Goal: Task Accomplishment & Management: Manage account settings

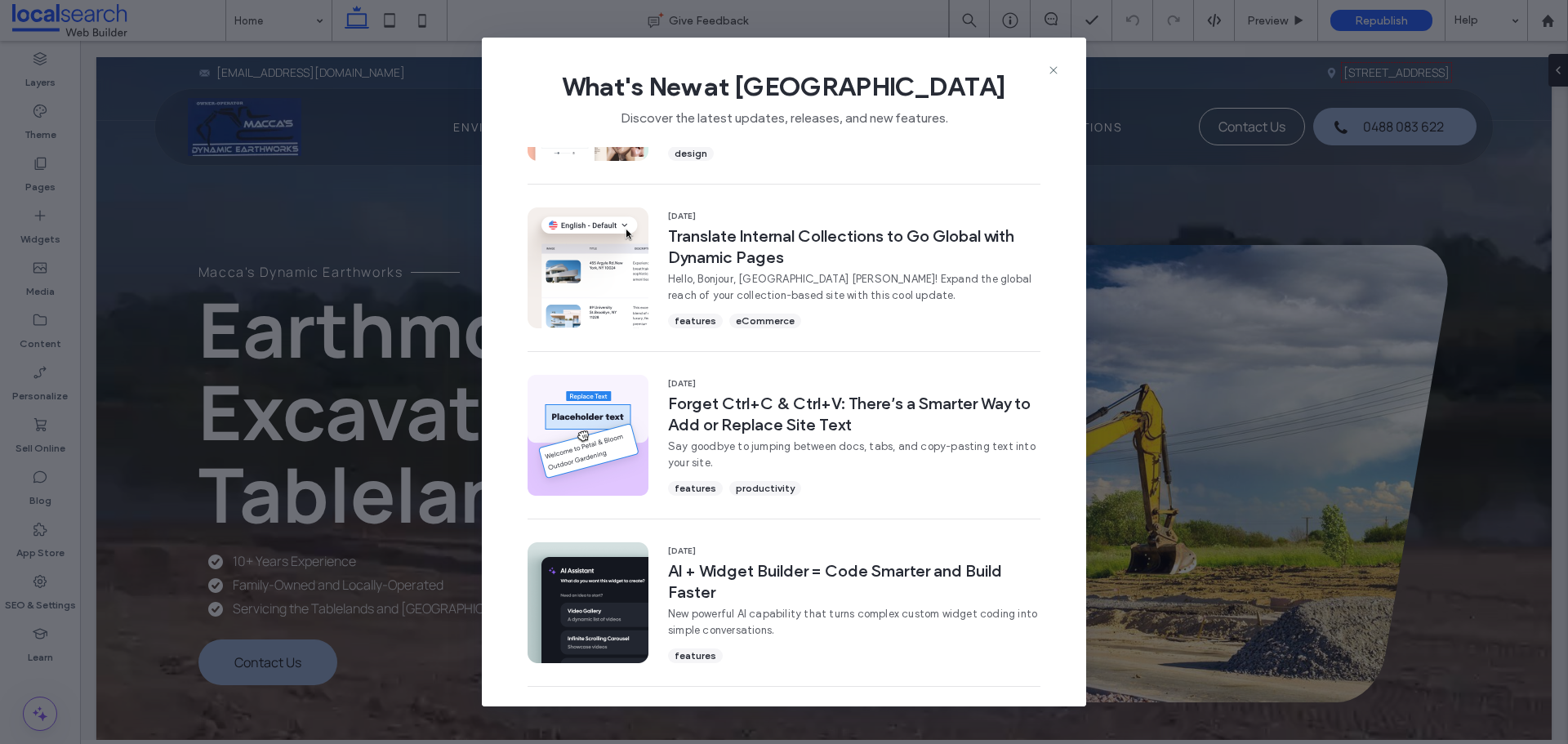
scroll to position [480, 0]
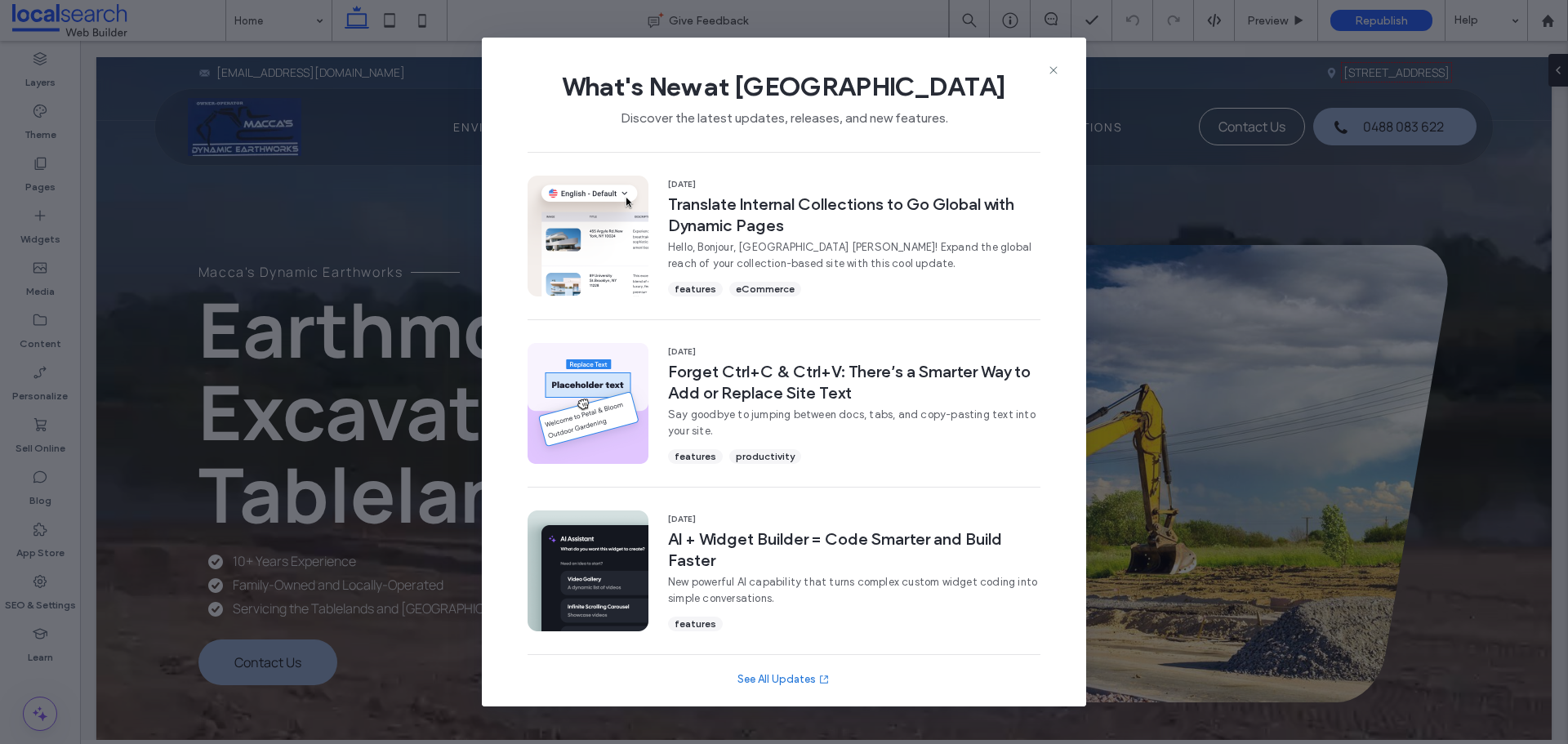
click at [796, 678] on link "See All Updates" at bounding box center [784, 680] width 93 height 17
click at [1059, 67] on icon at bounding box center [1053, 70] width 13 height 13
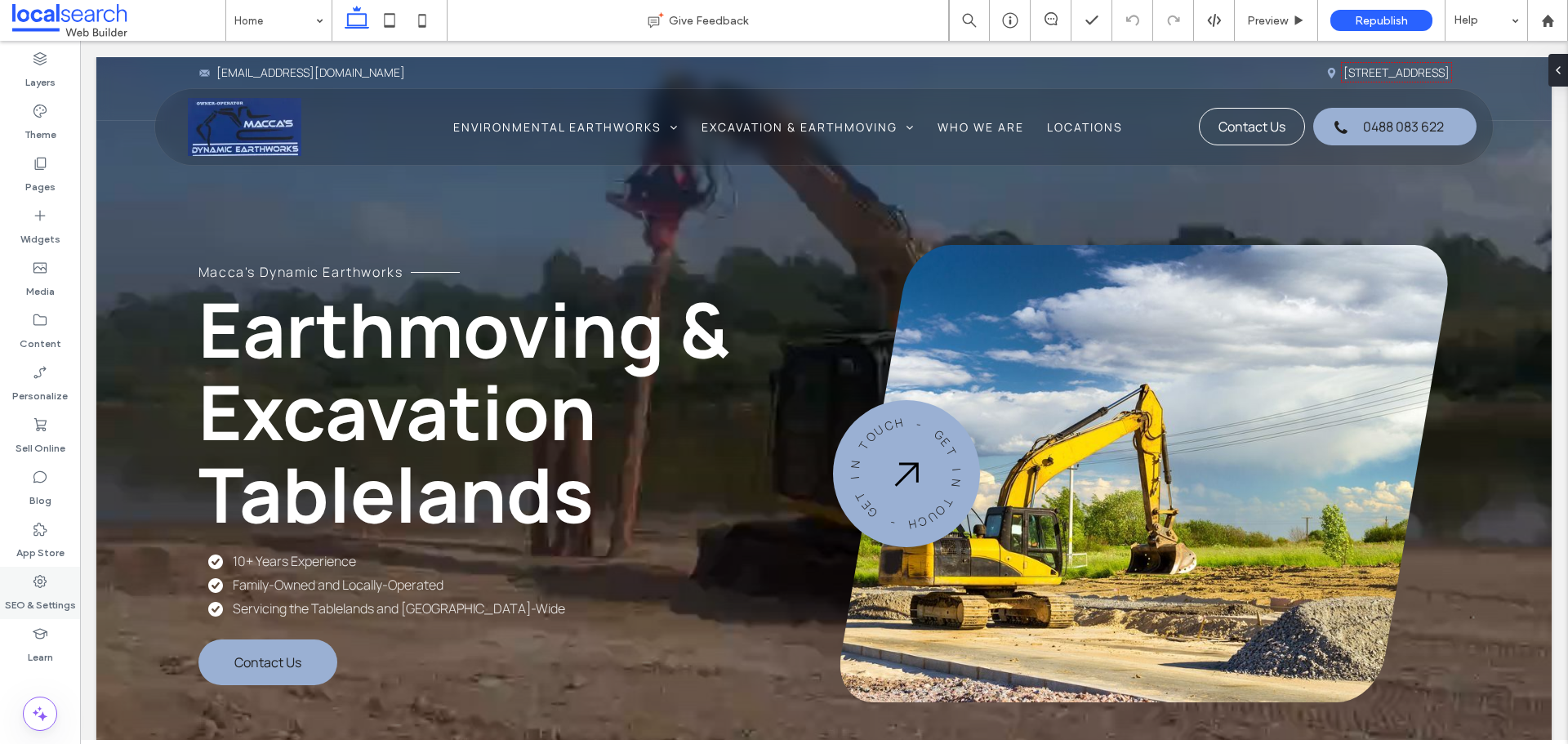
click at [46, 585] on icon at bounding box center [40, 582] width 17 height 17
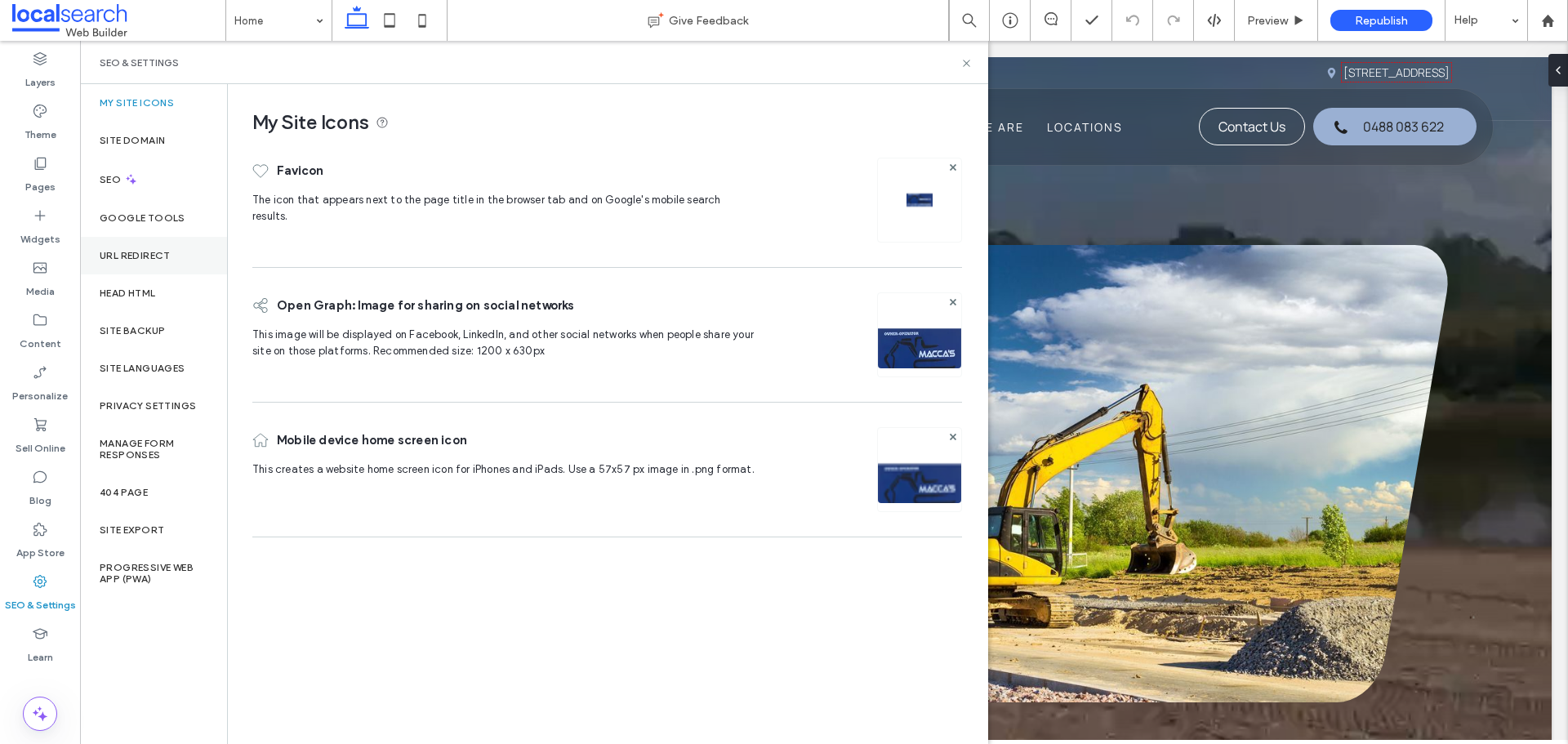
click at [149, 267] on div "URL Redirect" at bounding box center [153, 256] width 147 height 38
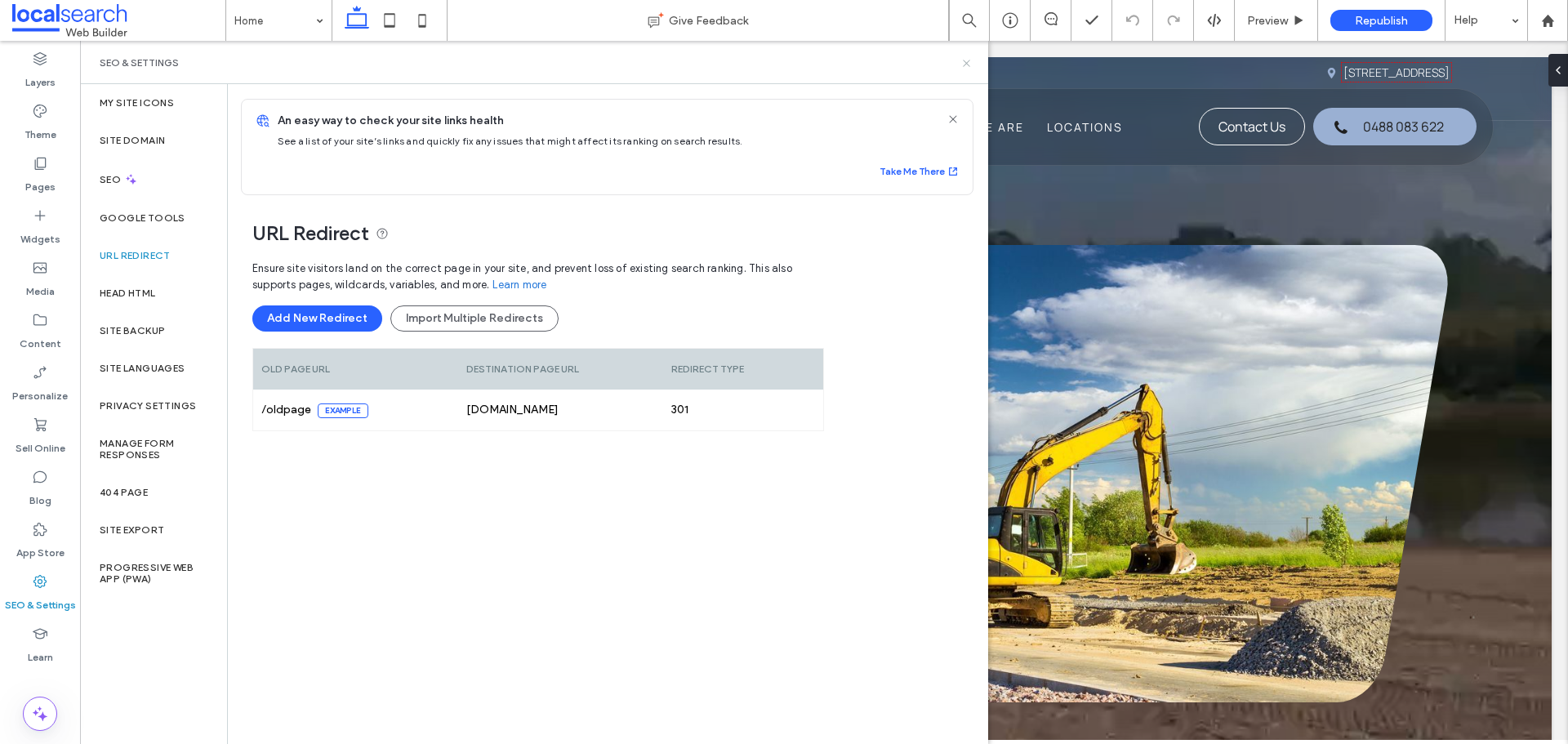
click at [963, 66] on icon at bounding box center [967, 63] width 12 height 12
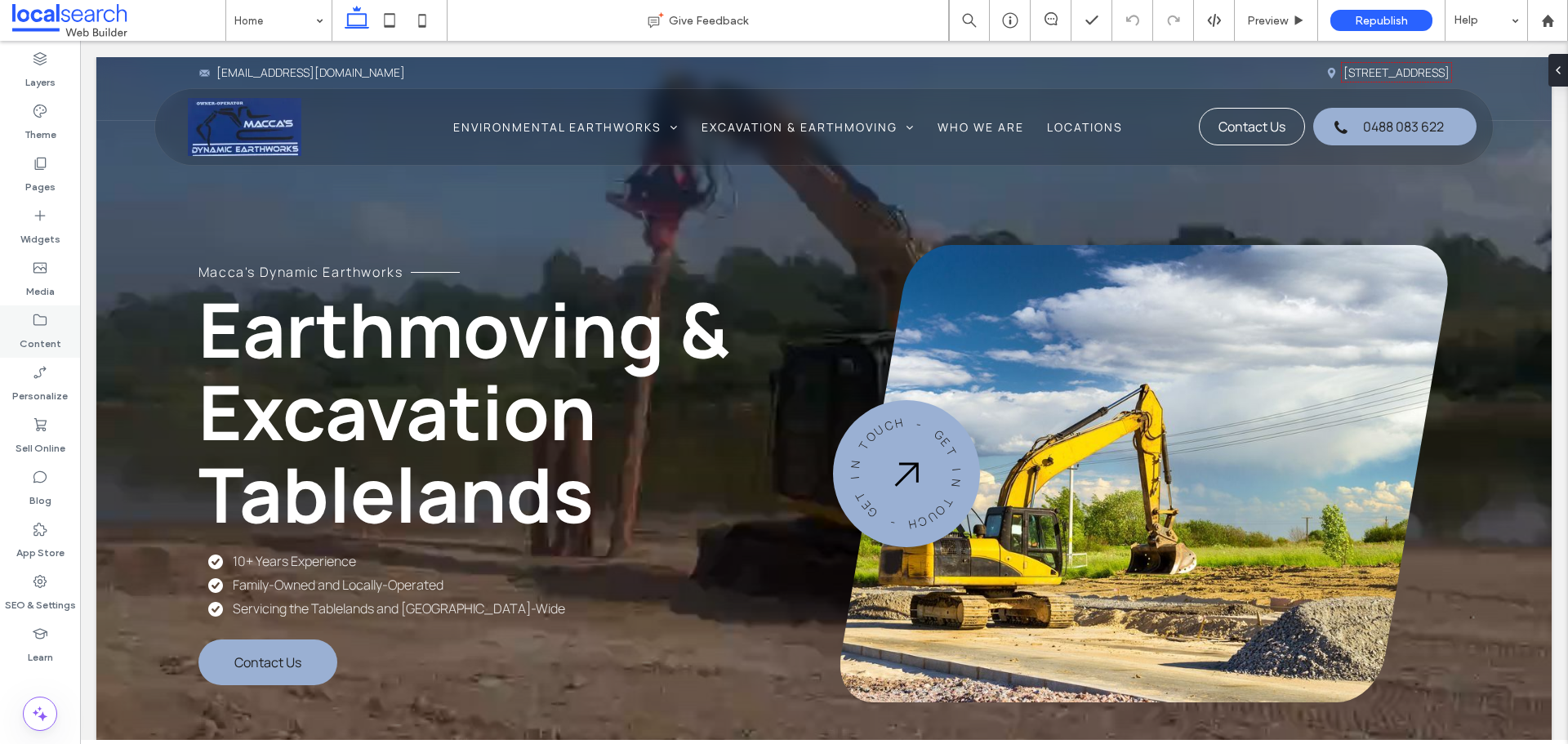
click at [21, 329] on label "Content" at bounding box center [40, 340] width 41 height 23
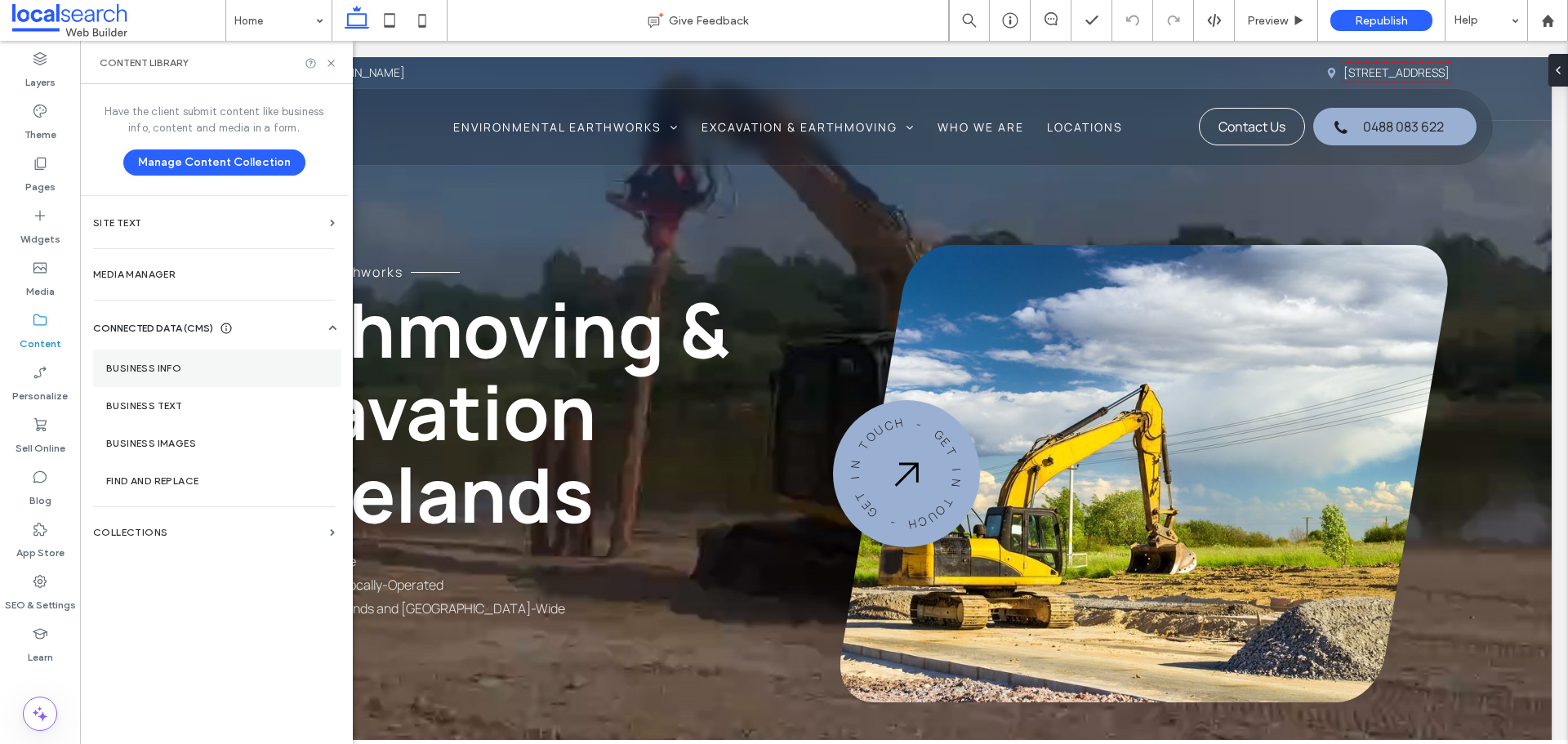
click at [186, 354] on section "Business Info" at bounding box center [218, 368] width 249 height 38
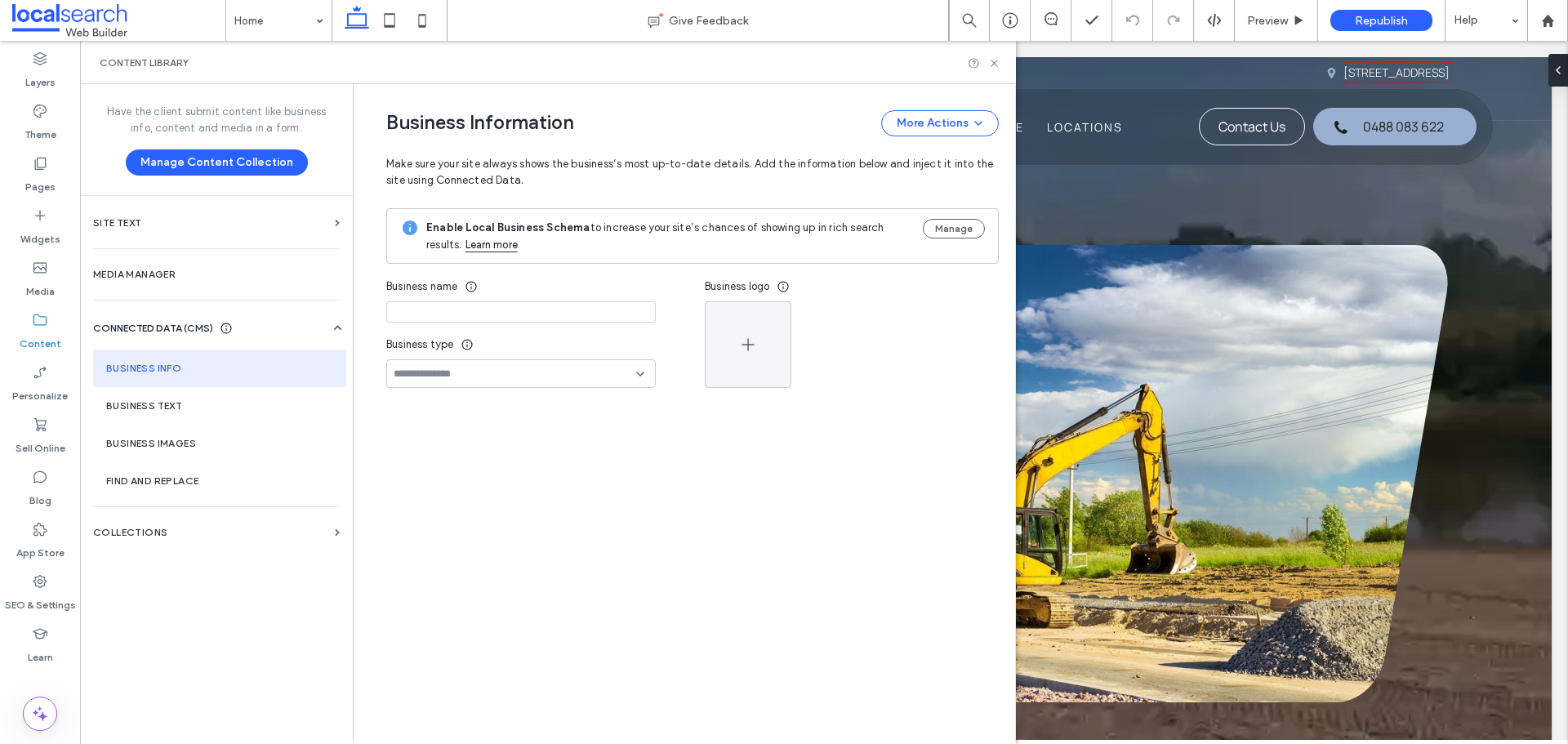
type input "**********"
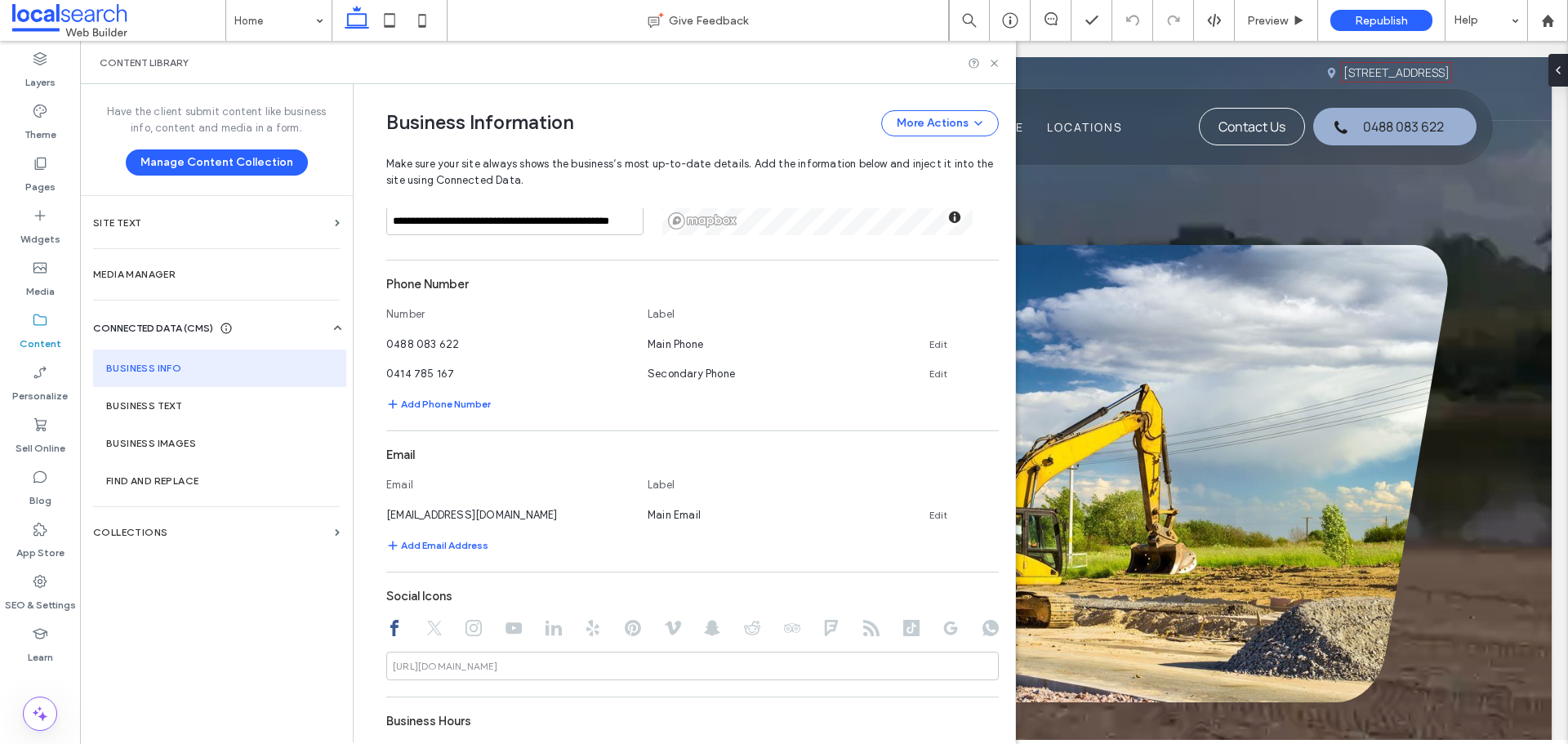
scroll to position [394, 0]
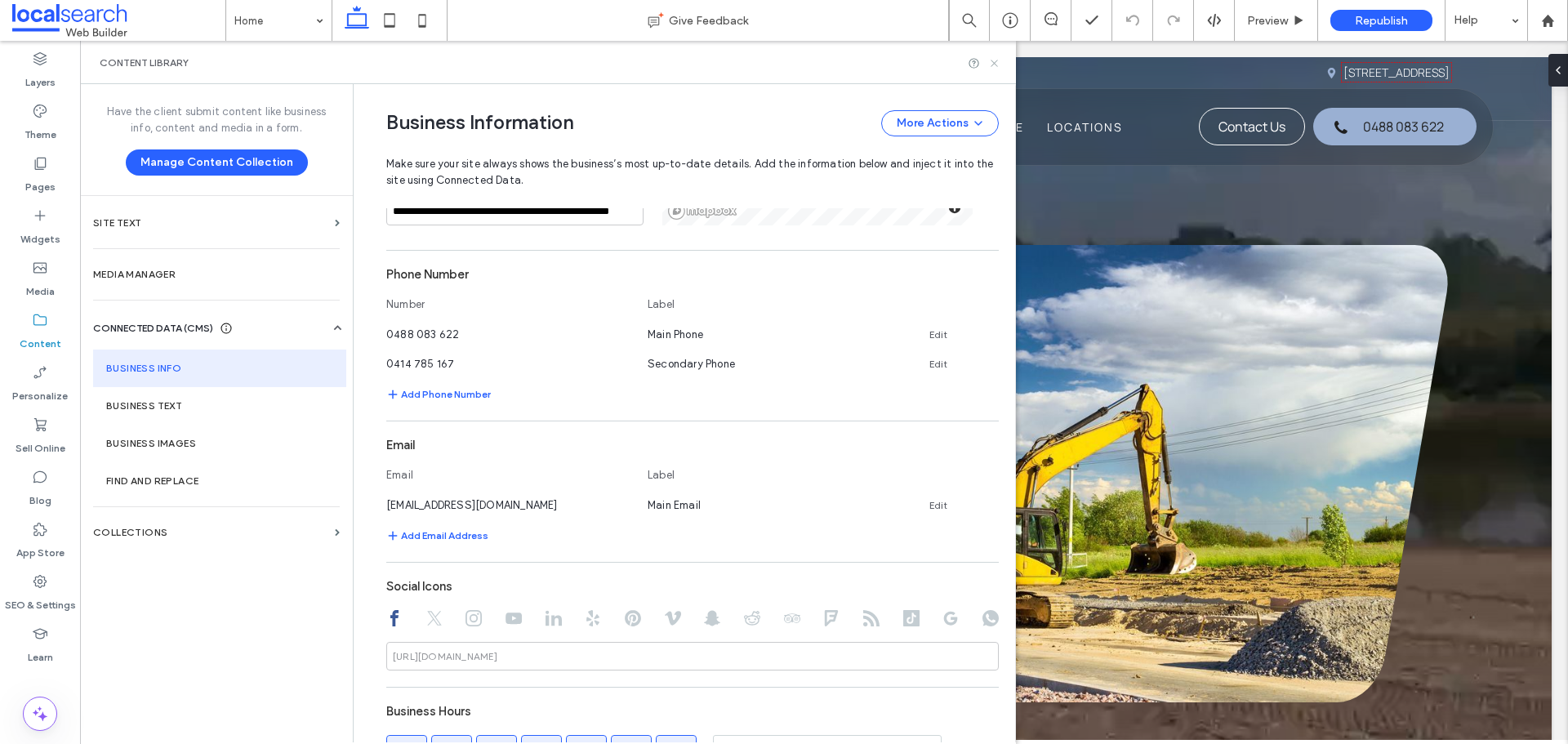
click at [996, 63] on use at bounding box center [993, 63] width 6 height 6
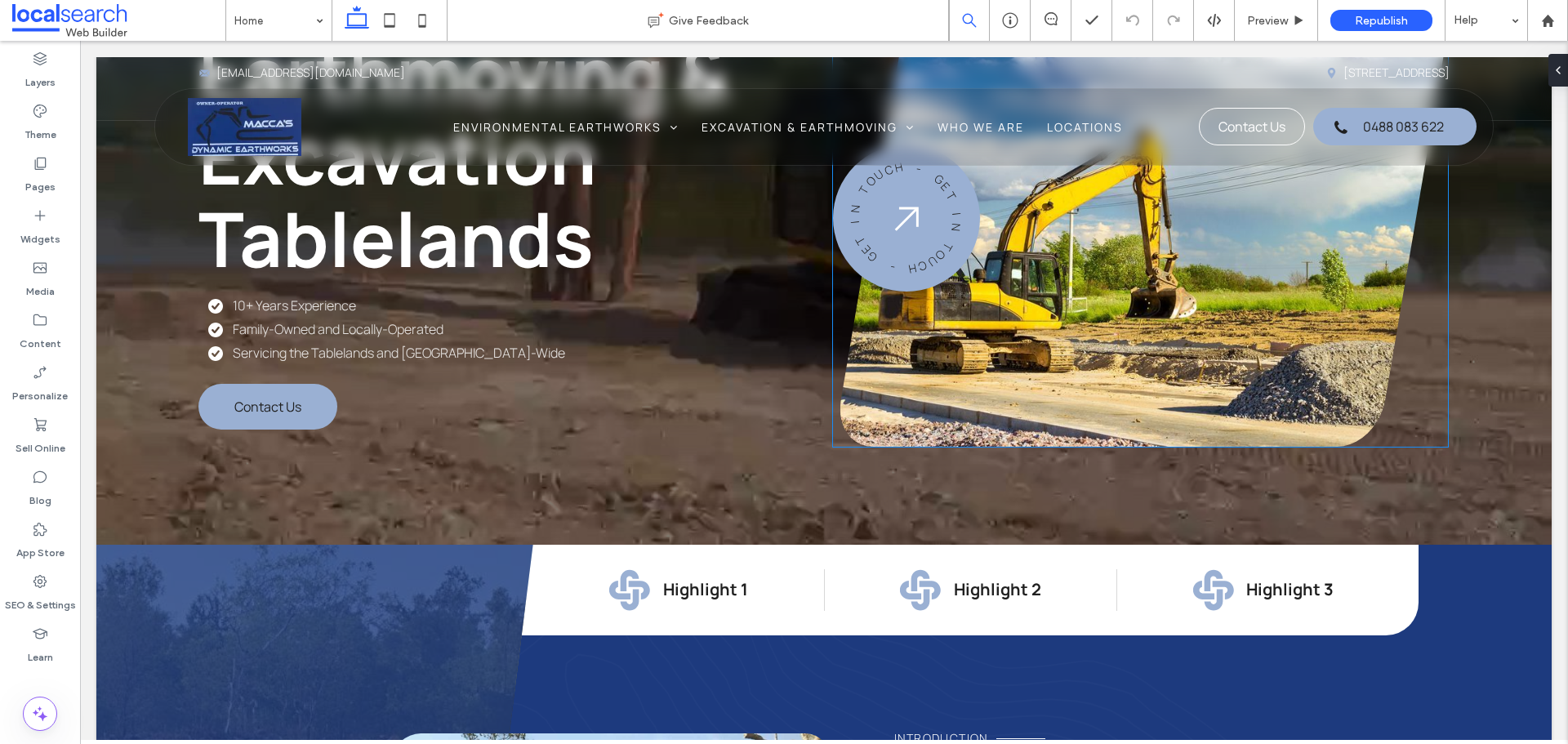
scroll to position [653, 0]
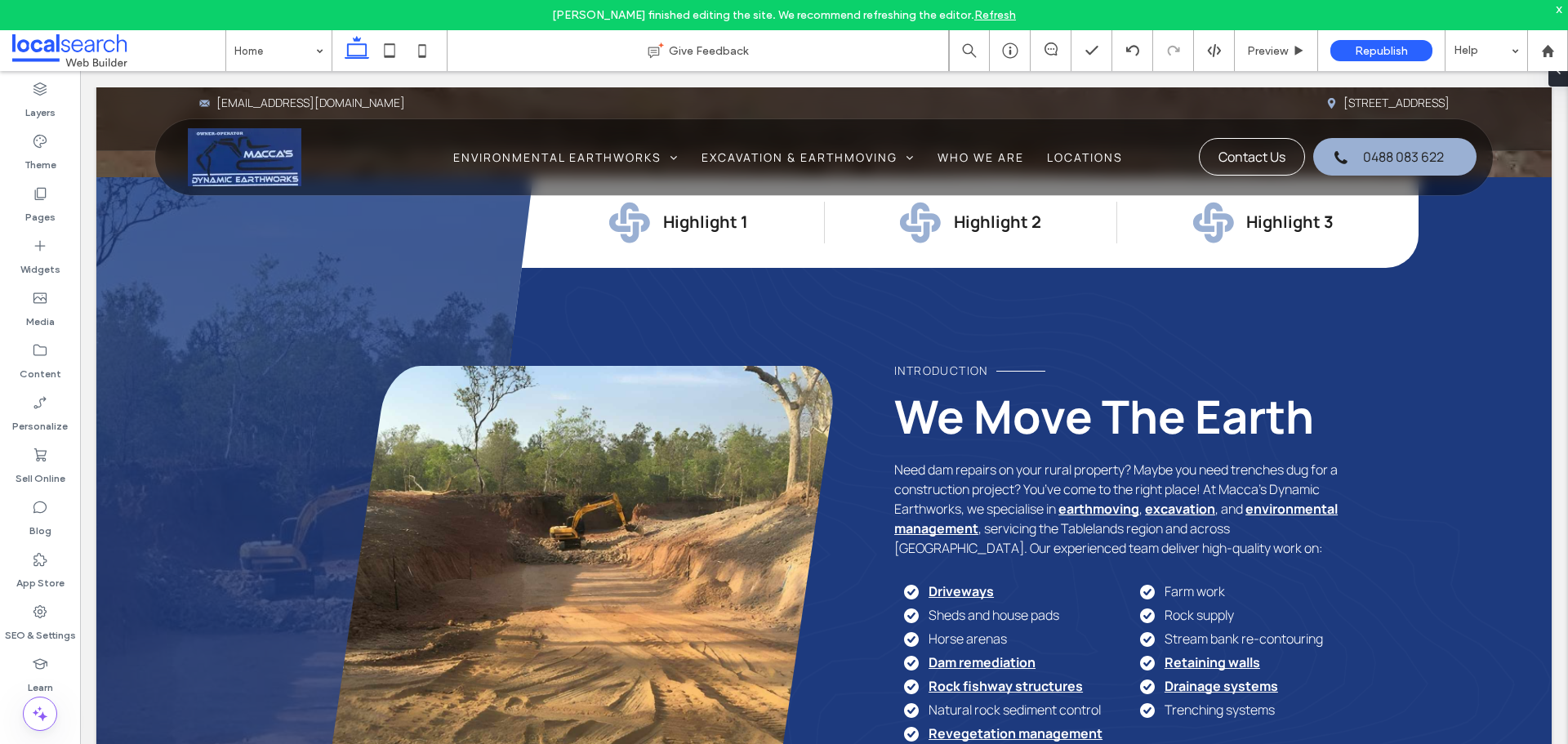
click at [1559, 6] on div "x" at bounding box center [1559, 9] width 7 height 14
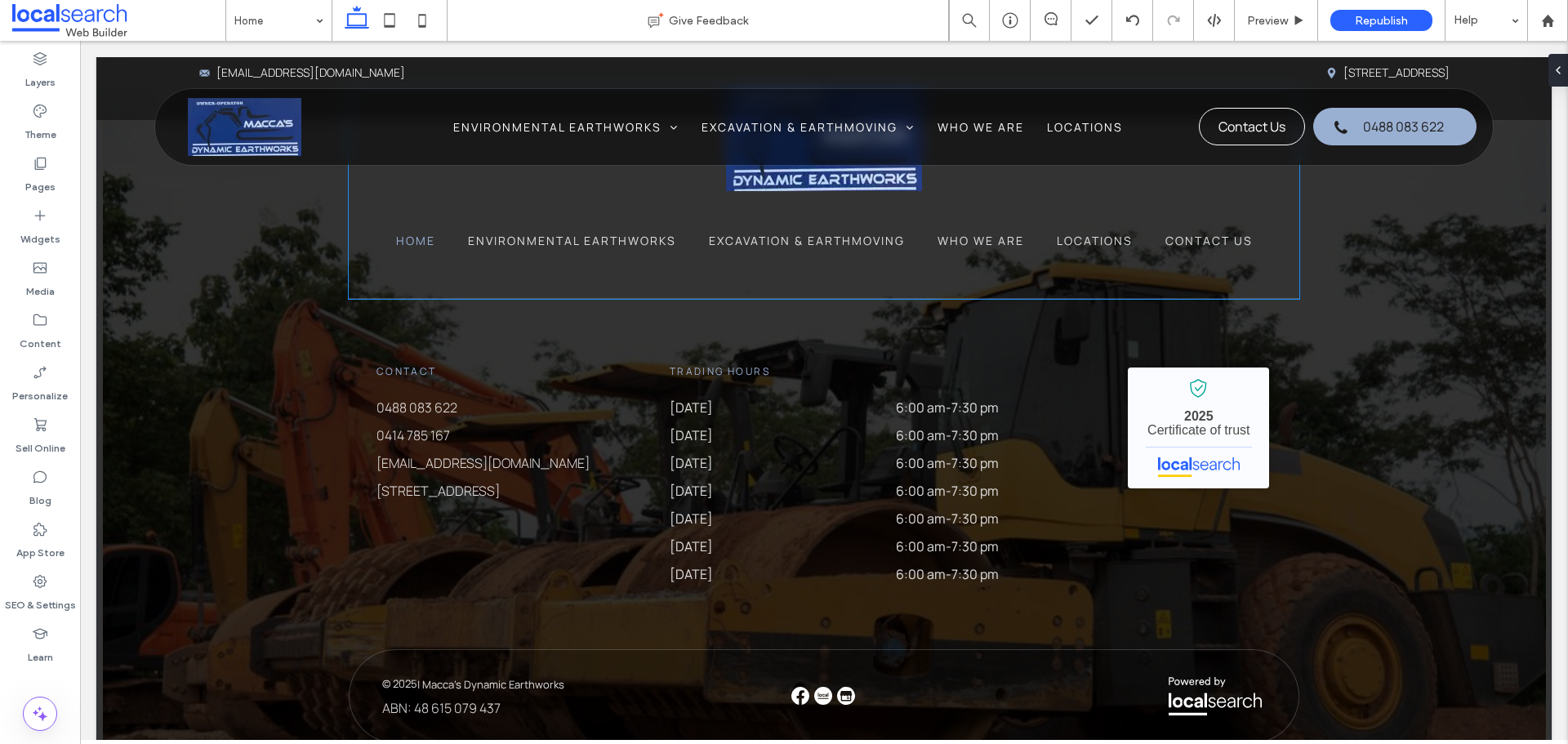
scroll to position [4566, 0]
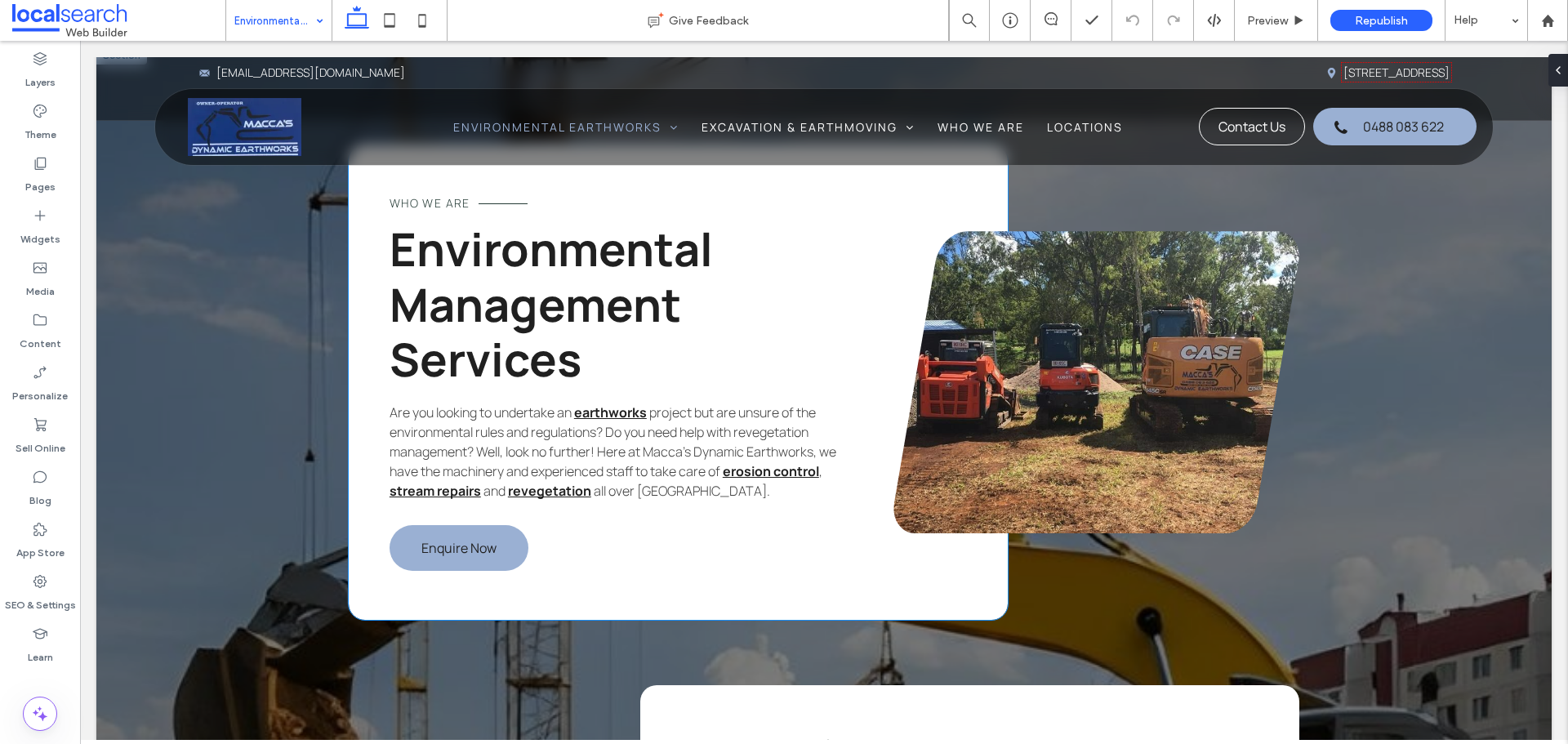
scroll to position [1797, 0]
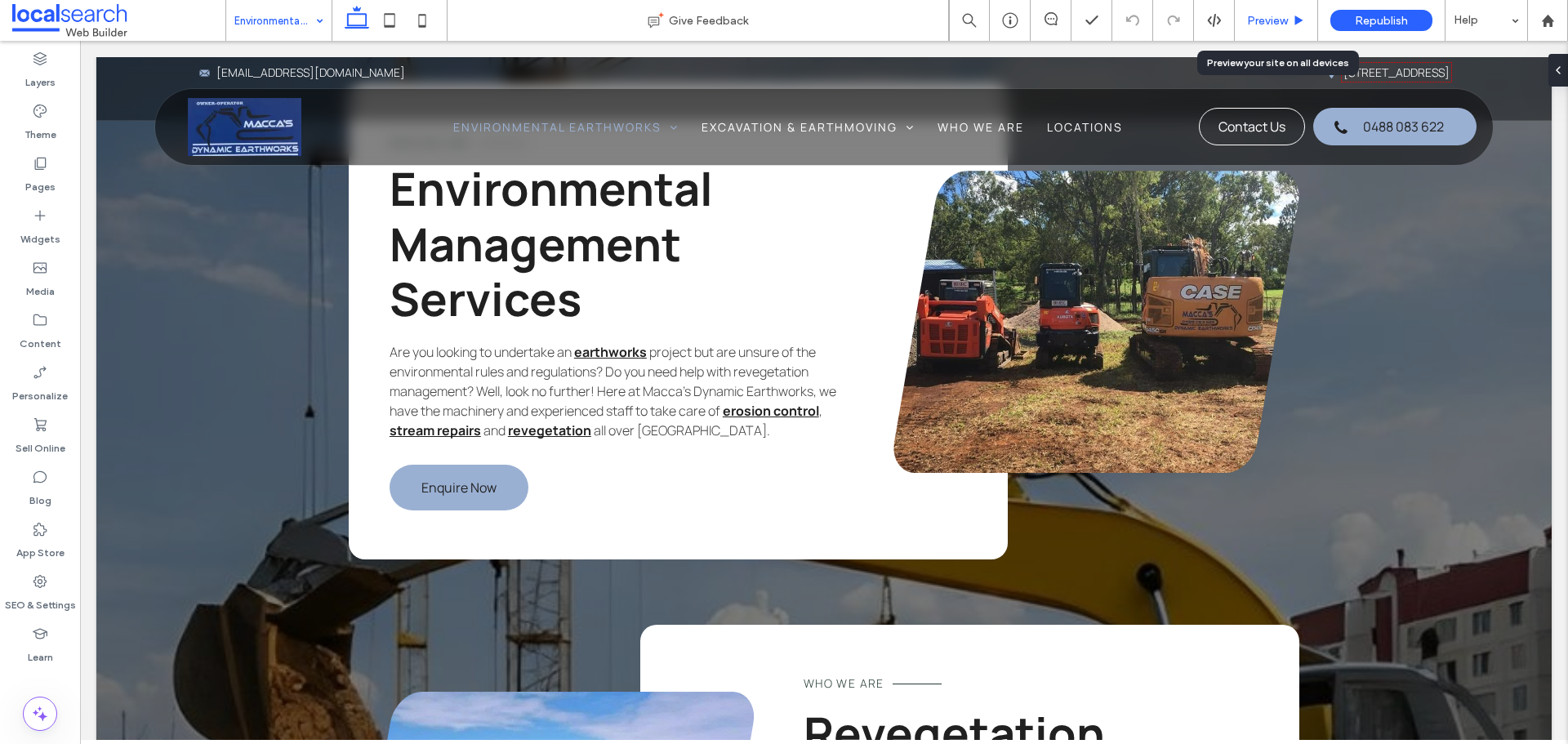
click at [1259, 26] on span "Preview" at bounding box center [1267, 21] width 41 height 14
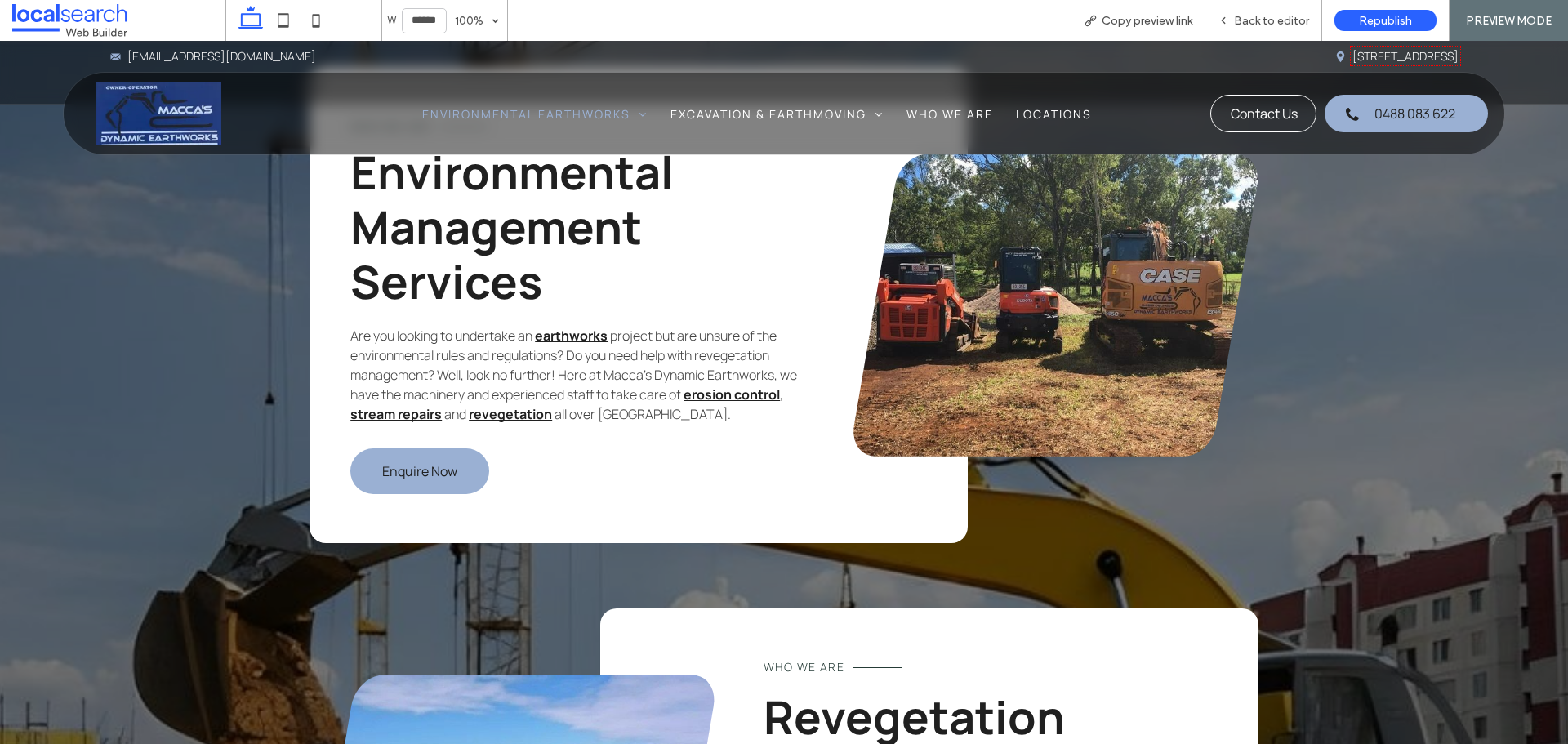
click at [1108, 23] on span "Copy preview link" at bounding box center [1147, 21] width 91 height 14
click at [1272, 29] on div "Back to editor" at bounding box center [1264, 20] width 117 height 41
click at [1261, 15] on span "Back to editor" at bounding box center [1271, 21] width 75 height 14
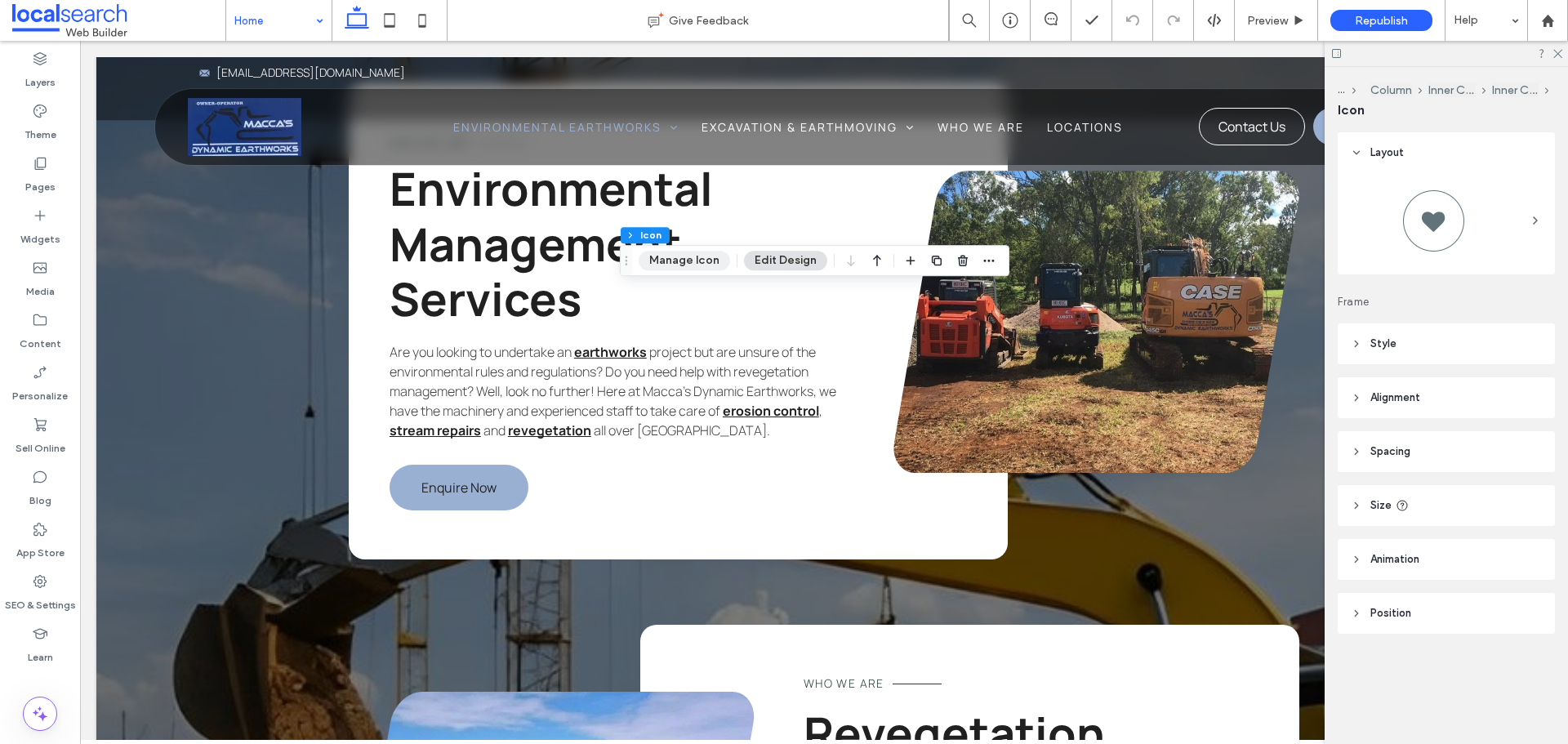
click at [702, 258] on button "Manage Icon" at bounding box center [685, 261] width 92 height 19
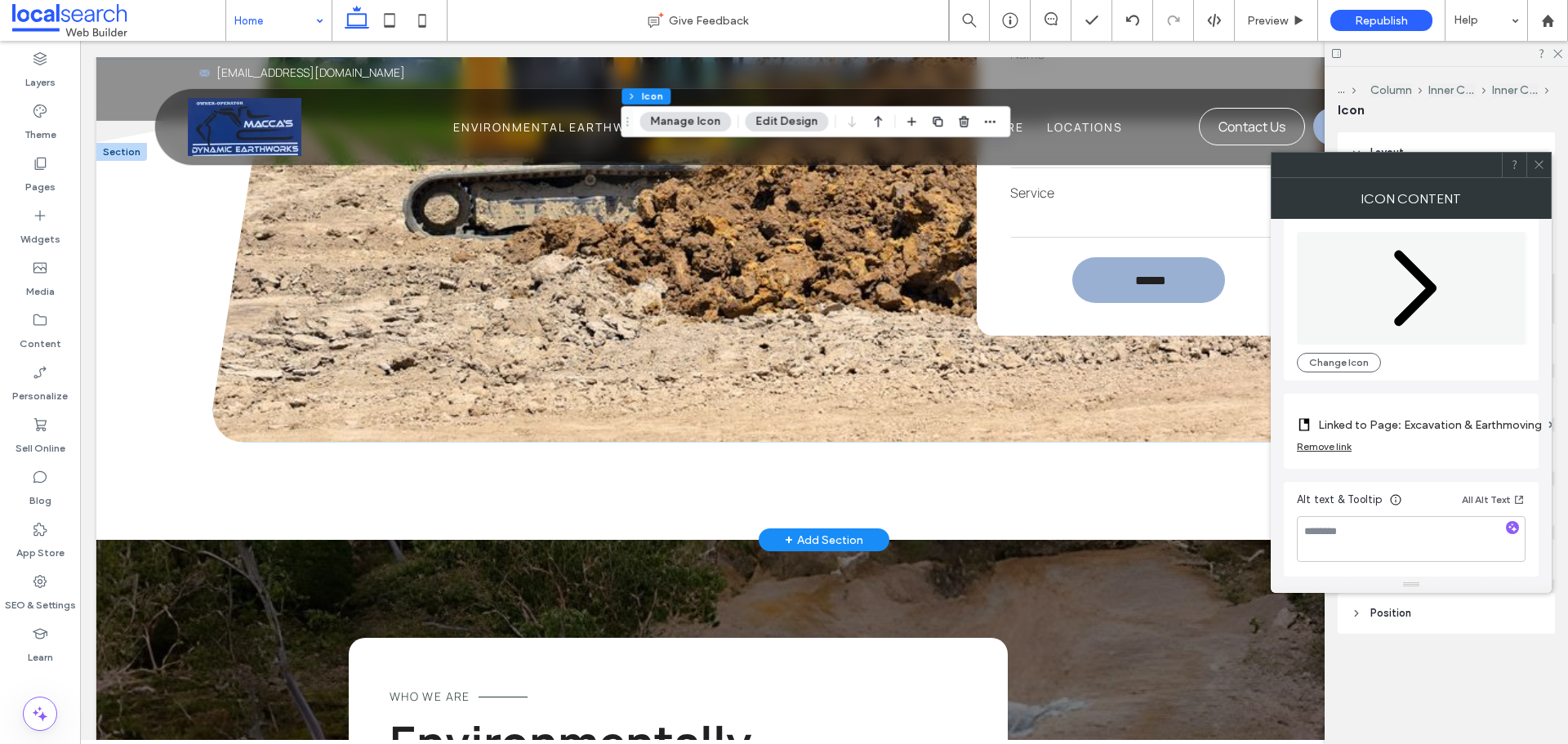
scroll to position [1960, 0]
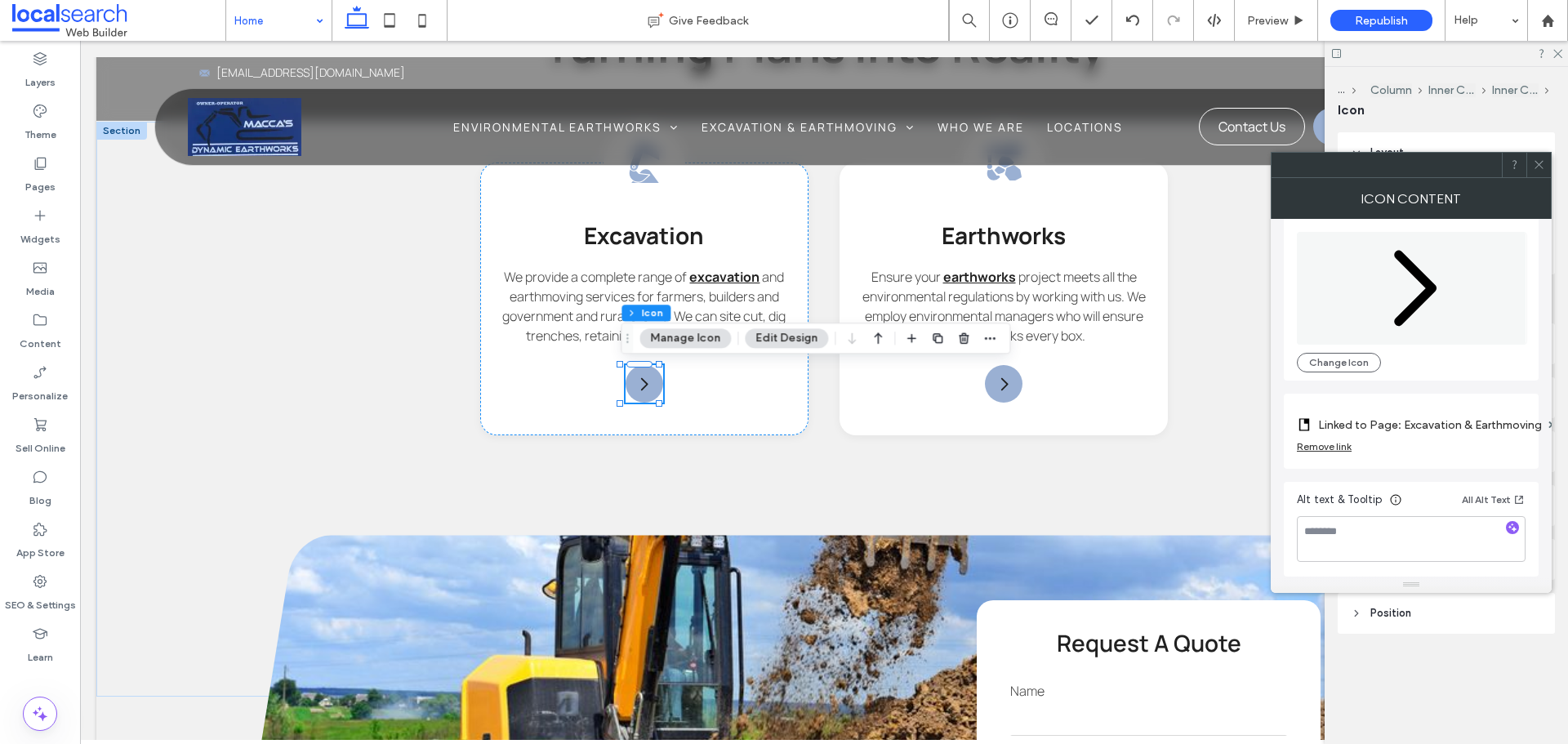
click at [1536, 167] on icon at bounding box center [1539, 165] width 12 height 12
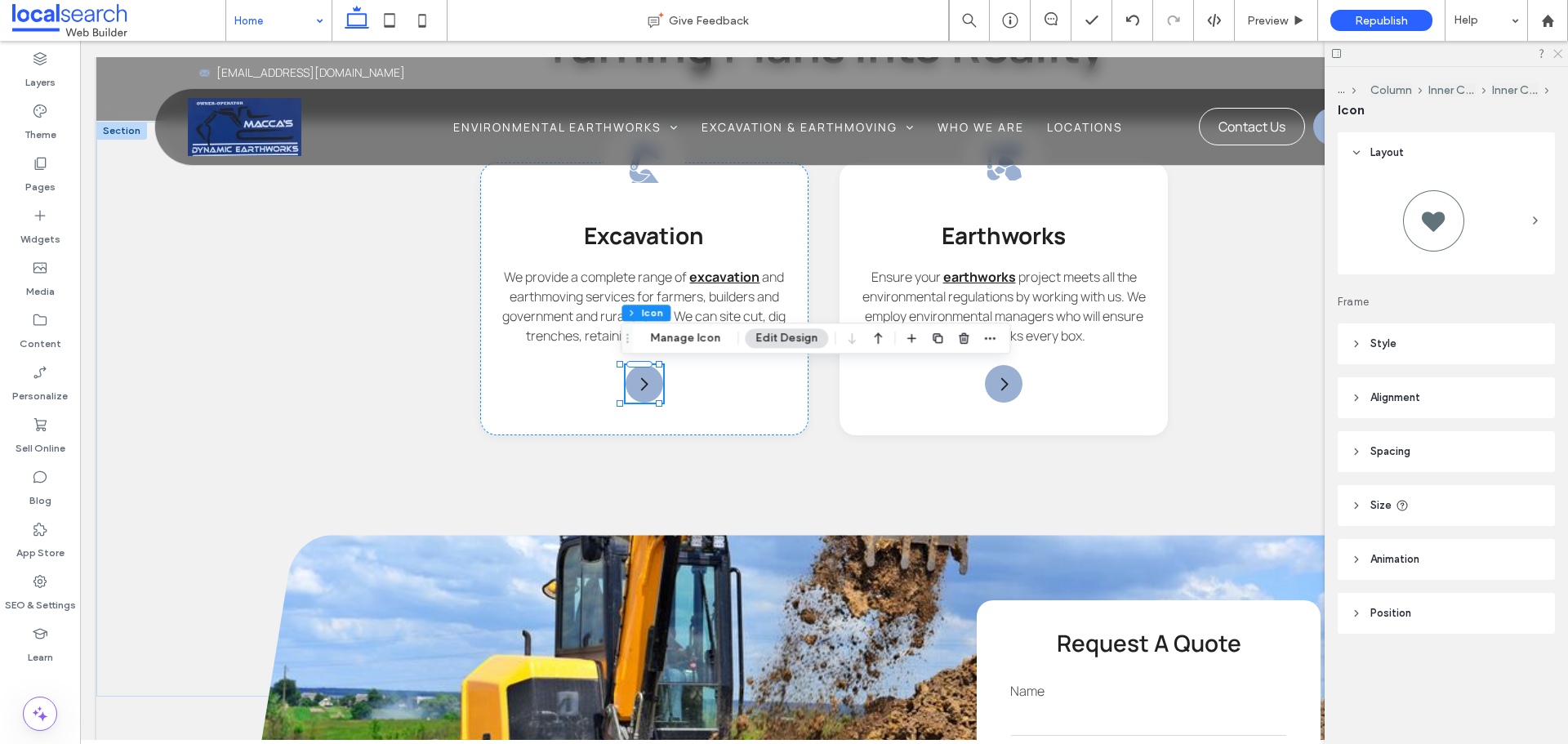
click at [1555, 51] on icon at bounding box center [1557, 53] width 11 height 11
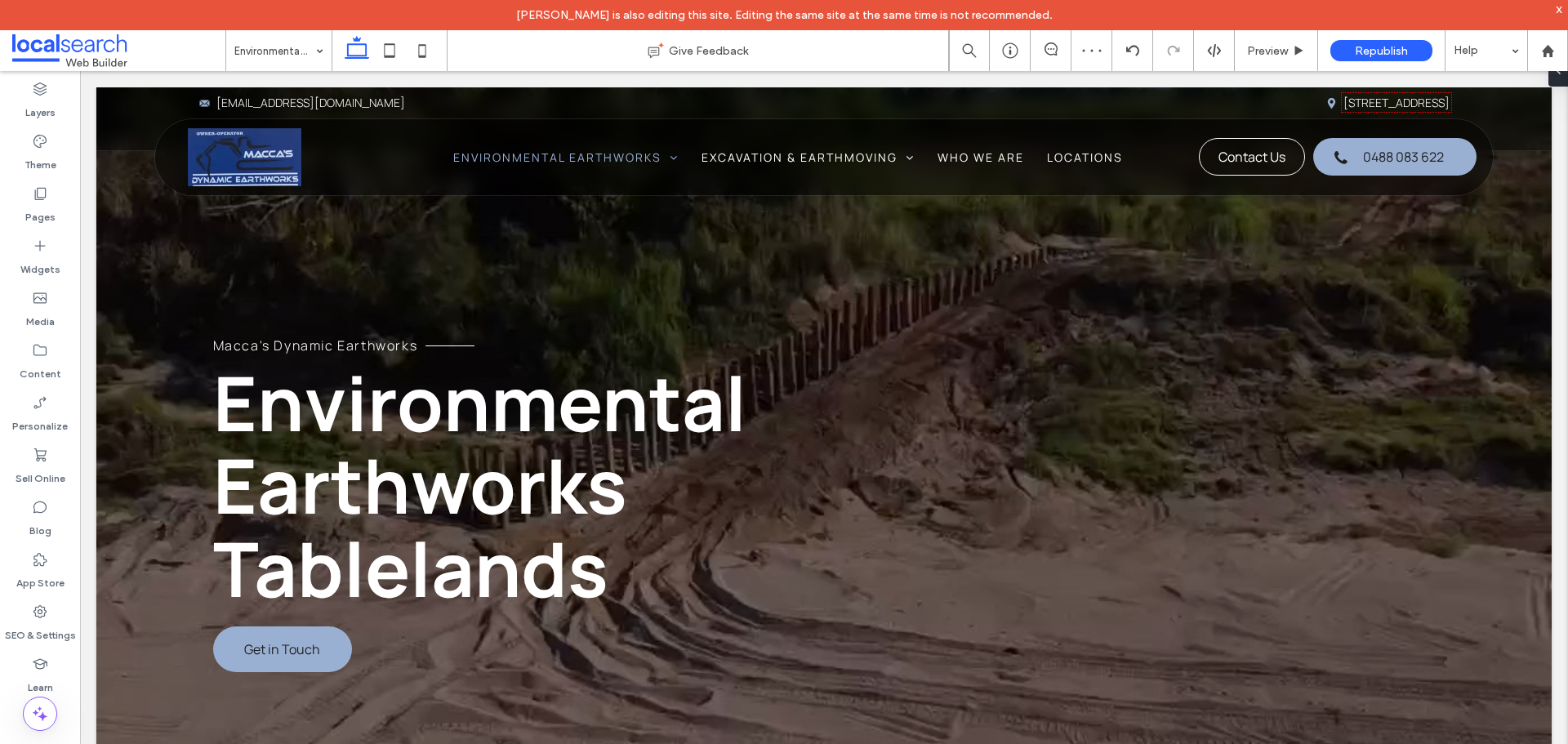
scroll to position [7026, 0]
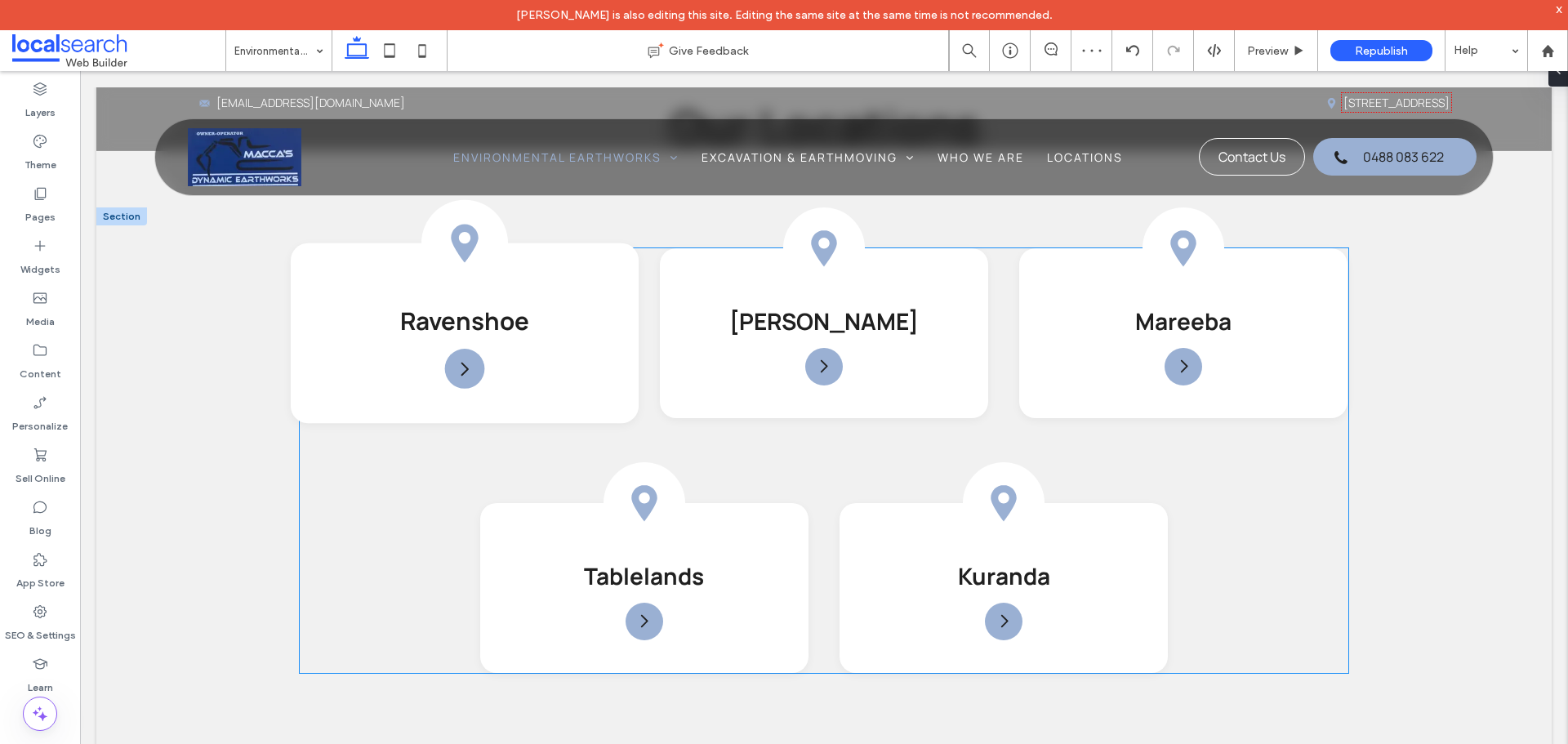
drag, startPoint x: 676, startPoint y: 391, endPoint x: 455, endPoint y: 244, distance: 265.4
click at [455, 244] on icon at bounding box center [464, 243] width 27 height 39
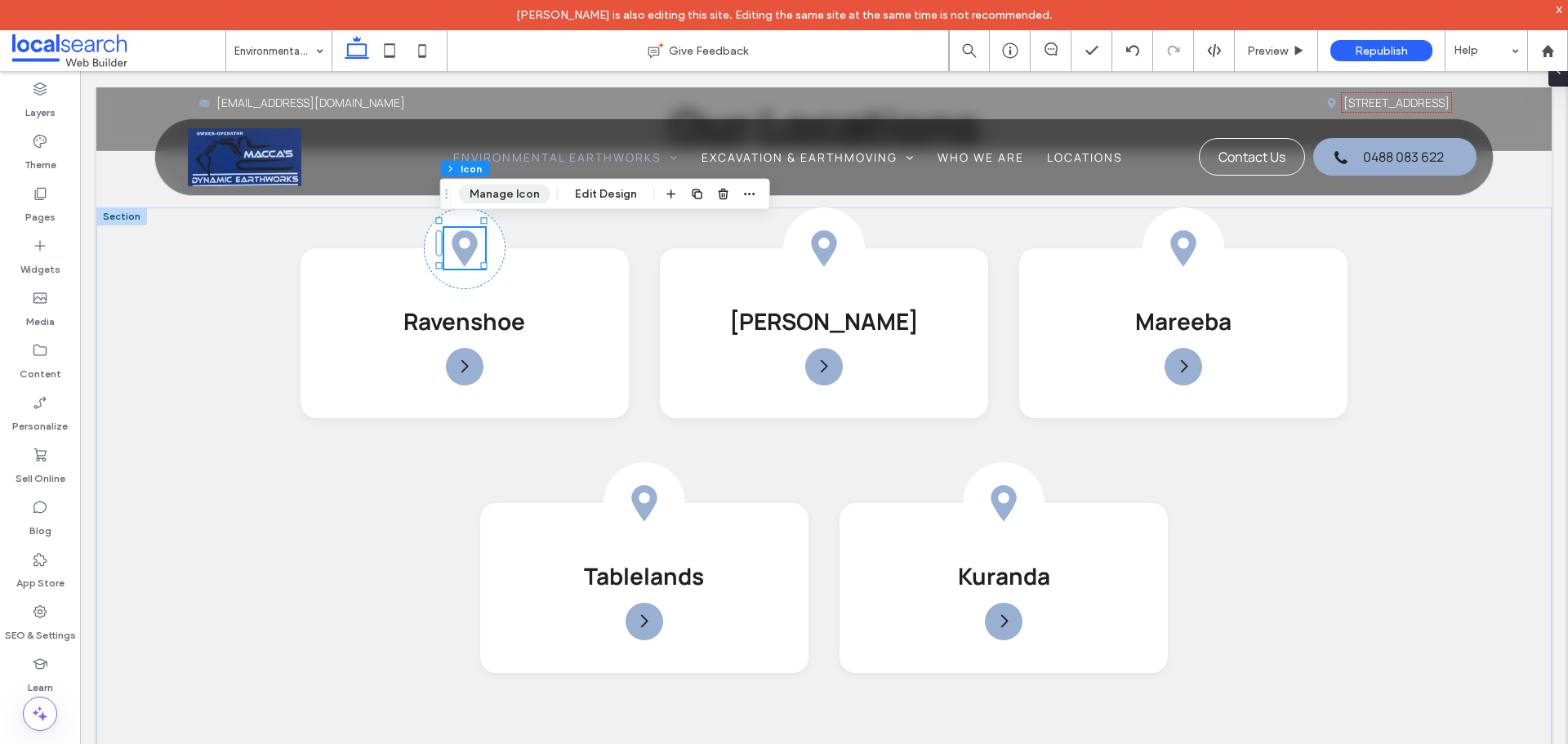
click at [483, 190] on button "Manage Icon" at bounding box center [505, 194] width 92 height 19
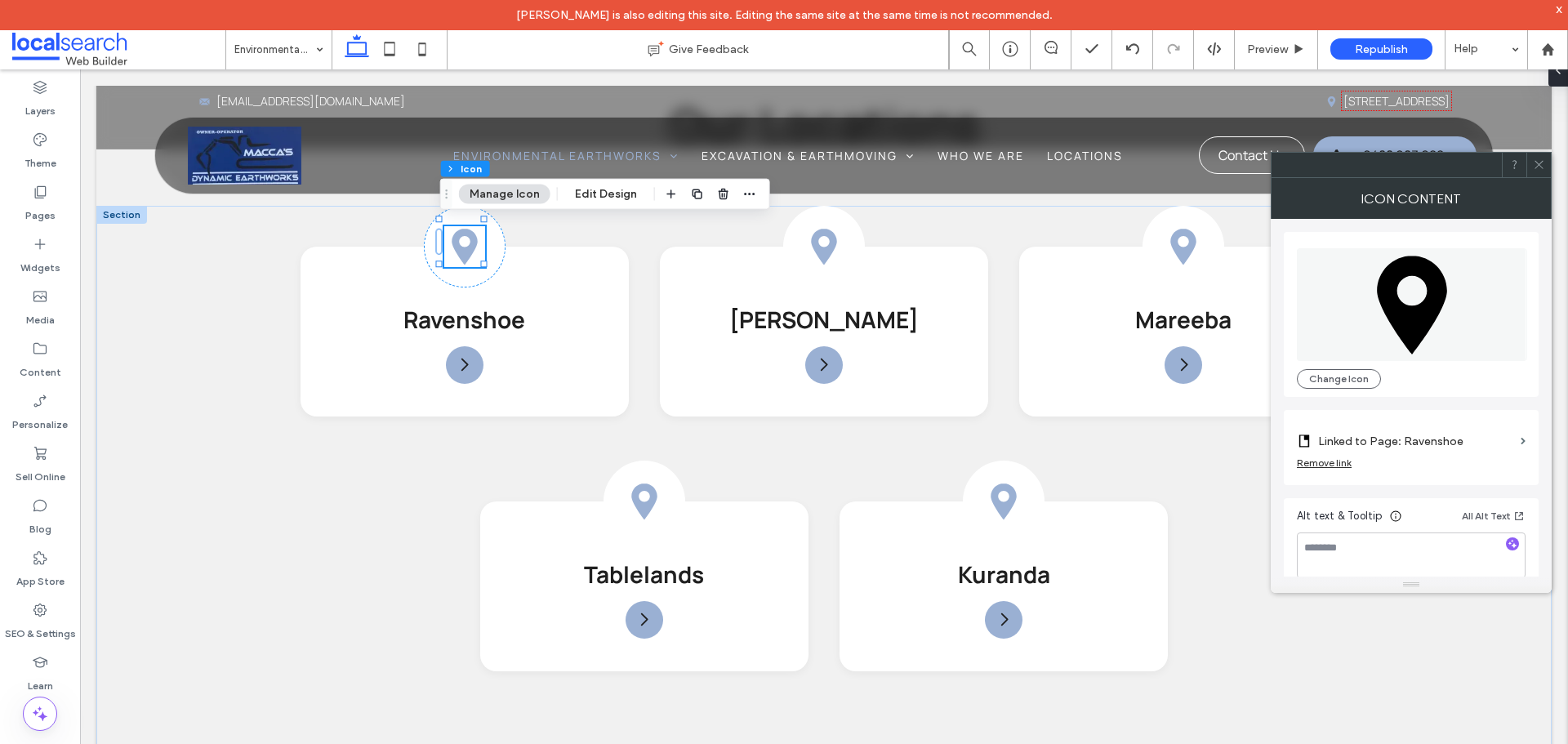
click at [1543, 158] on span at bounding box center [1539, 165] width 12 height 25
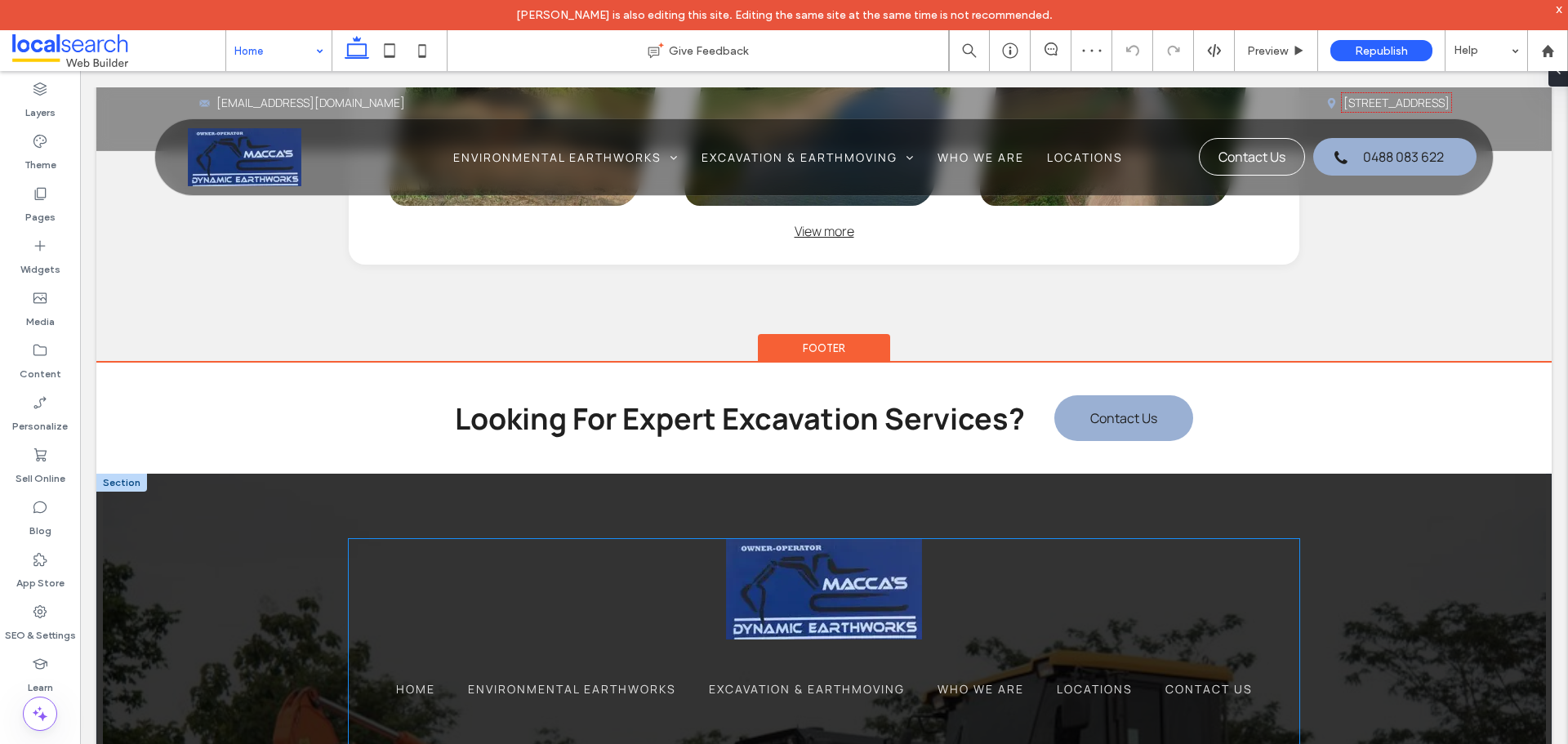
scroll to position [3831, 0]
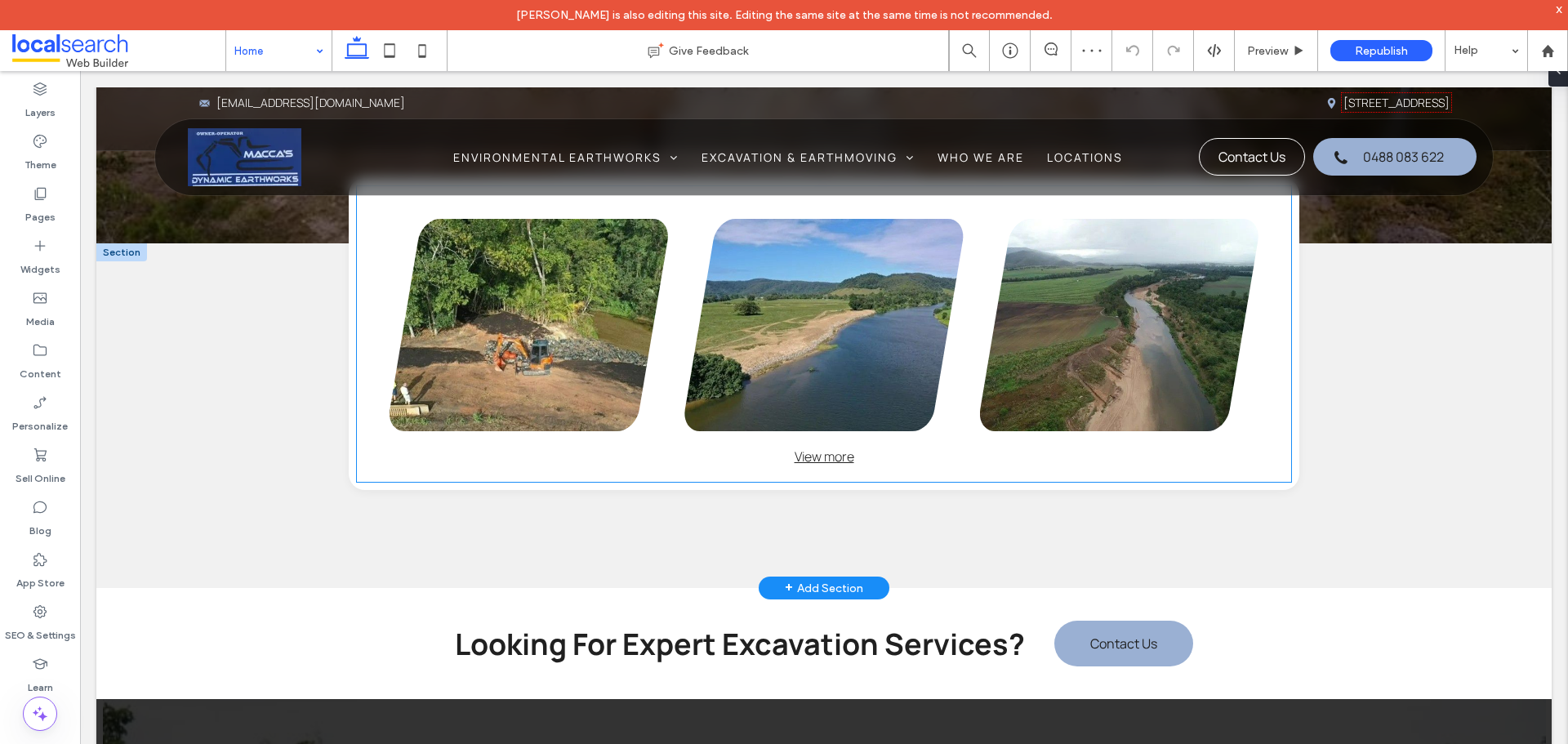
click at [554, 362] on link at bounding box center [529, 324] width 279 height 212
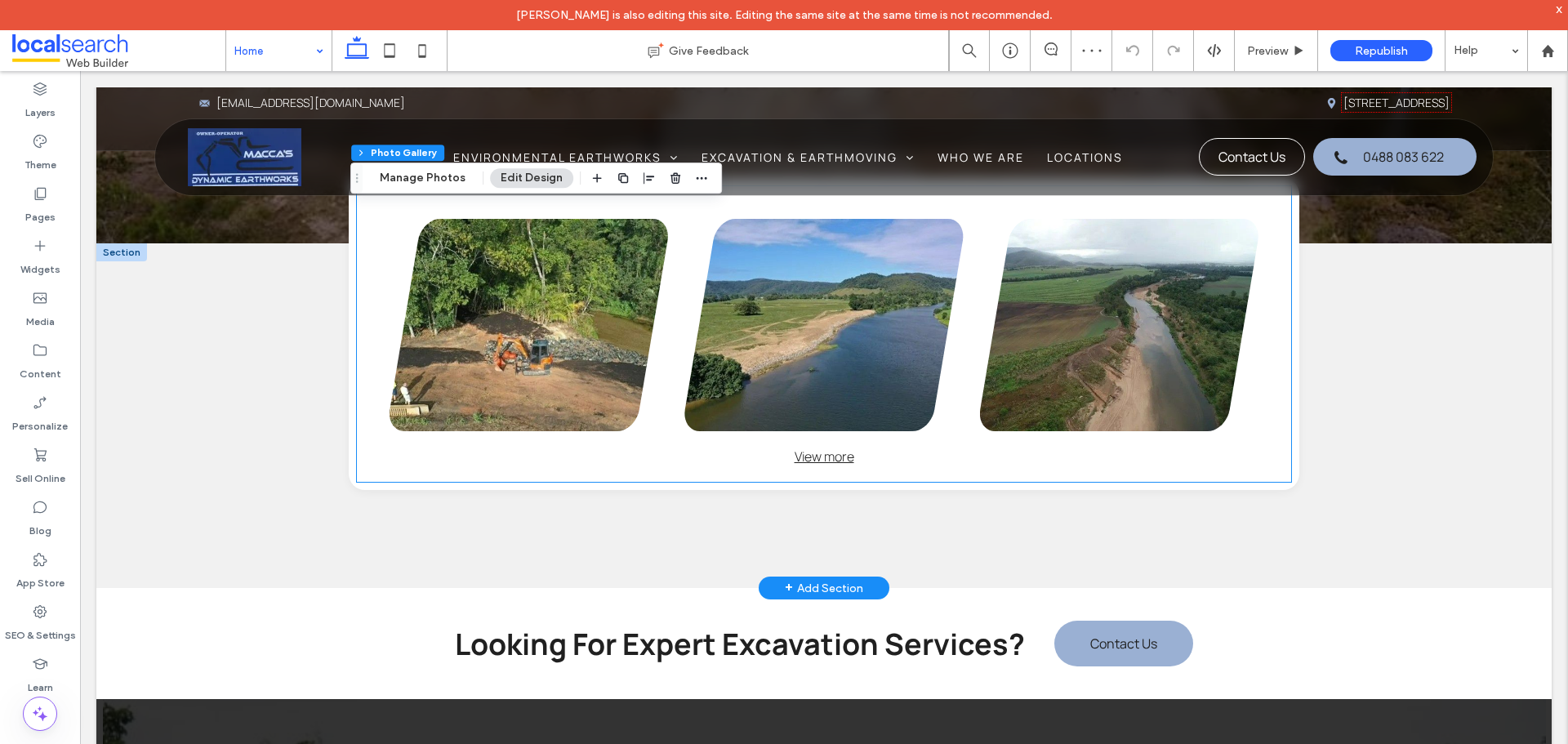
click at [554, 362] on link at bounding box center [529, 324] width 279 height 212
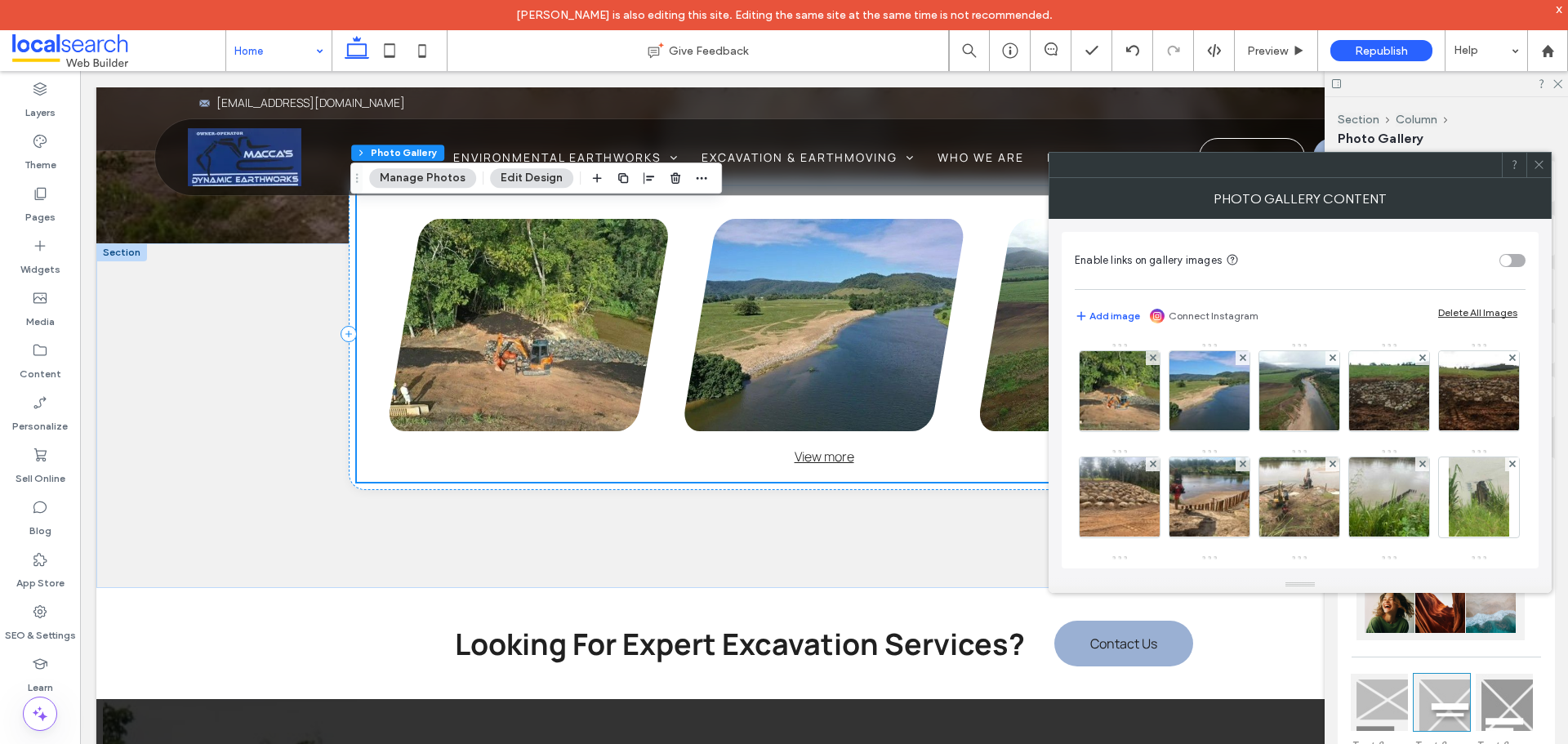
click at [1533, 160] on icon at bounding box center [1539, 165] width 12 height 12
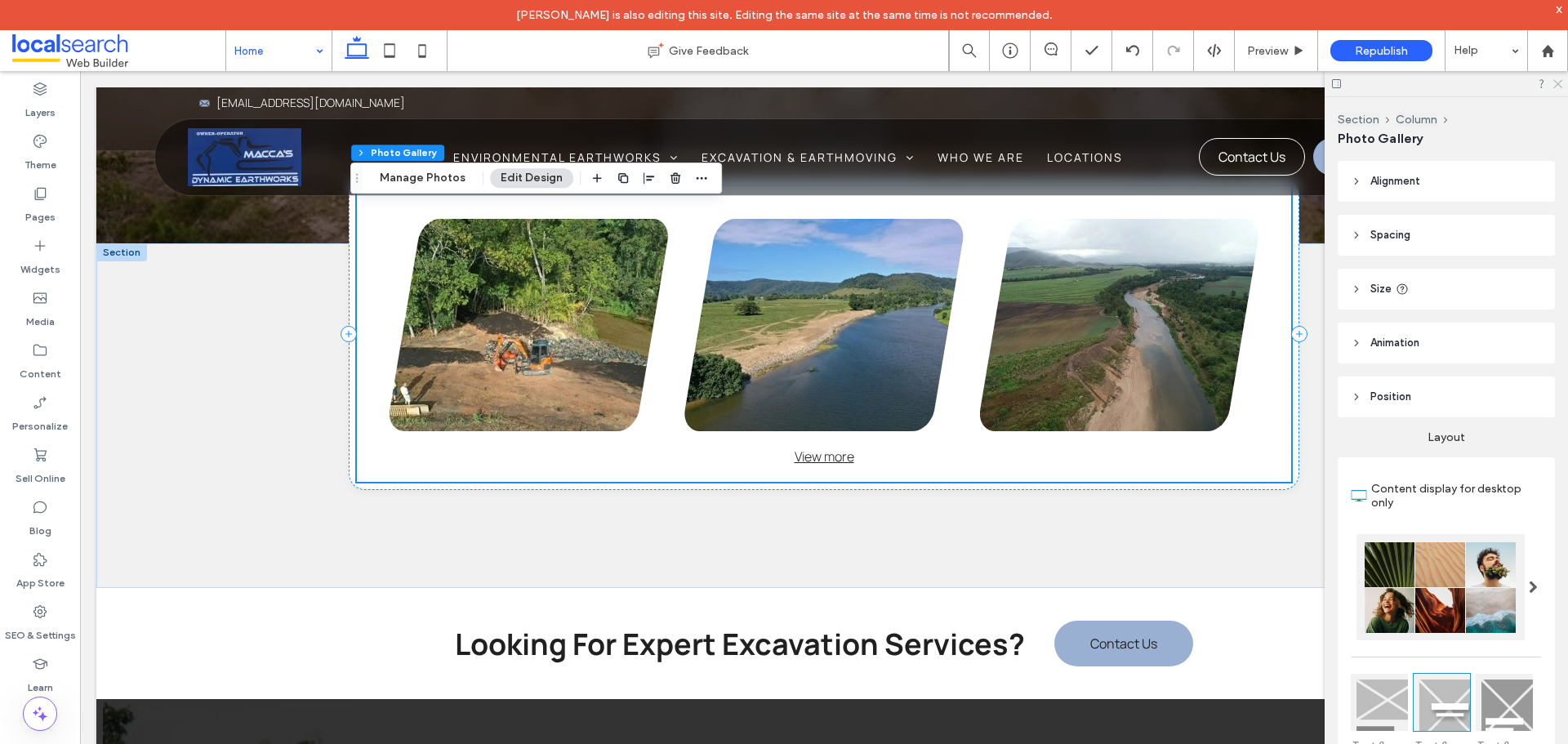
click at [1552, 85] on icon at bounding box center [1557, 83] width 11 height 11
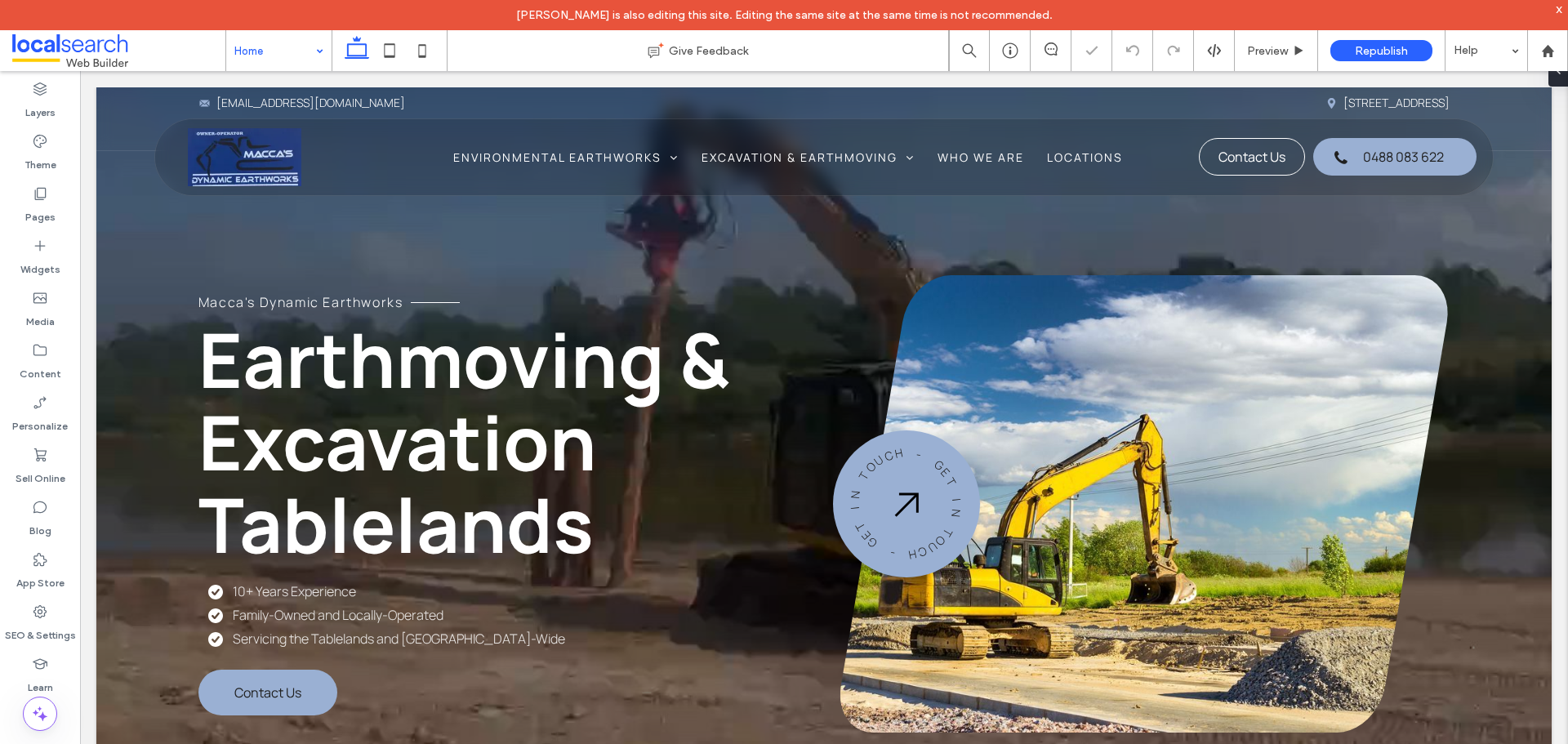
scroll to position [0, 0]
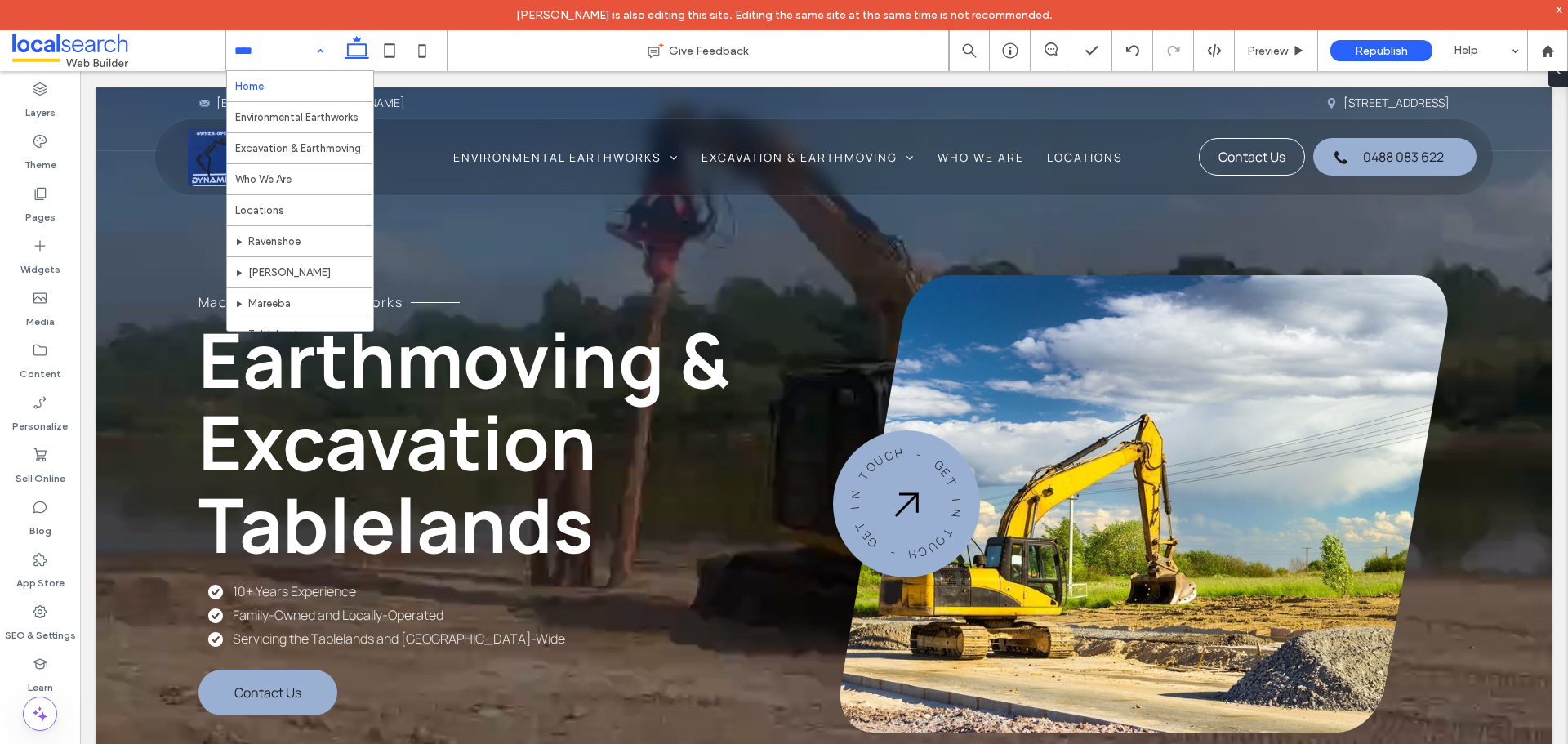
click at [328, 48] on div "Home Environmental Earthworks Excavation & Earthmoving Who We Are Locations Rav…" at bounding box center [279, 50] width 106 height 41
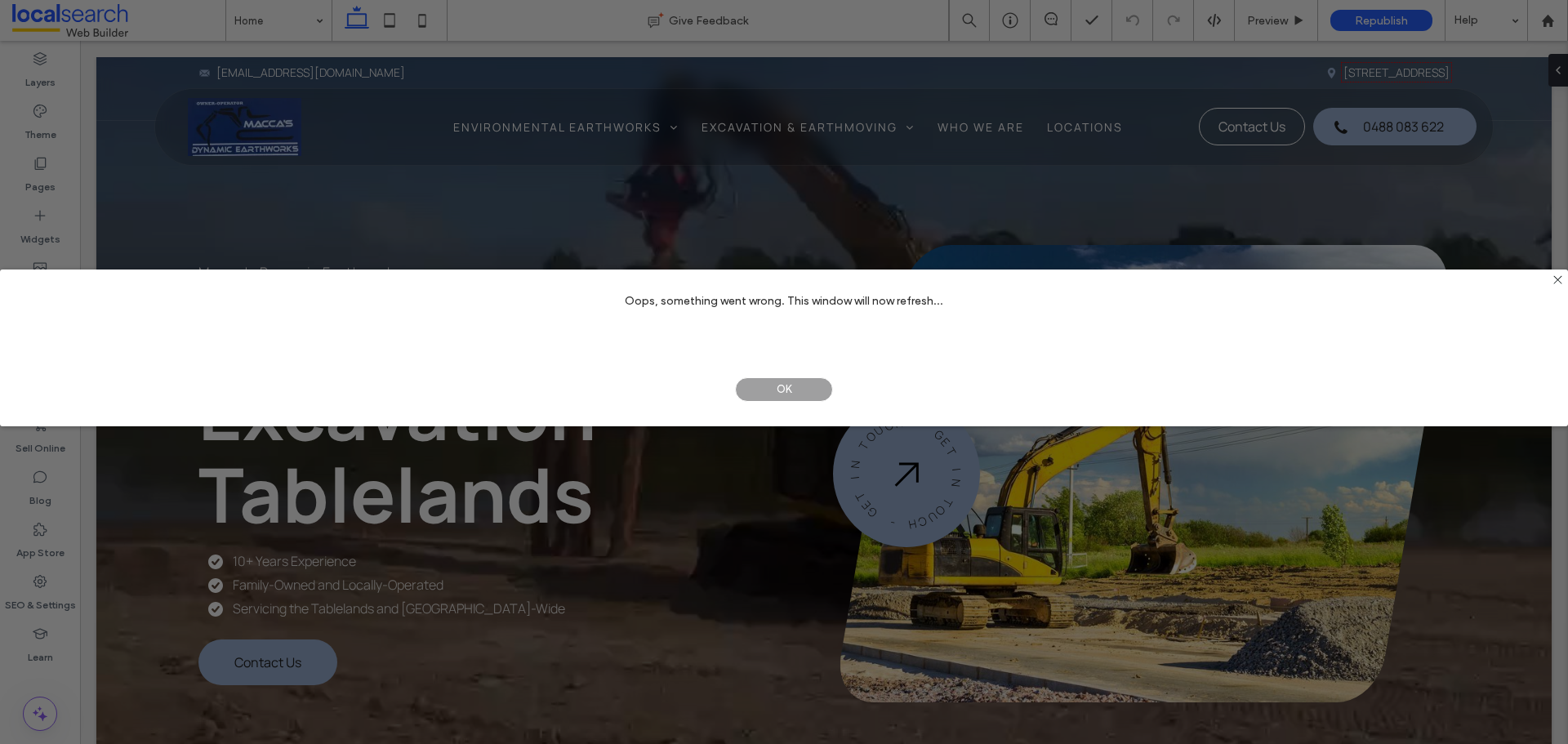
click at [786, 390] on span "OK" at bounding box center [784, 390] width 98 height 25
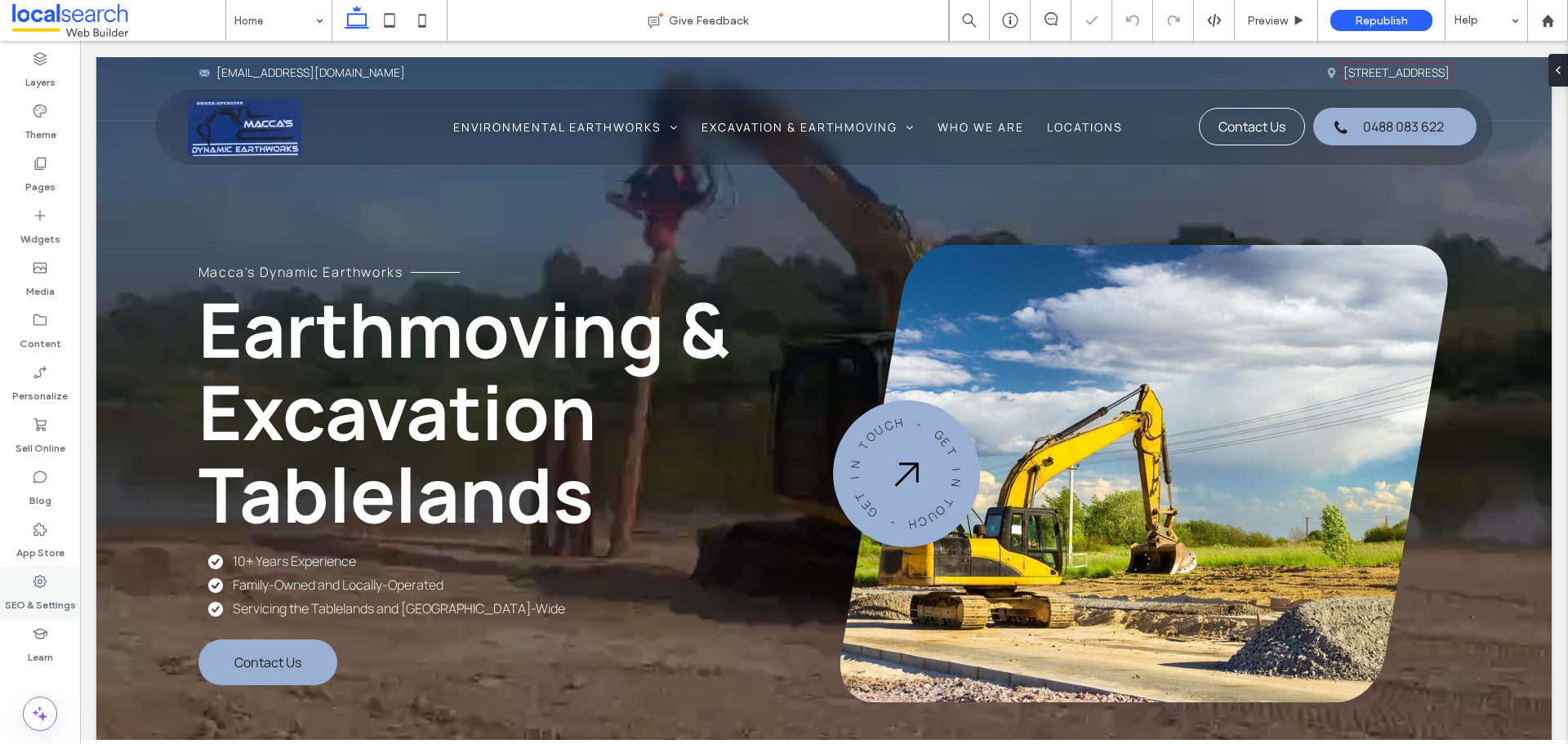
click at [33, 589] on icon at bounding box center [40, 582] width 17 height 17
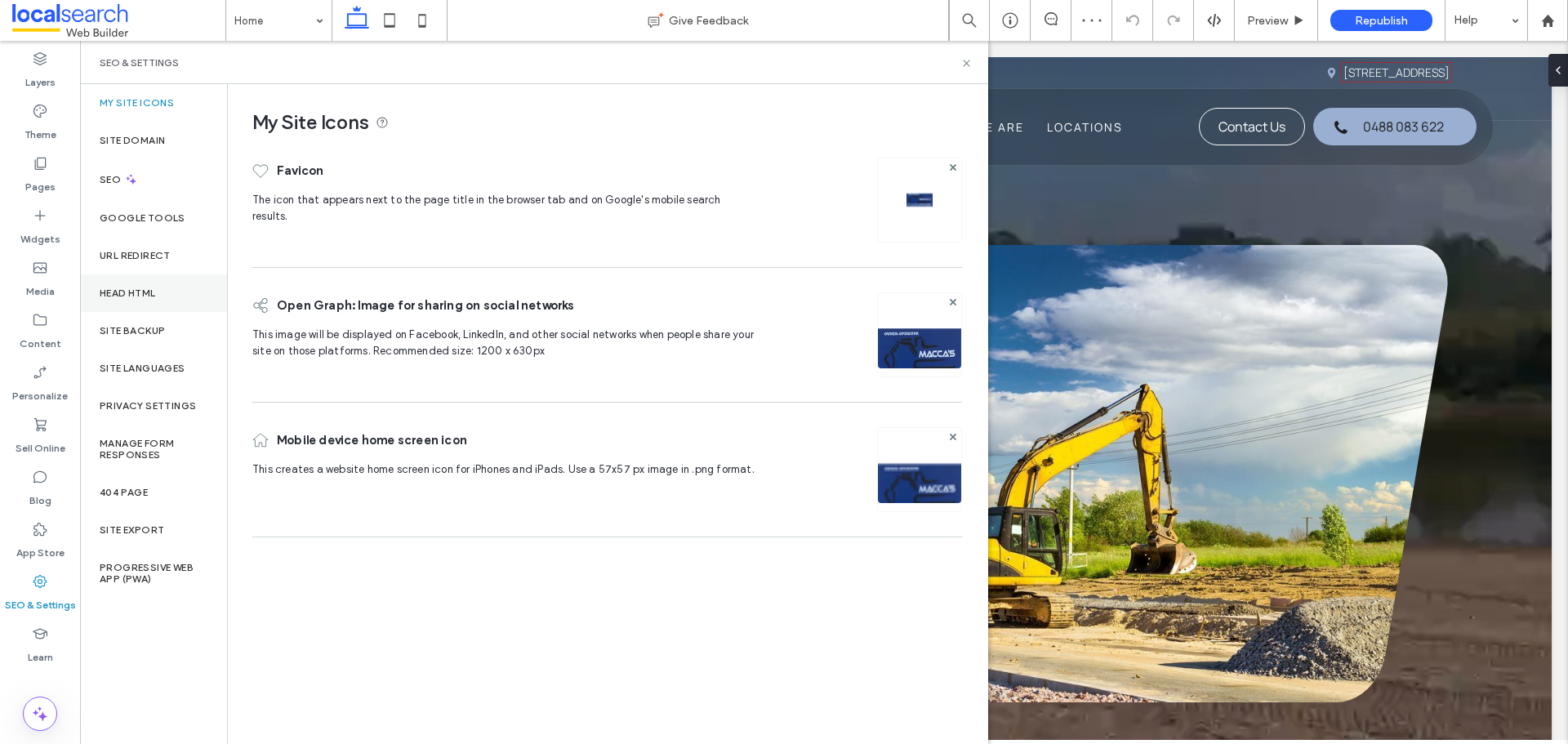
click at [152, 294] on label "Head HTML" at bounding box center [128, 293] width 56 height 11
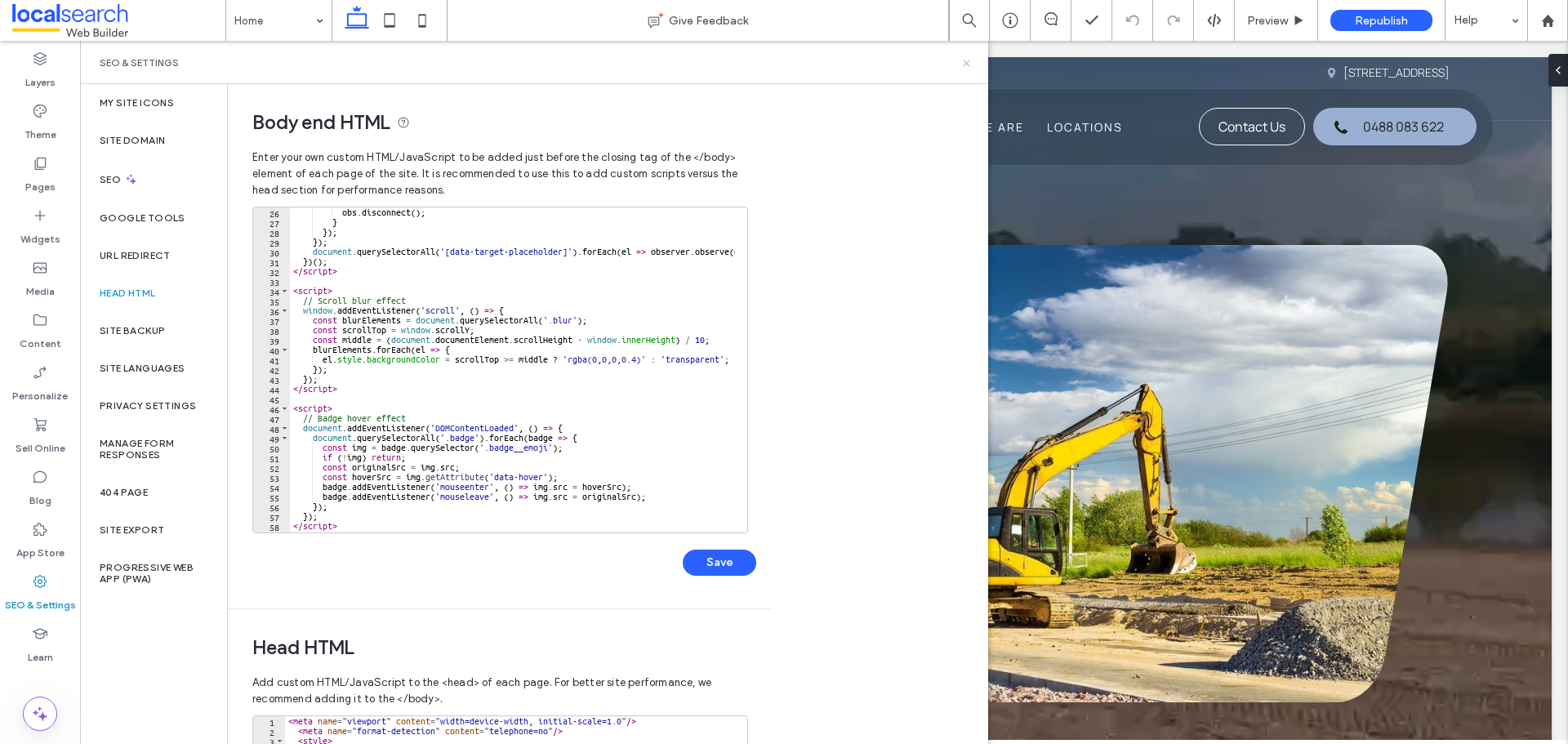
click at [970, 62] on icon at bounding box center [967, 63] width 12 height 12
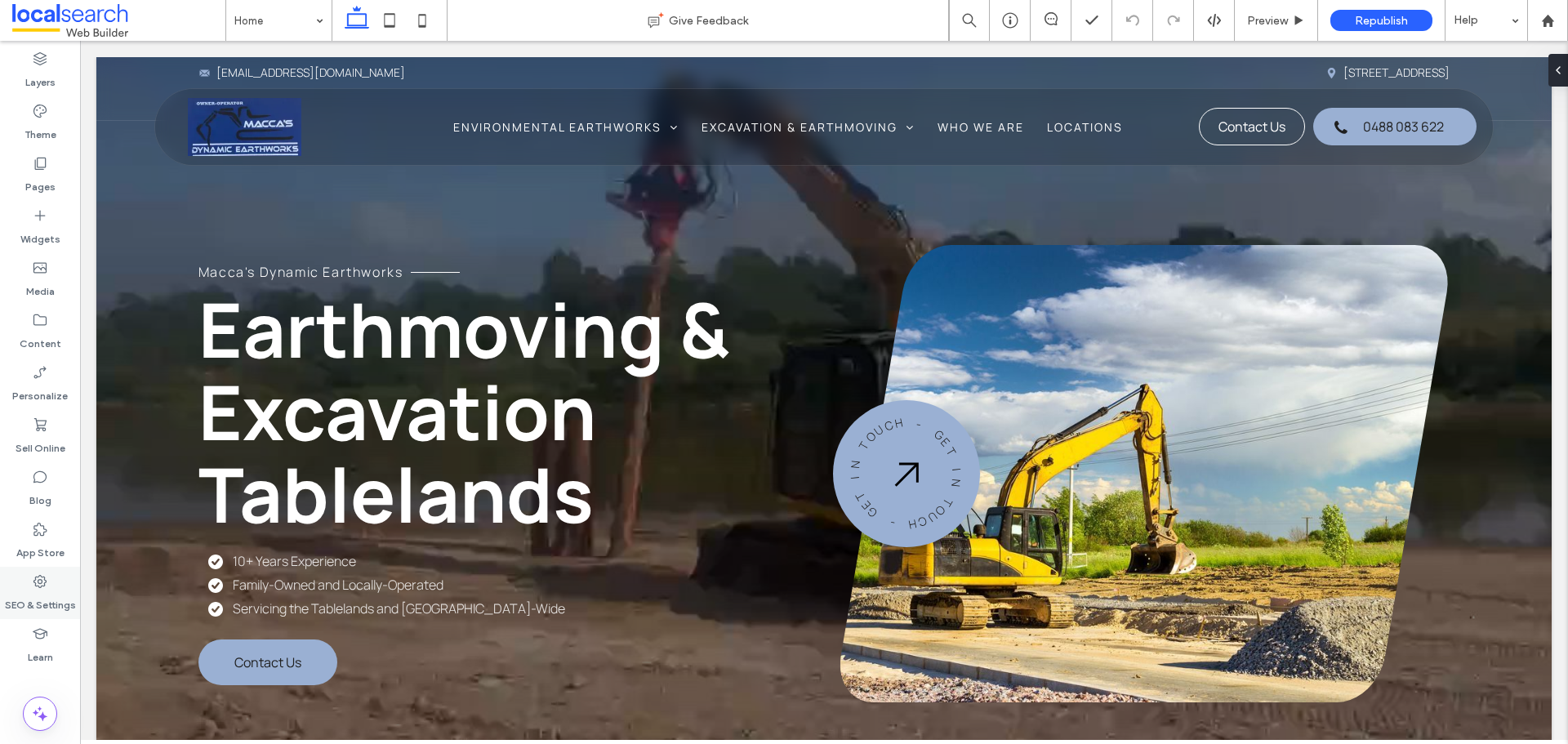
click at [39, 602] on label "SEO & Settings" at bounding box center [41, 601] width 71 height 23
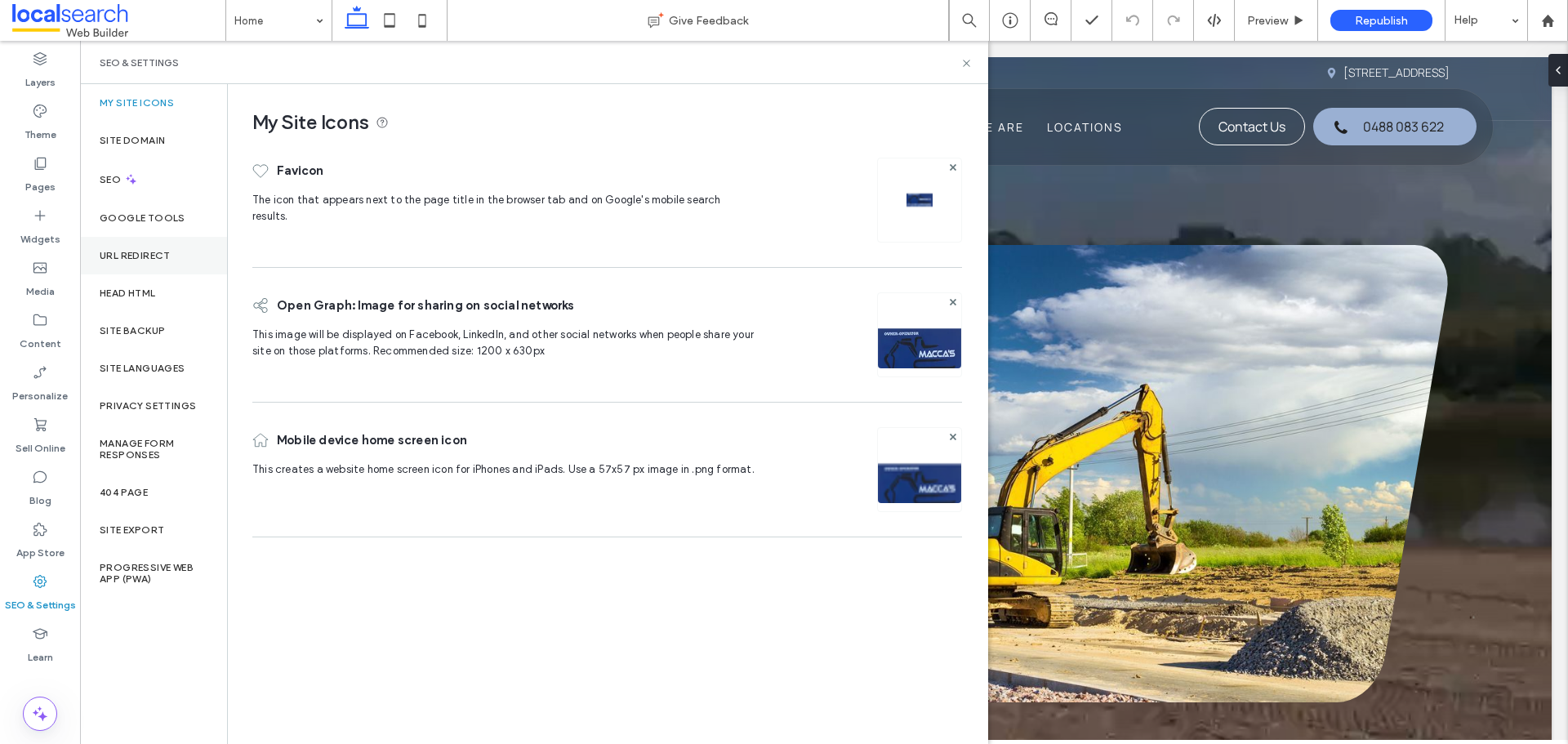
click at [147, 240] on div "URL Redirect" at bounding box center [153, 256] width 147 height 38
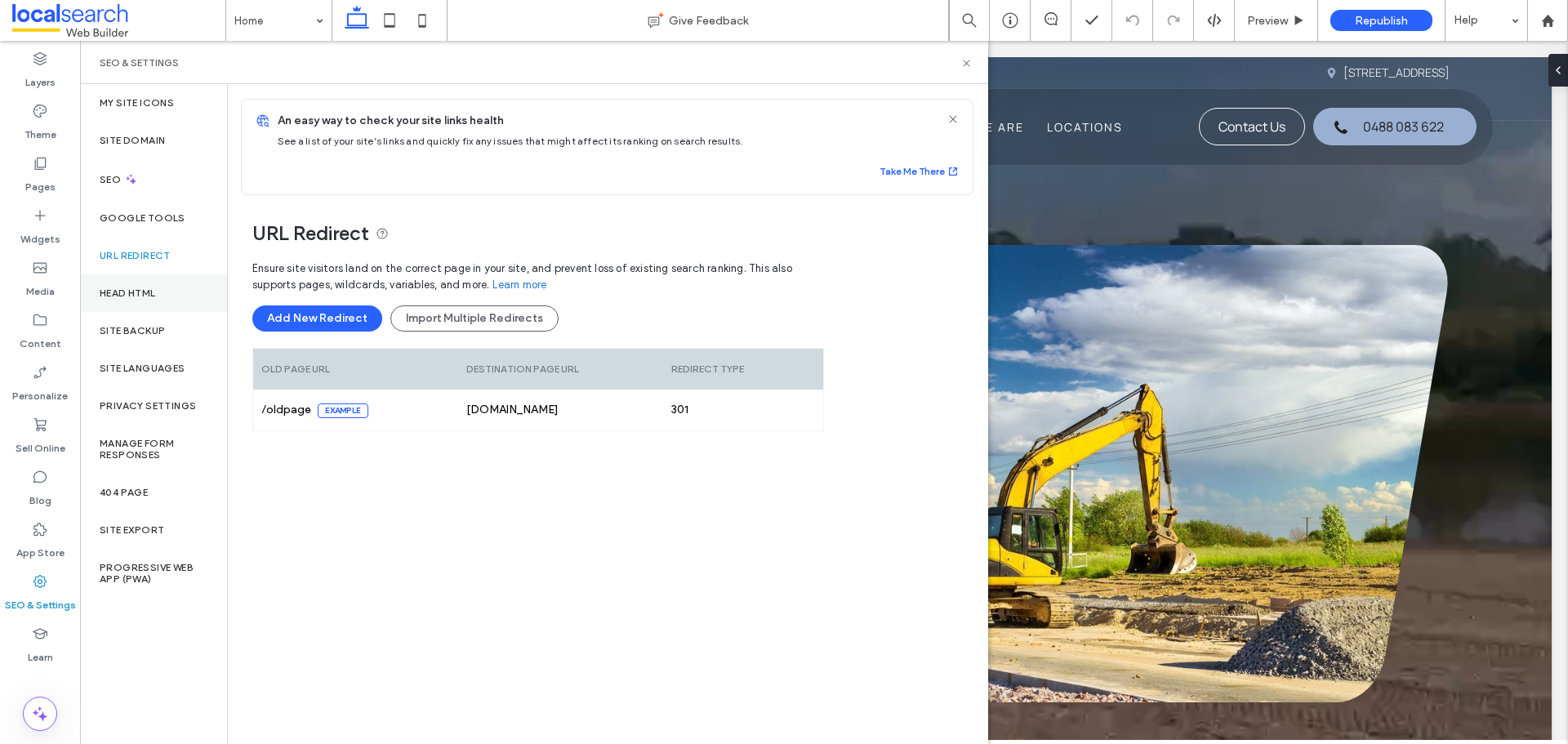
click at [147, 282] on div "Head HTML" at bounding box center [153, 293] width 147 height 38
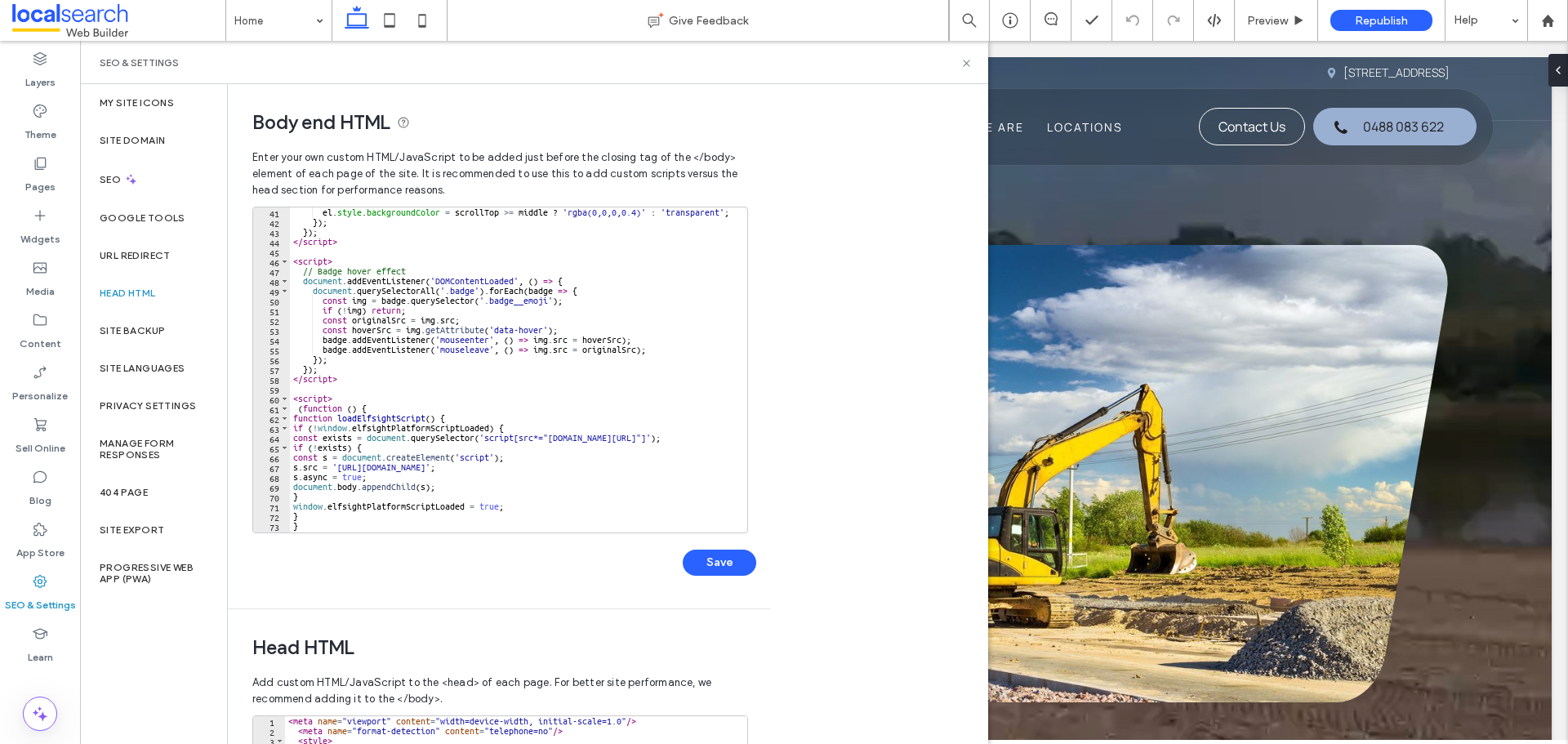
scroll to position [375, 0]
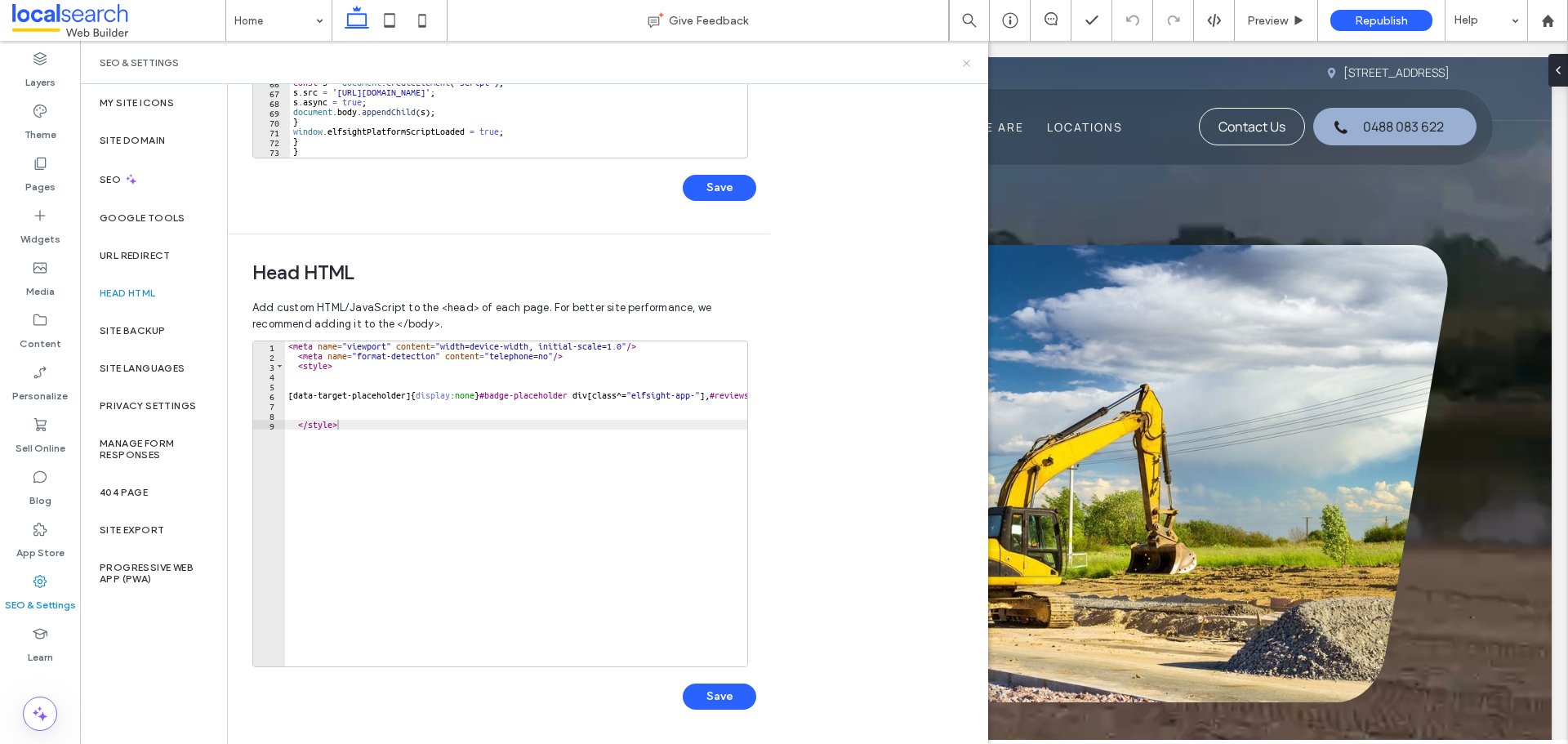
click at [969, 63] on icon at bounding box center [967, 63] width 12 height 12
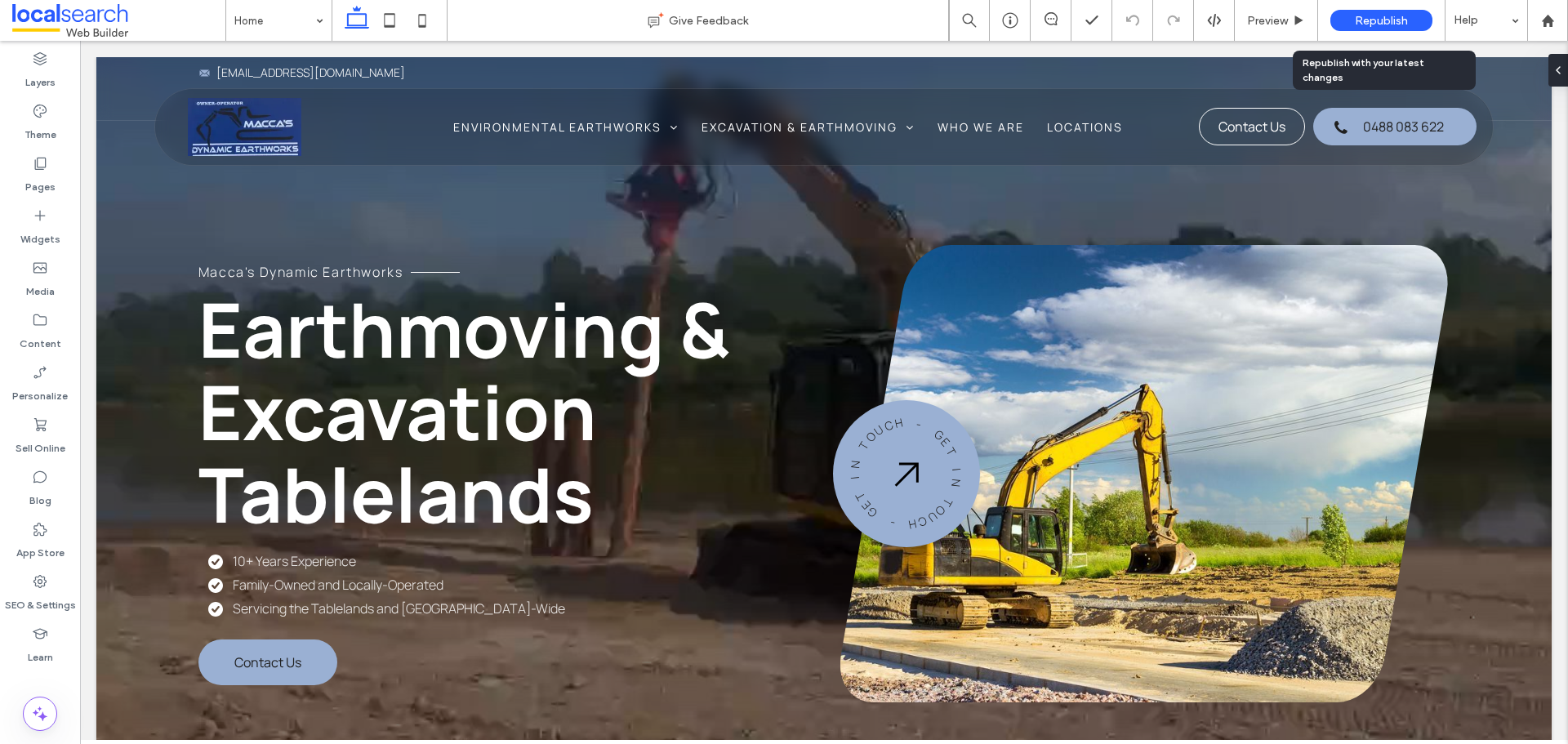
click at [1387, 23] on span "Republish" at bounding box center [1381, 21] width 53 height 14
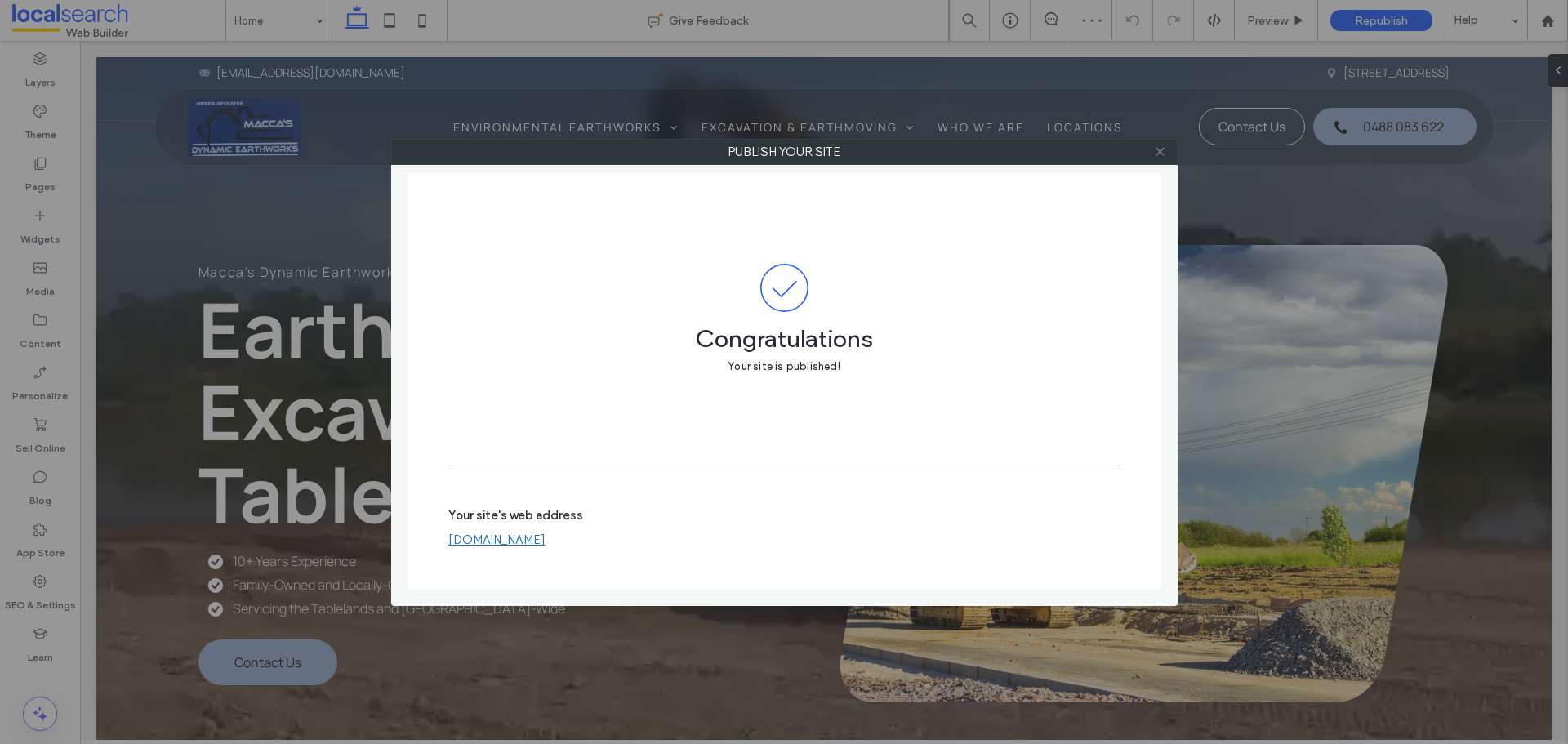
click at [1160, 154] on icon at bounding box center [1160, 152] width 12 height 12
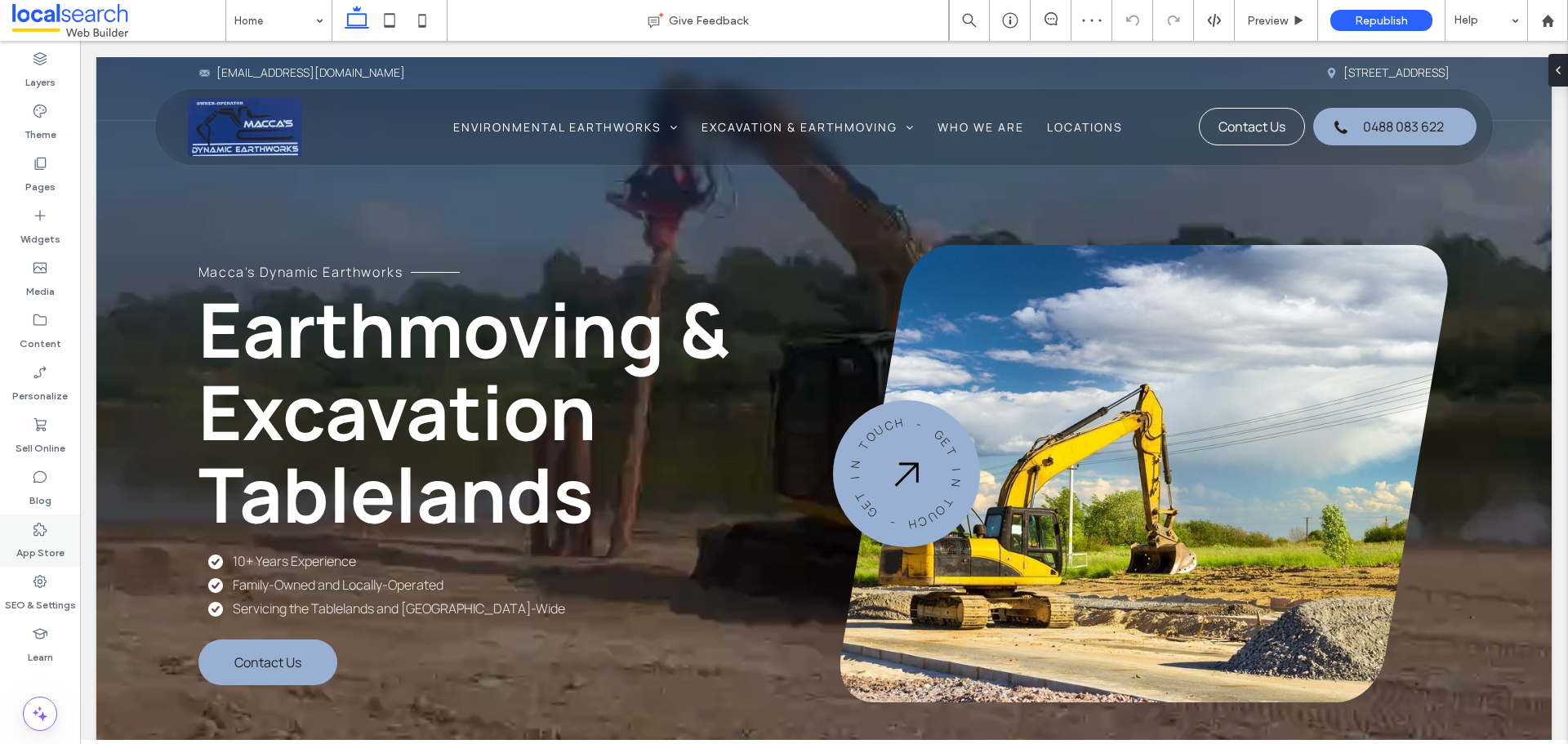
click at [26, 584] on div "SEO & Settings" at bounding box center [40, 592] width 80 height 52
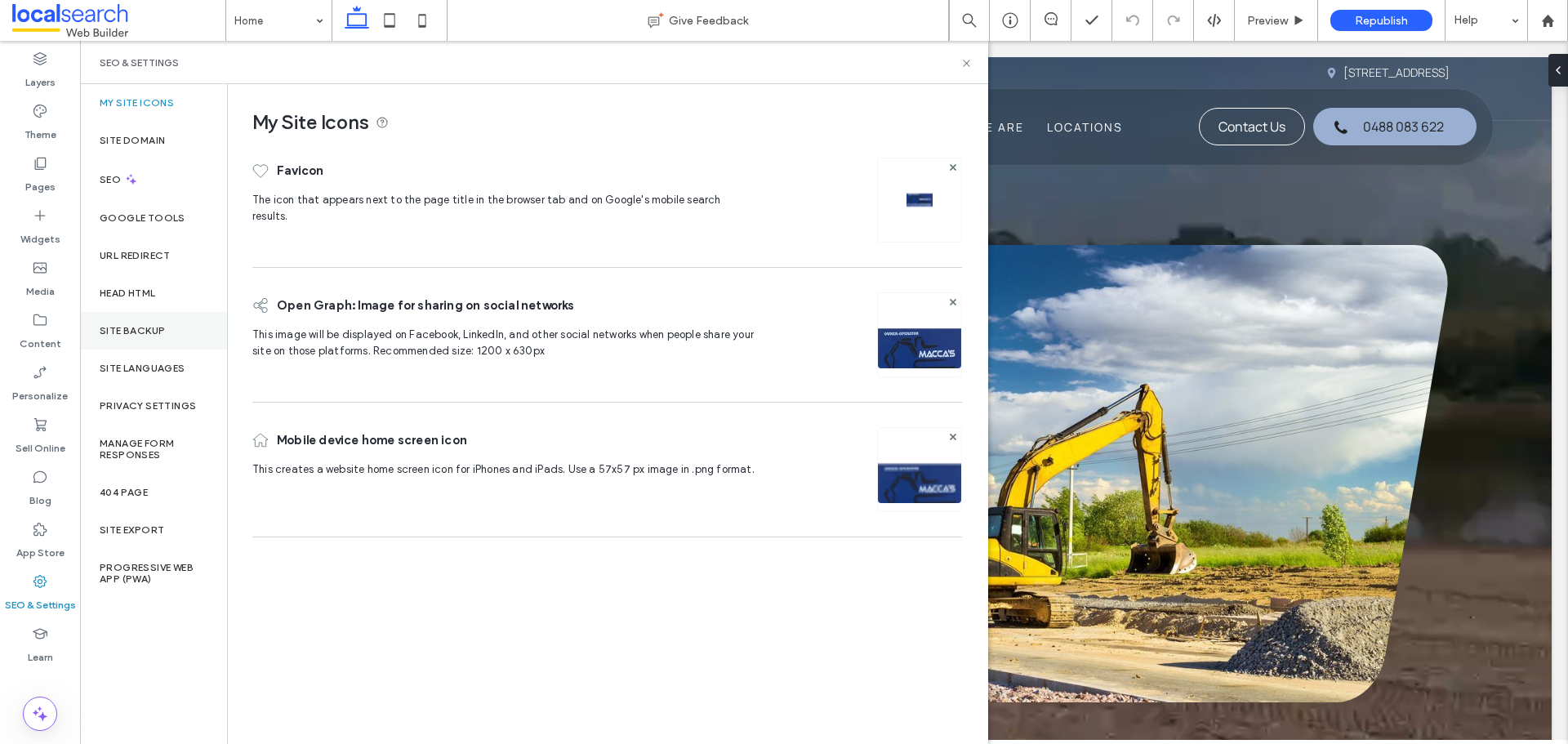
click at [173, 346] on div "Site Backup" at bounding box center [153, 331] width 147 height 38
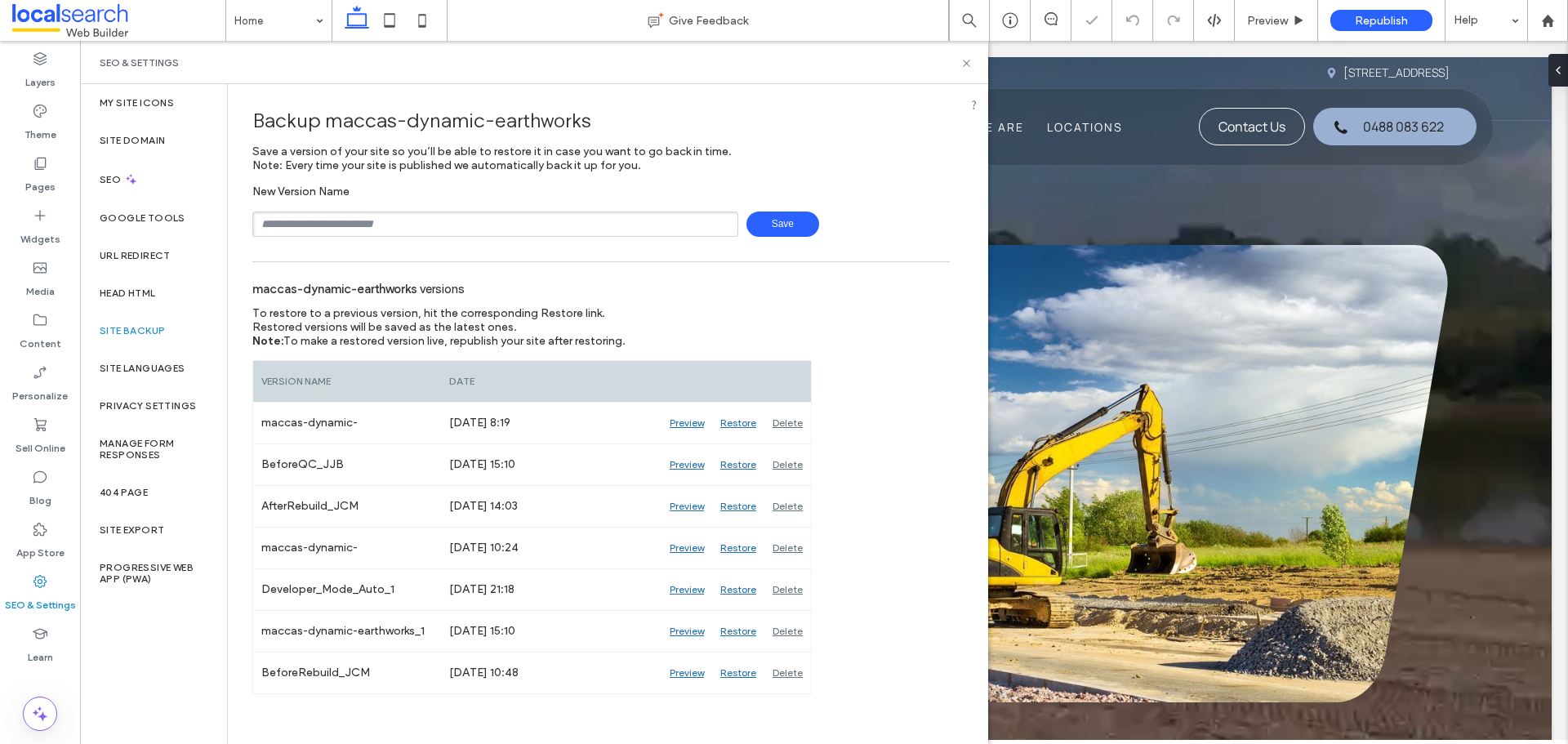
click at [363, 230] on input "text" at bounding box center [494, 224] width 486 height 26
type input "**********"
click at [793, 225] on span "Save" at bounding box center [783, 224] width 72 height 26
click at [973, 67] on div "SEO & Settings" at bounding box center [534, 62] width 909 height 43
click at [964, 65] on icon at bounding box center [967, 63] width 12 height 12
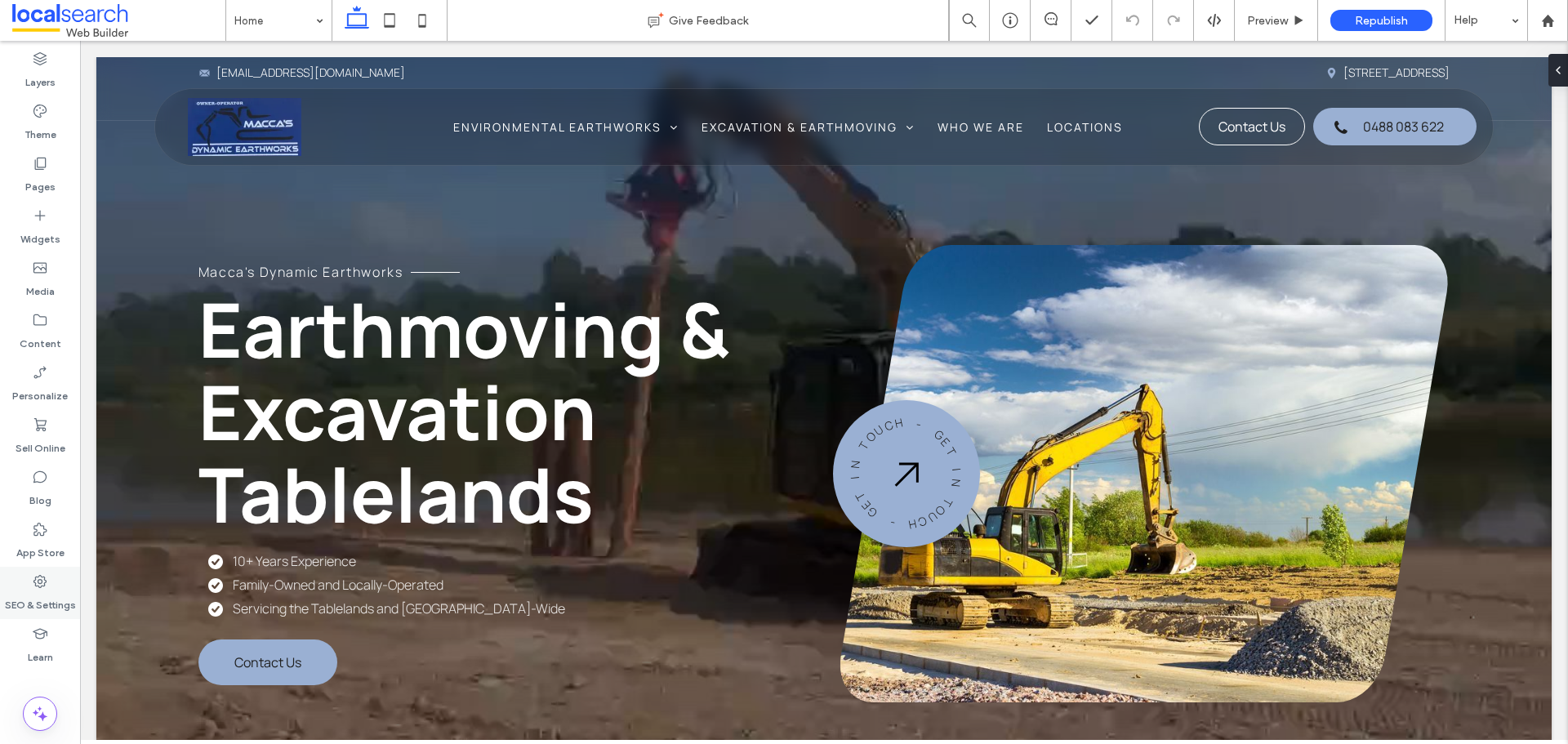
click at [53, 591] on label "SEO & Settings" at bounding box center [41, 601] width 71 height 23
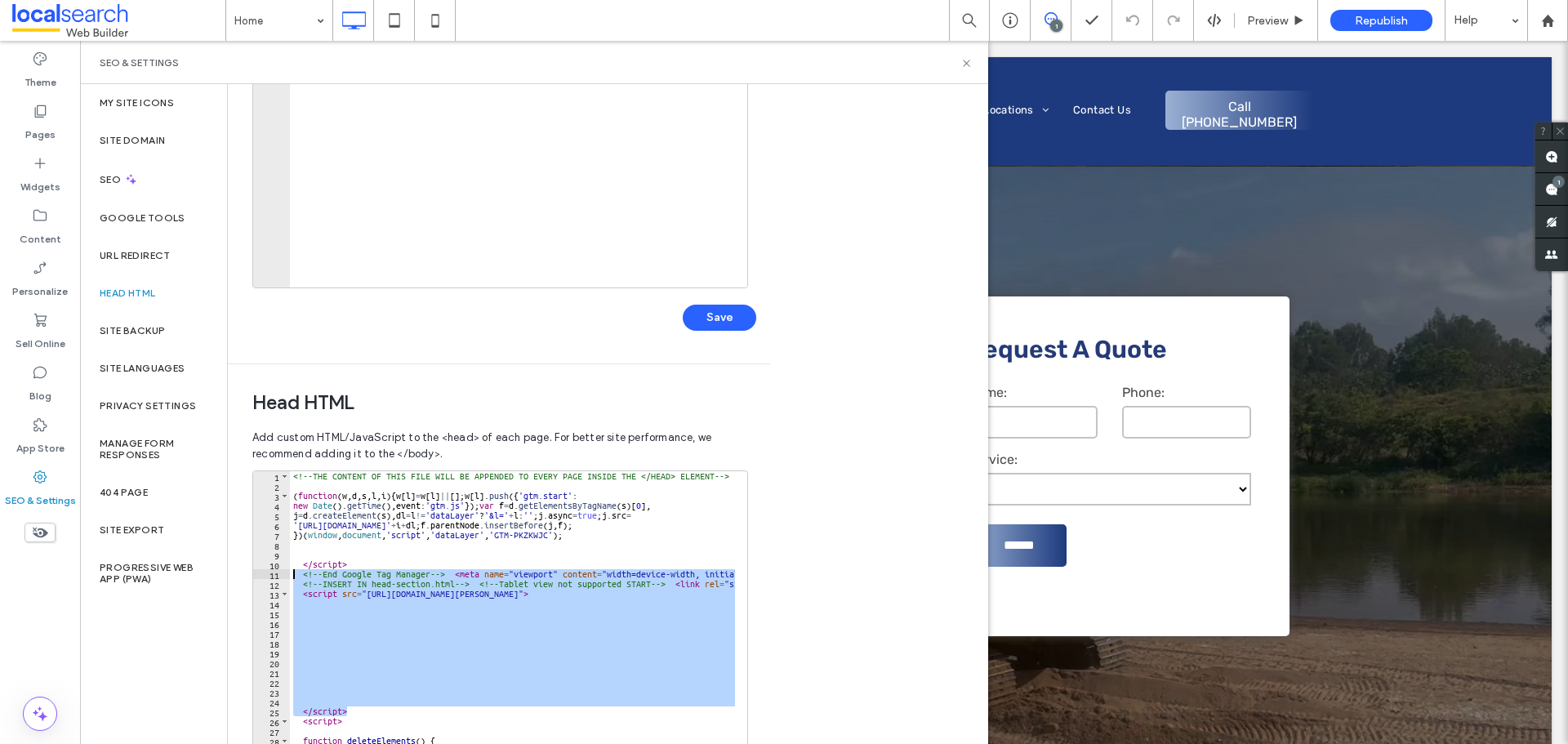
drag, startPoint x: 329, startPoint y: 698, endPoint x: 290, endPoint y: 570, distance: 133.8
click at [290, 570] on div "<!-- THE CONTENT OF THIS FILE WILL BE APPENDED TO EVERY PAGE INSIDE THE </HEAD>…" at bounding box center [933, 637] width 1286 height 332
type textarea "**********"
click at [964, 61] on use at bounding box center [966, 63] width 6 height 6
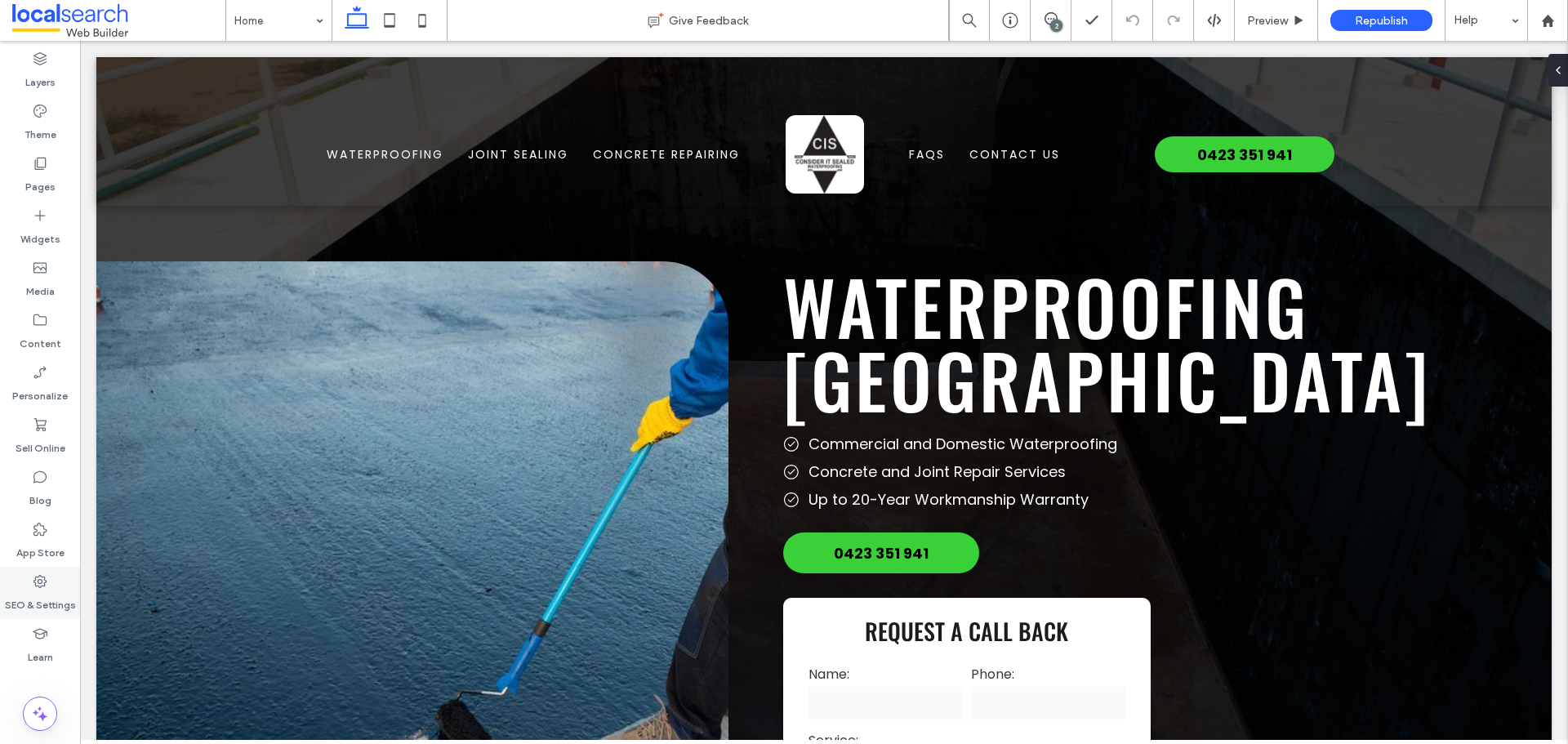
click at [48, 585] on div "SEO & Settings" at bounding box center [40, 592] width 80 height 52
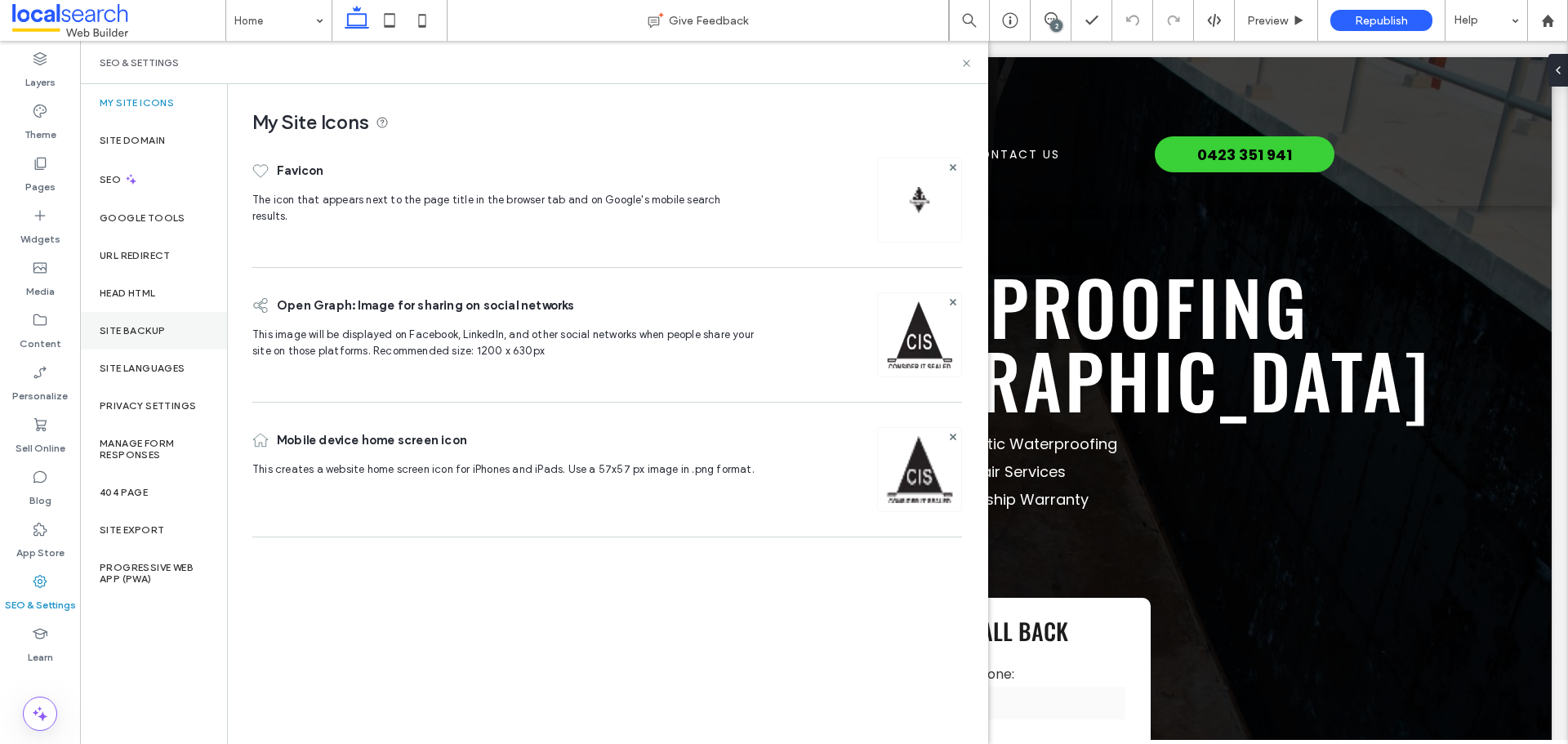
click at [161, 343] on div "Site Backup" at bounding box center [153, 331] width 147 height 38
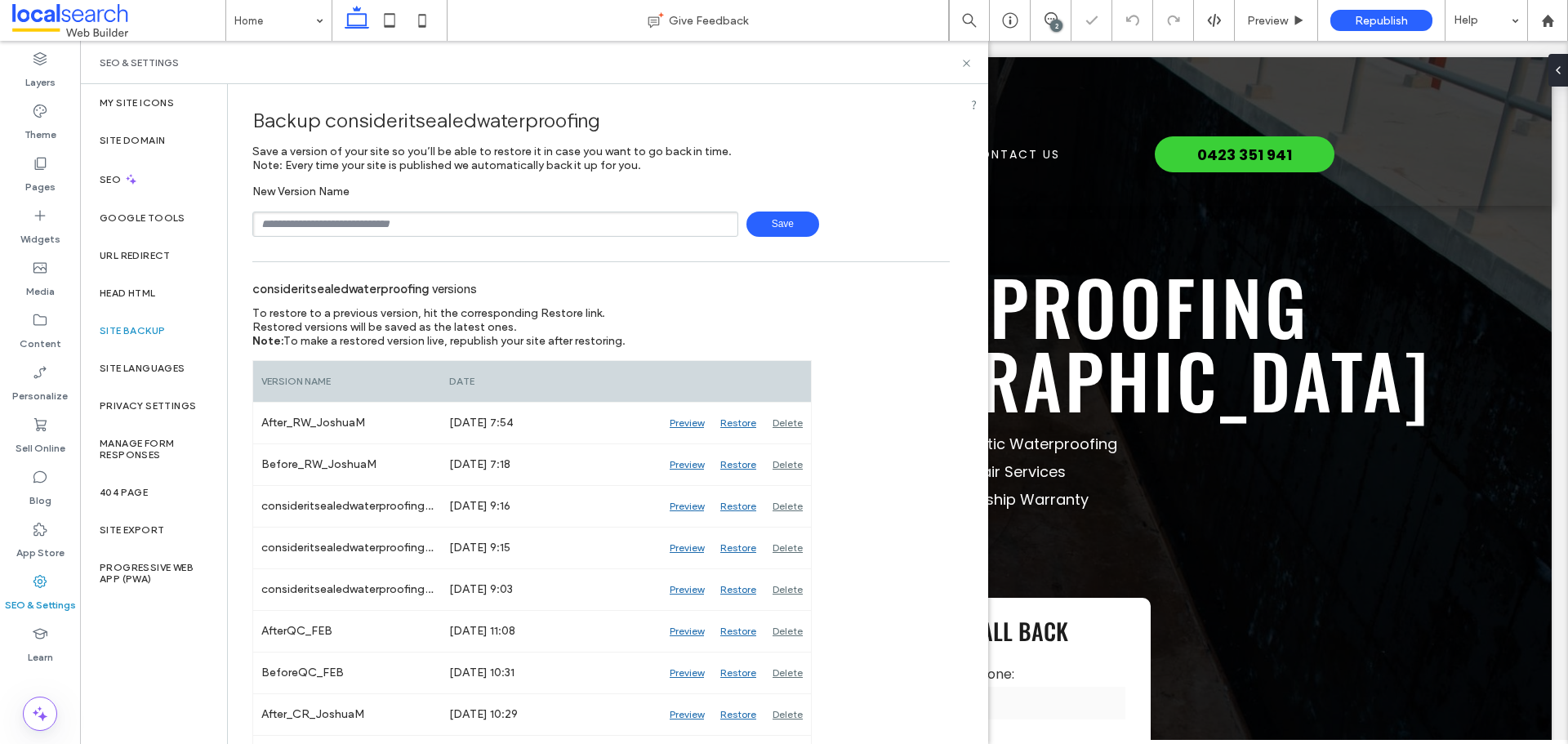
click at [374, 218] on input "text" at bounding box center [494, 224] width 486 height 26
type input "**********"
click at [769, 218] on span "Save" at bounding box center [783, 224] width 72 height 26
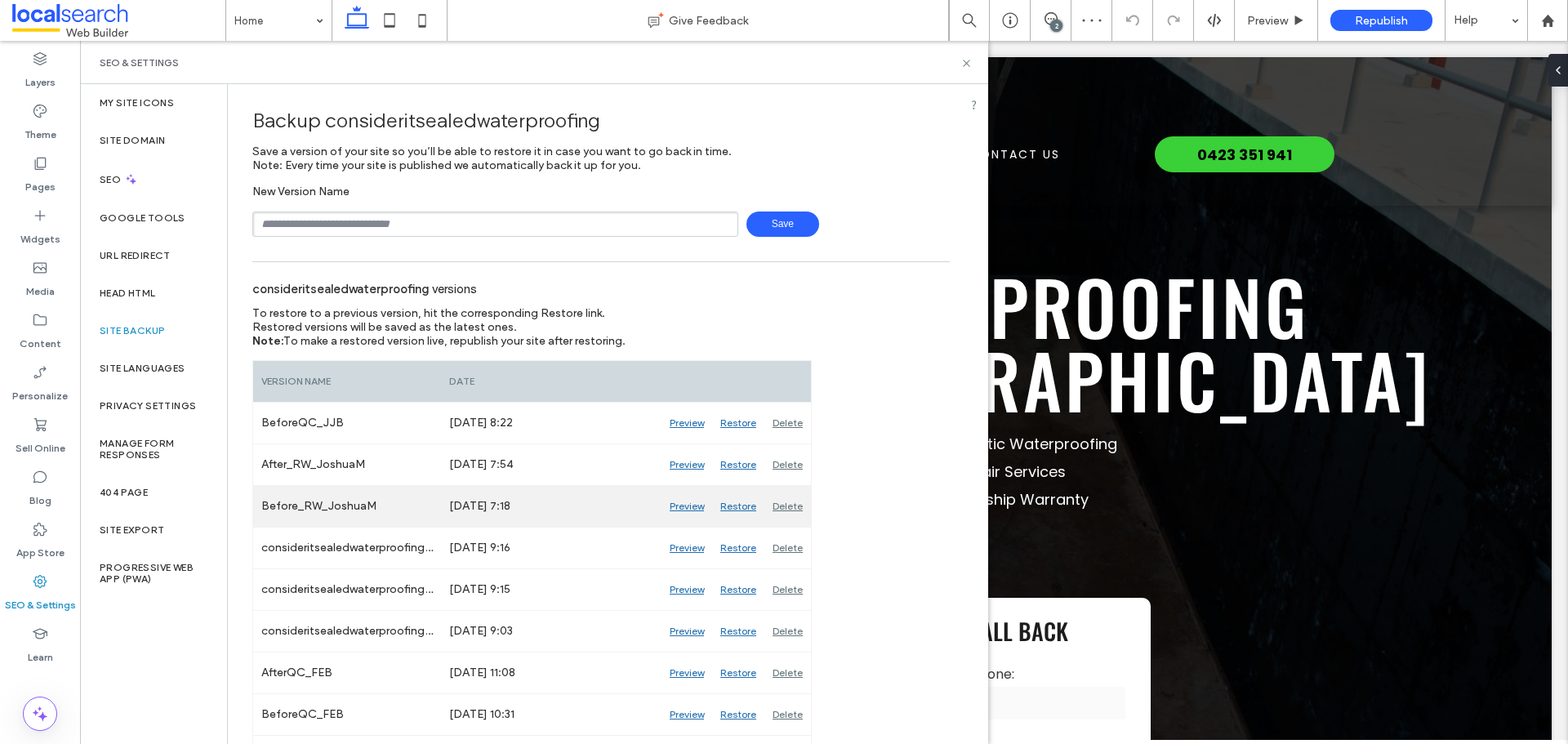
click at [677, 500] on div "Preview" at bounding box center [687, 506] width 50 height 41
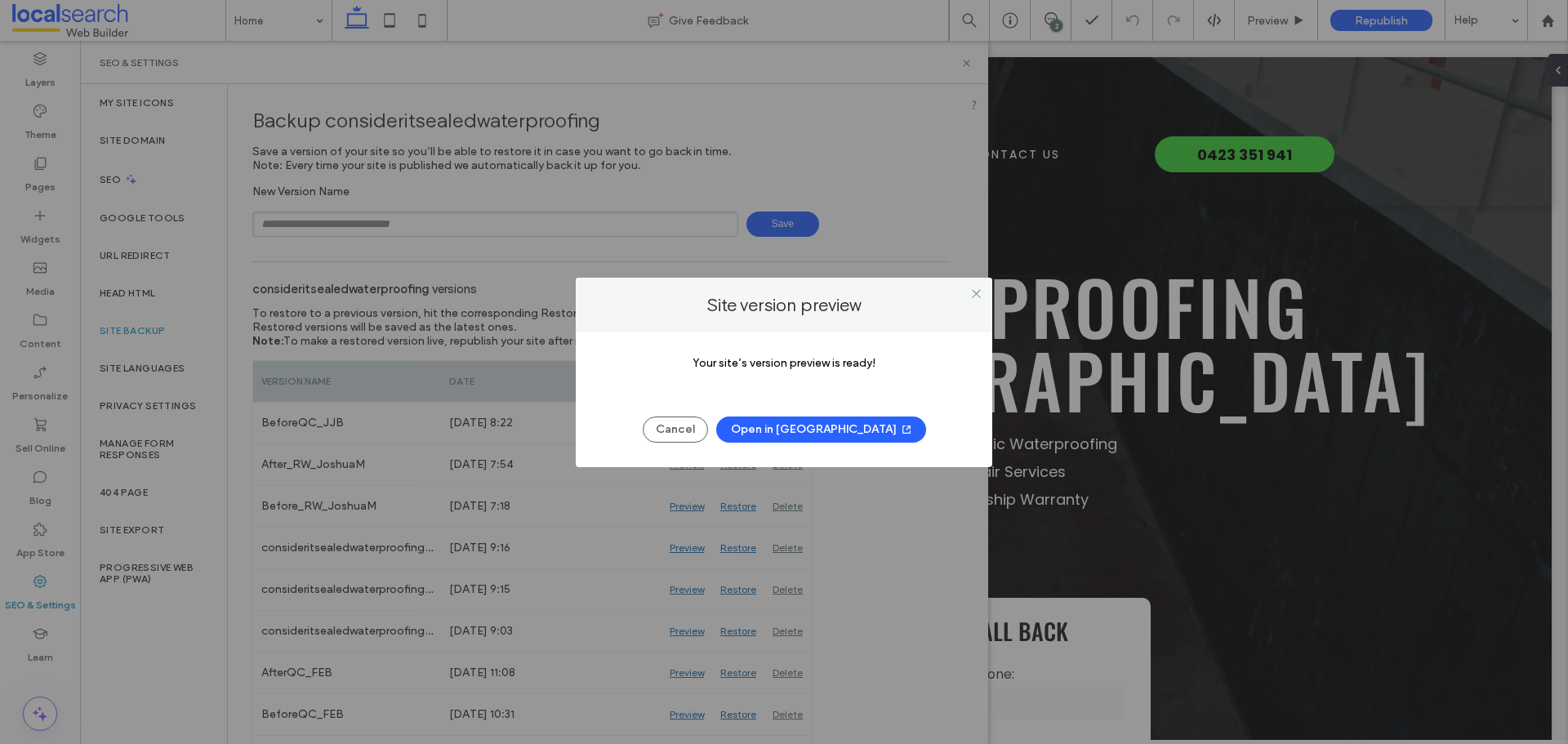
click at [785, 428] on button "Open in [GEOGRAPHIC_DATA]" at bounding box center [821, 430] width 210 height 26
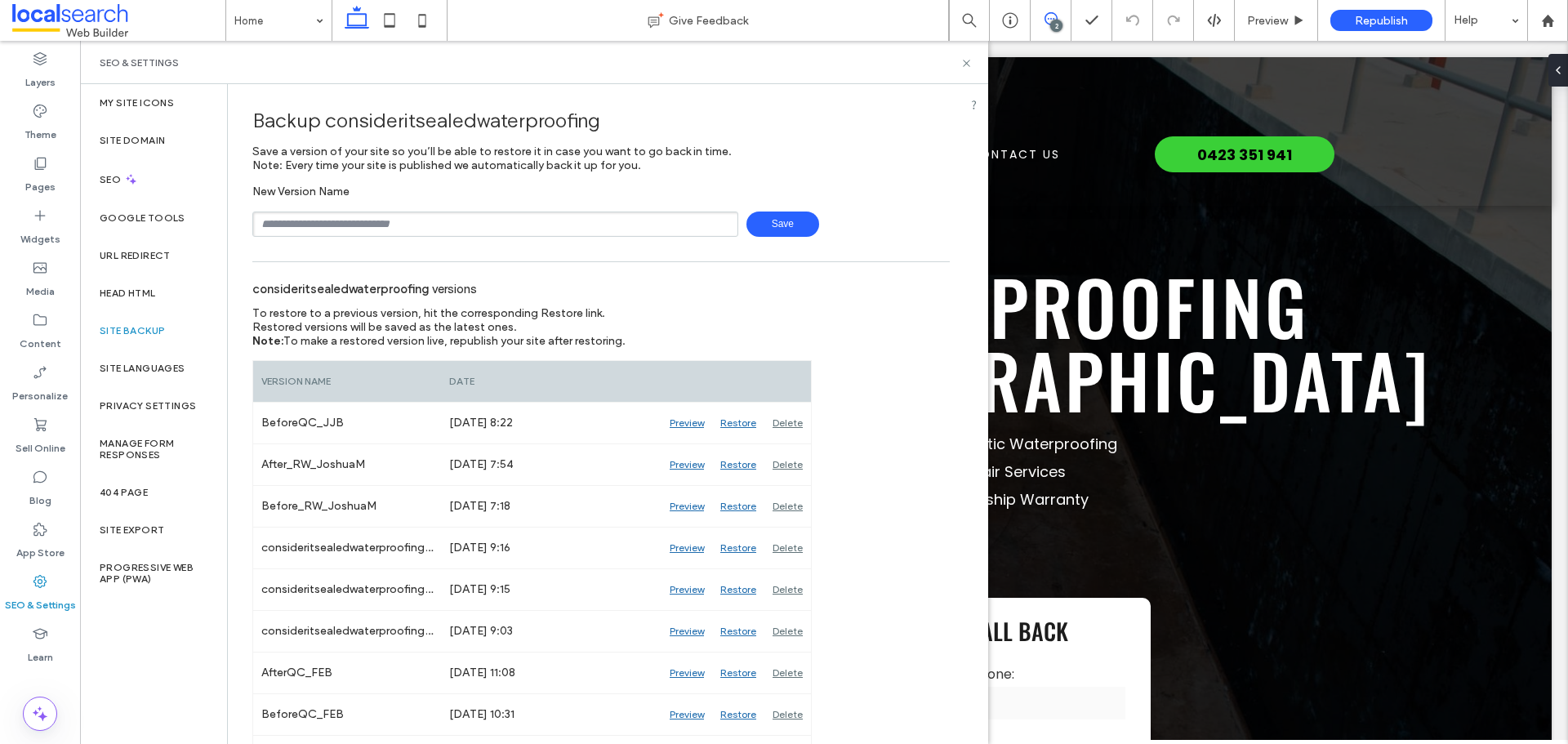
click at [1062, 12] on span at bounding box center [1051, 19] width 40 height 13
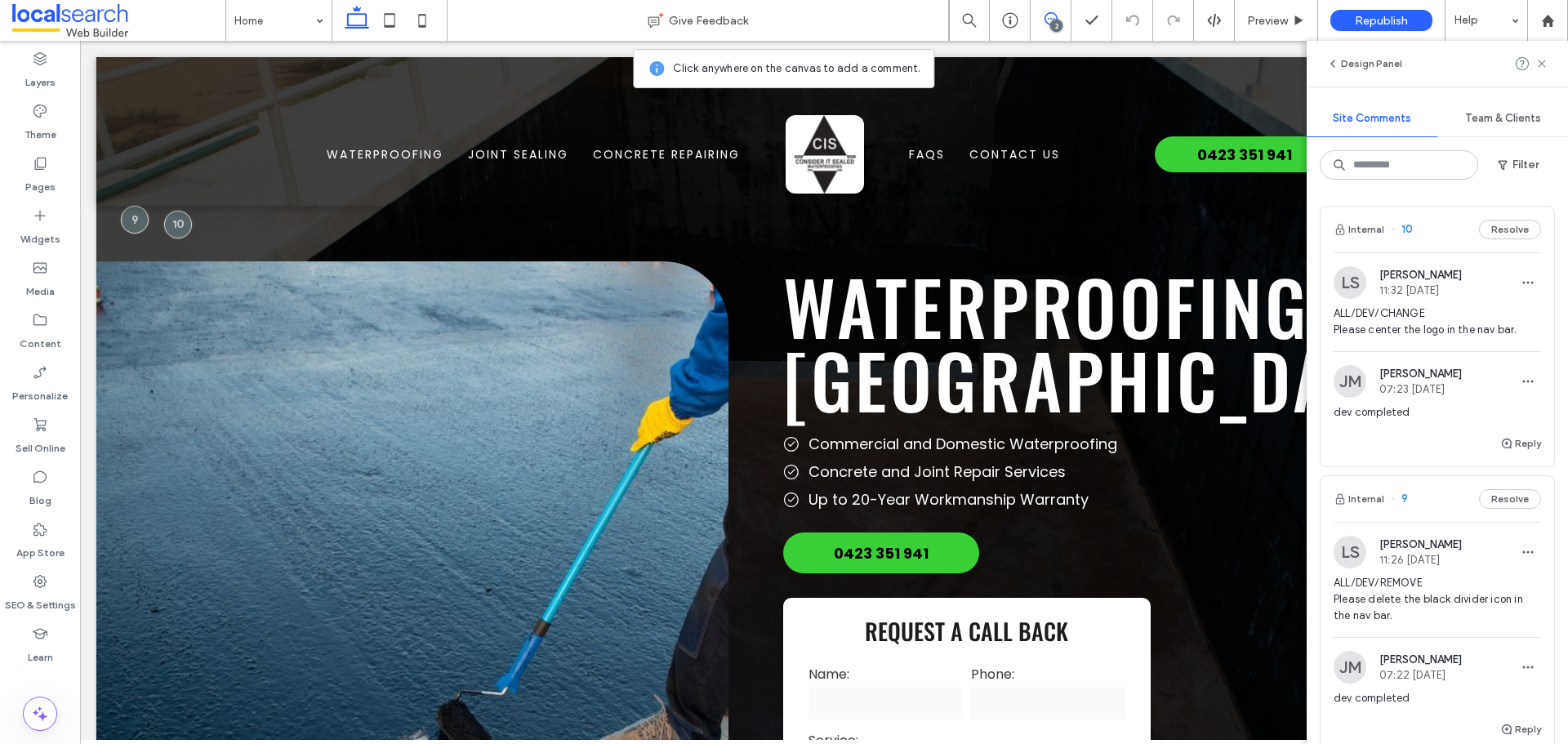
click at [1403, 320] on span "ALL/DEV/CHANGE Please center the logo in the nav bar." at bounding box center [1437, 322] width 207 height 33
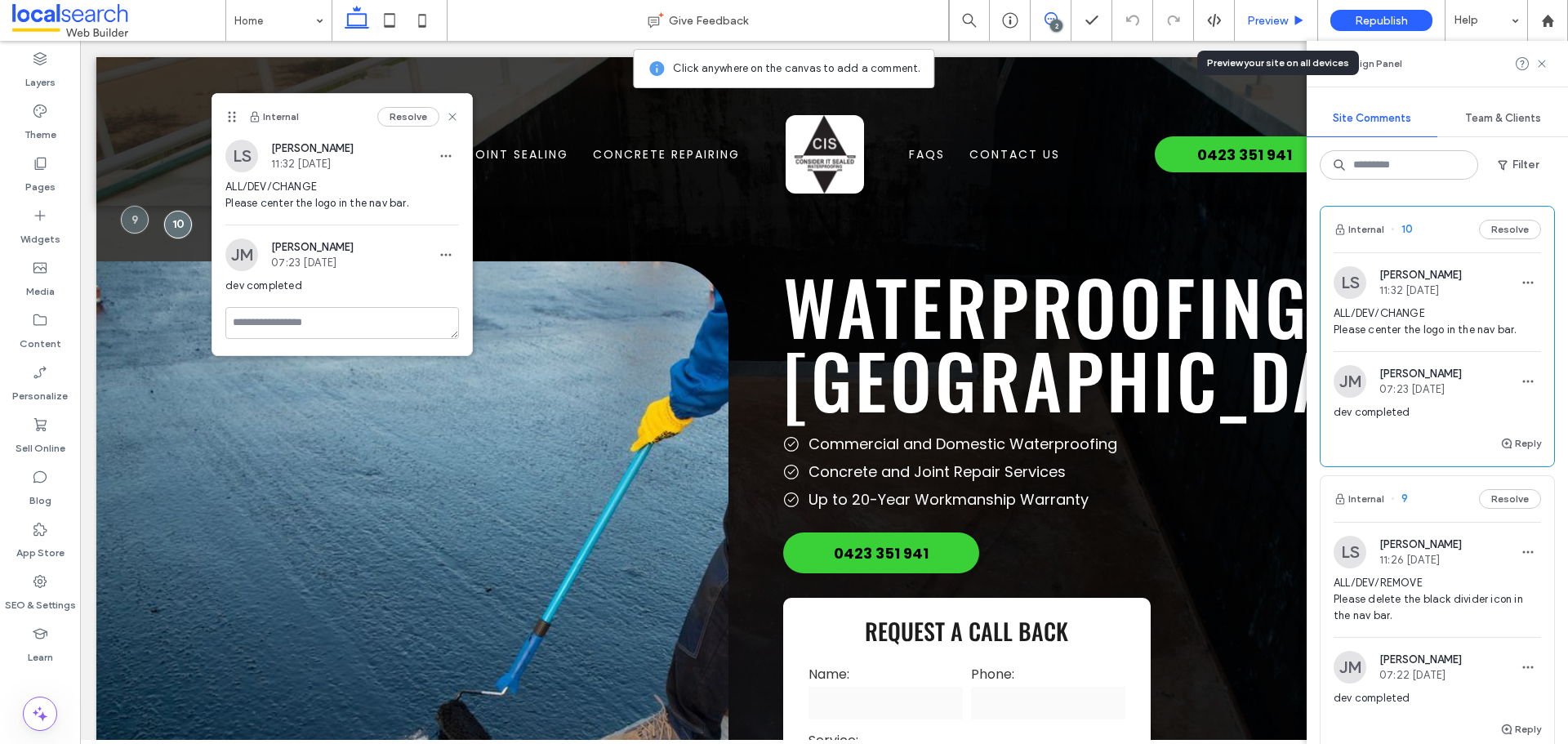
click at [1269, 21] on span "Preview" at bounding box center [1267, 21] width 41 height 14
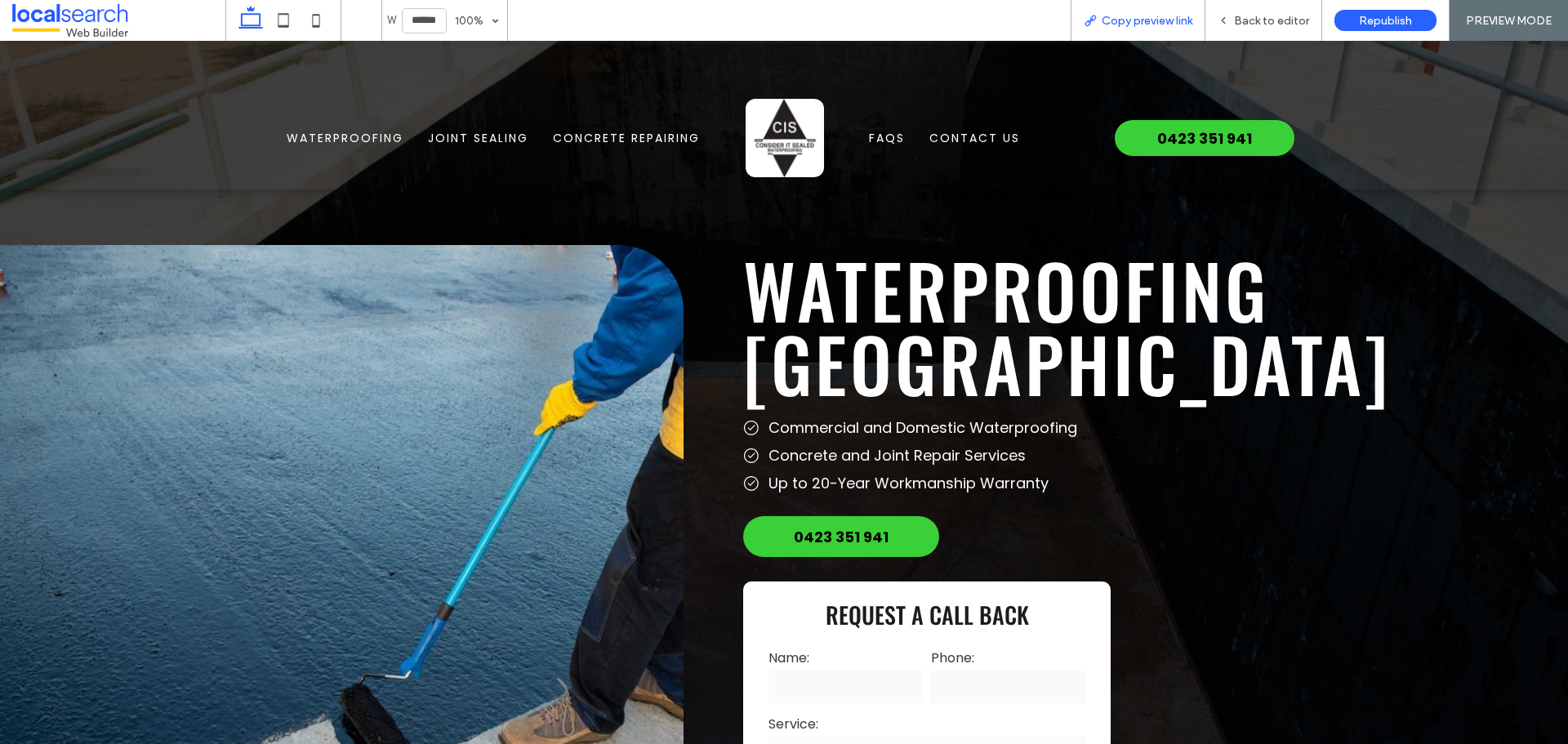
click at [1097, 17] on icon at bounding box center [1090, 20] width 13 height 13
click at [1230, 26] on icon at bounding box center [1223, 20] width 11 height 11
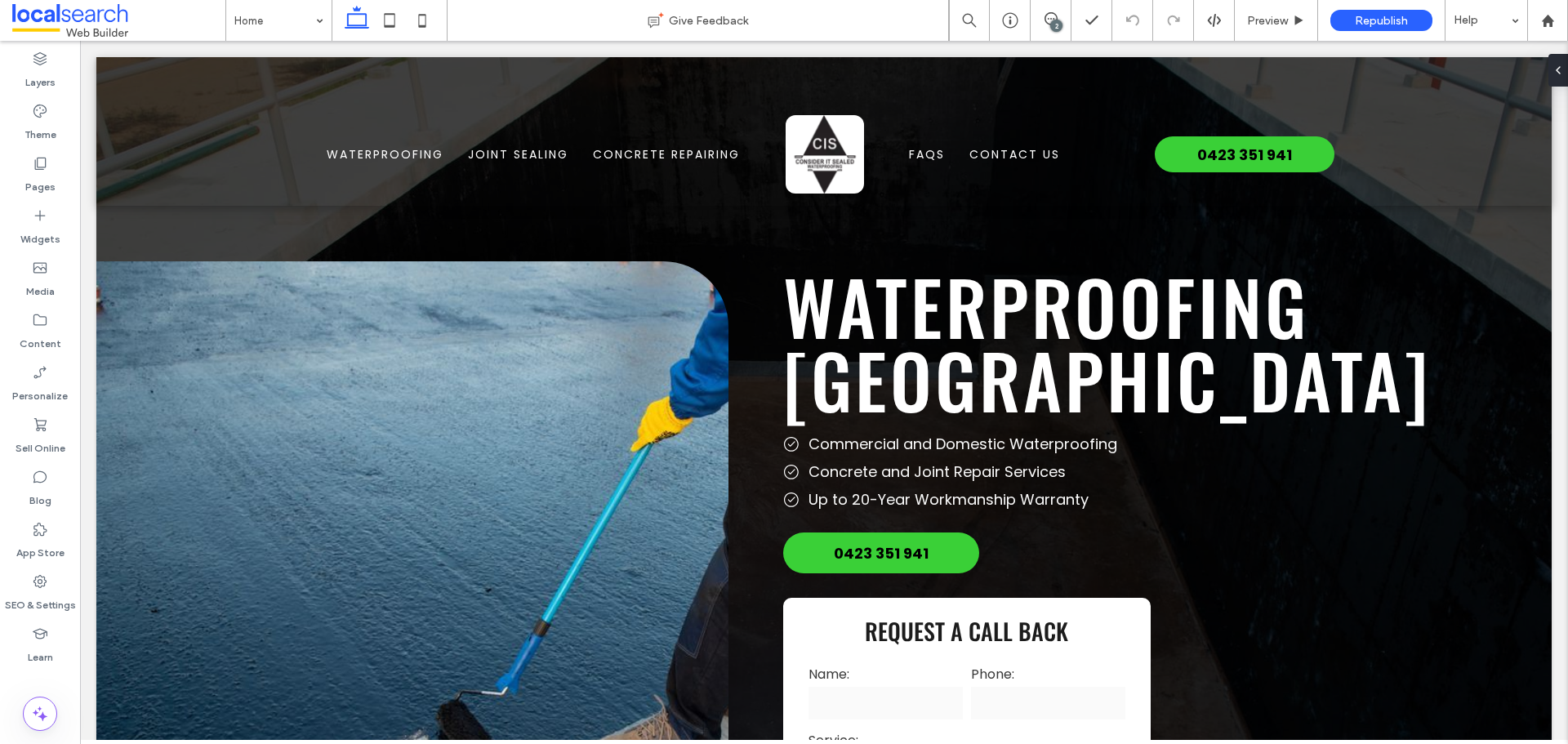
click at [1051, 22] on div "2" at bounding box center [1057, 26] width 12 height 12
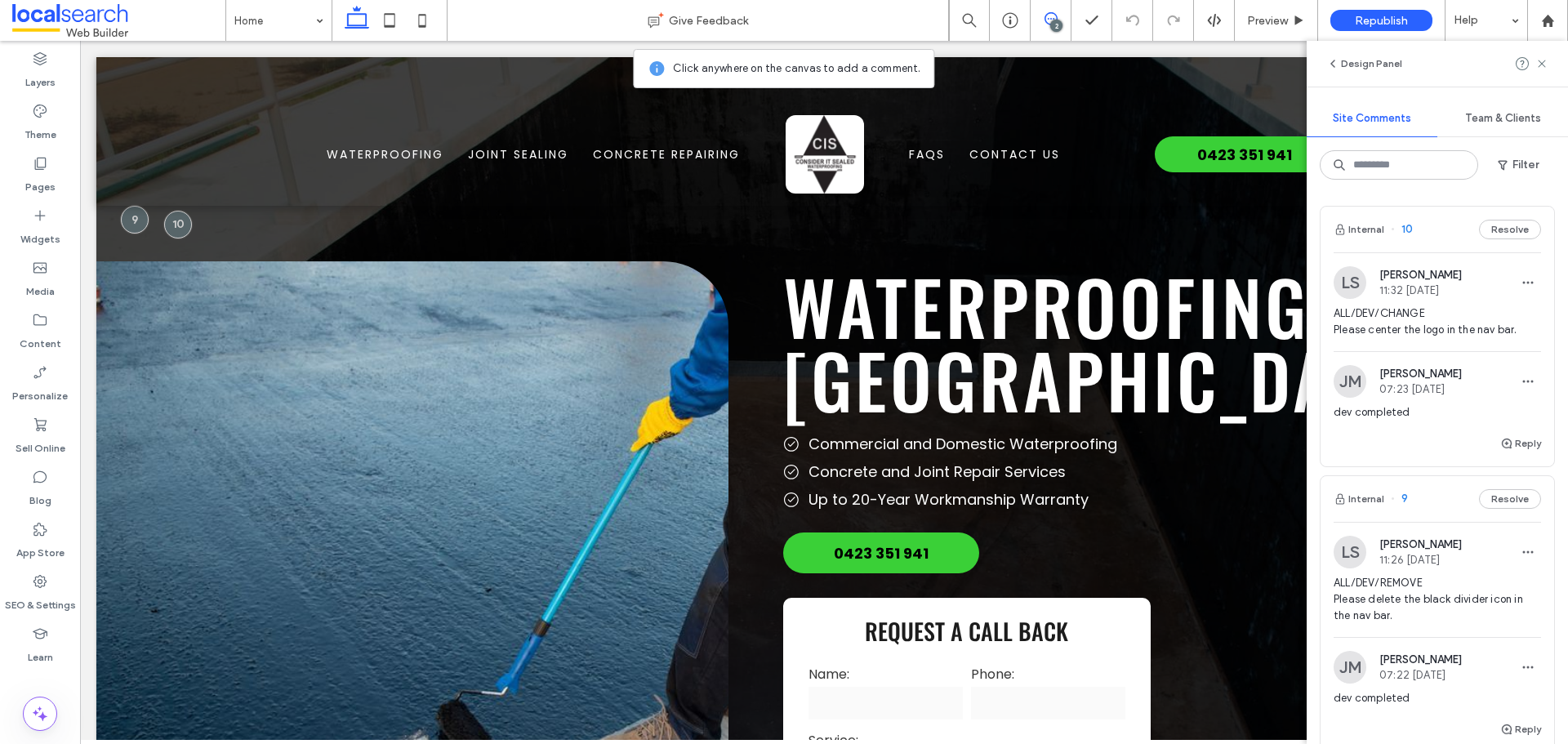
click at [1051, 22] on div "2" at bounding box center [1057, 26] width 12 height 12
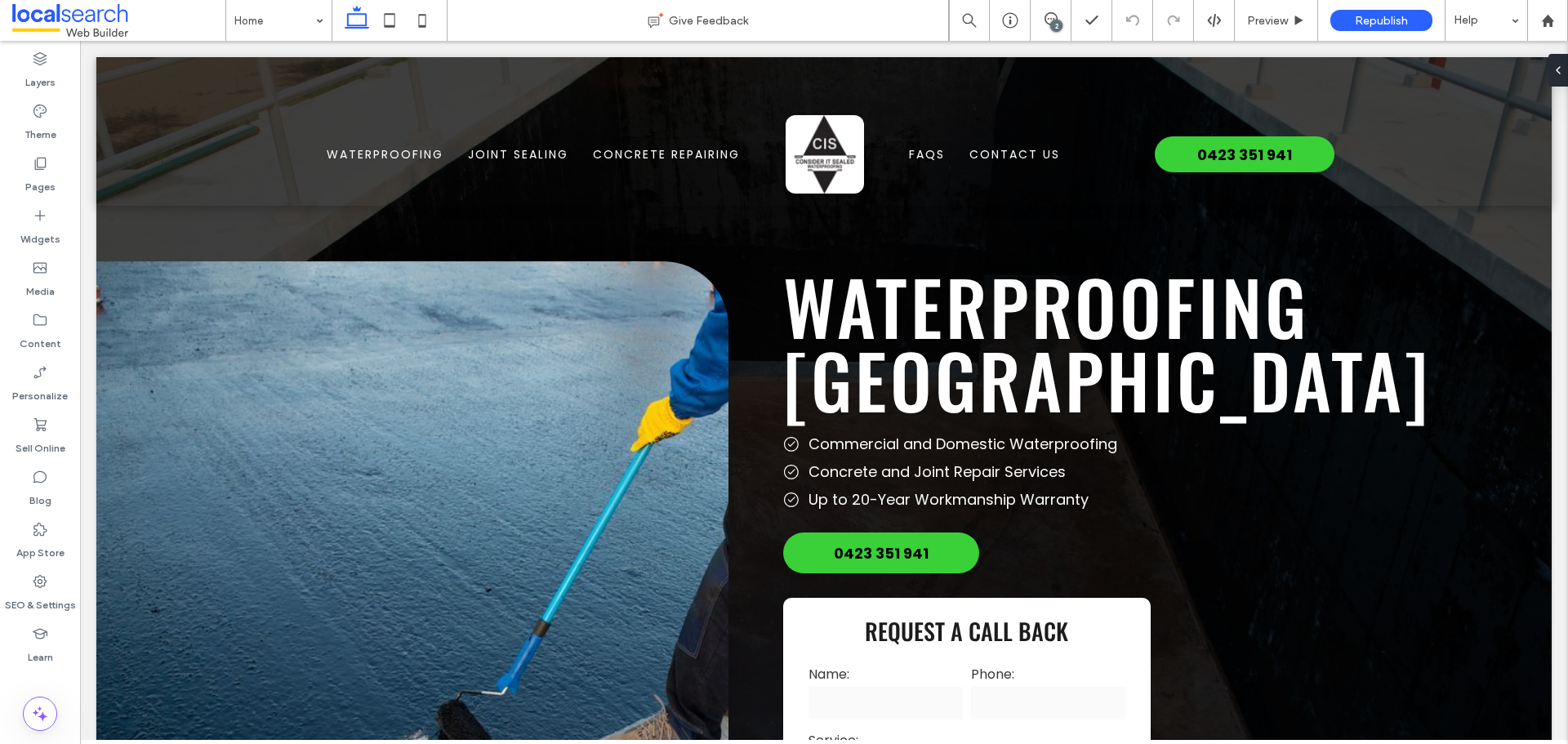
click at [1052, 21] on div "2" at bounding box center [1057, 26] width 12 height 12
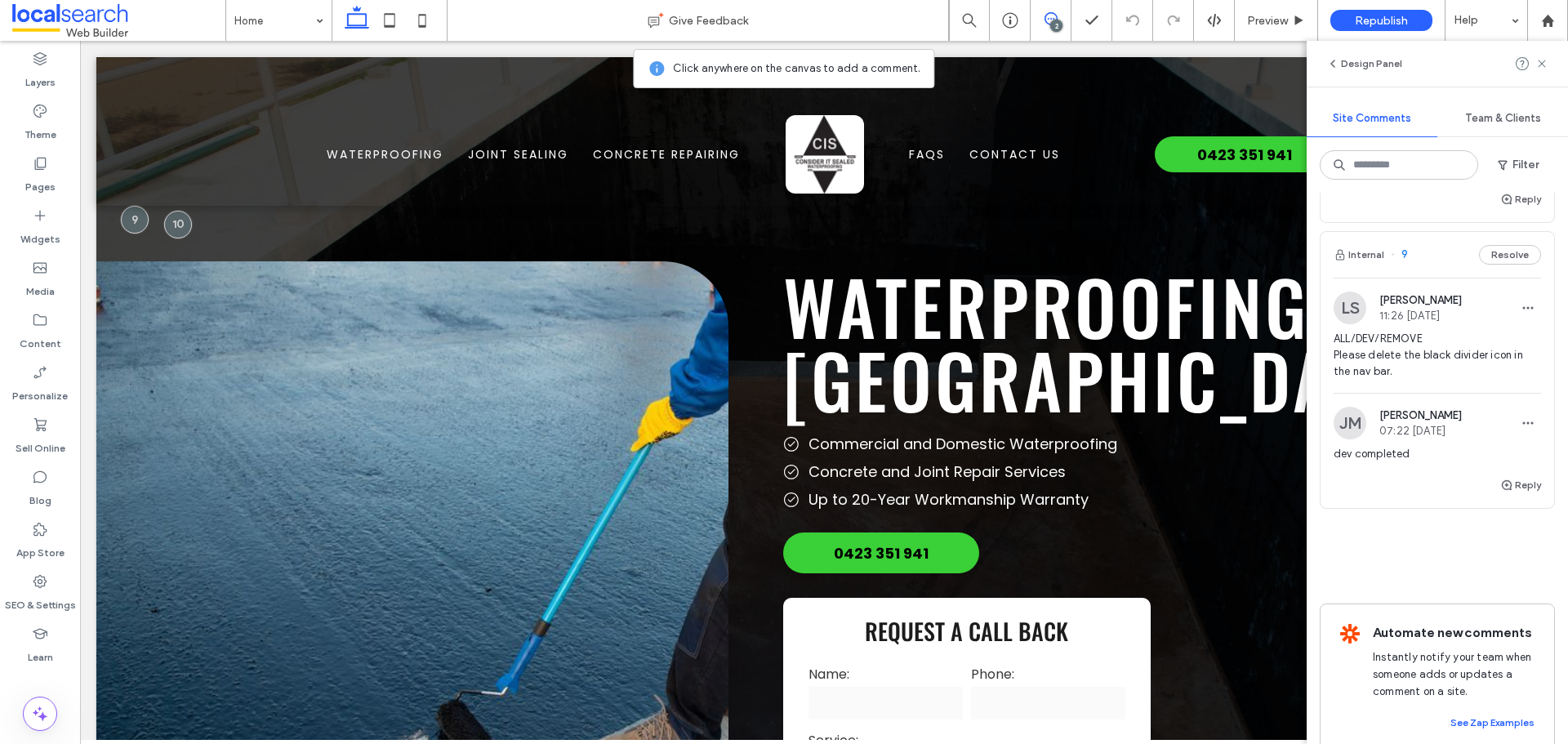
scroll to position [245, 0]
click at [1386, 353] on span "ALL/DEV/REMOVE Please delete the black divider icon in the nav bar." at bounding box center [1437, 354] width 207 height 49
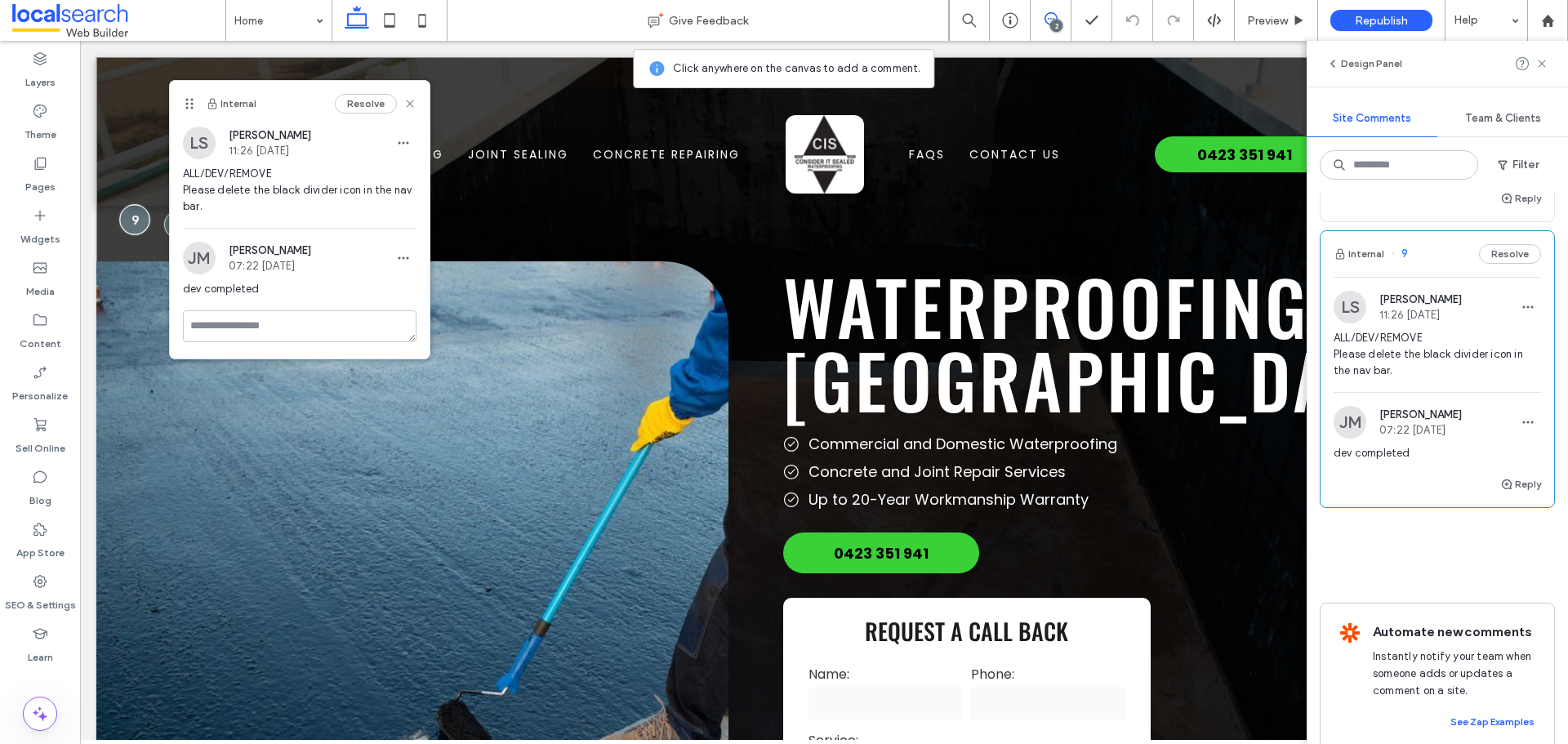
click at [131, 216] on div at bounding box center [135, 219] width 30 height 30
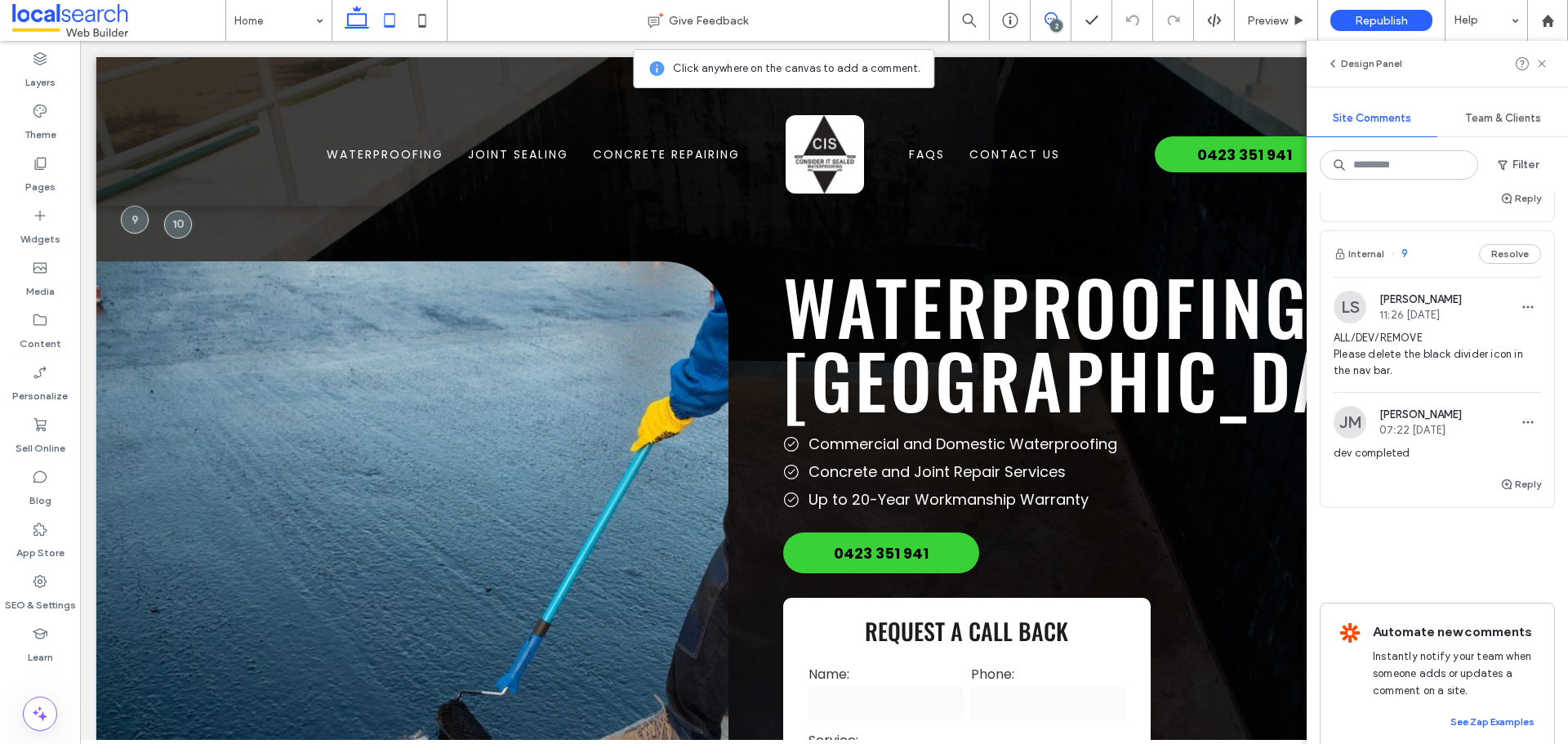
click at [390, 20] on icon at bounding box center [390, 20] width 33 height 33
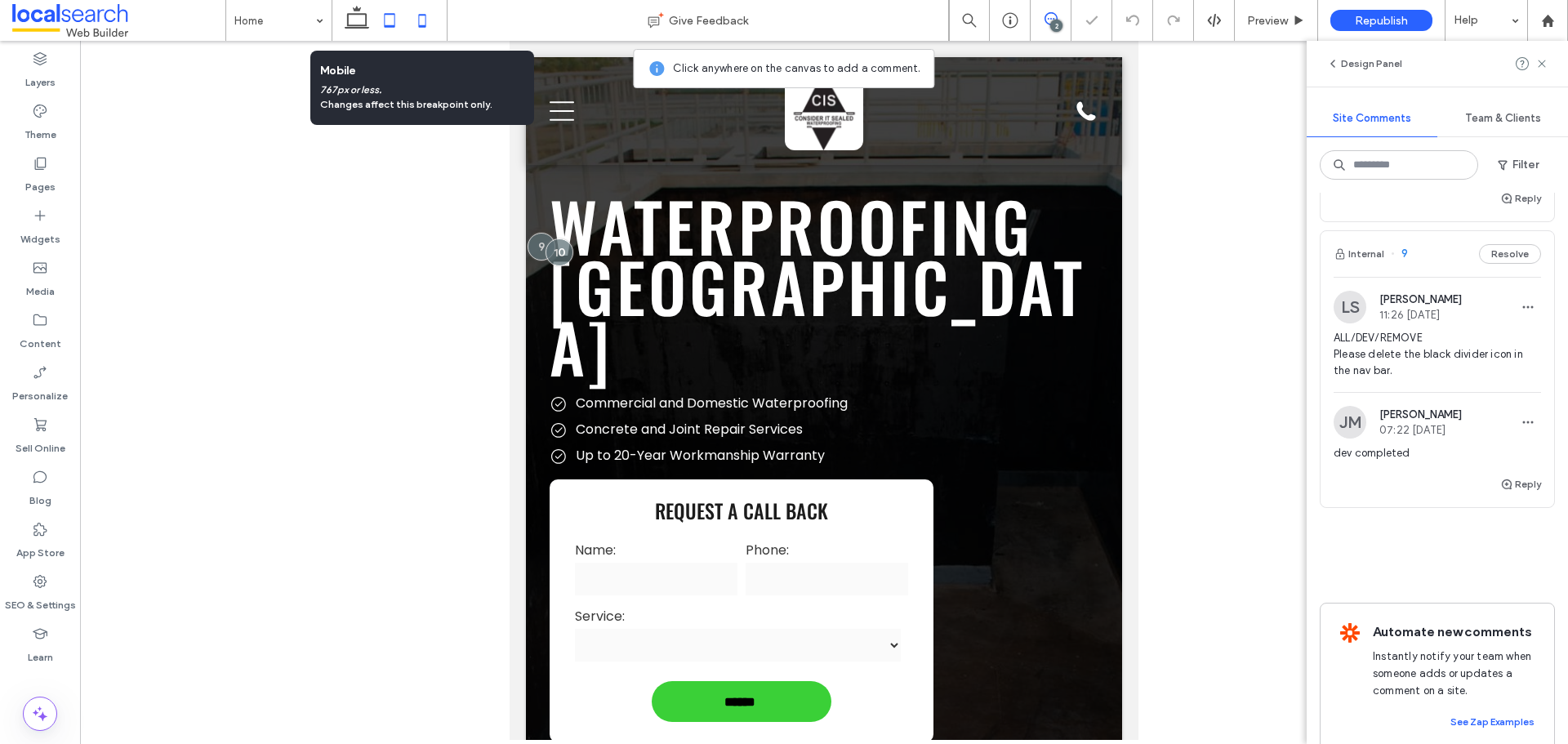
click at [421, 18] on icon at bounding box center [422, 20] width 33 height 33
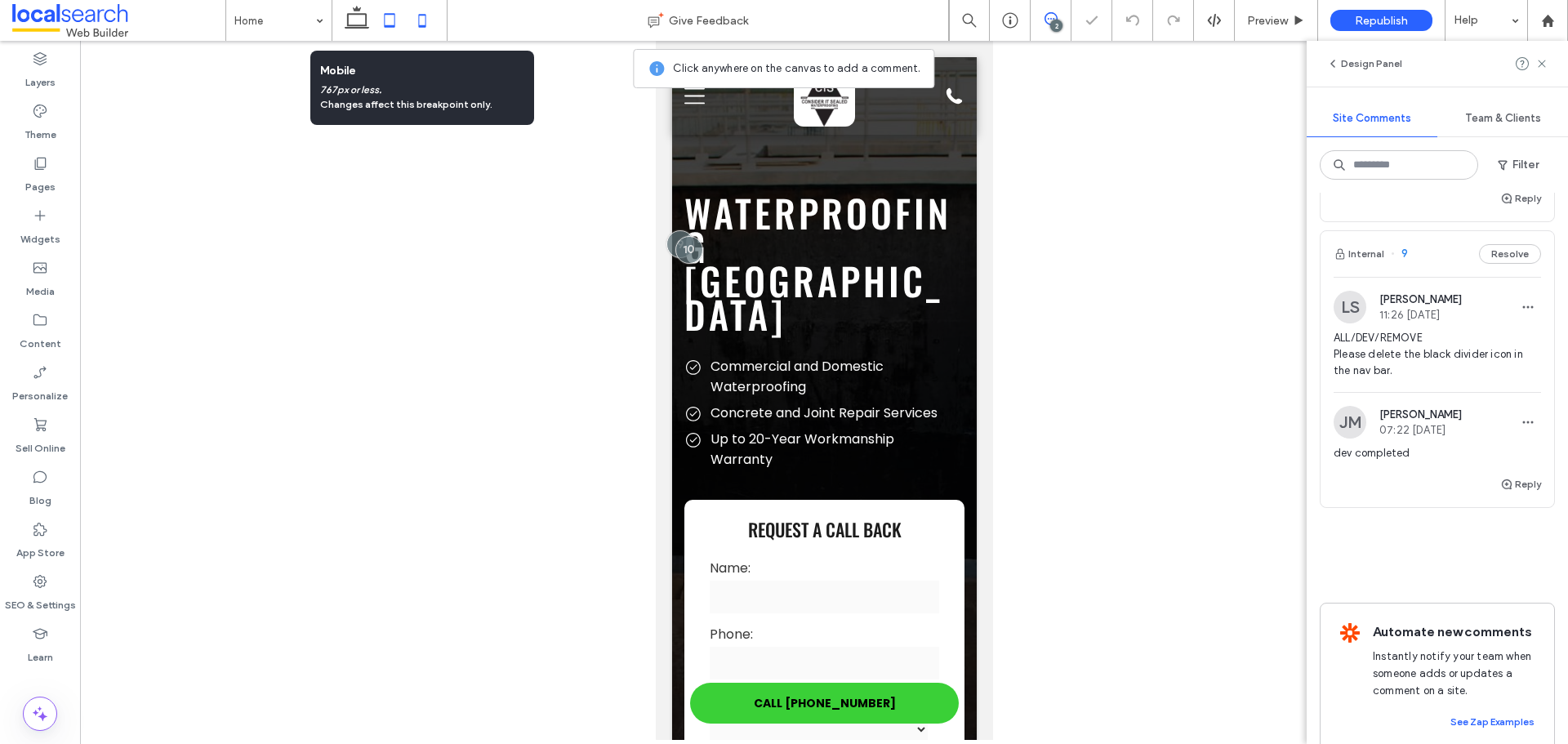
click at [398, 24] on icon at bounding box center [390, 20] width 33 height 33
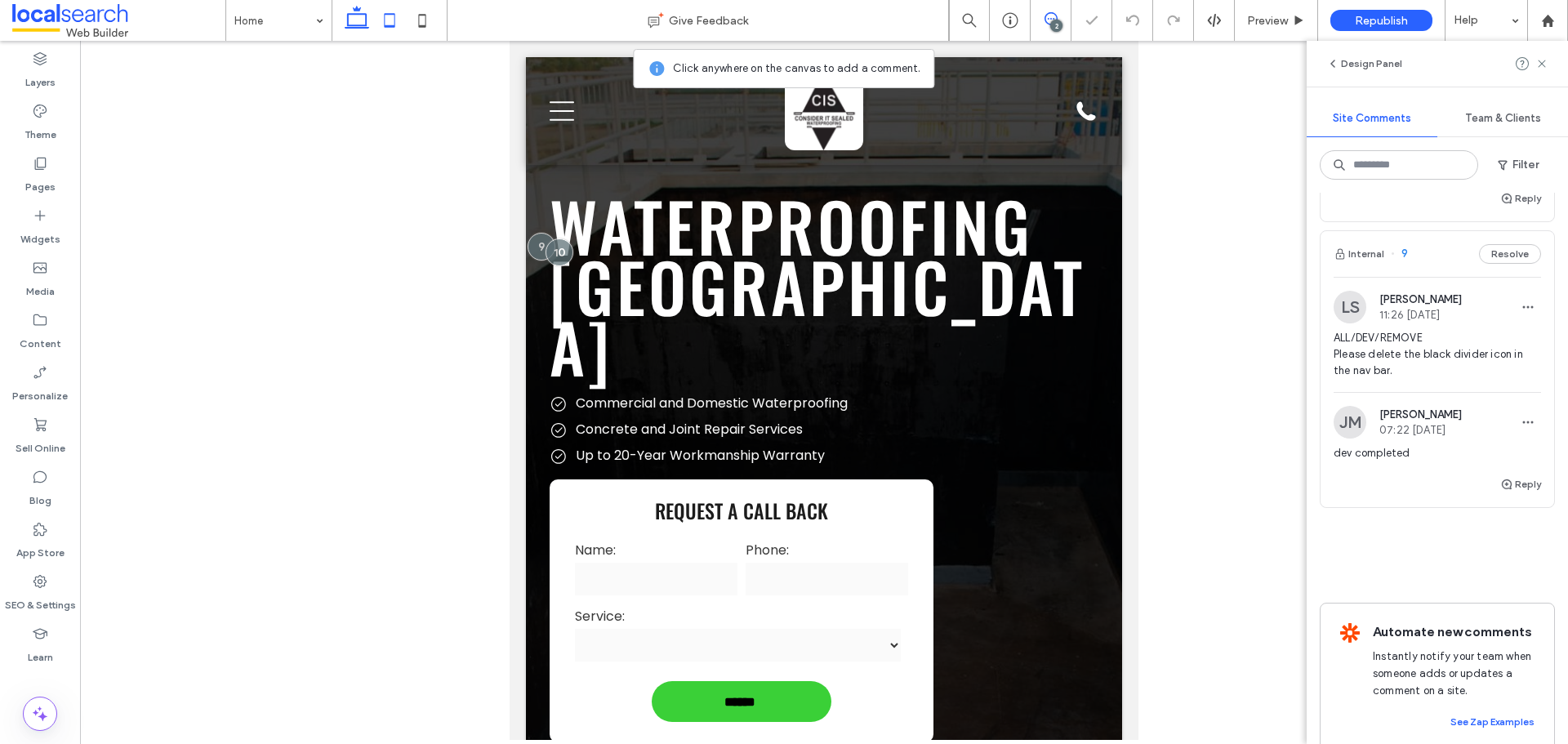
click at [365, 24] on icon at bounding box center [356, 20] width 33 height 33
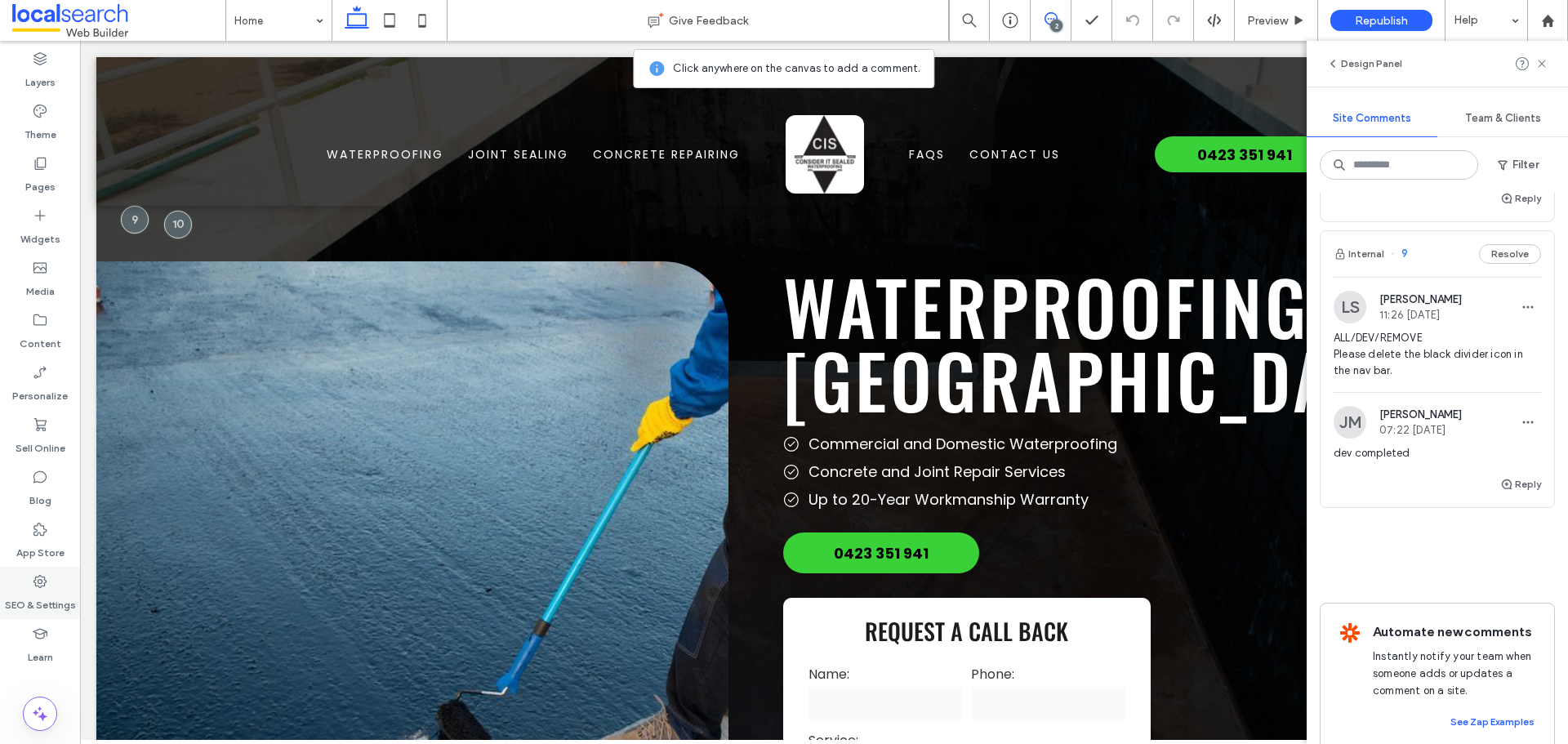
click at [29, 588] on div "SEO & Settings" at bounding box center [40, 592] width 80 height 52
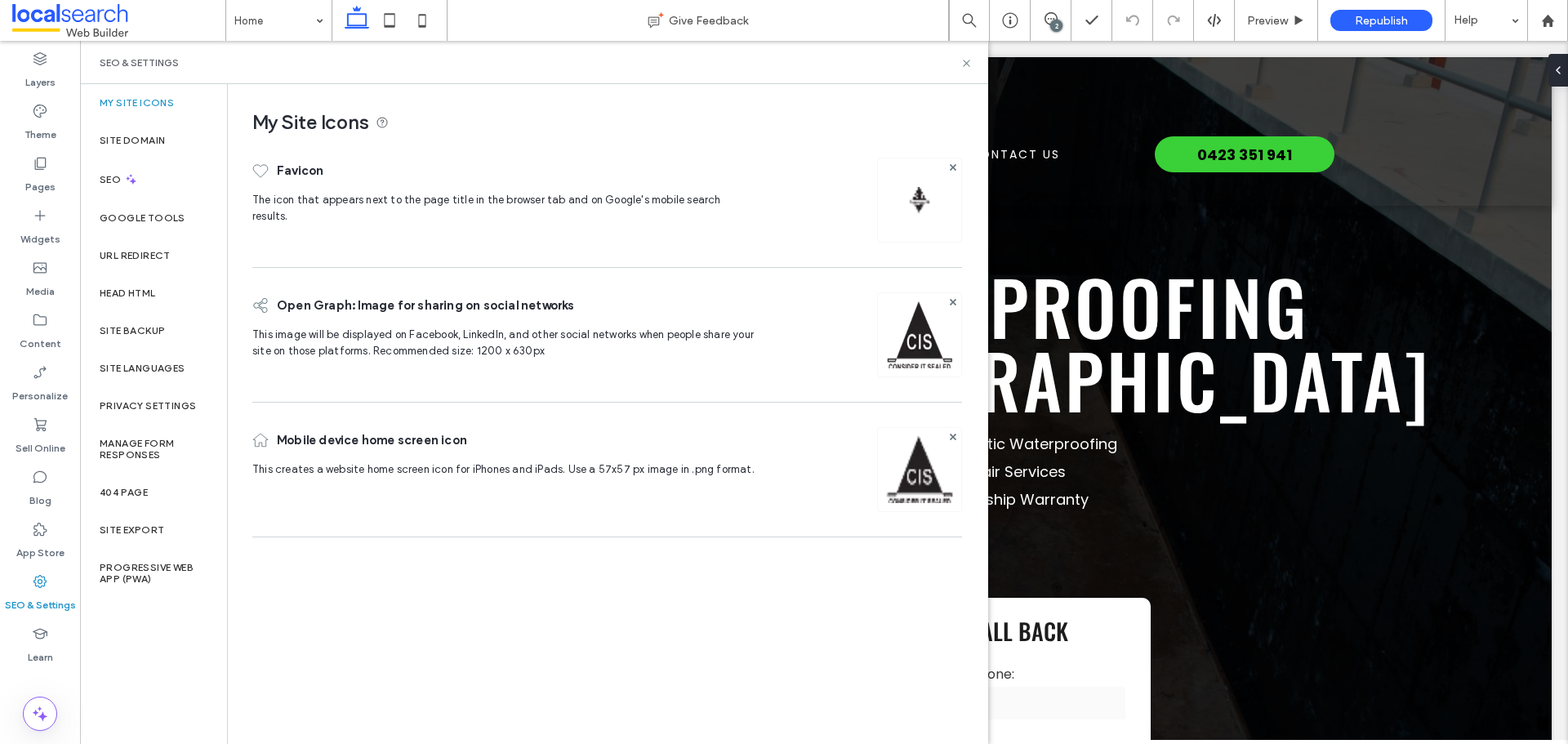
scroll to position [0, 0]
click at [133, 342] on div "Site Backup" at bounding box center [153, 331] width 147 height 38
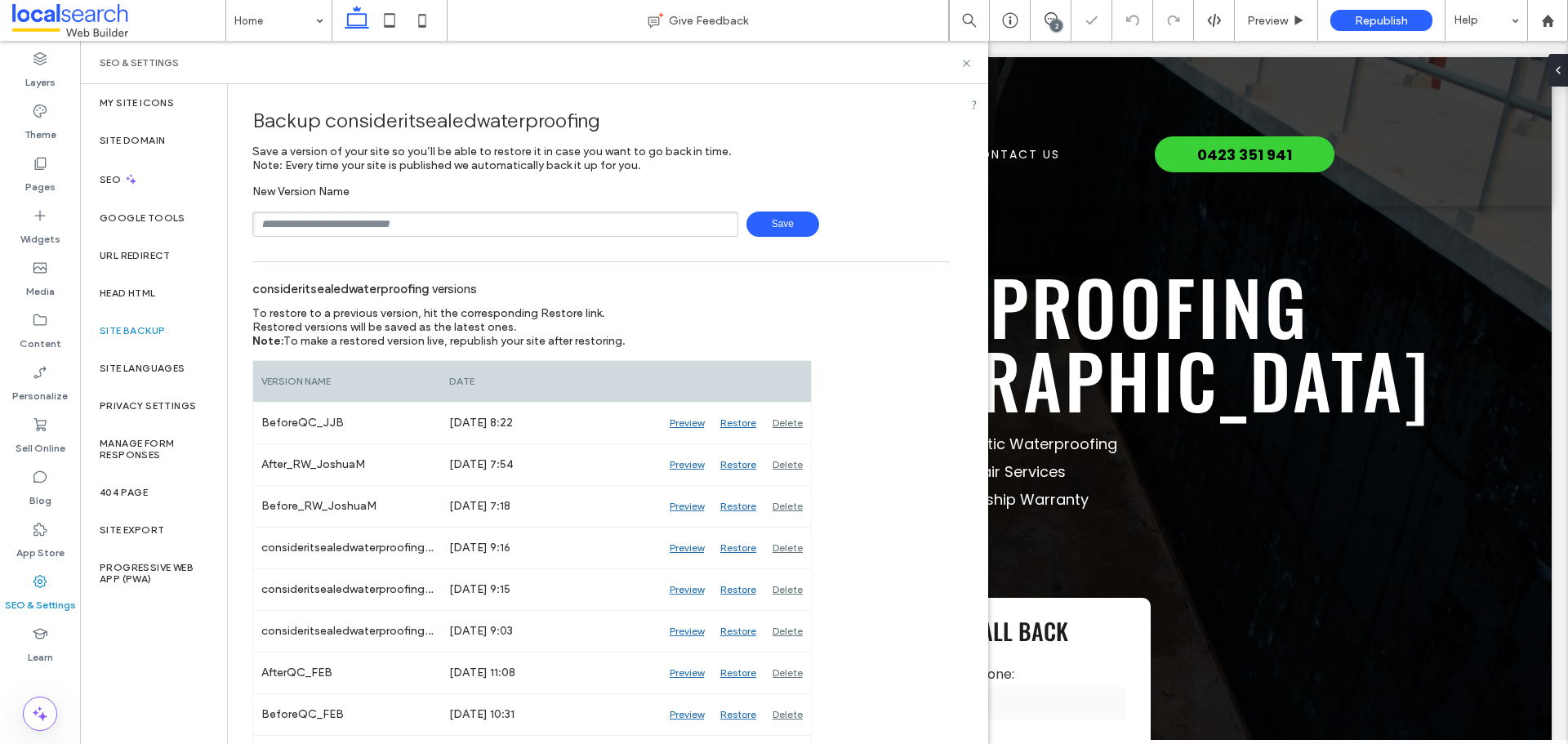
click at [341, 227] on input "text" at bounding box center [494, 224] width 486 height 26
type input "**********"
click at [777, 224] on span "Save" at bounding box center [783, 224] width 72 height 26
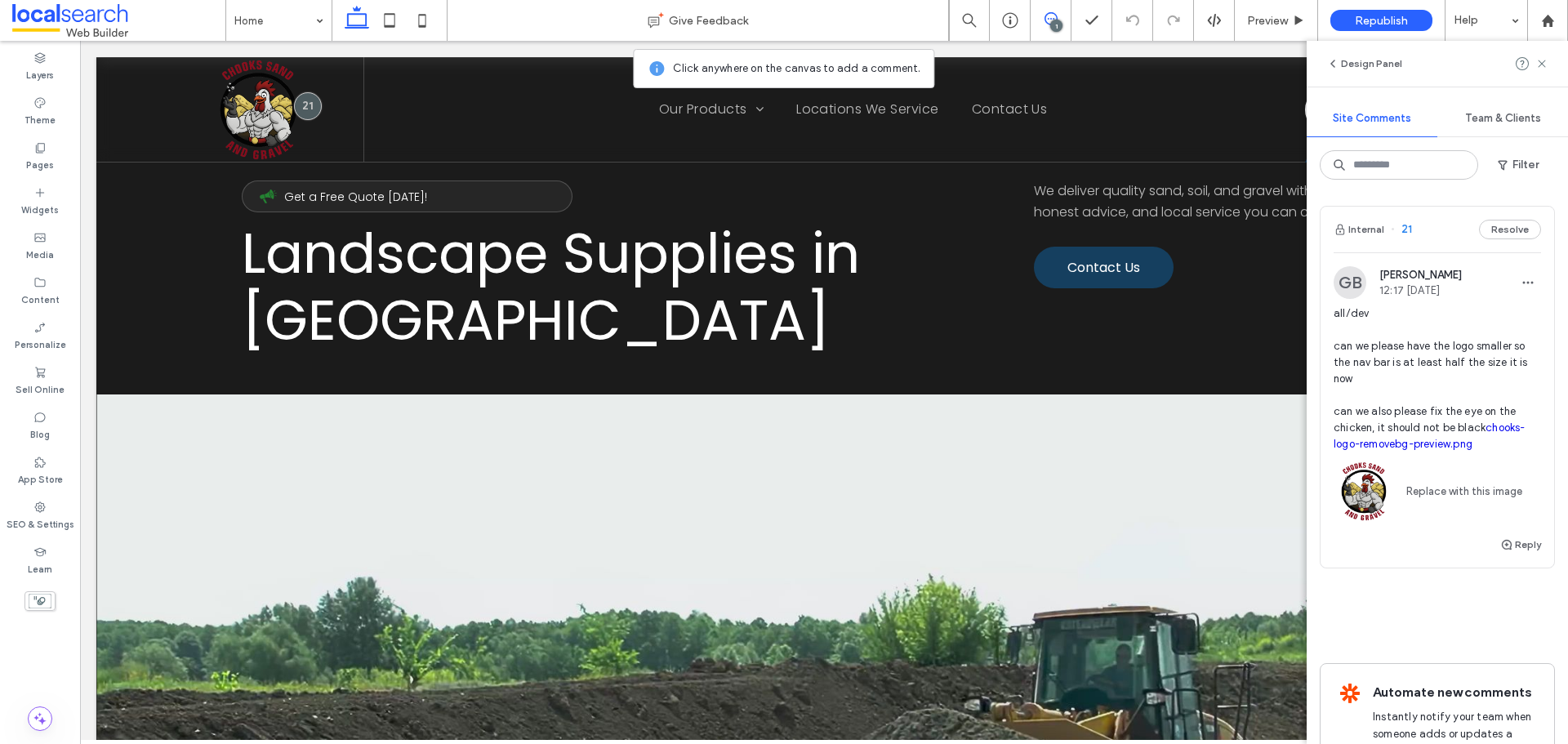
click at [1403, 351] on span "all/dev can we please have the logo smaller so the nav bar is at least half the…" at bounding box center [1437, 379] width 207 height 147
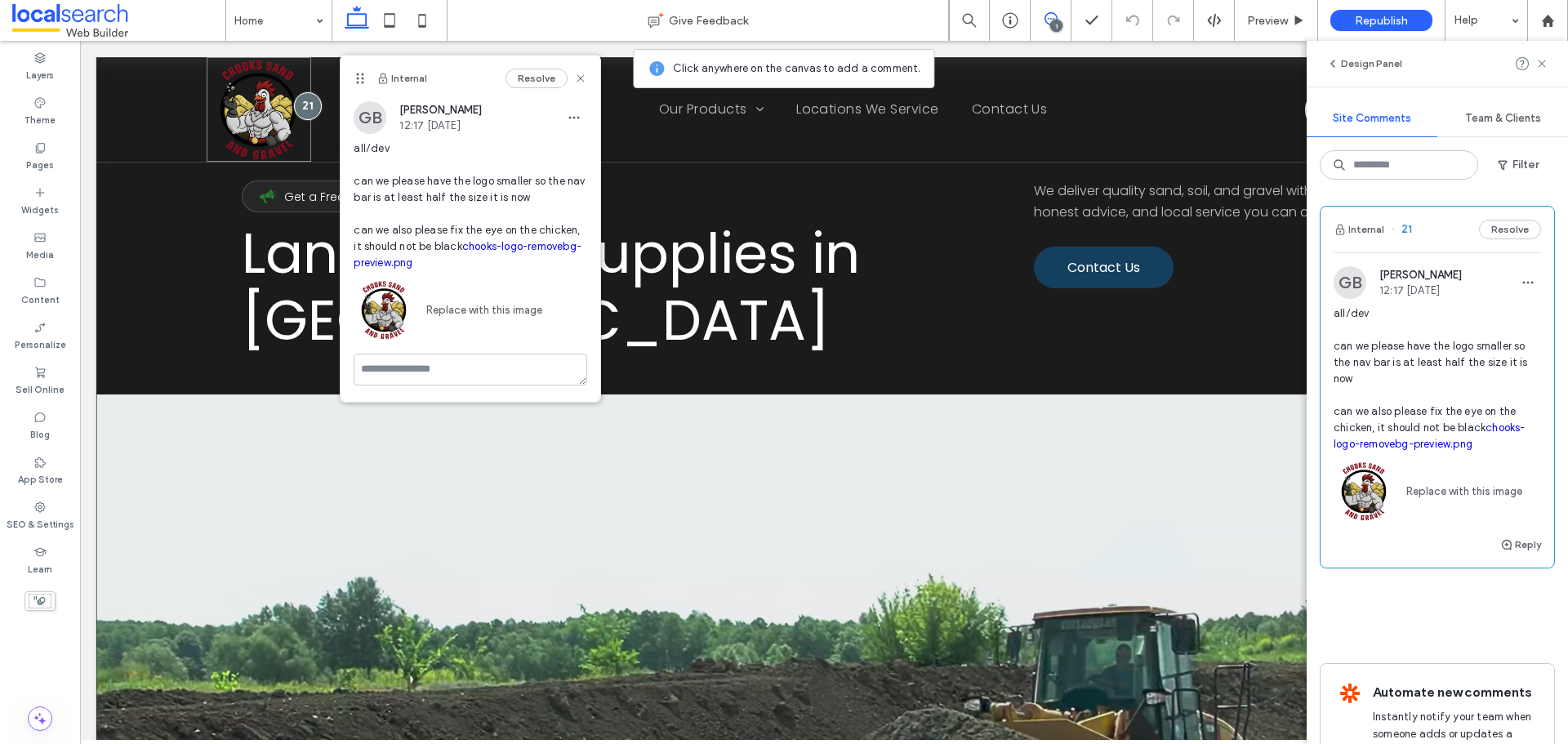
drag, startPoint x: 302, startPoint y: 108, endPoint x: 202, endPoint y: 262, distance: 183.6
click at [302, 108] on div at bounding box center [308, 107] width 28 height 28
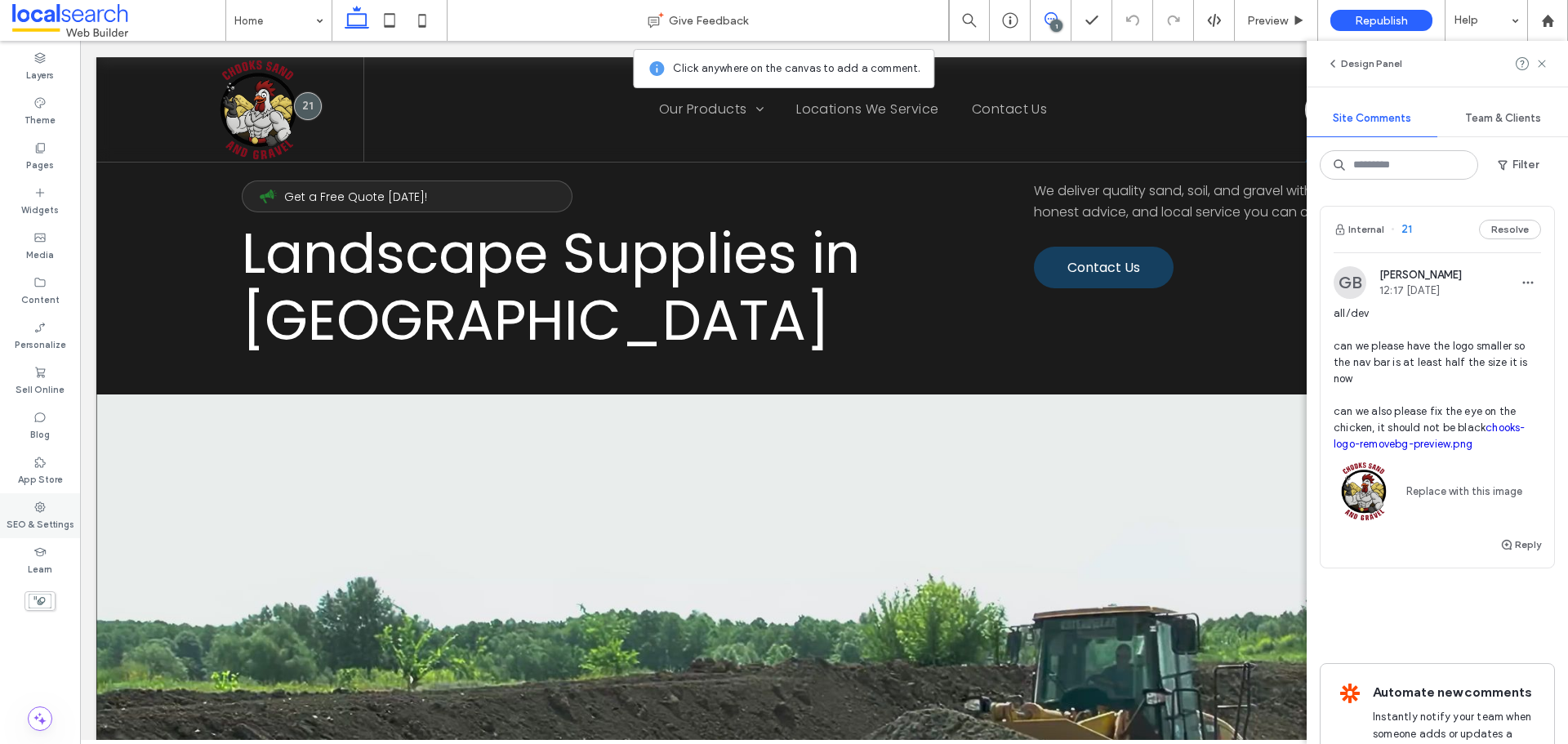
click at [53, 518] on label "SEO & Settings" at bounding box center [40, 523] width 68 height 18
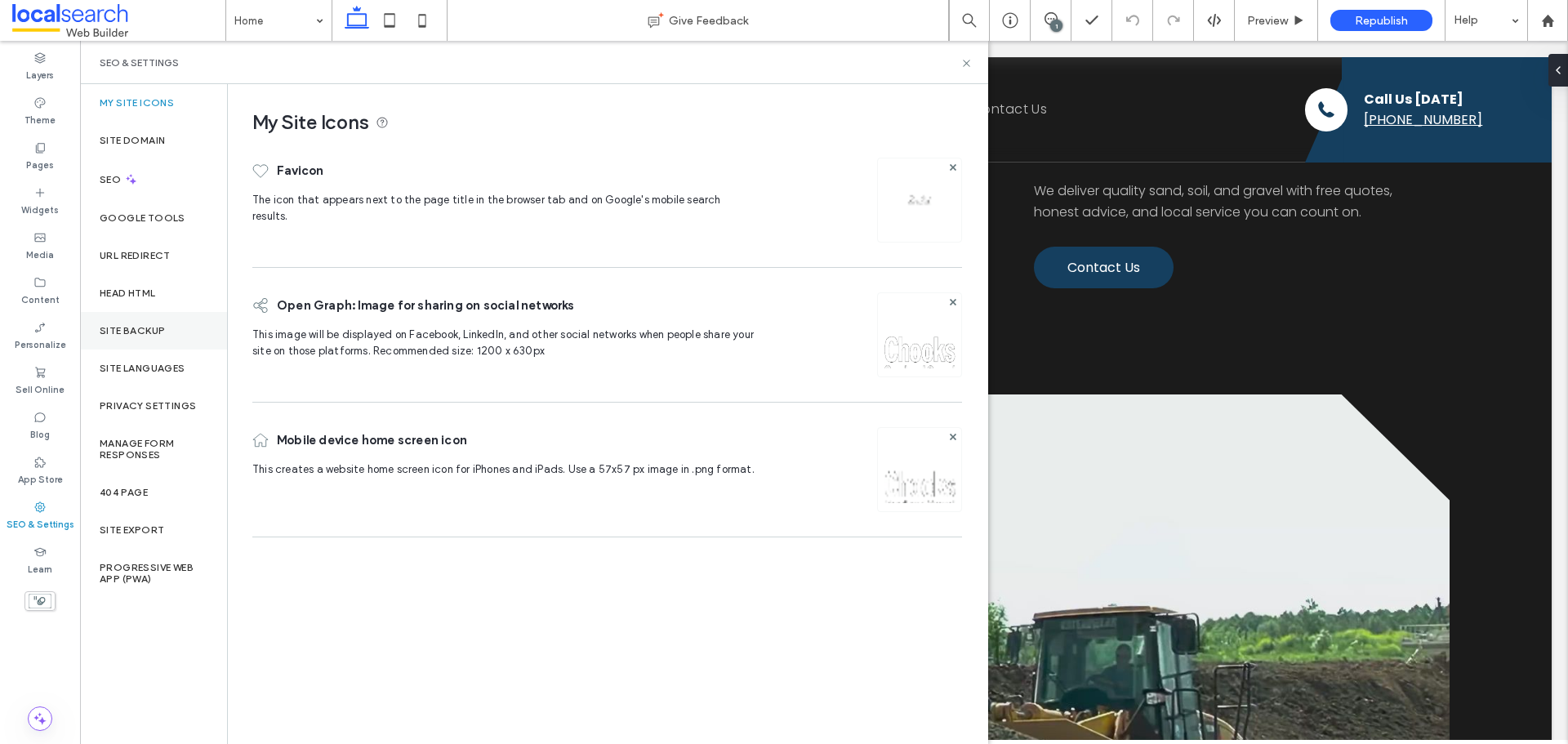
click at [160, 324] on div "Site Backup" at bounding box center [153, 331] width 147 height 38
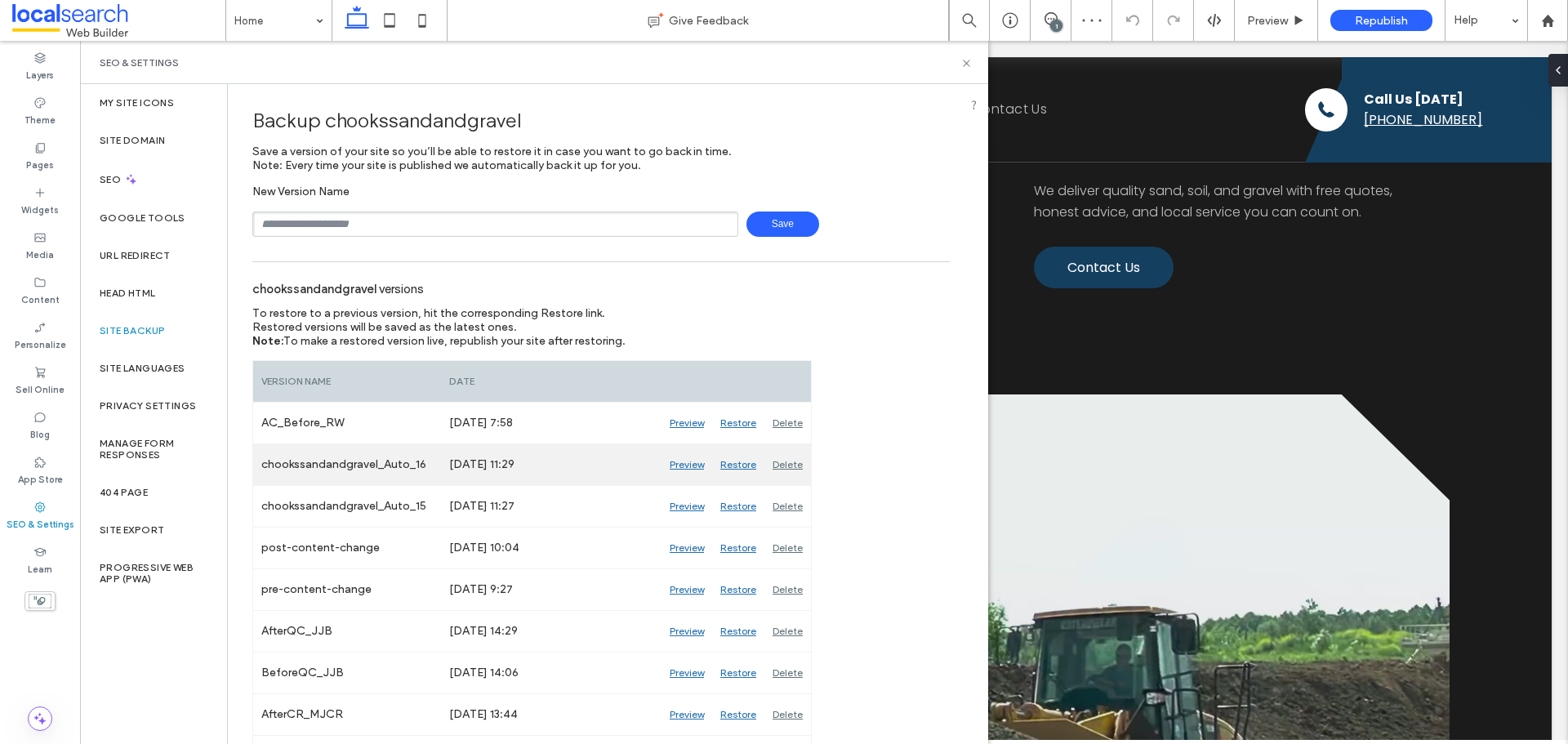
click at [676, 460] on div "Preview" at bounding box center [687, 465] width 50 height 41
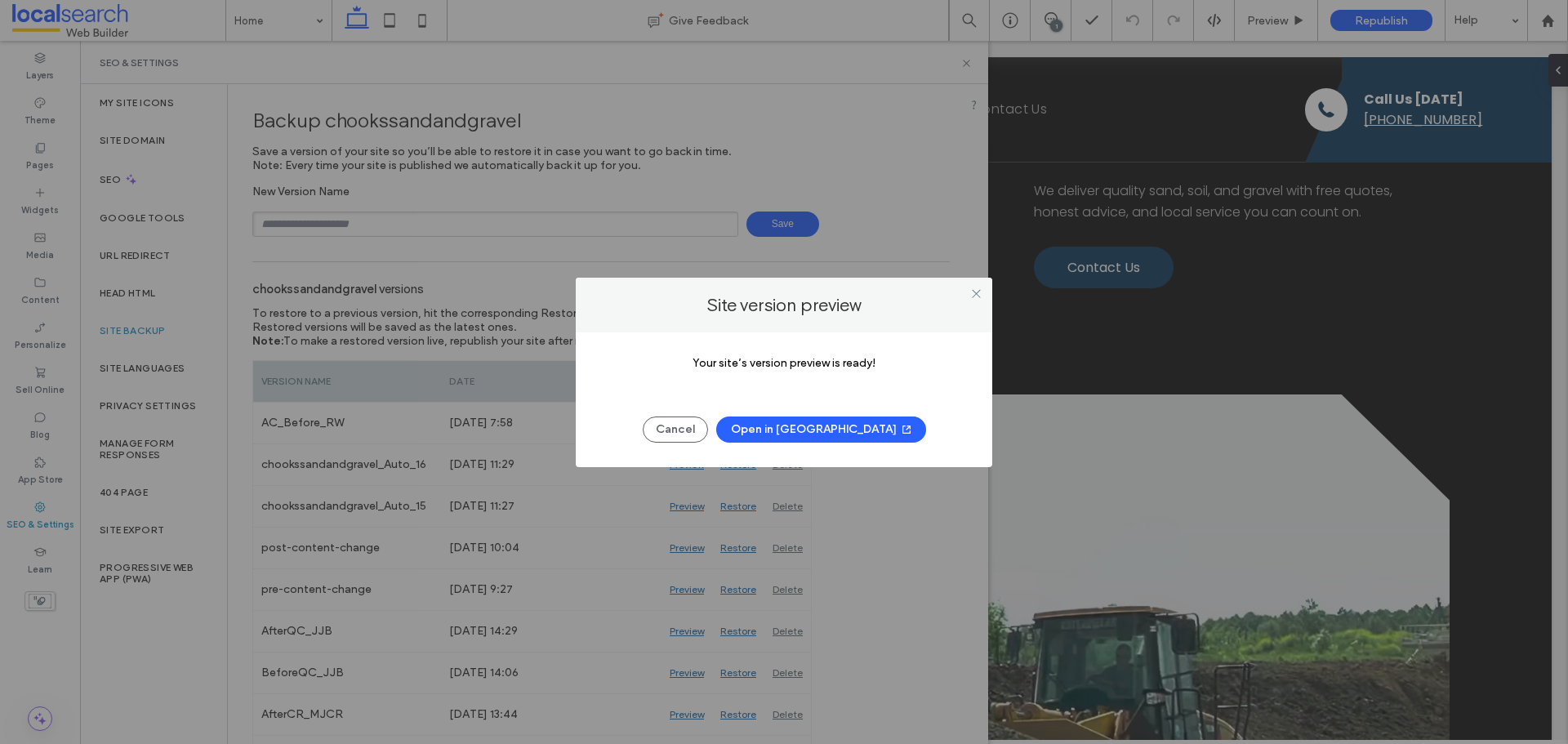
click at [781, 428] on button "Open in [GEOGRAPHIC_DATA]" at bounding box center [821, 430] width 210 height 26
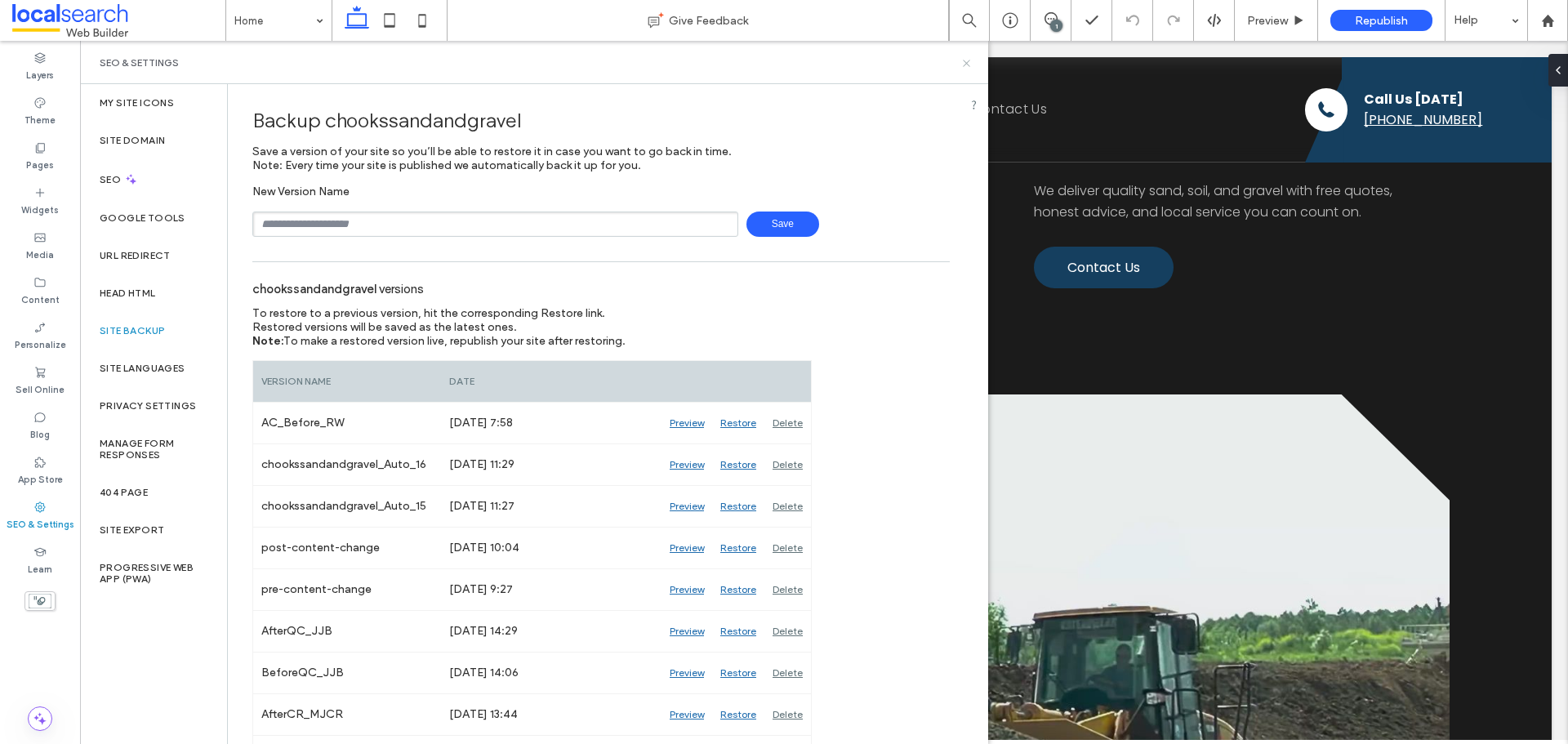
click at [967, 60] on icon at bounding box center [967, 63] width 12 height 12
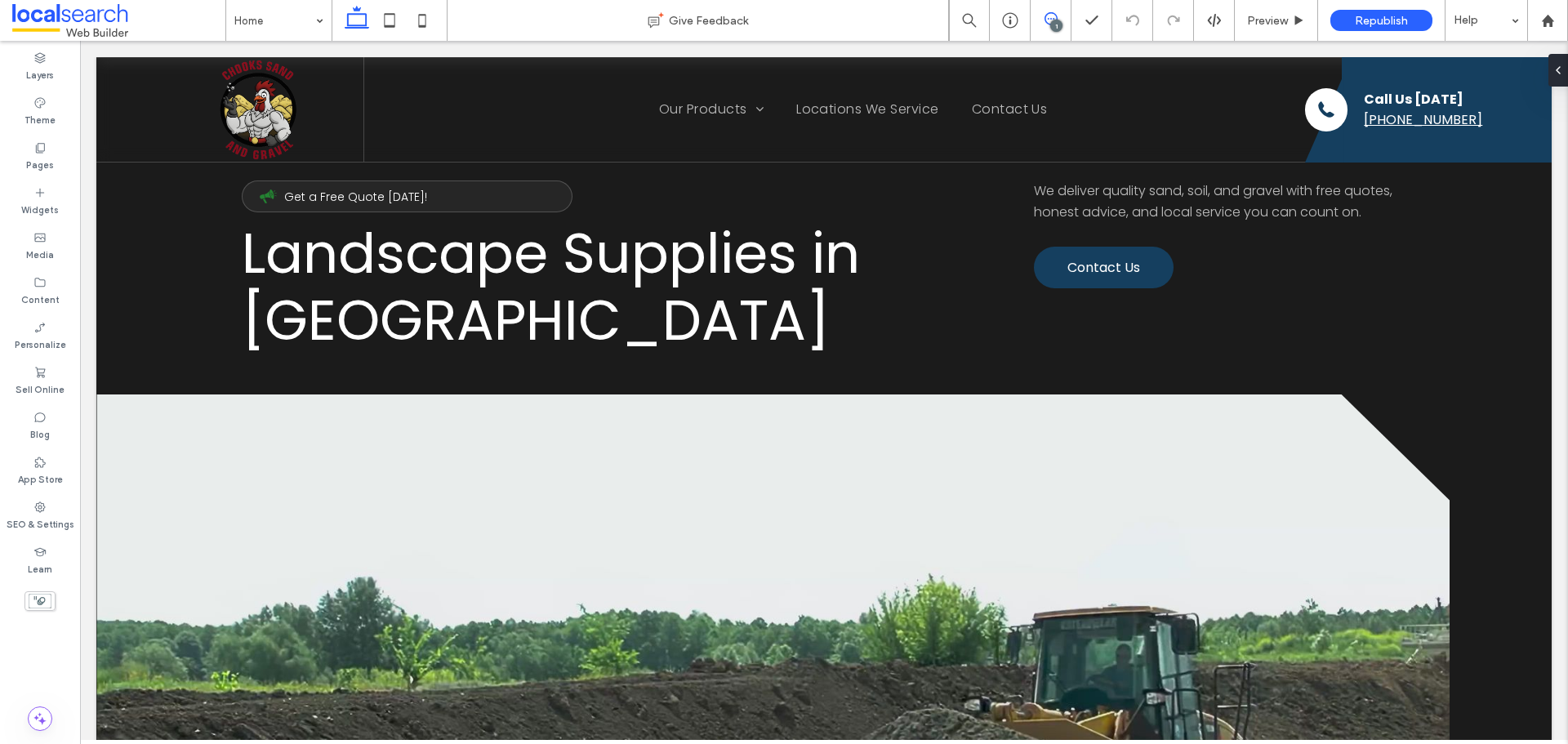
click at [1067, 20] on span at bounding box center [1051, 19] width 40 height 13
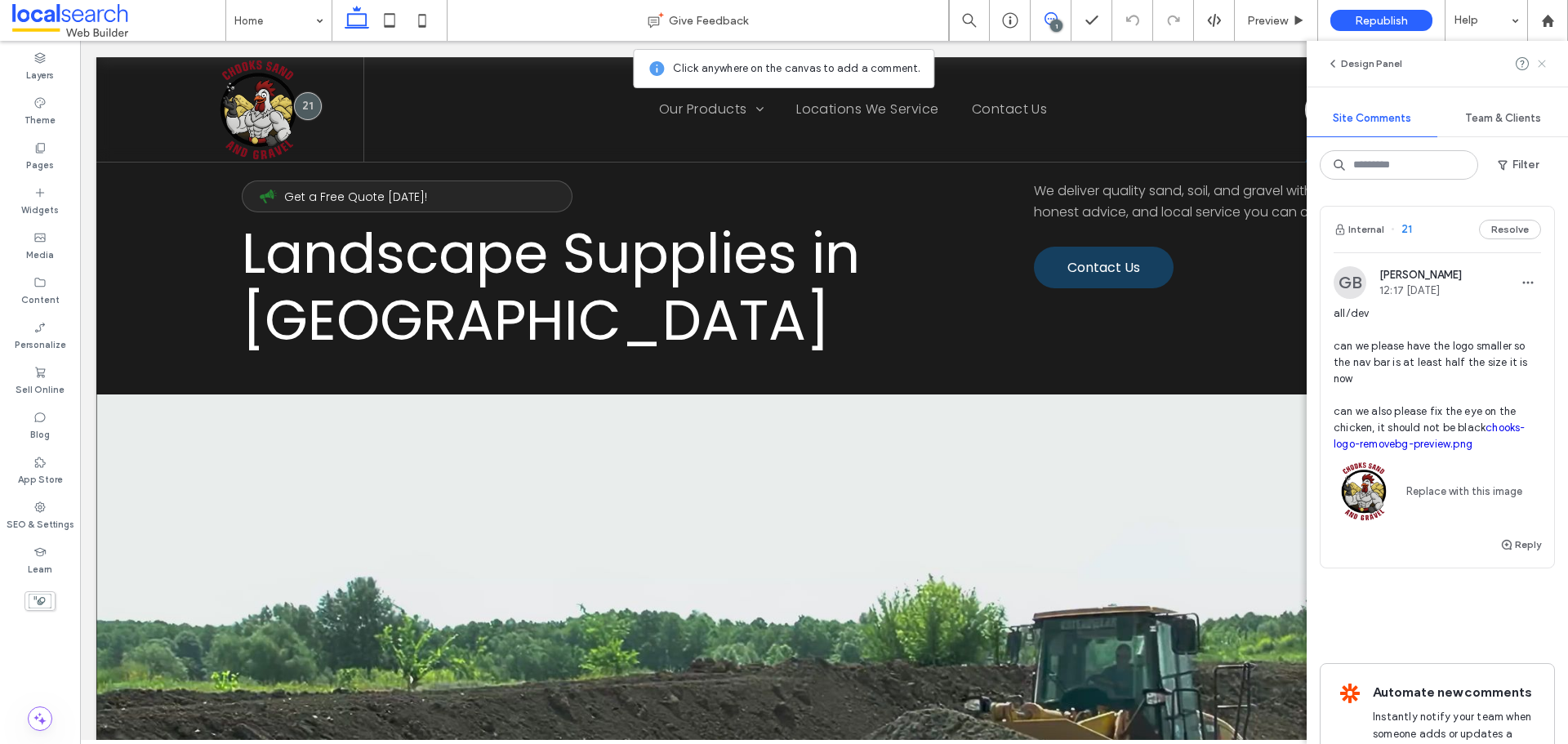
click at [1542, 66] on icon at bounding box center [1542, 63] width 13 height 13
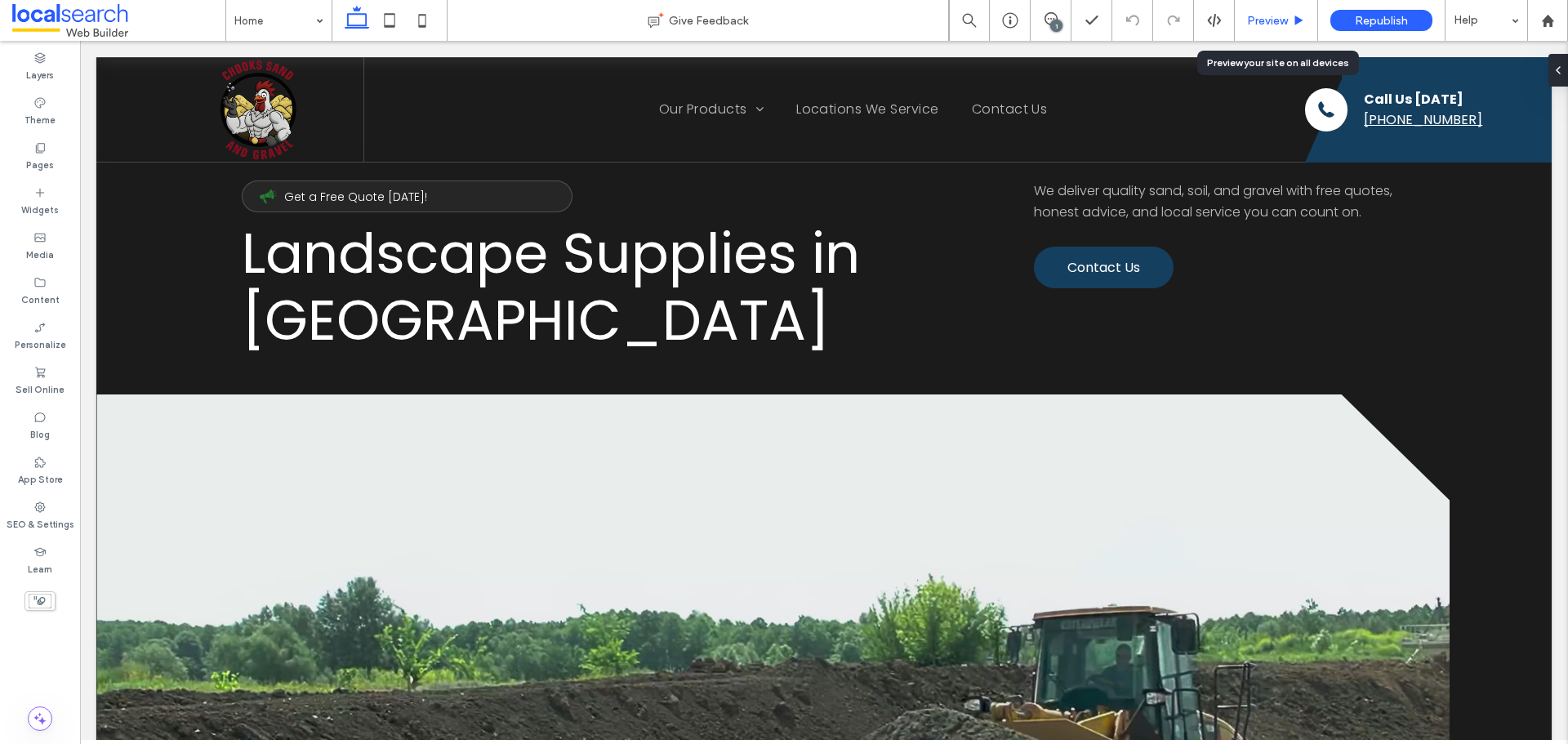
click at [1271, 28] on div "Preview" at bounding box center [1276, 20] width 84 height 41
click at [1260, 11] on div "Preview" at bounding box center [1276, 20] width 84 height 41
click at [1242, 32] on div "Preview" at bounding box center [1276, 20] width 84 height 41
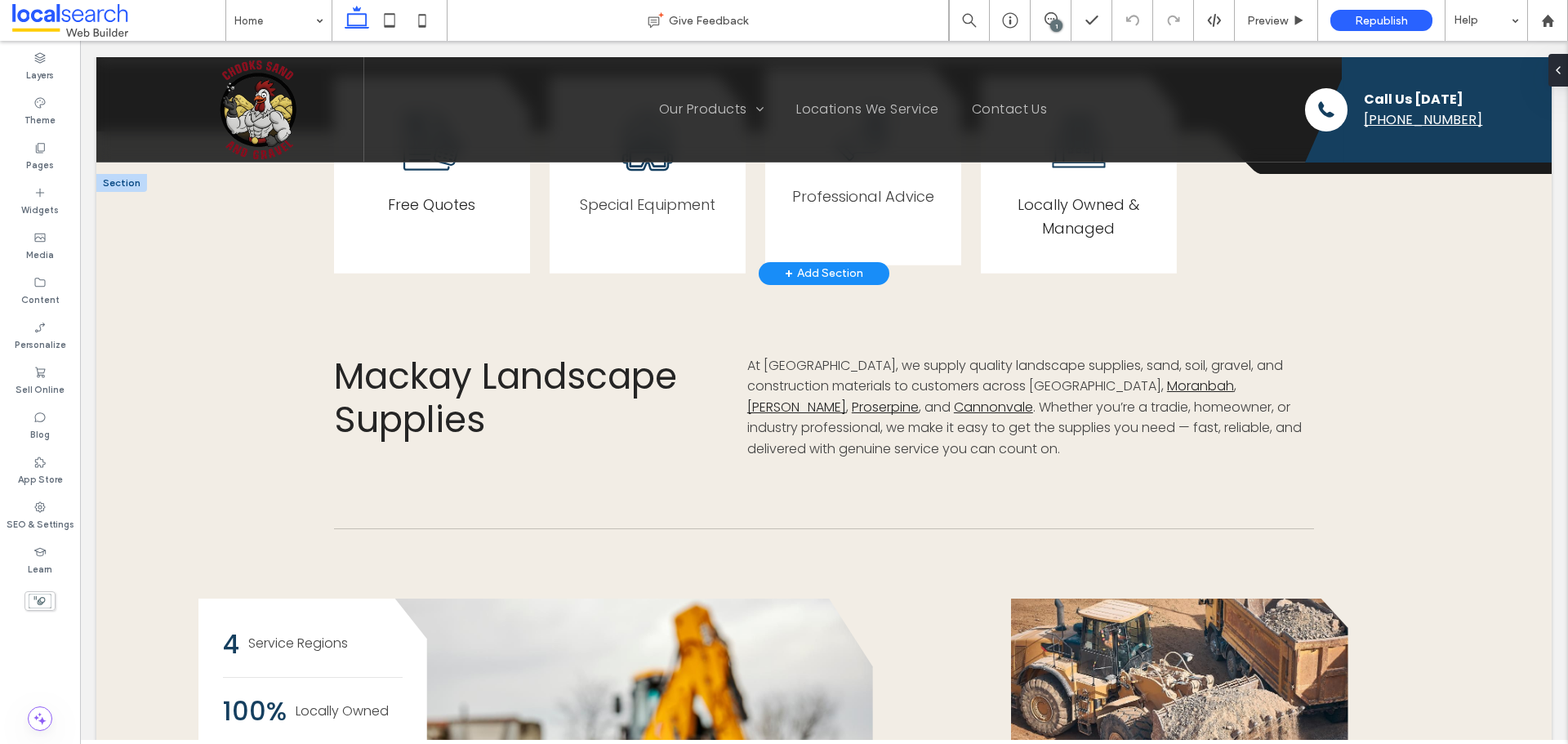
scroll to position [408, 0]
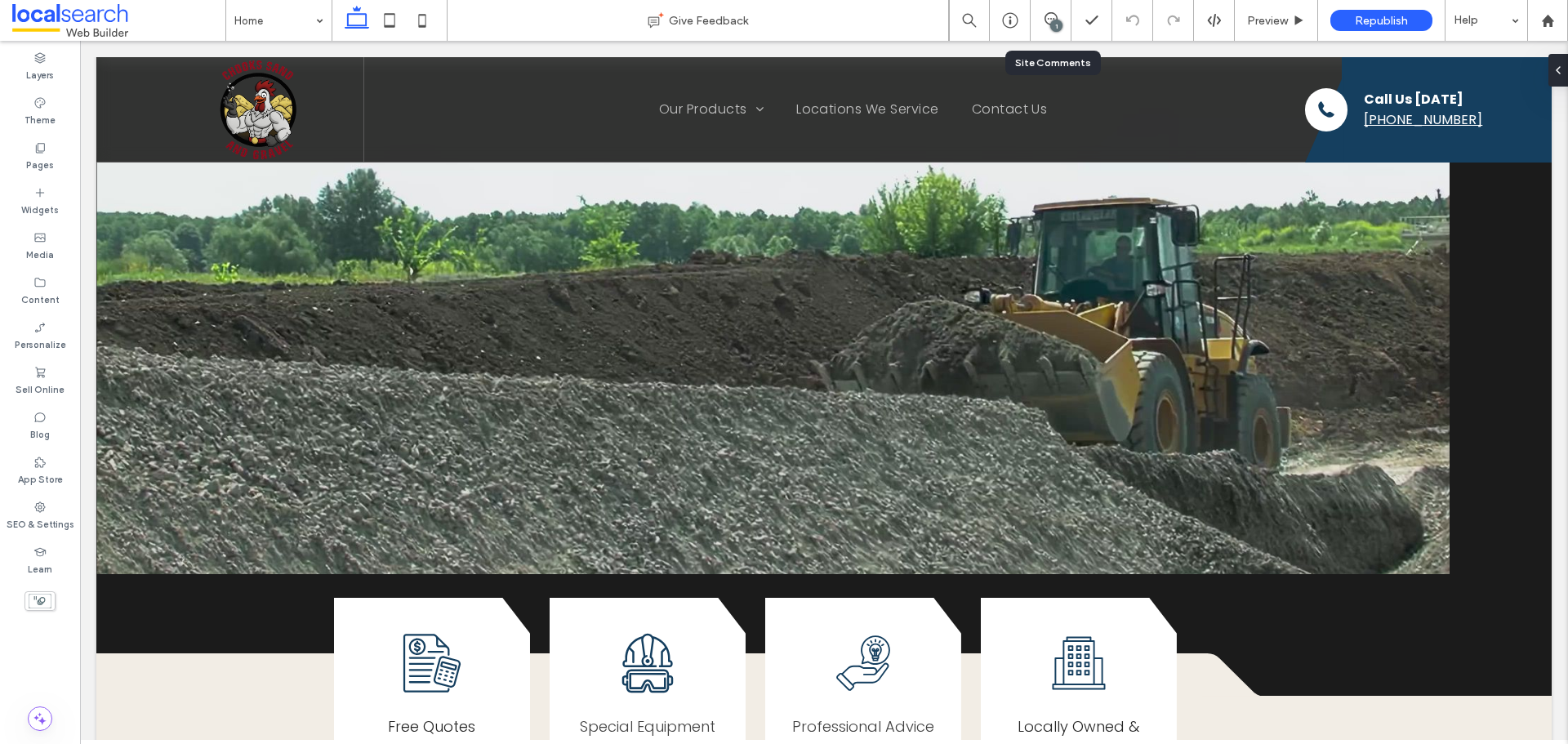
click at [1055, 11] on div "1" at bounding box center [1052, 20] width 41 height 41
click at [1057, 21] on div "1" at bounding box center [1057, 26] width 12 height 12
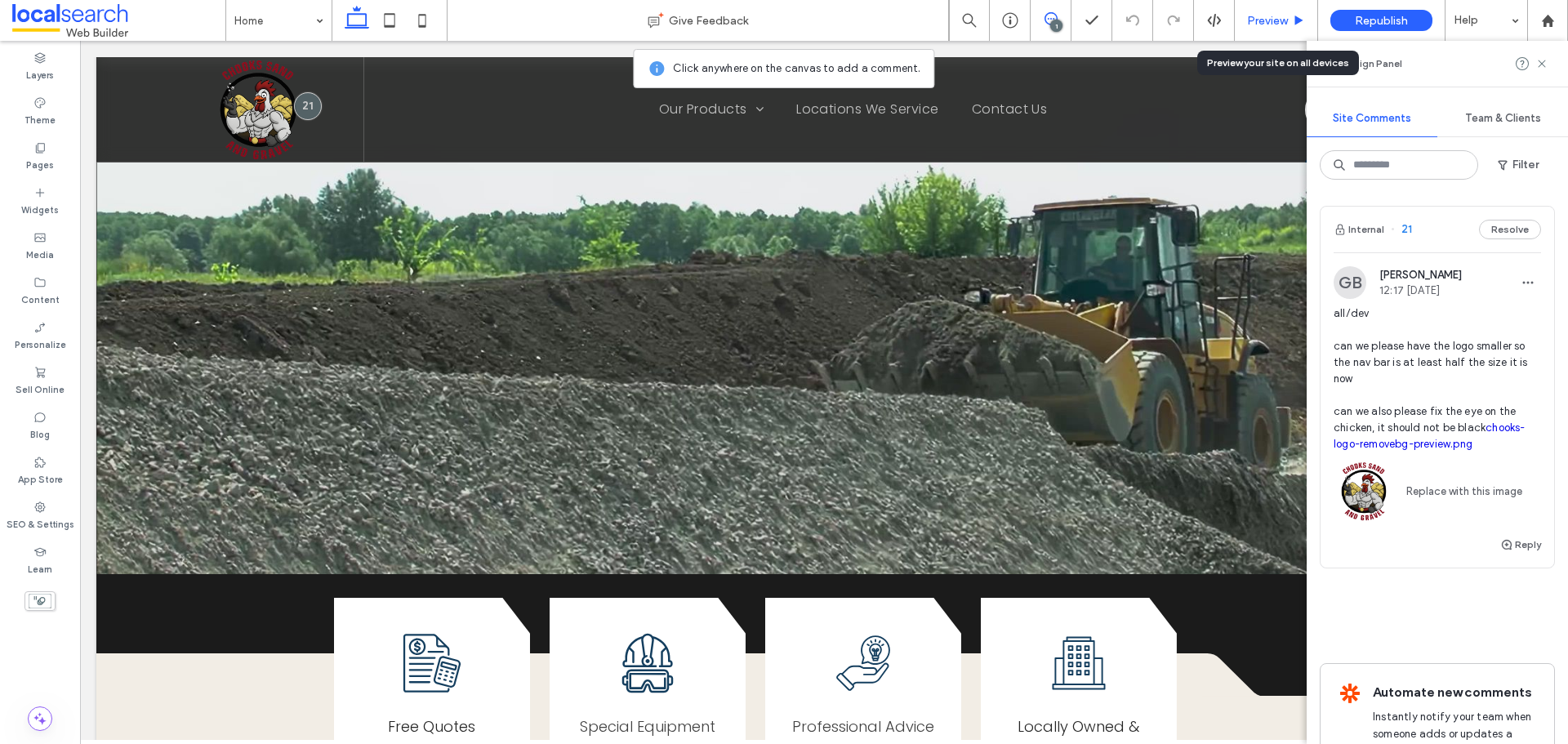
click at [1257, 20] on span "Preview" at bounding box center [1267, 21] width 41 height 14
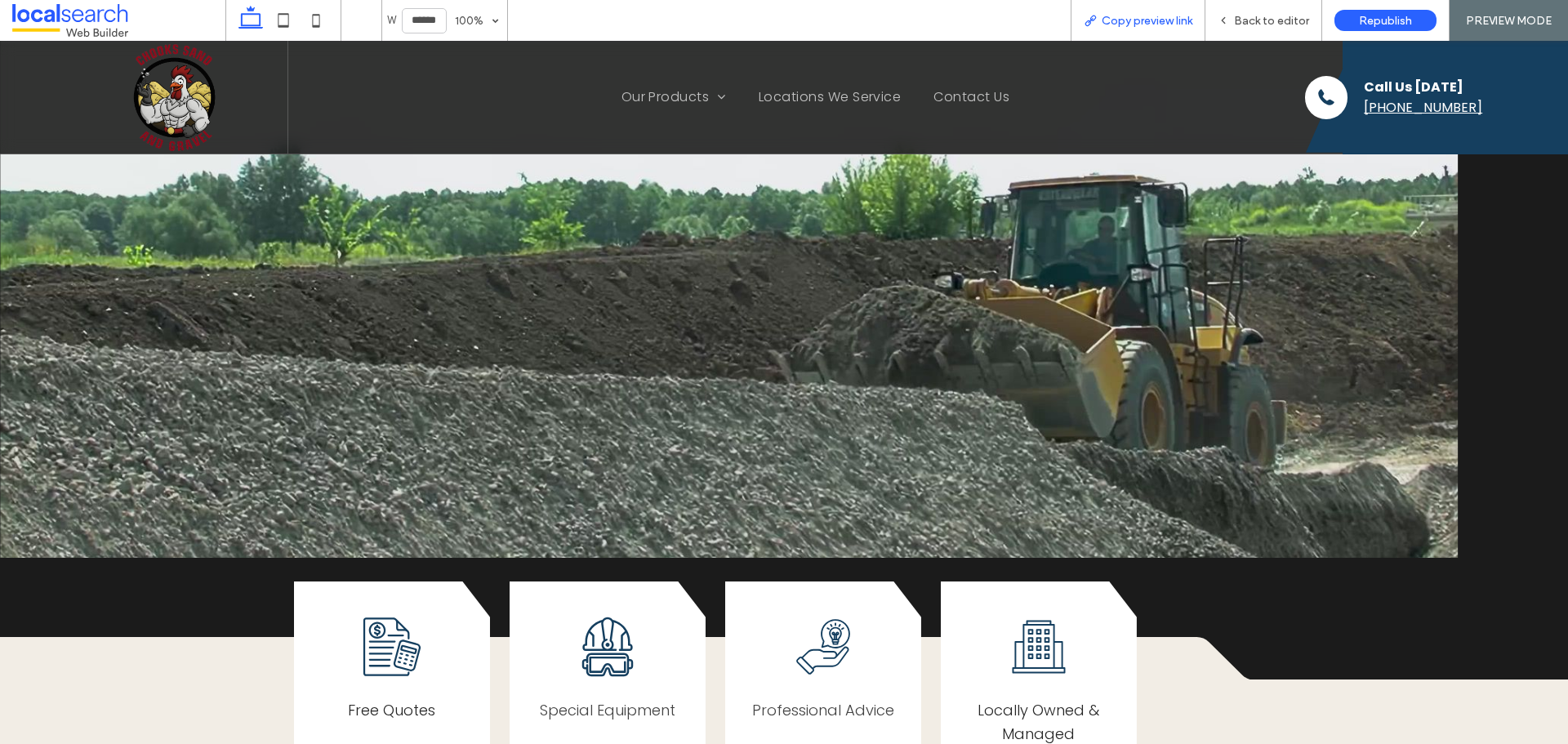
click at [1151, 14] on span "Copy preview link" at bounding box center [1147, 21] width 91 height 14
click at [1251, 28] on div "Back to editor" at bounding box center [1264, 20] width 117 height 41
click at [1235, 18] on div "Back to editor" at bounding box center [1264, 21] width 116 height 14
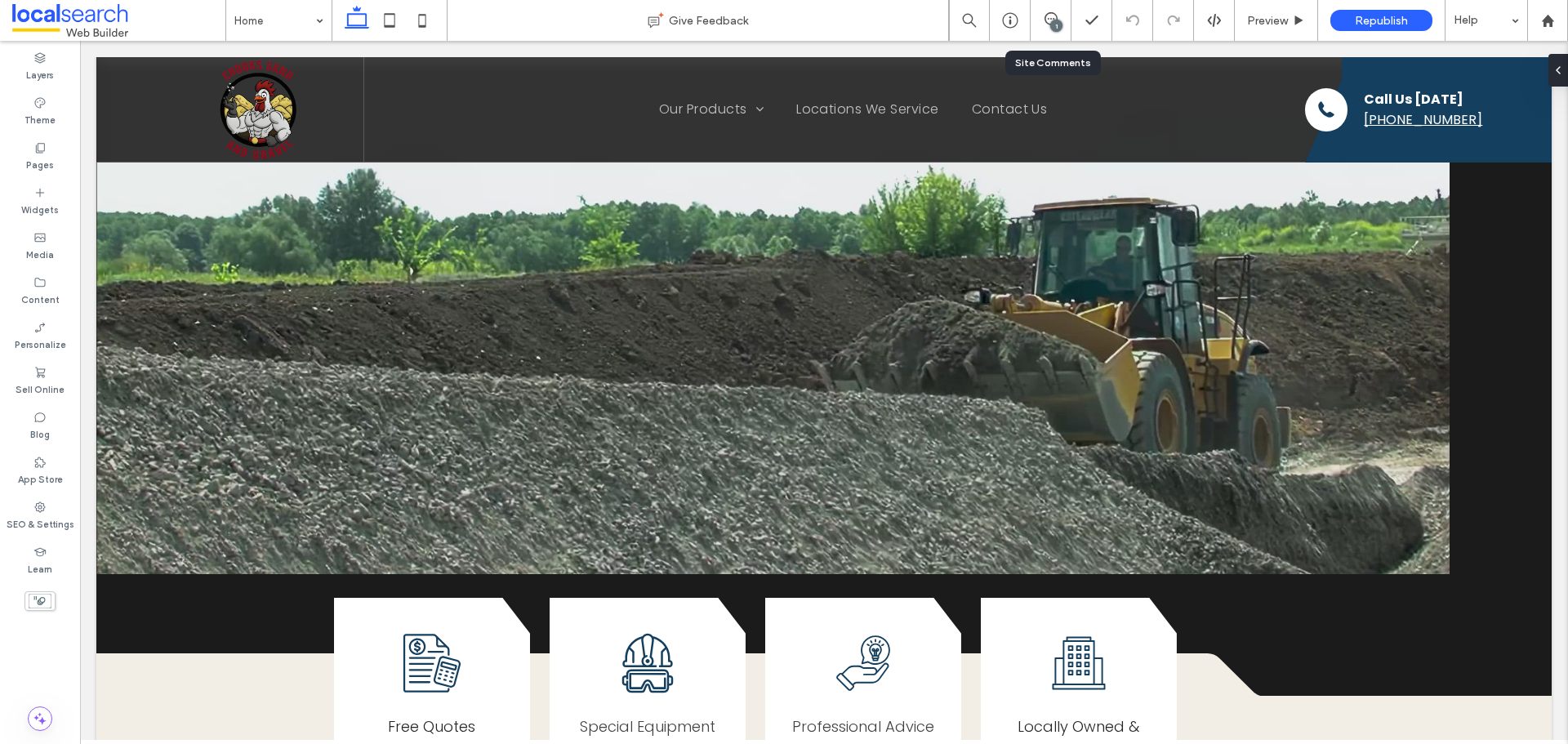
drag, startPoint x: 1035, startPoint y: 10, endPoint x: 1049, endPoint y: 15, distance: 14.9
click at [1036, 10] on div "1" at bounding box center [1052, 20] width 41 height 41
click at [1049, 12] on icon at bounding box center [1051, 19] width 13 height 13
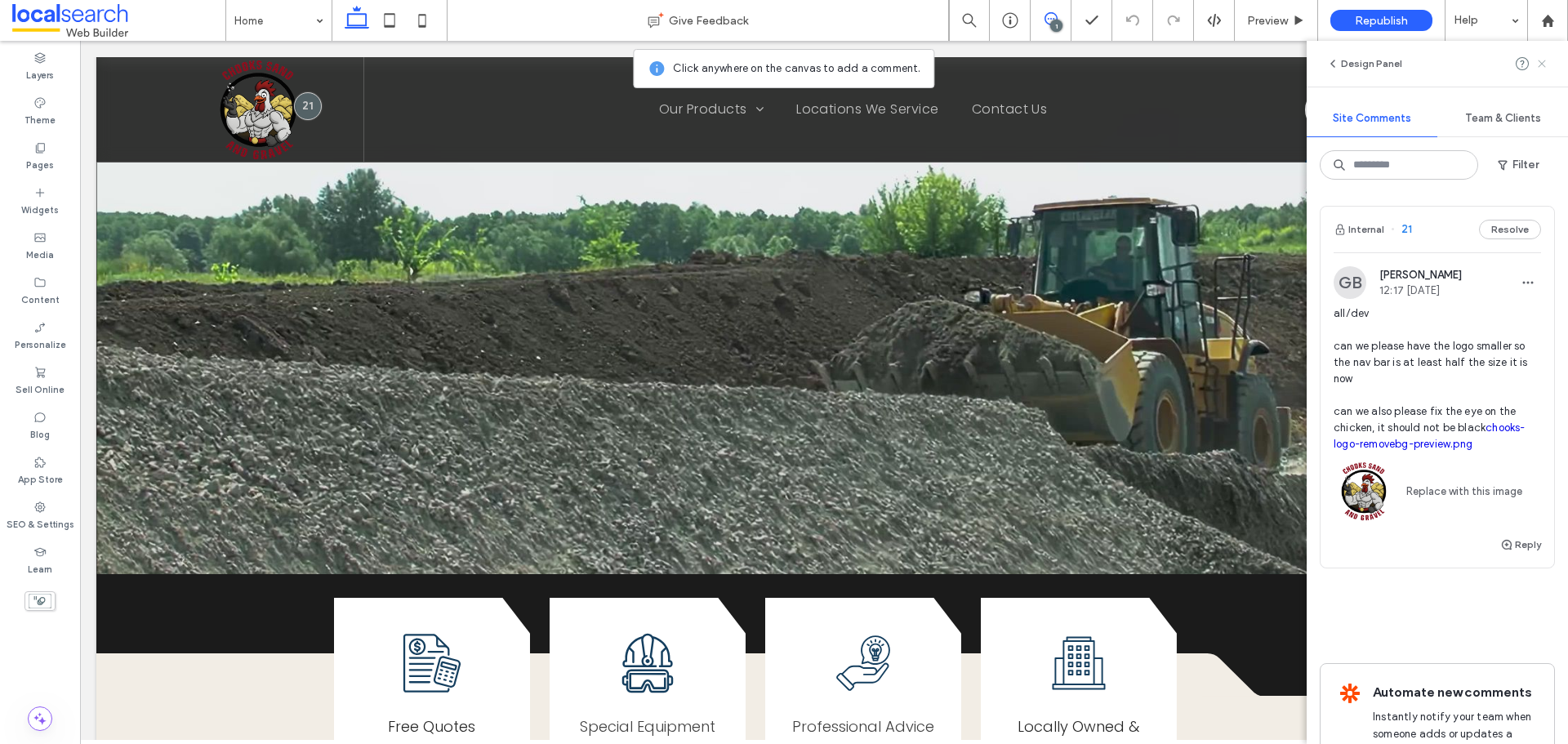
click at [1537, 62] on icon at bounding box center [1542, 63] width 13 height 13
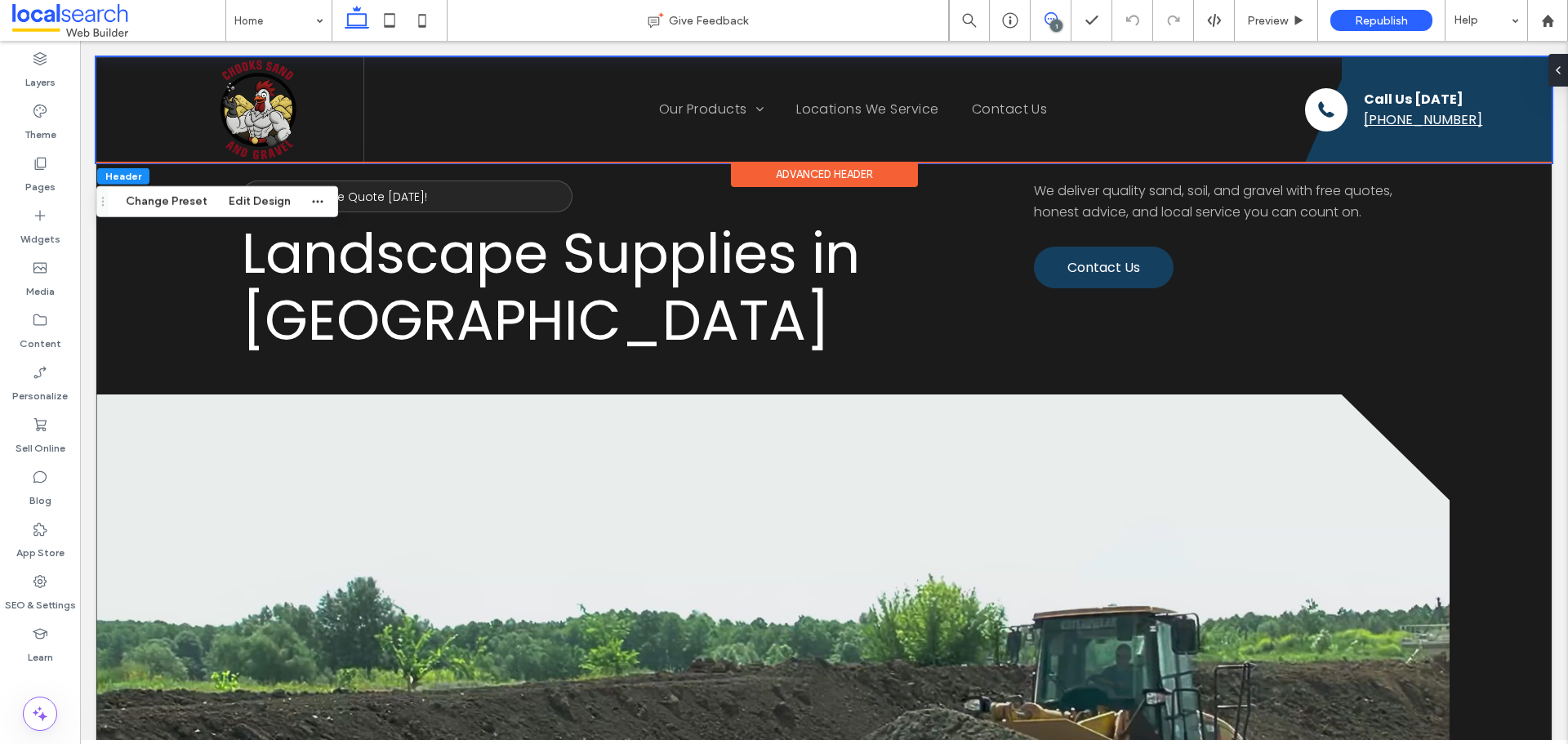
click at [1045, 12] on icon at bounding box center [1051, 19] width 13 height 13
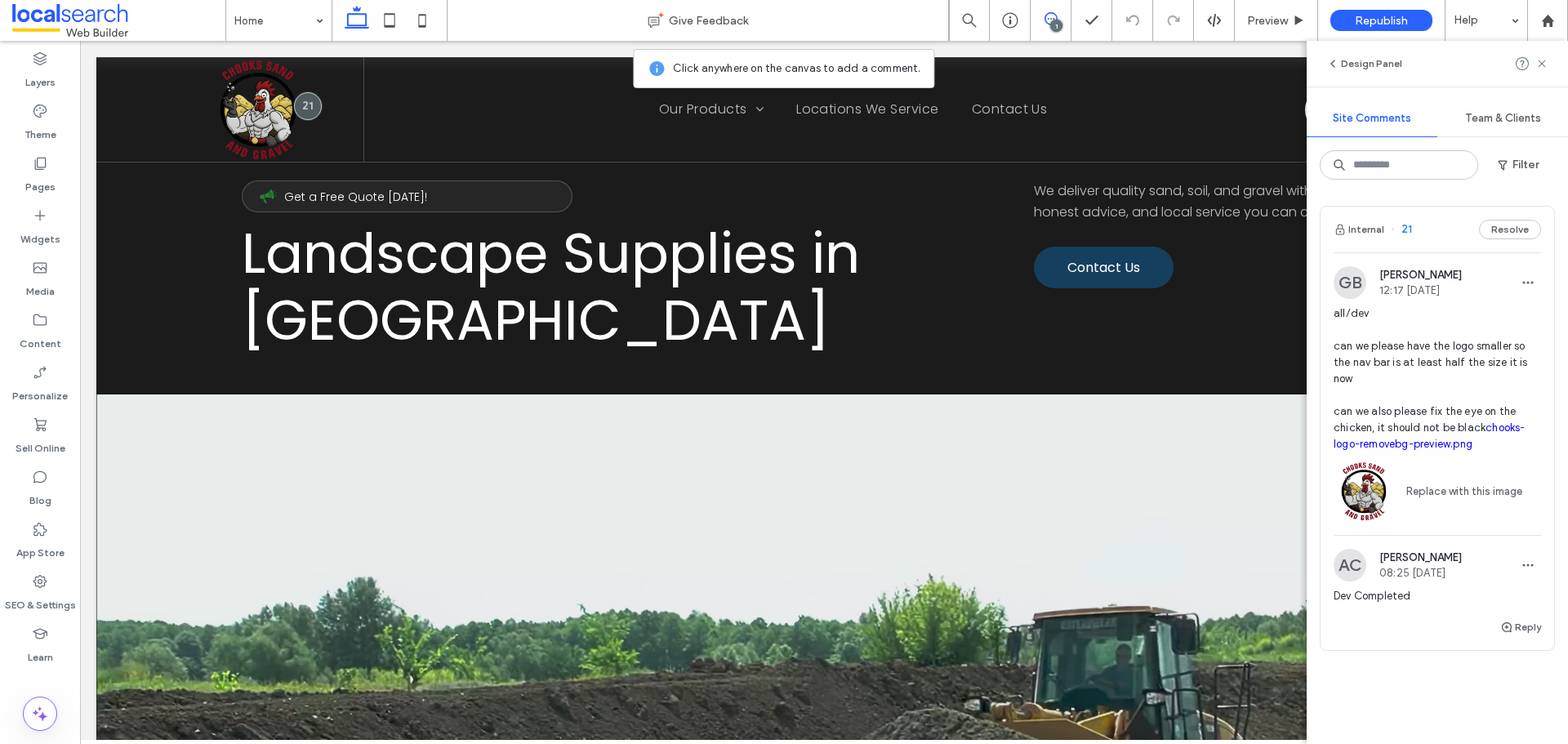
click at [1037, 17] on span at bounding box center [1051, 19] width 40 height 13
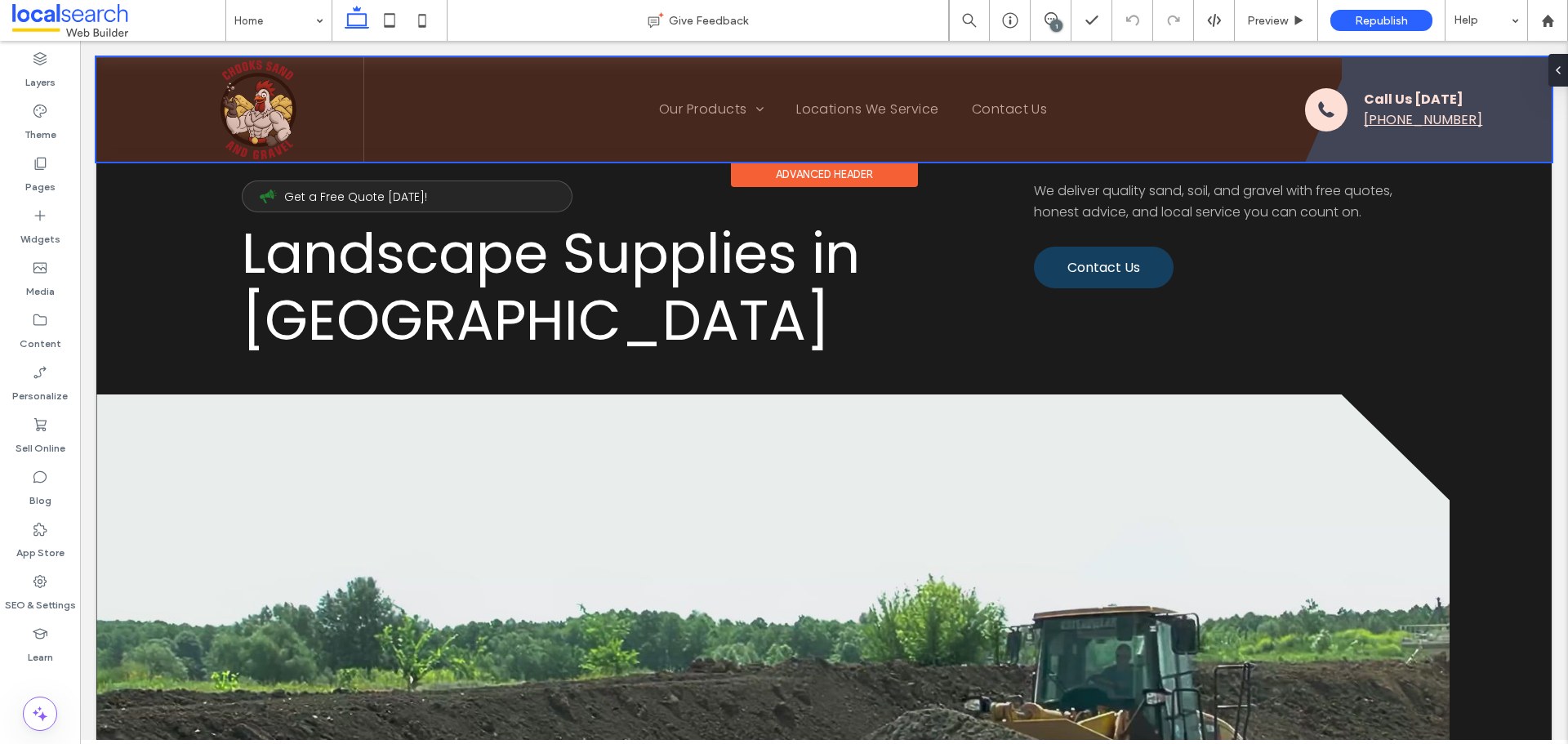
click at [1374, 71] on div at bounding box center [823, 109] width 1455 height 105
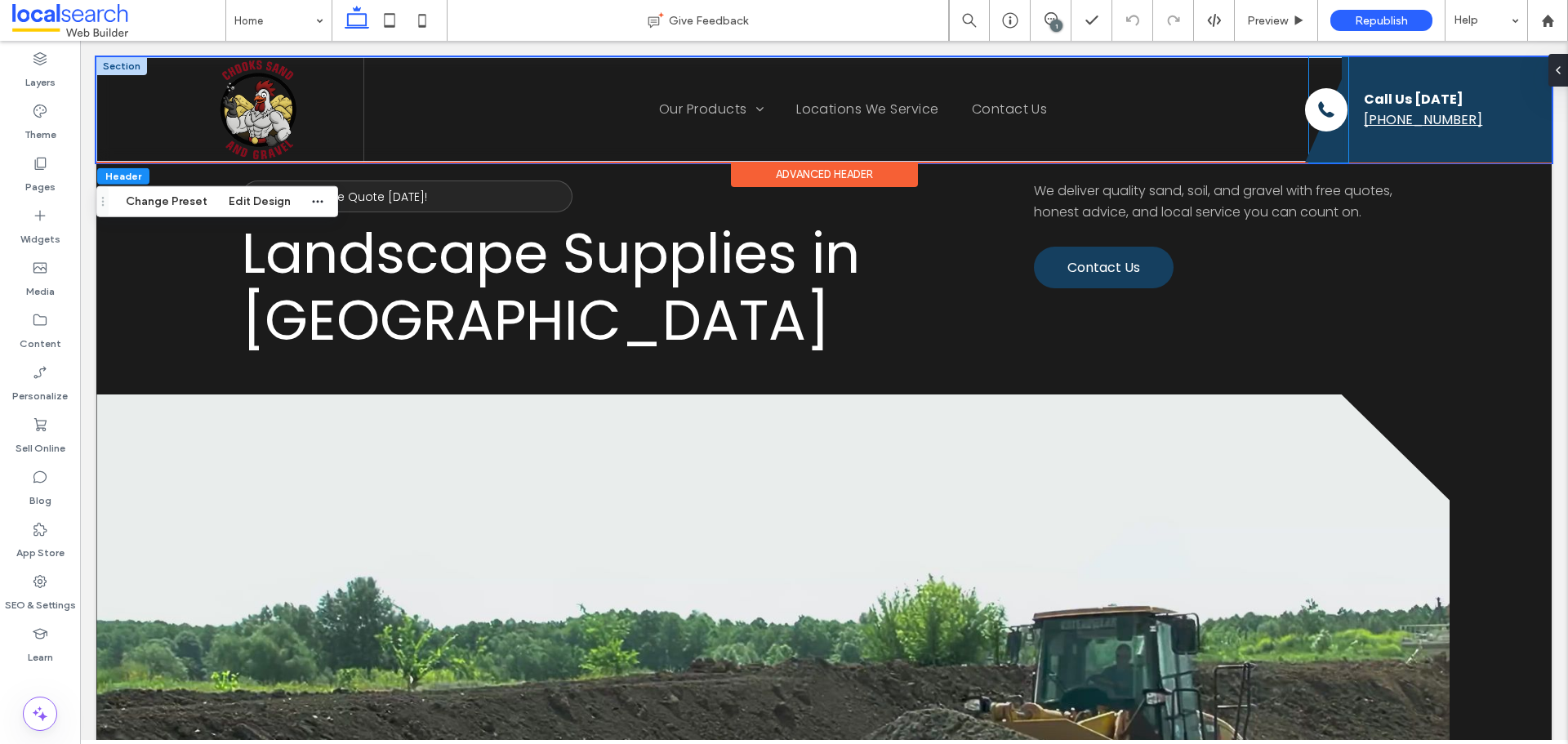
click at [1322, 146] on icon at bounding box center [1325, 117] width 39 height 89
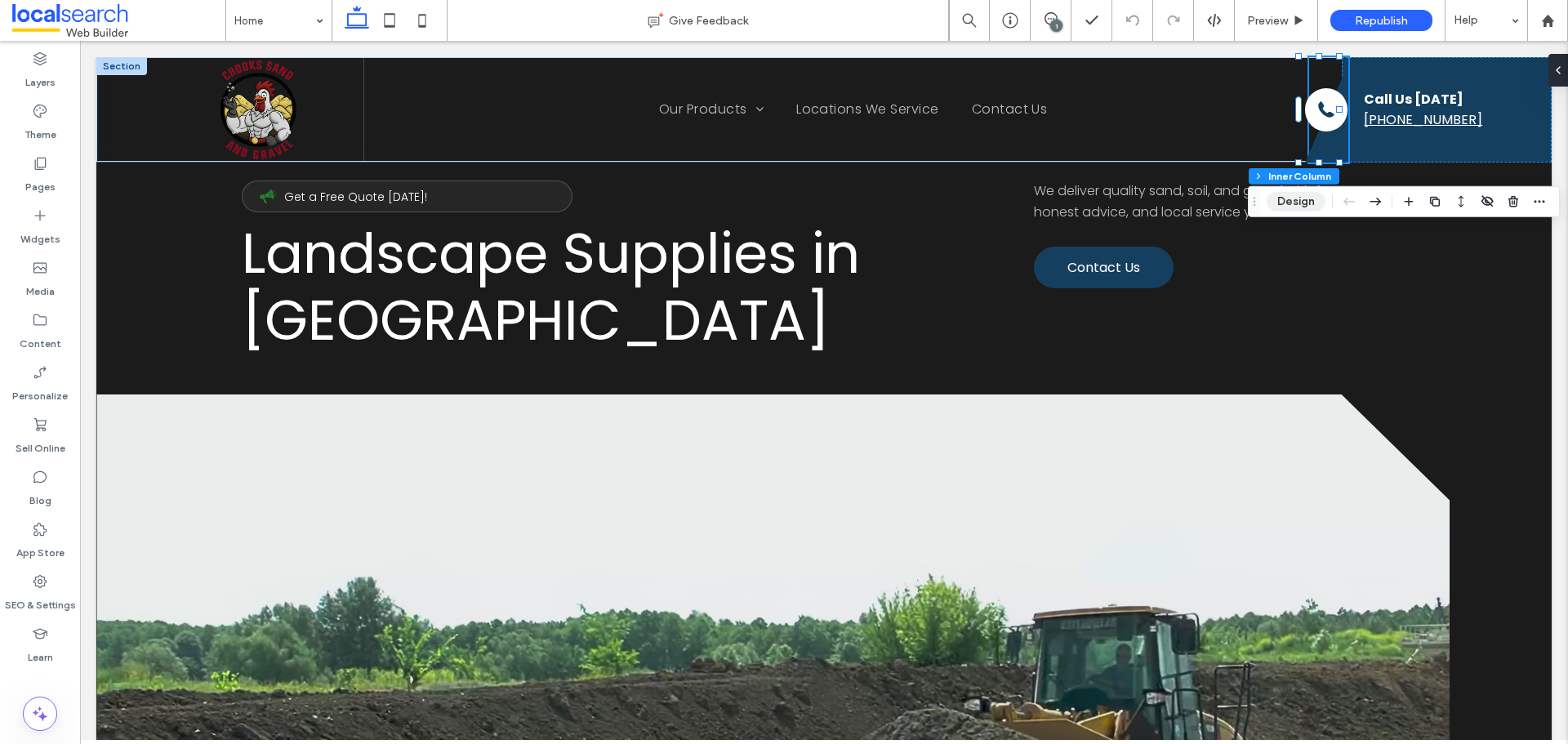
click at [1302, 208] on button "Design" at bounding box center [1296, 202] width 59 height 19
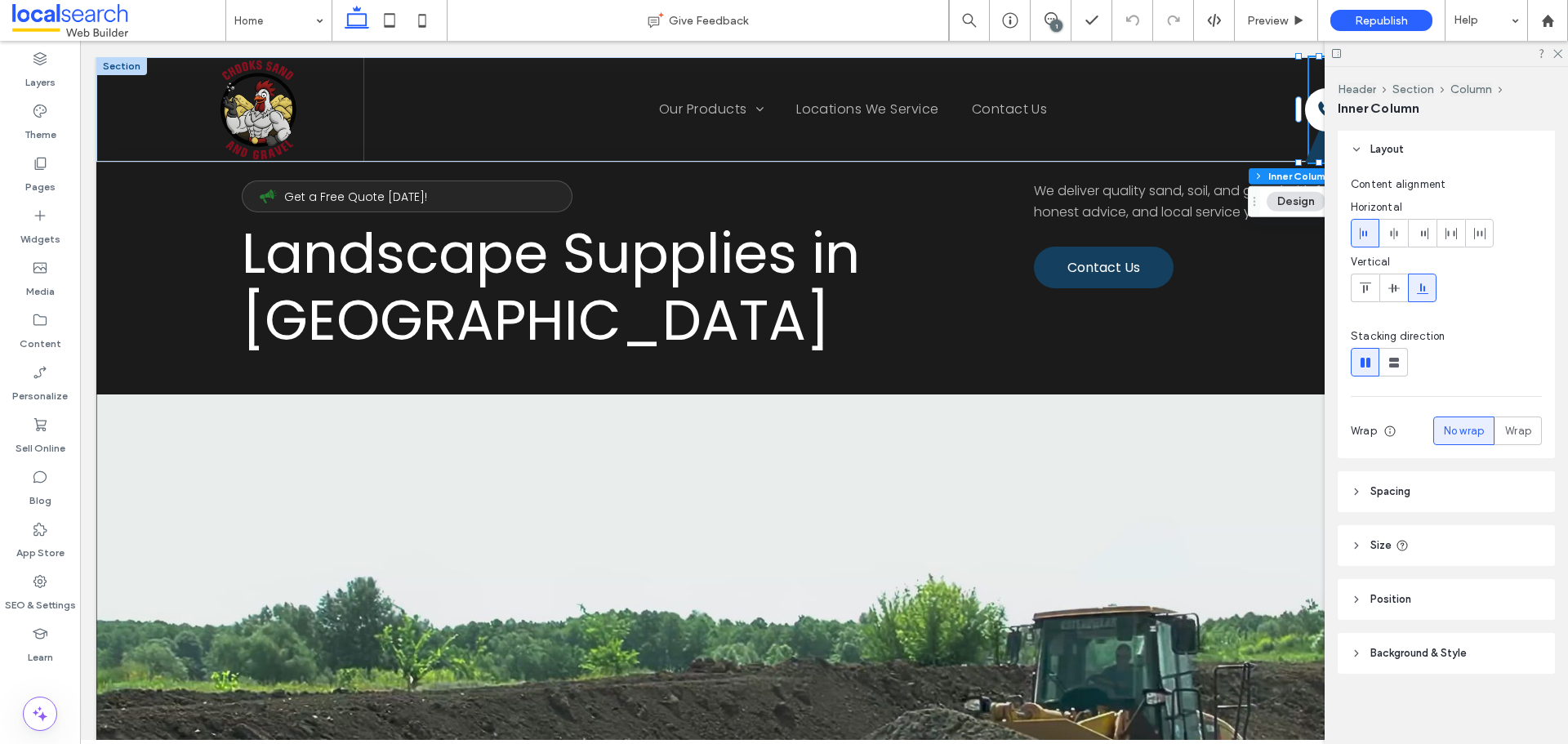
scroll to position [57, 0]
click at [1348, 535] on header "Size" at bounding box center [1446, 544] width 218 height 41
click at [1411, 585] on input "range" at bounding box center [1430, 586] width 84 height 2
type input "**"
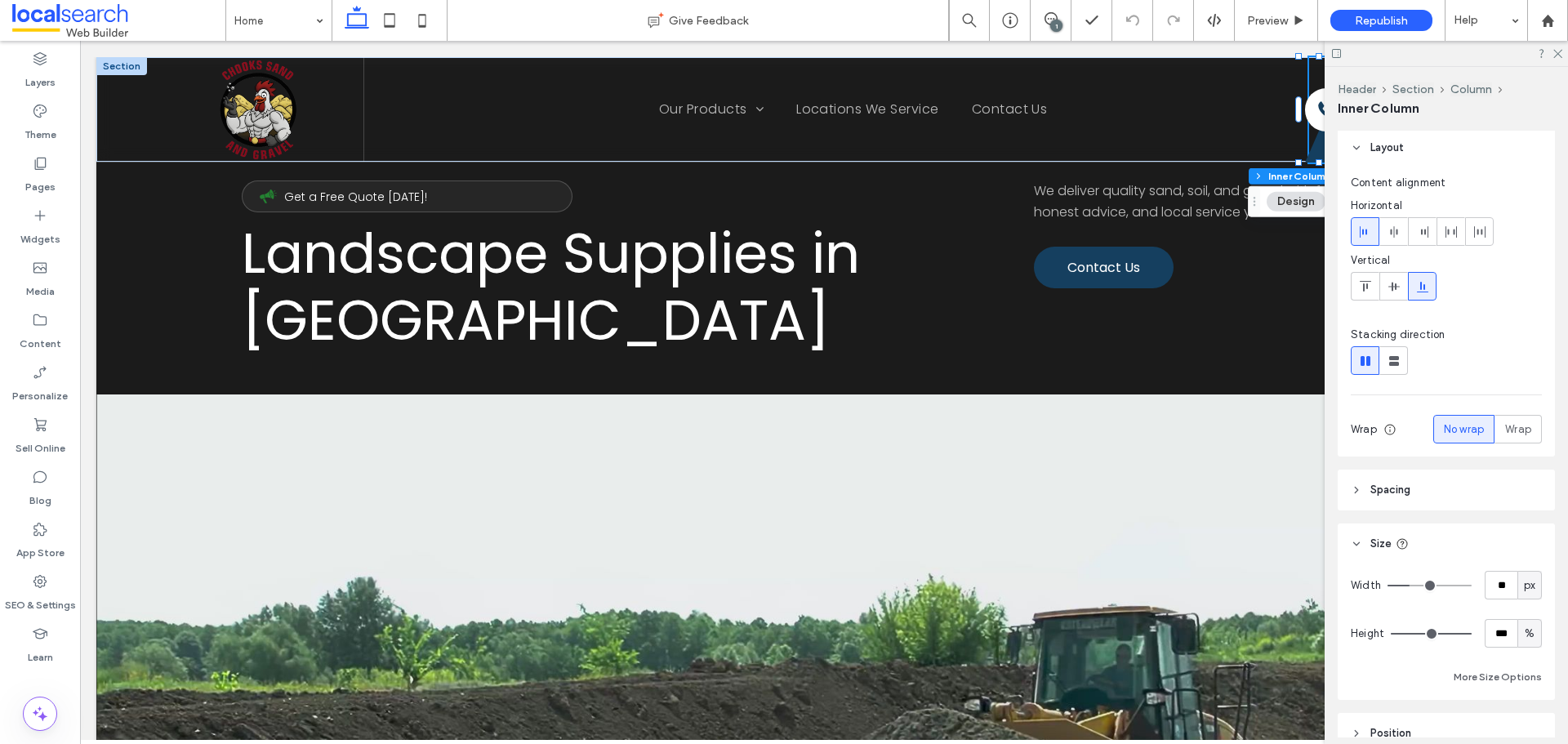
type input "**"
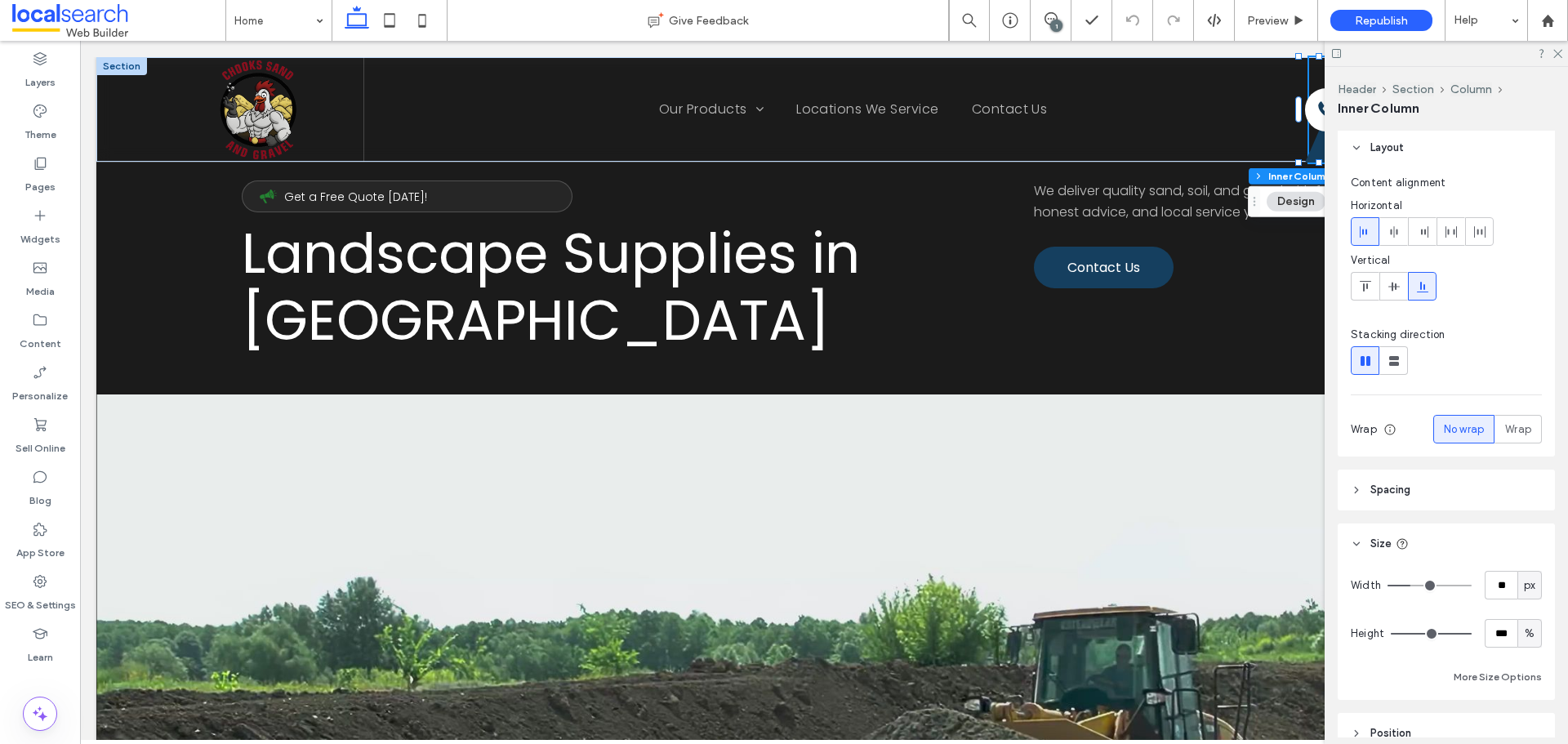
type input "**"
click at [1564, 56] on div at bounding box center [1446, 53] width 243 height 26
click at [1557, 56] on icon at bounding box center [1557, 53] width 11 height 11
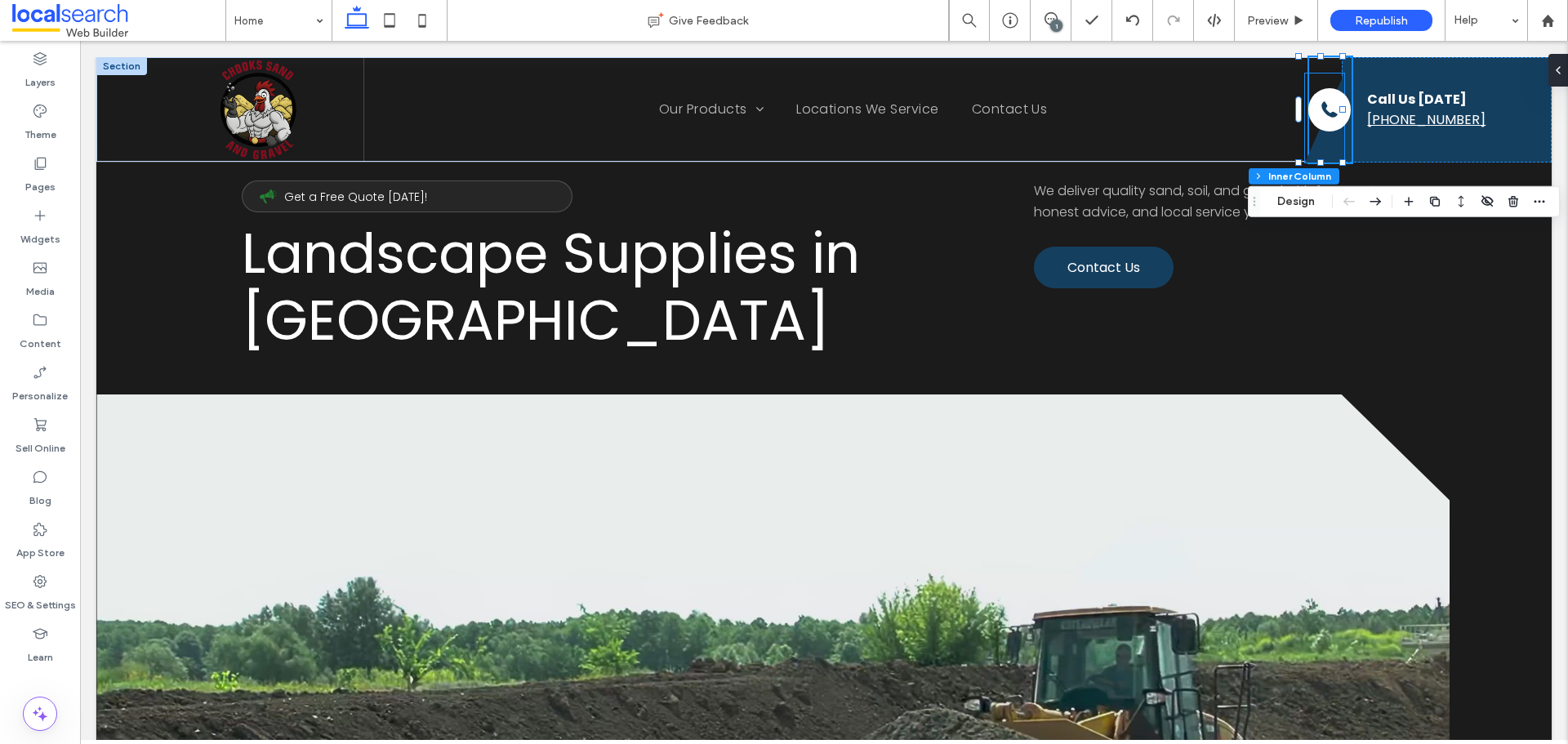
click at [1222, 167] on div "Microphone Icon Get a Free Quote Today! Landscape Supplies in Mackay We deliver…" at bounding box center [823, 582] width 1455 height 1047
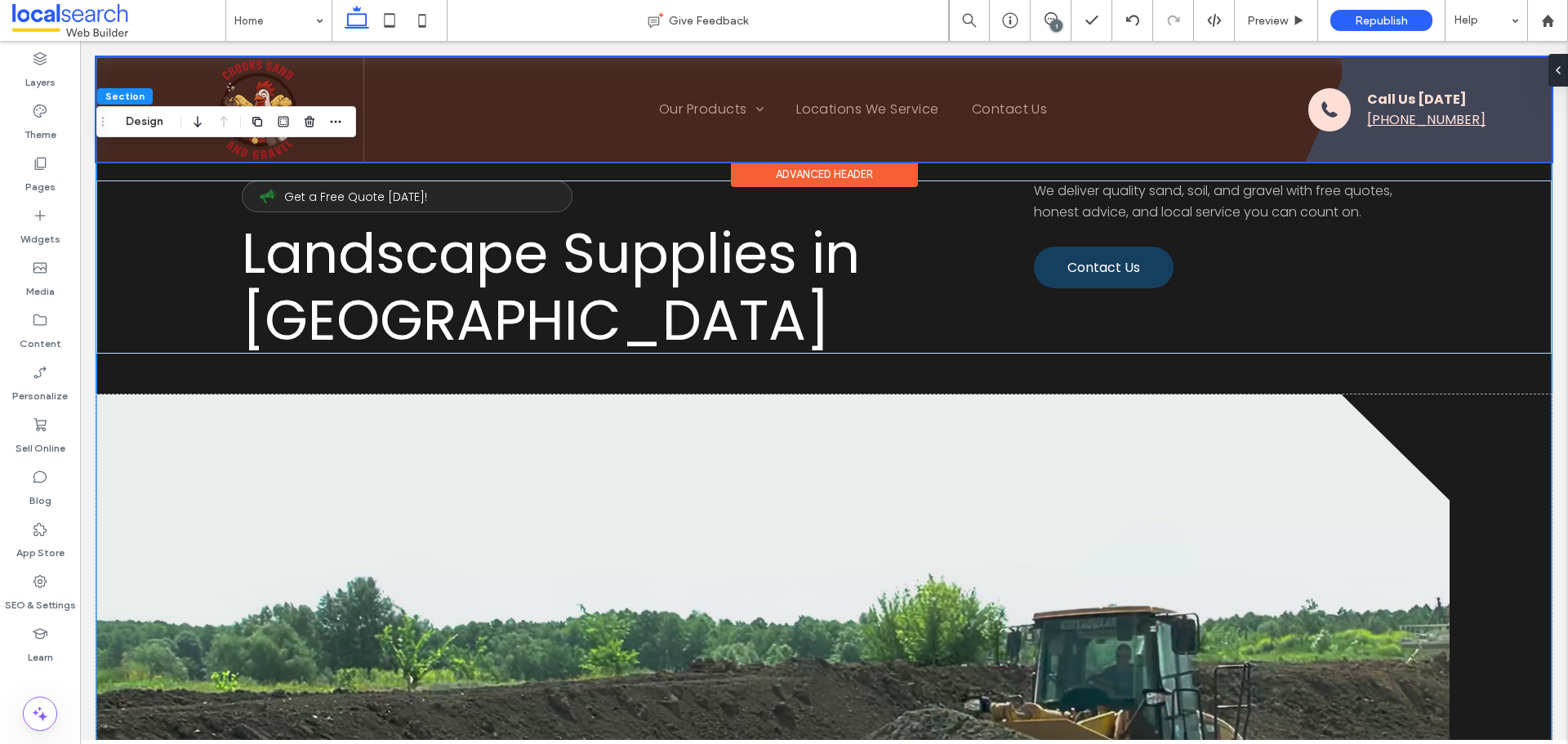
click at [1301, 138] on div at bounding box center [823, 109] width 1455 height 105
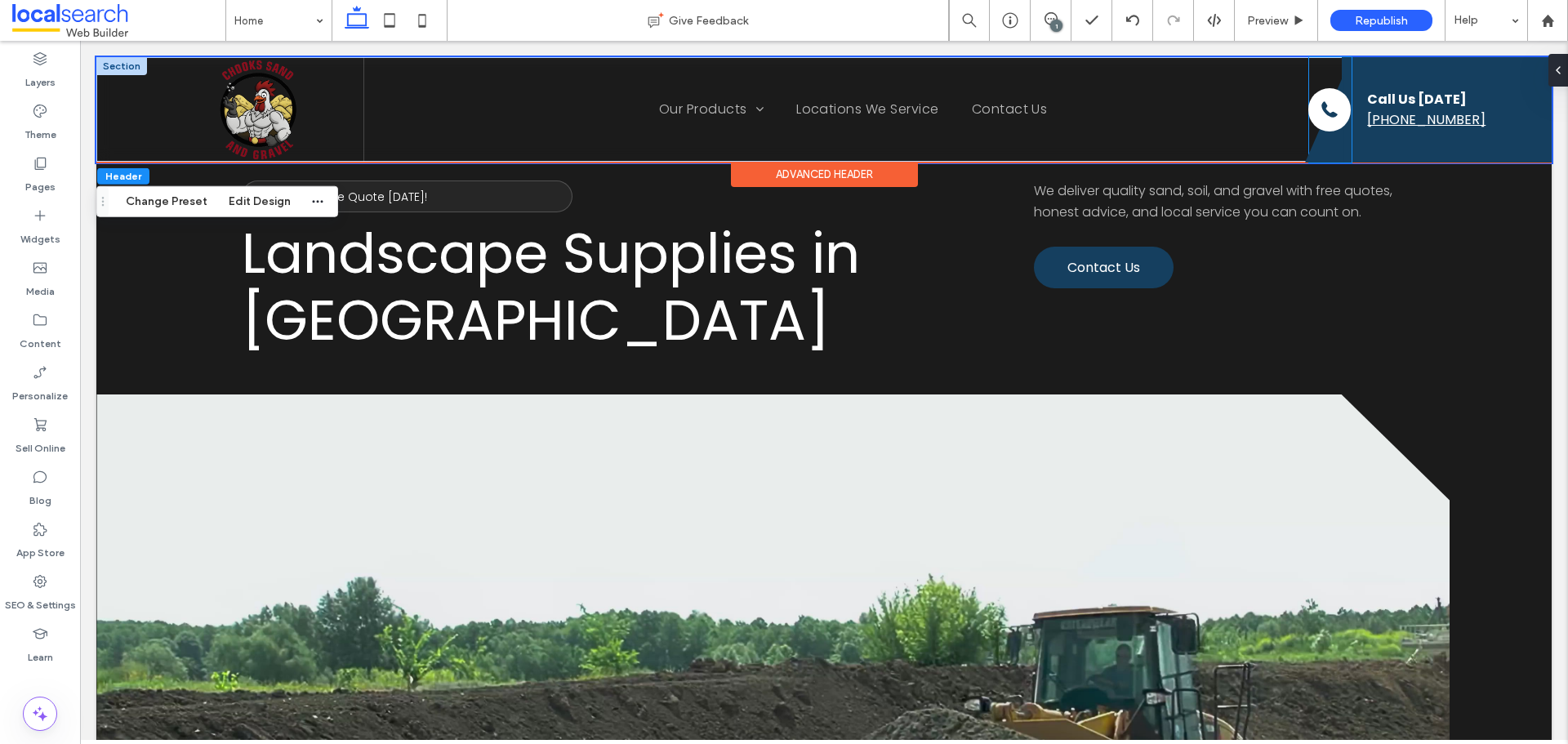
click at [1310, 142] on icon at bounding box center [1325, 117] width 39 height 89
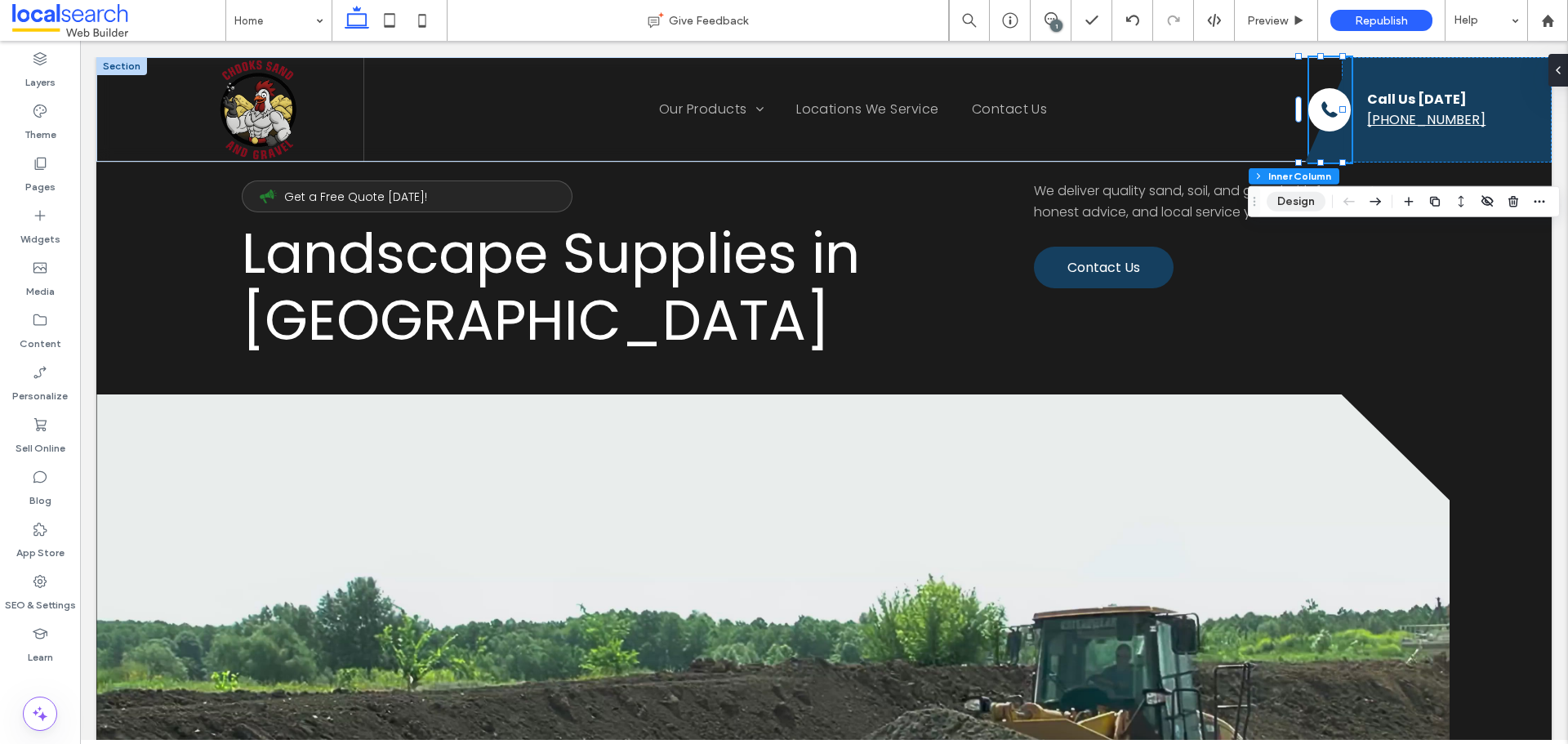
click at [1308, 197] on button "Design" at bounding box center [1296, 202] width 59 height 19
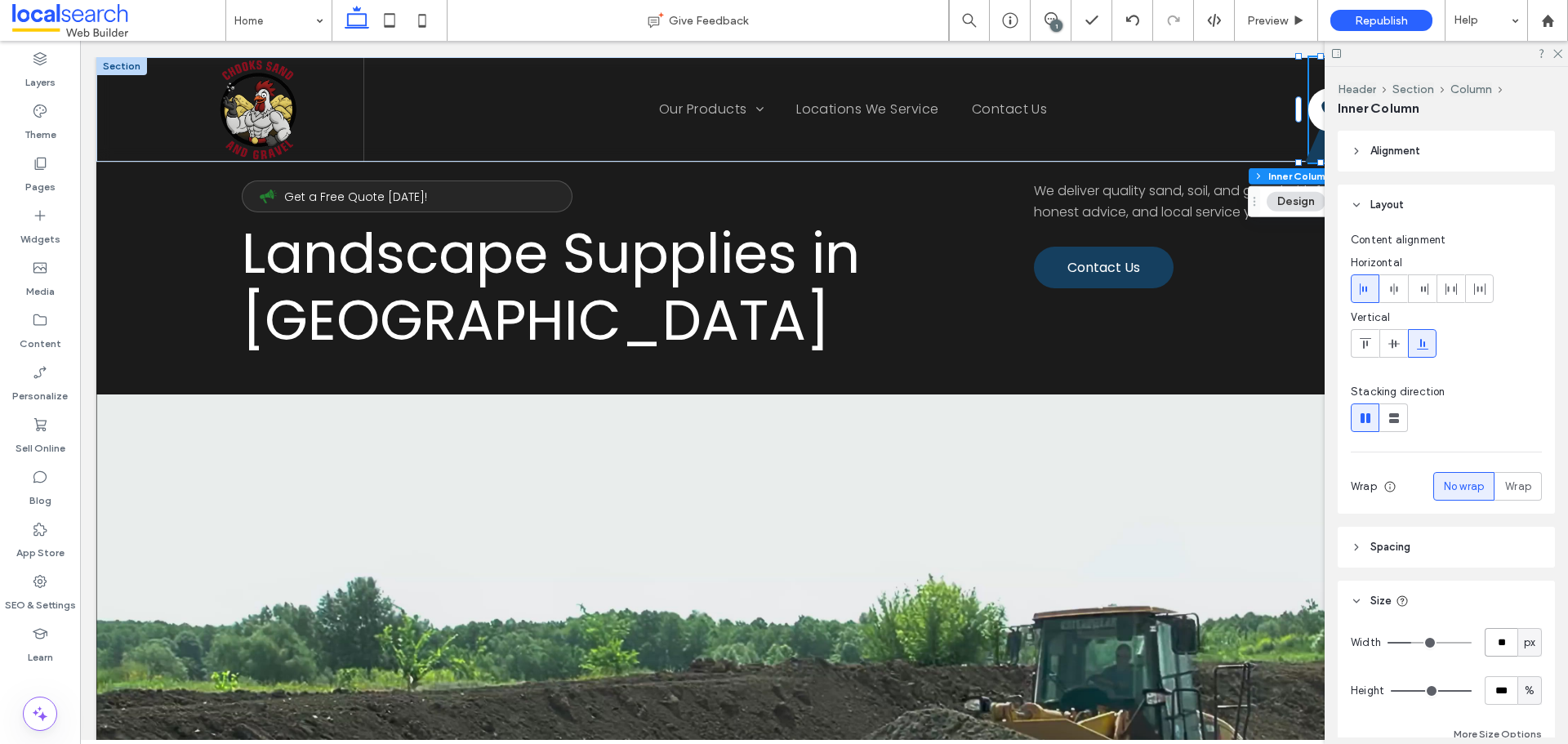
click at [1497, 636] on input "**" at bounding box center [1501, 643] width 33 height 28
click at [1355, 540] on header "Spacing" at bounding box center [1446, 547] width 218 height 41
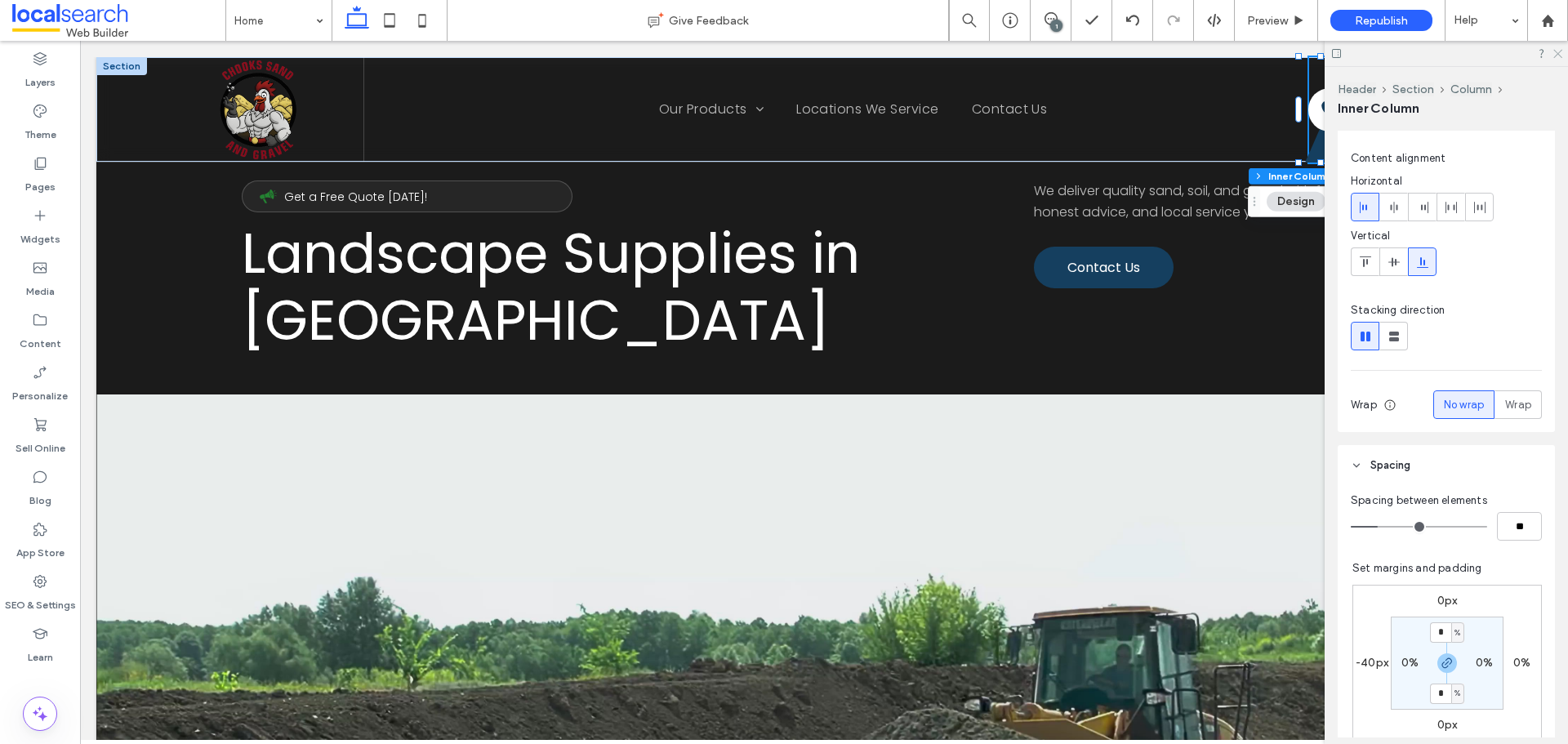
click at [1556, 56] on use at bounding box center [1558, 55] width 9 height 9
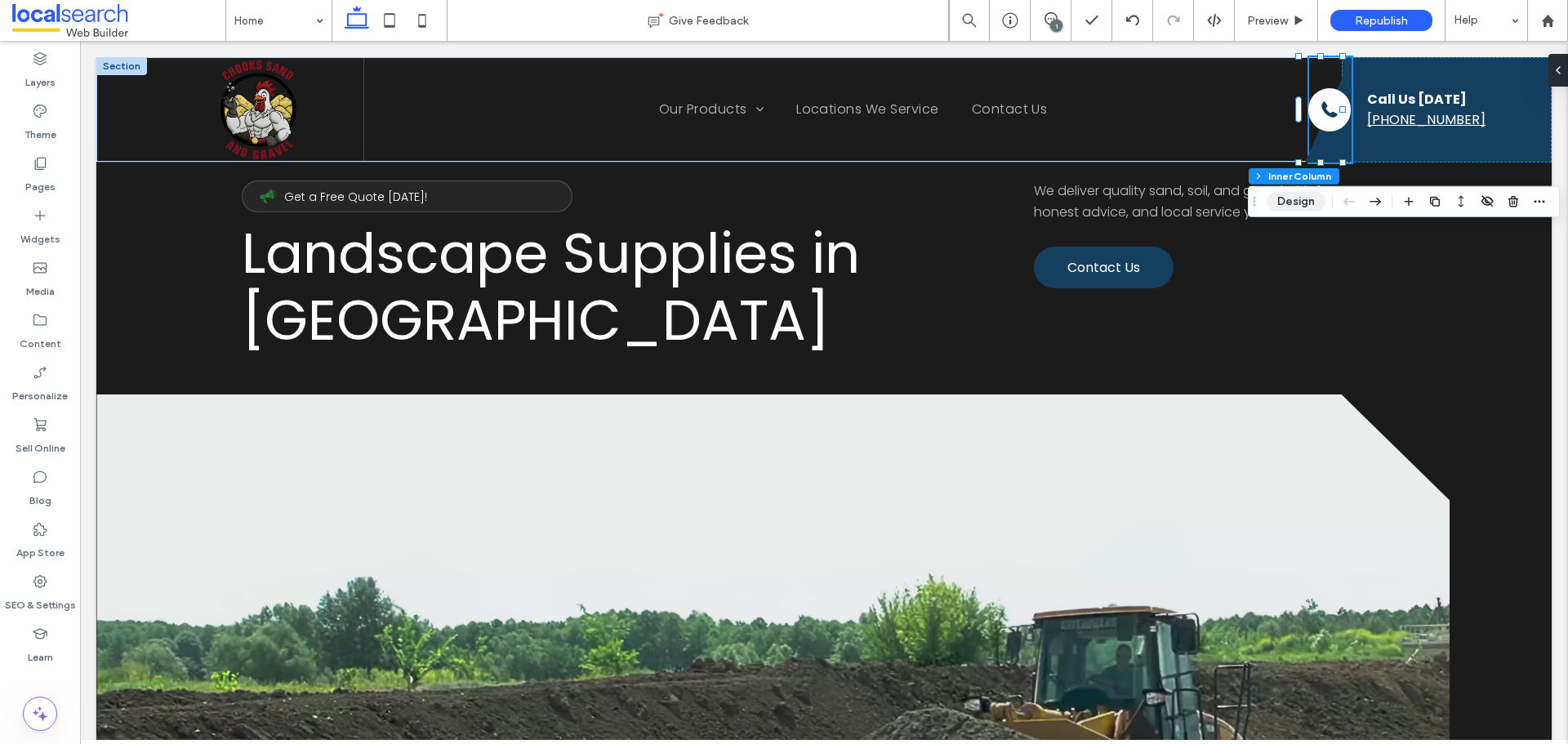
click at [1310, 205] on button "Design" at bounding box center [1296, 202] width 59 height 19
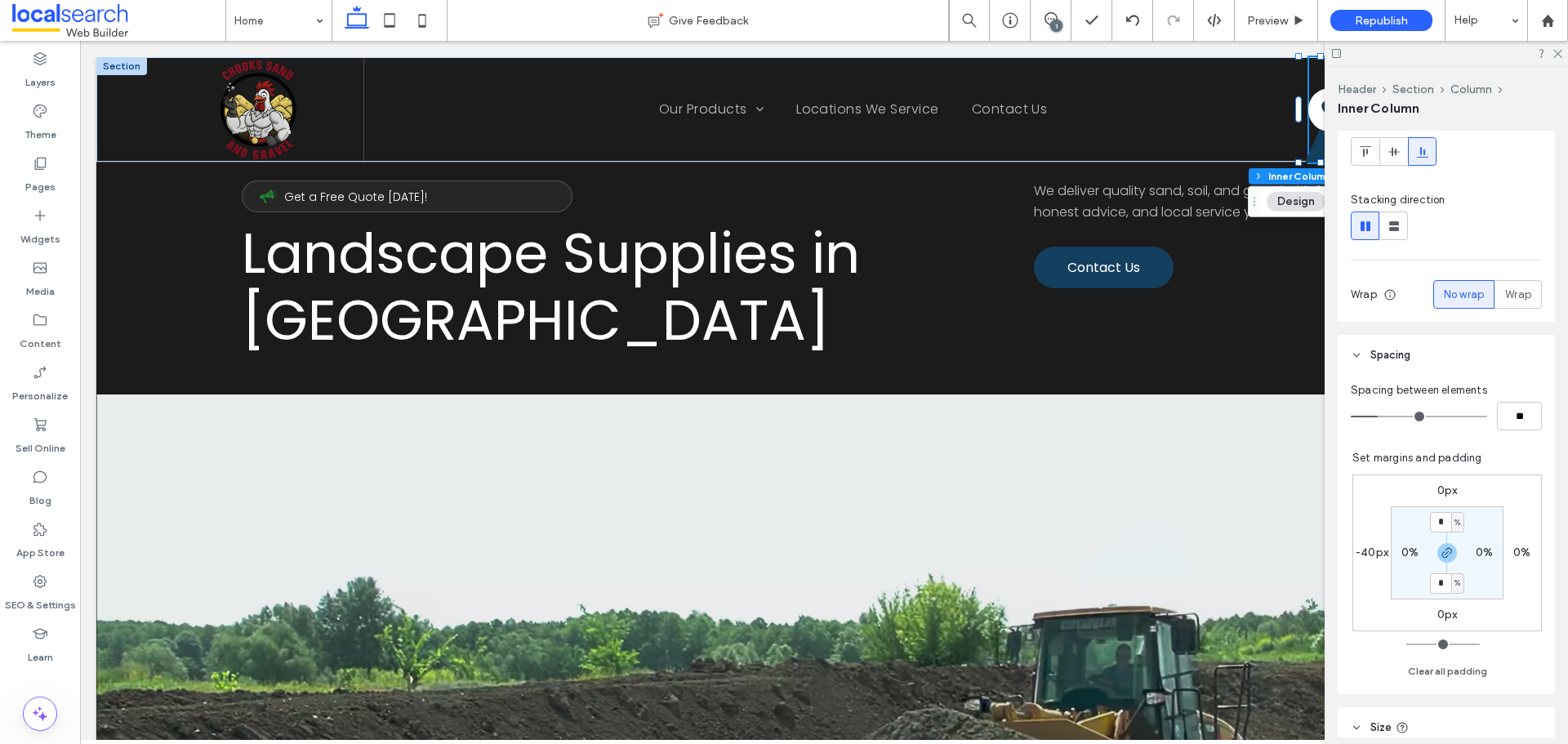
scroll to position [511, 0]
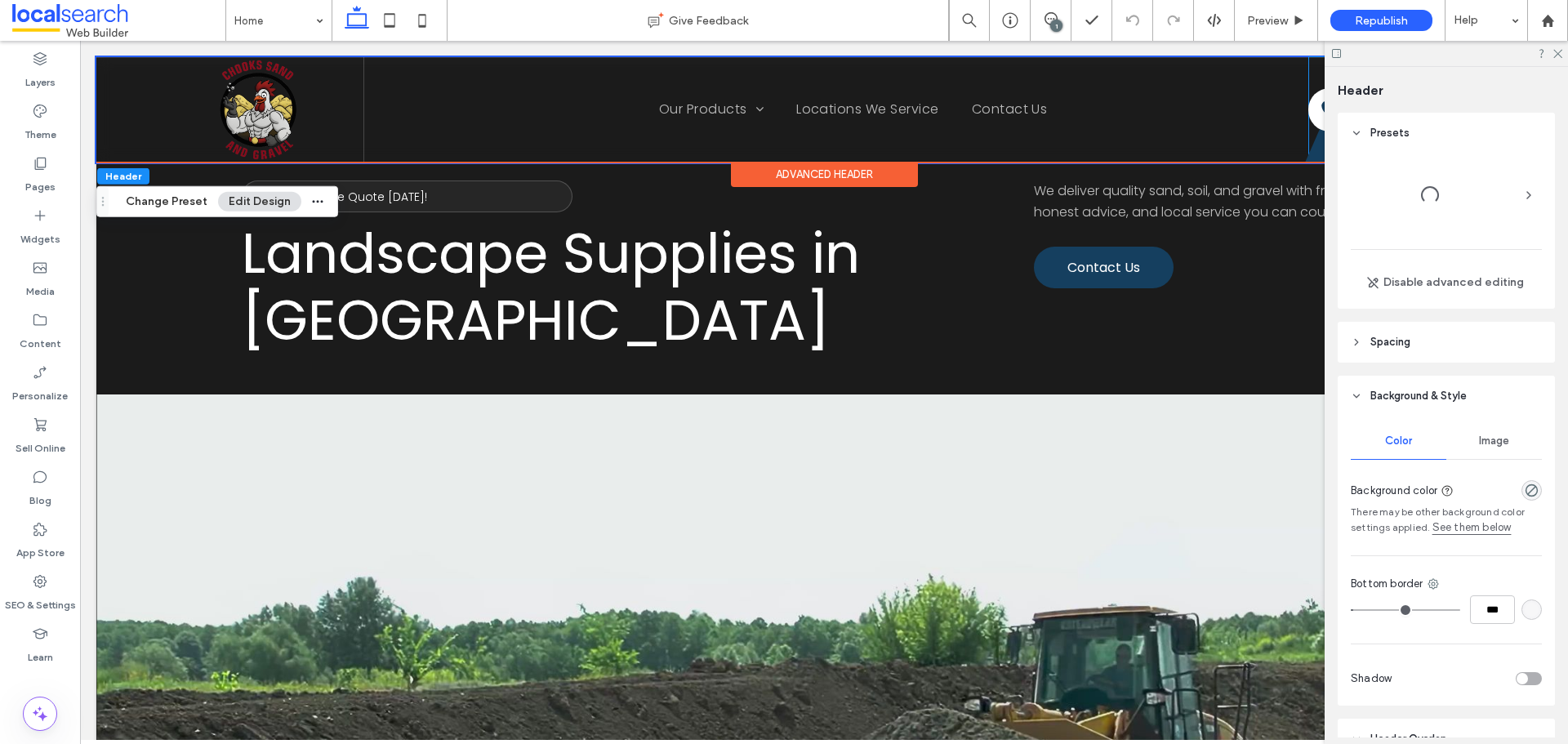
click at [1310, 143] on icon at bounding box center [1325, 117] width 39 height 89
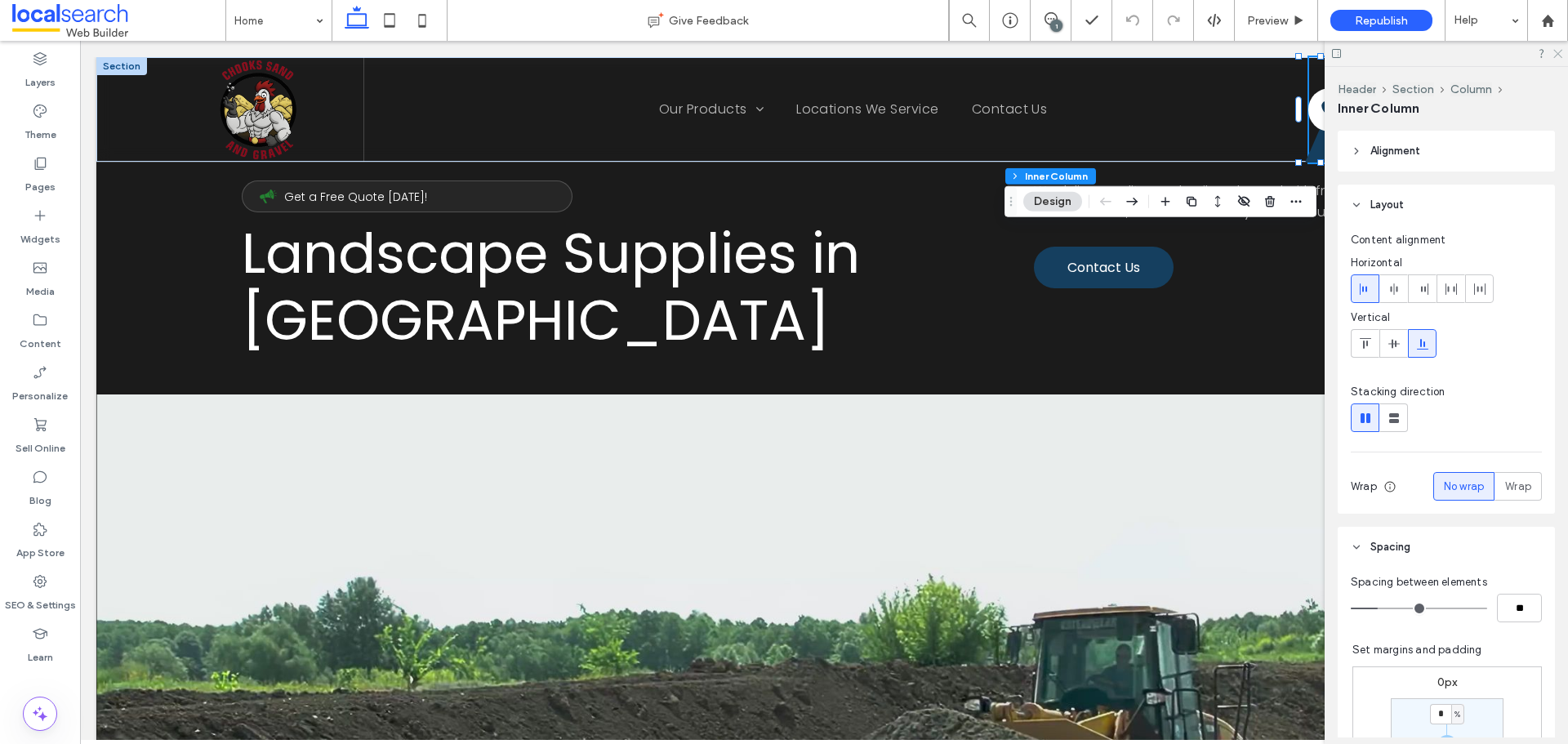
click at [1557, 51] on icon at bounding box center [1557, 53] width 11 height 11
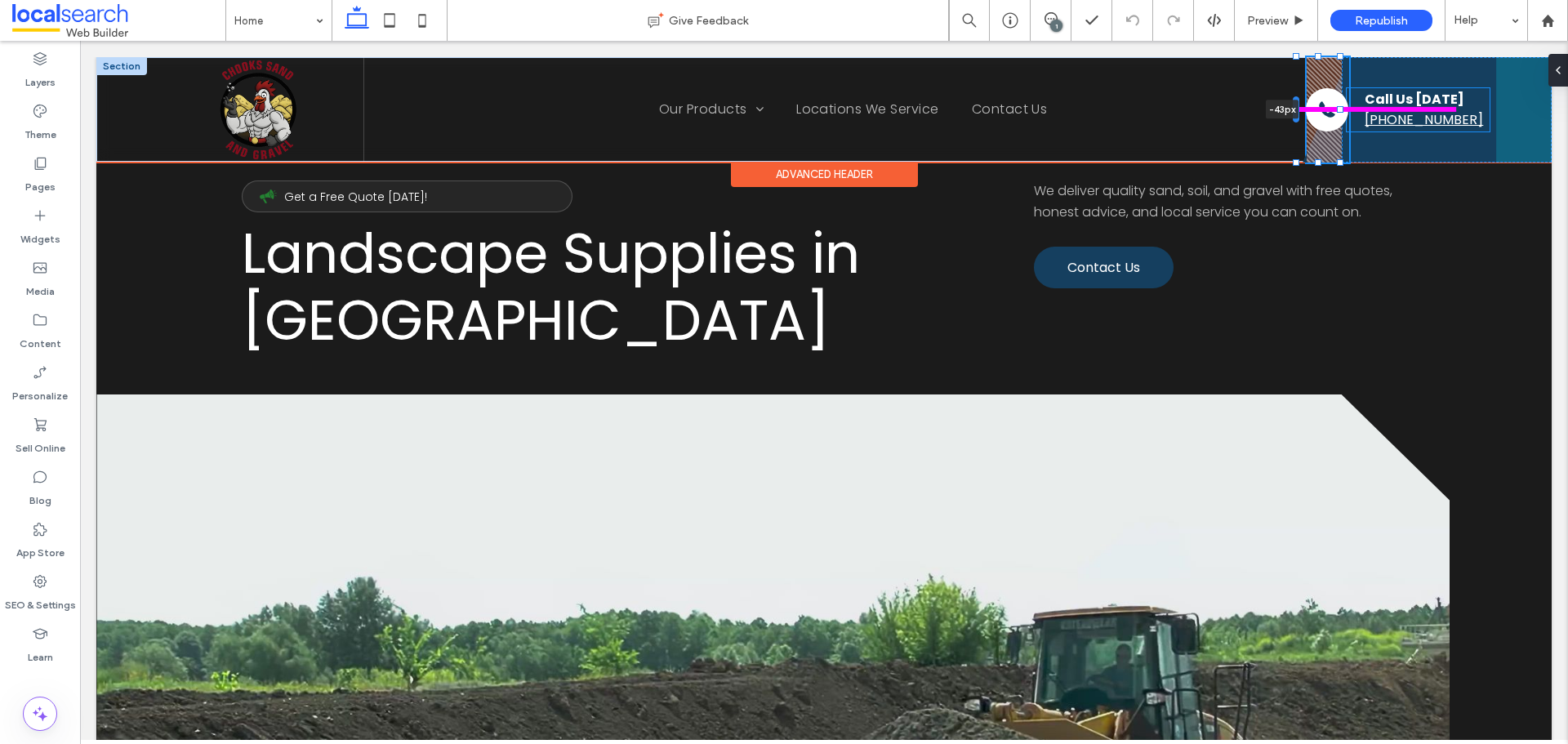
click at [1298, 115] on div at bounding box center [1296, 109] width 6 height 26
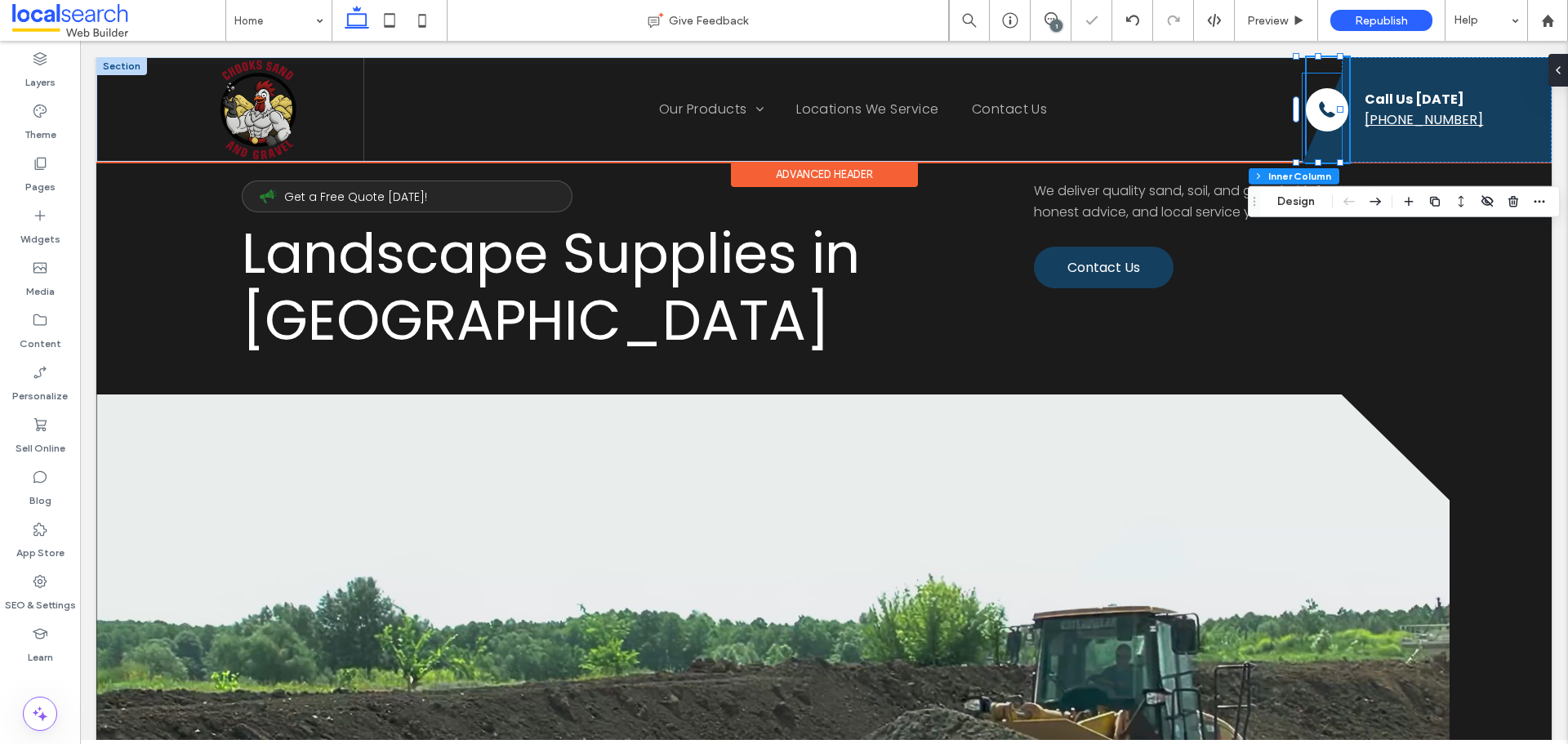
click at [1320, 145] on icon at bounding box center [1322, 117] width 39 height 89
click at [1320, 146] on icon at bounding box center [1322, 117] width 39 height 89
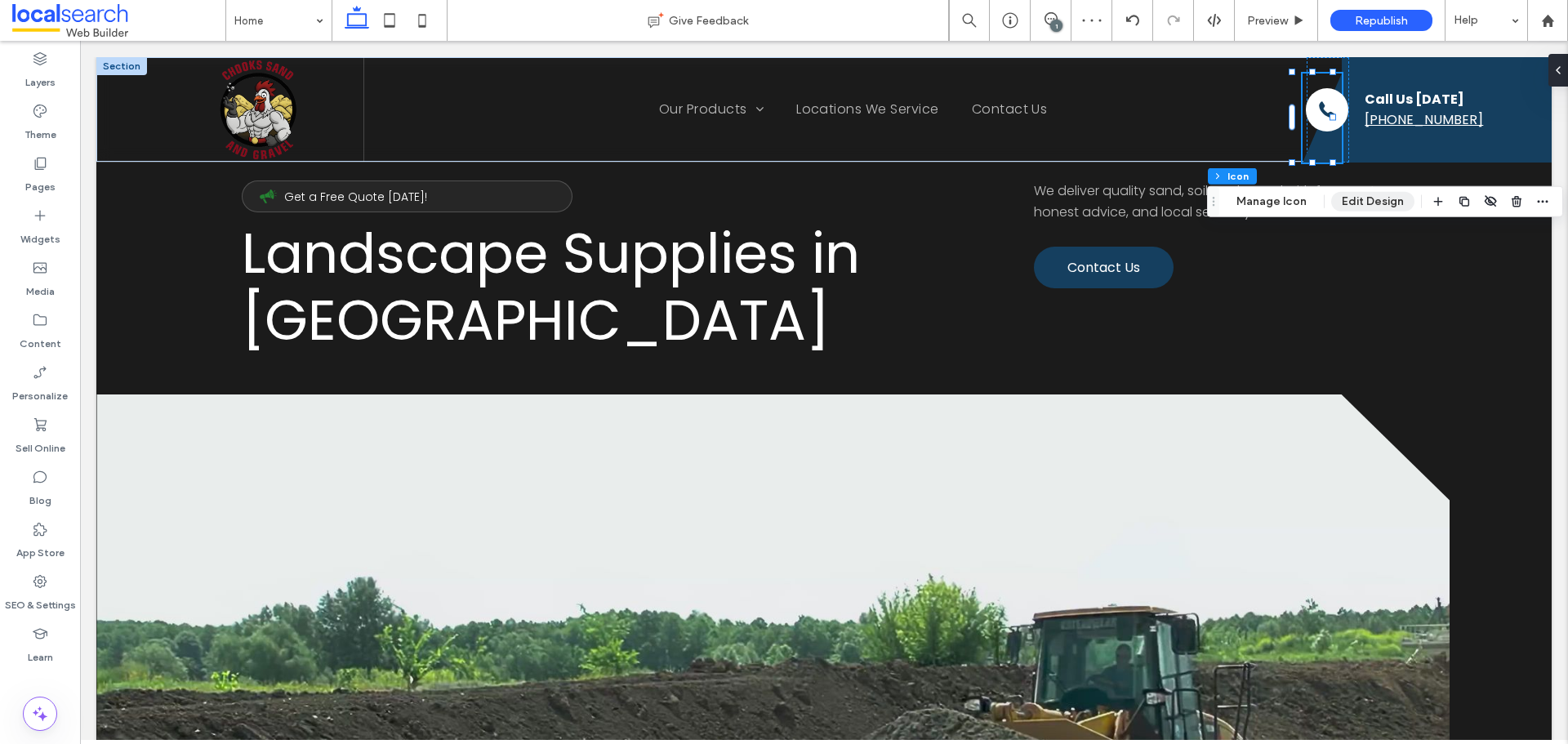
click at [1377, 201] on button "Edit Design" at bounding box center [1373, 202] width 84 height 19
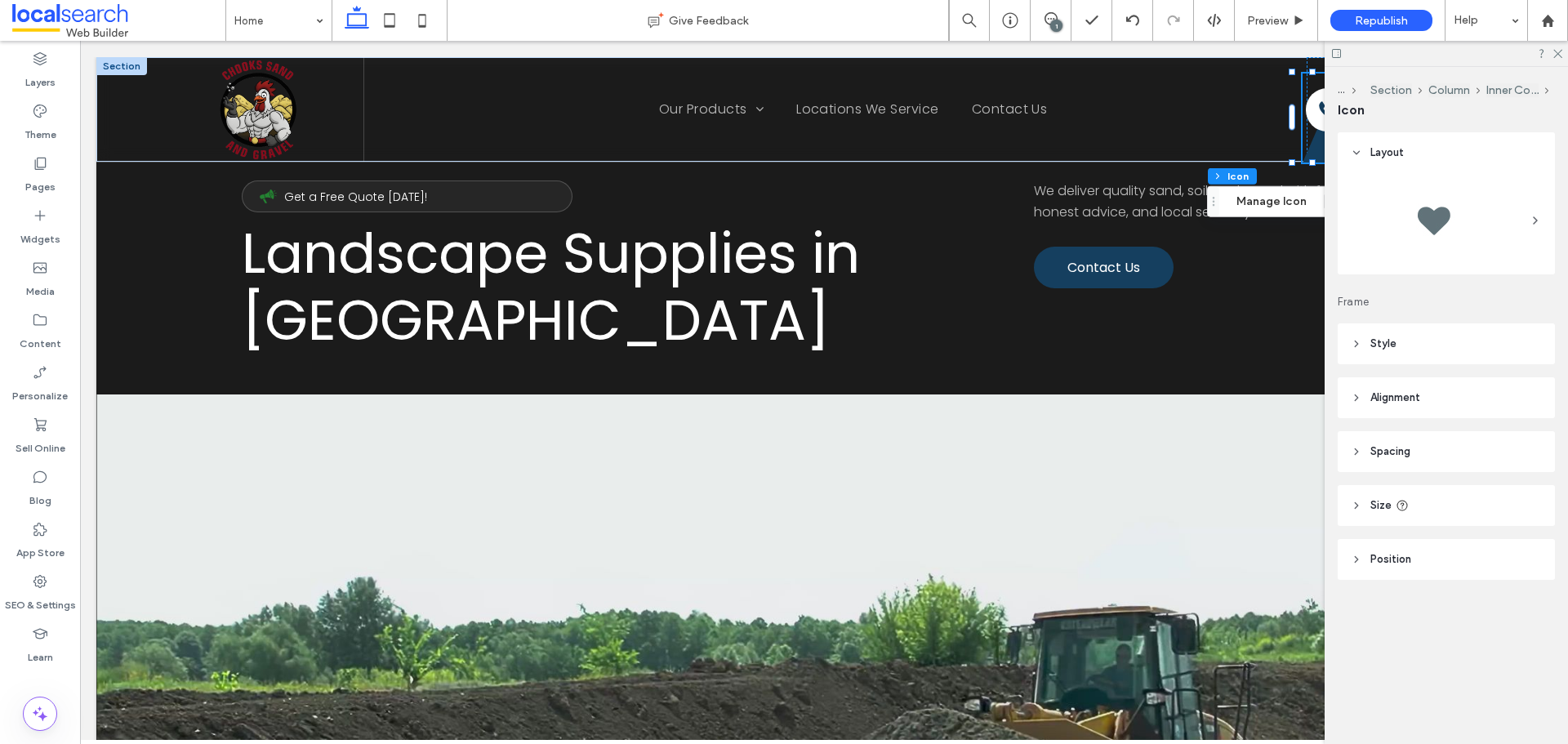
click at [1363, 503] on header "Size" at bounding box center [1446, 505] width 218 height 41
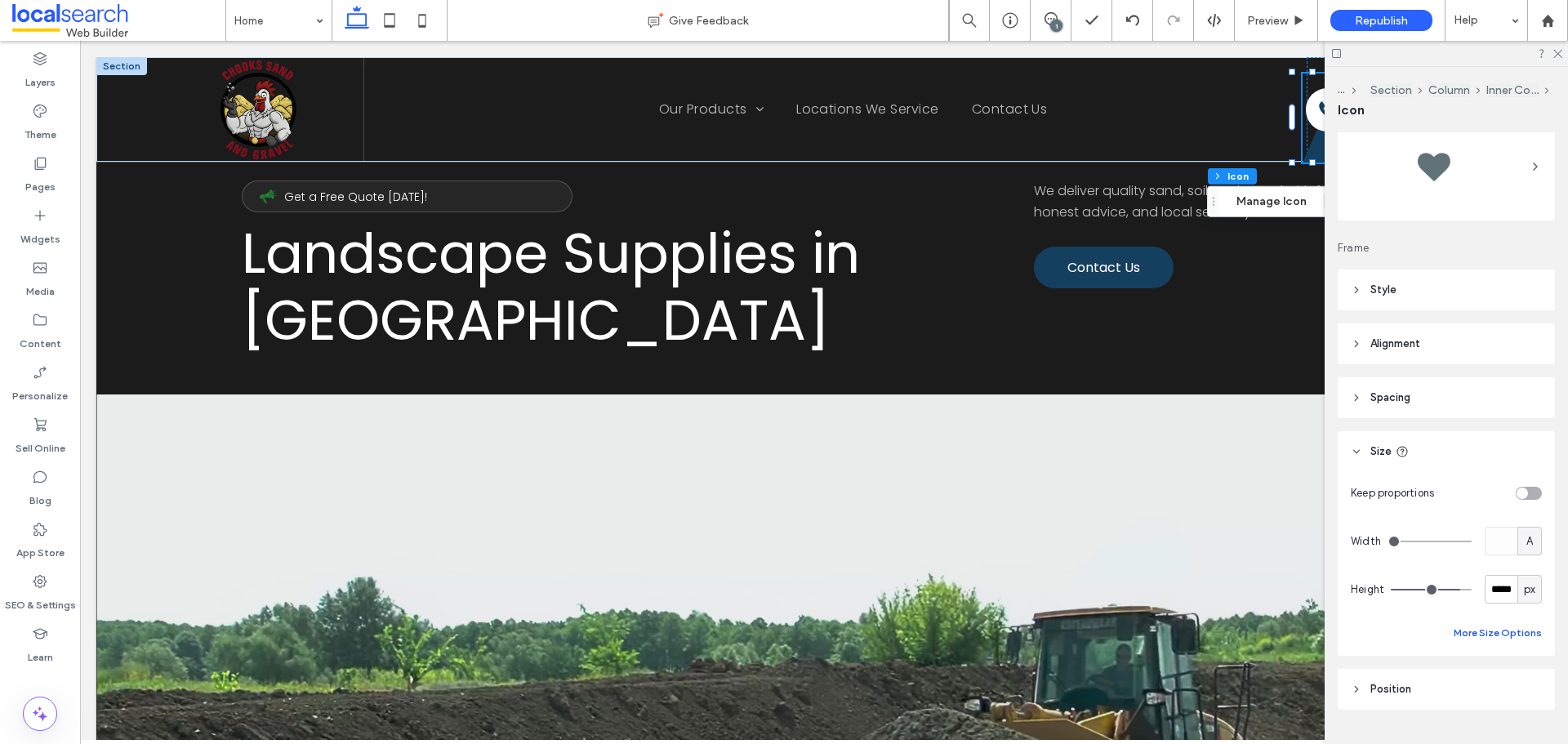
scroll to position [82, 0]
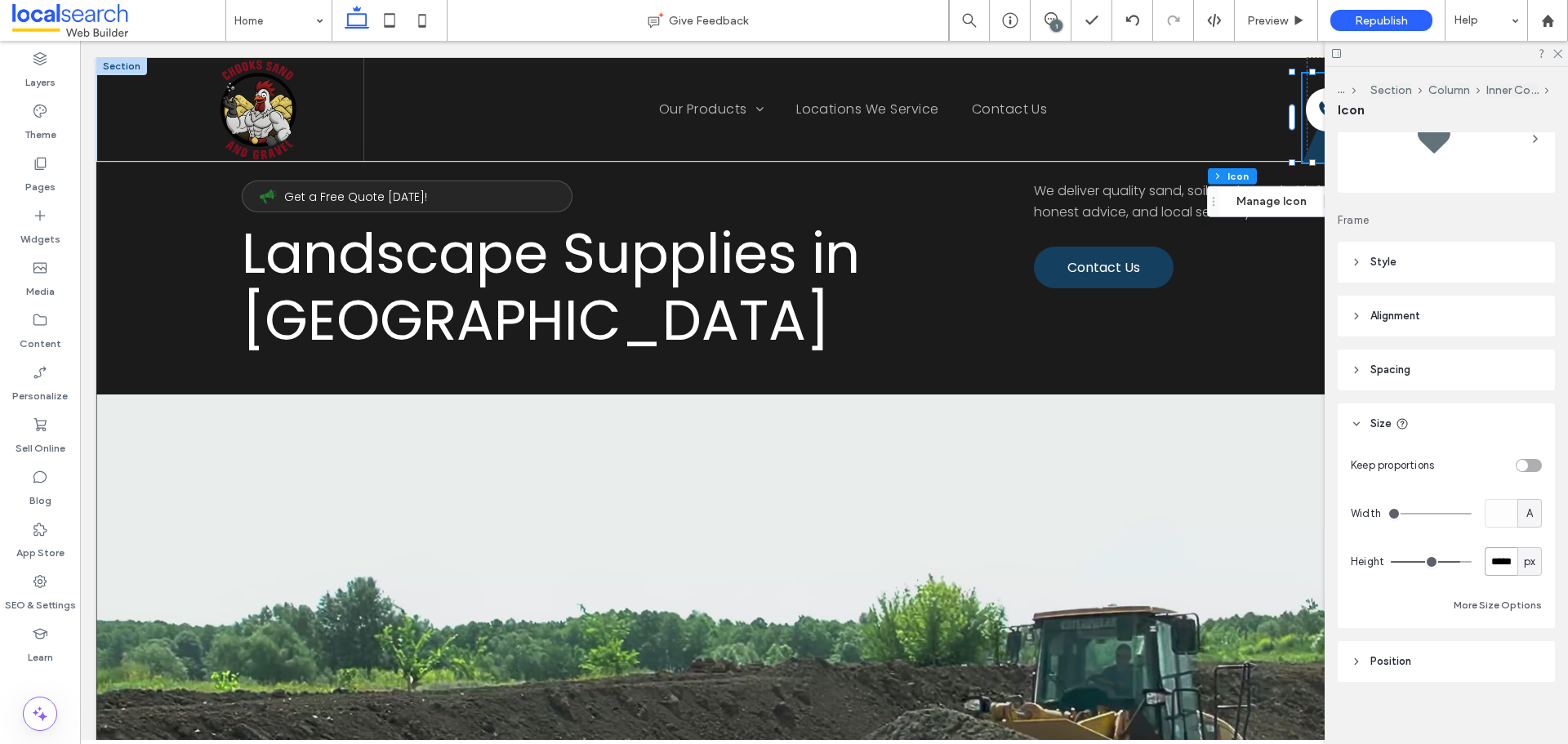
click at [1497, 563] on input "*****" at bounding box center [1501, 562] width 33 height 28
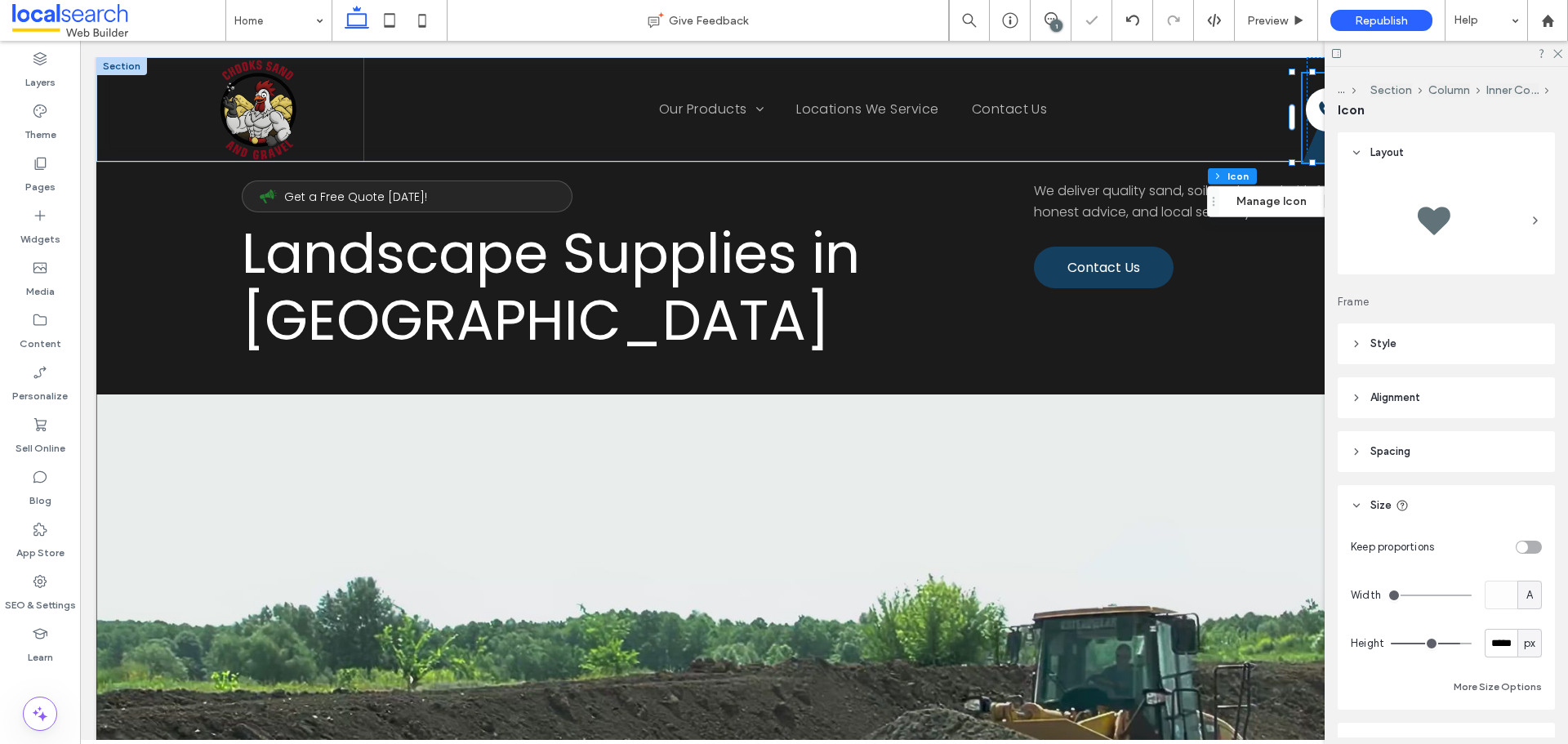
click at [1472, 206] on div at bounding box center [1446, 220] width 191 height 82
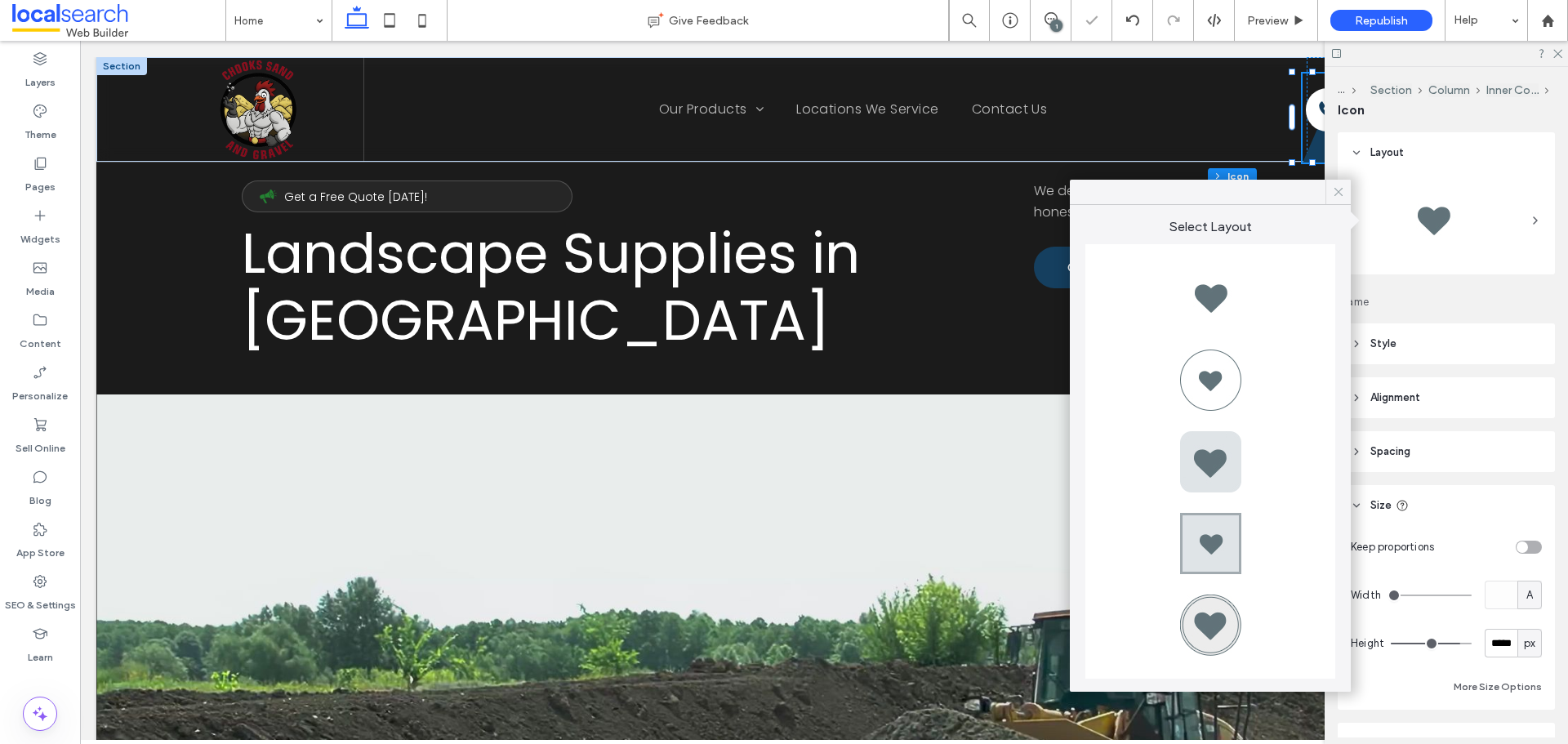
click at [1337, 190] on use at bounding box center [1338, 191] width 8 height 8
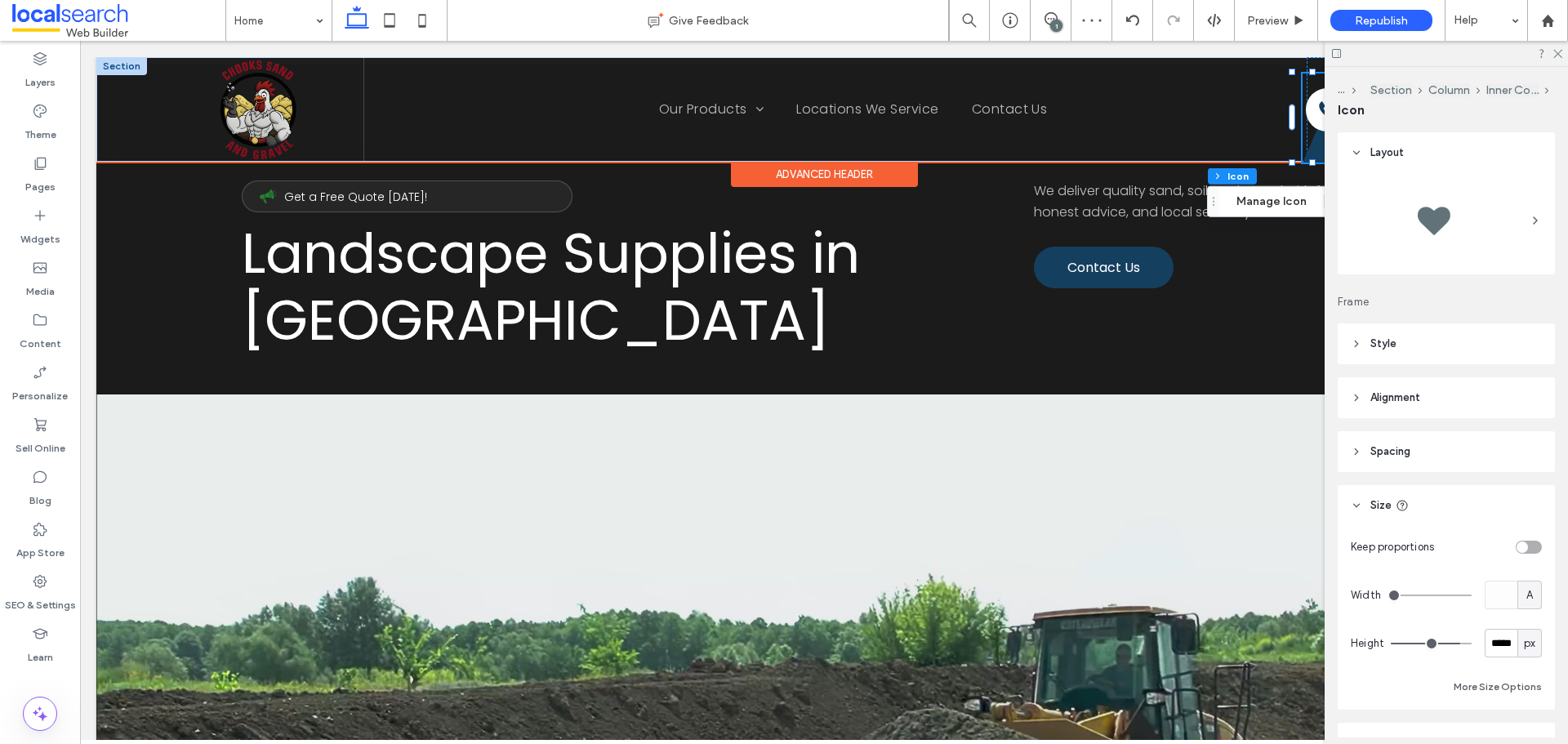
click at [1312, 154] on icon at bounding box center [1322, 117] width 39 height 89
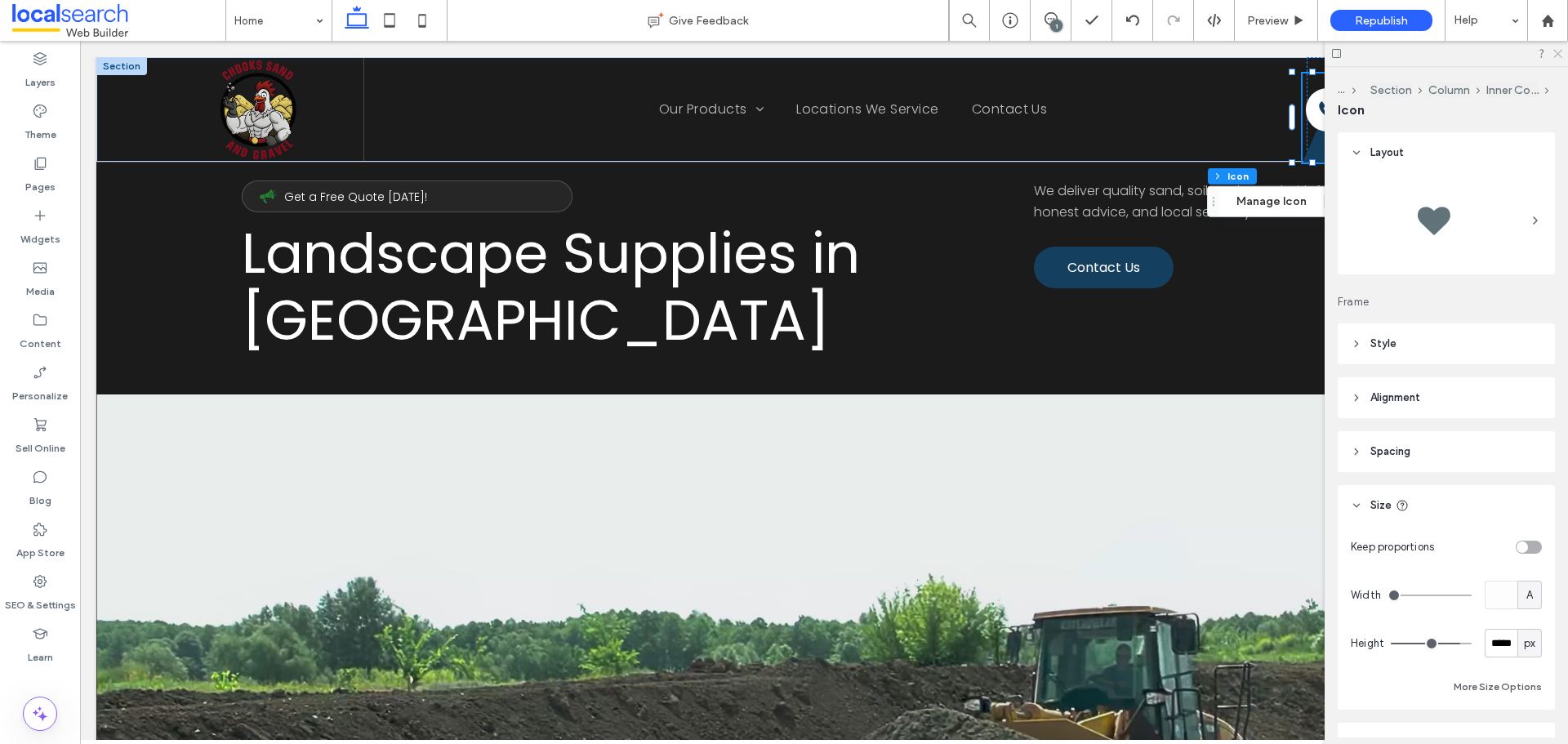
click at [1554, 53] on icon at bounding box center [1557, 53] width 11 height 11
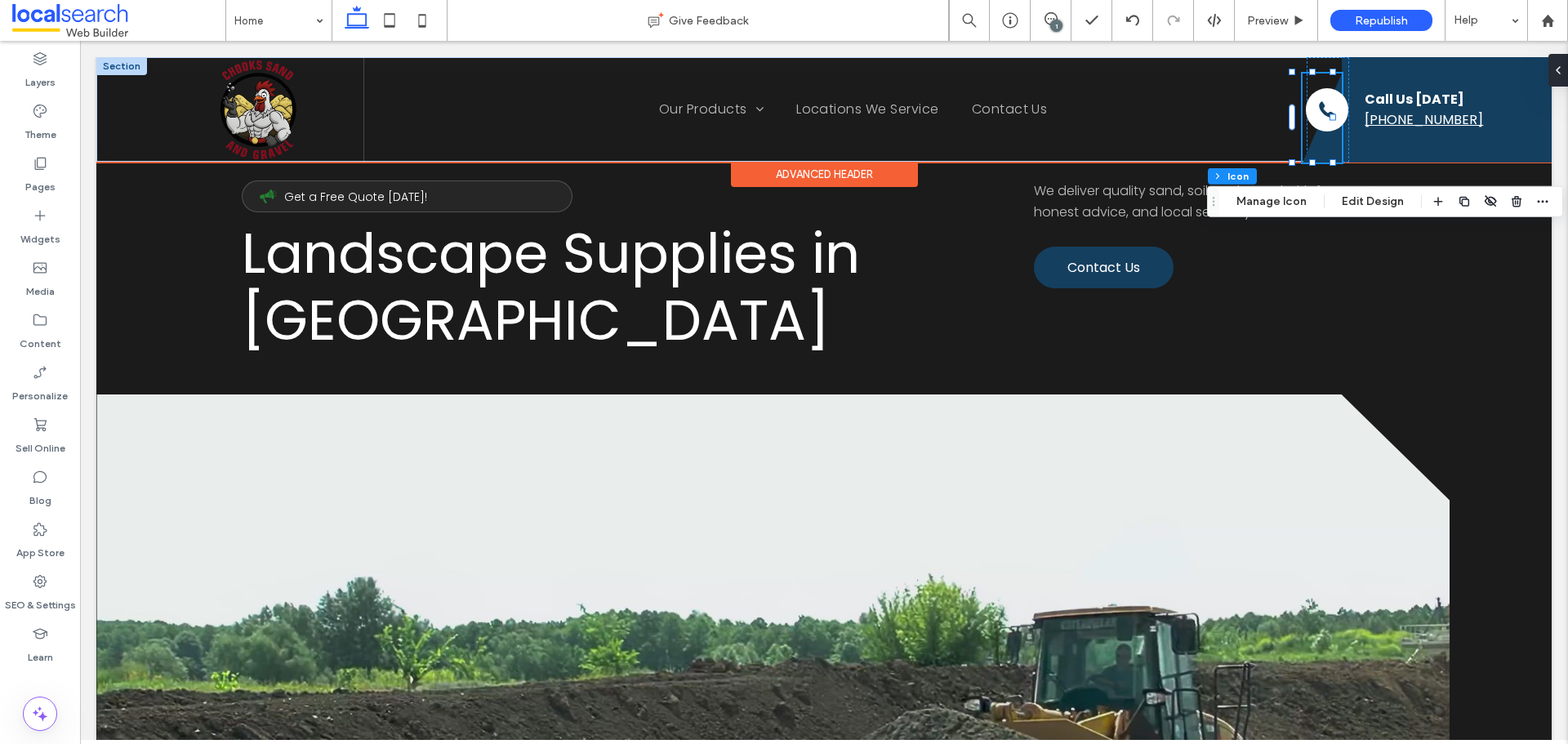
click at [1316, 149] on icon at bounding box center [1322, 117] width 39 height 89
click at [1312, 150] on icon at bounding box center [1322, 117] width 39 height 89
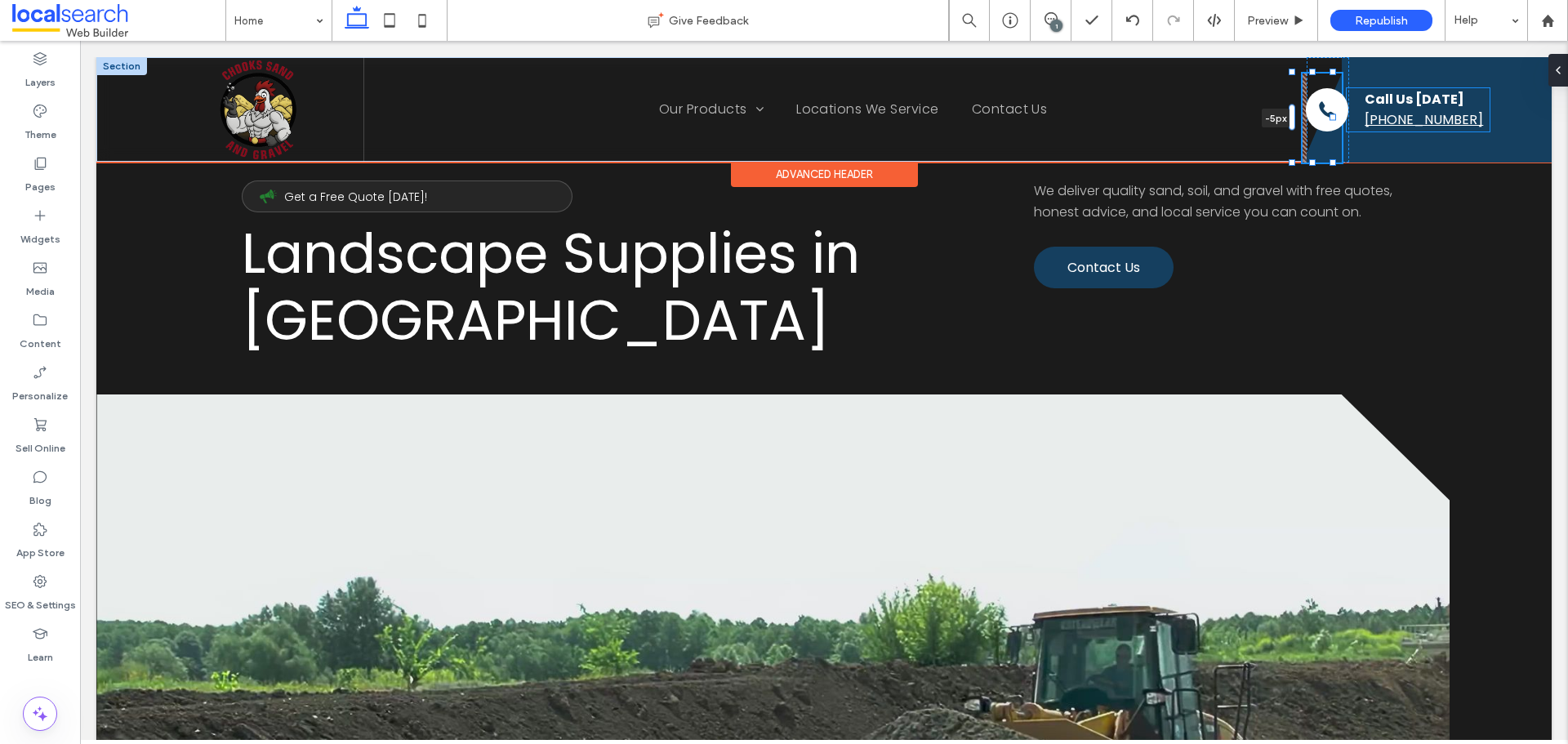
drag, startPoint x: 1289, startPoint y: 123, endPoint x: 1289, endPoint y: 135, distance: 12.0
click at [1289, 135] on div "Home Our Products Sand Brickies Loam Dune Sand Playground Sand Builders Builder…" at bounding box center [823, 109] width 1455 height 105
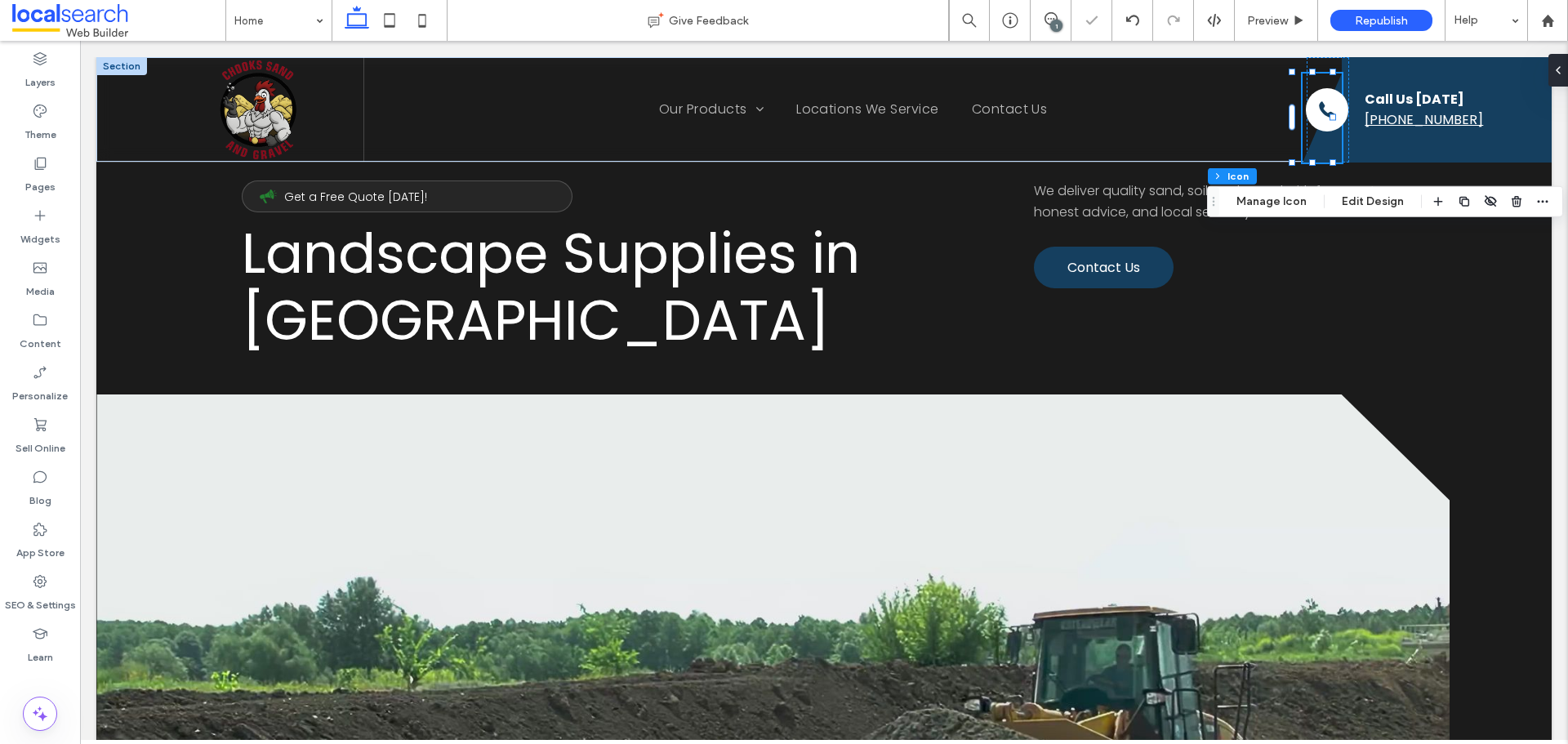
click at [1373, 190] on div "Header Section Column Inner Column Icon Manage Icon Edit Design" at bounding box center [1386, 201] width 356 height 31
click at [1360, 202] on button "Edit Design" at bounding box center [1373, 202] width 84 height 19
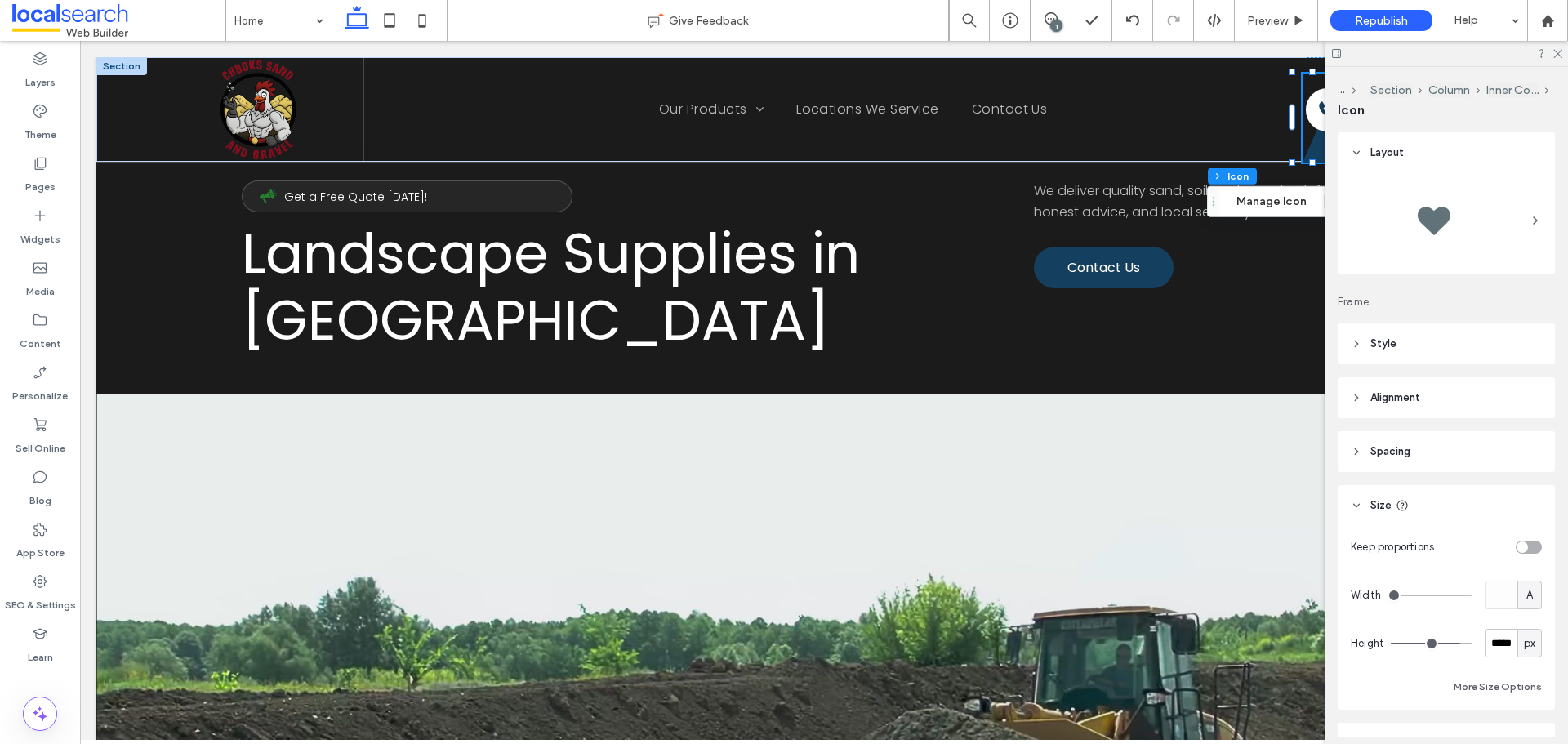
type input "***"
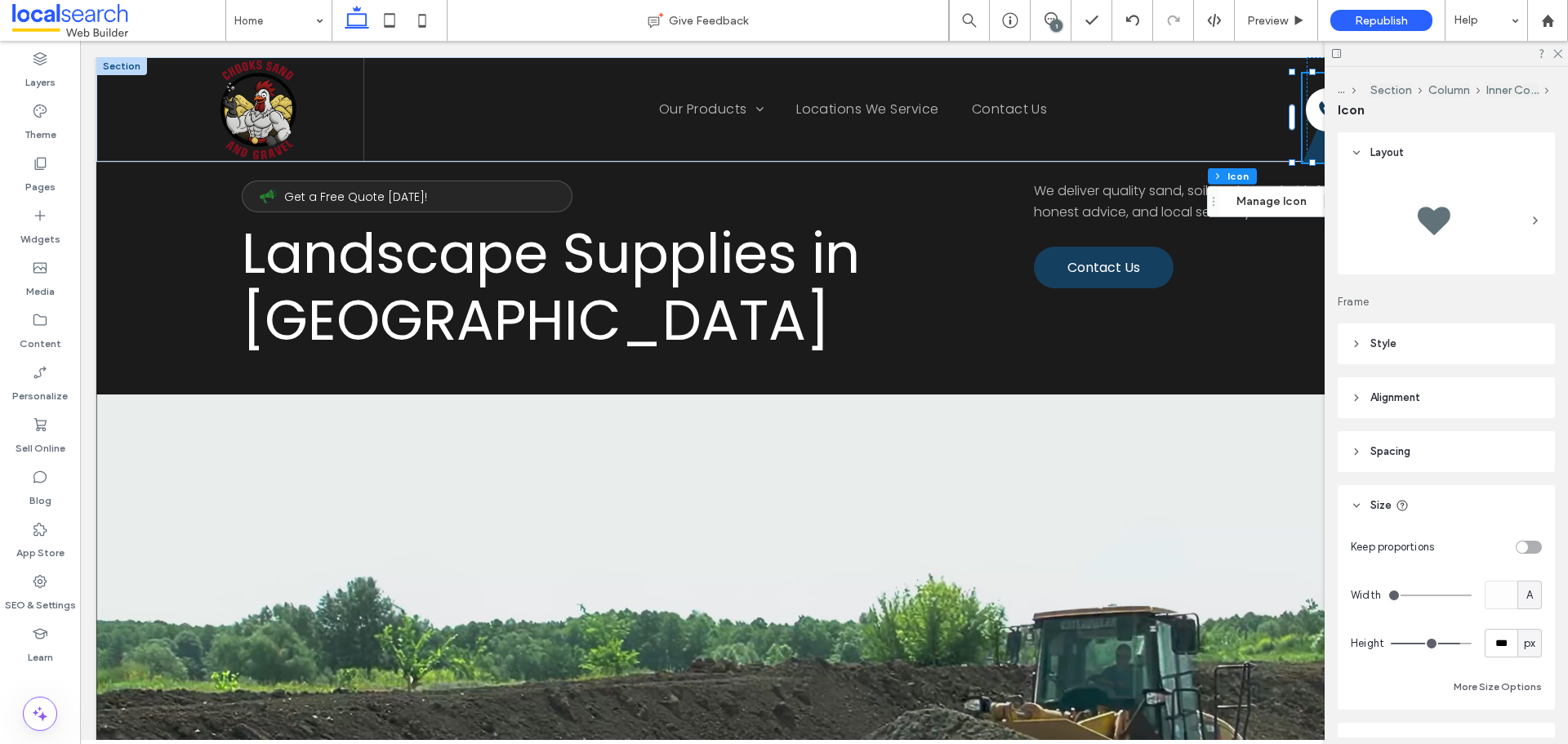
type input "***"
drag, startPoint x: 1446, startPoint y: 643, endPoint x: 1466, endPoint y: 644, distance: 20.0
click at [1466, 644] on input "range" at bounding box center [1431, 644] width 81 height 2
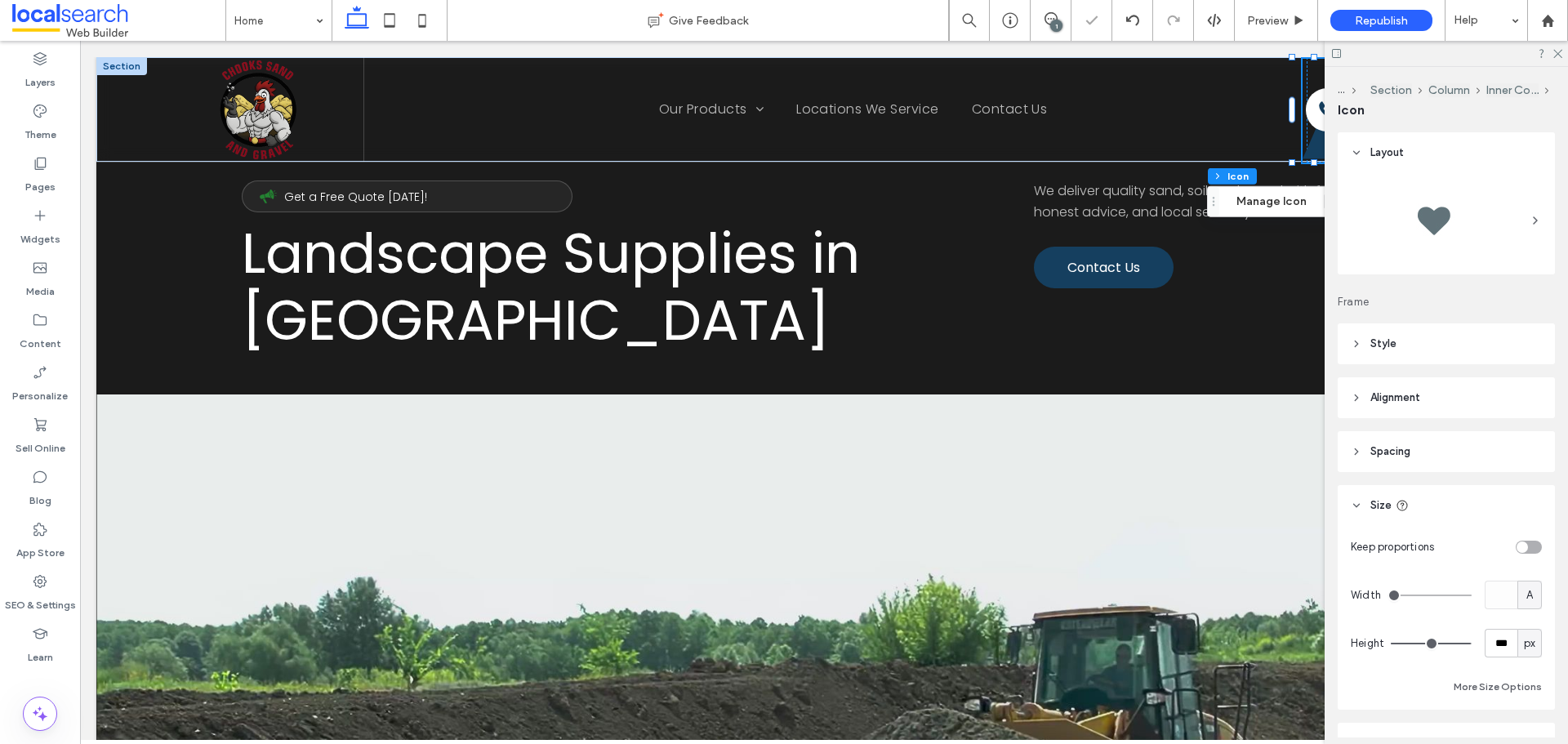
type input "***"
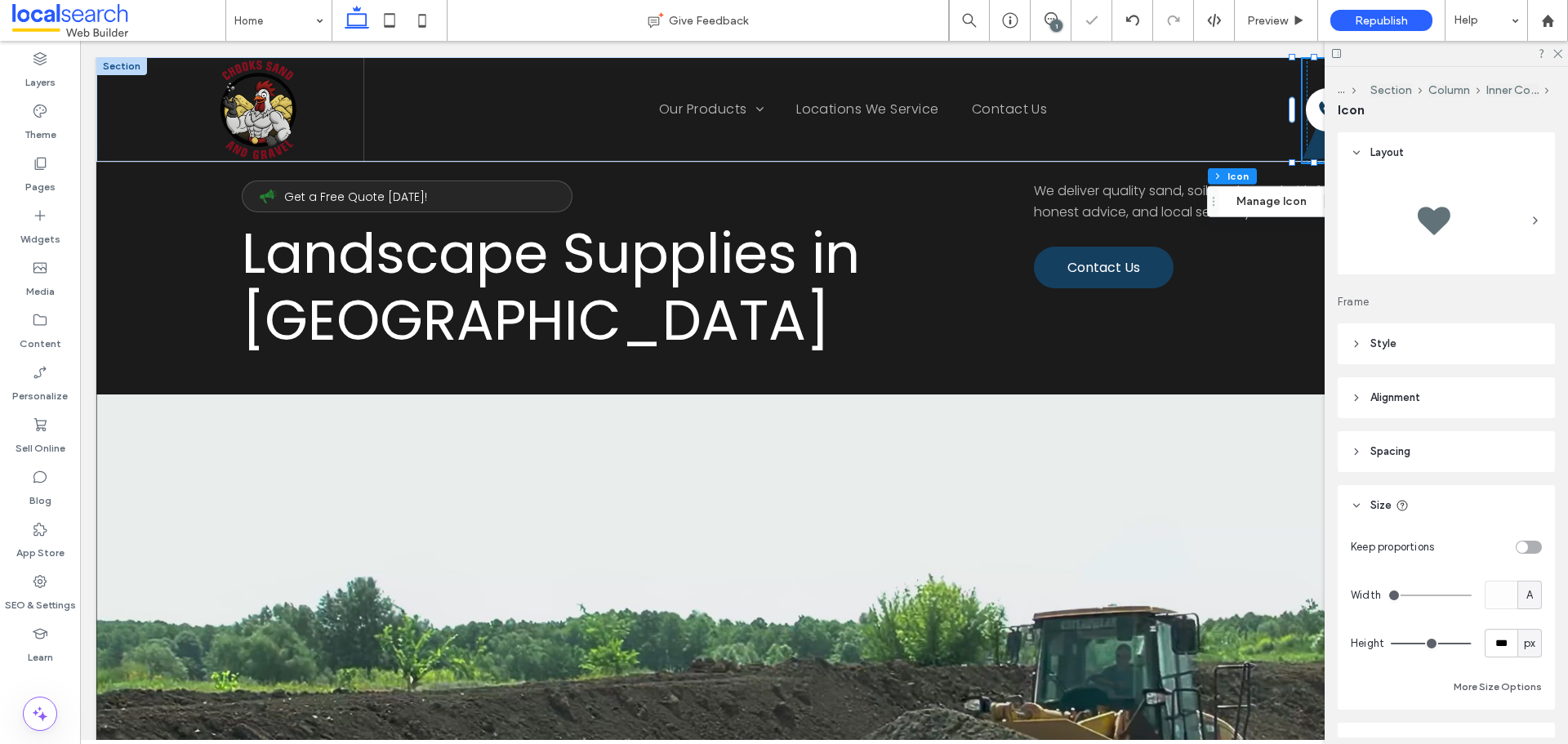
type input "***"
drag, startPoint x: 1453, startPoint y: 644, endPoint x: 1474, endPoint y: 647, distance: 21.2
click at [1472, 644] on input "range" at bounding box center [1431, 644] width 81 height 2
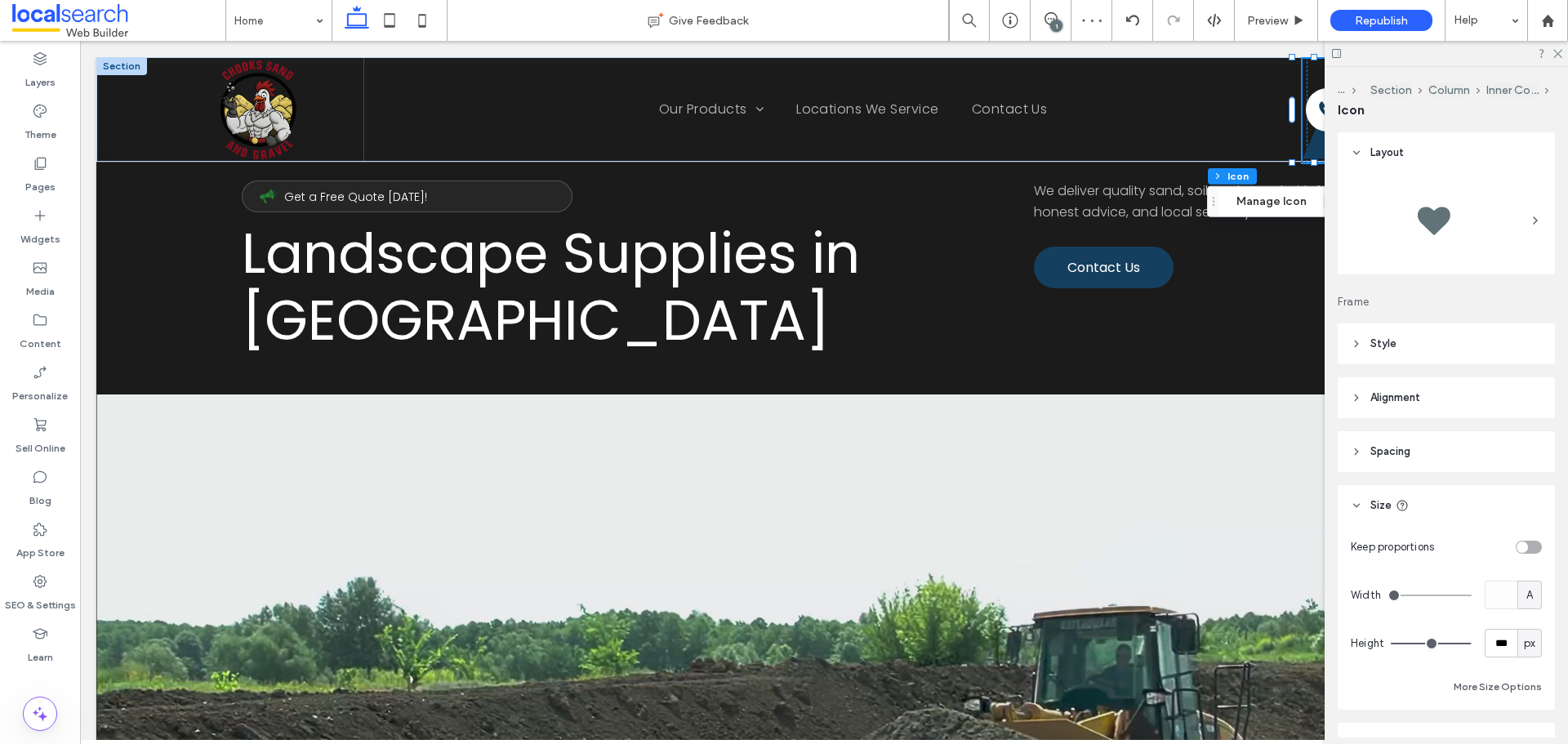
drag, startPoint x: 1459, startPoint y: 644, endPoint x: 1494, endPoint y: 649, distance: 35.4
click at [1472, 644] on input "range" at bounding box center [1431, 644] width 81 height 2
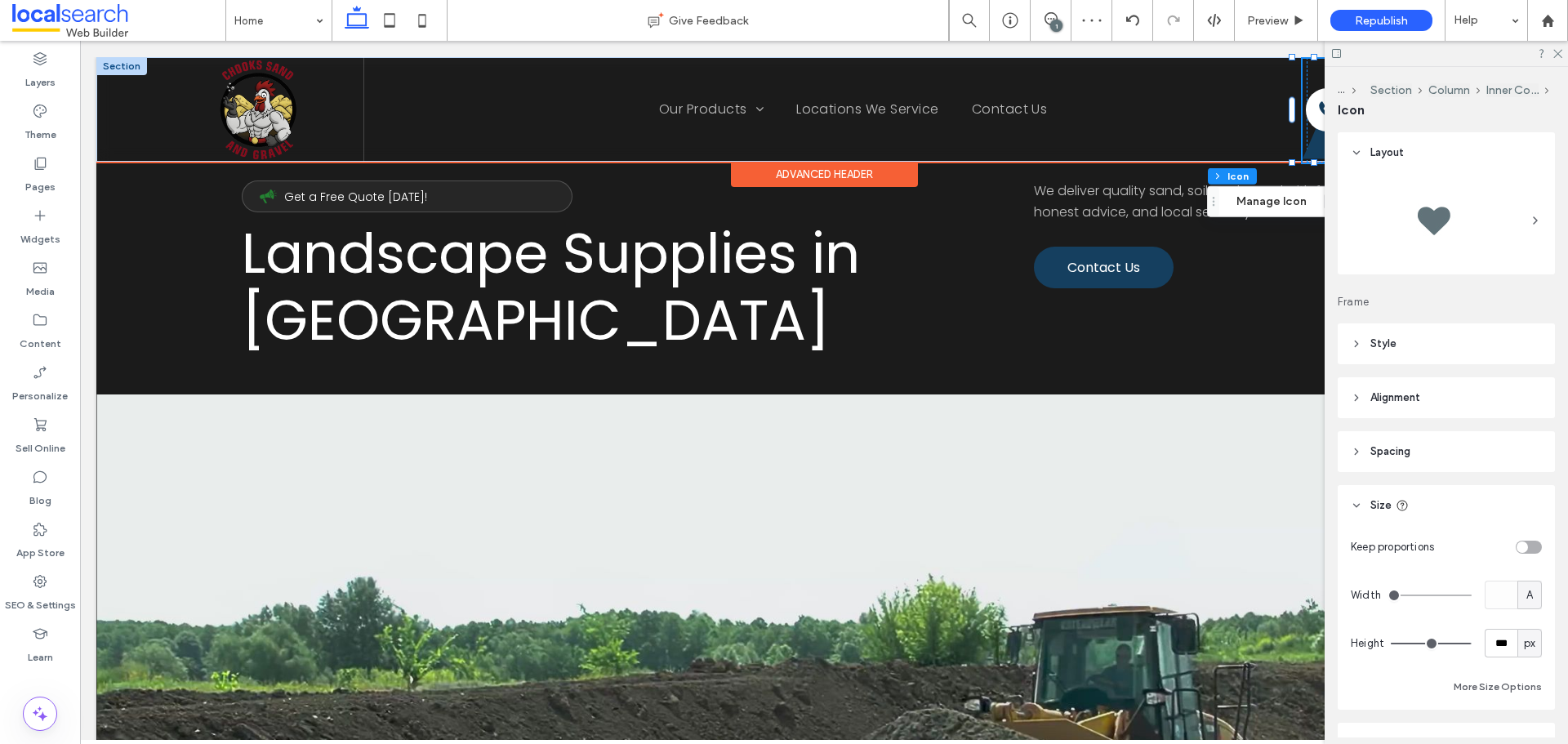
click at [1312, 150] on icon at bounding box center [1324, 109] width 42 height 96
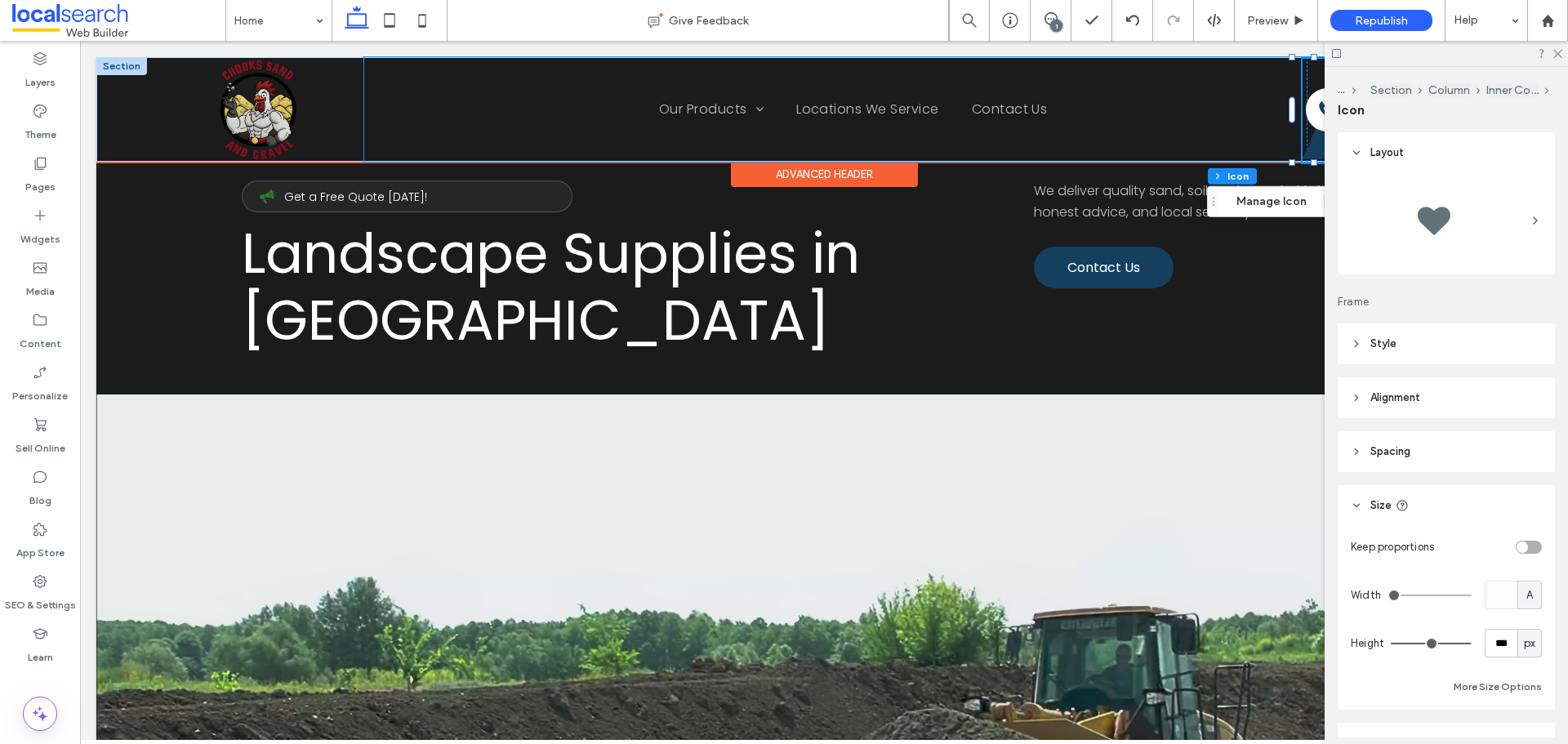
click at [1221, 133] on div "Home Our Products Sand Brickies Loam Dune Sand Playground Sand Builders Builder…" at bounding box center [853, 109] width 978 height 105
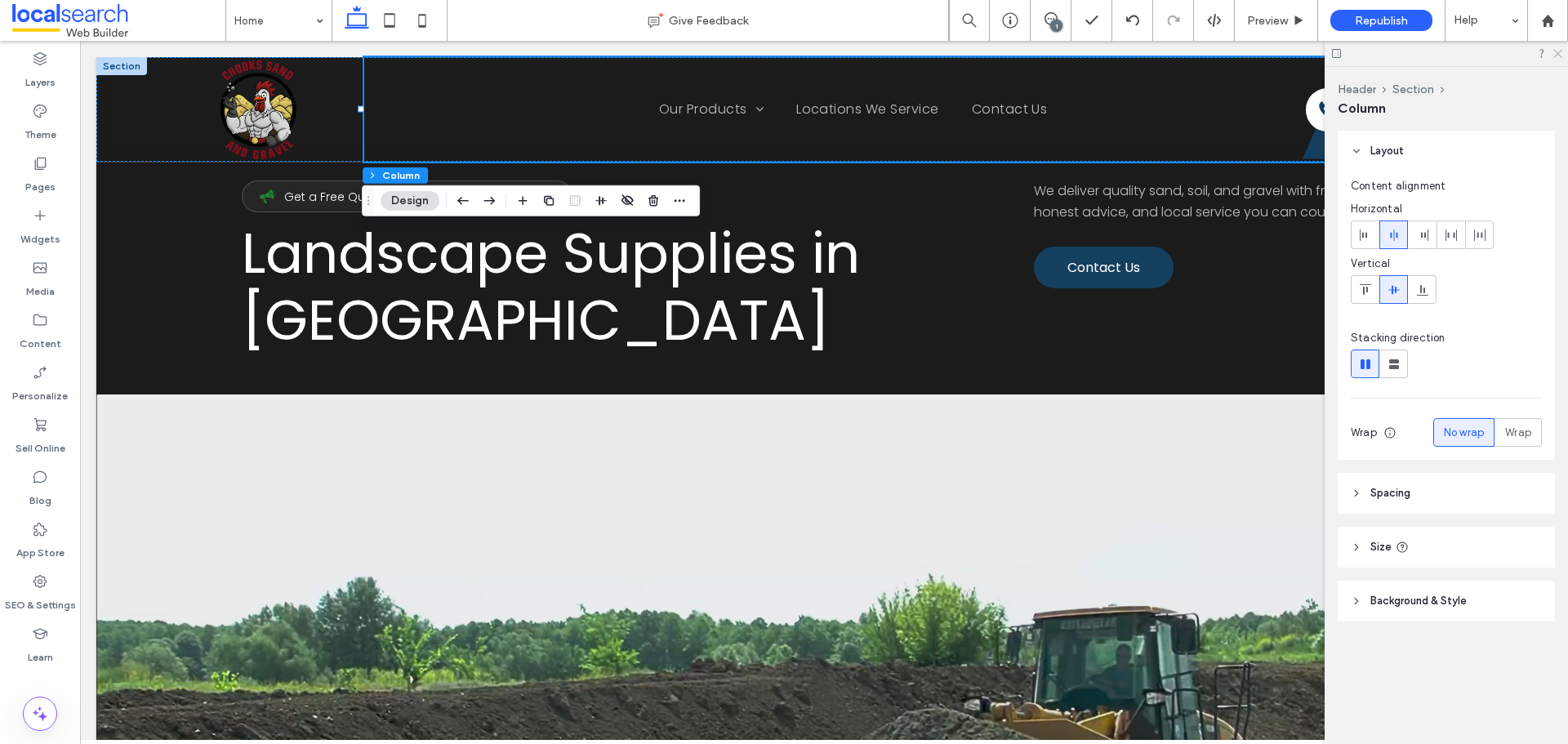
click at [1557, 53] on use at bounding box center [1558, 55] width 9 height 9
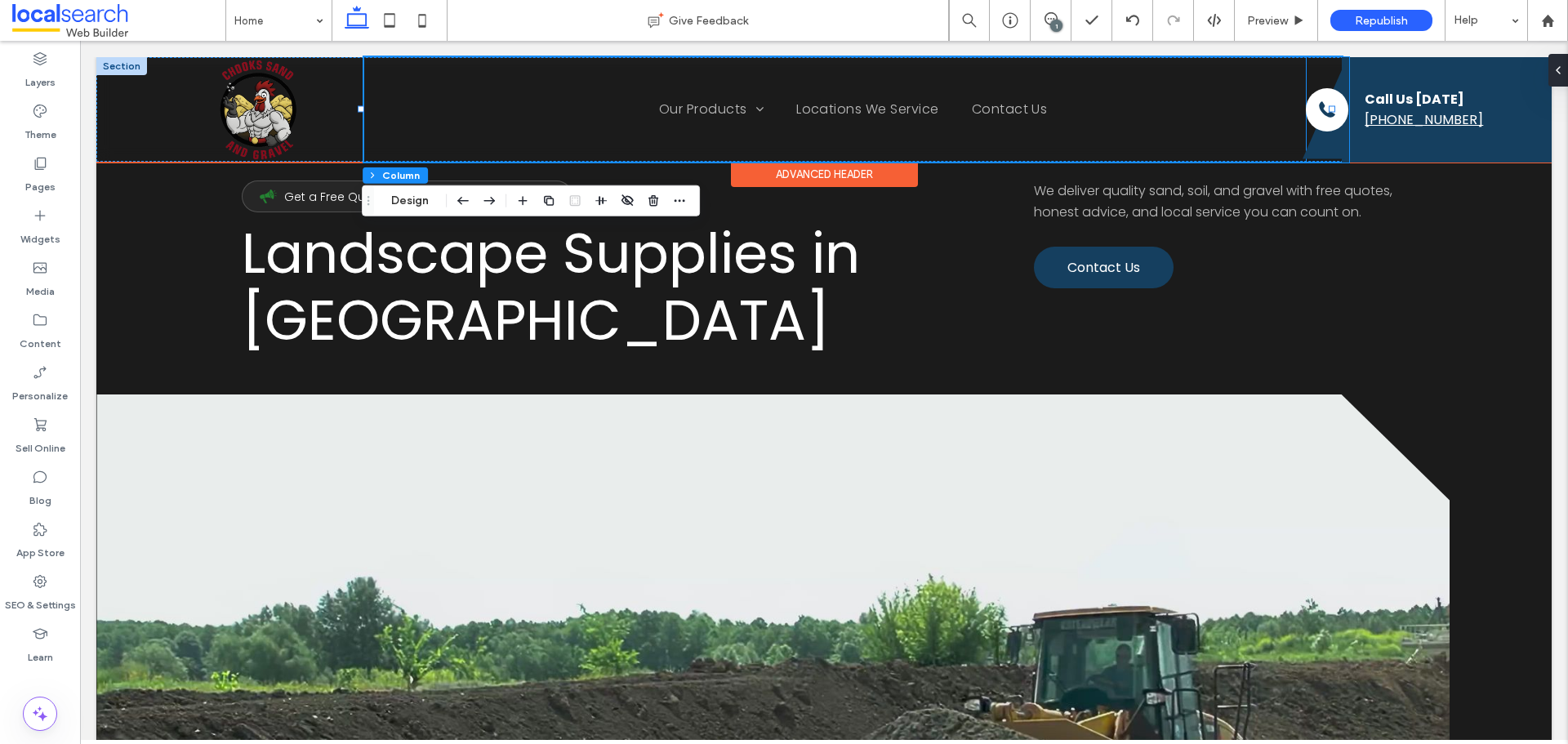
click at [1312, 141] on icon at bounding box center [1324, 109] width 42 height 96
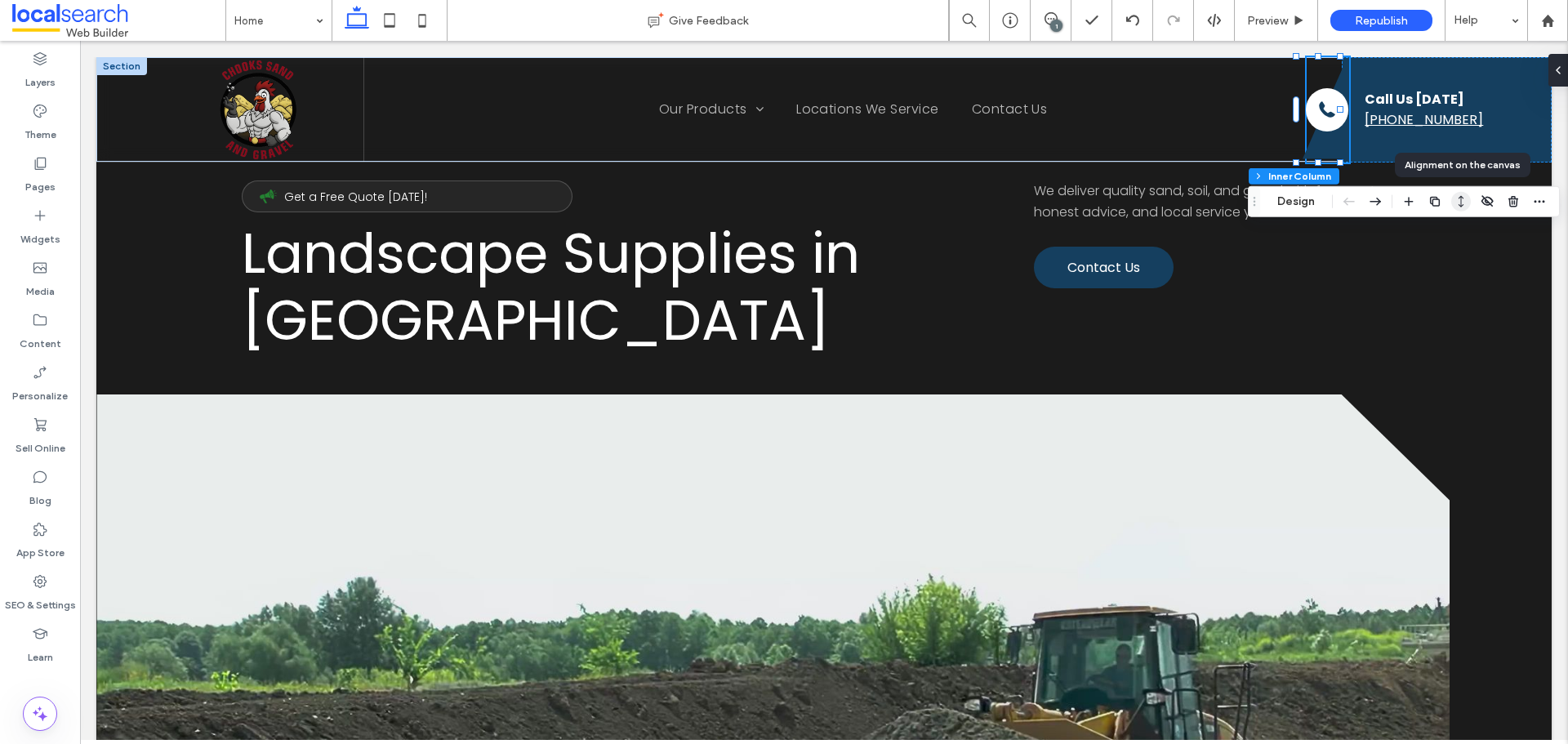
click at [1461, 204] on use "button" at bounding box center [1461, 201] width 5 height 11
click at [1505, 235] on use "stretch" at bounding box center [1504, 234] width 5 height 11
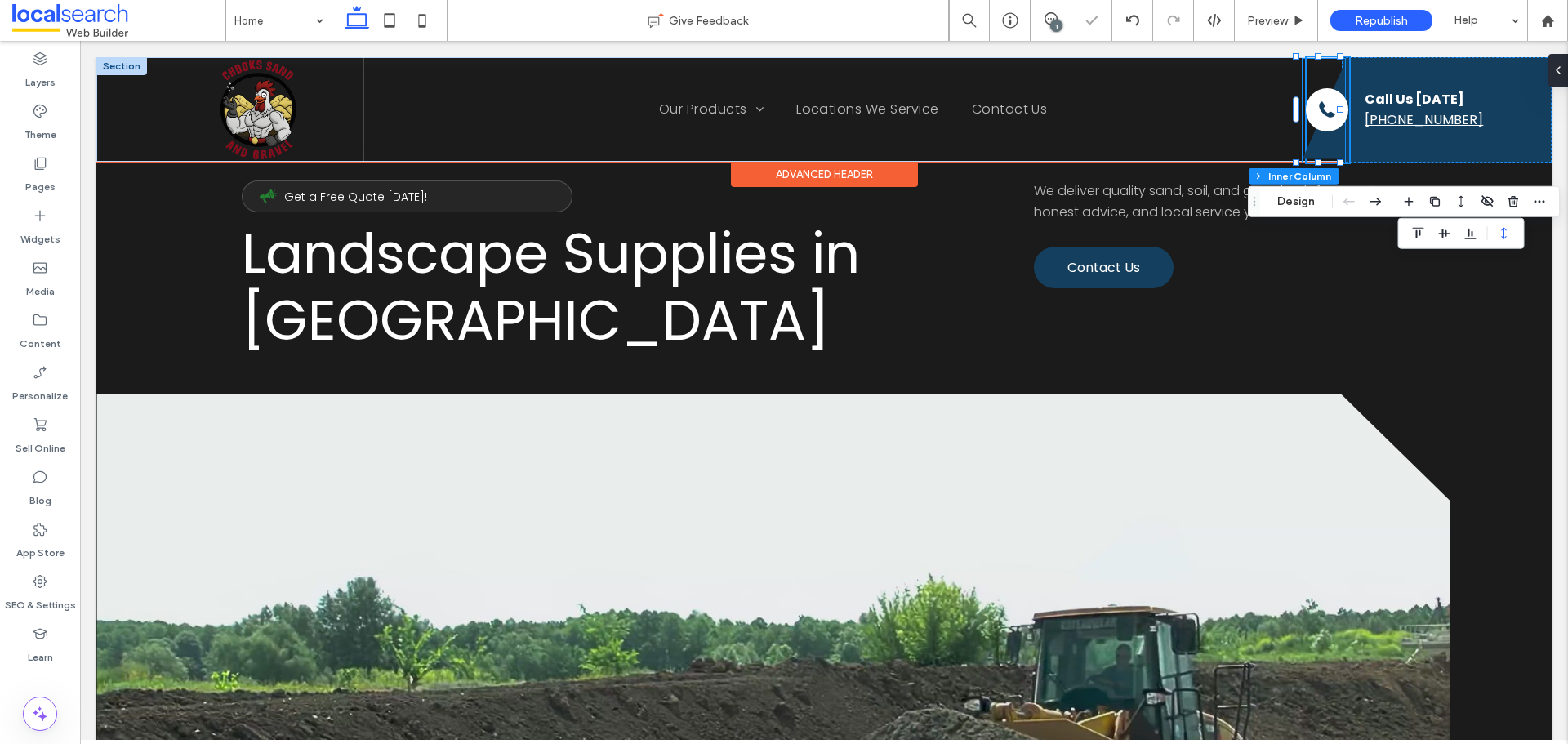
click at [1314, 147] on icon at bounding box center [1324, 109] width 42 height 96
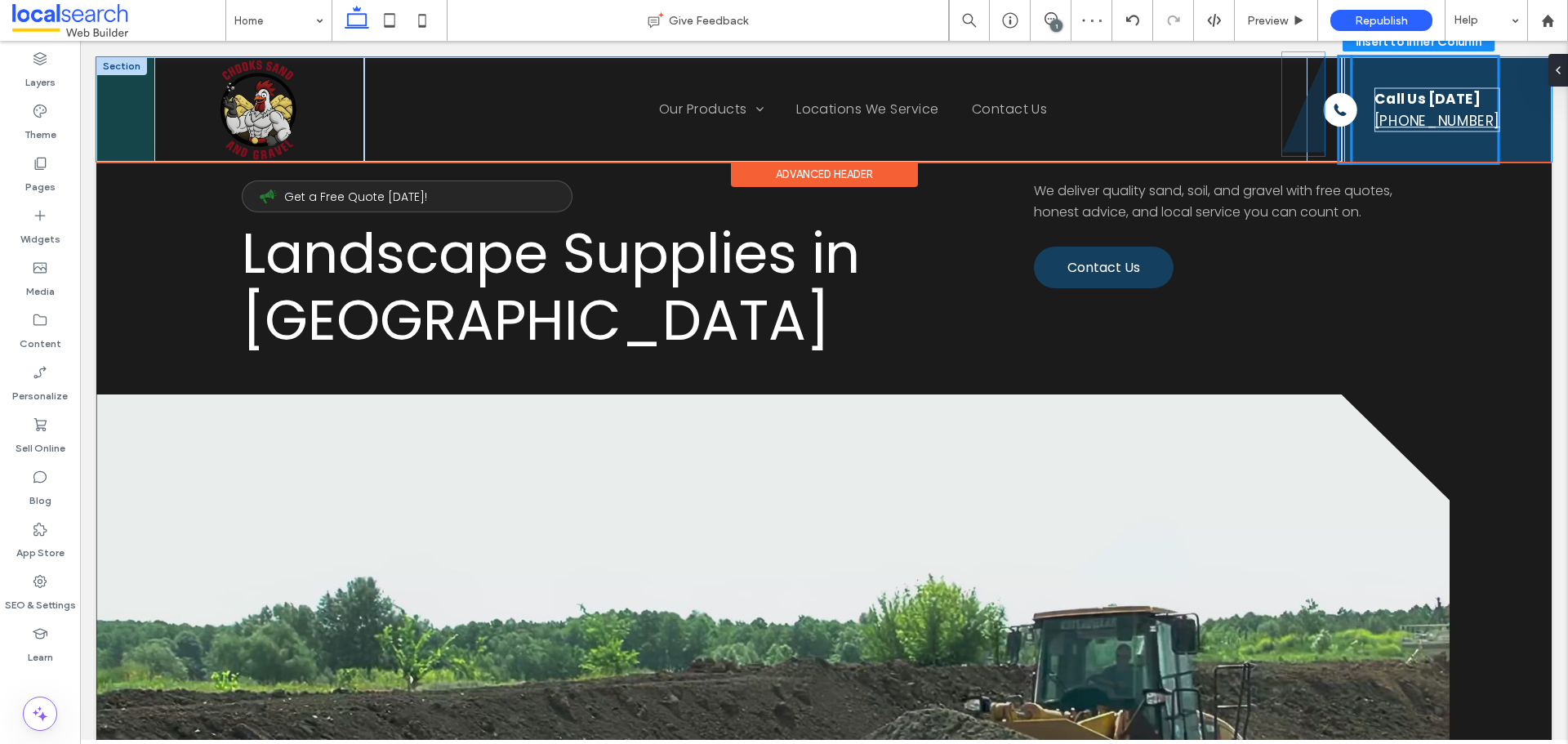
drag, startPoint x: 1320, startPoint y: 148, endPoint x: 1293, endPoint y: 126, distance: 34.8
click at [1293, 126] on div "Home Our Products Sand Brickies Loam Dune Sand Playground Sand Builders Builder…" at bounding box center [853, 109] width 978 height 105
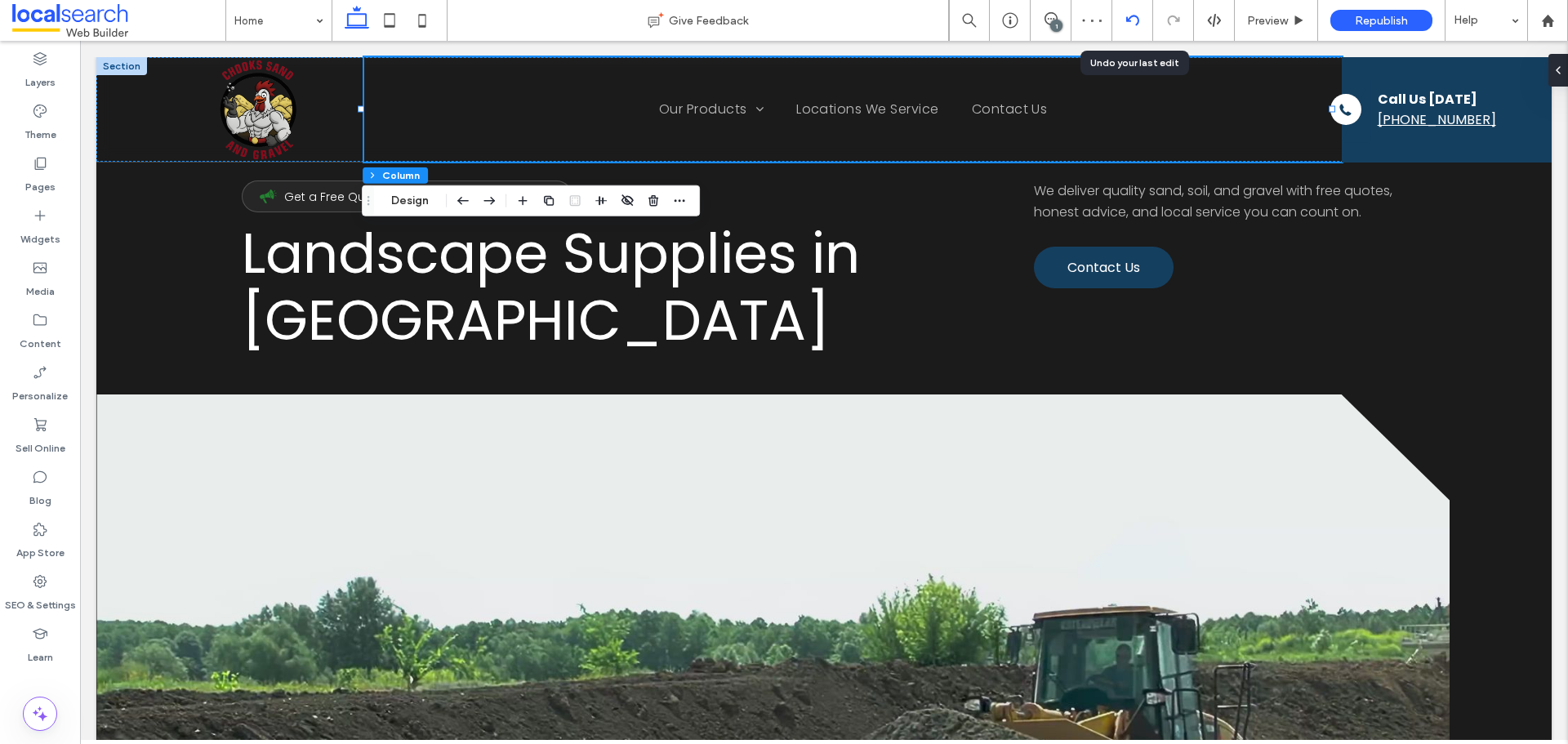
click at [1138, 18] on use at bounding box center [1132, 20] width 13 height 11
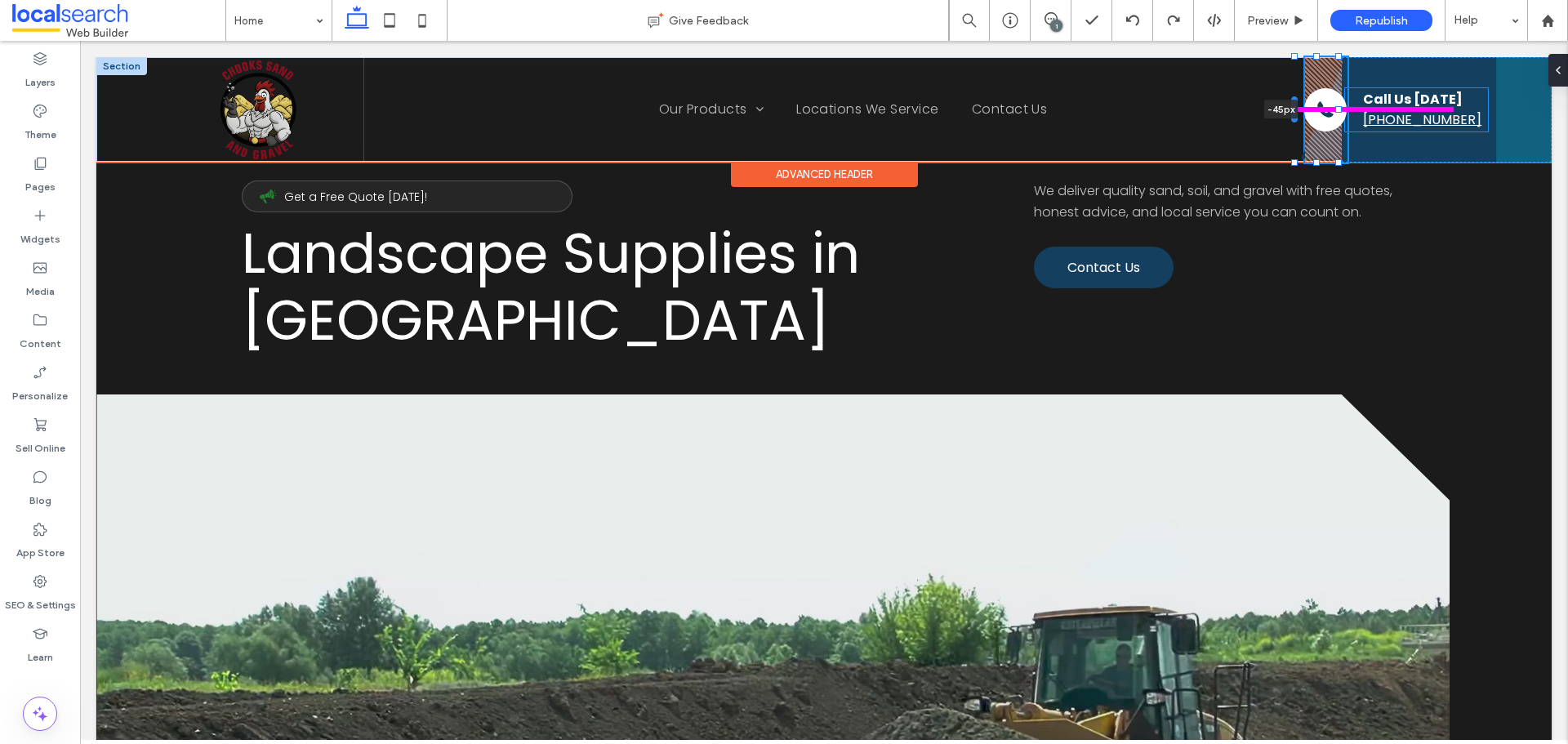
click at [1292, 110] on div at bounding box center [1294, 109] width 6 height 26
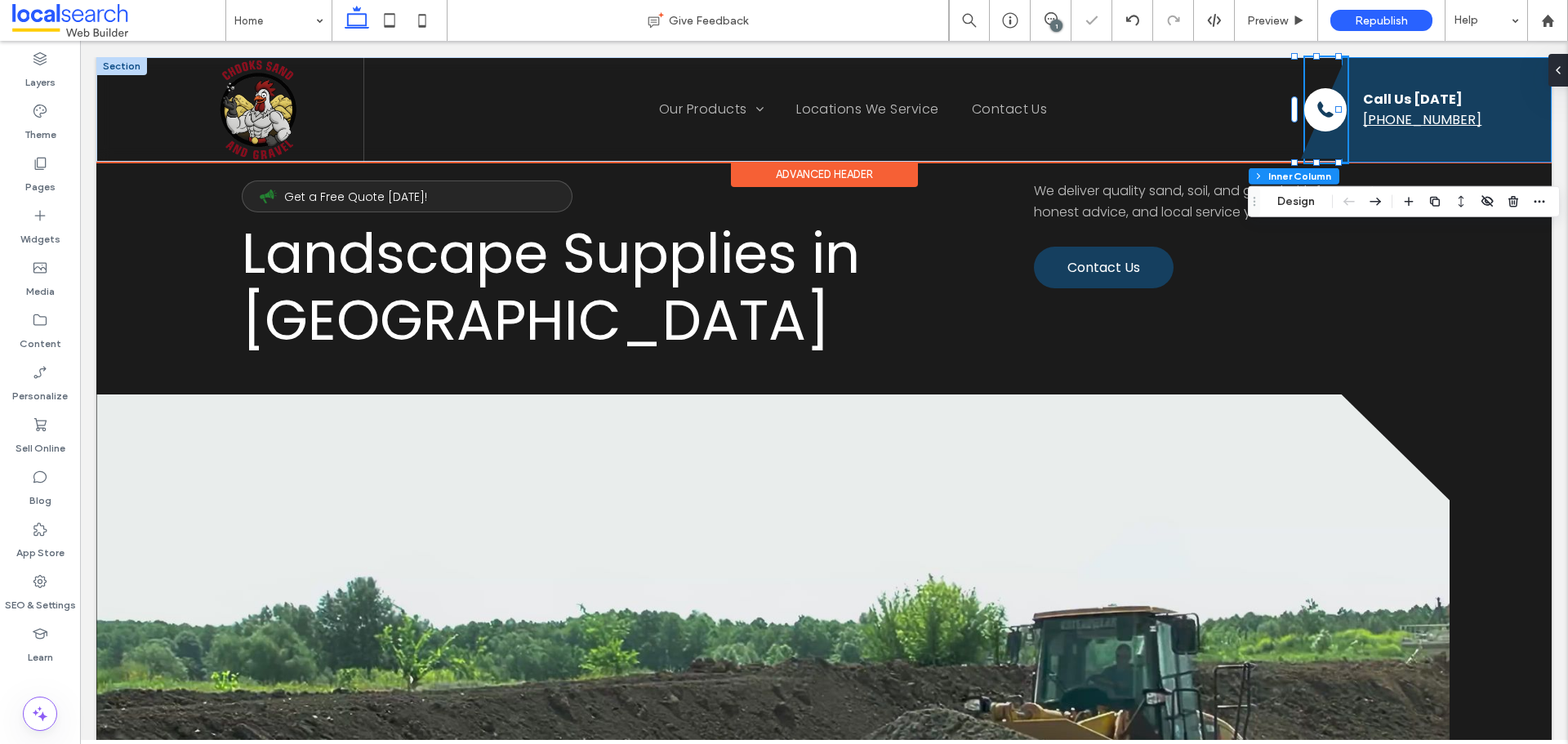
click at [1460, 142] on div "Divider Icon -45px Phone Icon Phone Icon Call Us Today (07) 4952 1222" at bounding box center [1447, 110] width 210 height 106
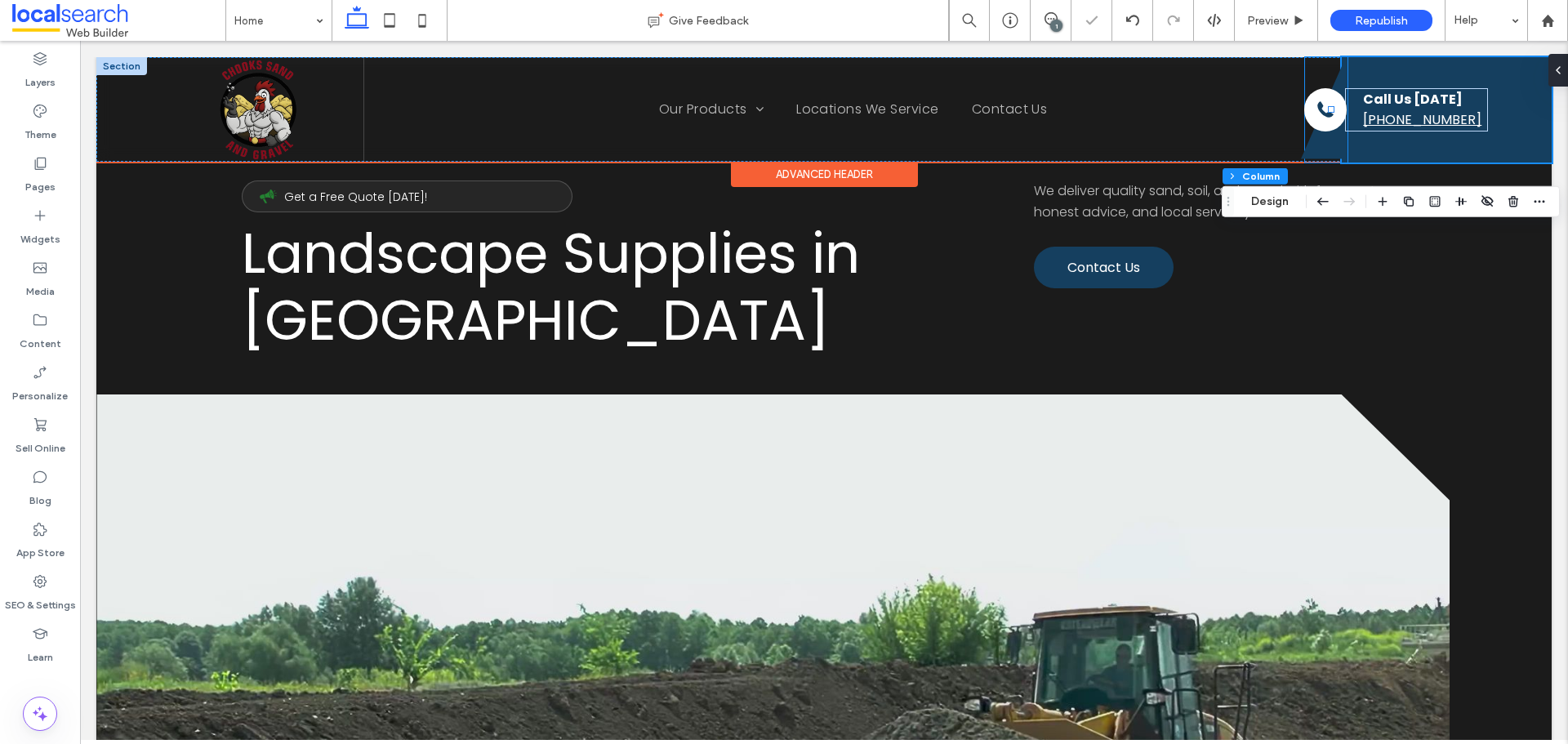
click at [1314, 151] on icon at bounding box center [1322, 109] width 42 height 96
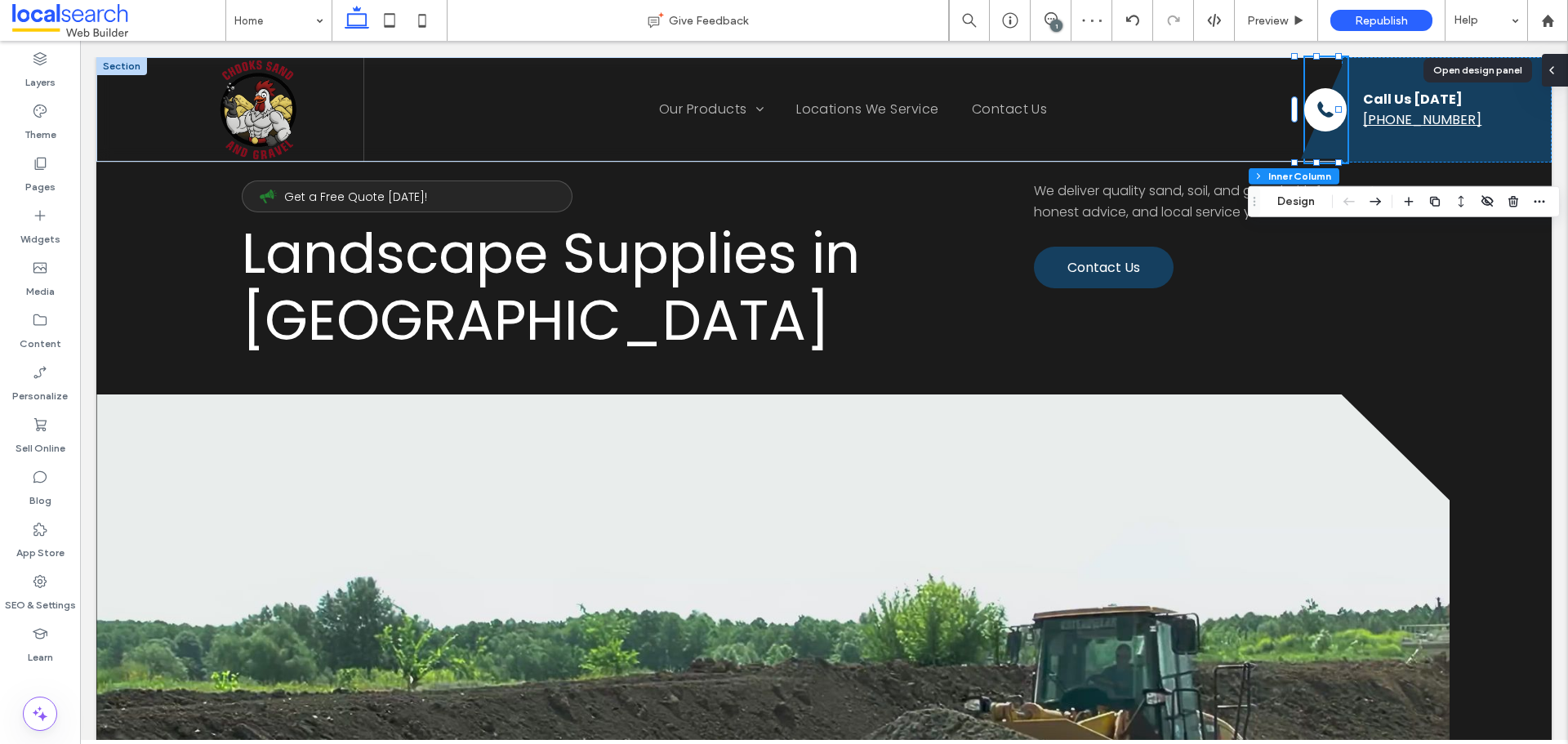
click at [1550, 71] on use at bounding box center [1552, 70] width 4 height 6
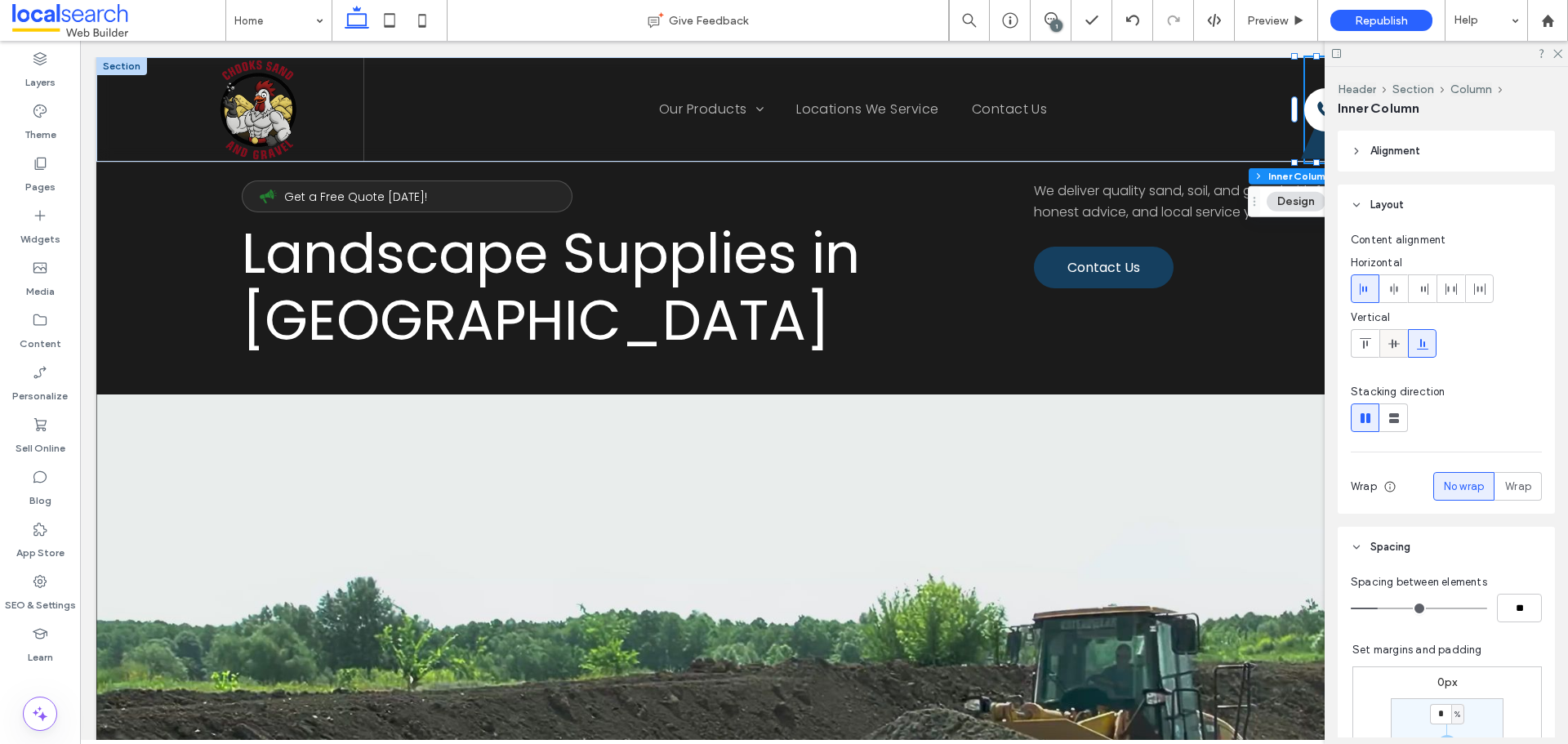
click at [1395, 334] on span at bounding box center [1394, 343] width 13 height 27
click at [1359, 342] on icon at bounding box center [1365, 344] width 13 height 13
click at [1418, 341] on icon at bounding box center [1423, 344] width 13 height 13
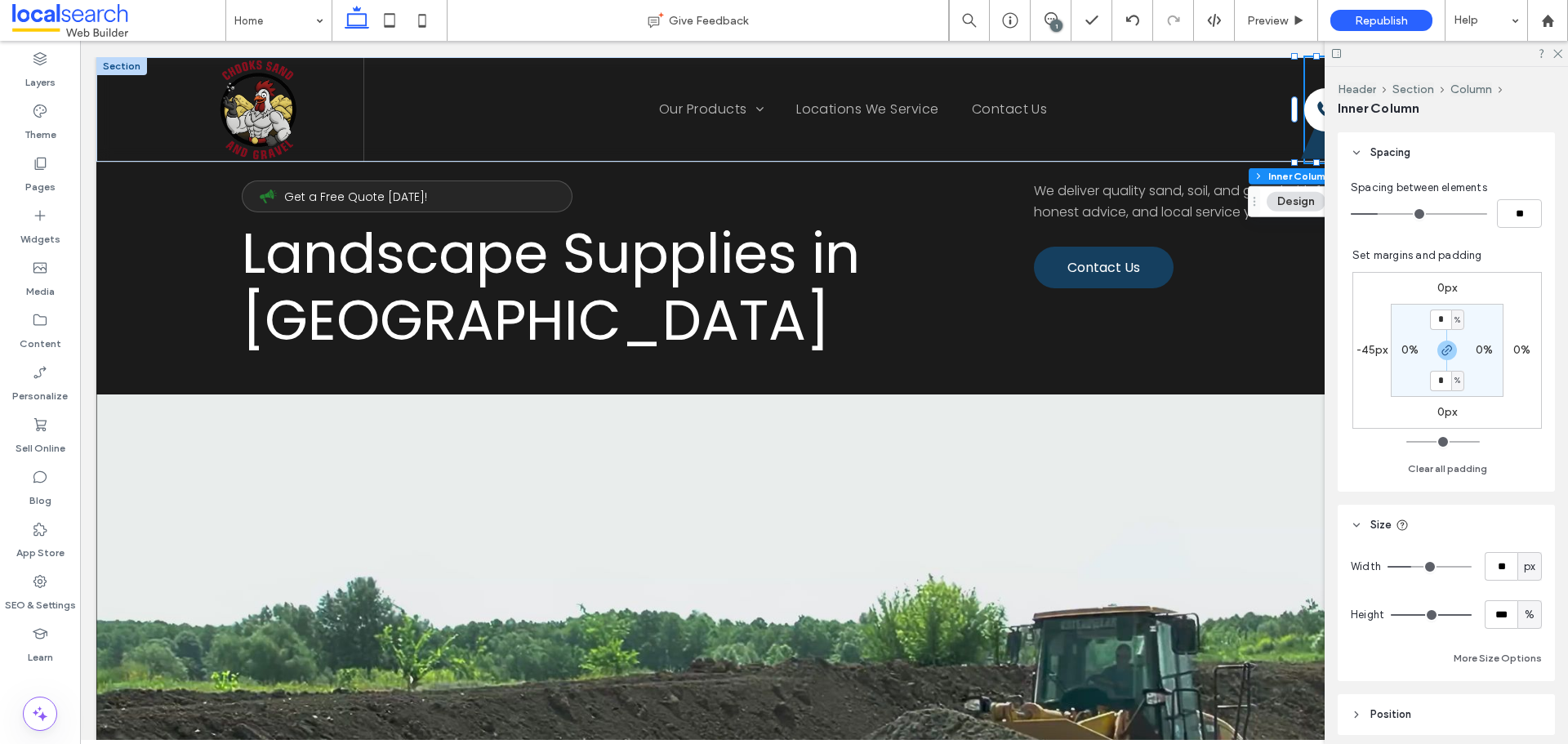
scroll to position [408, 0]
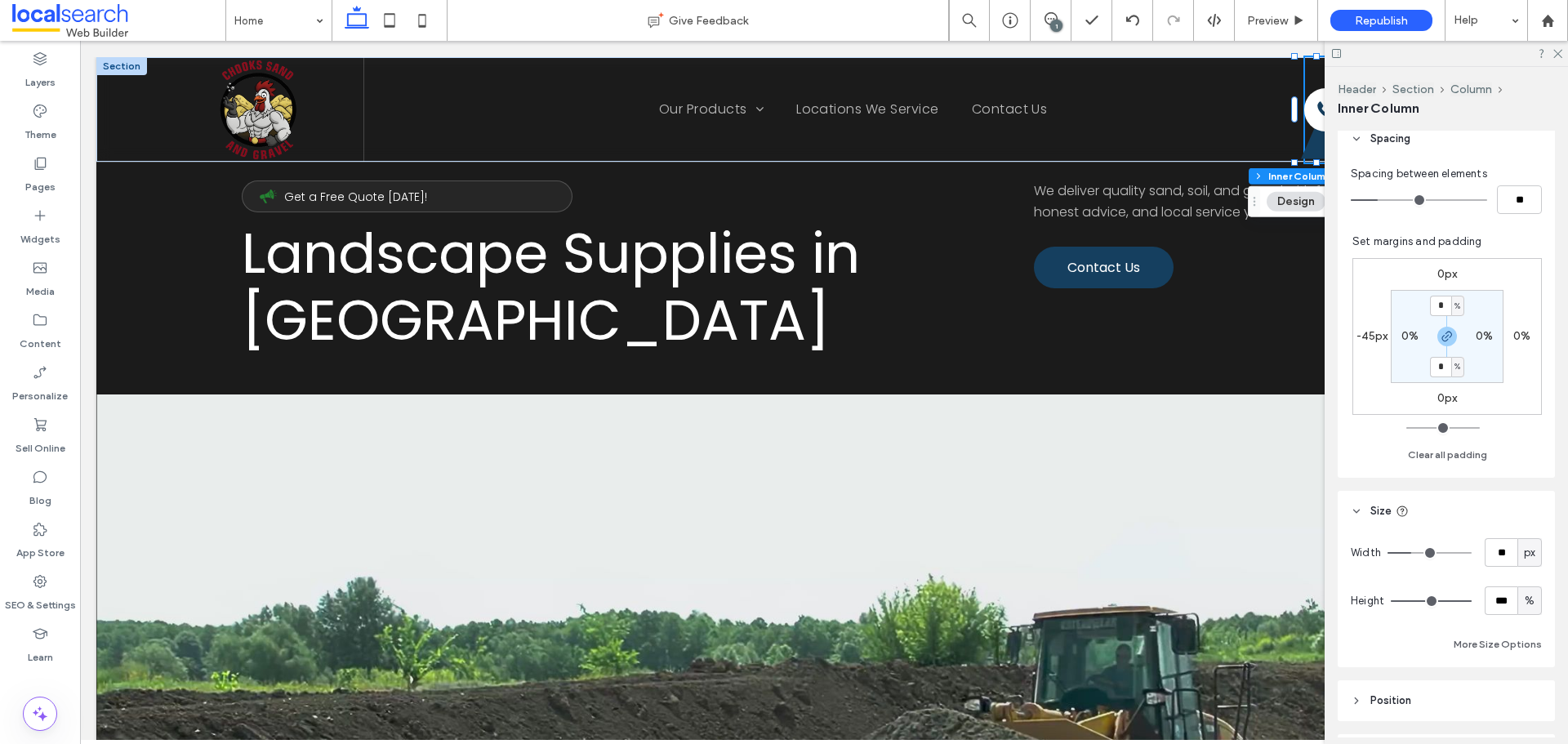
type input "**"
type input "***"
drag, startPoint x: 1454, startPoint y: 602, endPoint x: 1478, endPoint y: 603, distance: 24.0
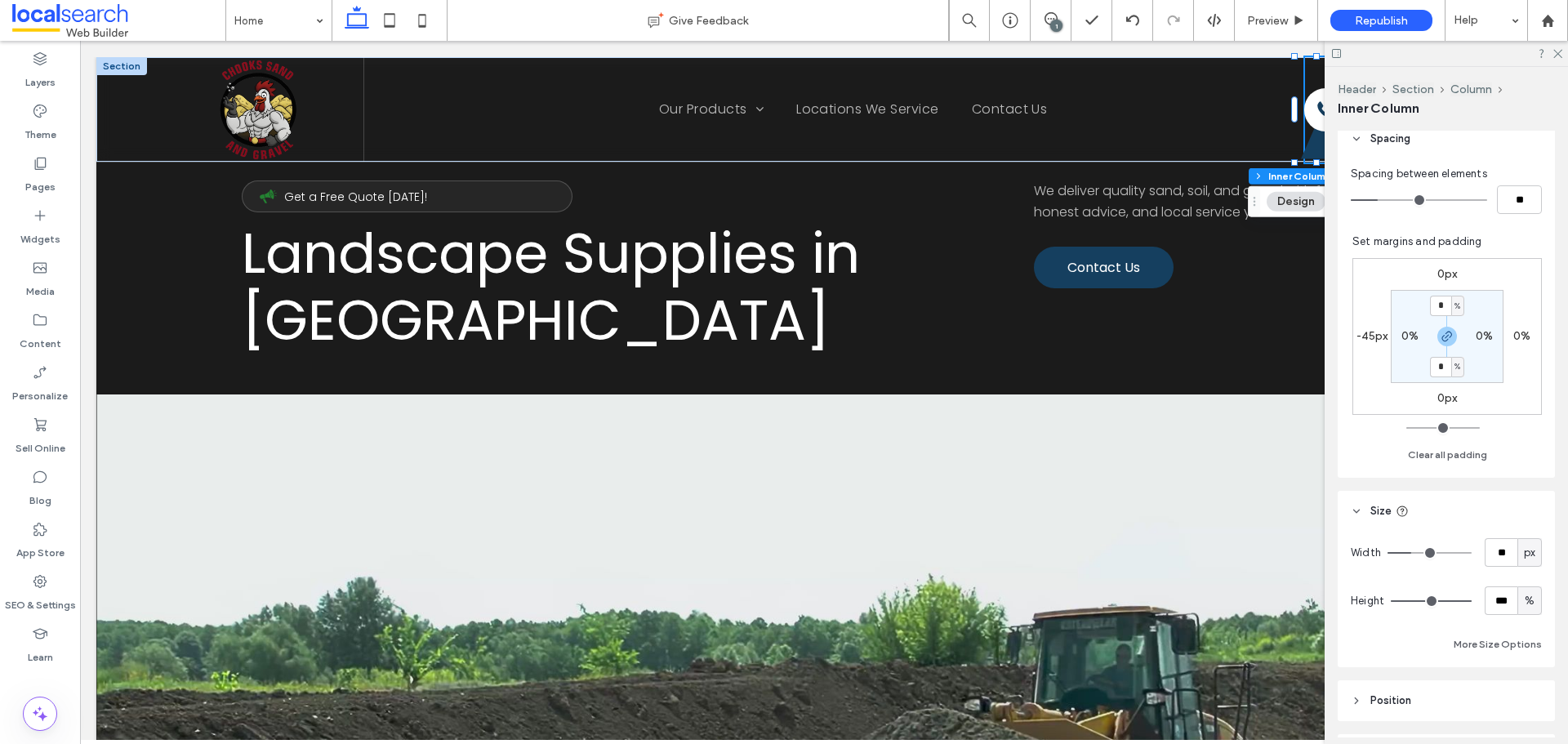
click at [1472, 602] on input "range" at bounding box center [1431, 601] width 81 height 2
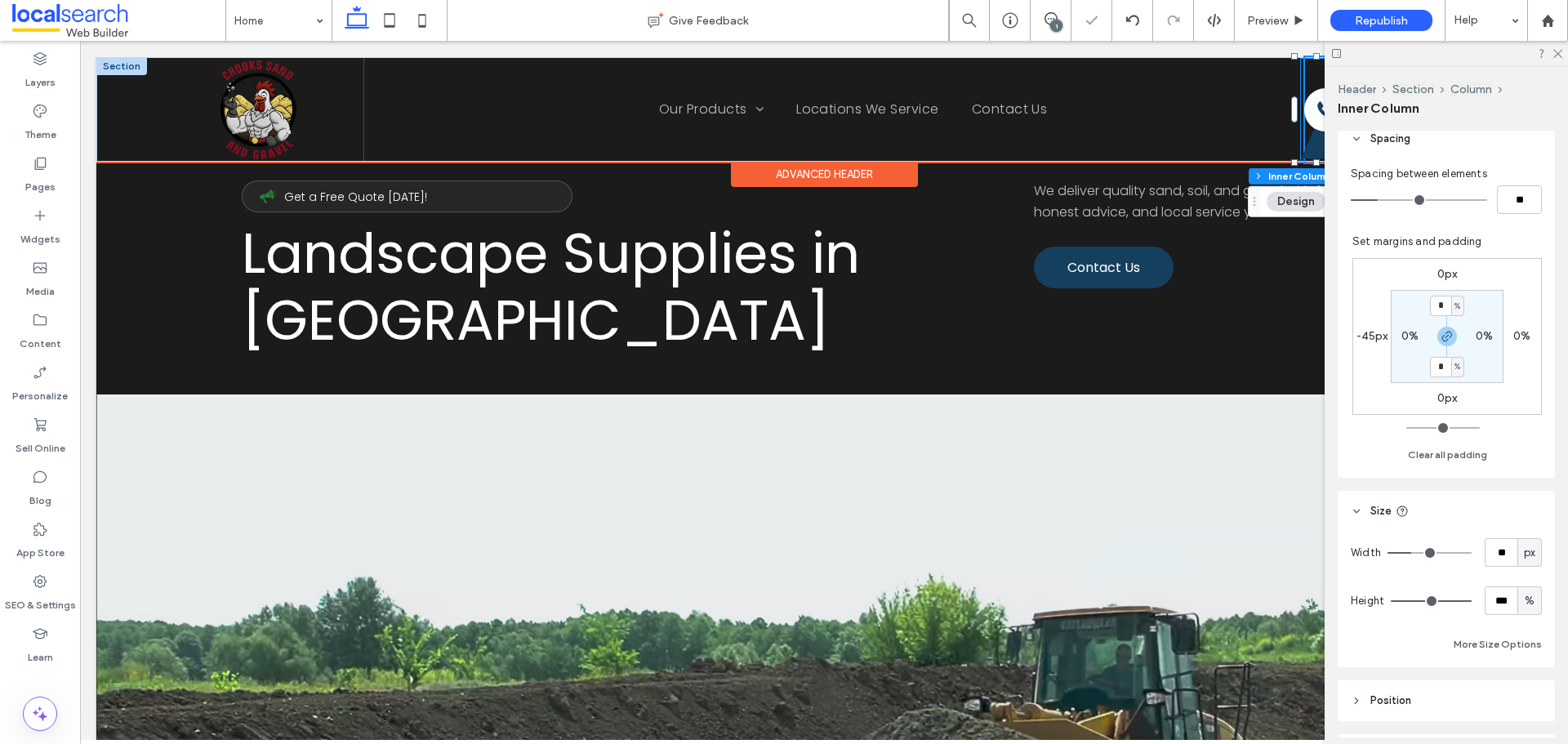
click at [1307, 149] on icon at bounding box center [1322, 109] width 42 height 96
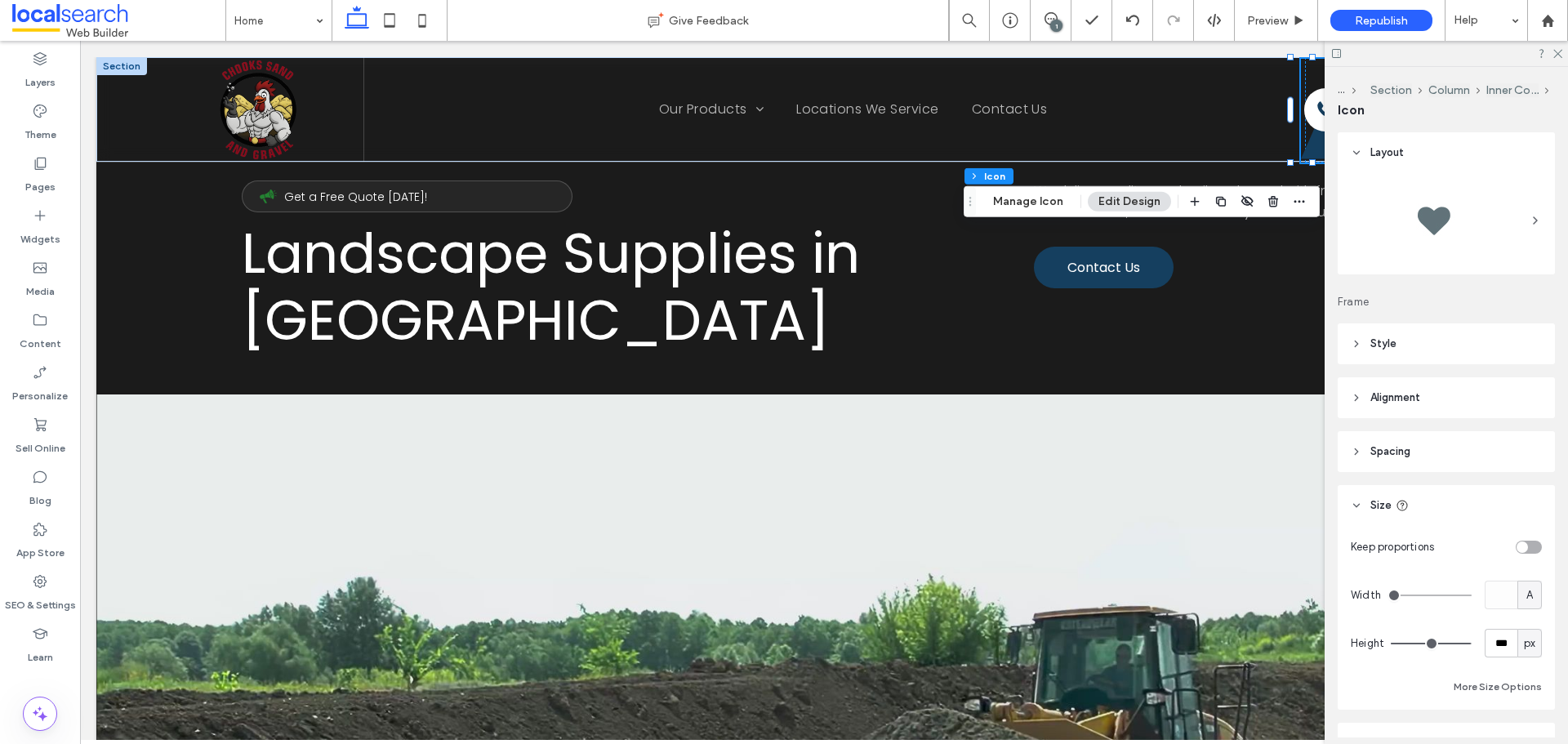
click at [1350, 396] on header "Alignment" at bounding box center [1446, 398] width 218 height 41
click at [1454, 438] on icon at bounding box center [1451, 439] width 13 height 13
type input "*"
click at [1362, 434] on use at bounding box center [1364, 439] width 11 height 11
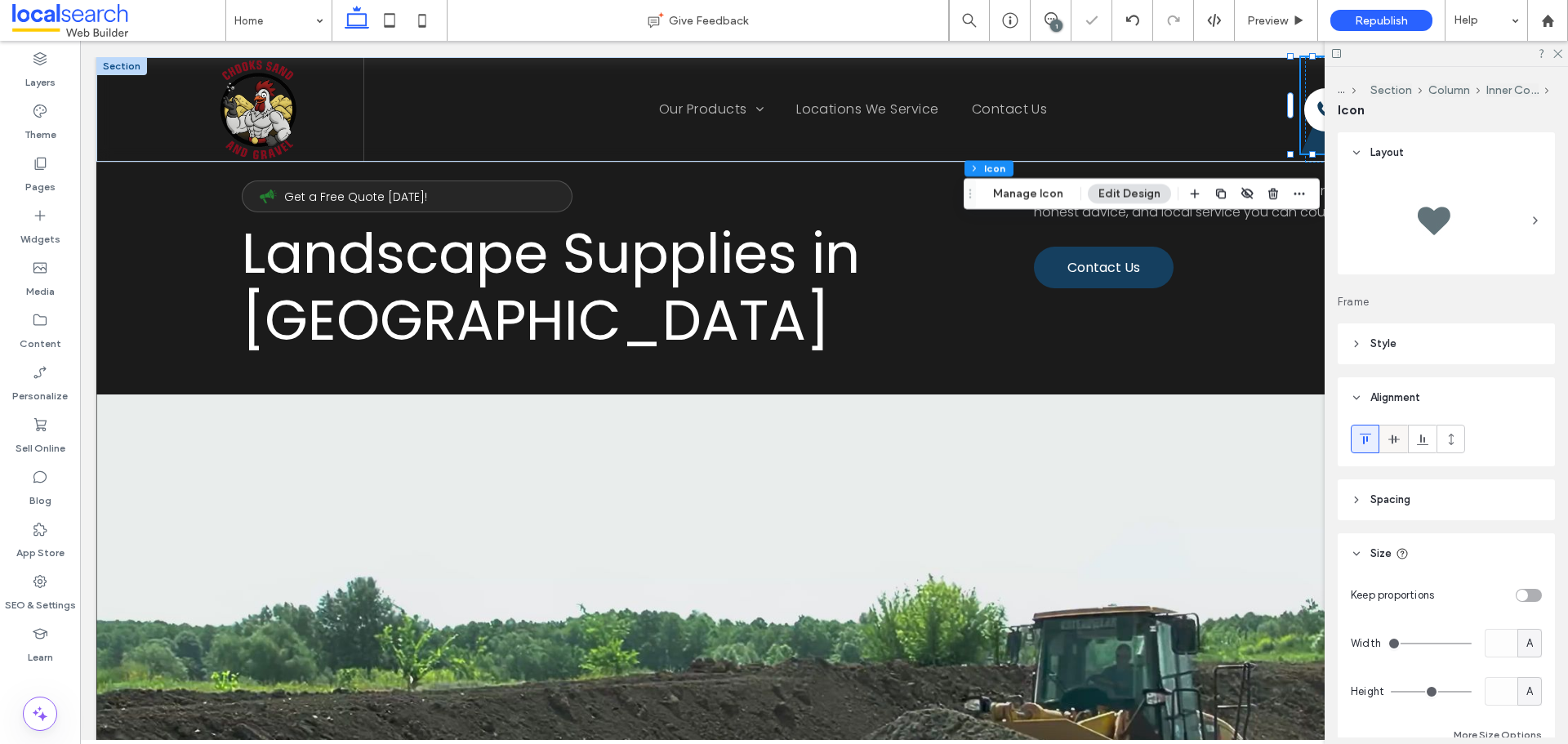
click at [1391, 437] on icon at bounding box center [1394, 439] width 13 height 13
click at [1418, 435] on icon at bounding box center [1423, 439] width 13 height 13
click at [1555, 56] on use at bounding box center [1558, 55] width 9 height 9
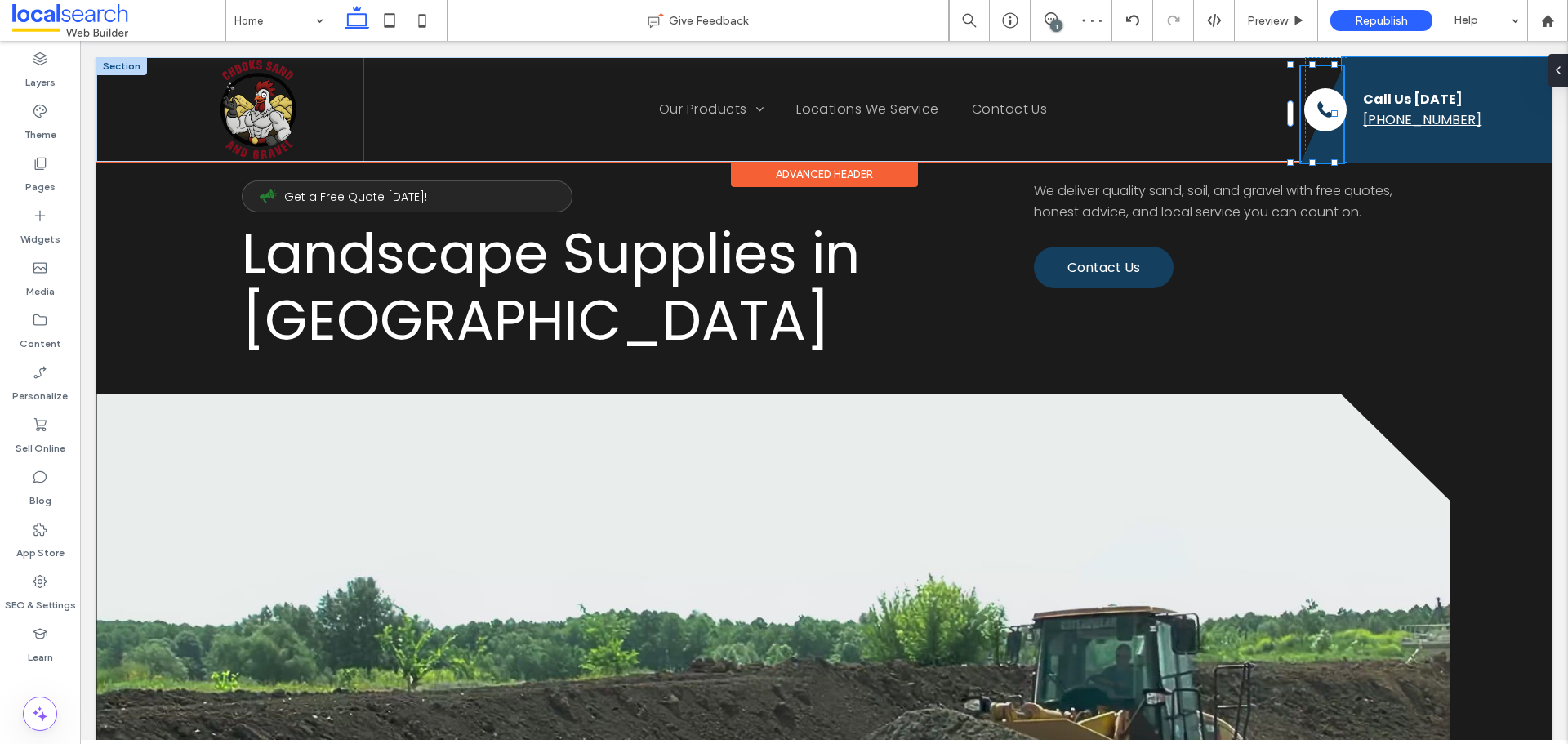
click at [1446, 157] on div at bounding box center [818, 160] width 1444 height 8
type input "***"
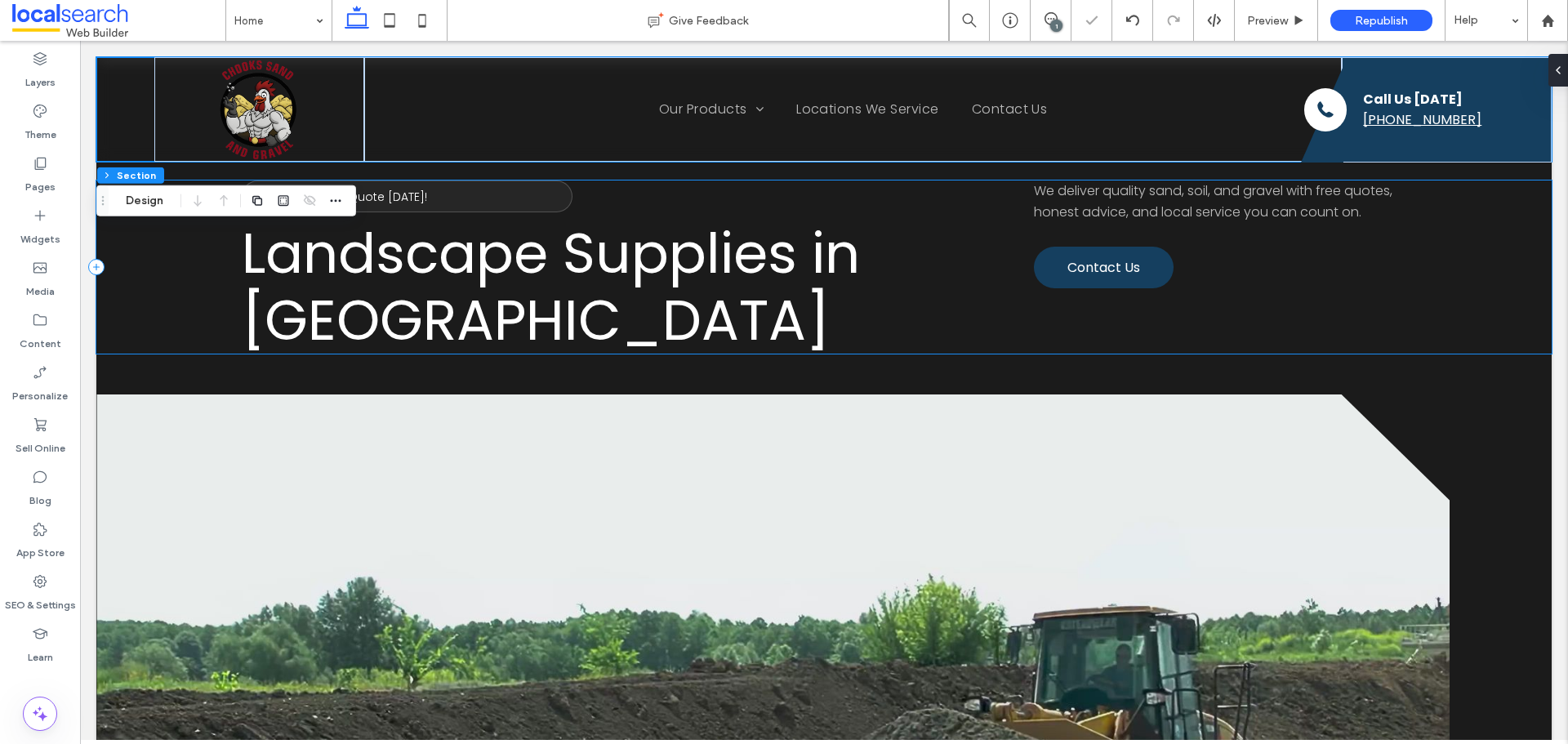
click at [1416, 253] on div "Microphone Icon Get a Free Quote Today! Landscape Supplies in Mackay We deliver…" at bounding box center [823, 267] width 1455 height 173
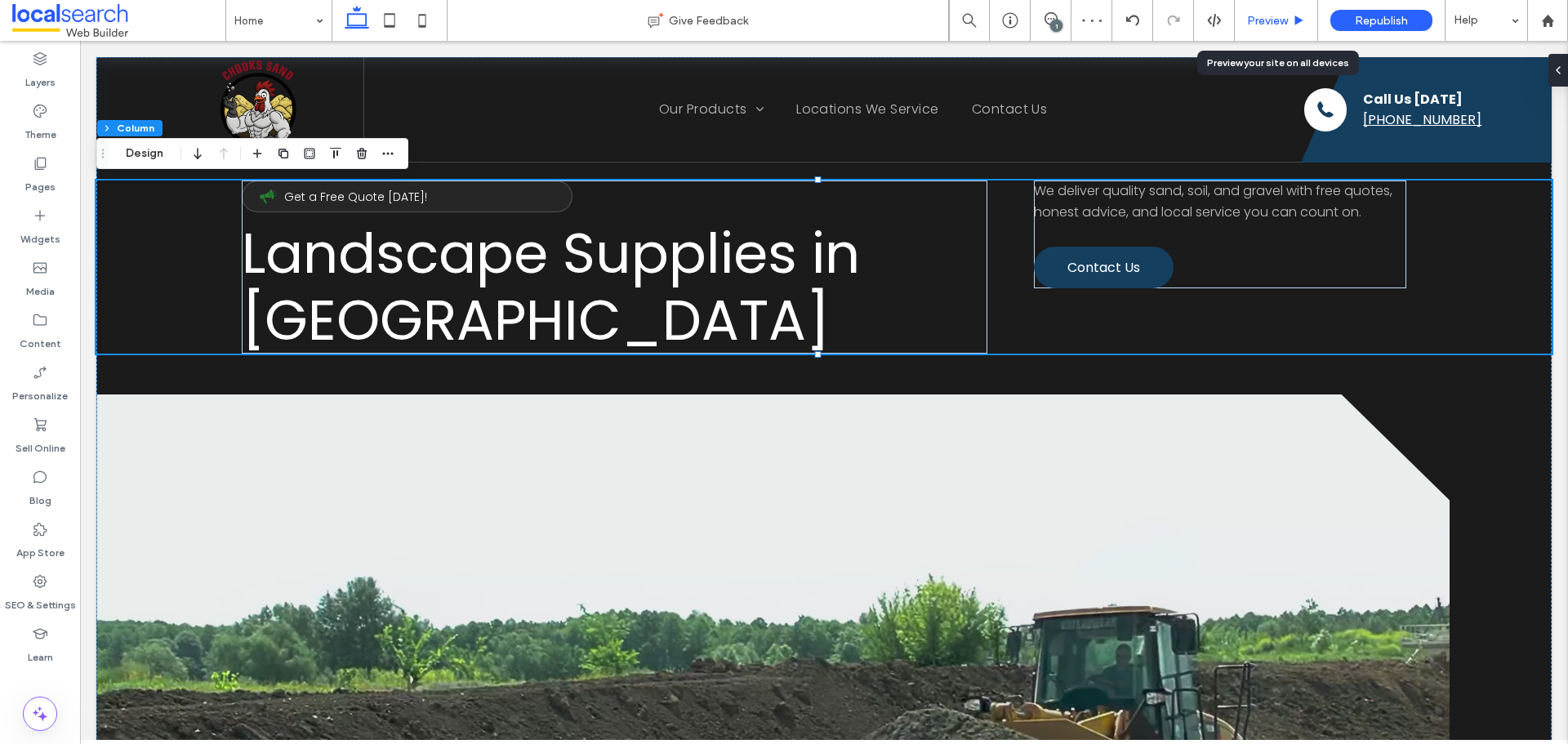
click at [1248, 7] on div "Preview" at bounding box center [1276, 20] width 84 height 41
click at [1273, 27] on span "Preview" at bounding box center [1267, 21] width 41 height 14
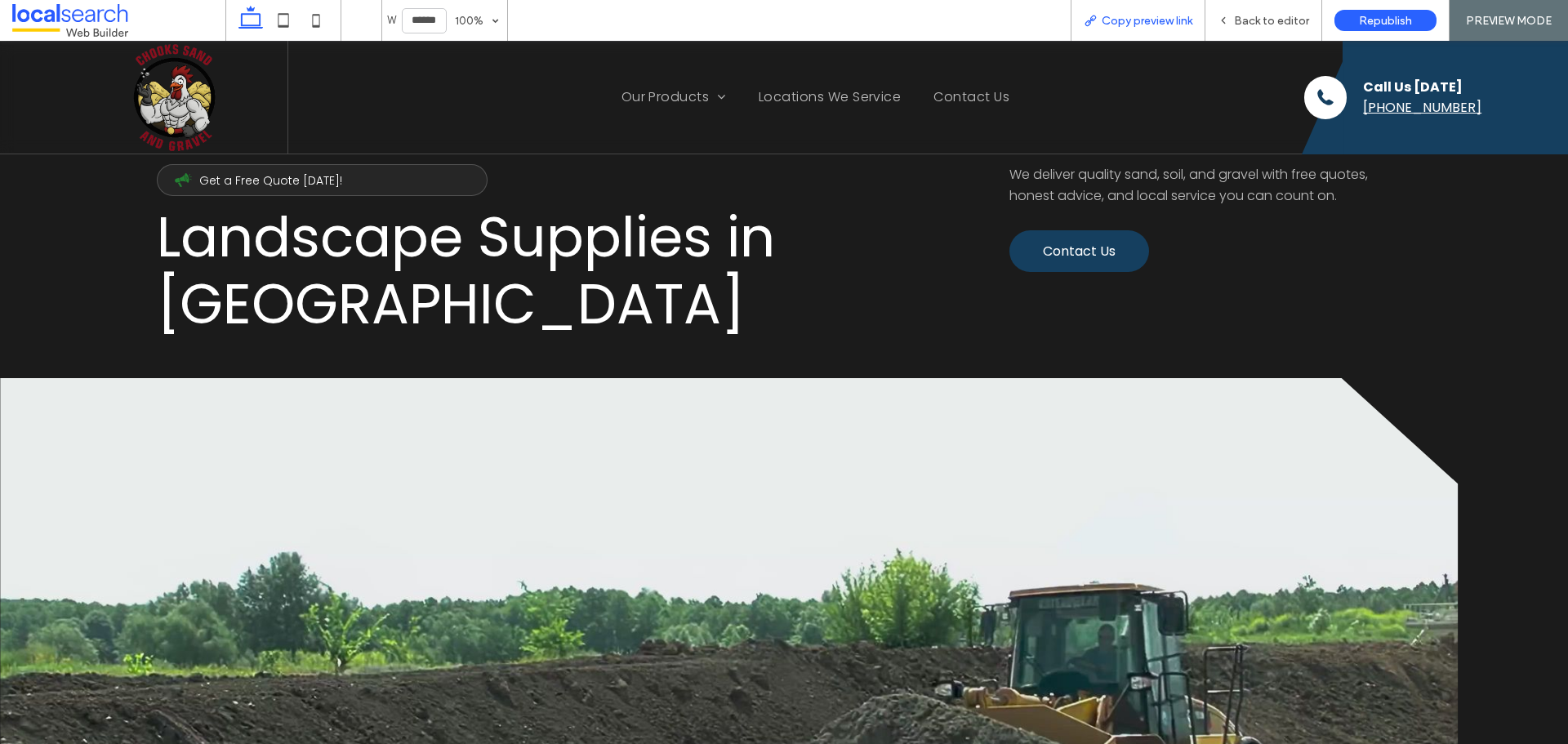
click at [1159, 22] on span "Copy preview link" at bounding box center [1147, 21] width 91 height 14
click at [1246, 17] on span "Back to editor" at bounding box center [1271, 21] width 75 height 14
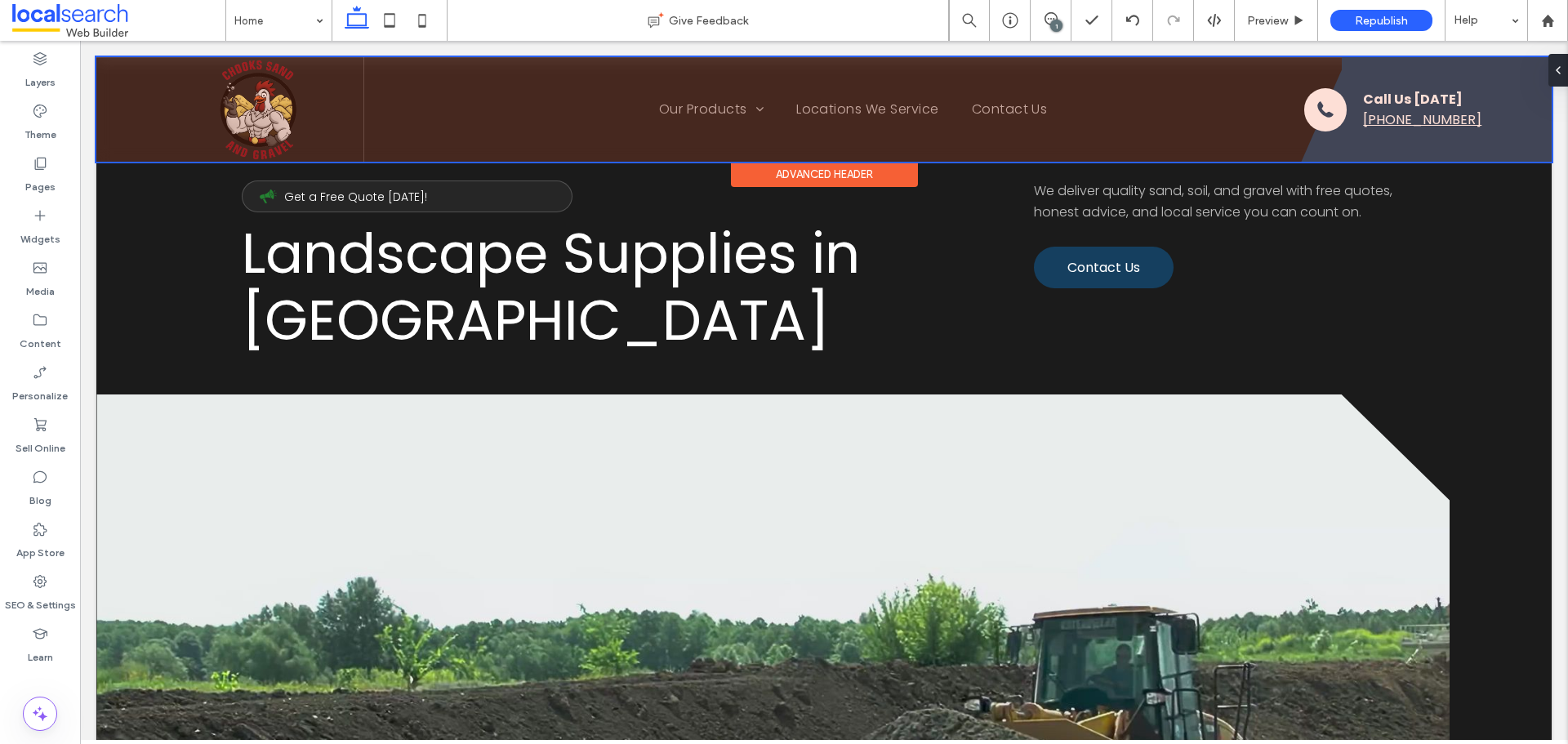
click at [1306, 138] on div at bounding box center [823, 109] width 1455 height 105
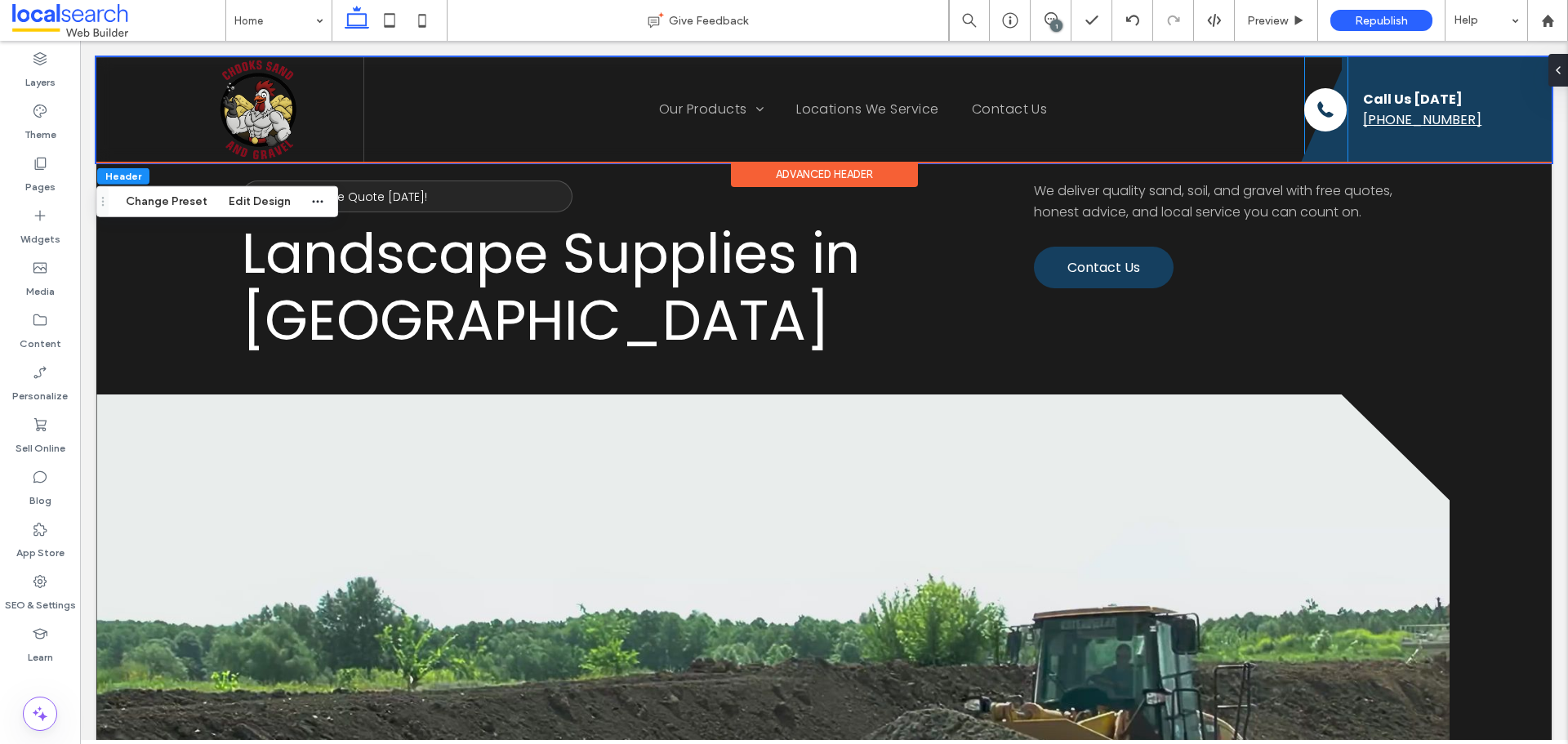
click at [1306, 138] on icon at bounding box center [1322, 114] width 42 height 96
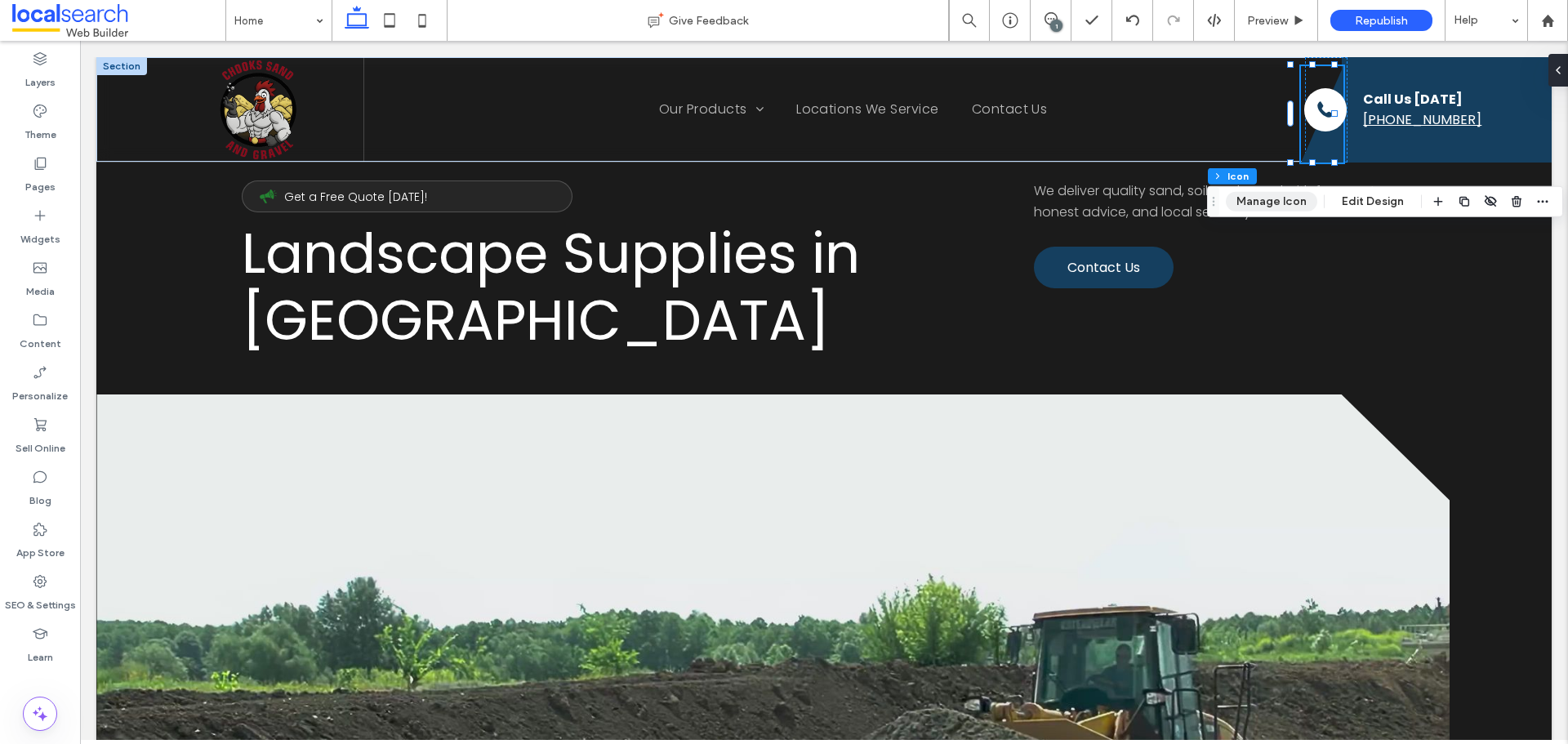
click at [1260, 211] on button "Manage Icon" at bounding box center [1272, 202] width 92 height 19
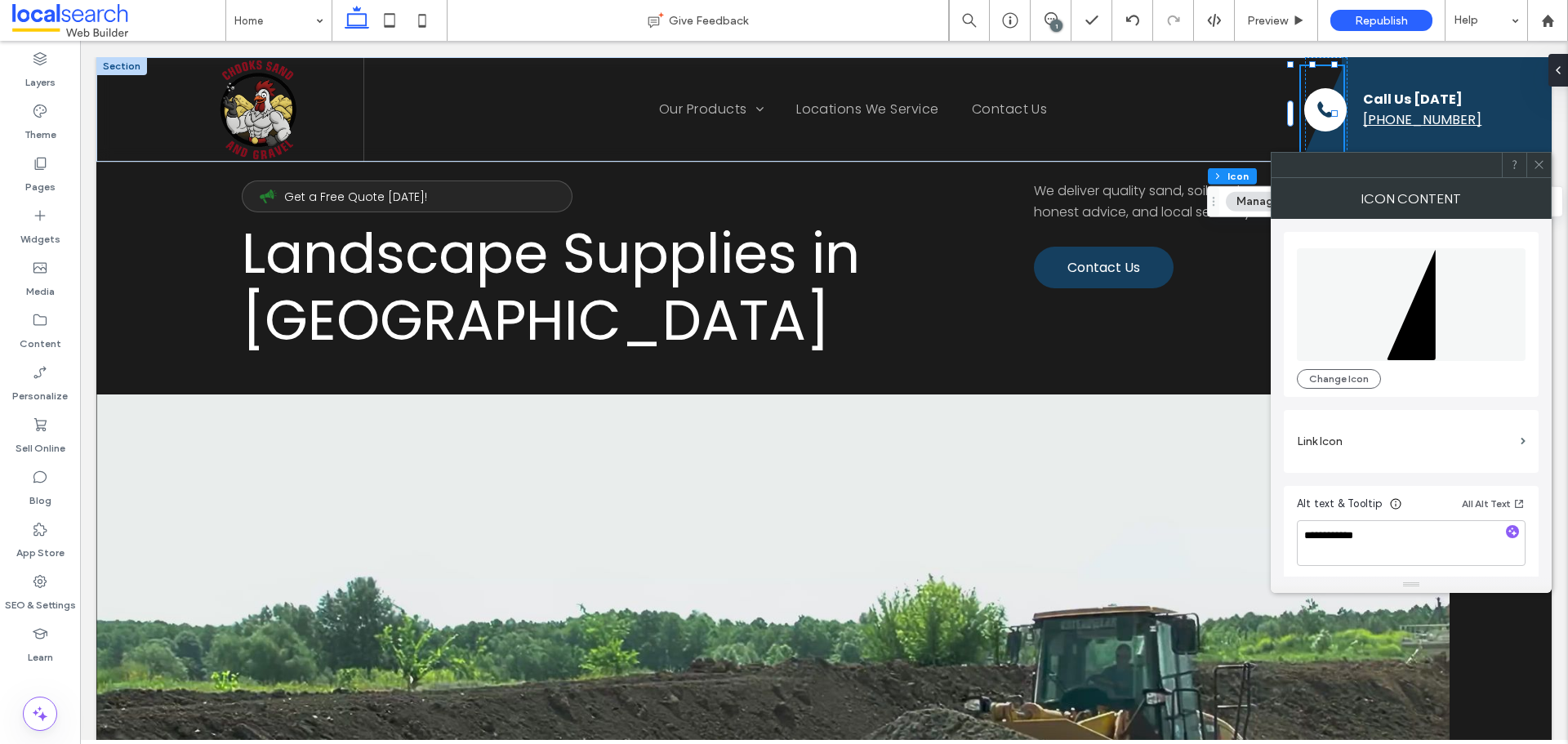
click at [1535, 174] on span at bounding box center [1539, 165] width 12 height 25
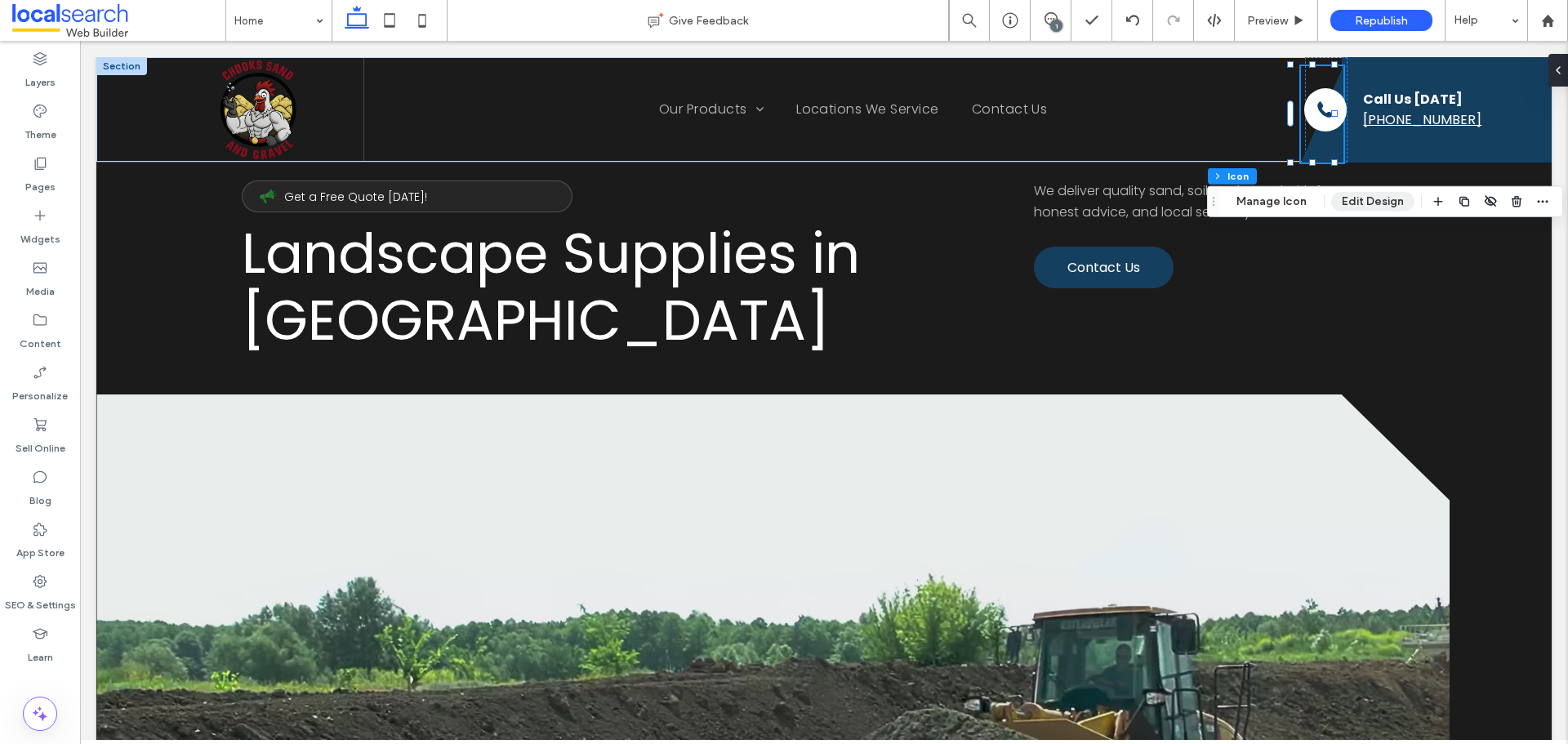
click at [1347, 198] on button "Edit Design" at bounding box center [1373, 202] width 84 height 19
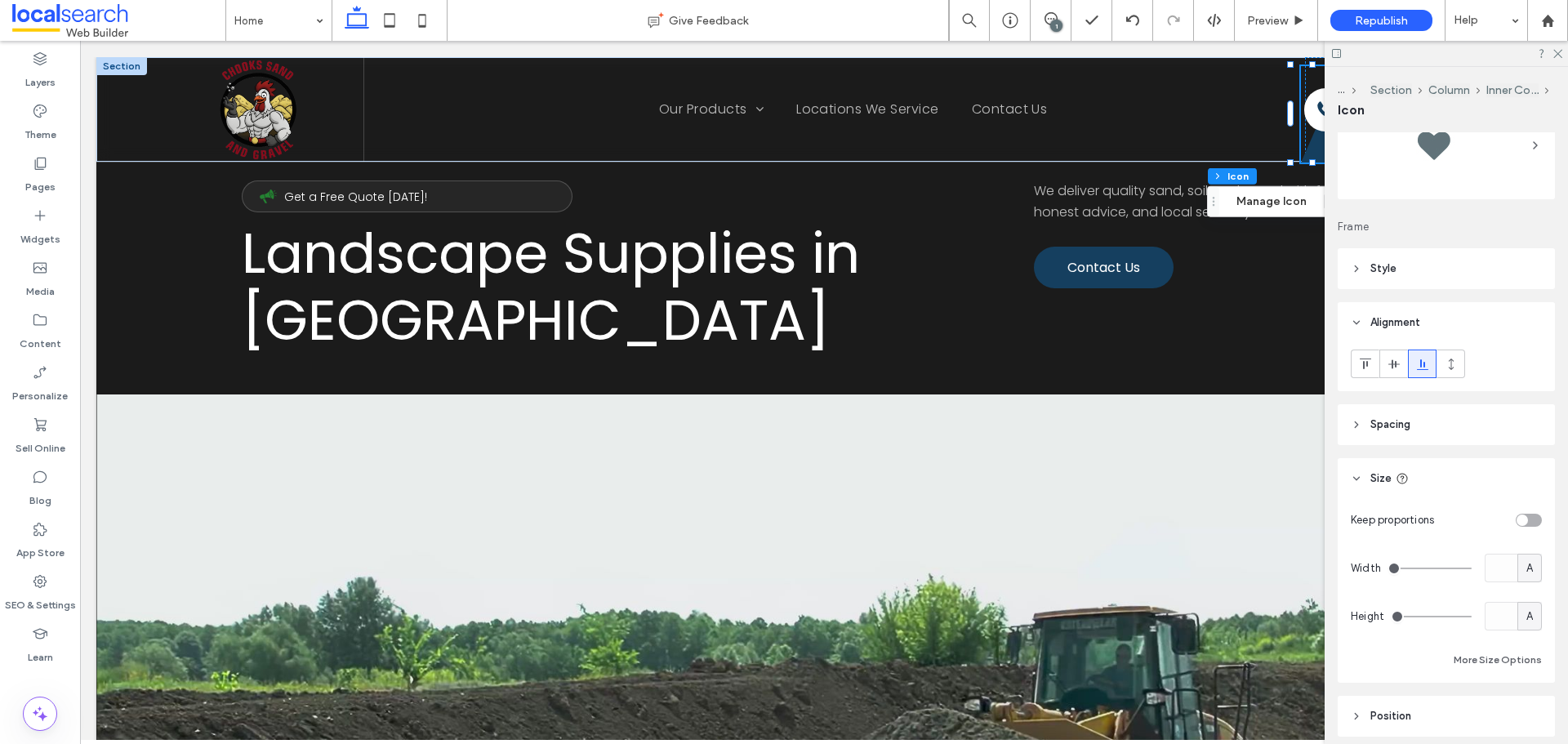
scroll to position [139, 0]
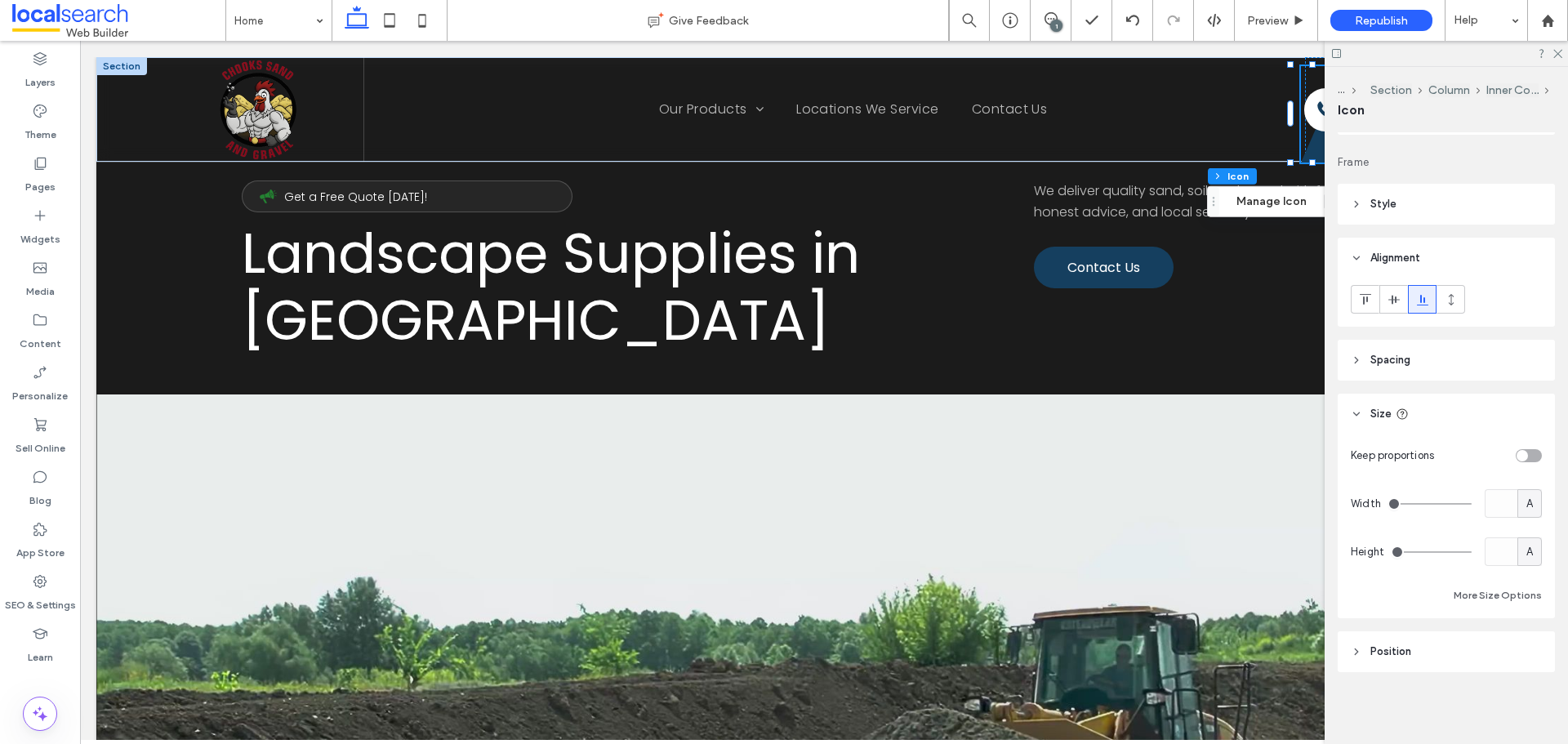
click at [1363, 368] on header "Spacing" at bounding box center [1446, 361] width 218 height 41
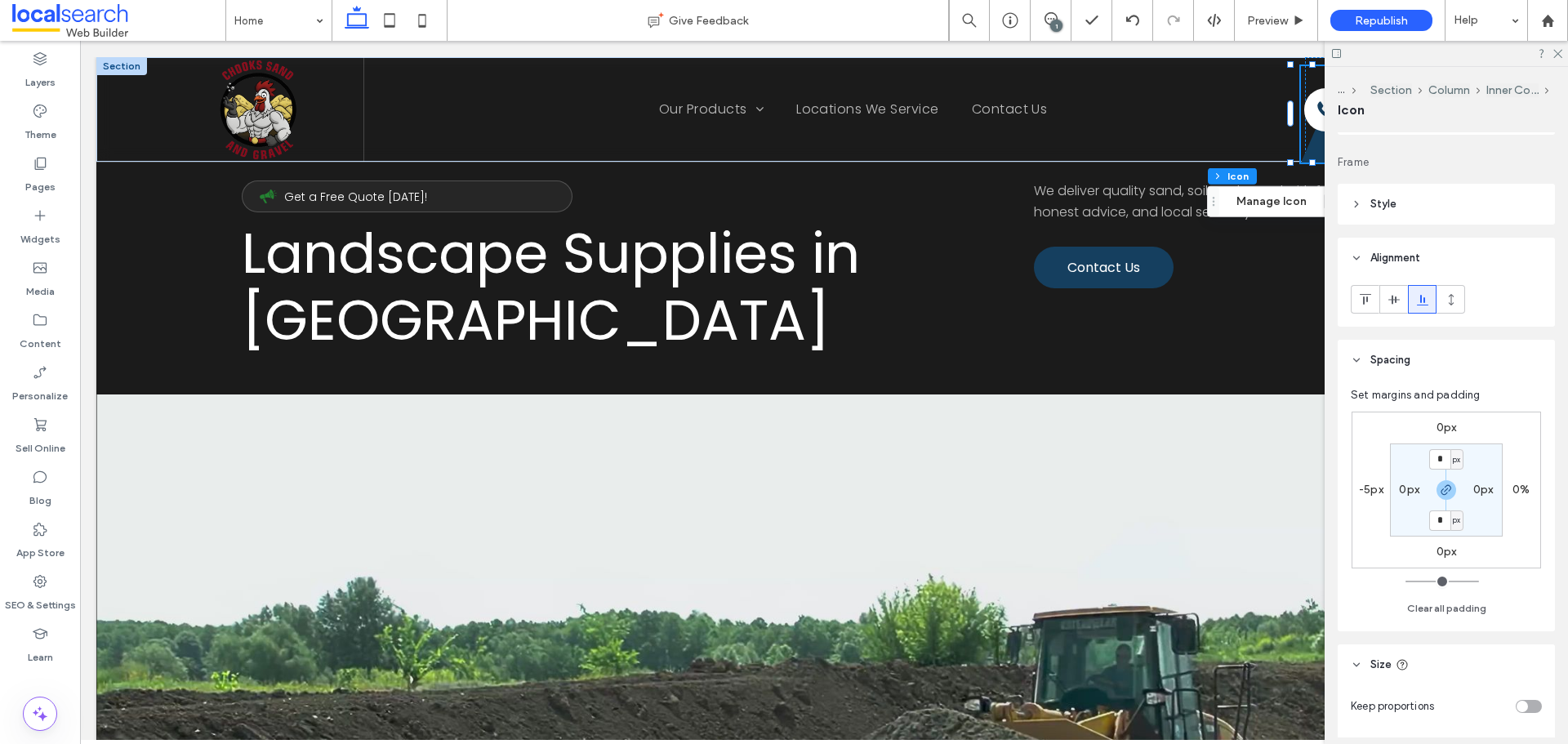
click at [1356, 360] on icon at bounding box center [1356, 360] width 11 height 11
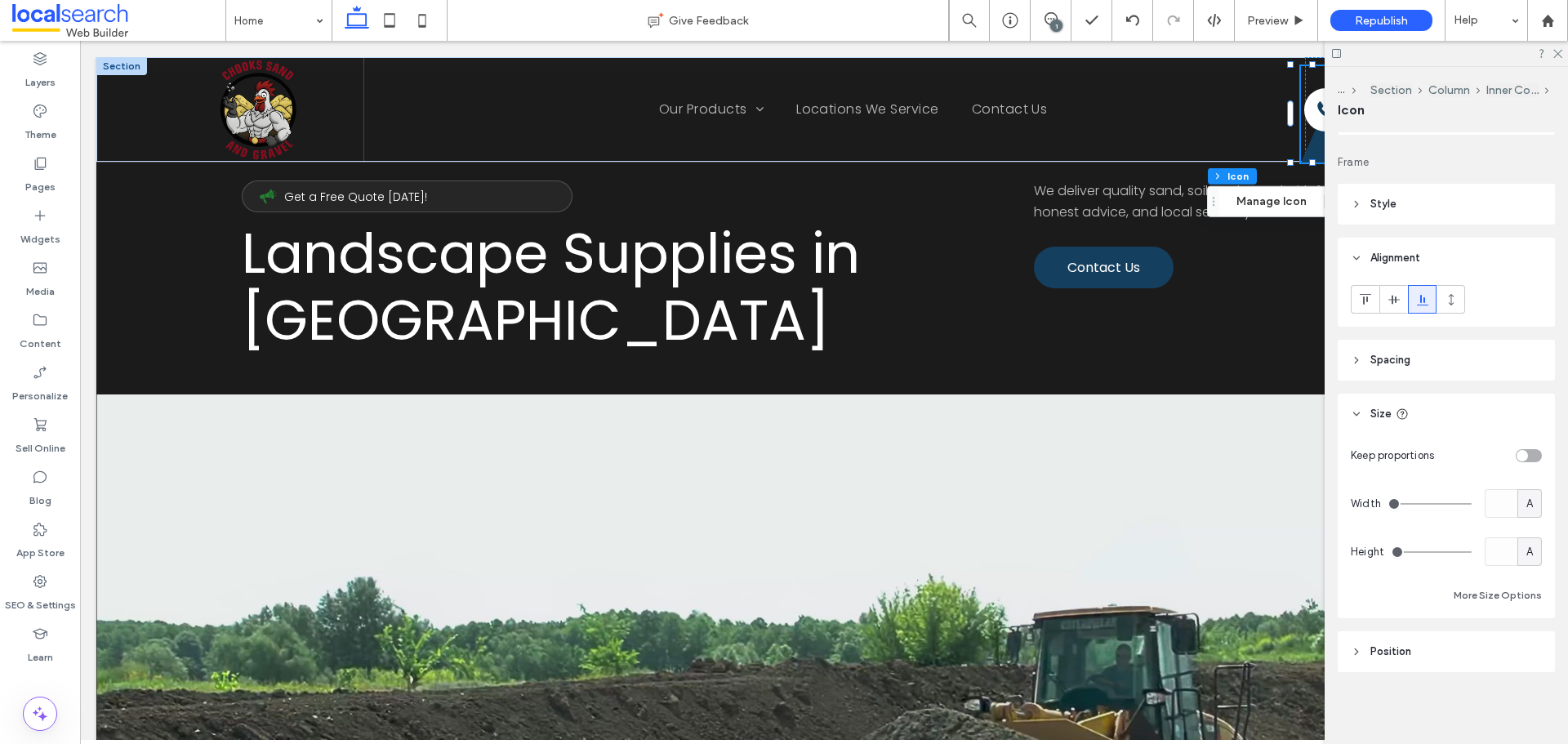
click at [1356, 360] on use at bounding box center [1356, 361] width 4 height 5
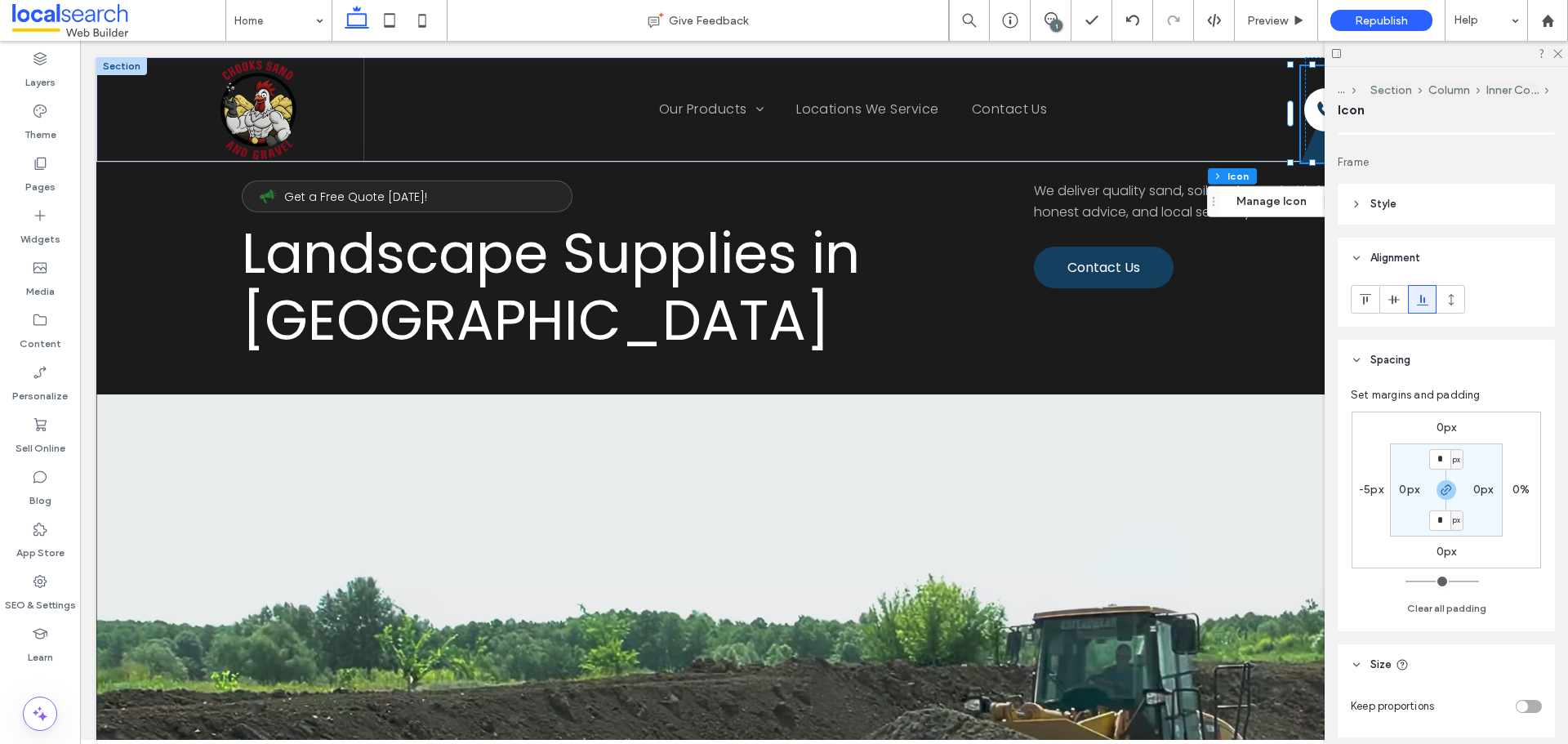
click at [1374, 492] on label "-5px" at bounding box center [1371, 490] width 25 height 14
type input "*"
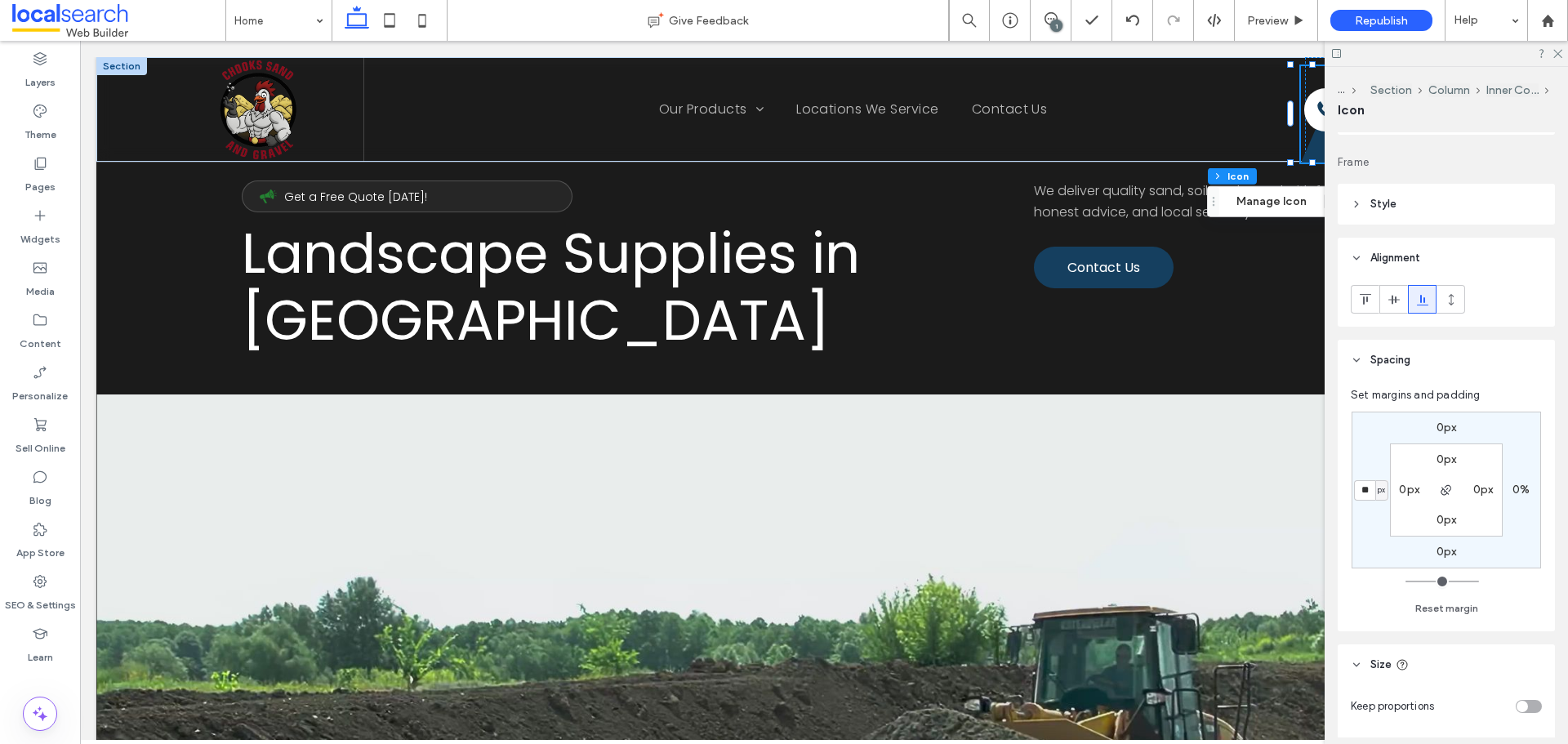
type input "**"
type input "*"
click at [1554, 58] on div at bounding box center [1446, 53] width 243 height 26
click at [1558, 50] on icon at bounding box center [1557, 53] width 11 height 11
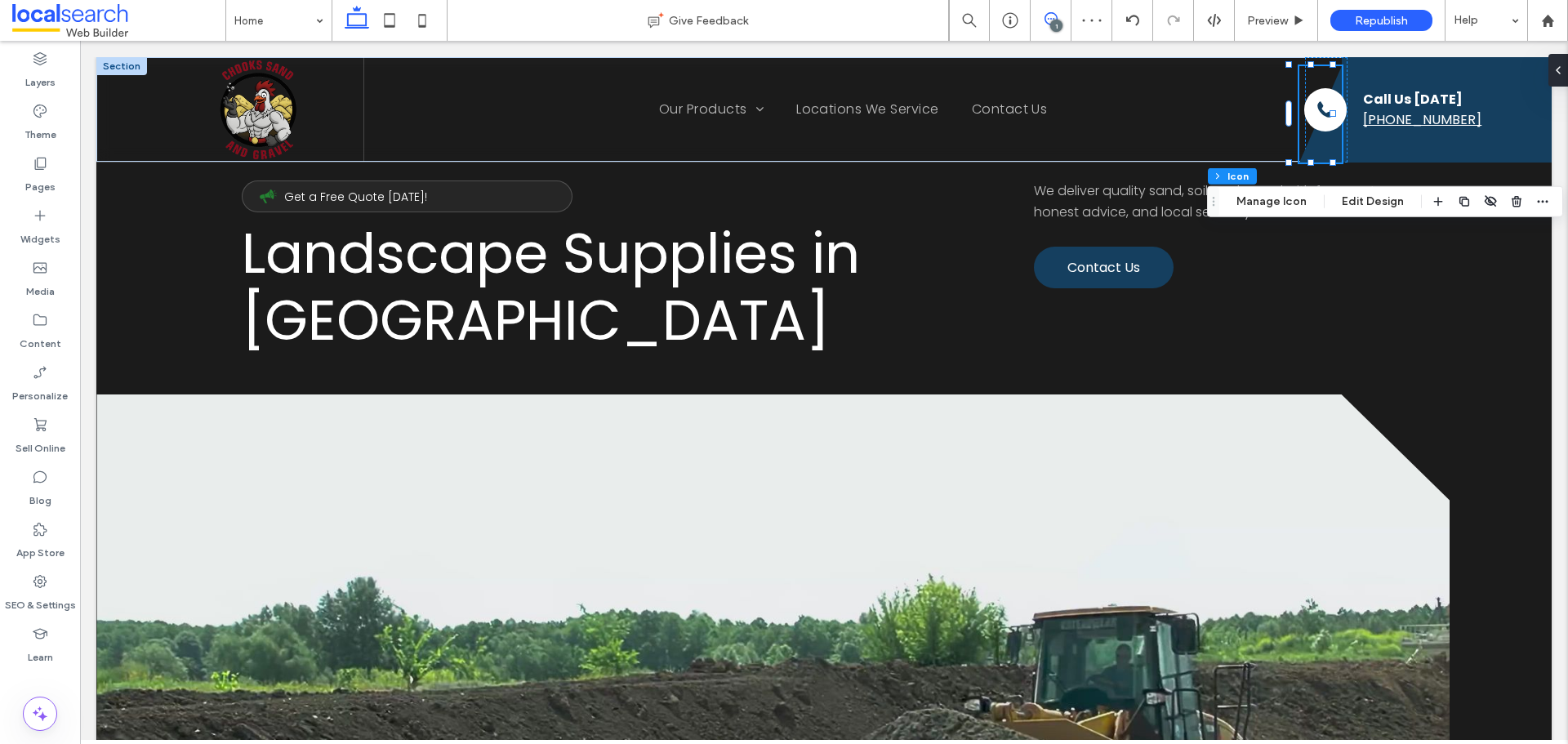
click at [1047, 18] on icon at bounding box center [1051, 19] width 13 height 13
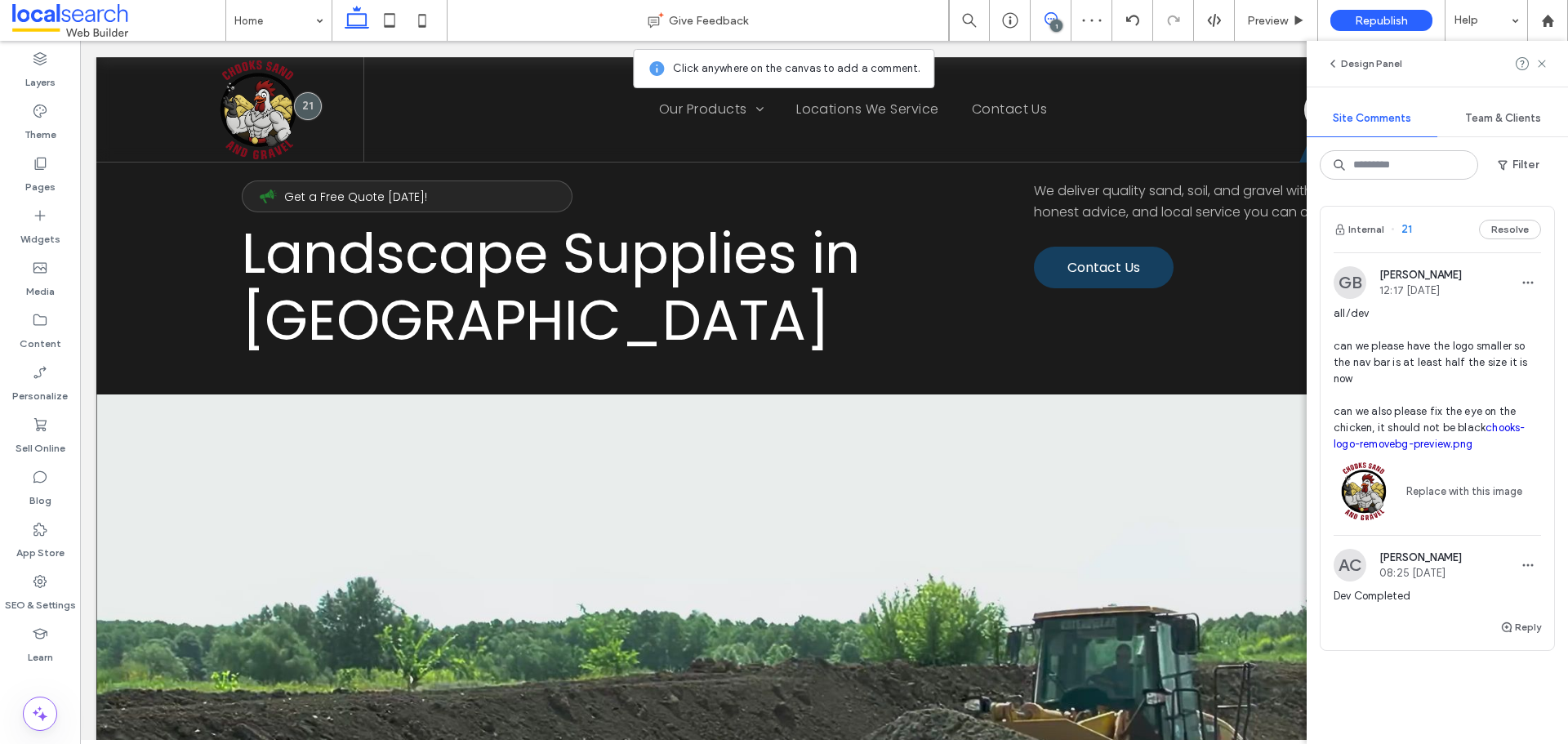
click at [1047, 18] on icon at bounding box center [1051, 19] width 13 height 13
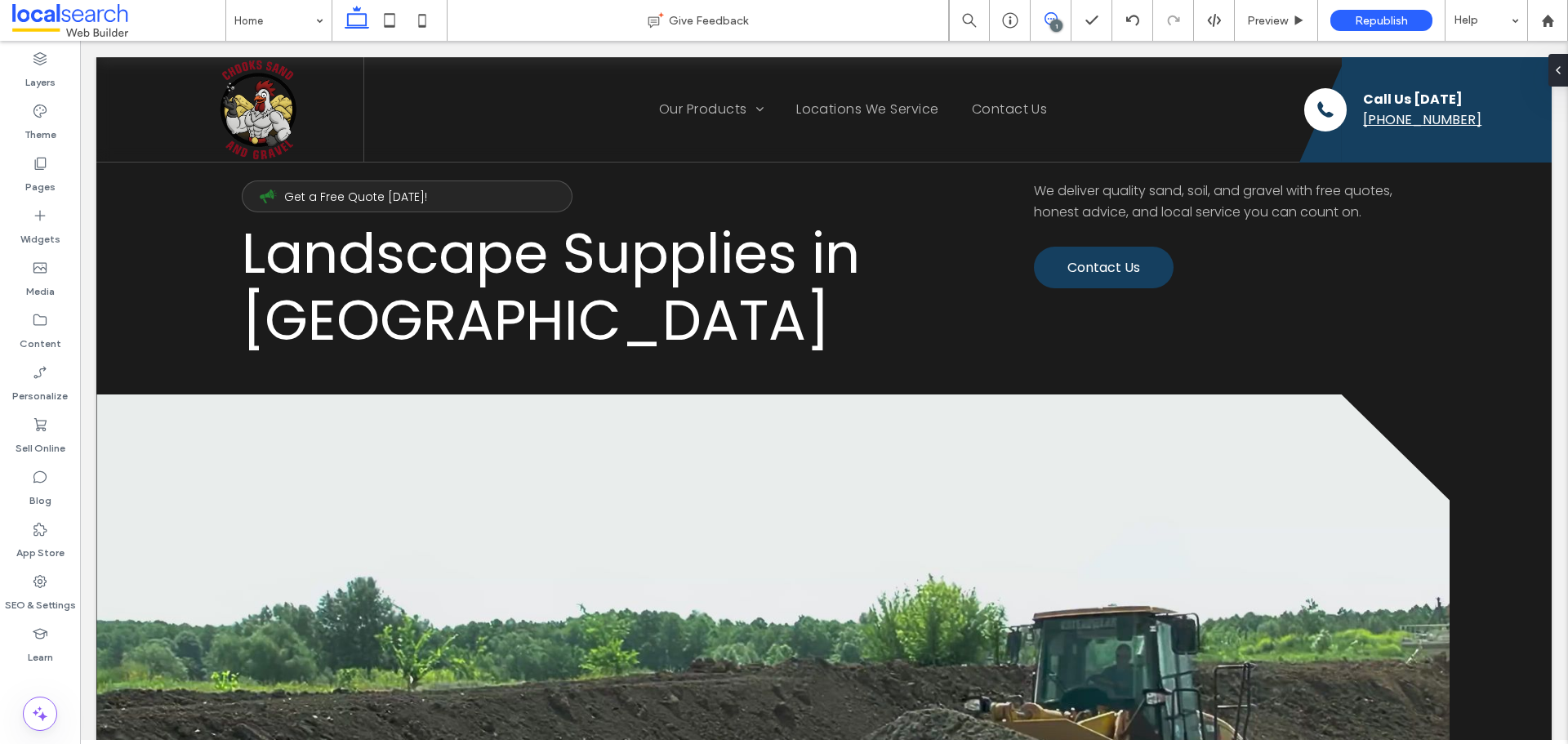
click at [1047, 18] on icon at bounding box center [1051, 19] width 13 height 13
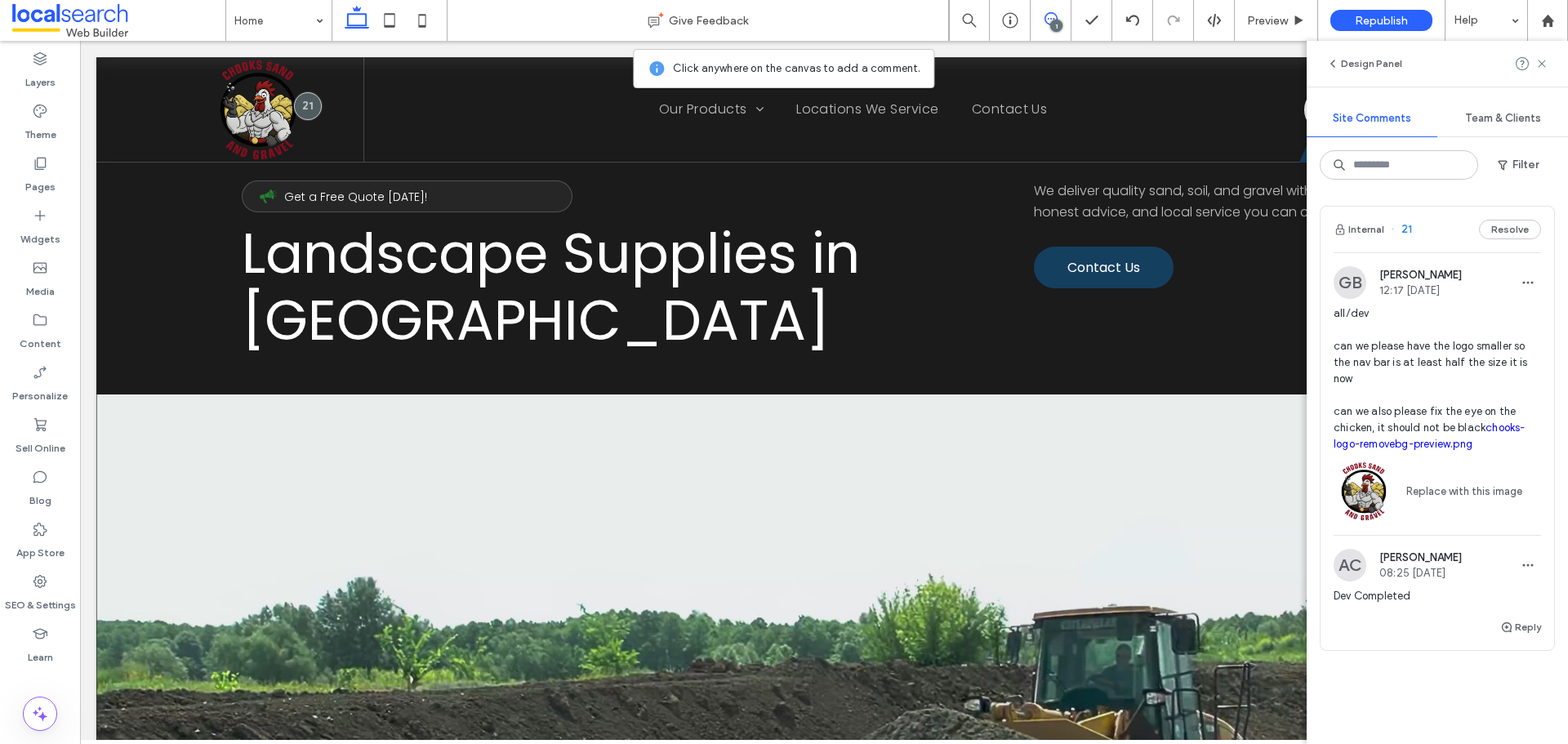
click at [1044, 20] on icon at bounding box center [1051, 19] width 13 height 13
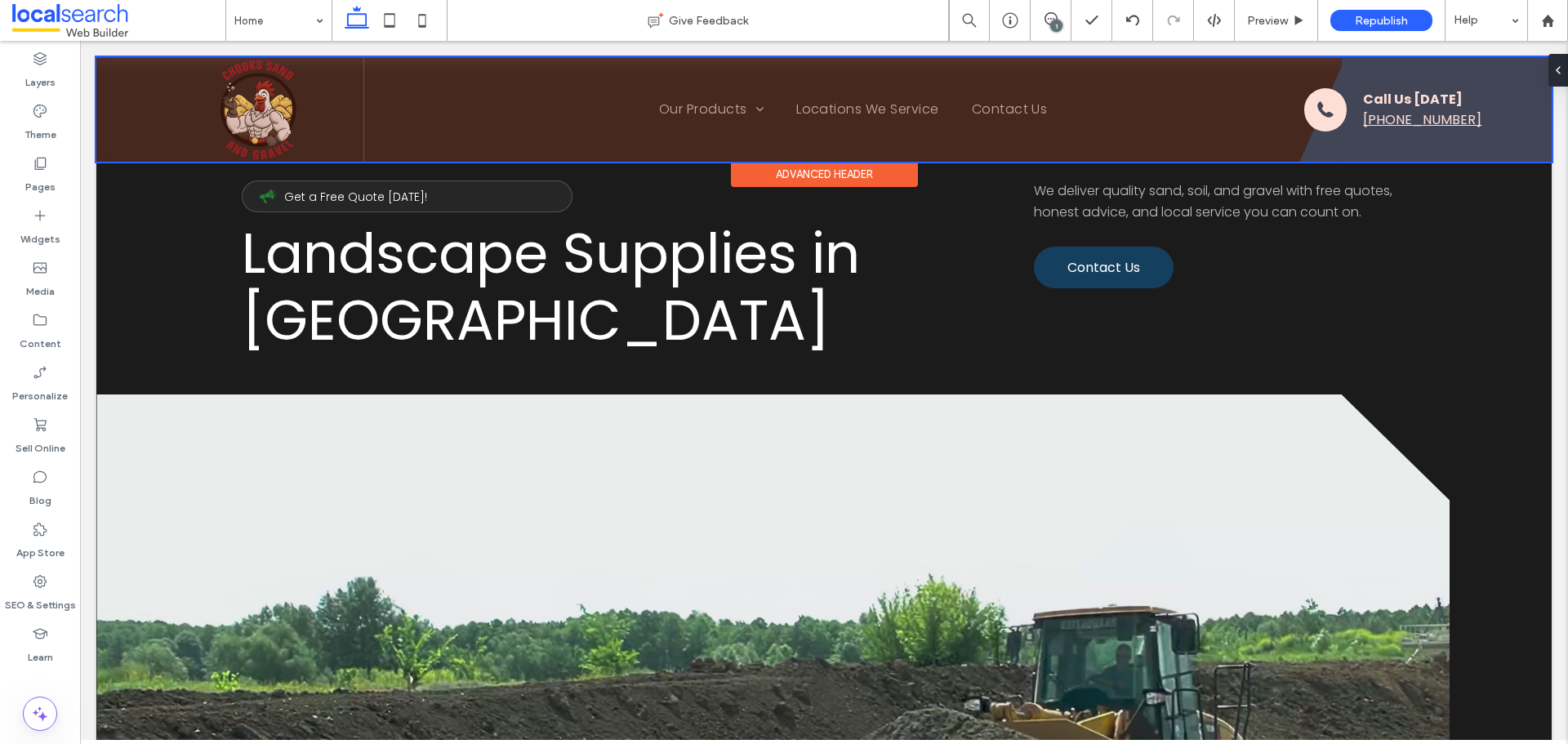
click at [1310, 136] on div at bounding box center [823, 109] width 1455 height 105
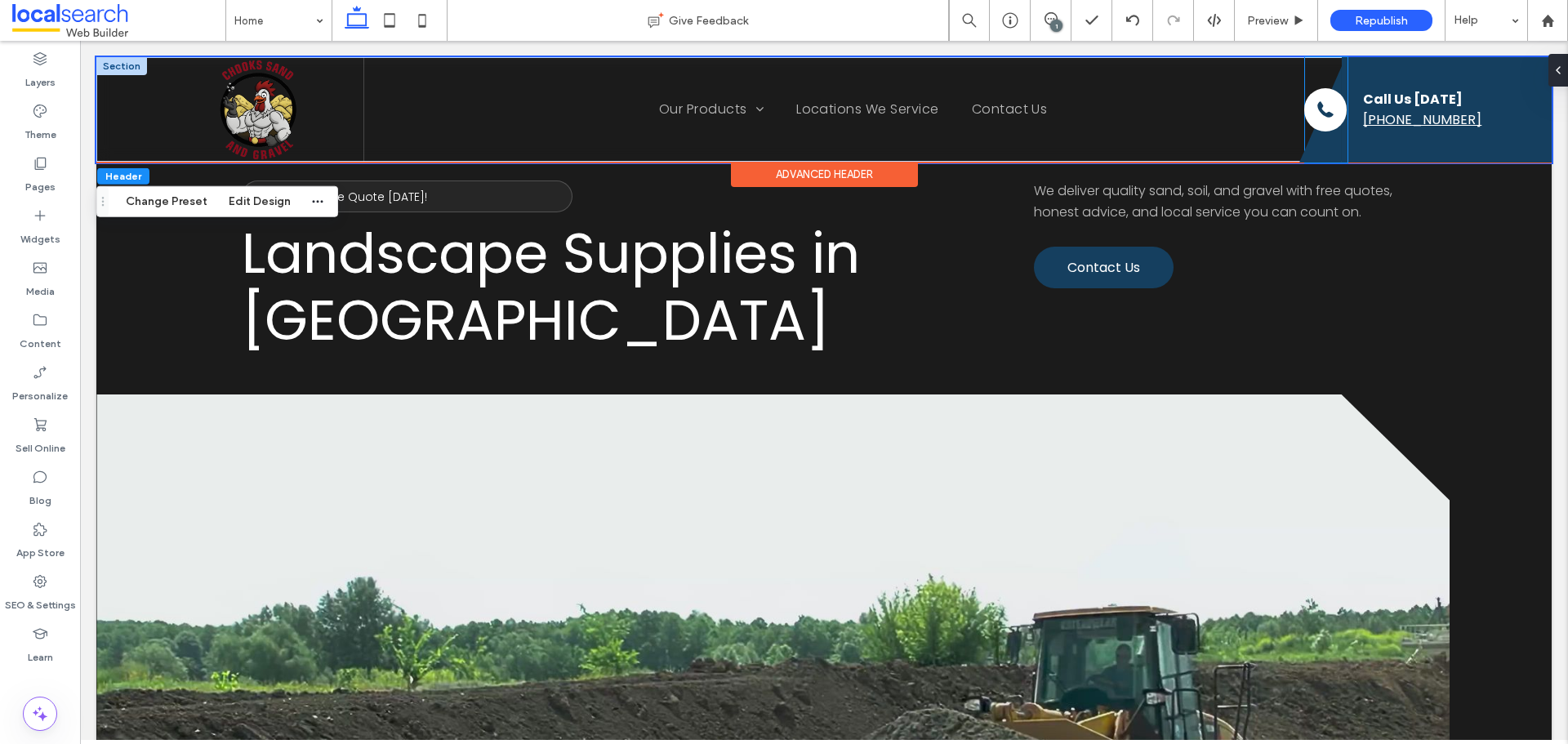
click at [1310, 145] on icon at bounding box center [1320, 114] width 42 height 96
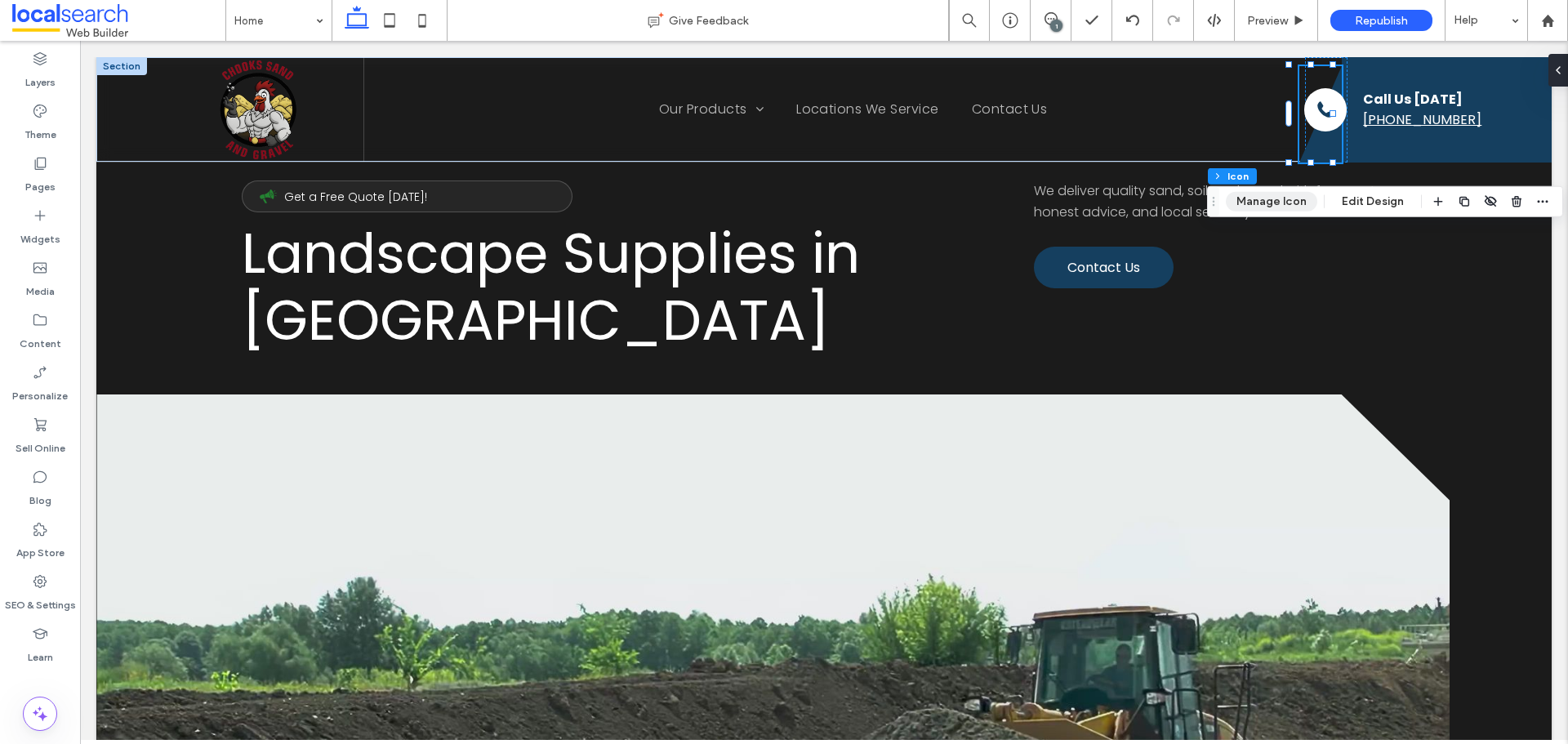
click at [1265, 204] on button "Manage Icon" at bounding box center [1272, 202] width 92 height 19
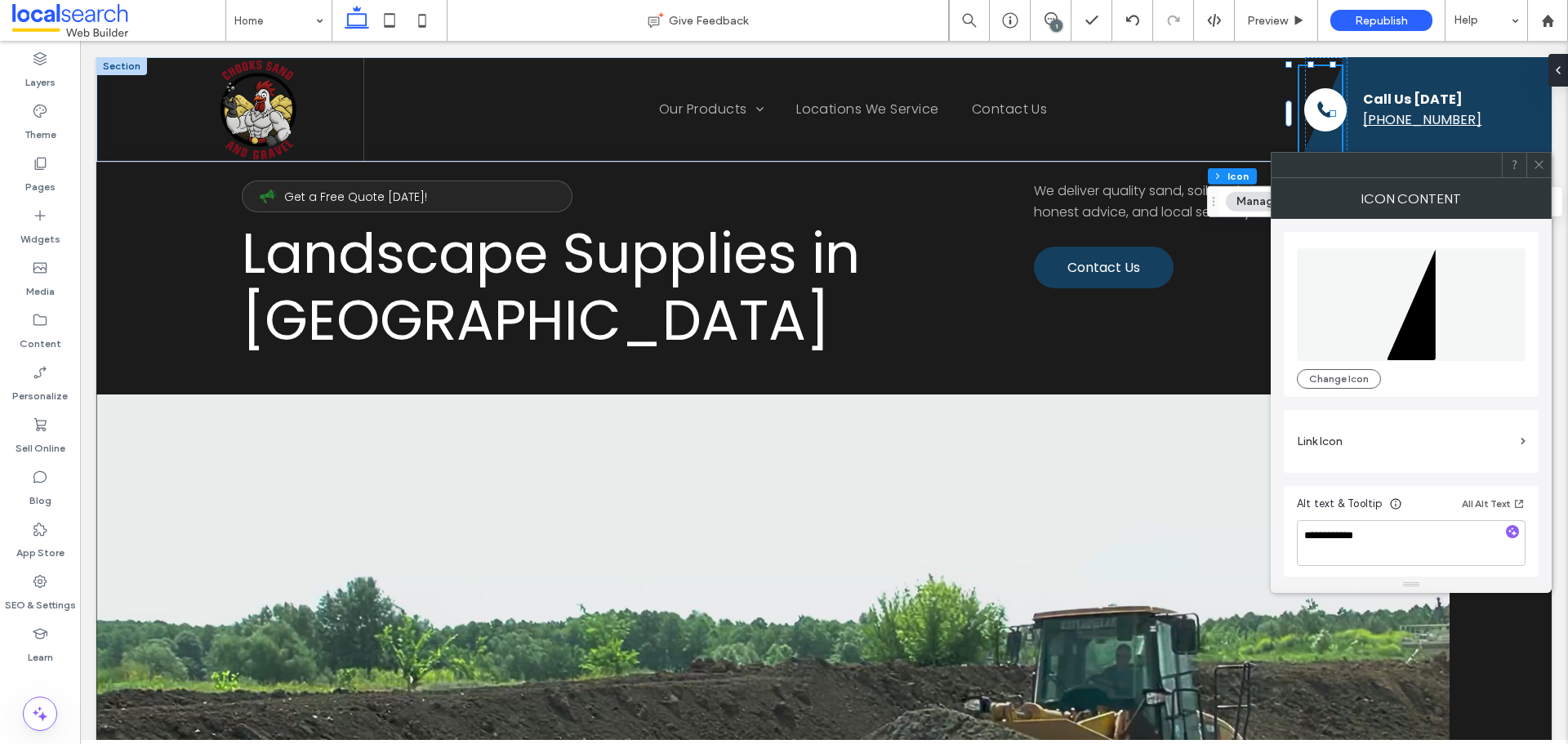
click at [1535, 165] on icon at bounding box center [1539, 165] width 12 height 12
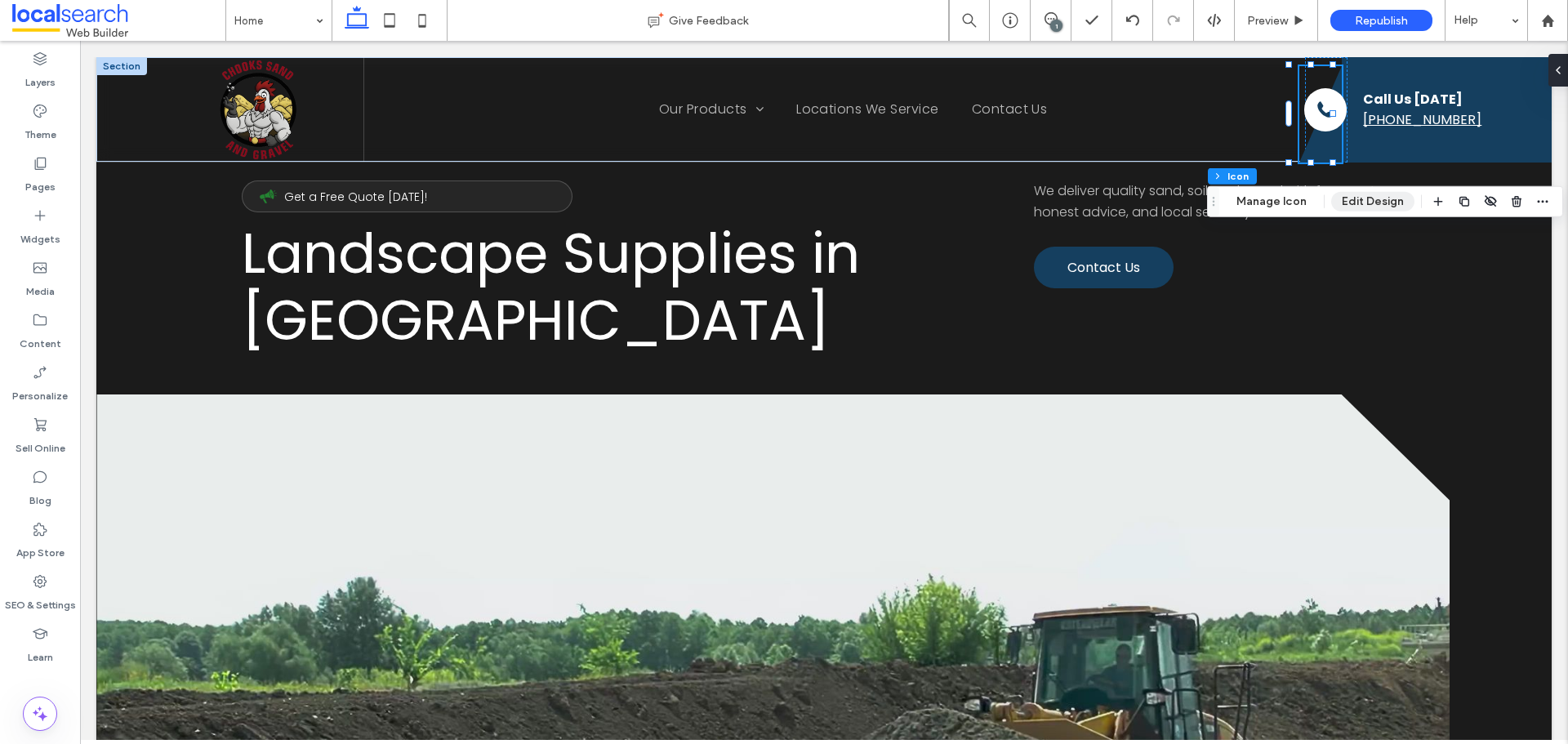
click at [1363, 195] on button "Edit Design" at bounding box center [1373, 202] width 84 height 19
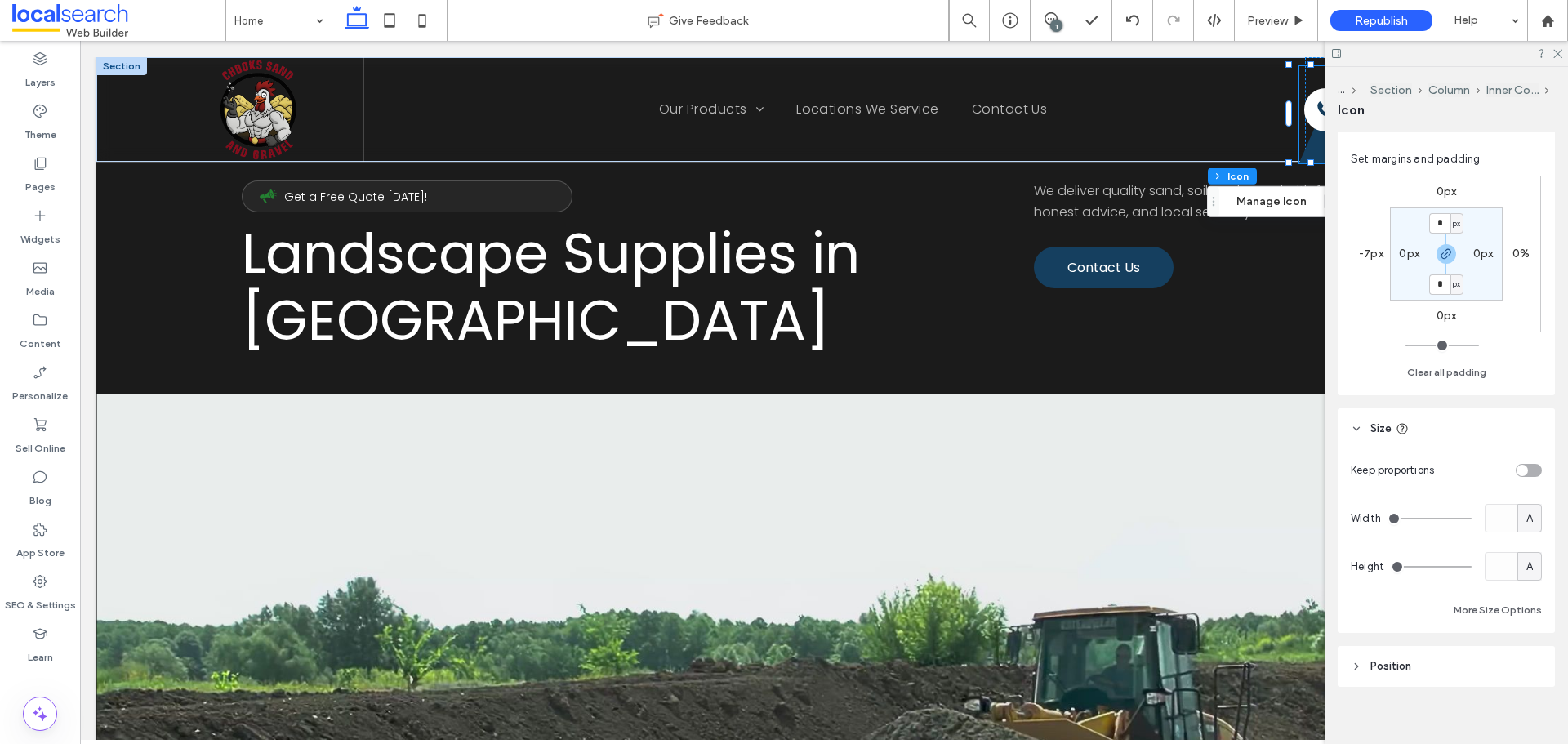
scroll to position [391, 0]
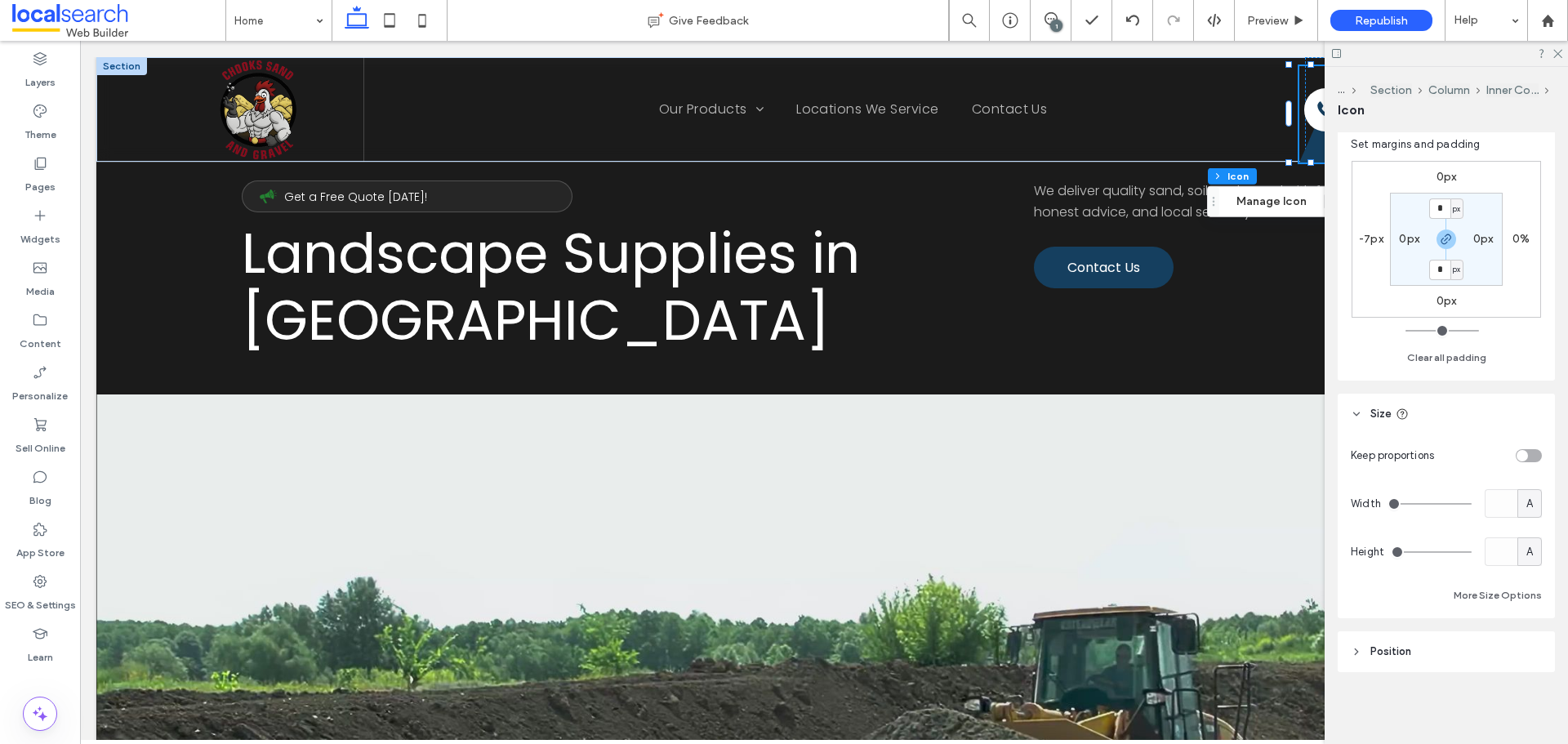
click at [1365, 234] on label "-7px" at bounding box center [1371, 239] width 25 height 14
type input "*"
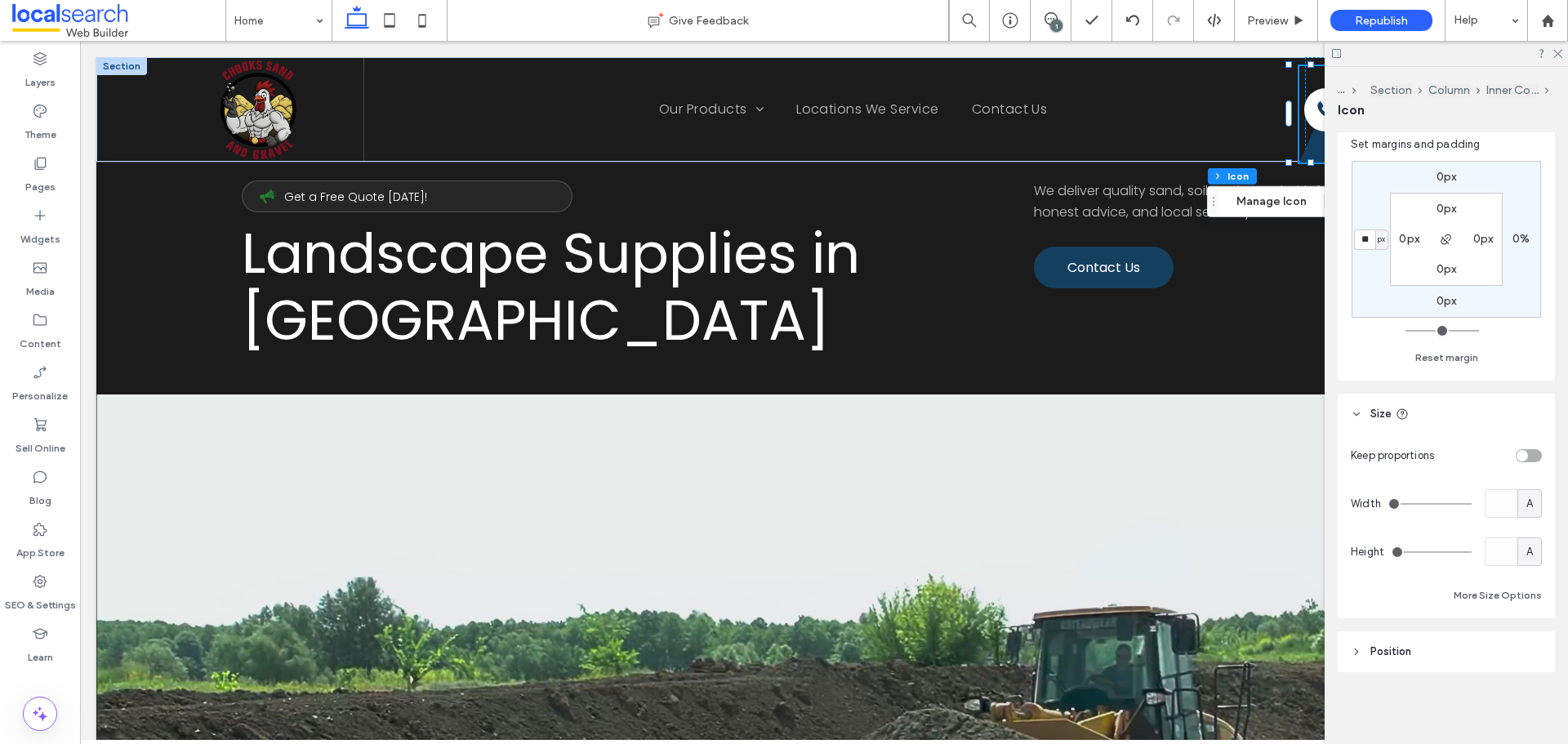
type input "**"
type input "*"
drag, startPoint x: 1555, startPoint y: 48, endPoint x: 1267, endPoint y: 11, distance: 290.4
click at [1555, 48] on icon at bounding box center [1557, 53] width 11 height 11
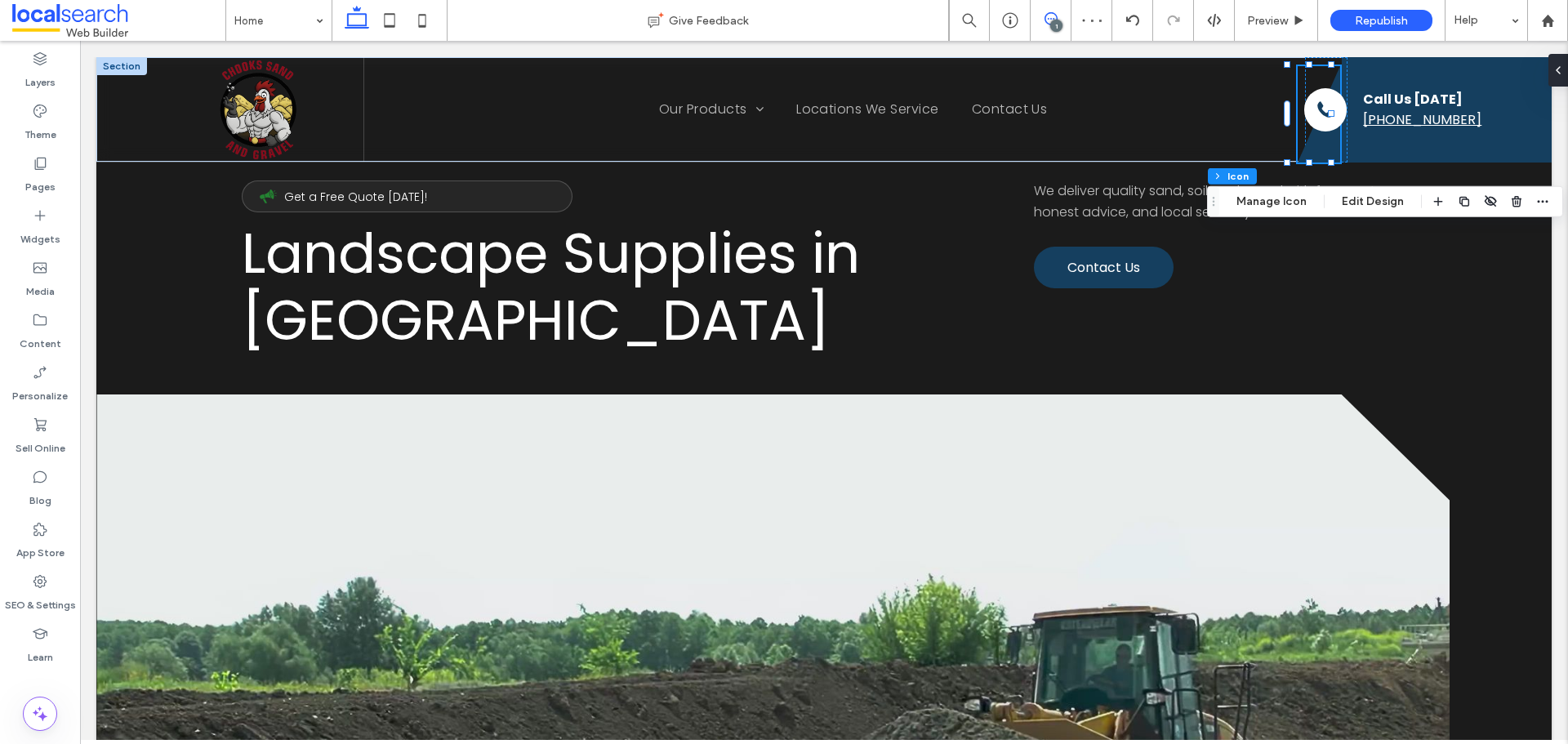
click at [1061, 19] on span at bounding box center [1051, 19] width 40 height 13
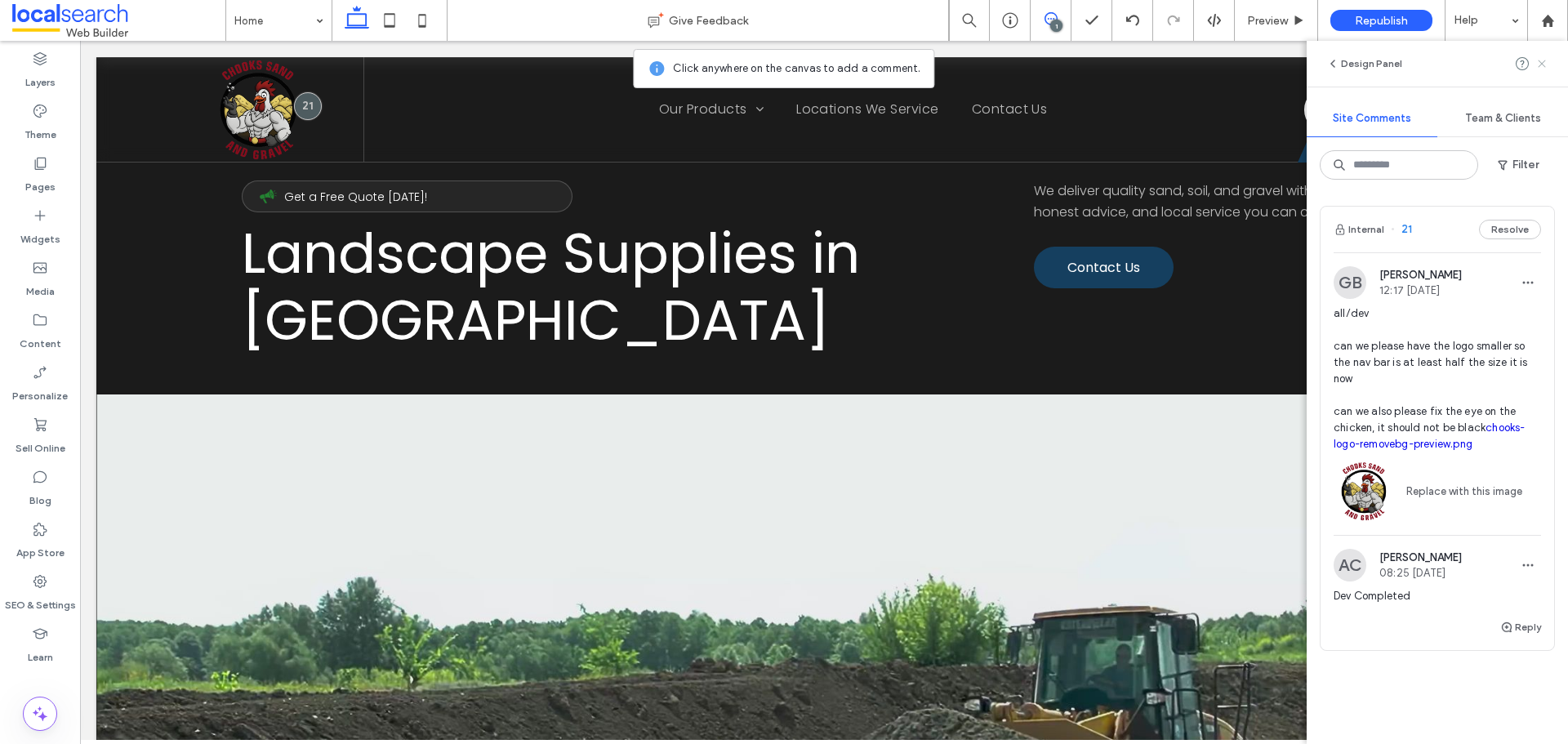
click at [1546, 63] on icon at bounding box center [1542, 63] width 13 height 13
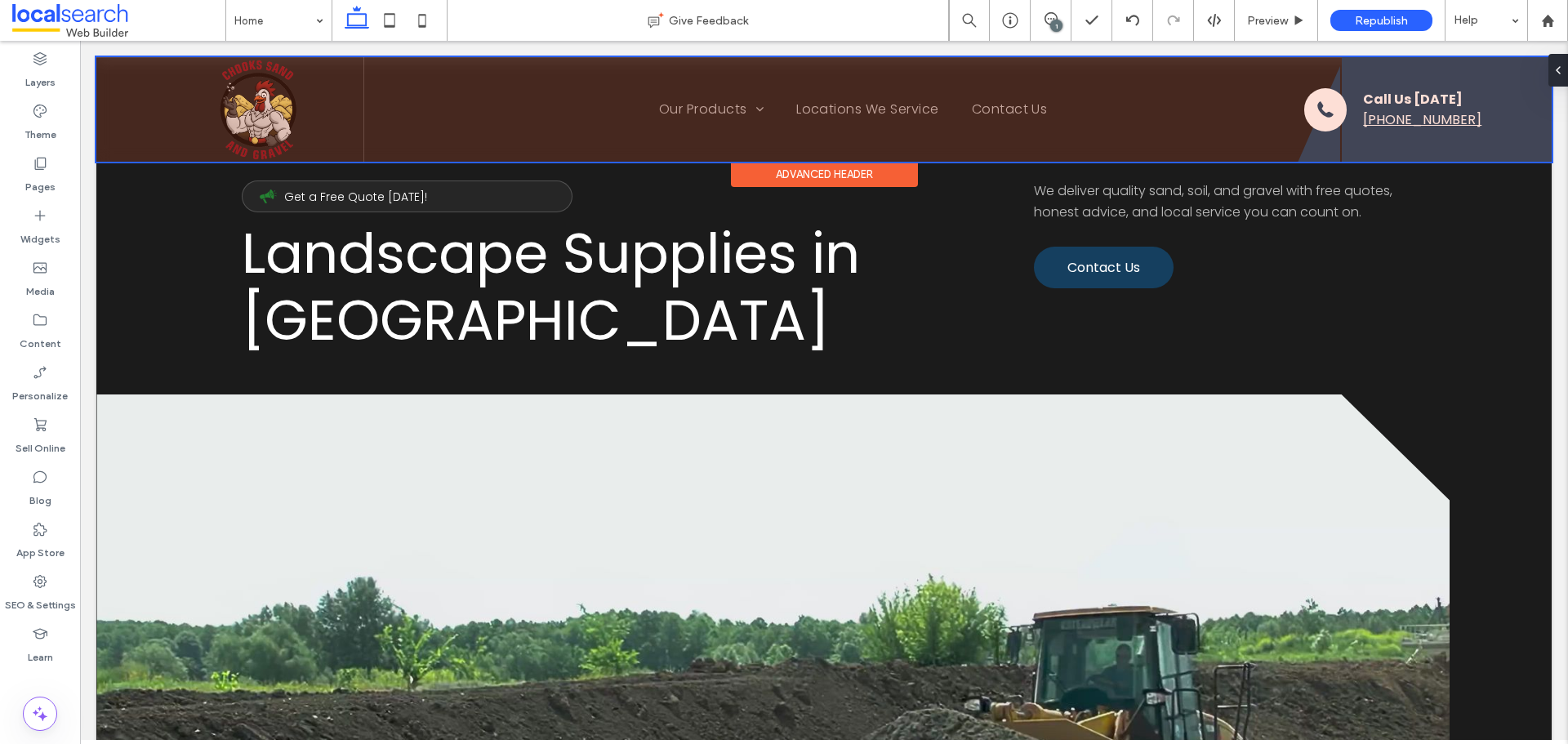
click at [1317, 145] on div at bounding box center [823, 109] width 1455 height 105
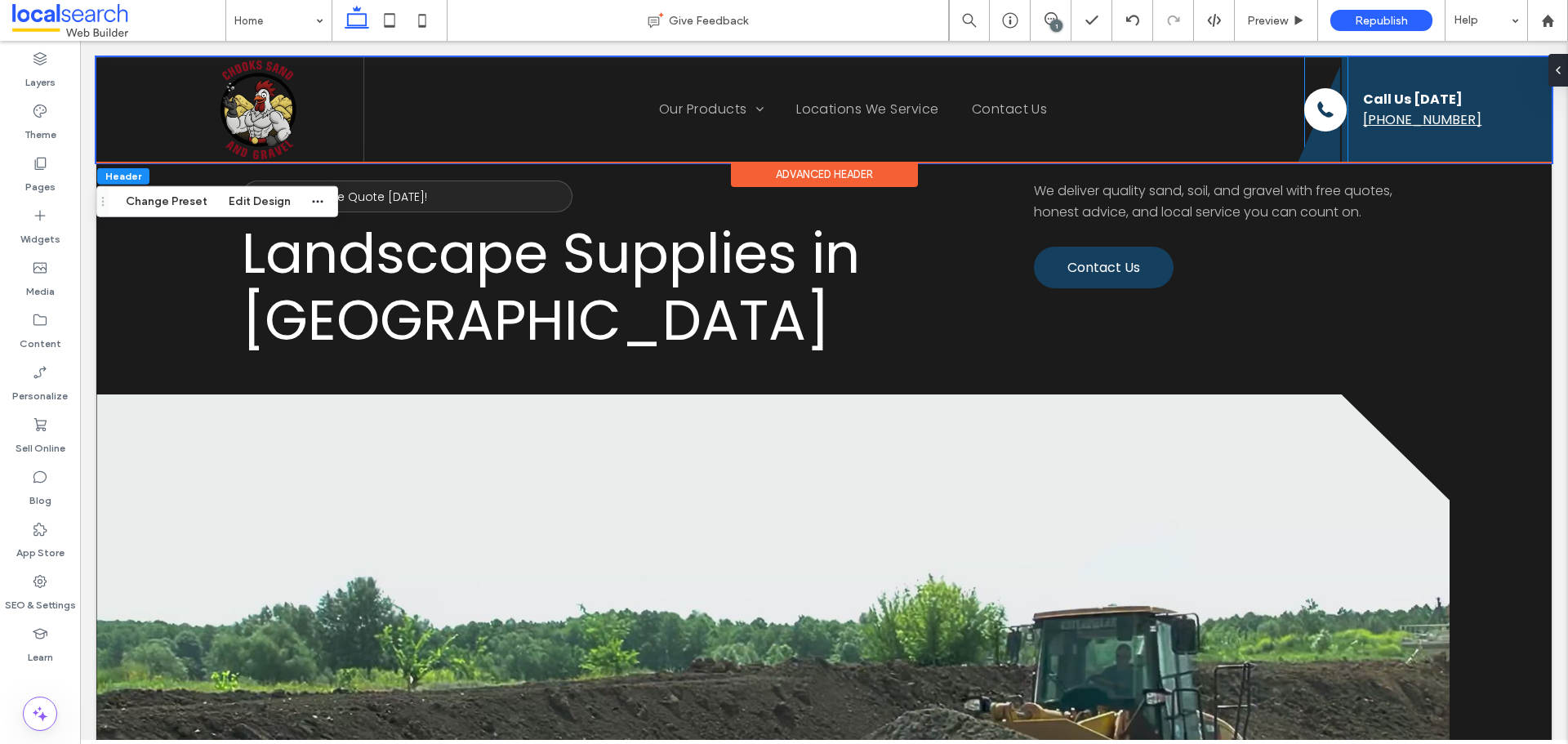
click at [1317, 145] on icon at bounding box center [1319, 114] width 42 height 96
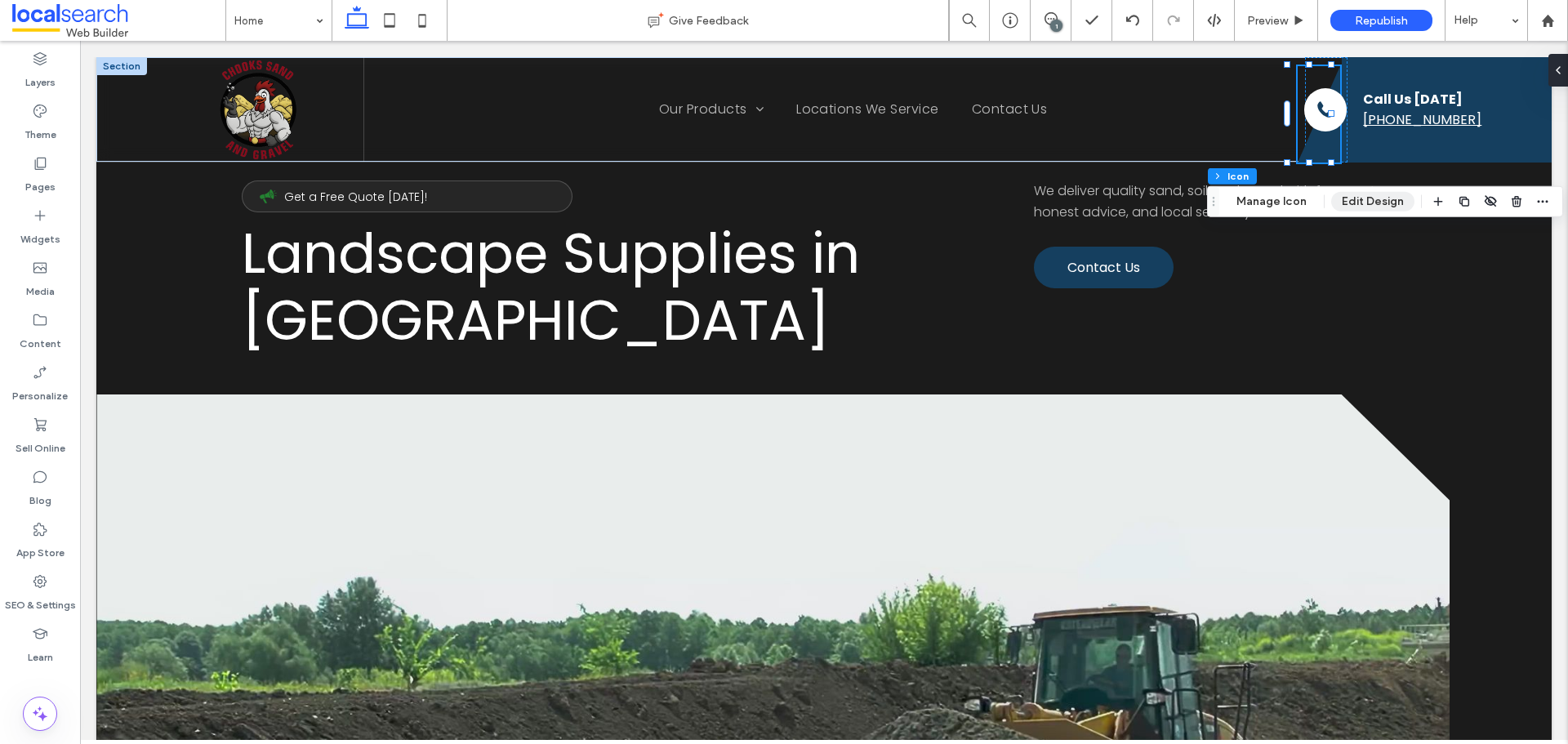
click at [1379, 192] on button "Edit Design" at bounding box center [1373, 202] width 84 height 19
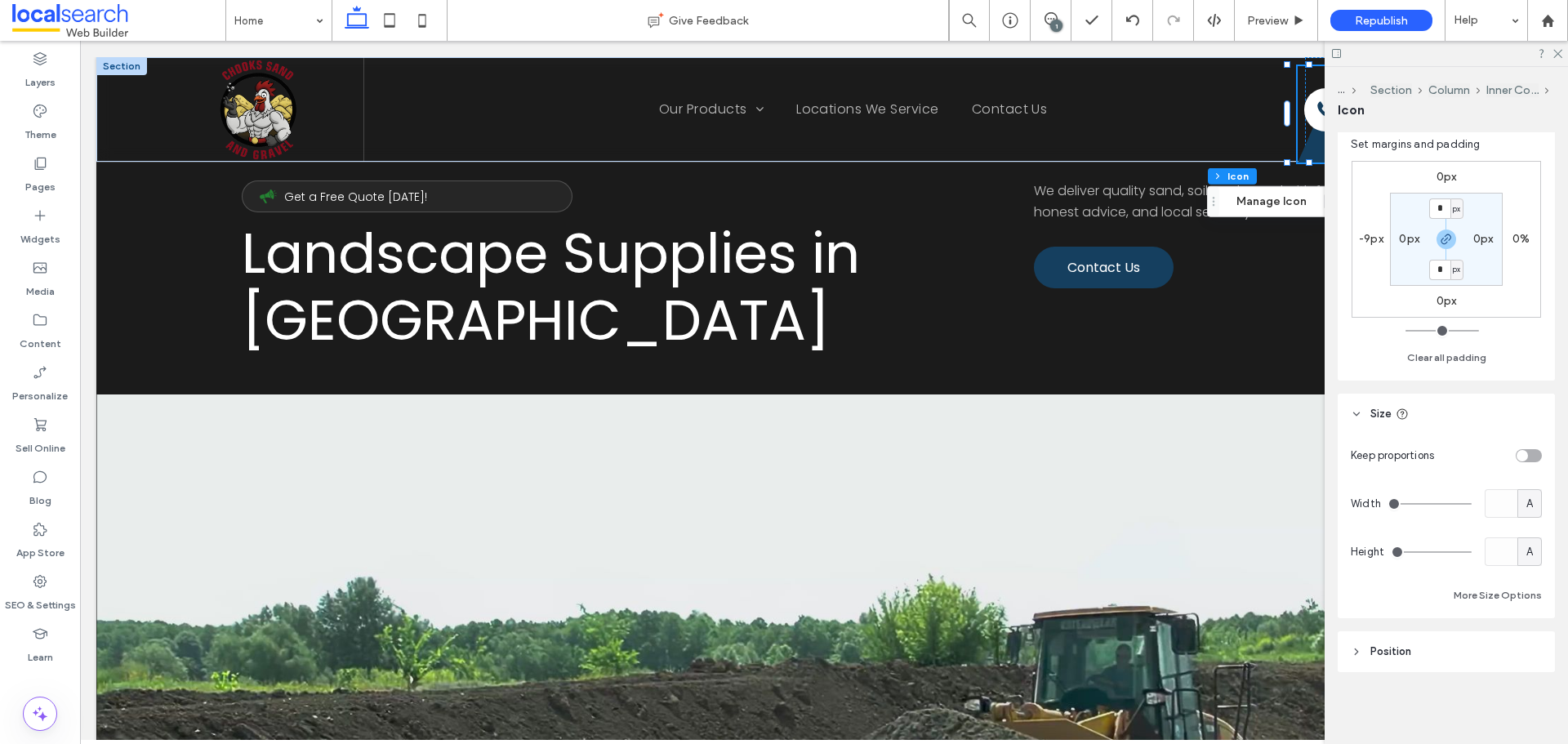
click at [1366, 238] on label "-9px" at bounding box center [1371, 239] width 25 height 14
type input "*"
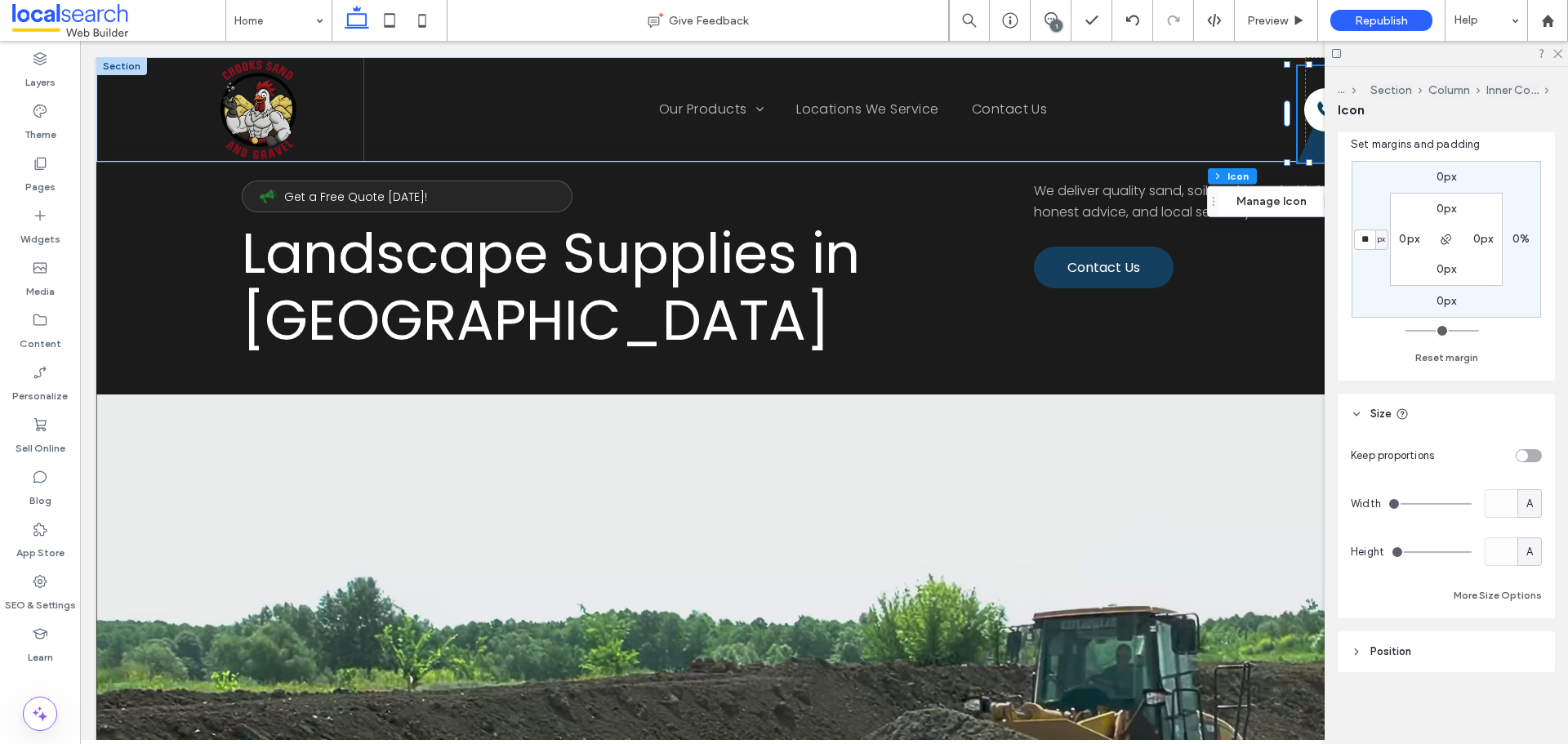
type input "**"
type input "*"
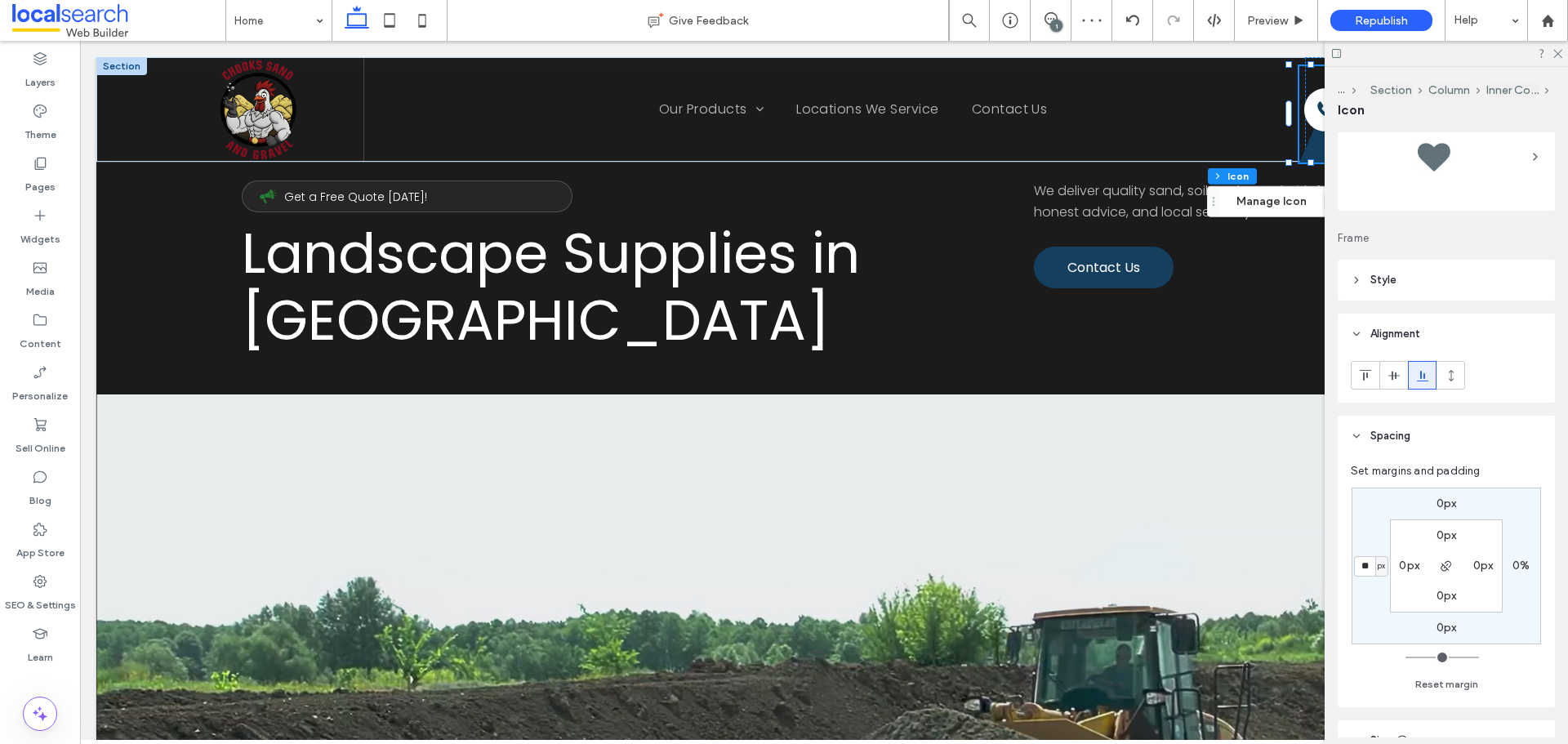
click at [1555, 56] on use at bounding box center [1558, 55] width 9 height 9
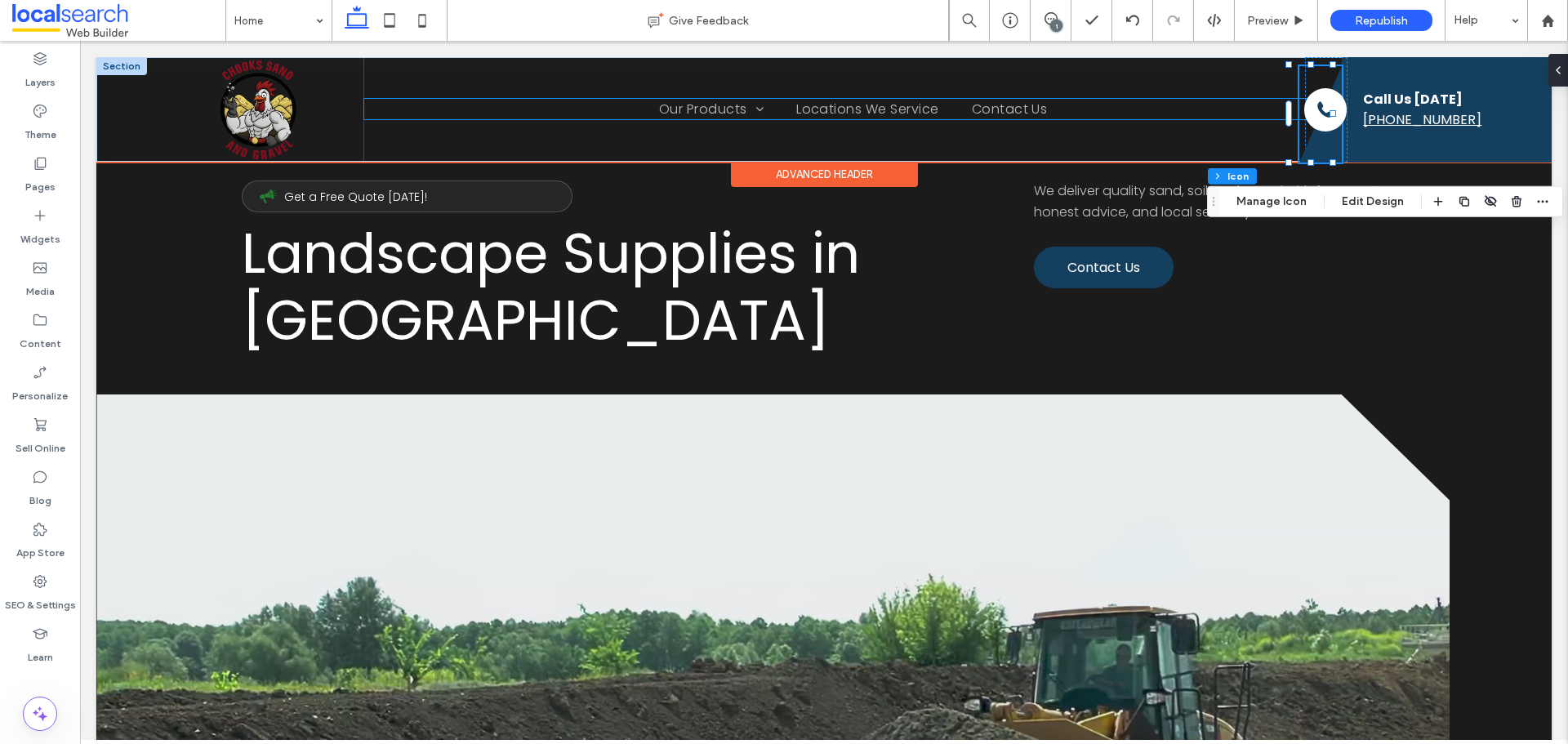
click at [1130, 107] on ul "Home Our Products Sand Brickies Loam Dune Sand Playground Sand Builders Builder…" at bounding box center [853, 108] width 978 height 20
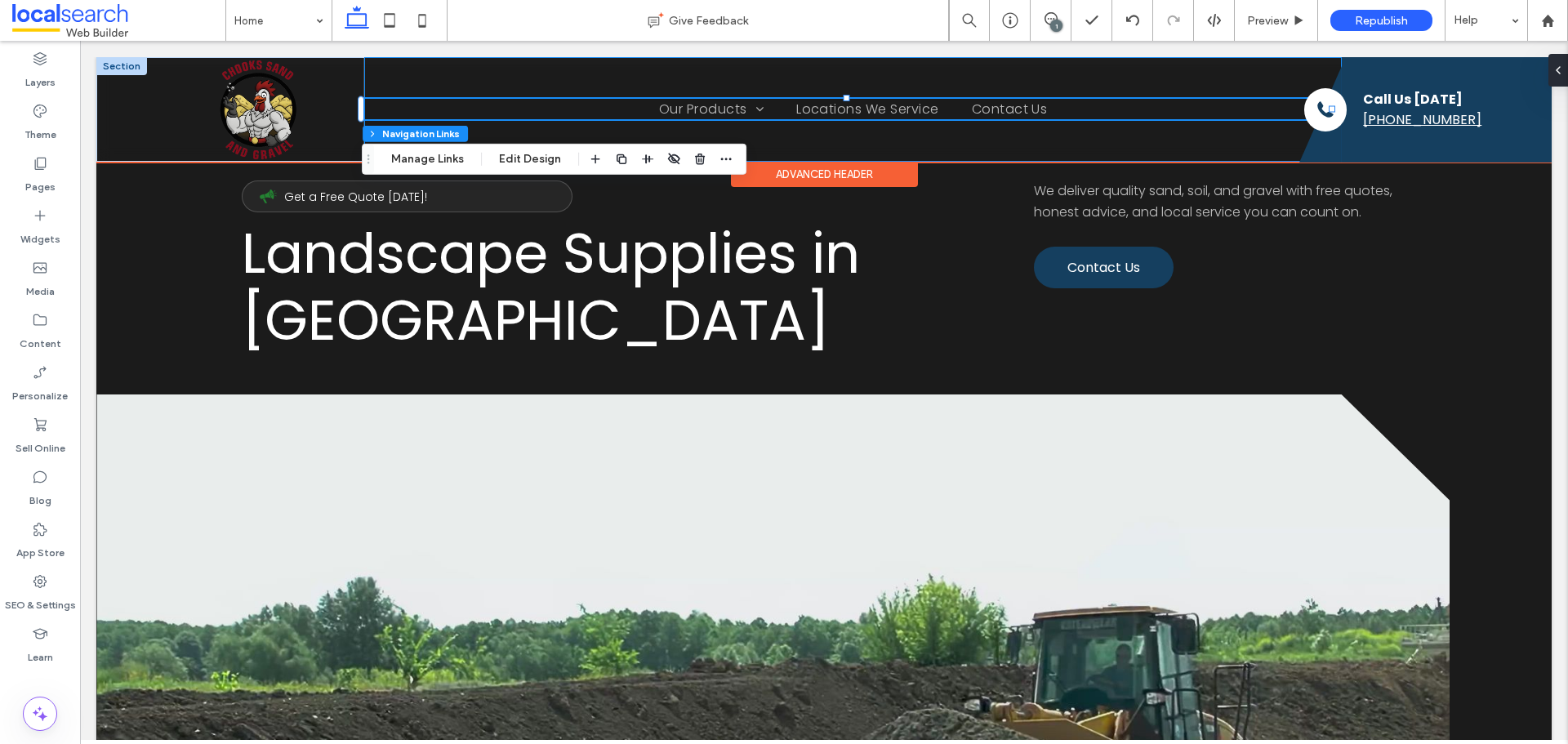
click at [1281, 72] on div "Home Our Products Sand Brickies Loam Dune Sand Playground Sand Builders Builder…" at bounding box center [853, 109] width 978 height 105
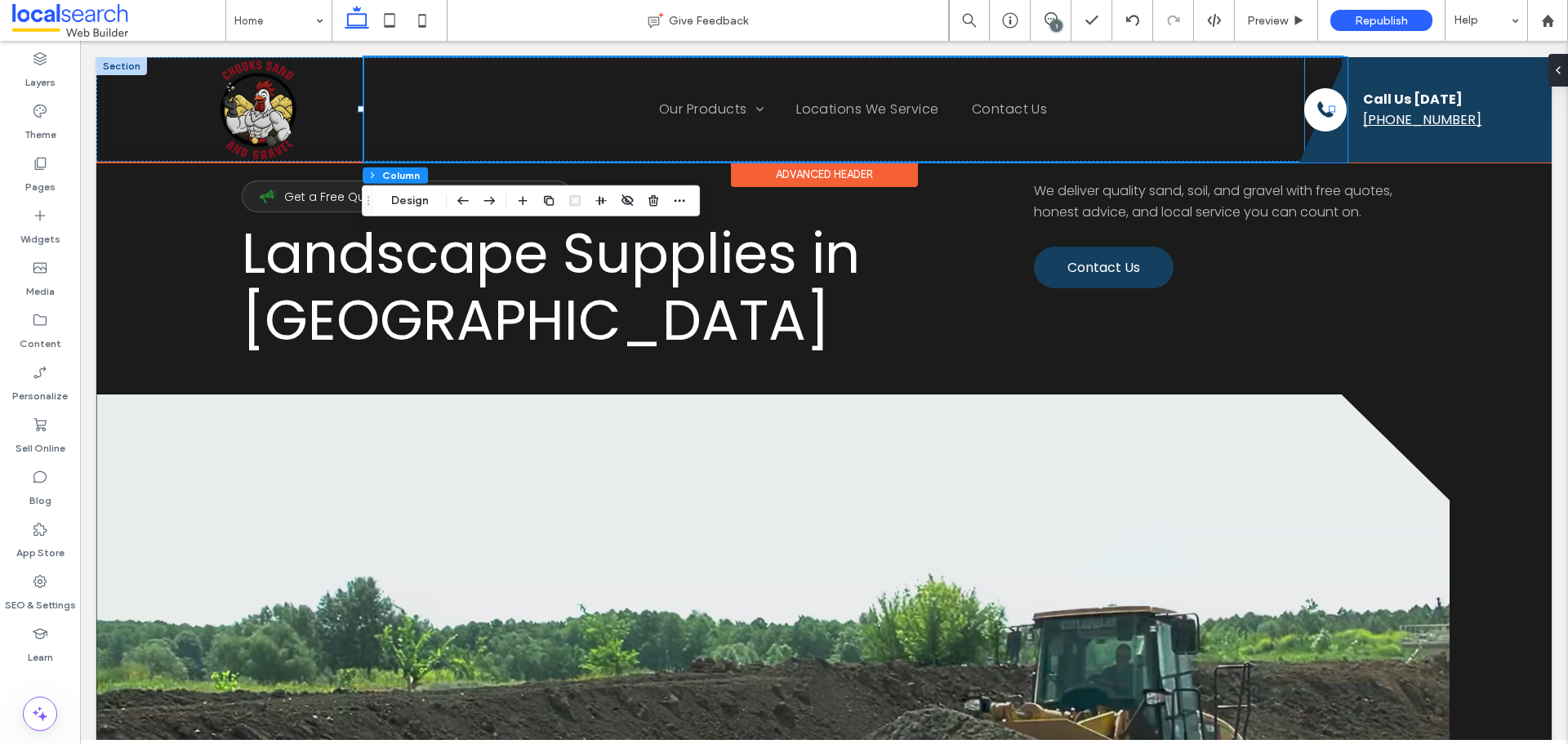
click at [1326, 74] on icon "Divider Icon" at bounding box center [1320, 114] width 42 height 96
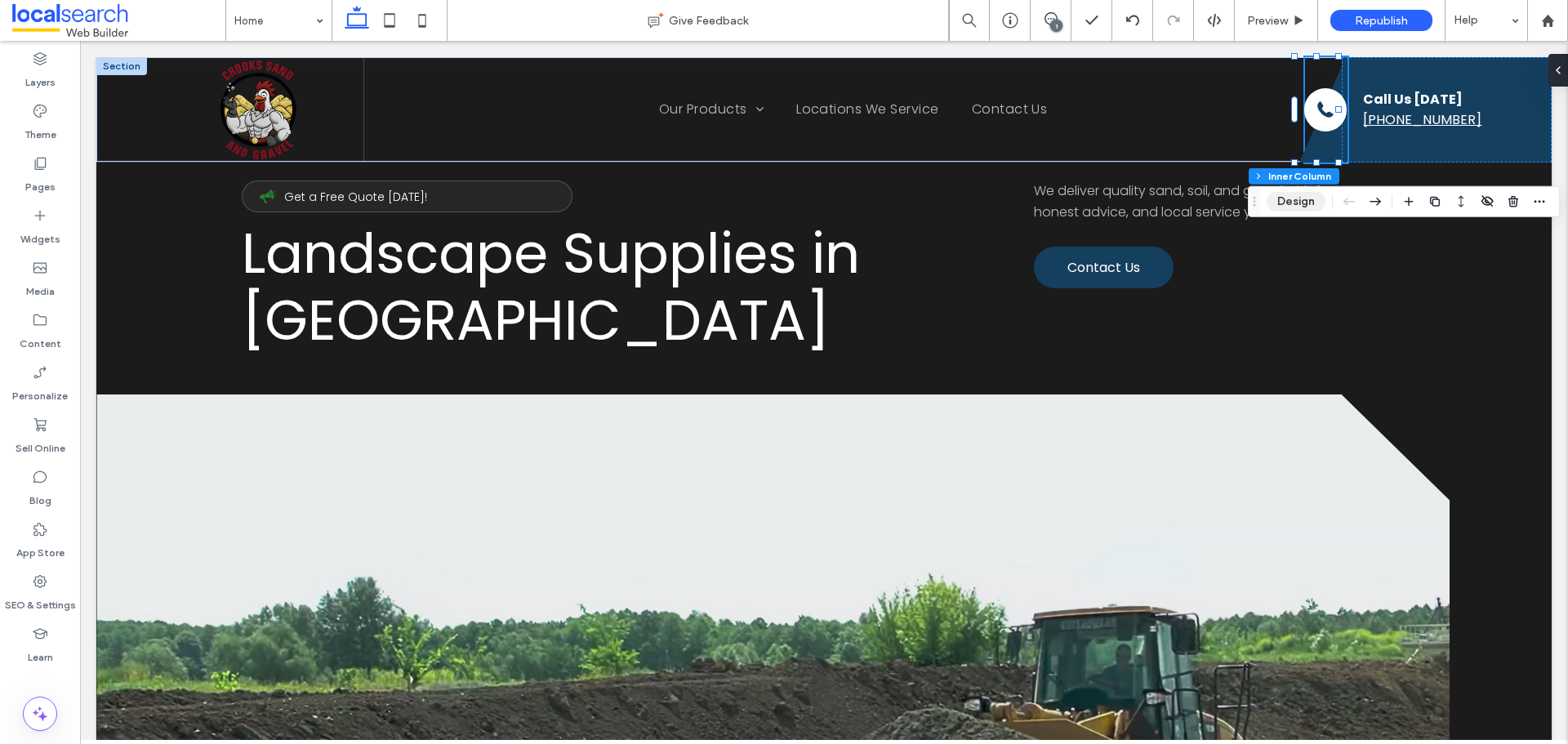
click at [1298, 205] on button "Design" at bounding box center [1296, 202] width 59 height 19
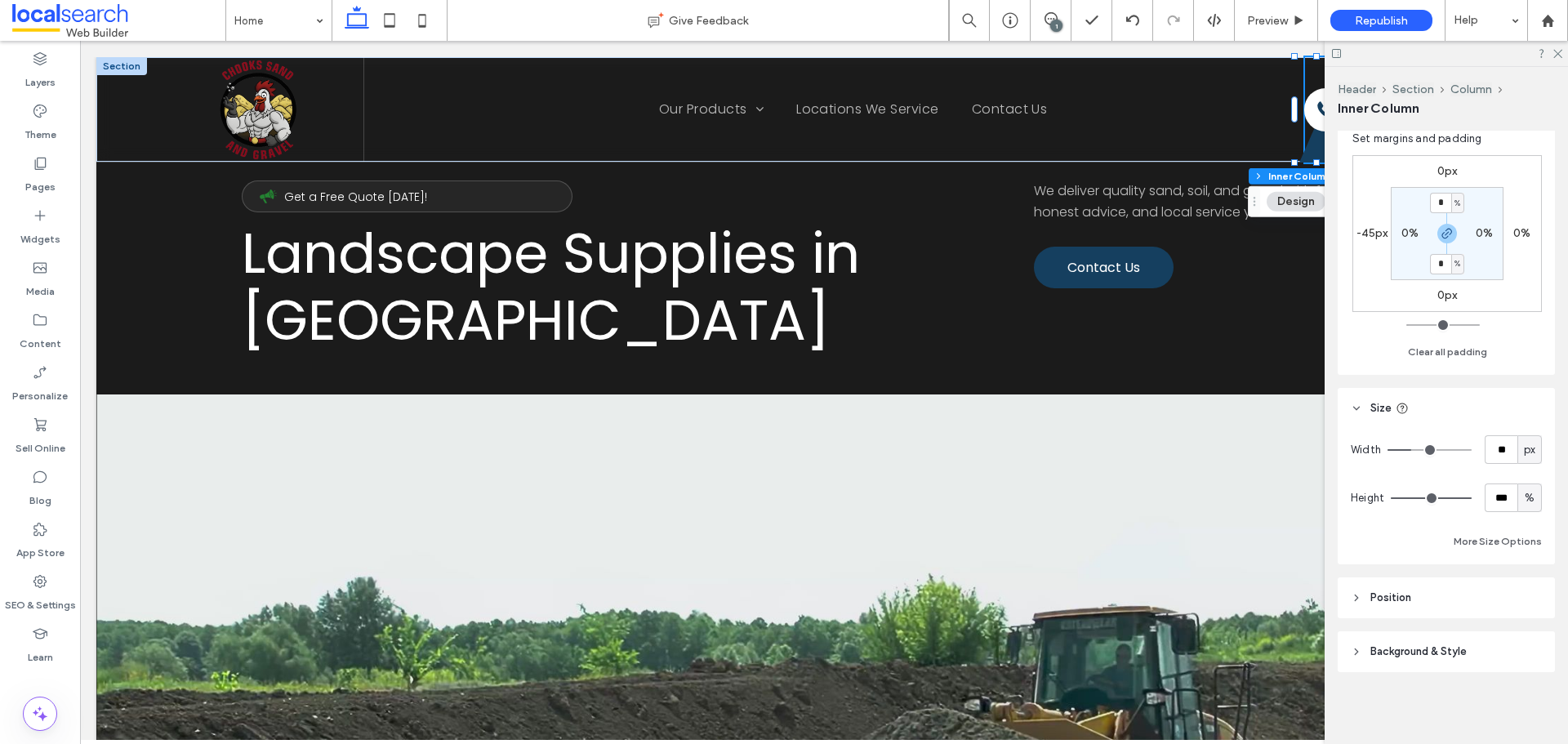
scroll to position [429, 0]
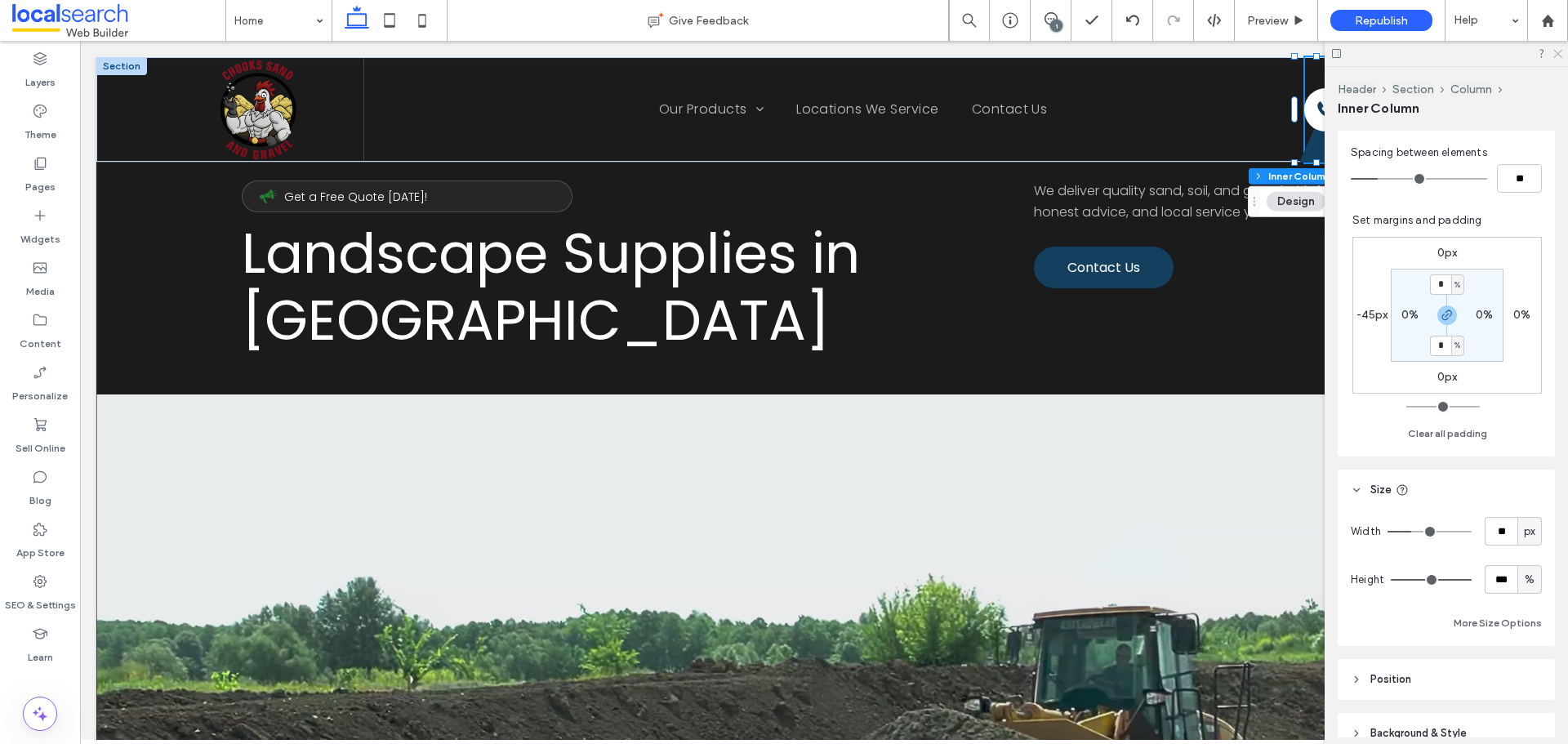
click at [1558, 52] on icon at bounding box center [1557, 53] width 11 height 11
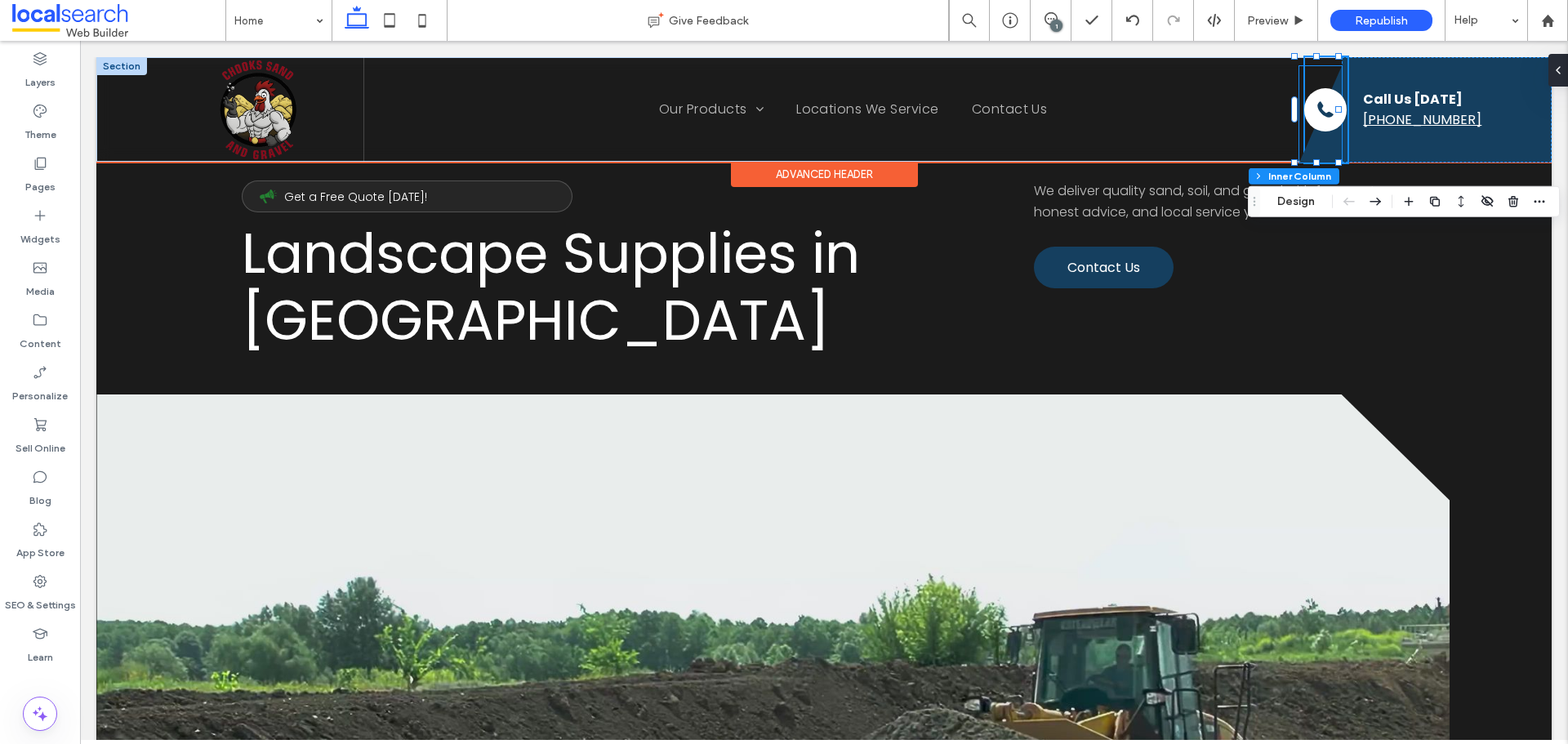
click at [1321, 147] on icon at bounding box center [1320, 114] width 42 height 96
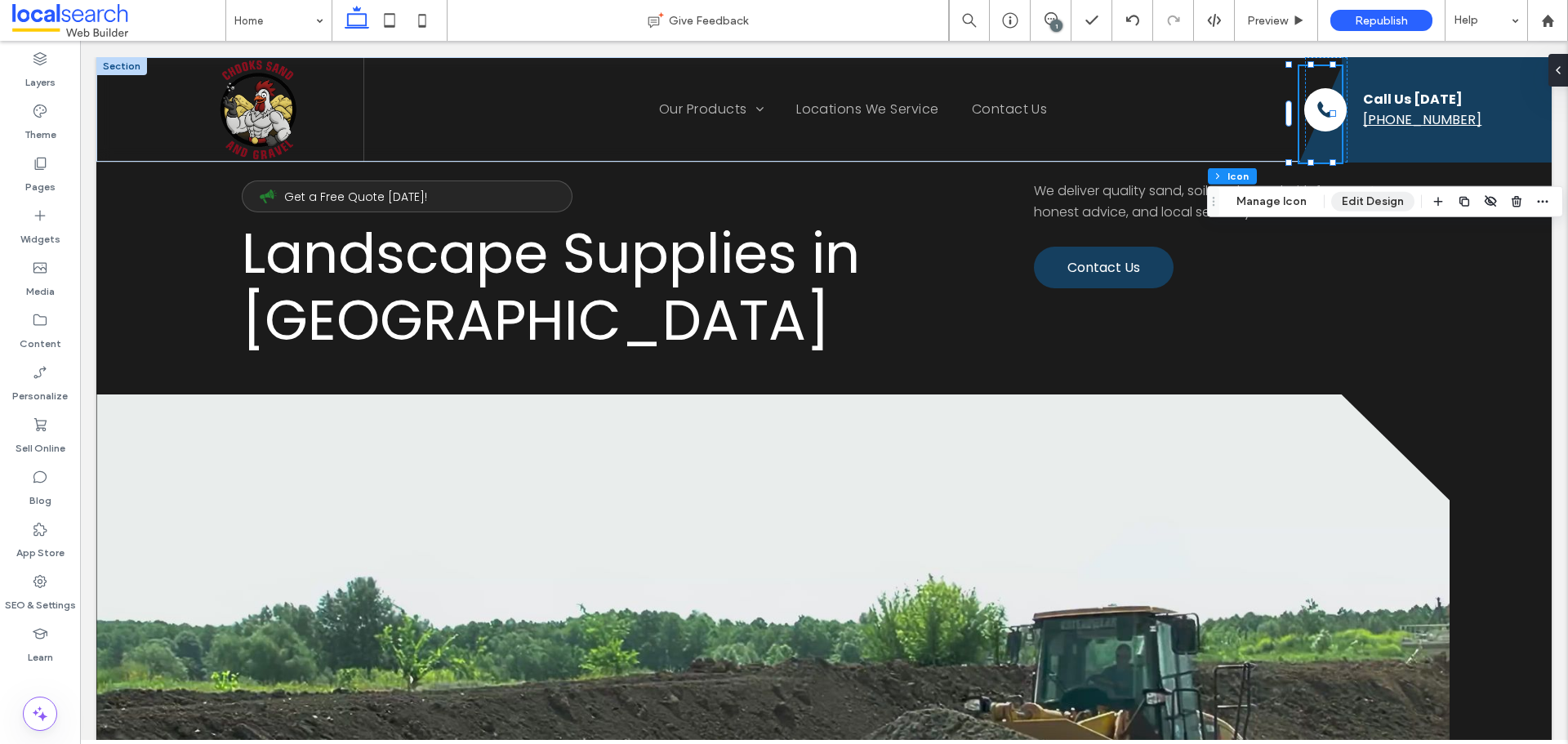
click at [1351, 201] on button "Edit Design" at bounding box center [1373, 202] width 84 height 19
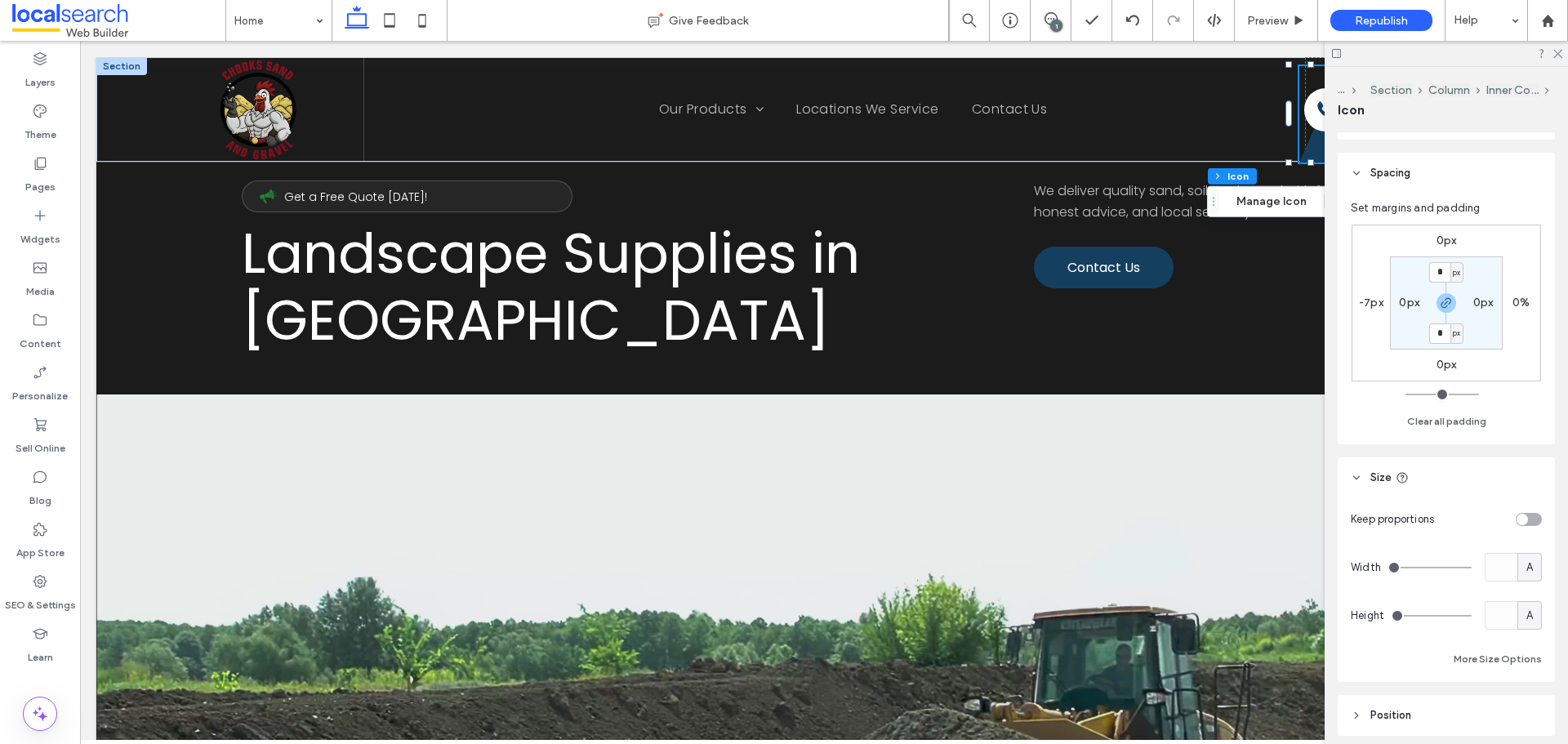
scroll to position [391, 0]
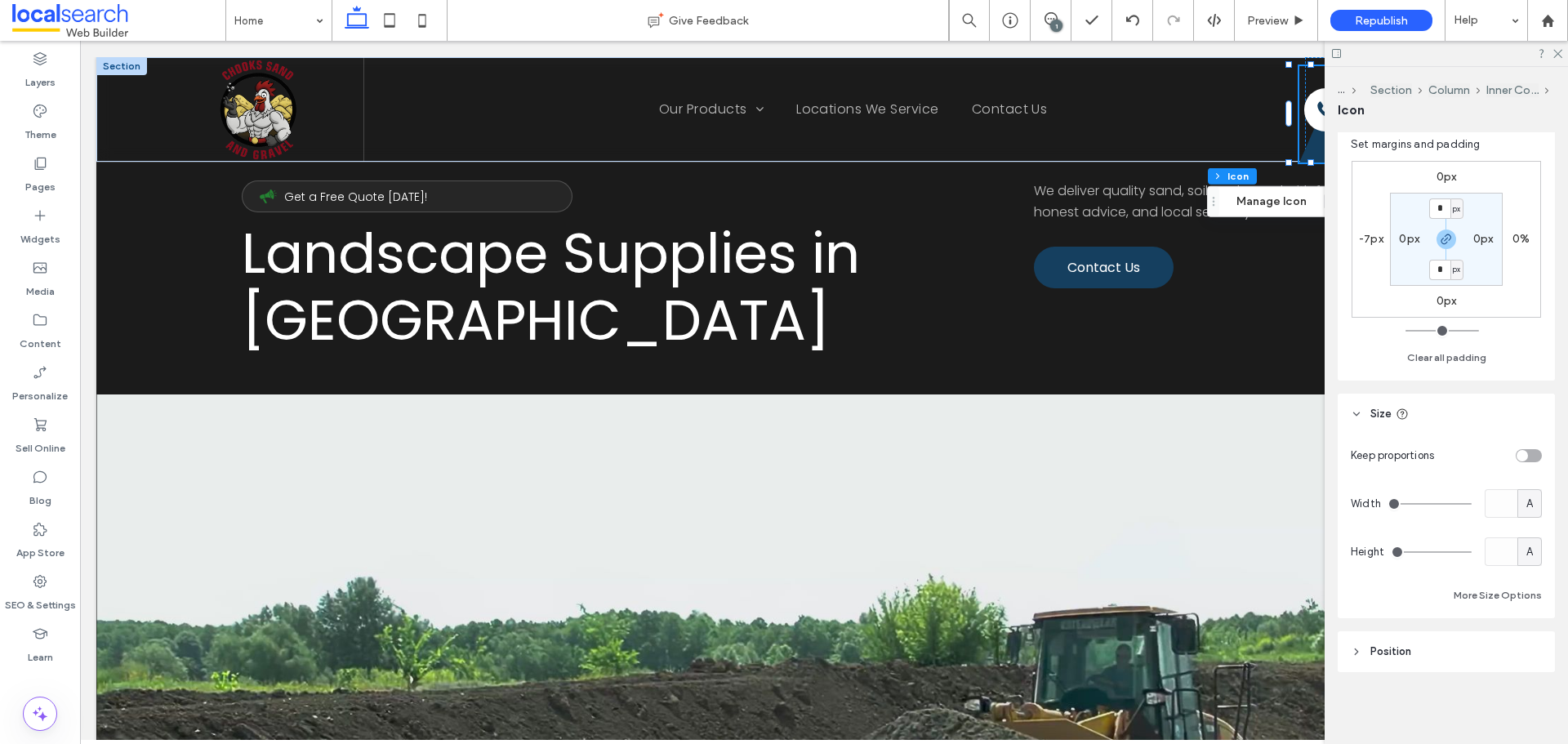
click at [1527, 551] on span "A" at bounding box center [1529, 552] width 6 height 17
click at [1523, 583] on span "px" at bounding box center [1521, 581] width 11 height 17
type input "***"
type input "*****"
type input "***"
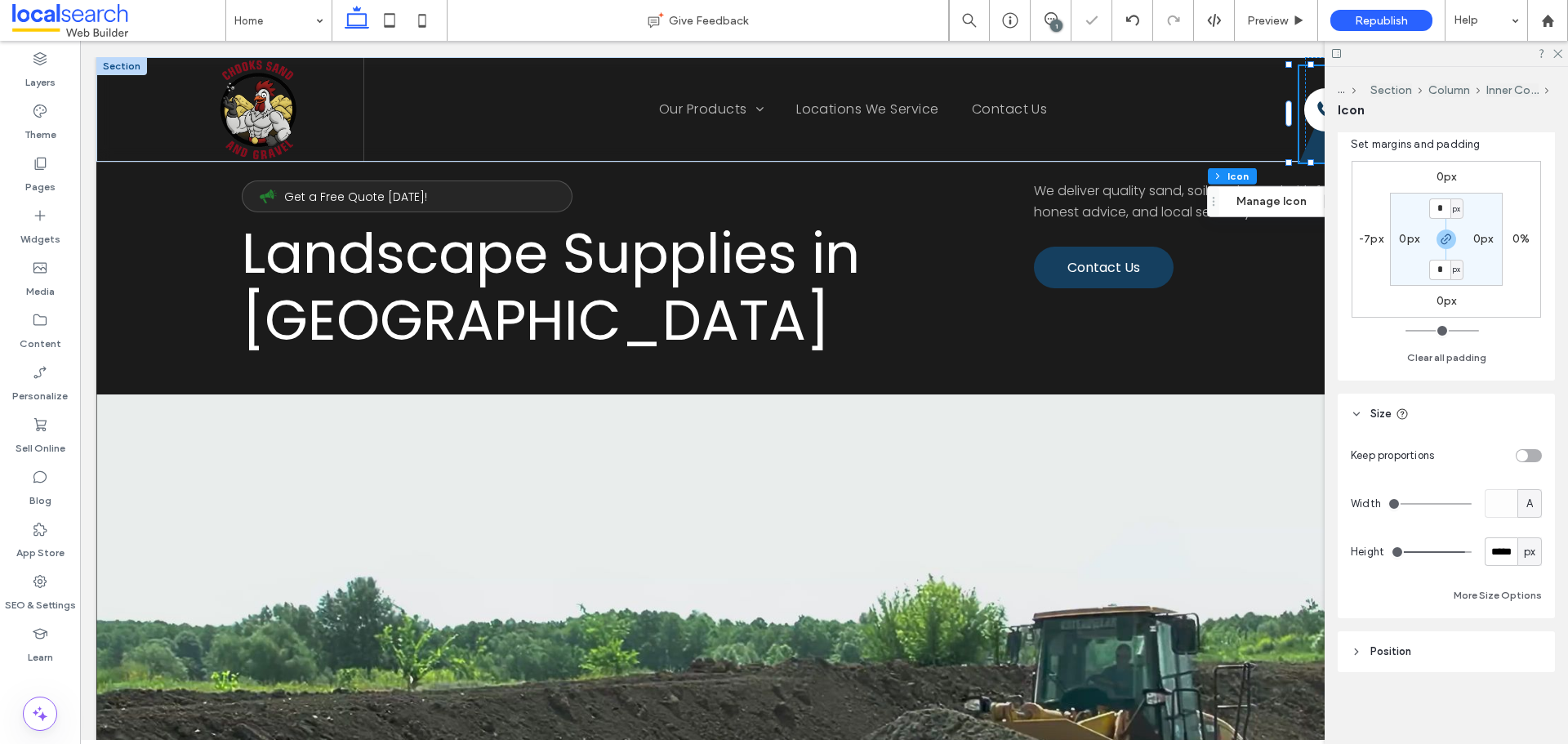
type input "***"
drag, startPoint x: 1454, startPoint y: 554, endPoint x: 1519, endPoint y: 555, distance: 65.0
type input "***"
click at [1472, 553] on input "range" at bounding box center [1431, 553] width 81 height 2
click at [1557, 54] on icon at bounding box center [1557, 53] width 11 height 11
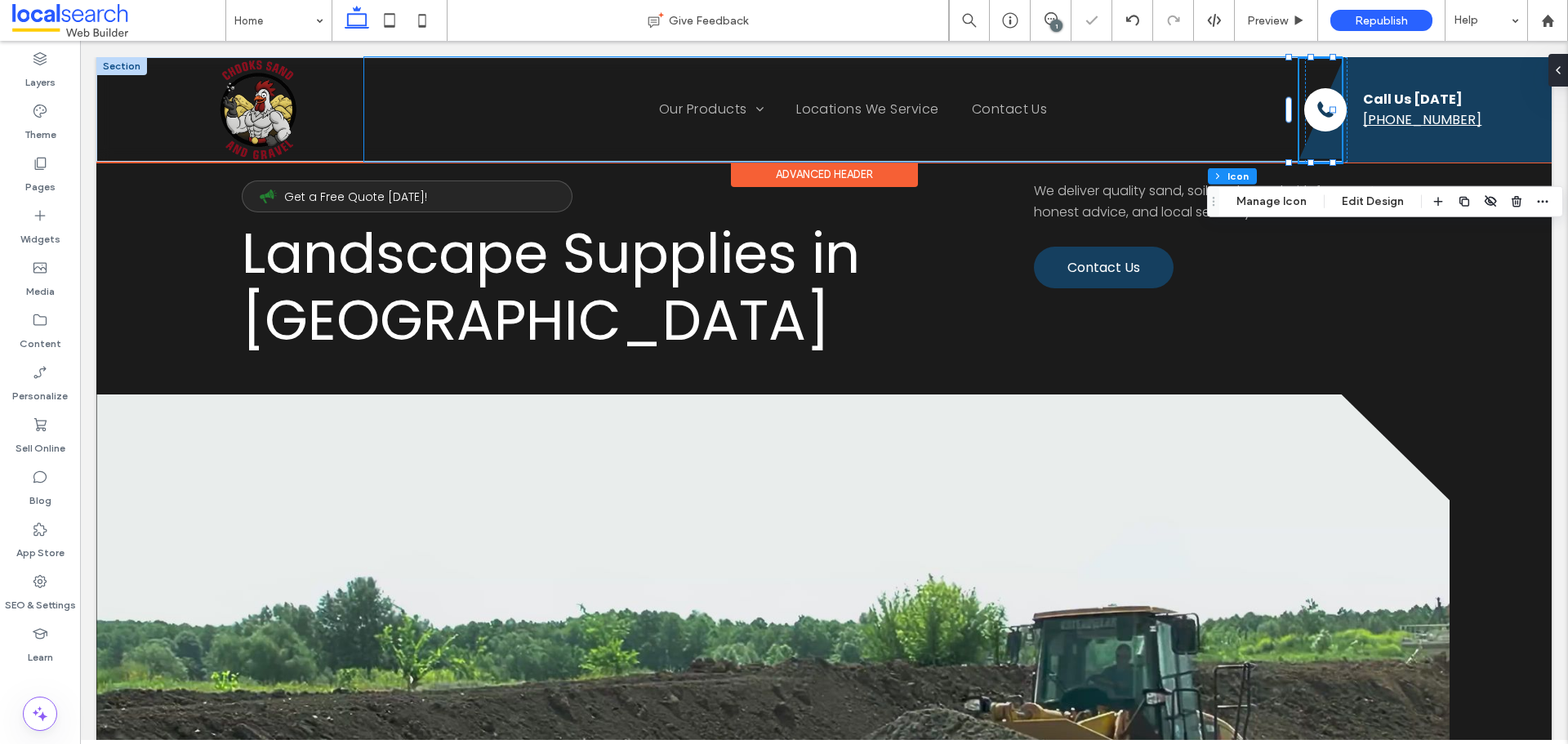
click at [1163, 123] on div "Home Our Products Sand Brickies Loam Dune Sand Playground Sand Builders Builder…" at bounding box center [853, 109] width 978 height 105
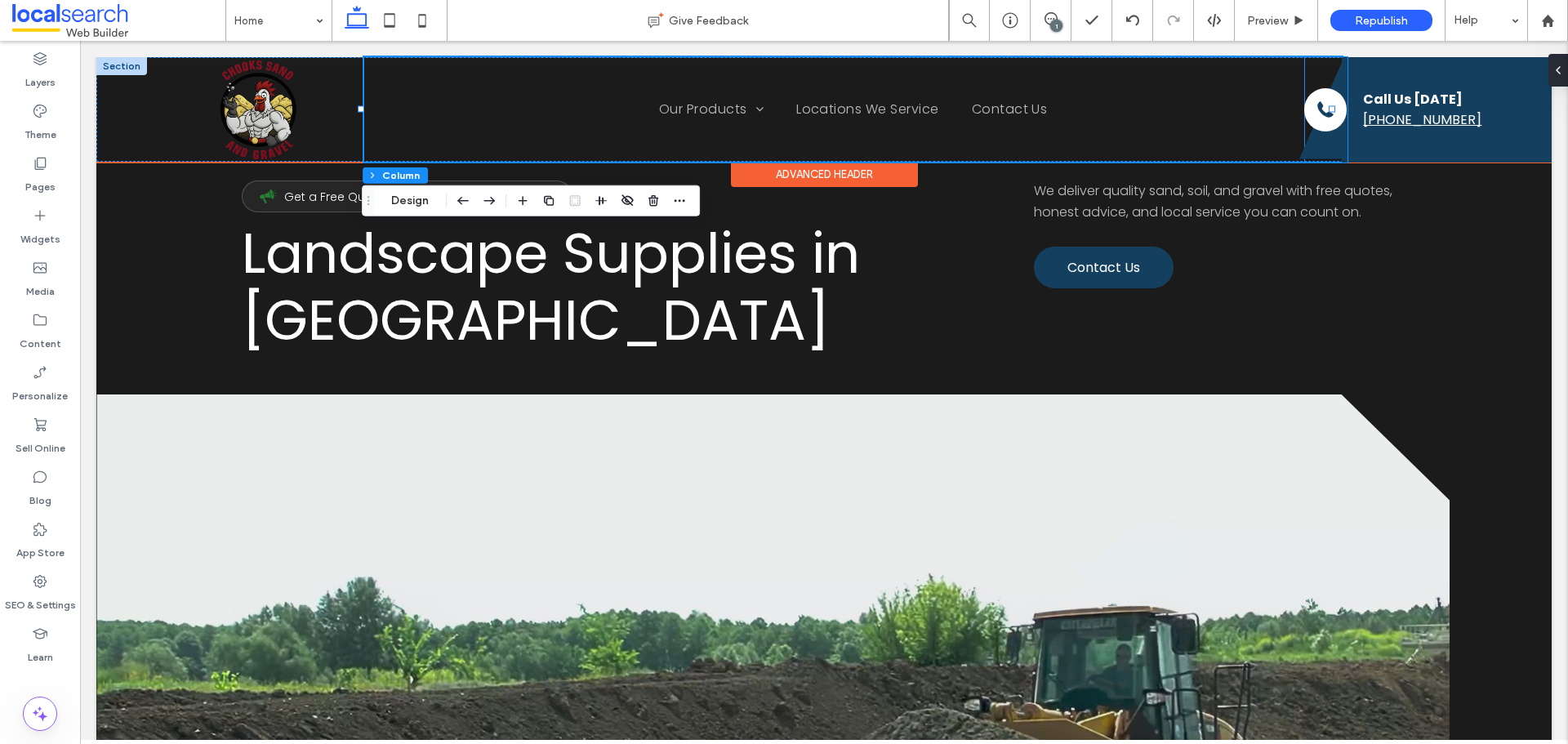
click at [1309, 139] on icon at bounding box center [1320, 109] width 42 height 96
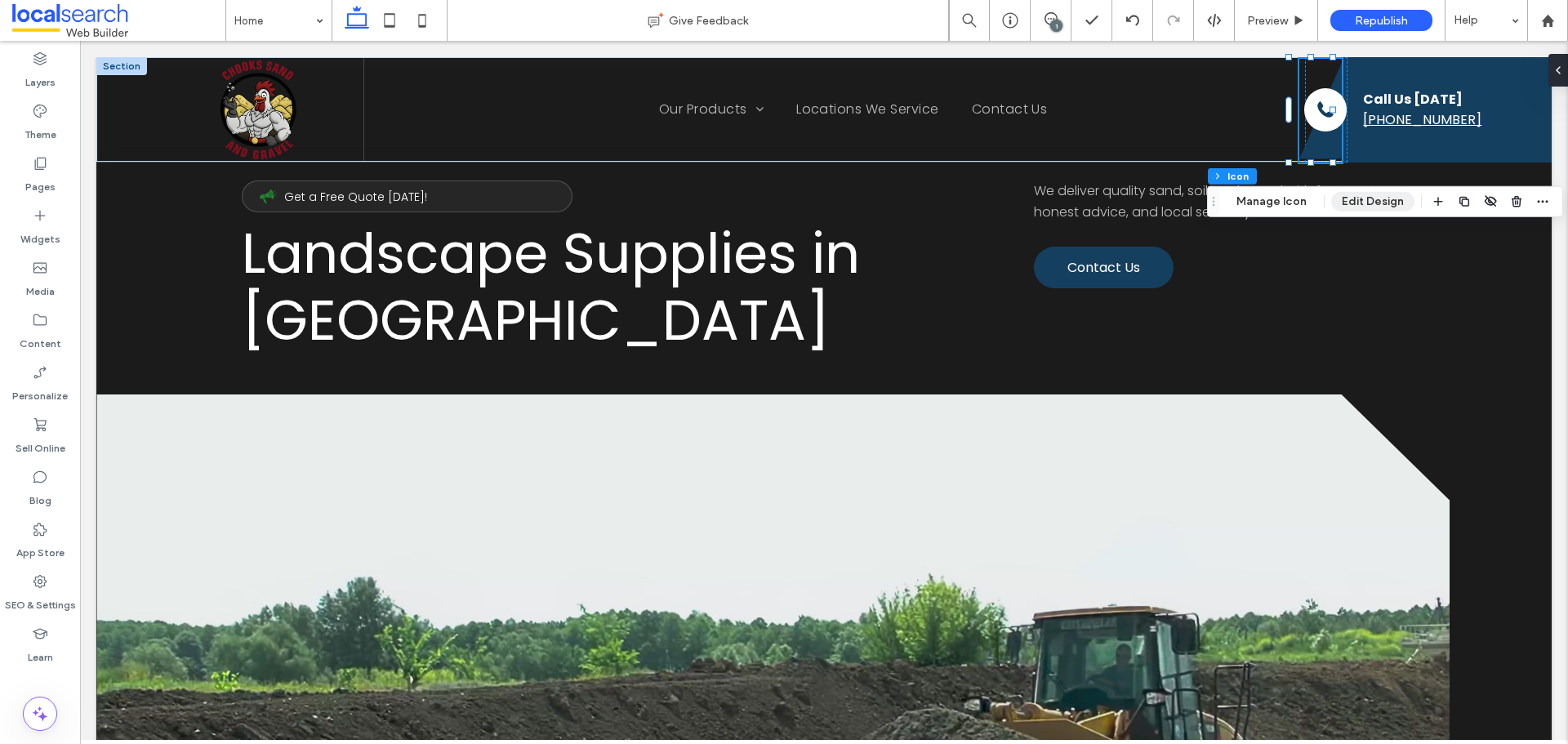
click at [1358, 201] on button "Edit Design" at bounding box center [1373, 202] width 84 height 19
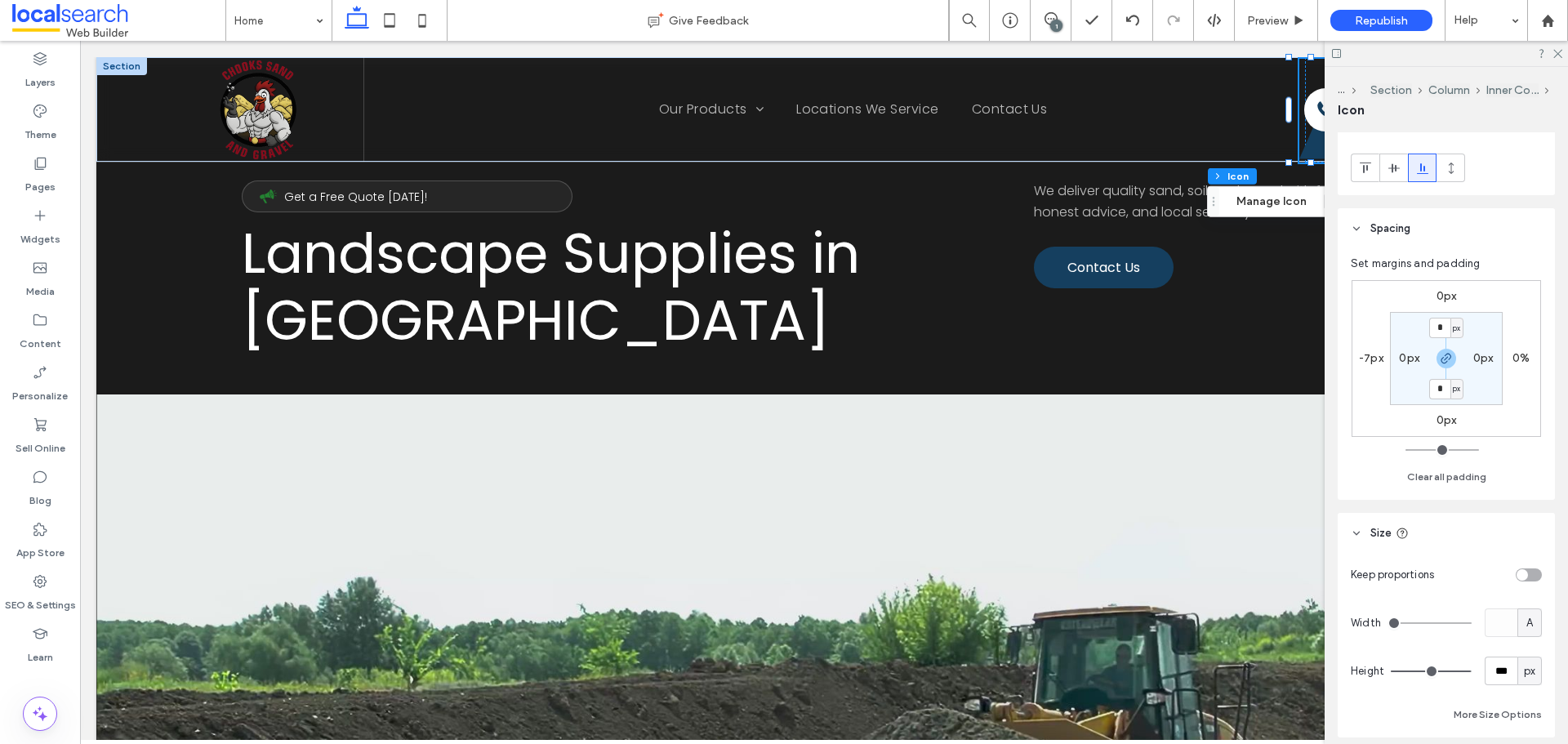
scroll to position [145, 0]
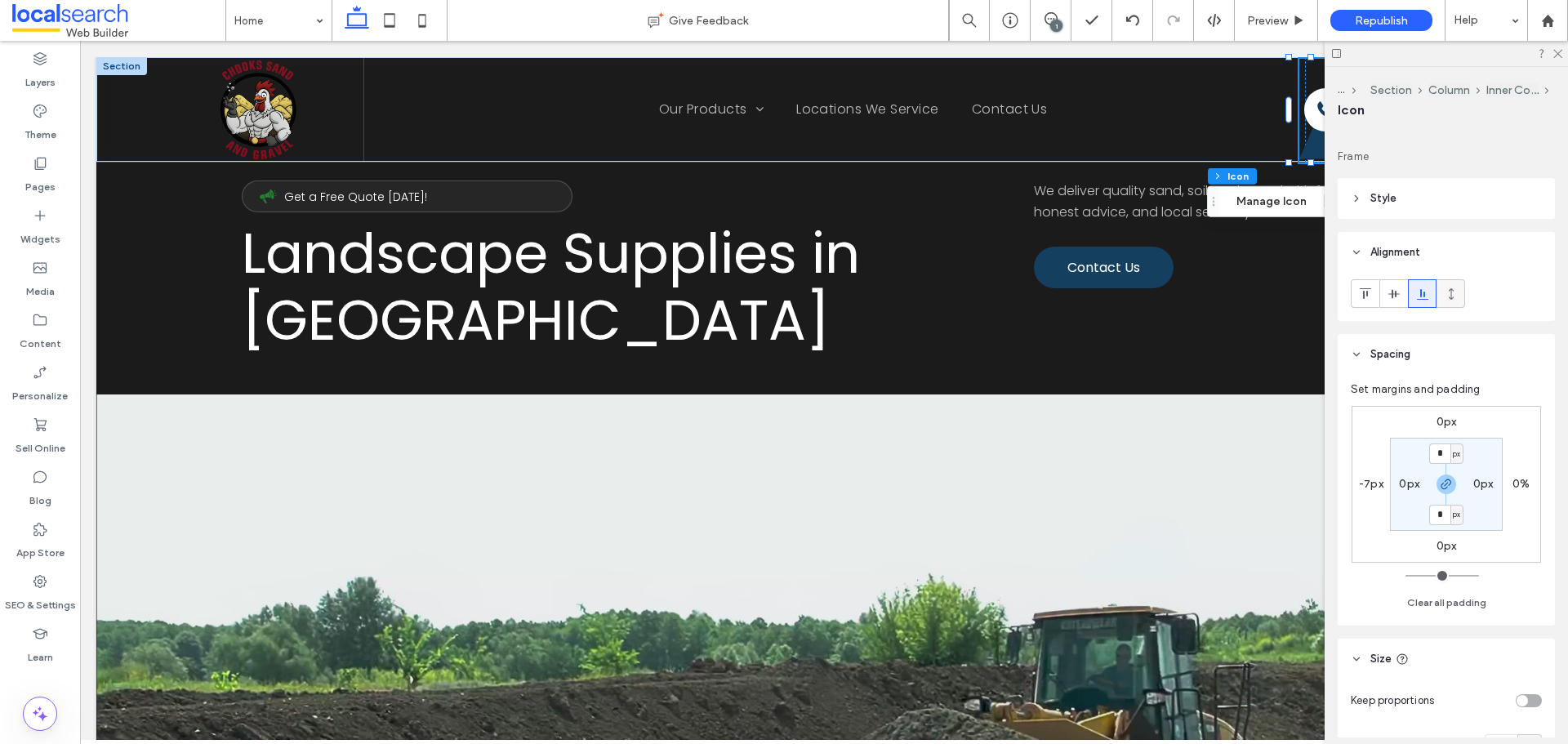
click at [1445, 286] on span at bounding box center [1451, 294] width 13 height 27
type input "*"
click at [1554, 56] on icon at bounding box center [1557, 53] width 11 height 11
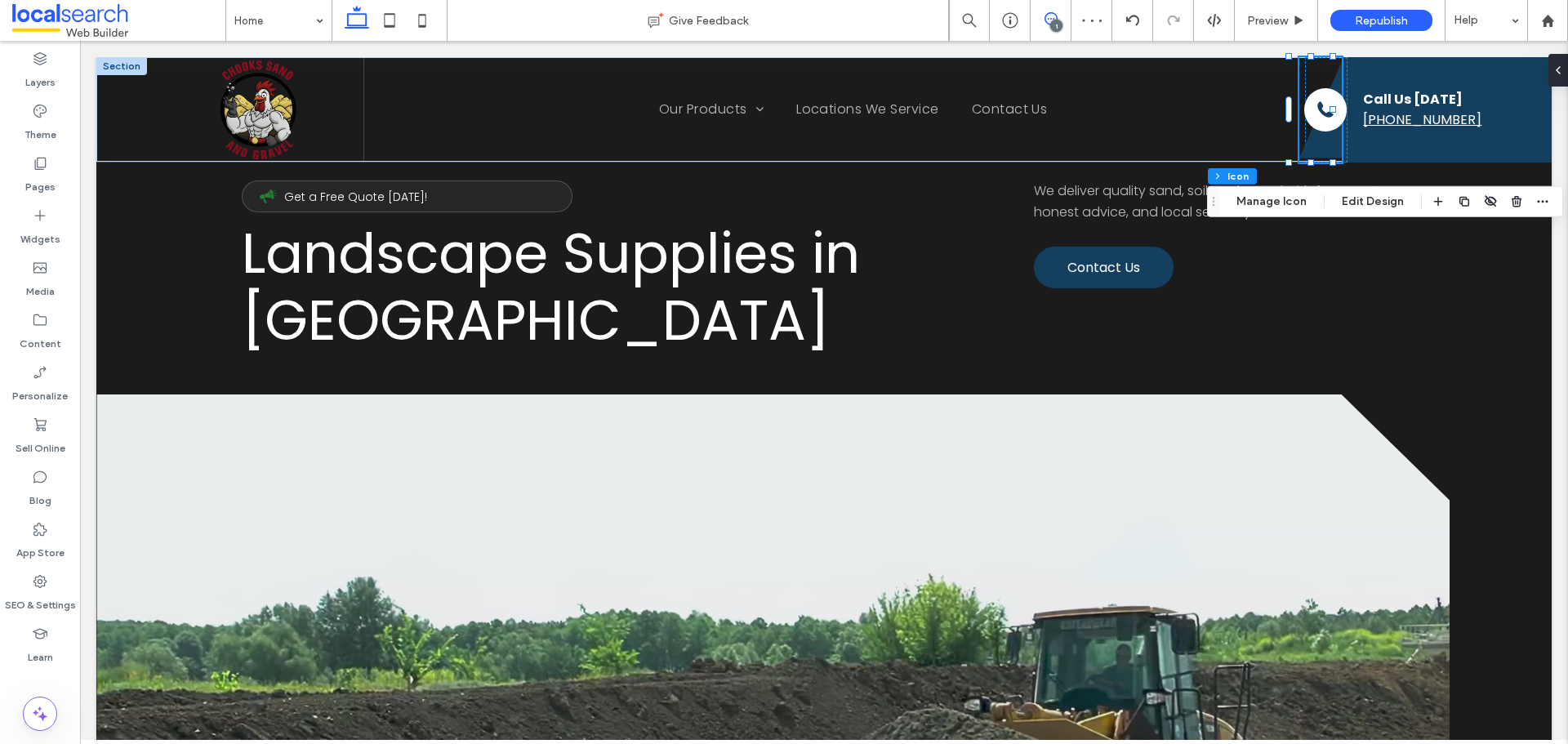
click at [1055, 19] on icon at bounding box center [1051, 19] width 13 height 13
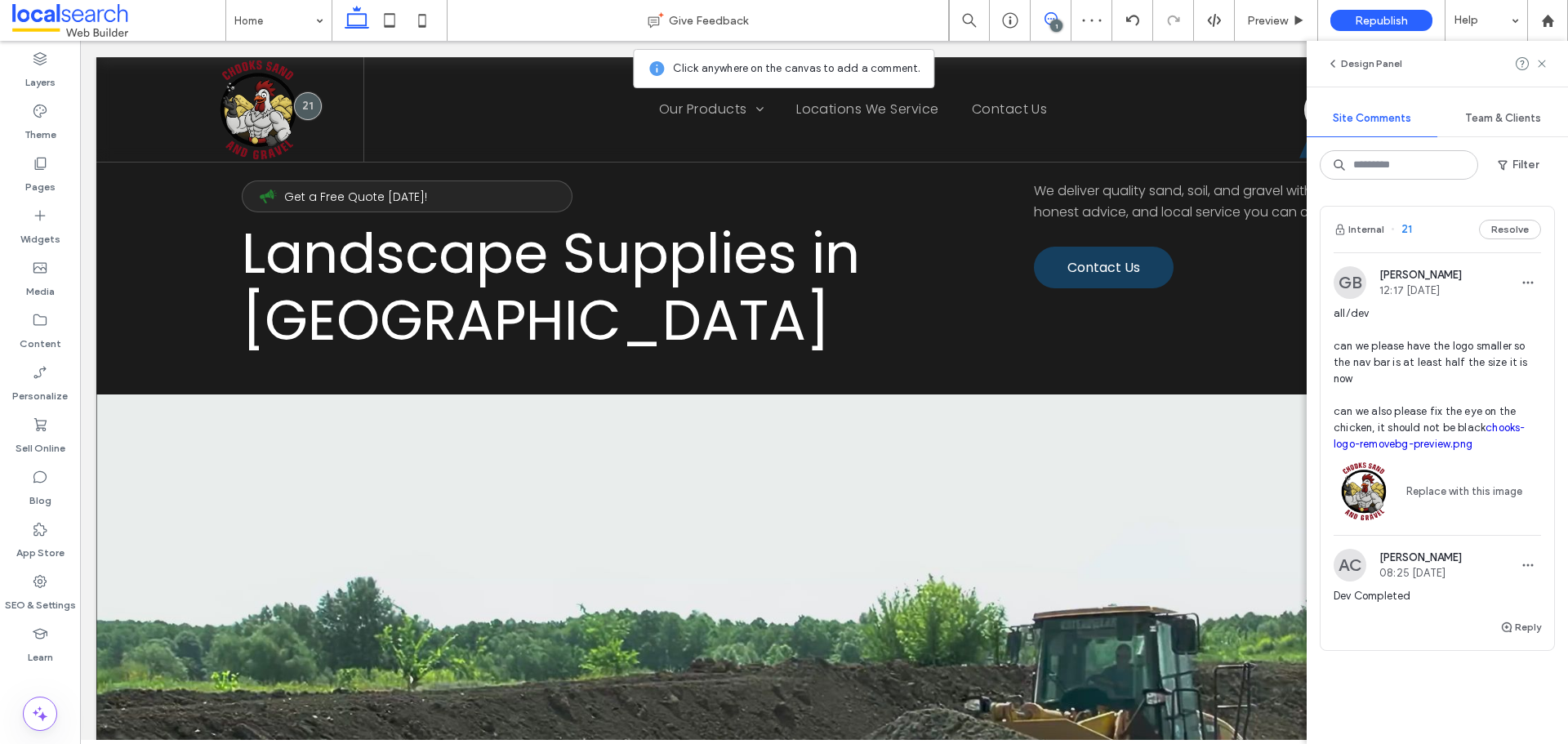
click at [1055, 19] on icon at bounding box center [1051, 19] width 13 height 13
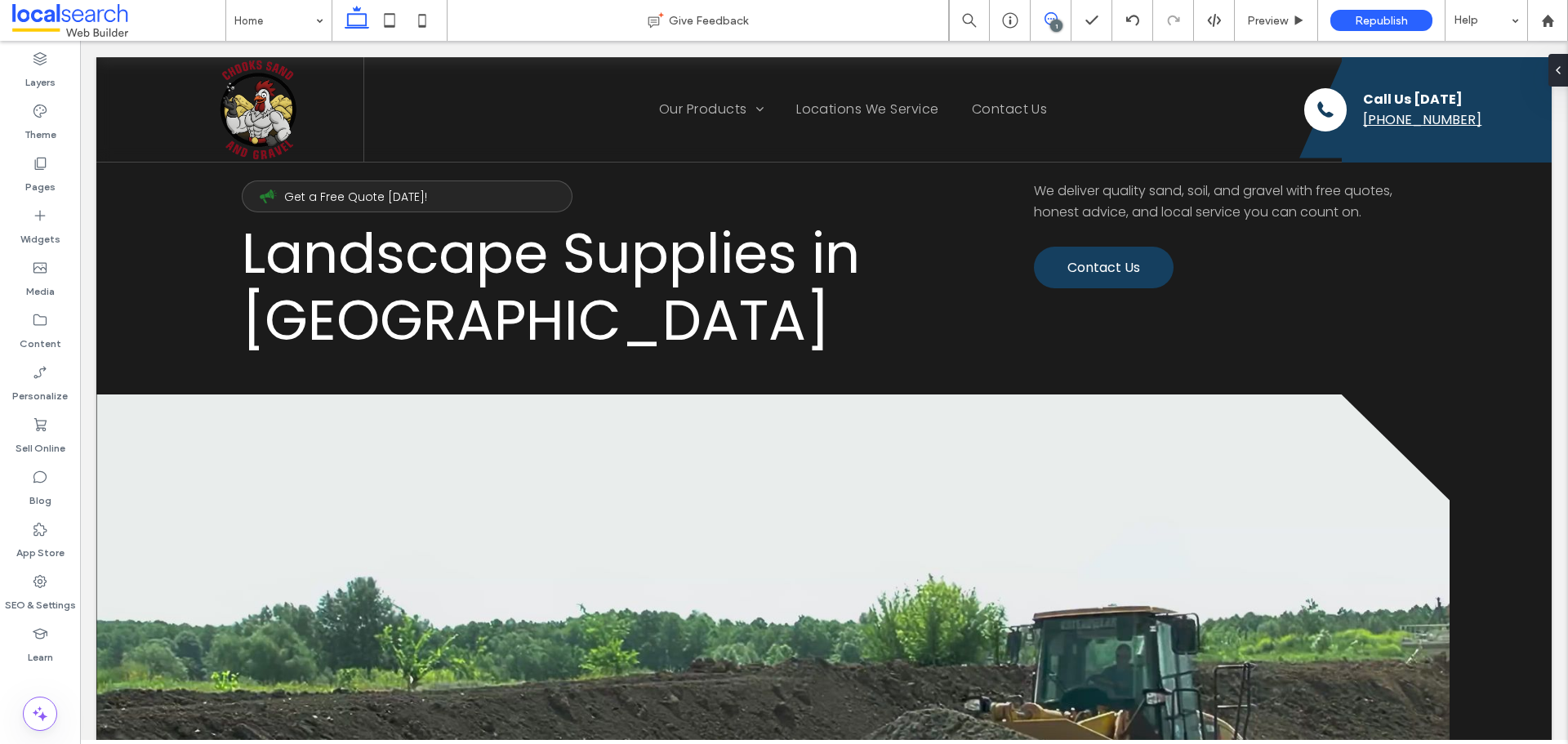
click at [1055, 19] on icon at bounding box center [1051, 19] width 13 height 13
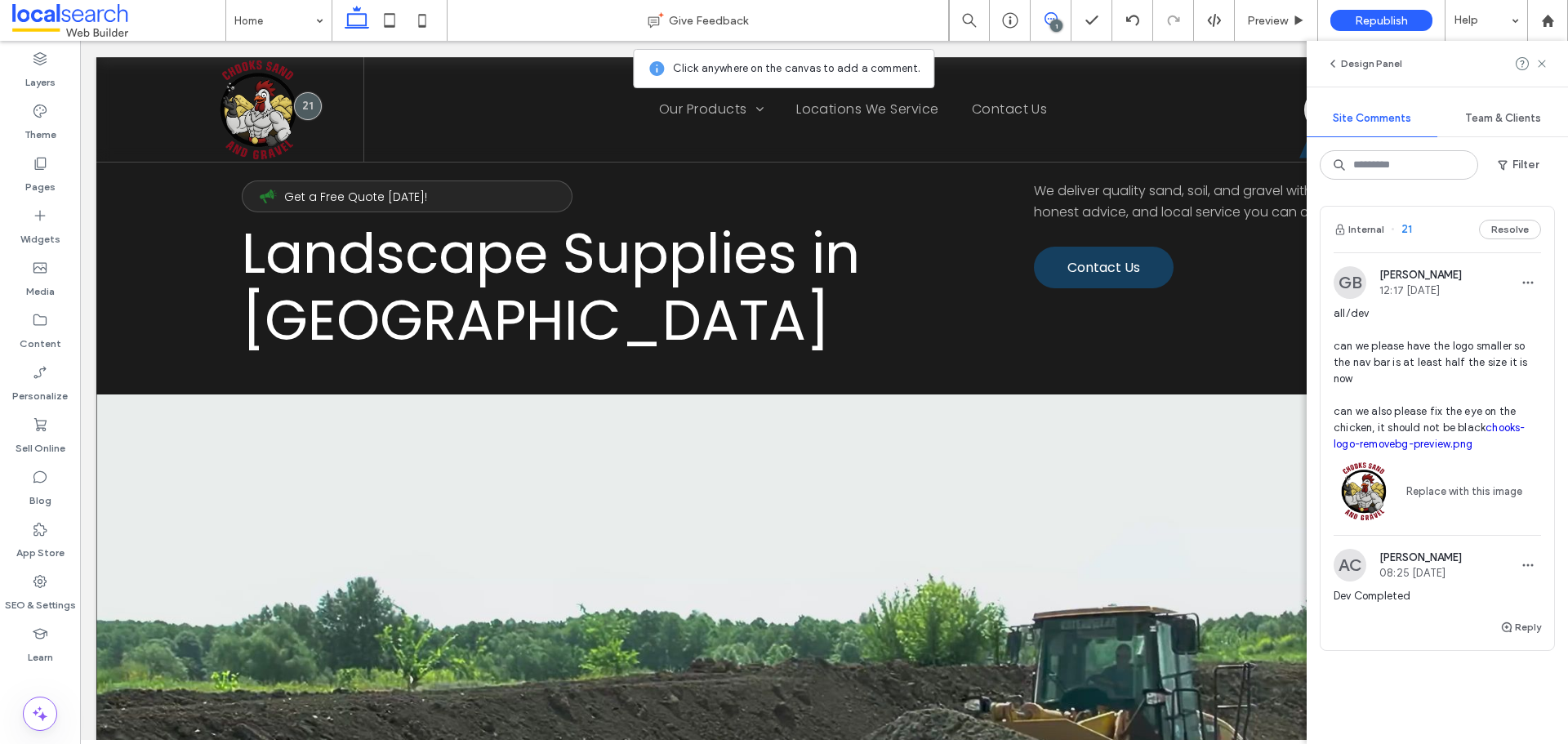
click at [1045, 15] on icon at bounding box center [1051, 19] width 13 height 13
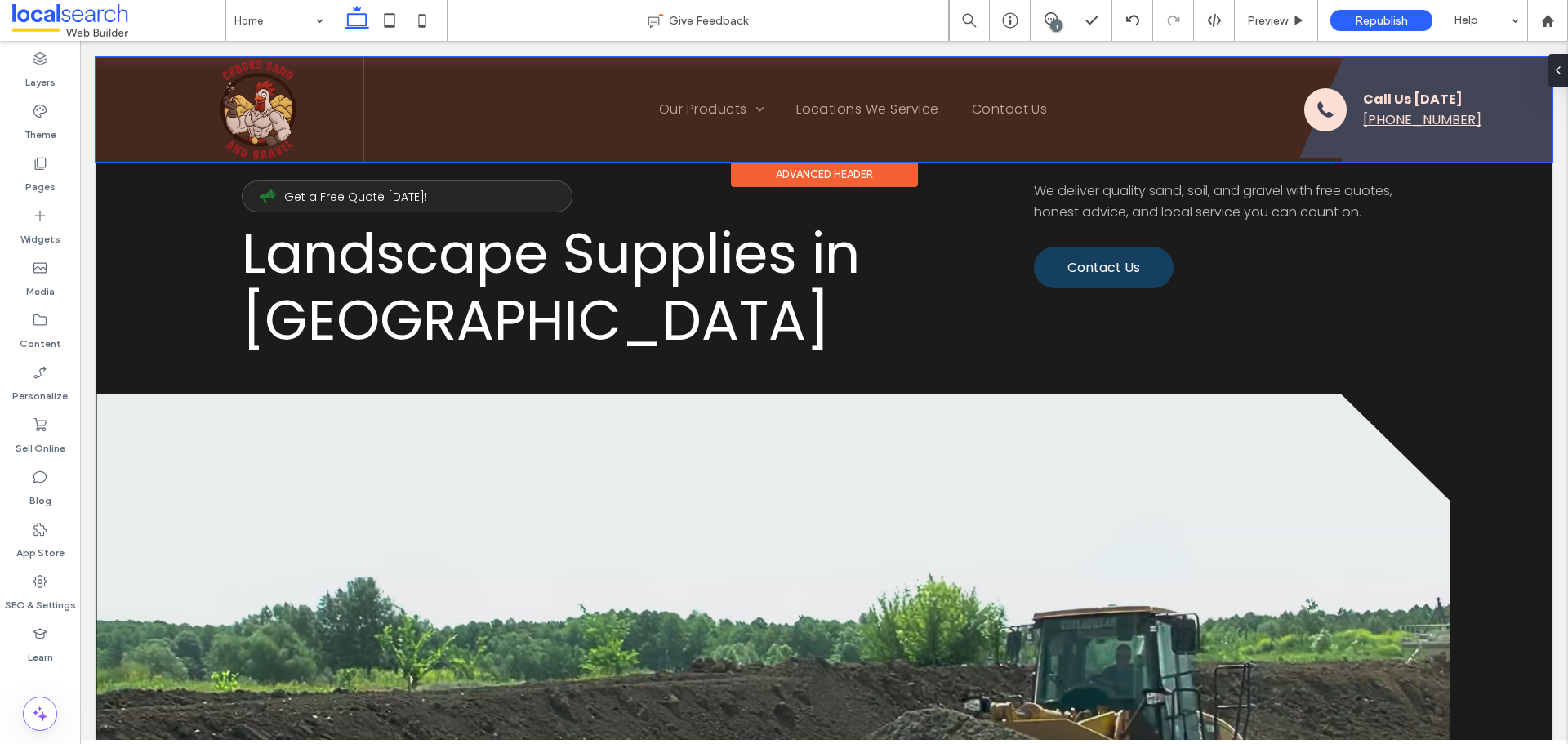
click at [1301, 143] on div at bounding box center [823, 109] width 1455 height 105
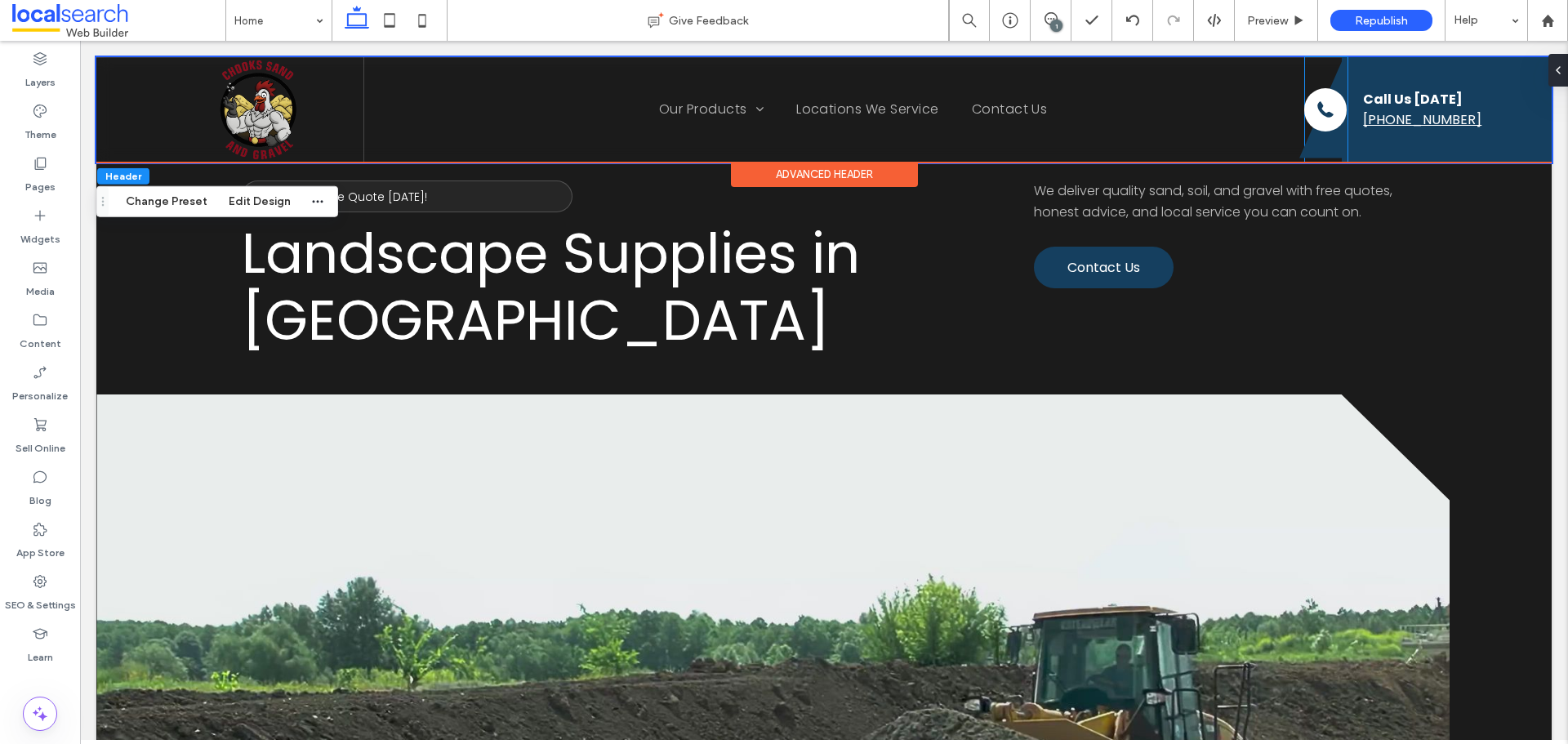
click at [1301, 143] on icon at bounding box center [1320, 109] width 42 height 96
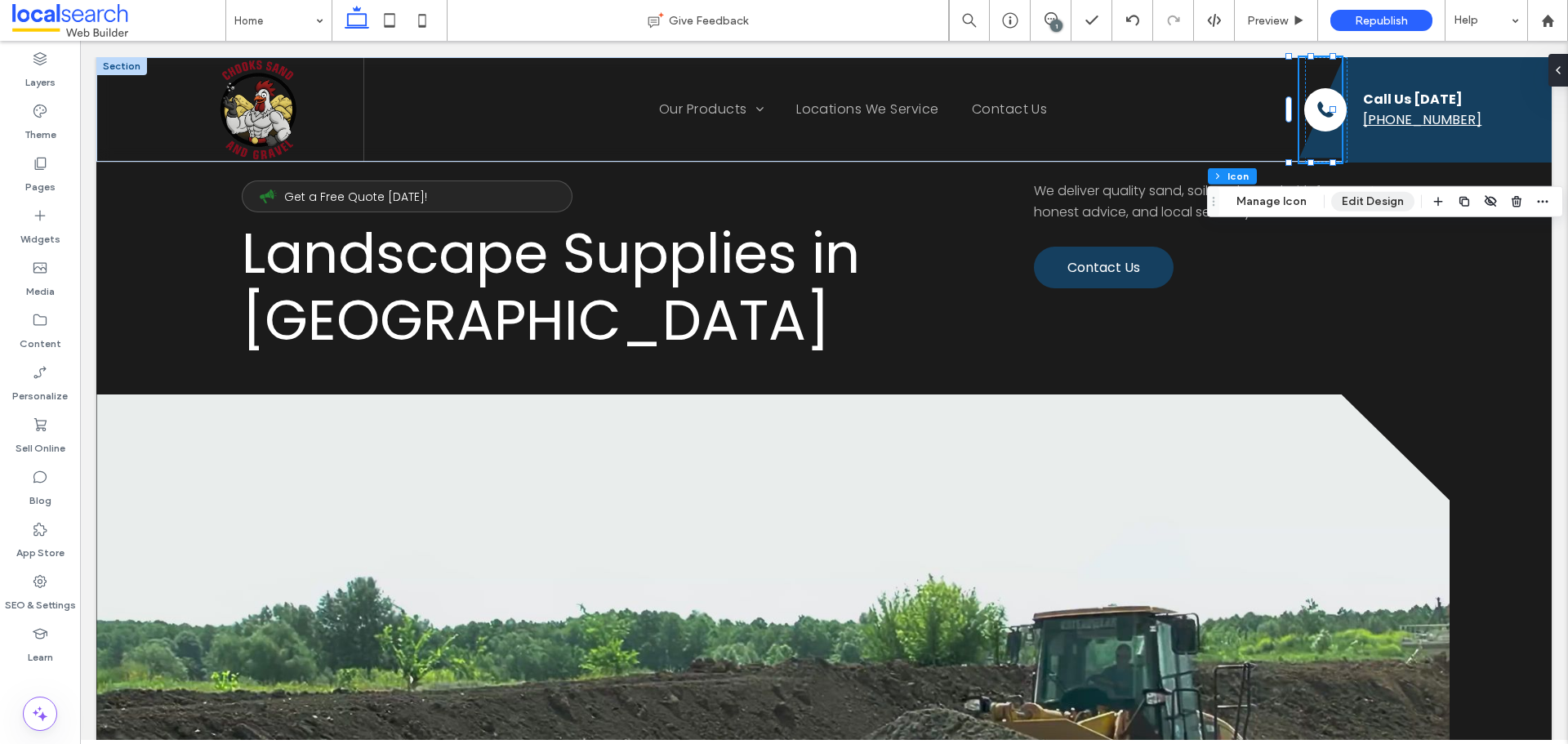
click at [1365, 192] on button "Edit Design" at bounding box center [1373, 202] width 84 height 19
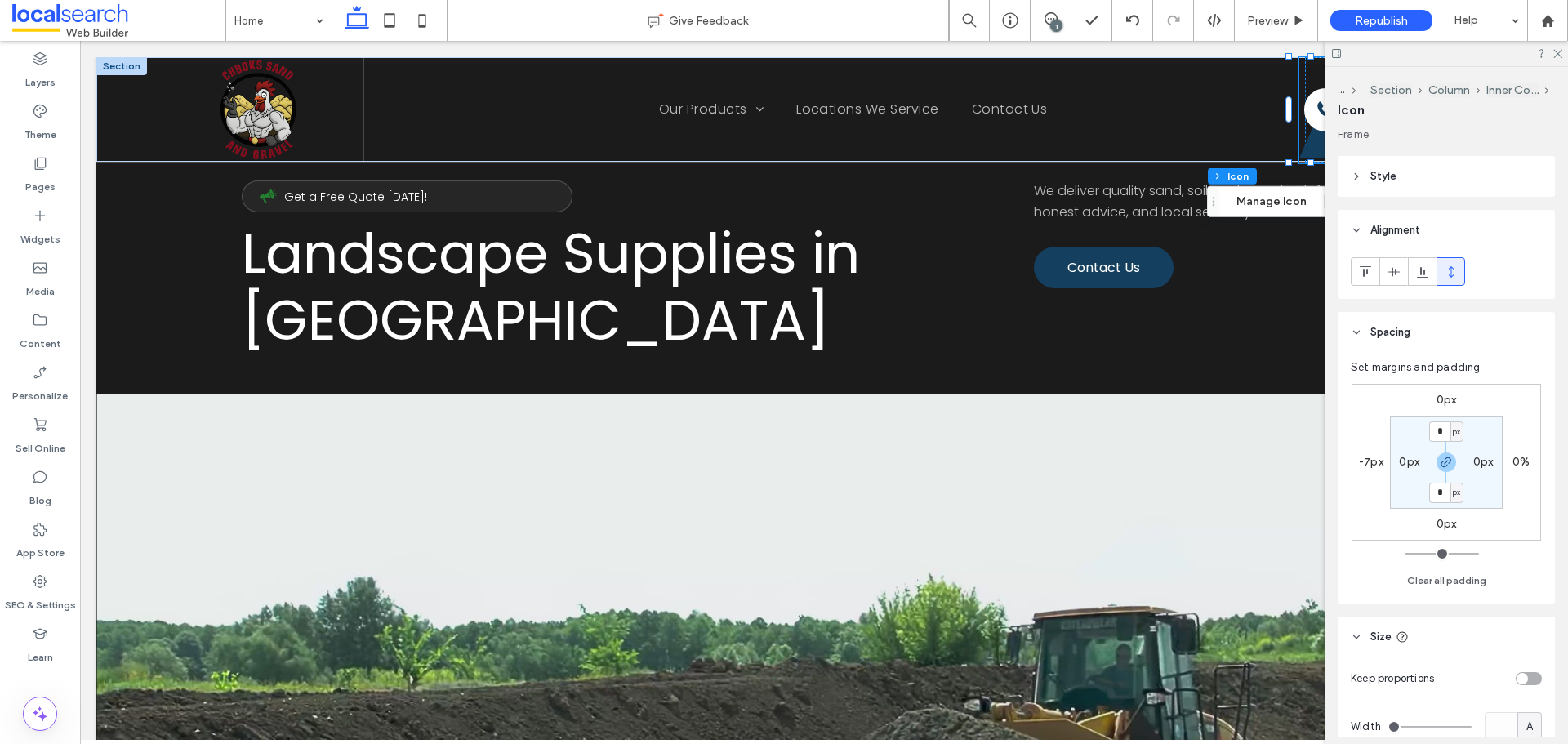
scroll to position [391, 0]
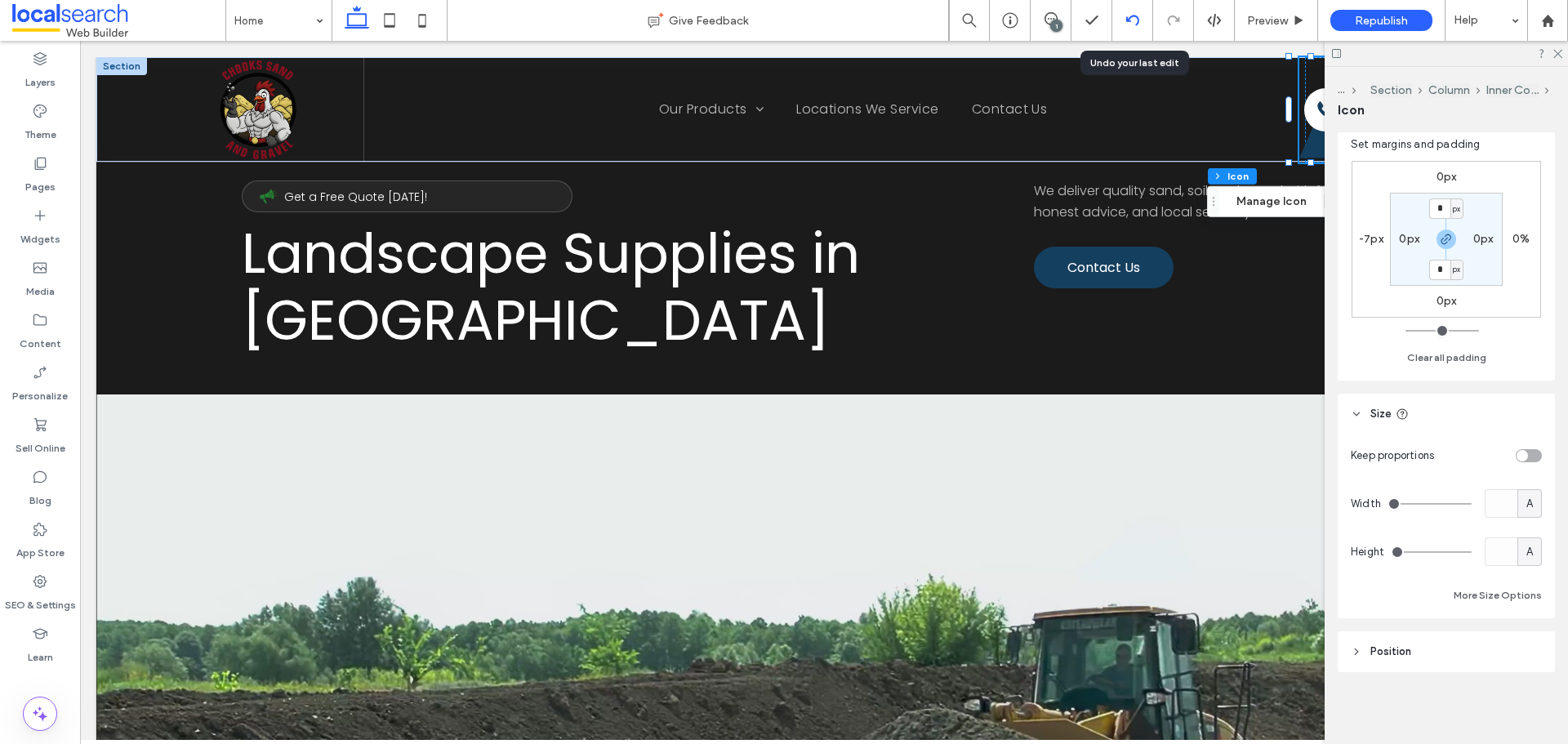
click at [1133, 19] on icon at bounding box center [1133, 20] width 13 height 13
click at [46, 596] on label "SEO & Settings" at bounding box center [41, 601] width 71 height 23
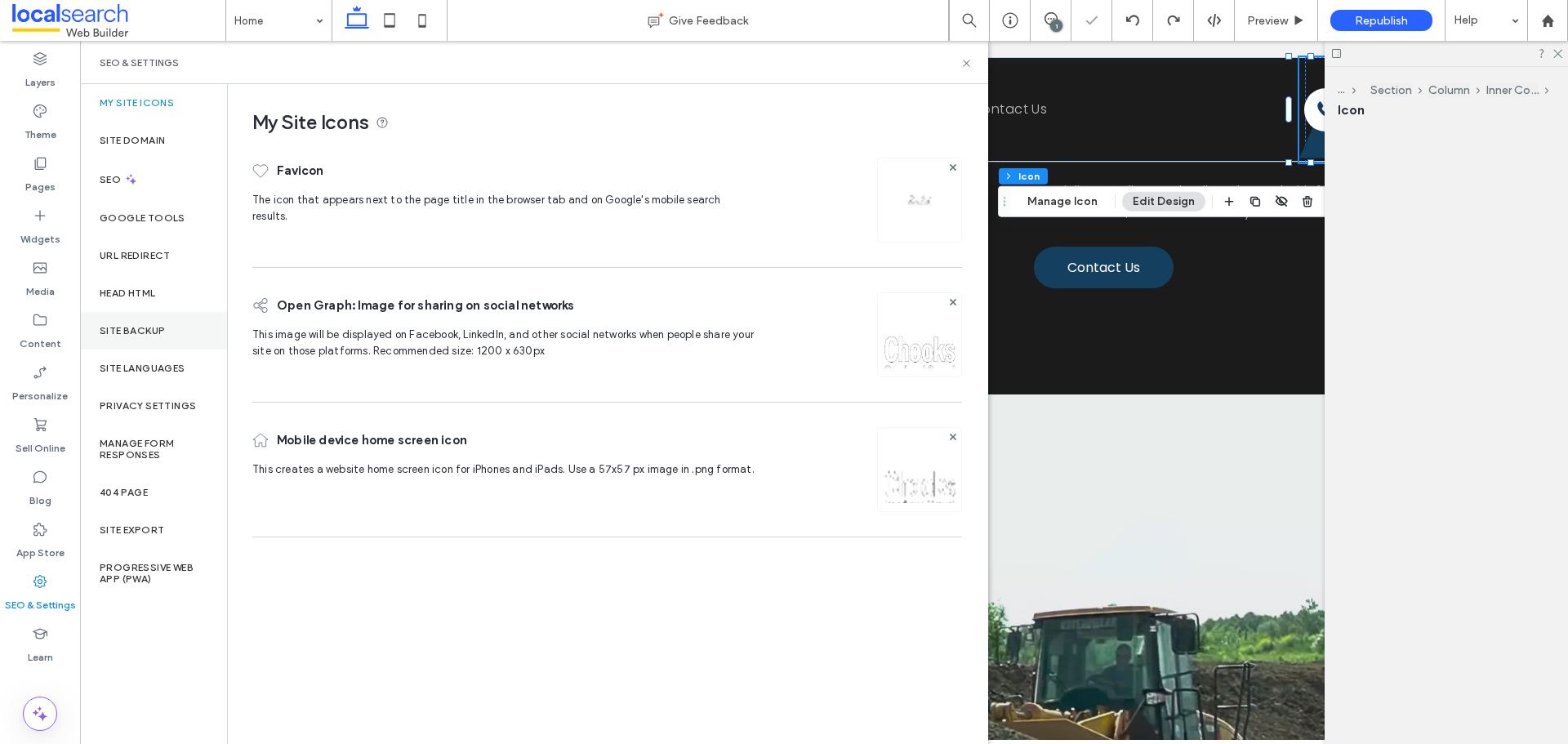
click at [124, 330] on label "Site Backup" at bounding box center [132, 331] width 65 height 11
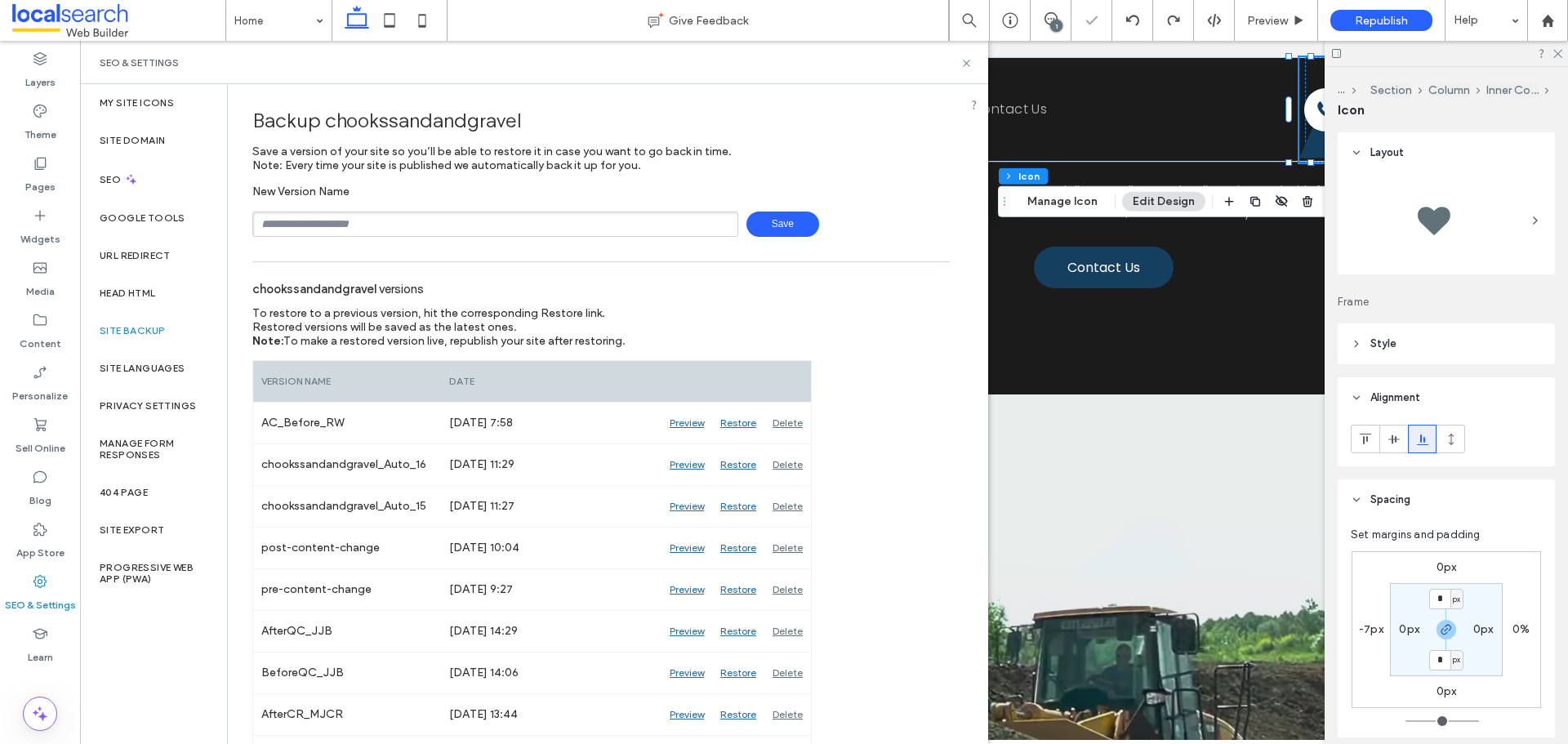
click at [398, 232] on input "text" at bounding box center [494, 224] width 486 height 26
click at [379, 227] on input "text" at bounding box center [494, 224] width 486 height 26
type input "**********"
click at [784, 217] on span "Save" at bounding box center [783, 224] width 72 height 26
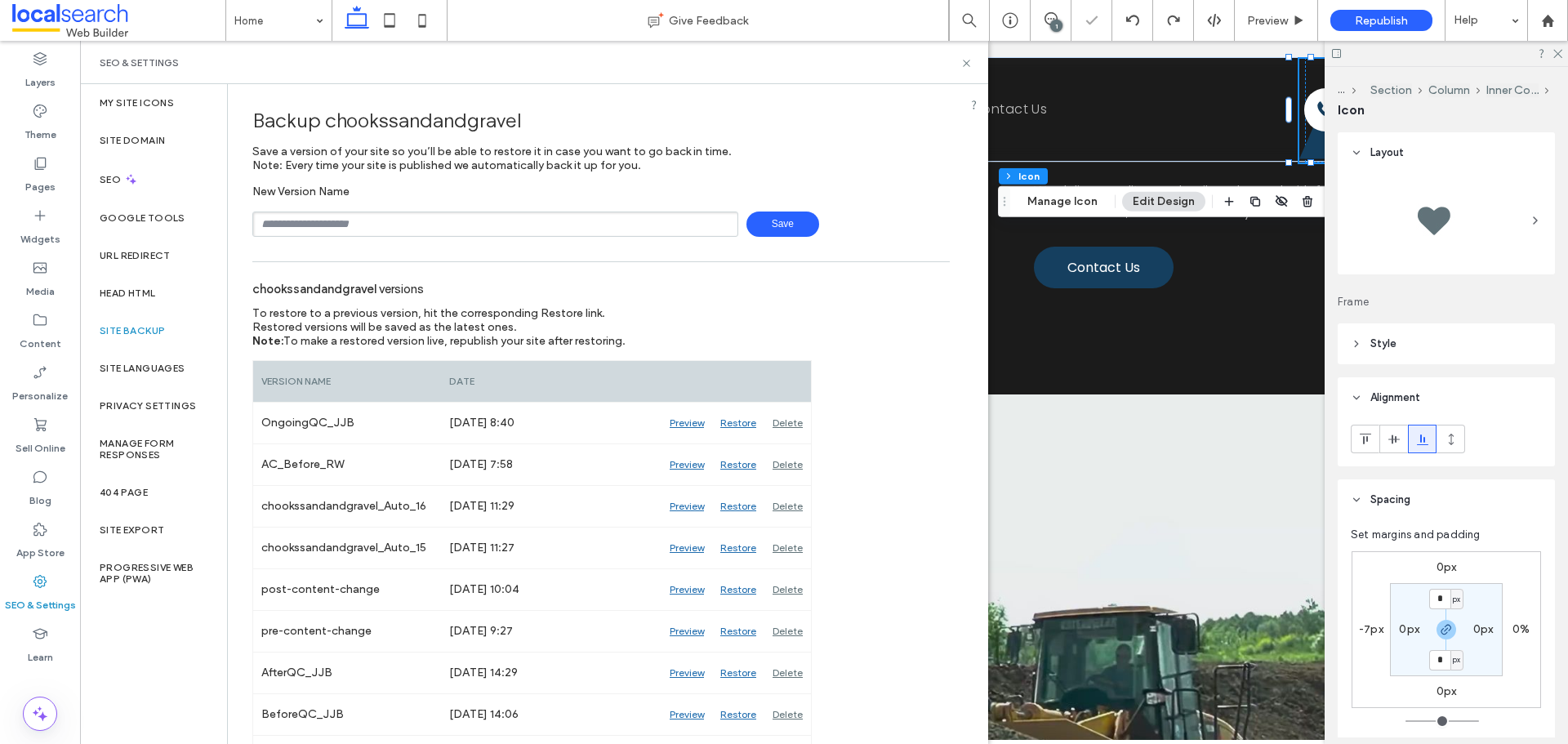
drag, startPoint x: 969, startPoint y: 63, endPoint x: 867, endPoint y: 12, distance: 114.0
click at [969, 63] on icon at bounding box center [967, 63] width 12 height 12
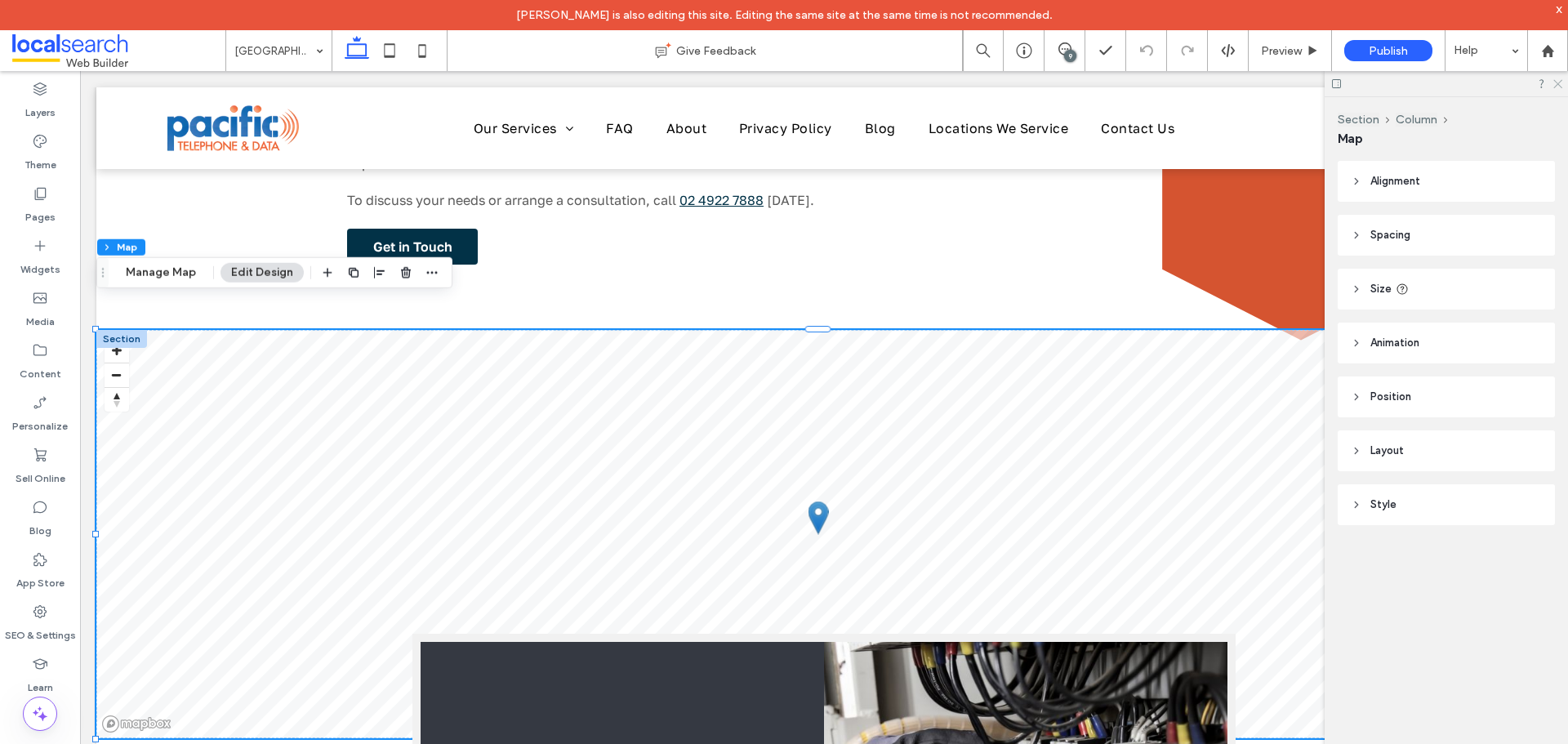
click at [1556, 85] on icon at bounding box center [1557, 83] width 11 height 11
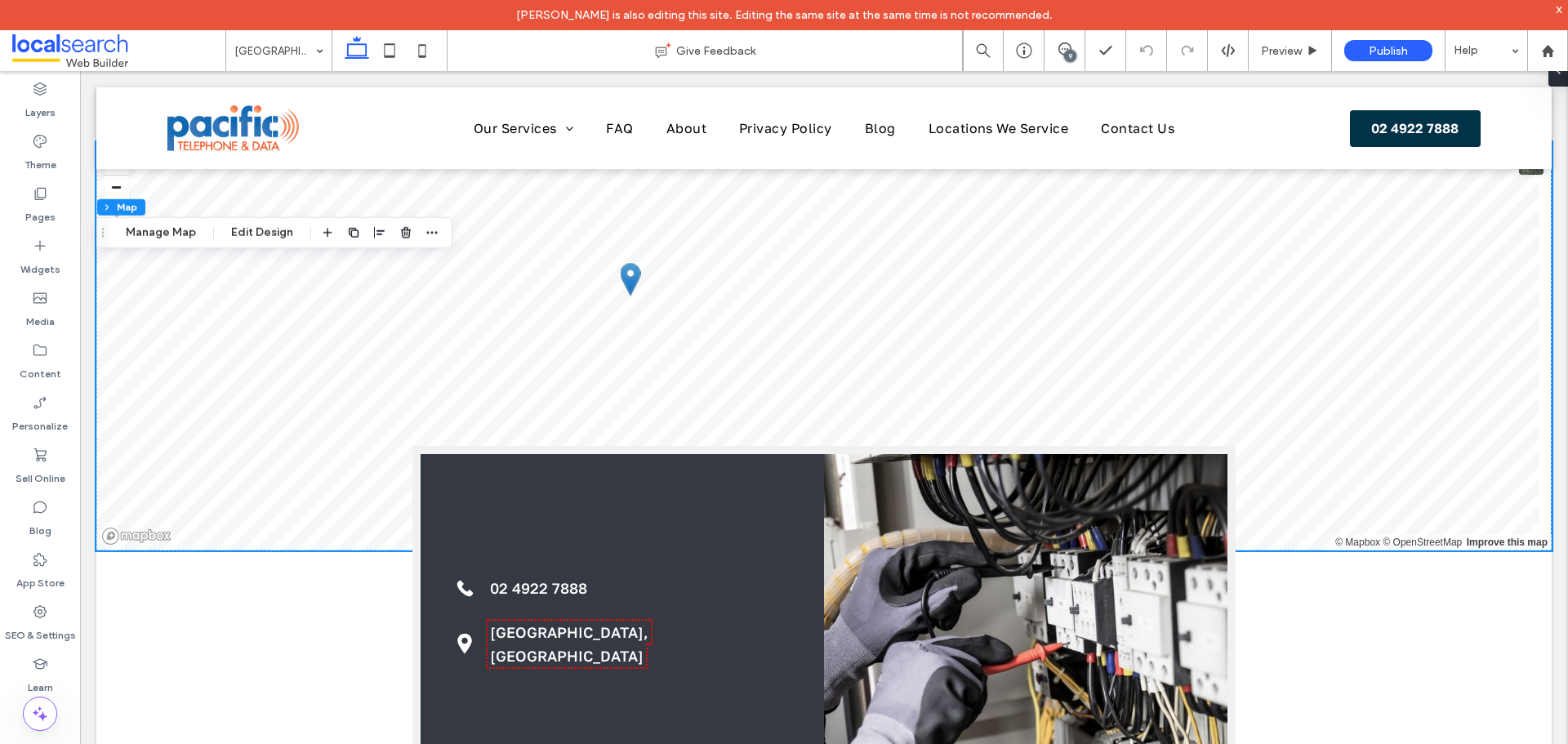
scroll to position [1333, 0]
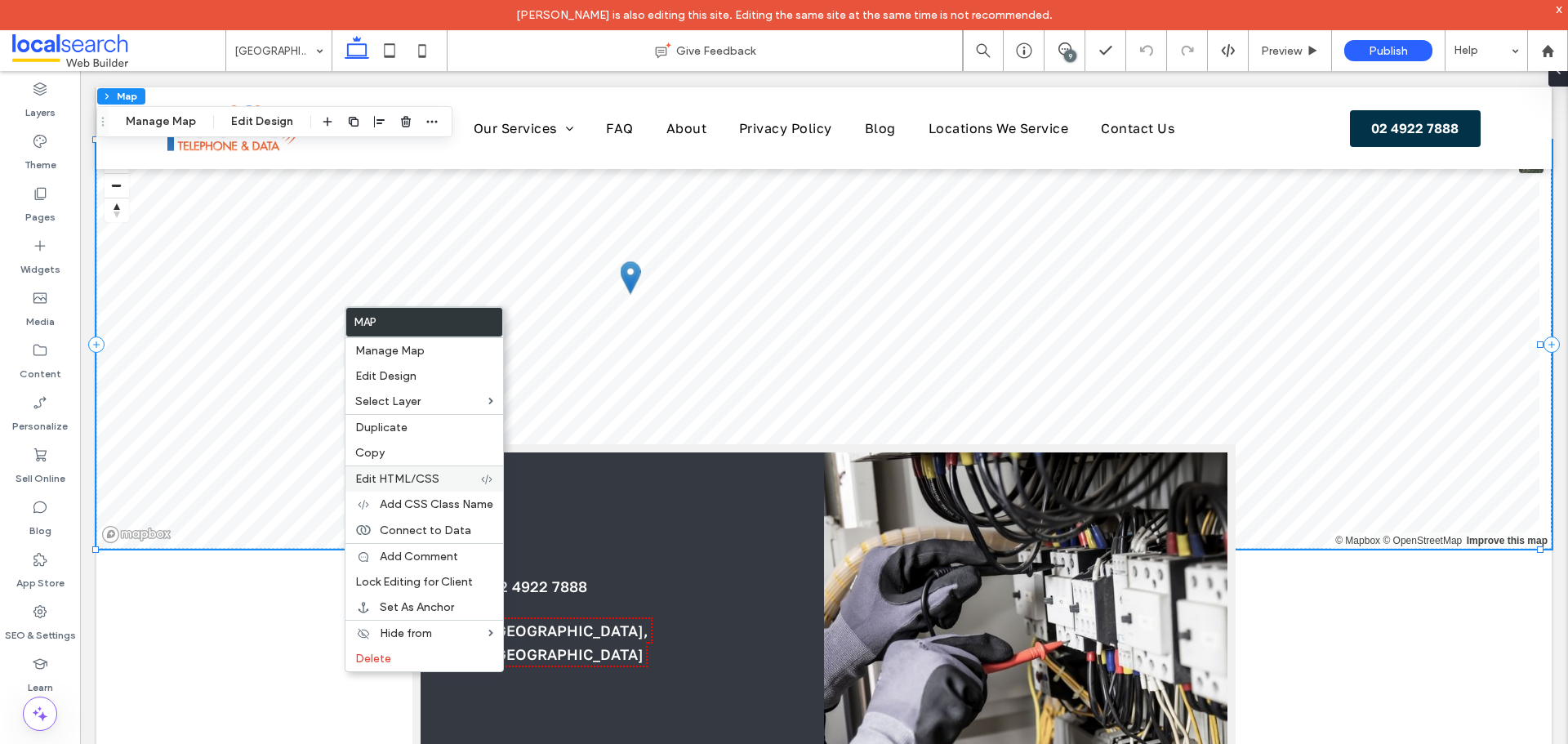
click at [361, 470] on div "Edit HTML/CSS" at bounding box center [424, 479] width 158 height 26
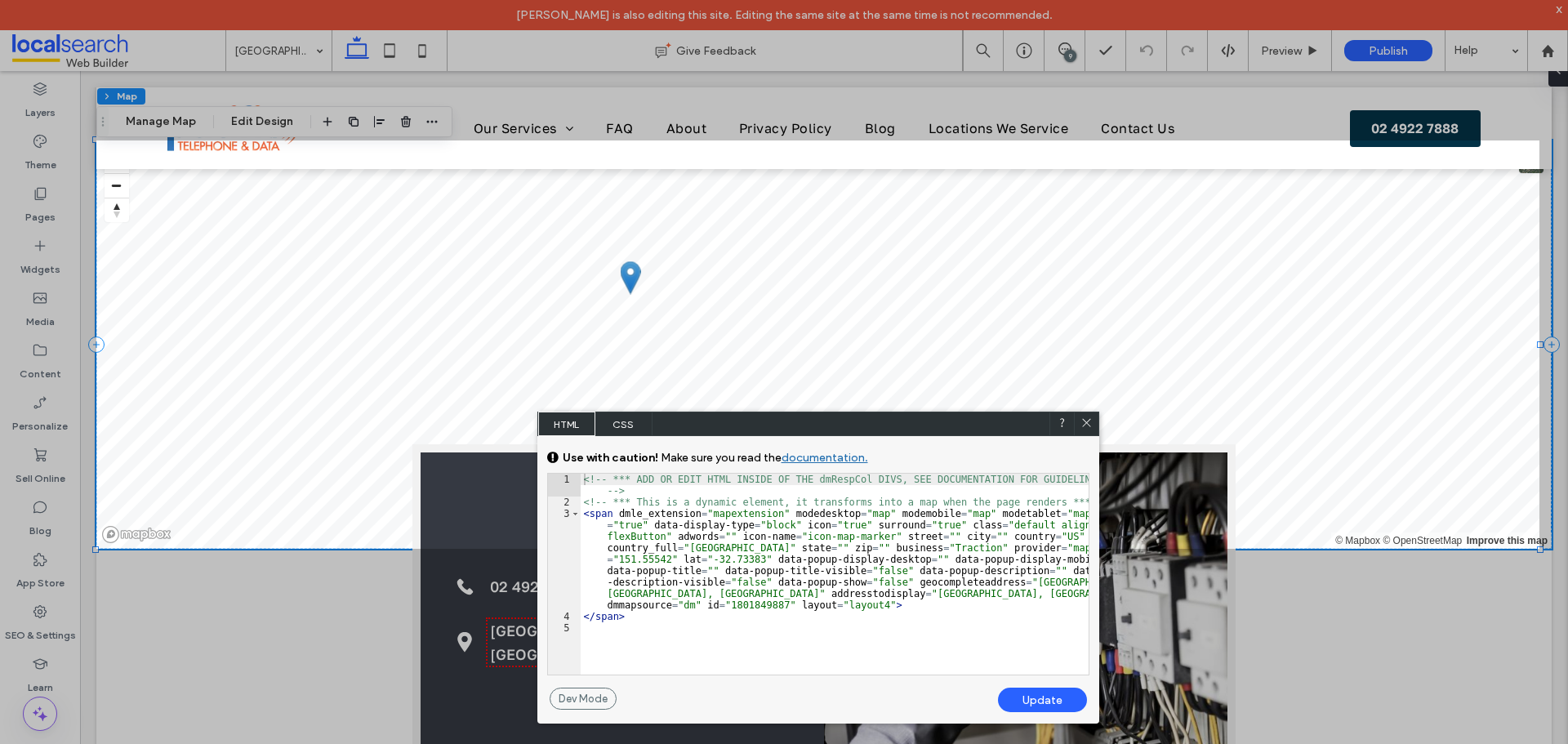
drag, startPoint x: 700, startPoint y: 561, endPoint x: 760, endPoint y: 634, distance: 94.5
click at [702, 561] on div "<!-- *** ADD OR EDIT HTML INSIDE OF THE dmRespCol DIVS, SEE DOCUMENTATION FOR G…" at bounding box center [835, 591] width 508 height 235
click at [763, 638] on div "<!-- *** ADD OR EDIT HTML INSIDE OF THE dmRespCol DIVS, SEE DOCUMENTATION FOR G…" at bounding box center [835, 591] width 508 height 235
click at [739, 547] on div "<!-- *** ADD OR EDIT HTML INSIDE OF THE dmRespCol DIVS, SEE DOCUMENTATION FOR G…" at bounding box center [835, 591] width 508 height 235
click at [748, 564] on div "<!-- *** ADD OR EDIT HTML INSIDE OF THE dmRespCol DIVS, SEE DOCUMENTATION FOR G…" at bounding box center [835, 591] width 508 height 235
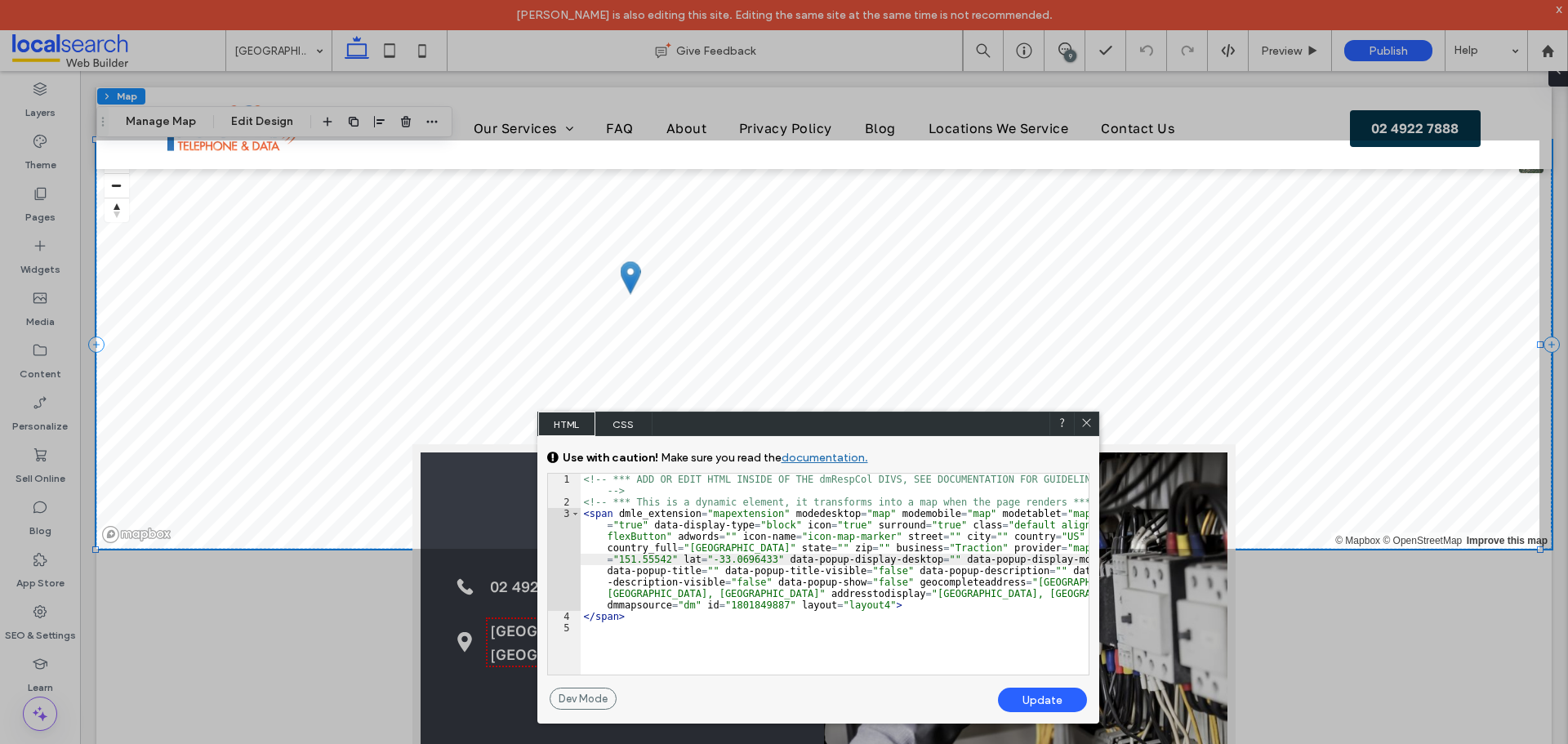
click at [635, 558] on div "<!-- *** ADD OR EDIT HTML INSIDE OF THE dmRespCol DIVS, SEE DOCUMENTATION FOR G…" at bounding box center [835, 591] width 508 height 235
click at [665, 560] on div "<!-- *** ADD OR EDIT HTML INSIDE OF THE dmRespCol DIVS, SEE DOCUMENTATION FOR G…" at bounding box center [835, 591] width 508 height 235
click at [1045, 582] on div "<!-- *** ADD OR EDIT HTML INSIDE OF THE dmRespCol DIVS, SEE DOCUMENTATION FOR G…" at bounding box center [835, 591] width 508 height 235
click at [926, 586] on div "<!-- *** ADD OR EDIT HTML INSIDE OF THE dmRespCol DIVS, SEE DOCUMENTATION FOR G…" at bounding box center [835, 591] width 508 height 235
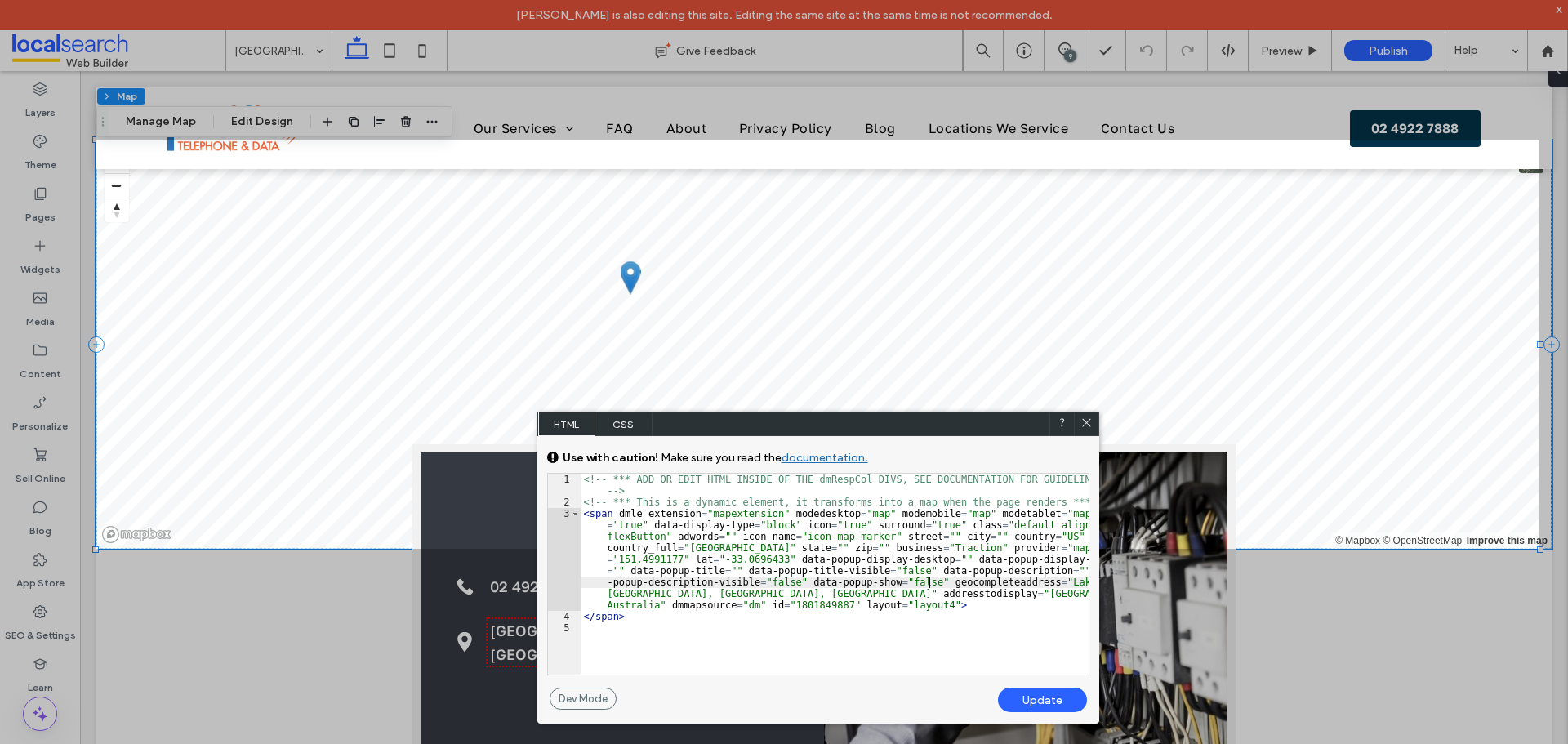
click at [926, 586] on div "<!-- *** ADD OR EDIT HTML INSIDE OF THE dmRespCol DIVS, SEE DOCUMENTATION FOR G…" at bounding box center [835, 591] width 508 height 235
click at [931, 593] on div "<!-- *** ADD OR EDIT HTML INSIDE OF THE dmRespCol DIVS, SEE DOCUMENTATION FOR G…" at bounding box center [835, 591] width 508 height 235
type textarea "**"
click at [1008, 694] on div "Update" at bounding box center [1042, 700] width 89 height 25
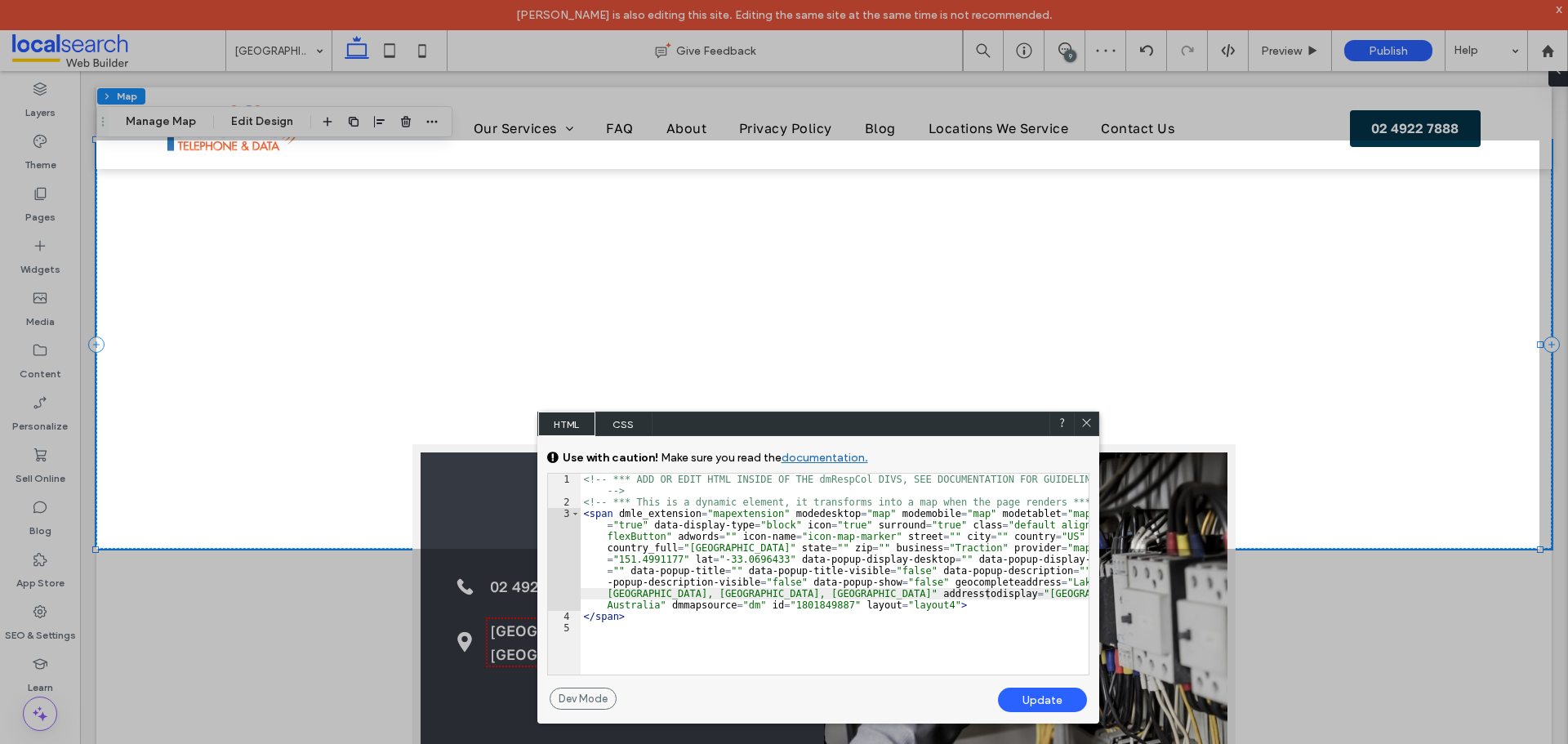
click at [1090, 424] on icon at bounding box center [1087, 423] width 12 height 12
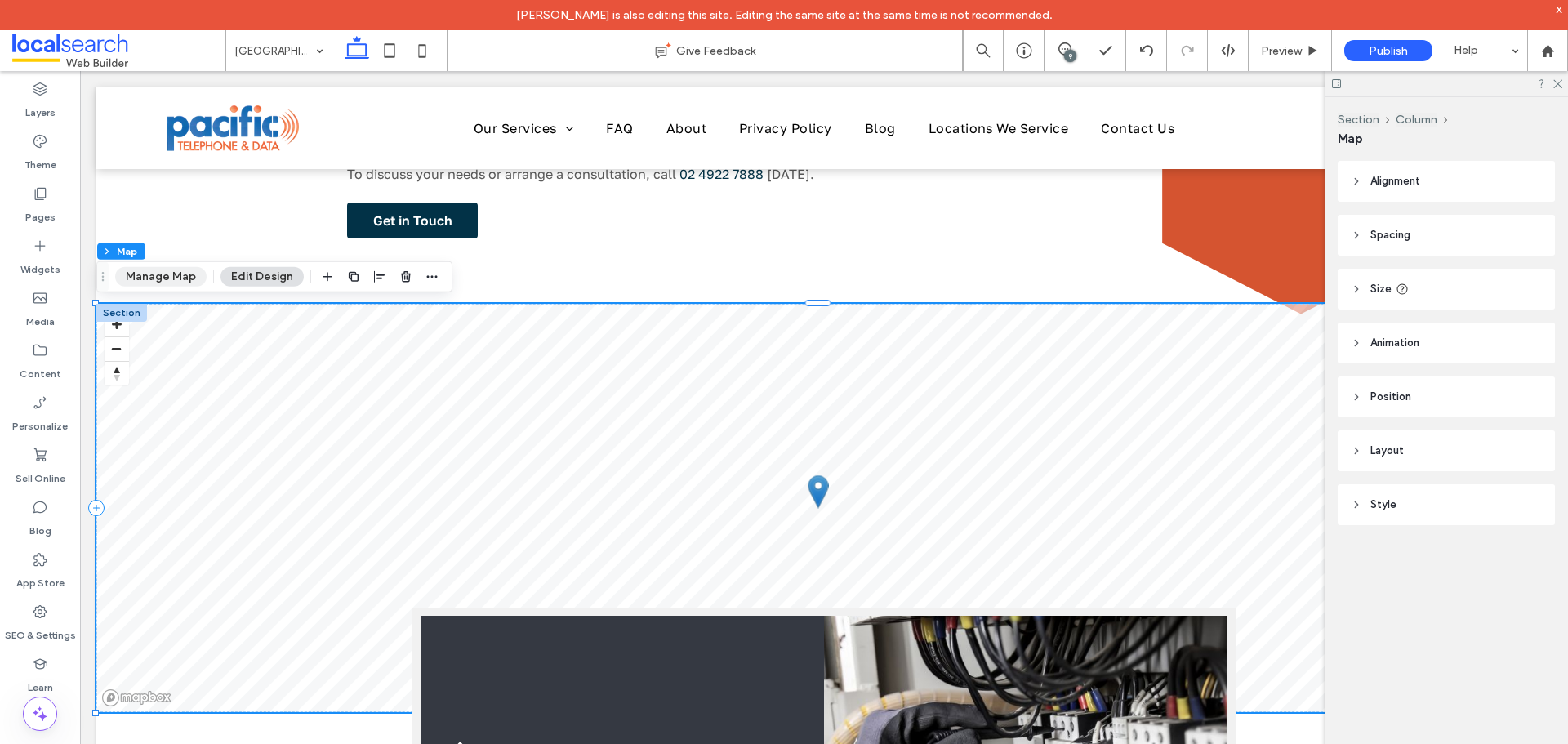
click at [165, 278] on button "Manage Map" at bounding box center [161, 277] width 92 height 19
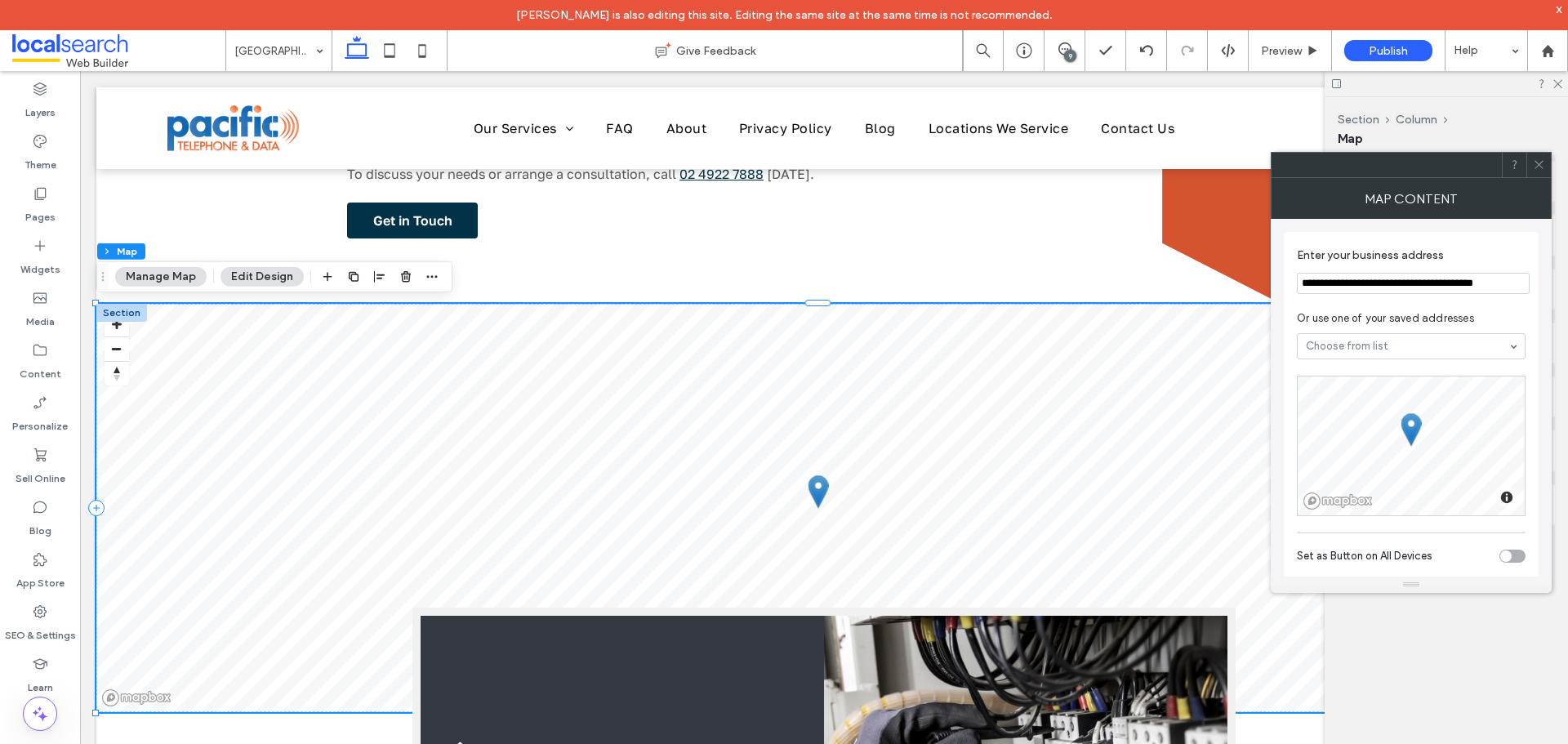
click at [1535, 159] on icon at bounding box center [1539, 165] width 12 height 12
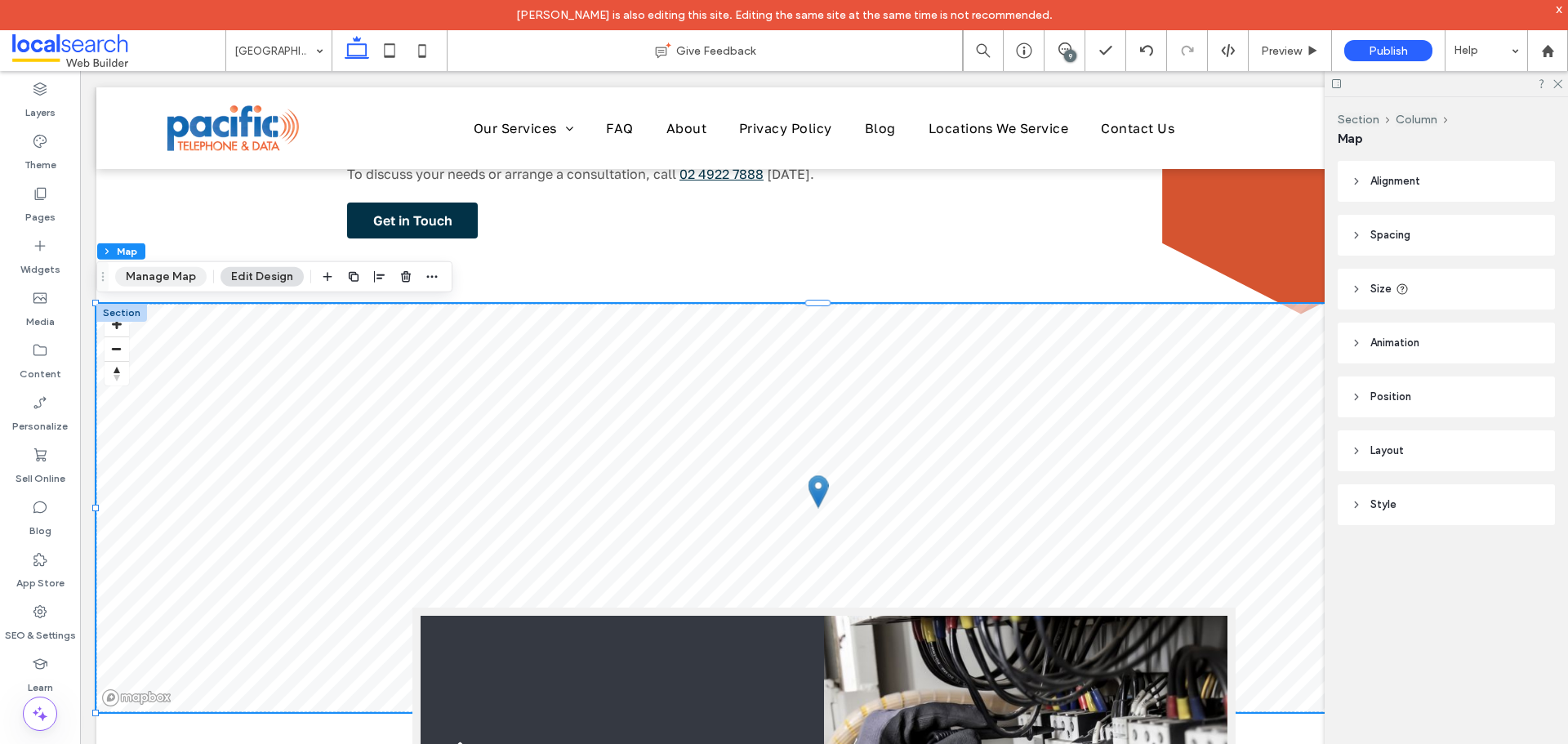
click at [169, 273] on button "Manage Map" at bounding box center [161, 277] width 92 height 19
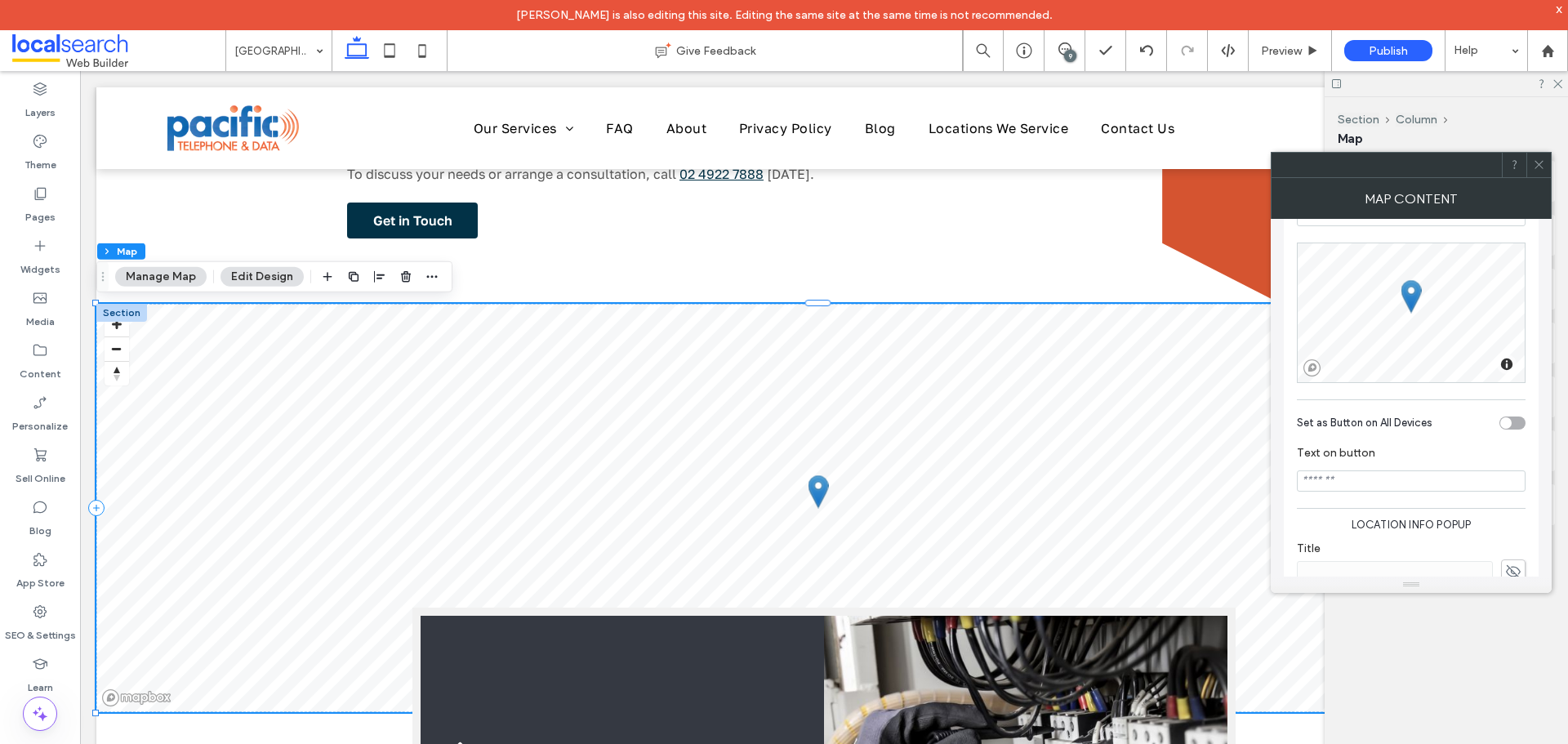
scroll to position [127, 0]
click at [1535, 167] on icon at bounding box center [1539, 165] width 12 height 12
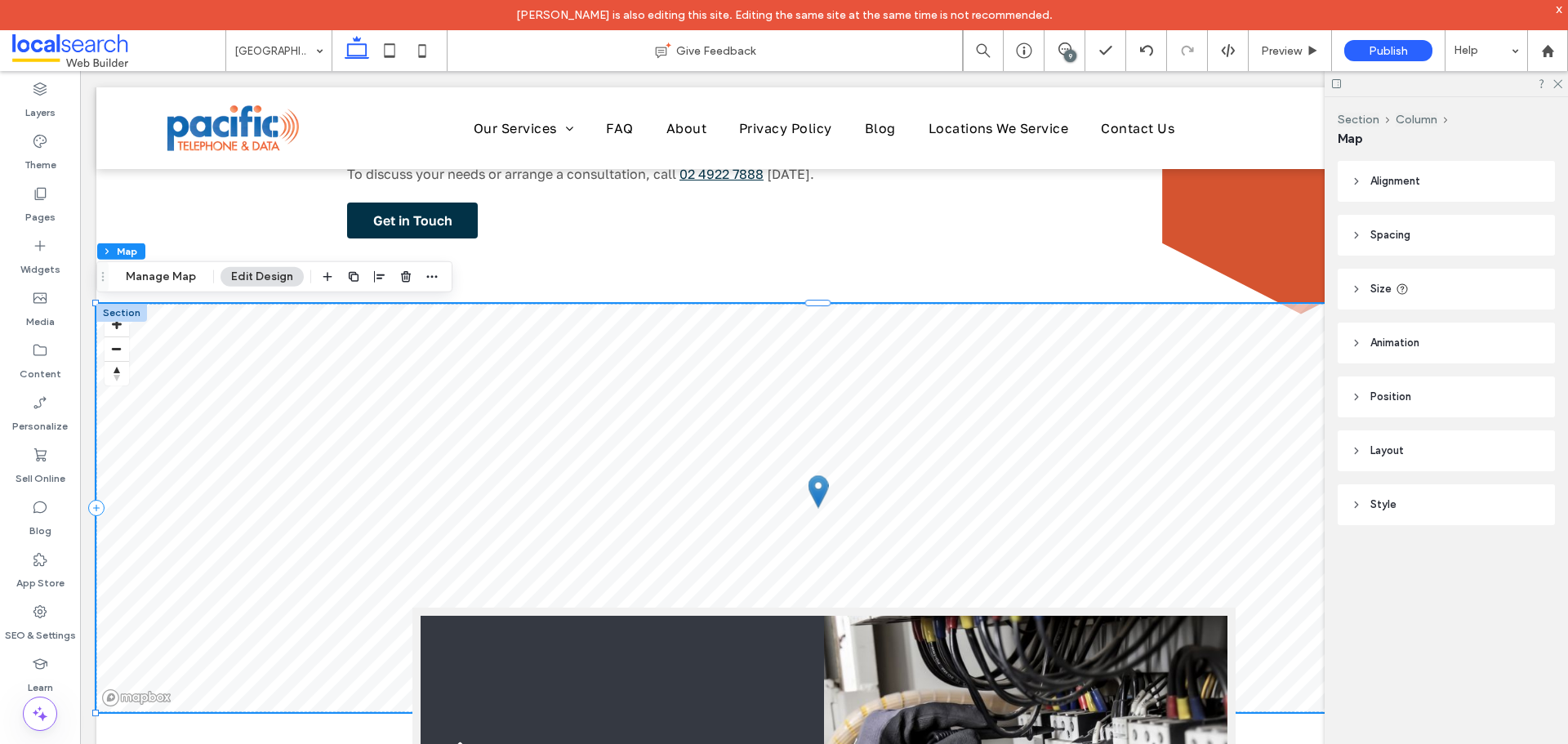
click at [1564, 80] on div at bounding box center [1446, 84] width 243 height 26
click at [1558, 84] on use at bounding box center [1558, 85] width 9 height 9
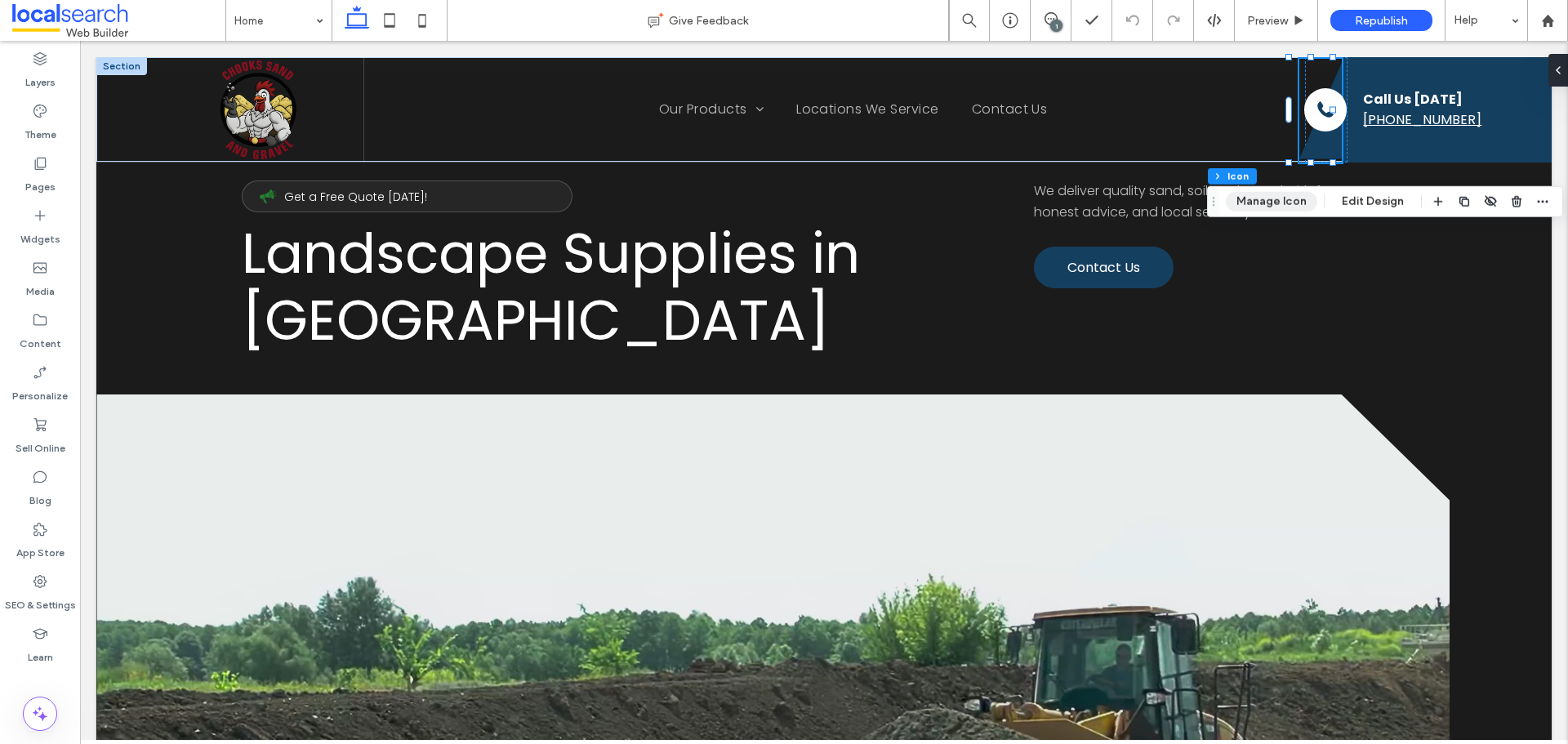
click at [1287, 200] on button "Manage Icon" at bounding box center [1272, 202] width 92 height 19
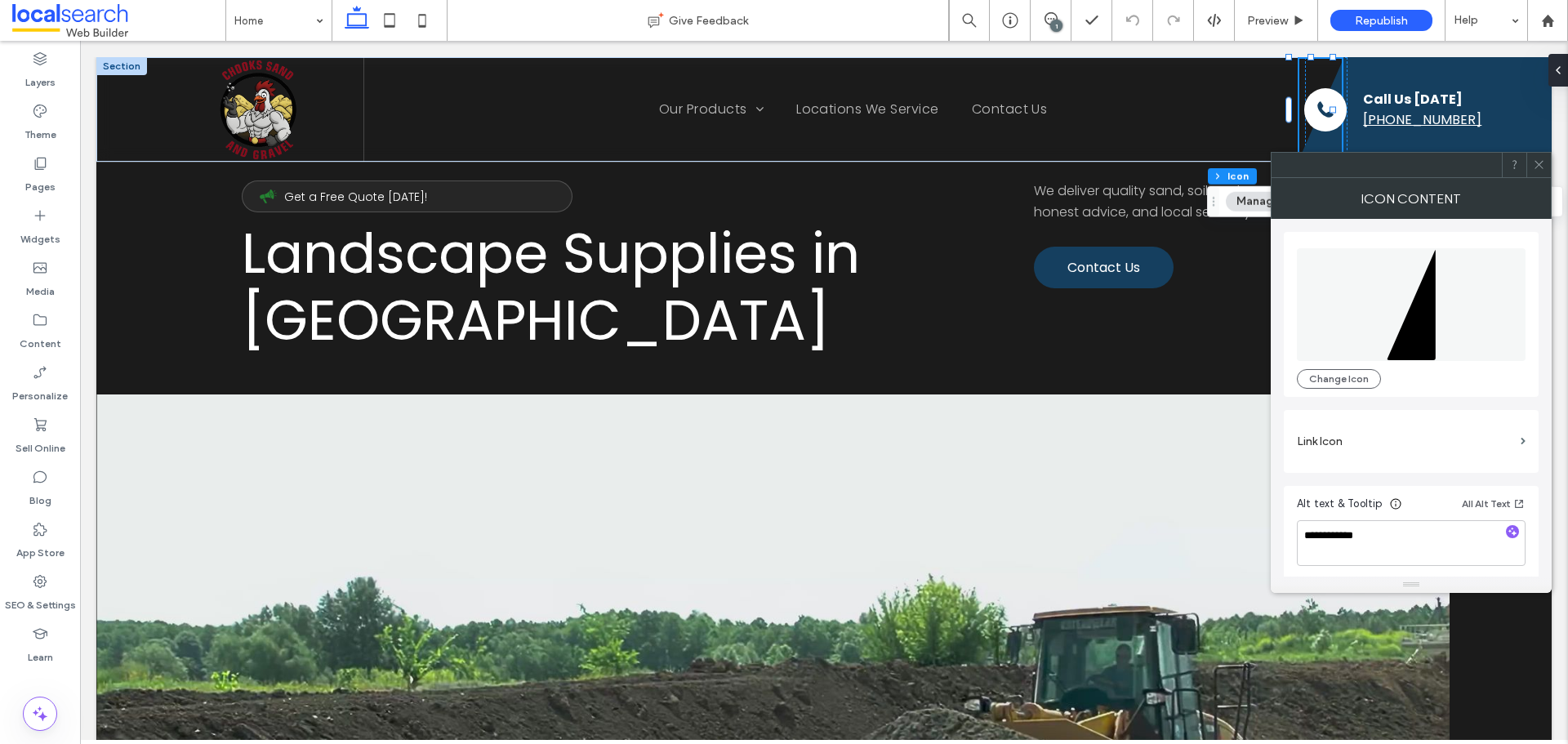
click at [1544, 164] on div at bounding box center [1539, 165] width 25 height 25
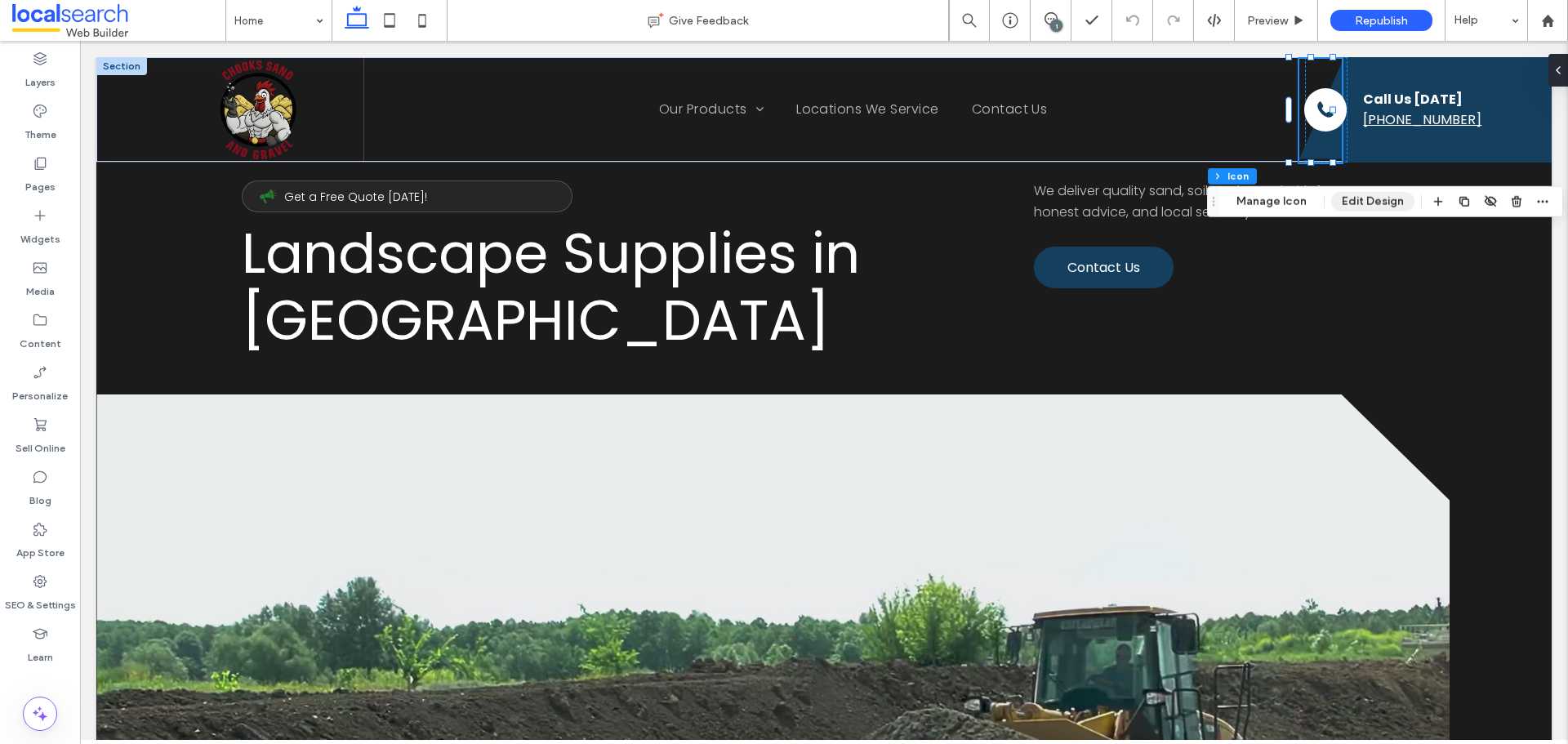
click at [1343, 204] on button "Edit Design" at bounding box center [1373, 202] width 84 height 19
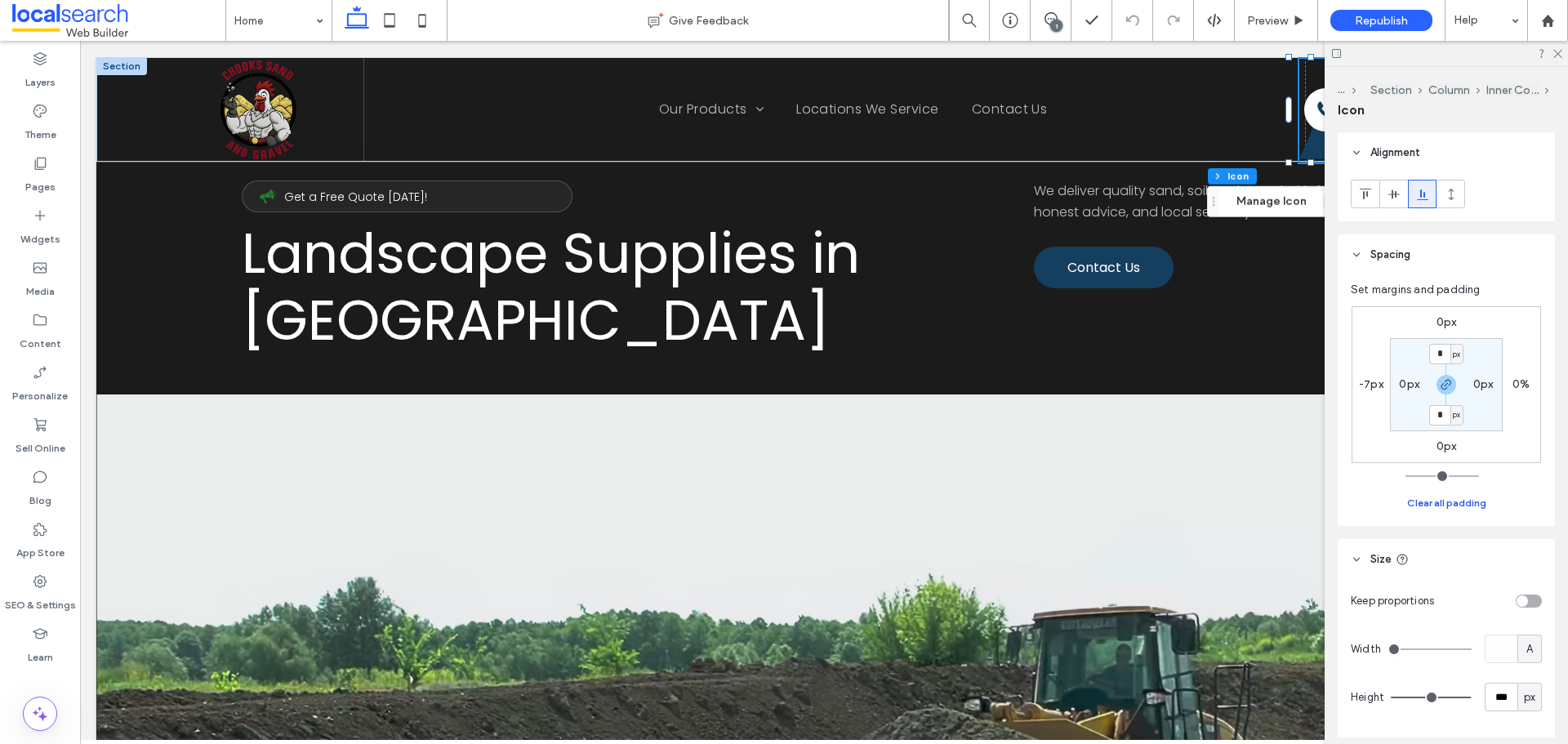
scroll to position [391, 0]
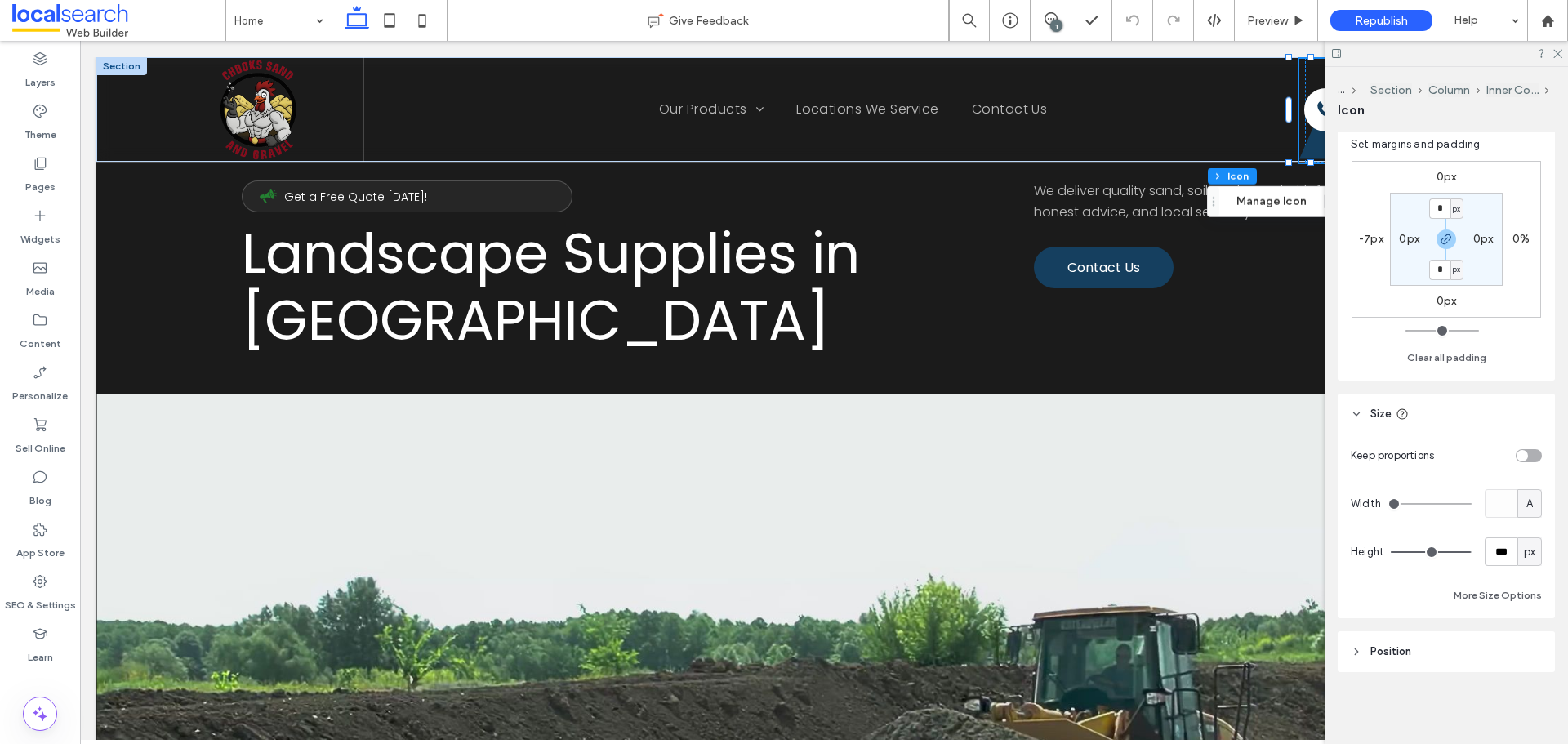
drag, startPoint x: 1460, startPoint y: 554, endPoint x: 1513, endPoint y: 558, distance: 53.2
click at [1472, 553] on input "range" at bounding box center [1431, 553] width 81 height 2
click at [1486, 595] on button "More Size Options" at bounding box center [1498, 595] width 88 height 19
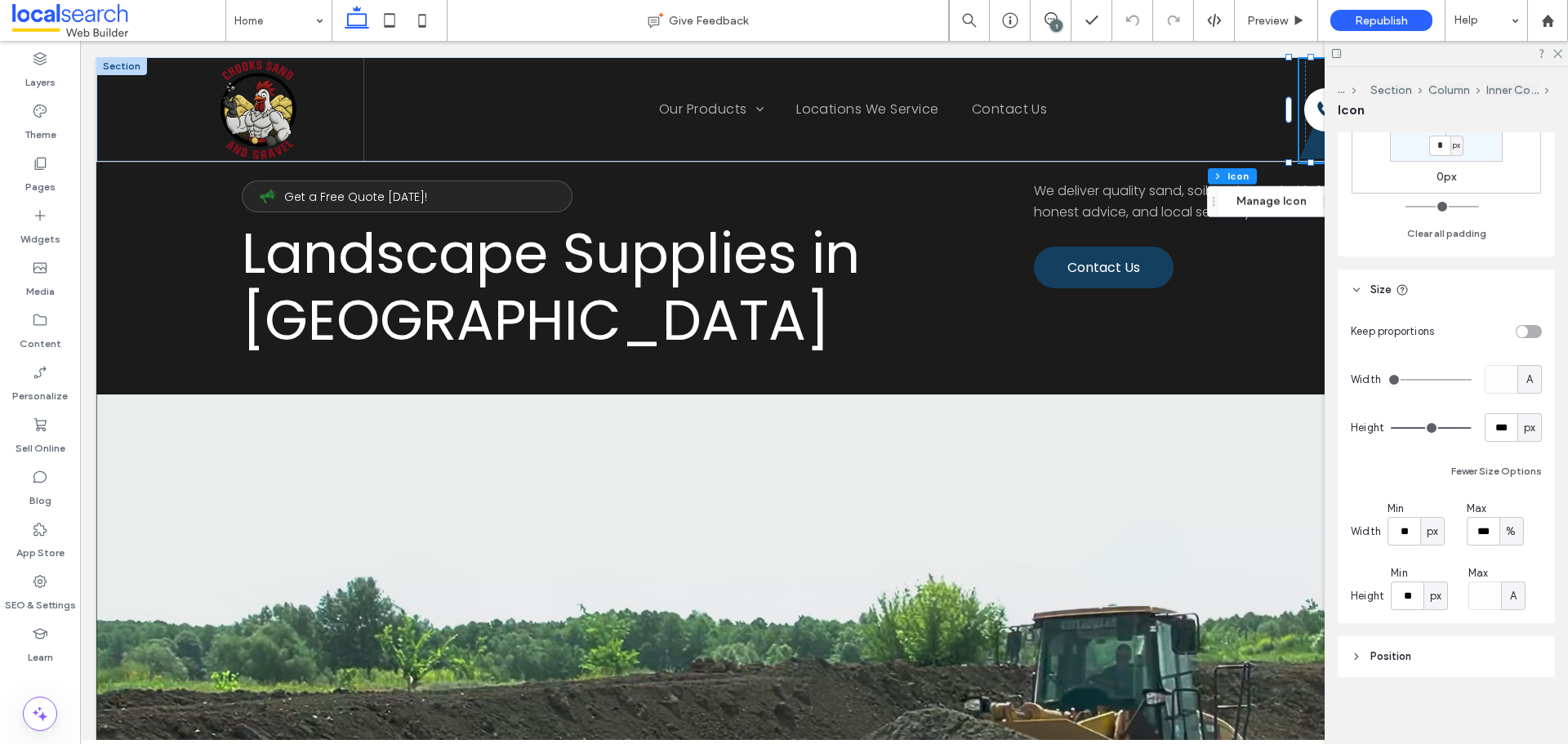
scroll to position [519, 0]
click at [1410, 585] on input "**" at bounding box center [1407, 591] width 33 height 28
type input "***"
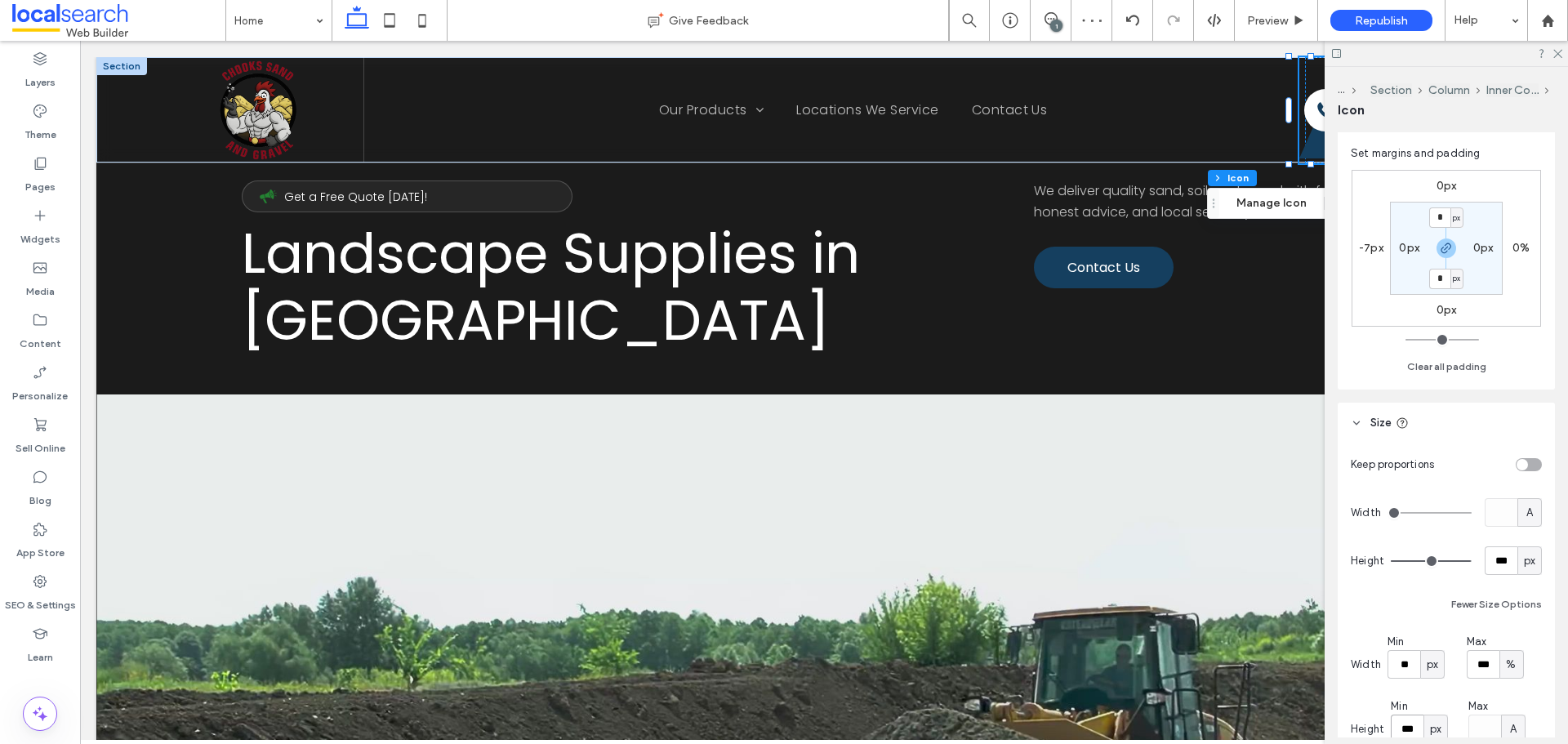
scroll to position [111, 0]
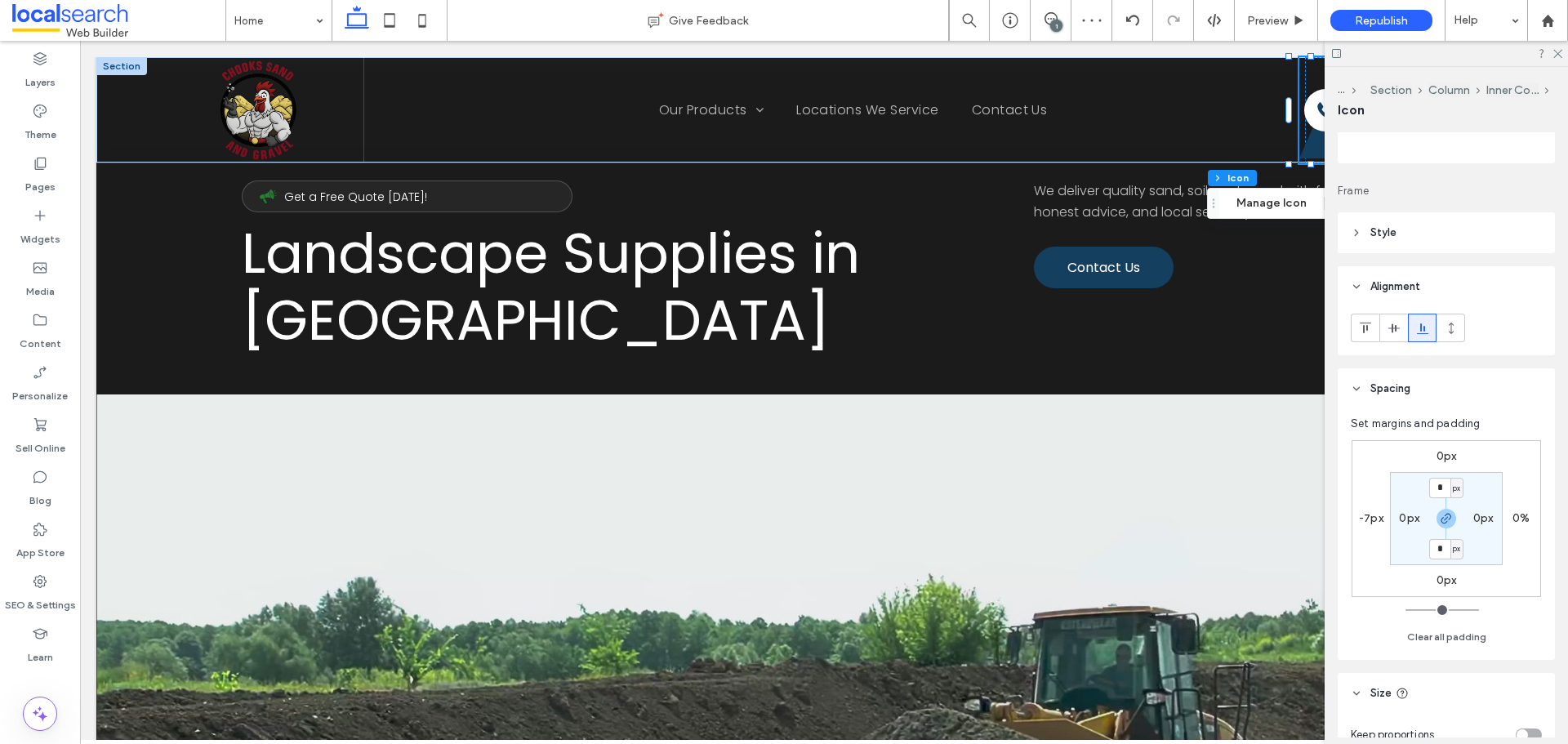
drag, startPoint x: 1554, startPoint y: 56, endPoint x: 1537, endPoint y: 64, distance: 18.8
click at [1554, 56] on icon at bounding box center [1557, 53] width 11 height 11
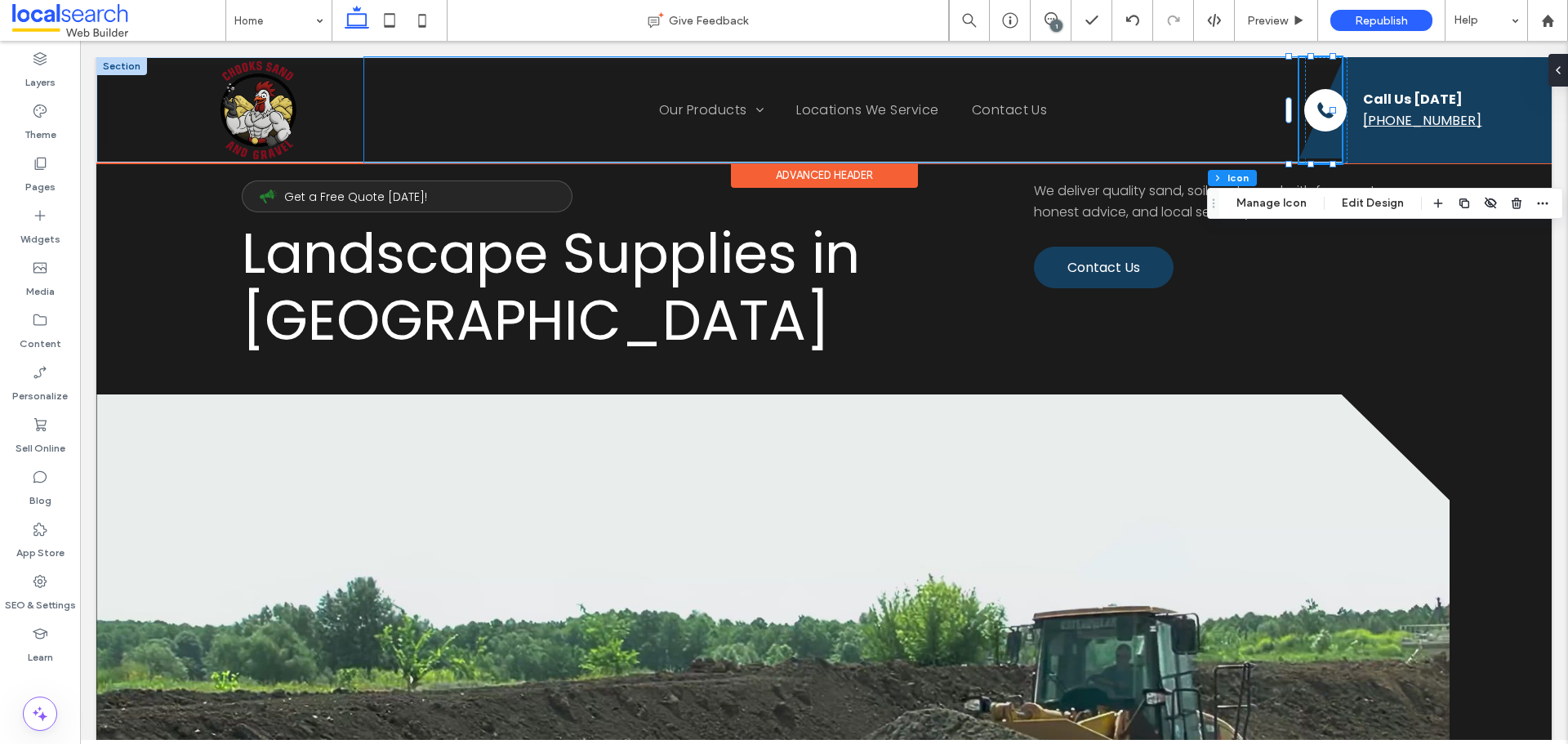
click at [1137, 124] on div "Home Our Products Sand Brickies Loam Dune Sand Playground Sand Builders Builder…" at bounding box center [853, 110] width 978 height 106
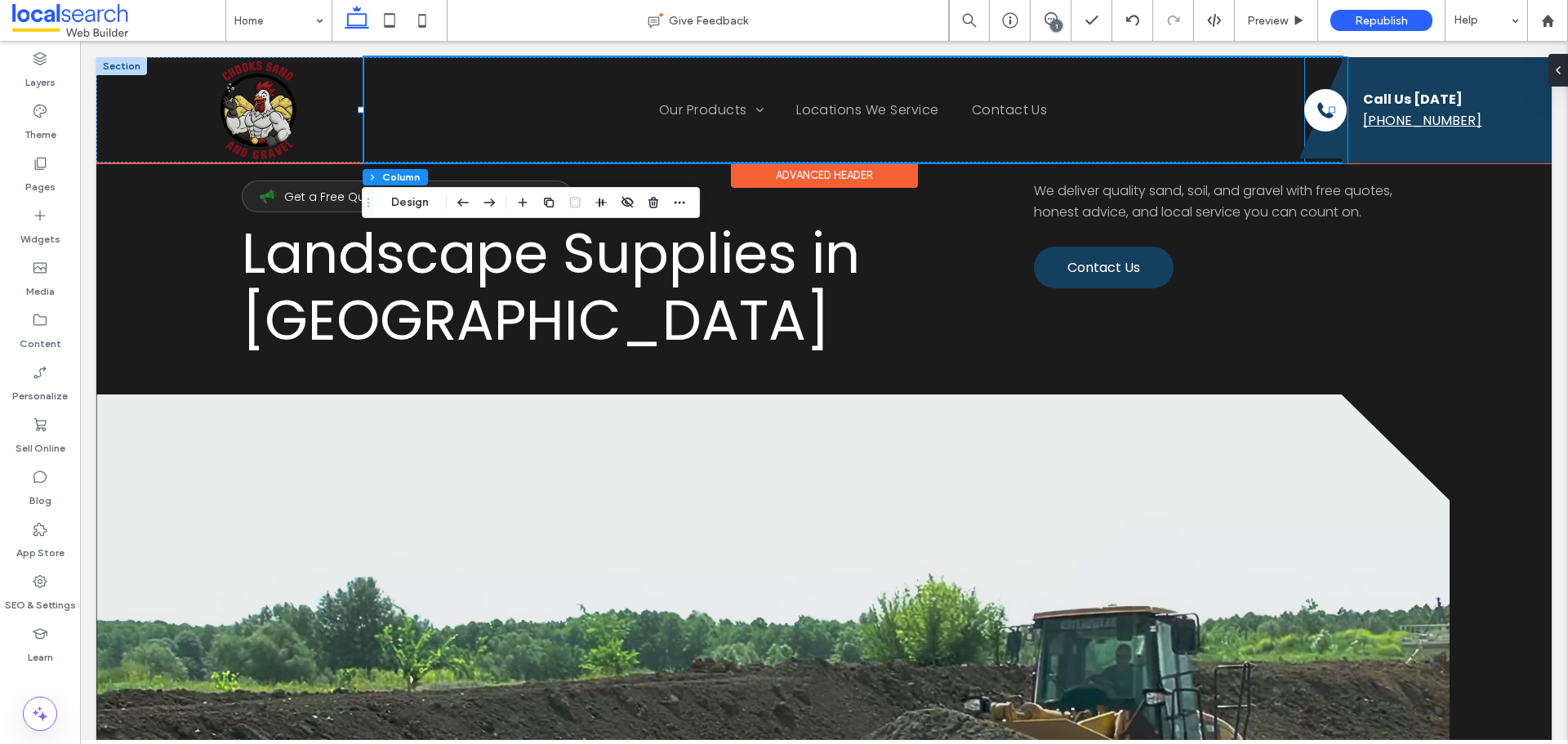
click at [1305, 142] on icon at bounding box center [1320, 109] width 42 height 96
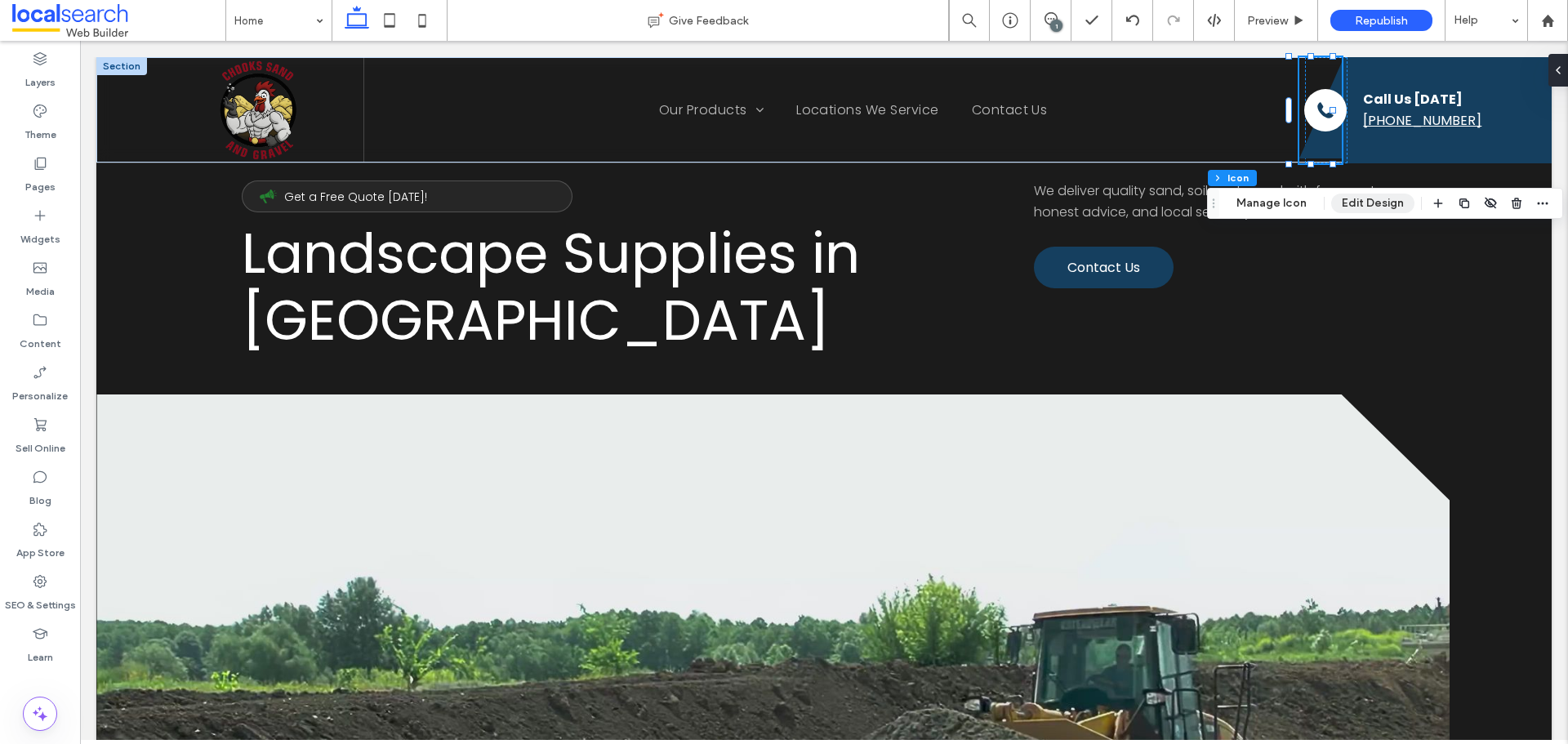
click at [1360, 201] on button "Edit Design" at bounding box center [1373, 204] width 84 height 19
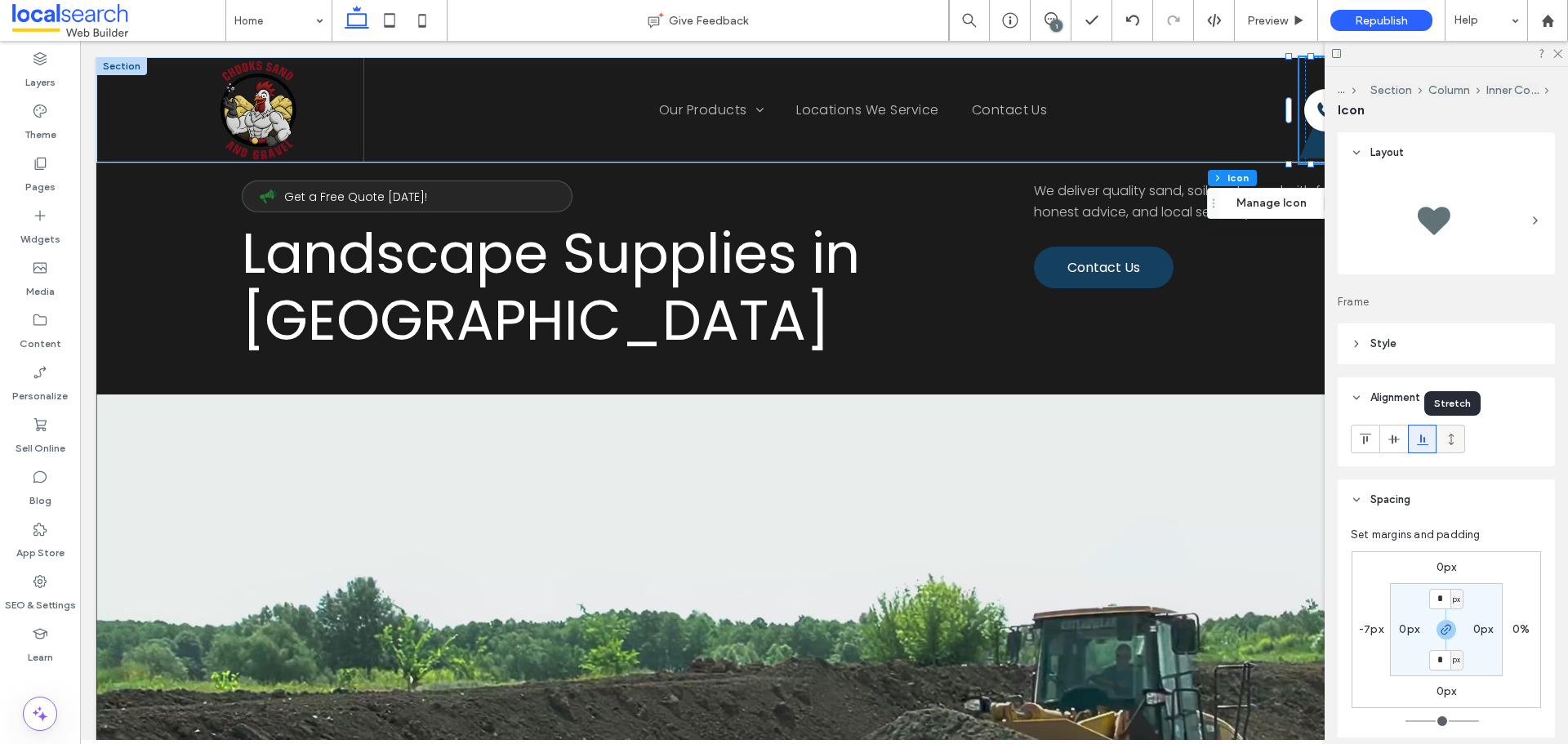
click at [1450, 433] on icon at bounding box center [1451, 439] width 13 height 13
type input "*"
click at [1558, 54] on use at bounding box center [1558, 55] width 9 height 9
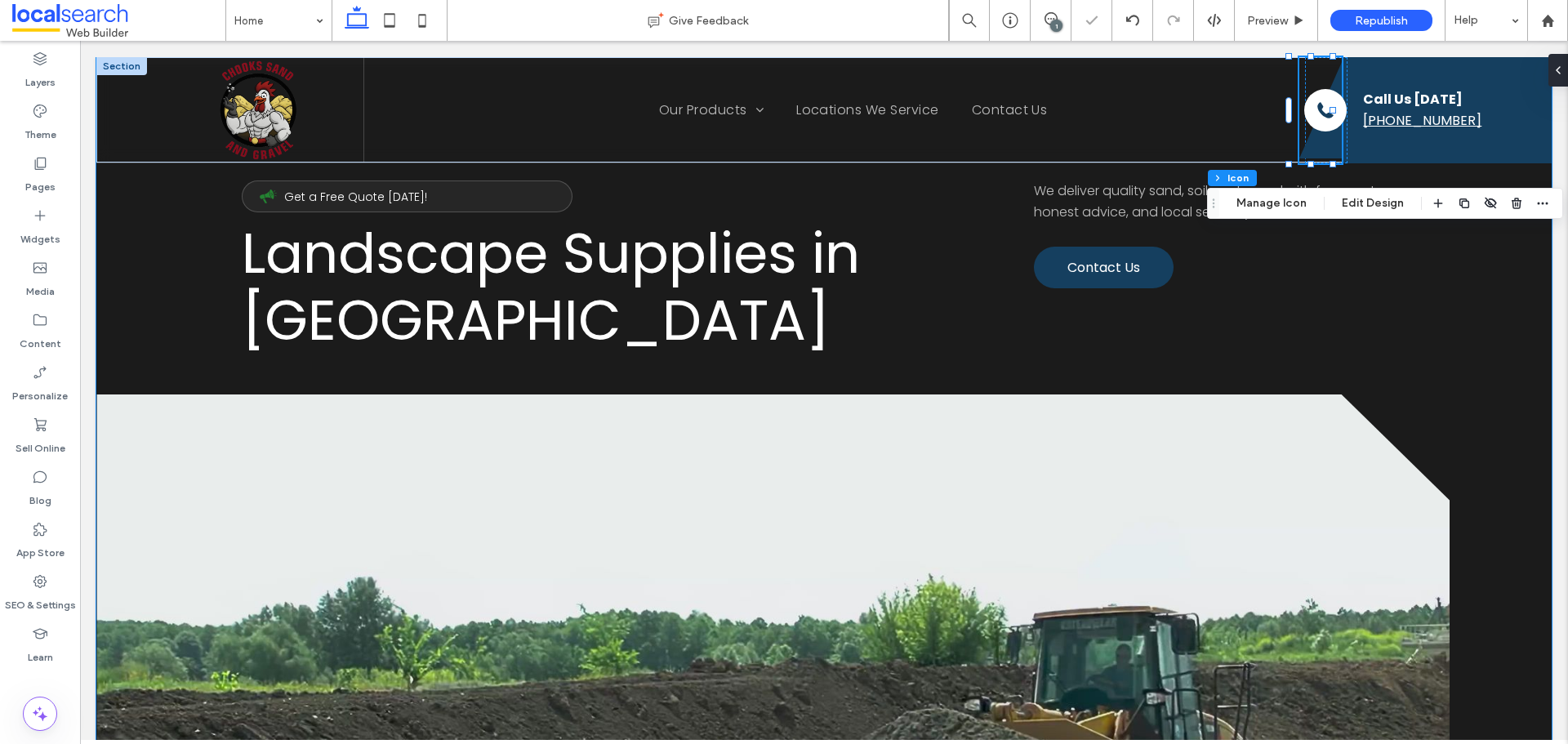
click at [1161, 389] on div "Microphone Icon Get a Free Quote [DATE]! Landscape Supplies in [GEOGRAPHIC_DATA…" at bounding box center [823, 582] width 1455 height 1047
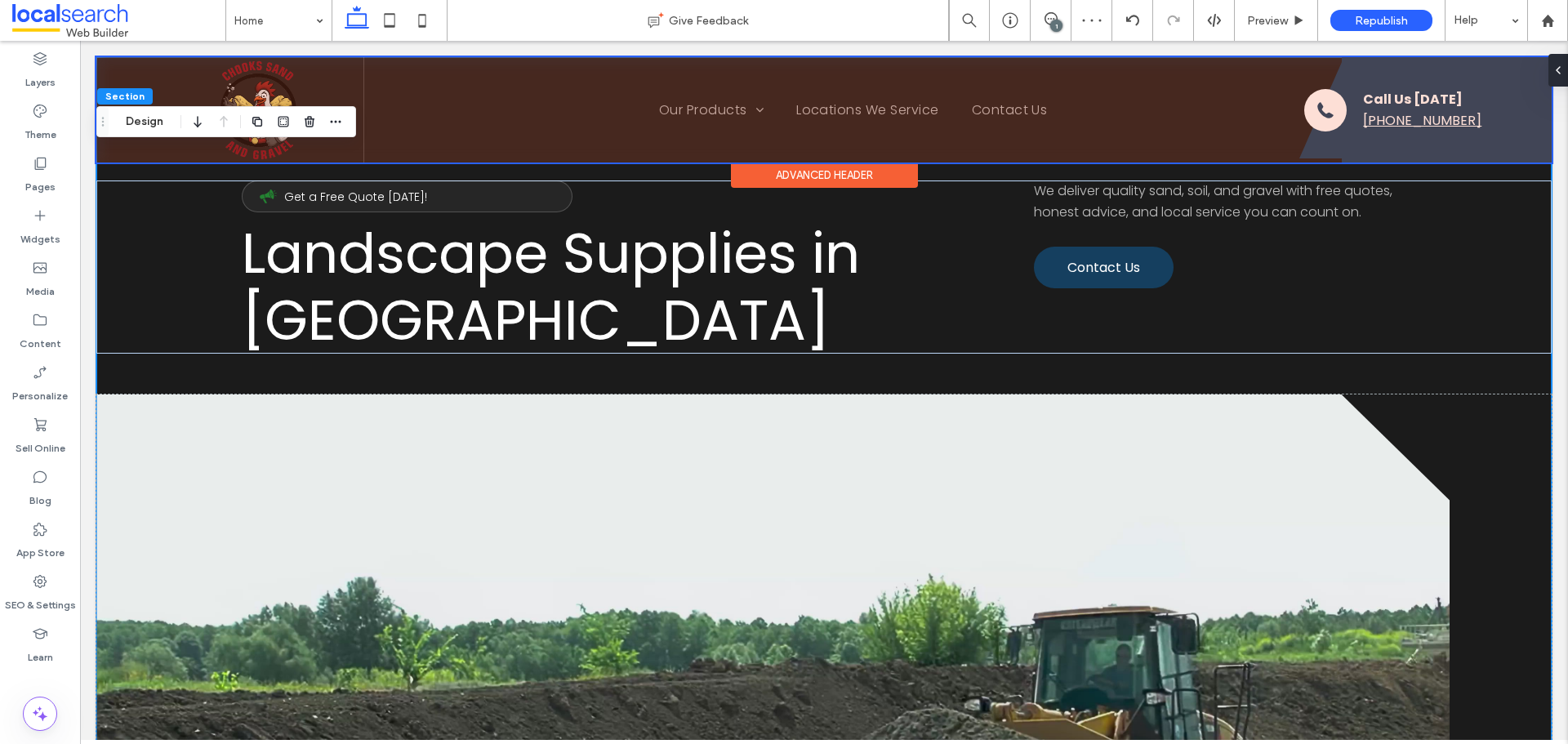
click at [1310, 150] on div at bounding box center [823, 110] width 1455 height 106
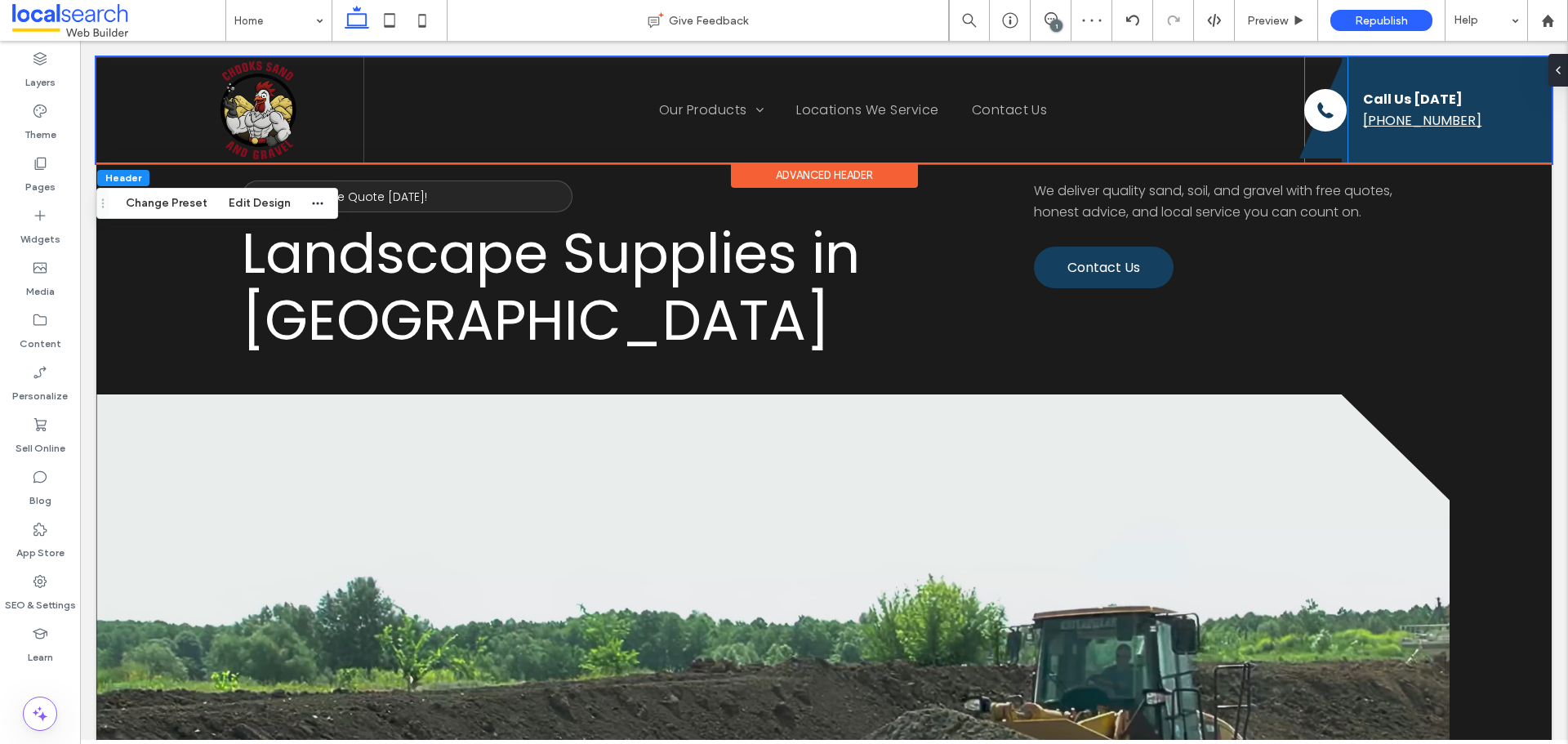
click at [1310, 150] on icon at bounding box center [1320, 109] width 42 height 96
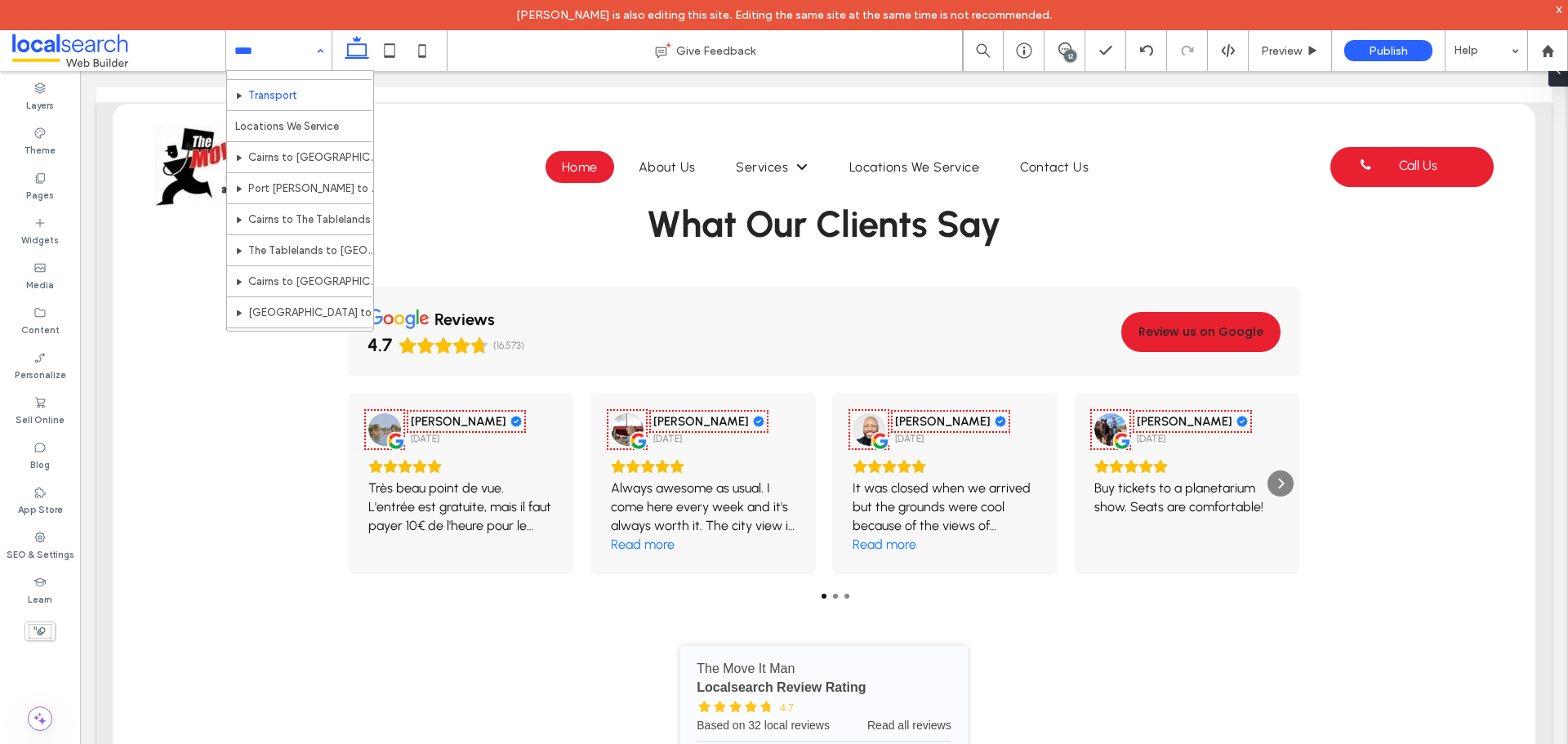
scroll to position [163, 0]
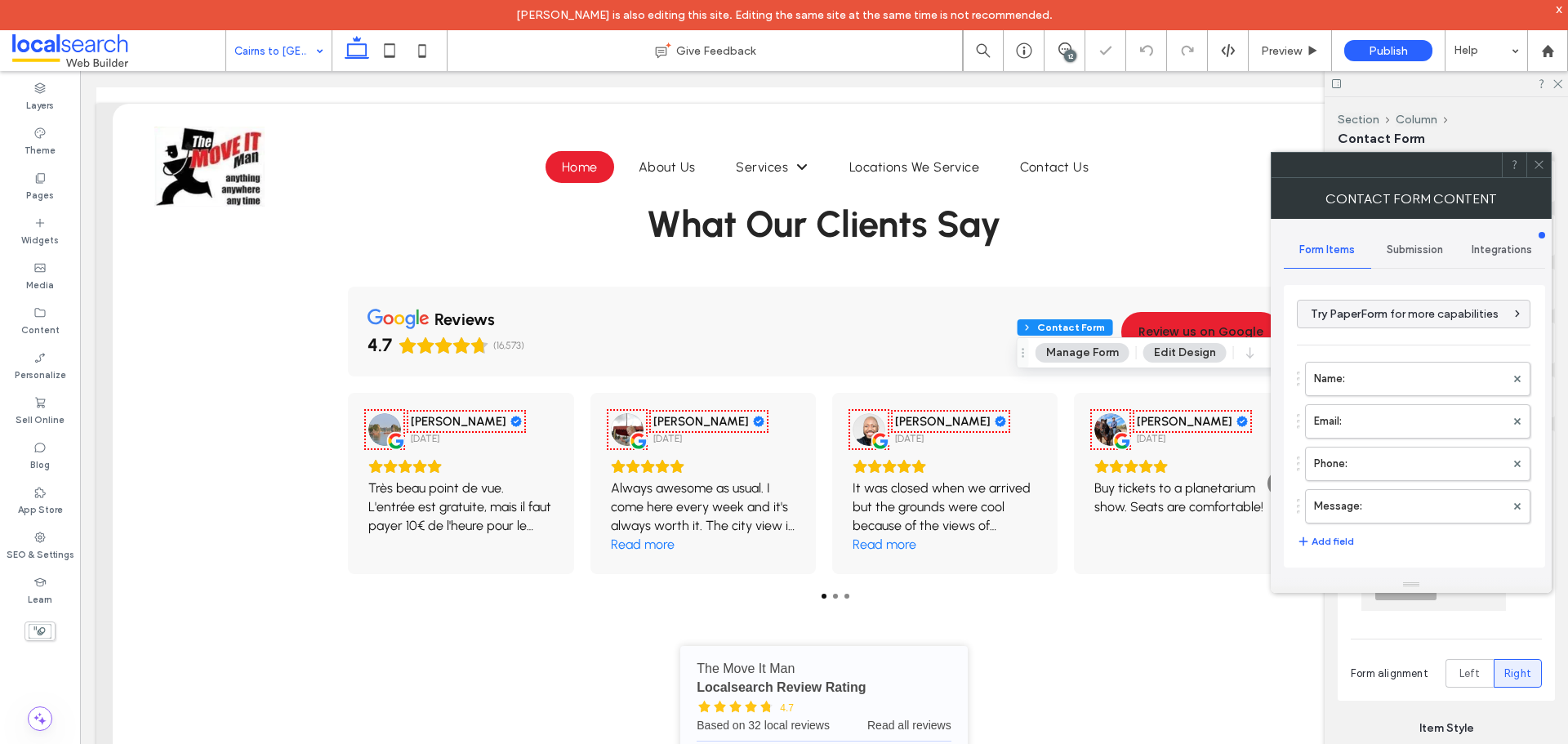
type input "****"
type input "**"
type input "*"
type input "***"
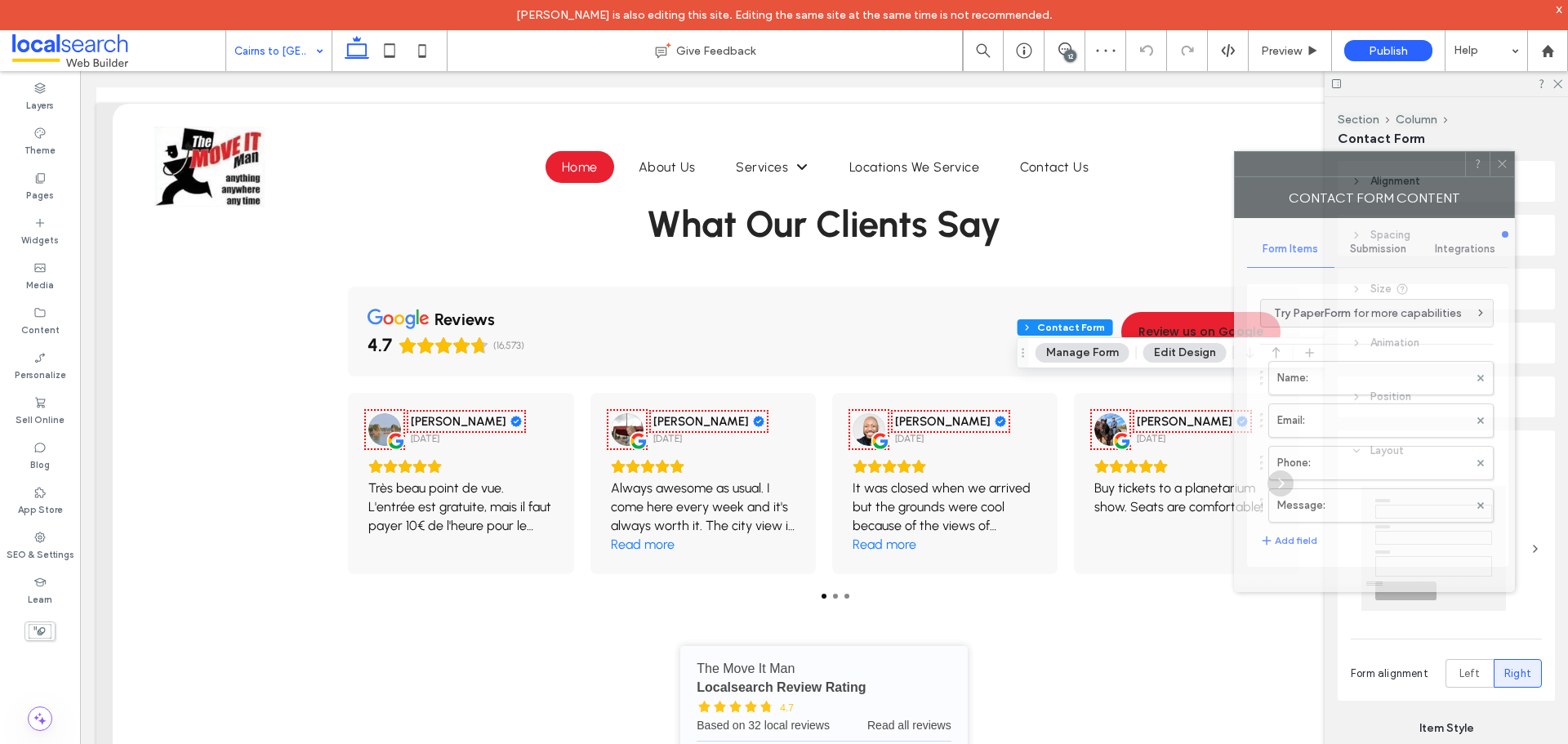
drag, startPoint x: 1408, startPoint y: 181, endPoint x: 1348, endPoint y: 175, distance: 60.3
click at [1348, 177] on div "Contact Form Content" at bounding box center [1374, 197] width 281 height 41
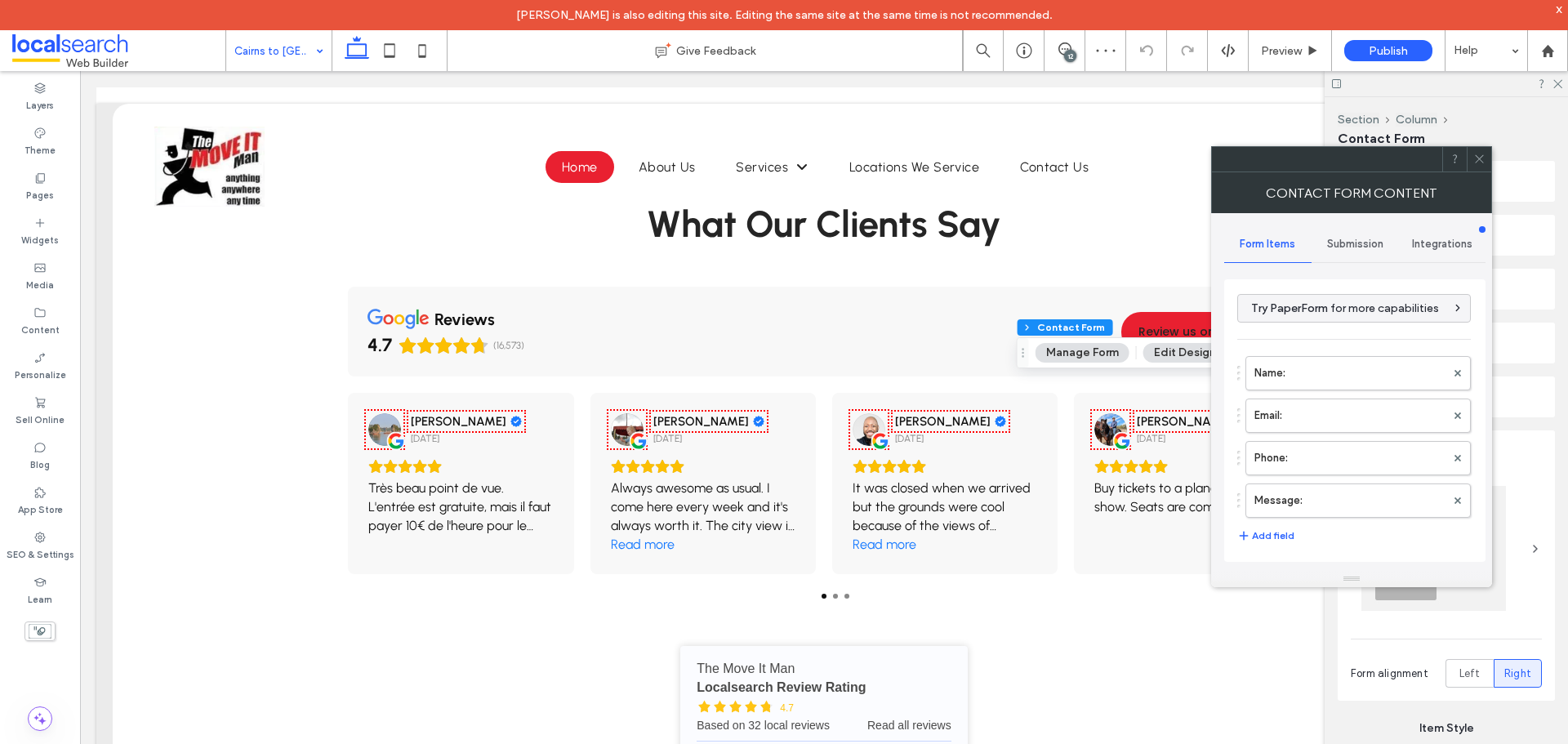
click at [1345, 243] on span "Submission" at bounding box center [1356, 244] width 56 height 13
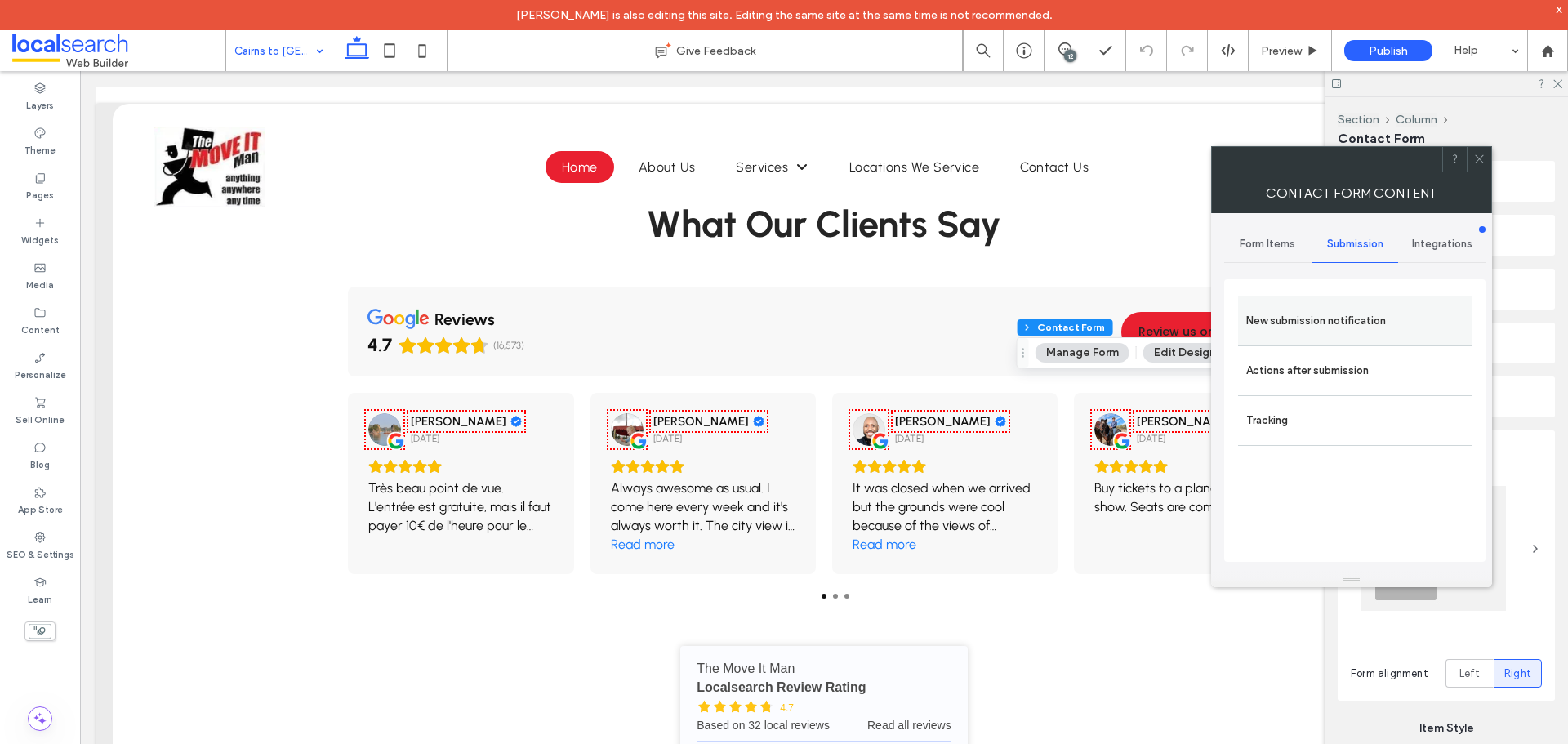
click at [1325, 340] on div "New submission notification" at bounding box center [1356, 320] width 234 height 50
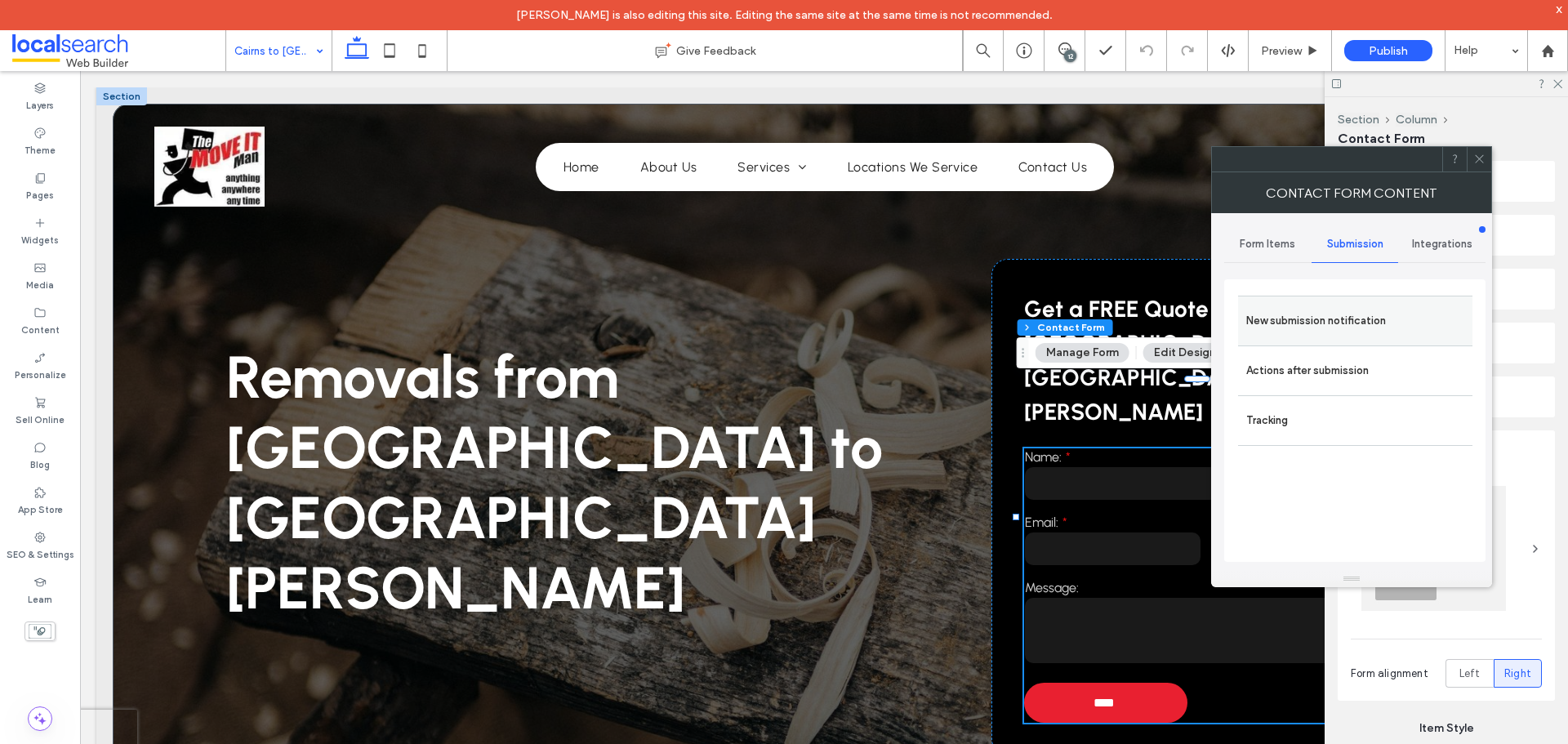
click at [1327, 324] on label "New submission notification" at bounding box center [1355, 321] width 218 height 33
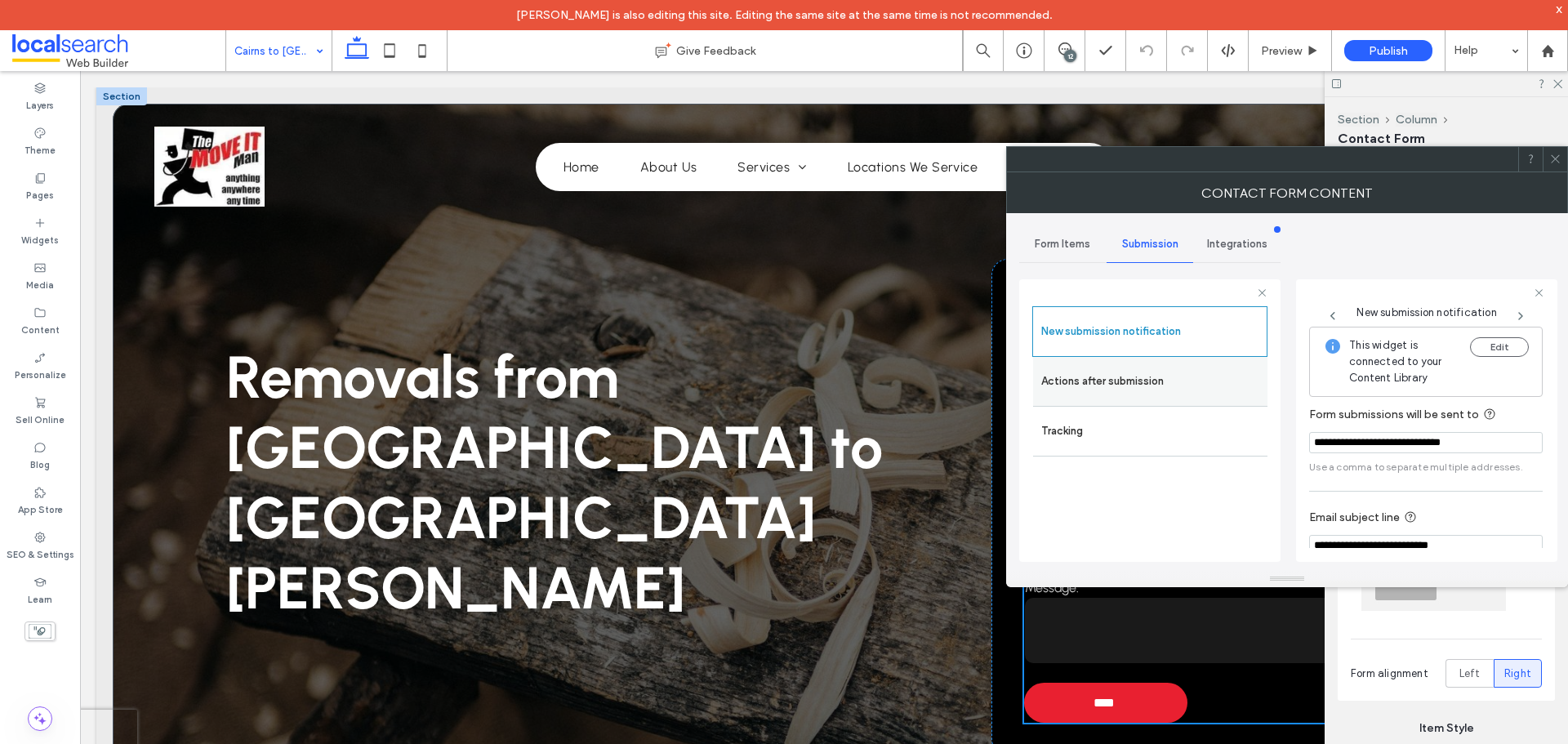
click at [1153, 374] on label "Actions after submission" at bounding box center [1150, 381] width 218 height 33
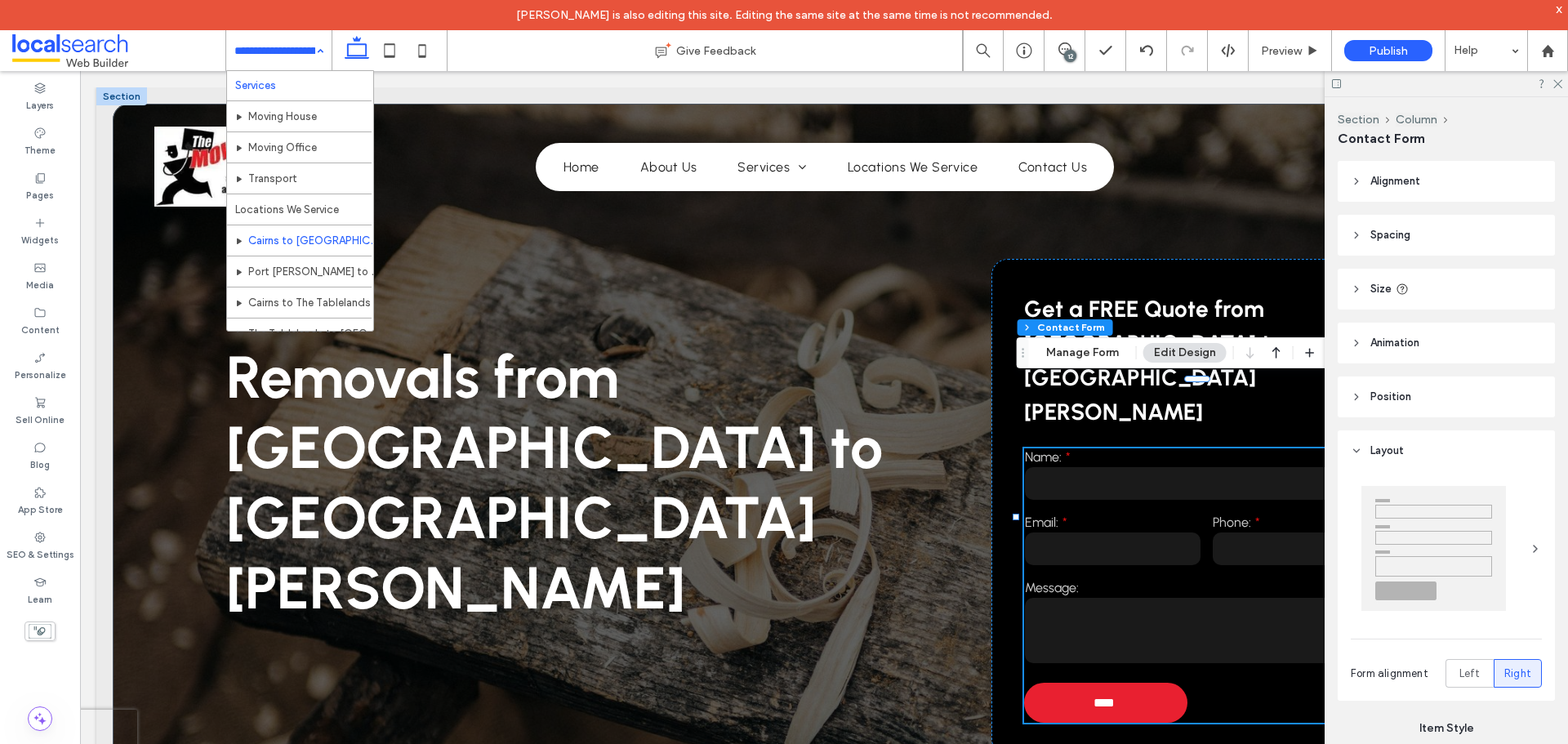
scroll to position [163, 0]
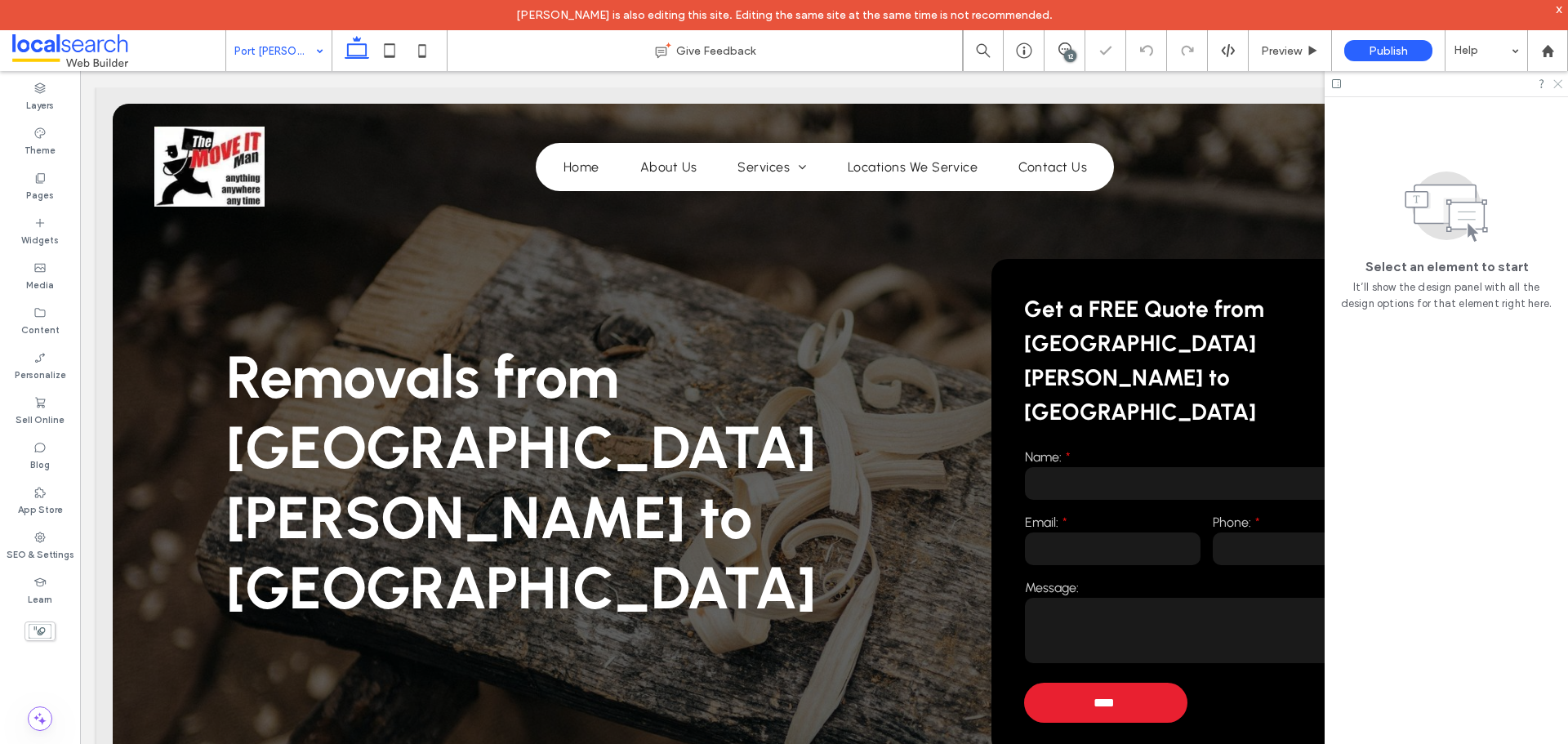
click at [1555, 86] on icon at bounding box center [1557, 83] width 11 height 11
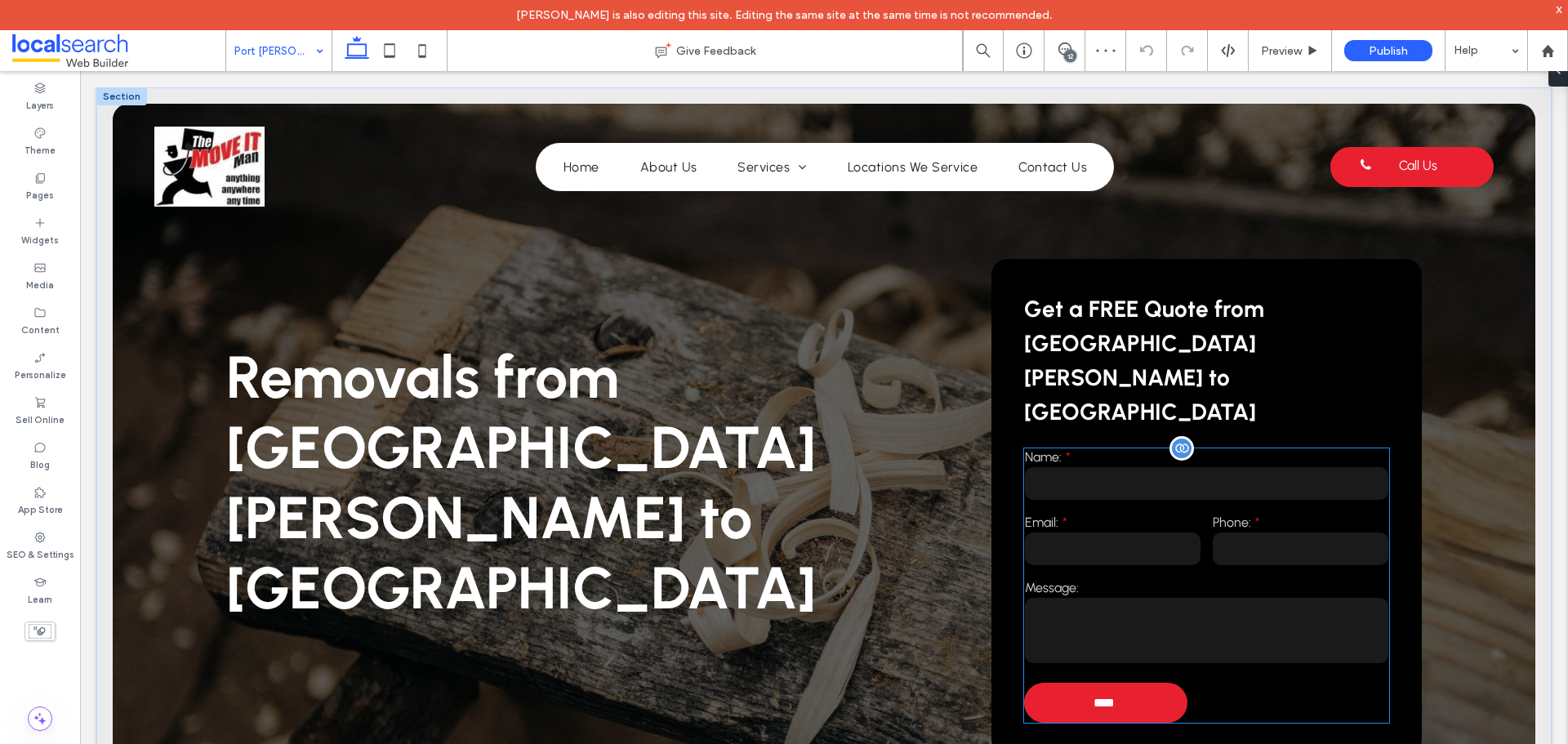
click at [1186, 515] on label "Email:" at bounding box center [1112, 523] width 175 height 16
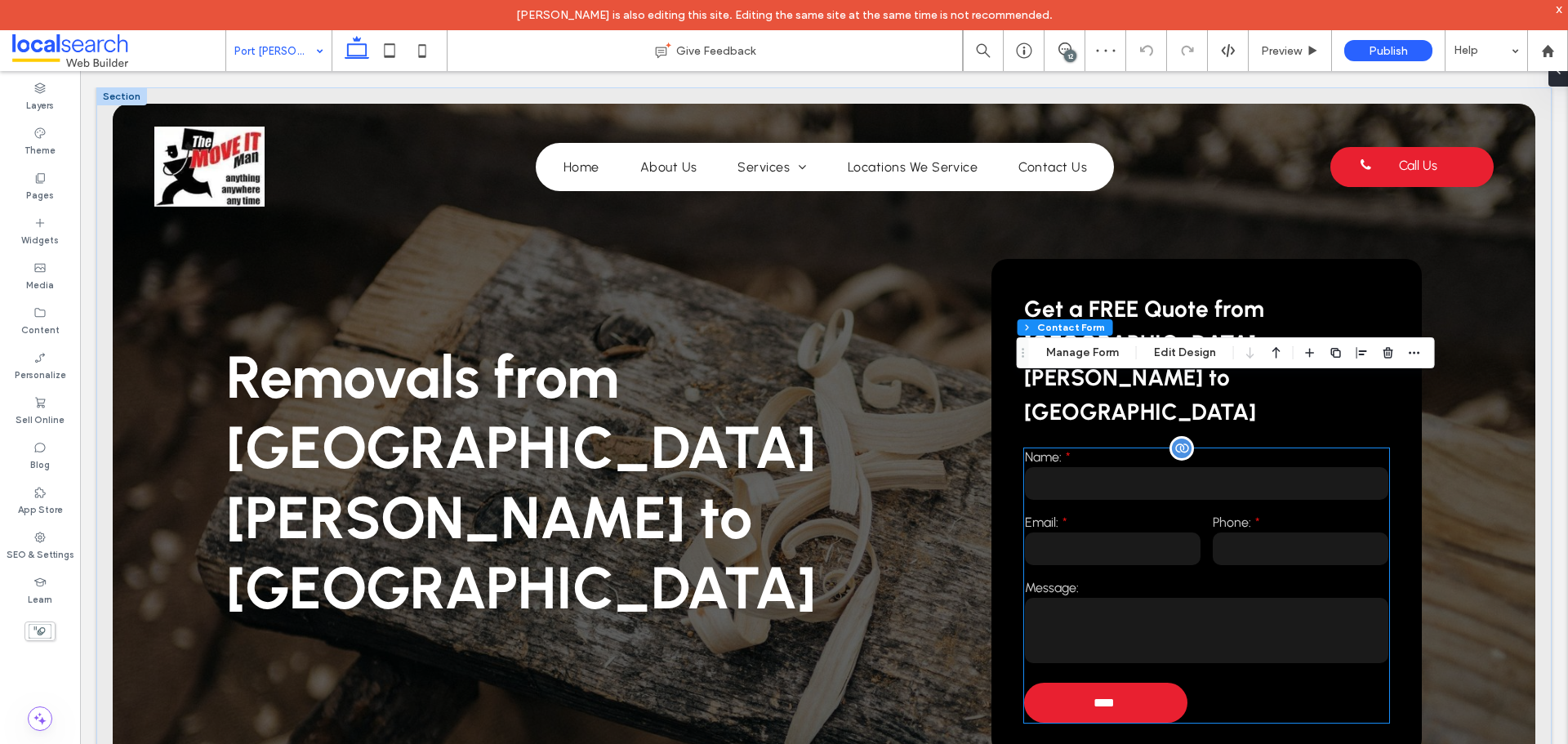
click at [1186, 453] on div "Name: Email: Phone: Message: **** Thank you for contacting The Move It Man . We…" at bounding box center [1207, 585] width 365 height 274
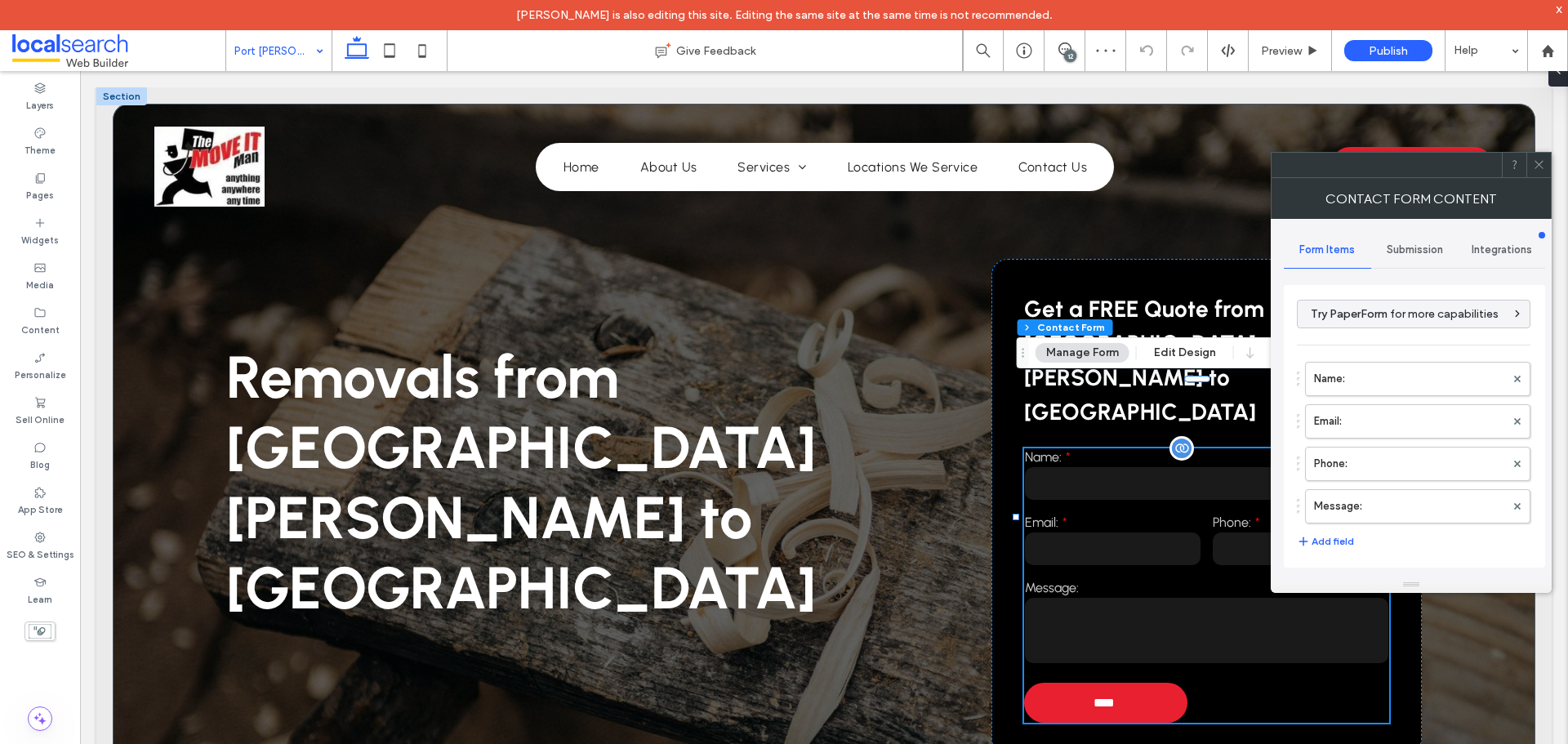
type input "*"
type input "***"
type input "****"
type input "**"
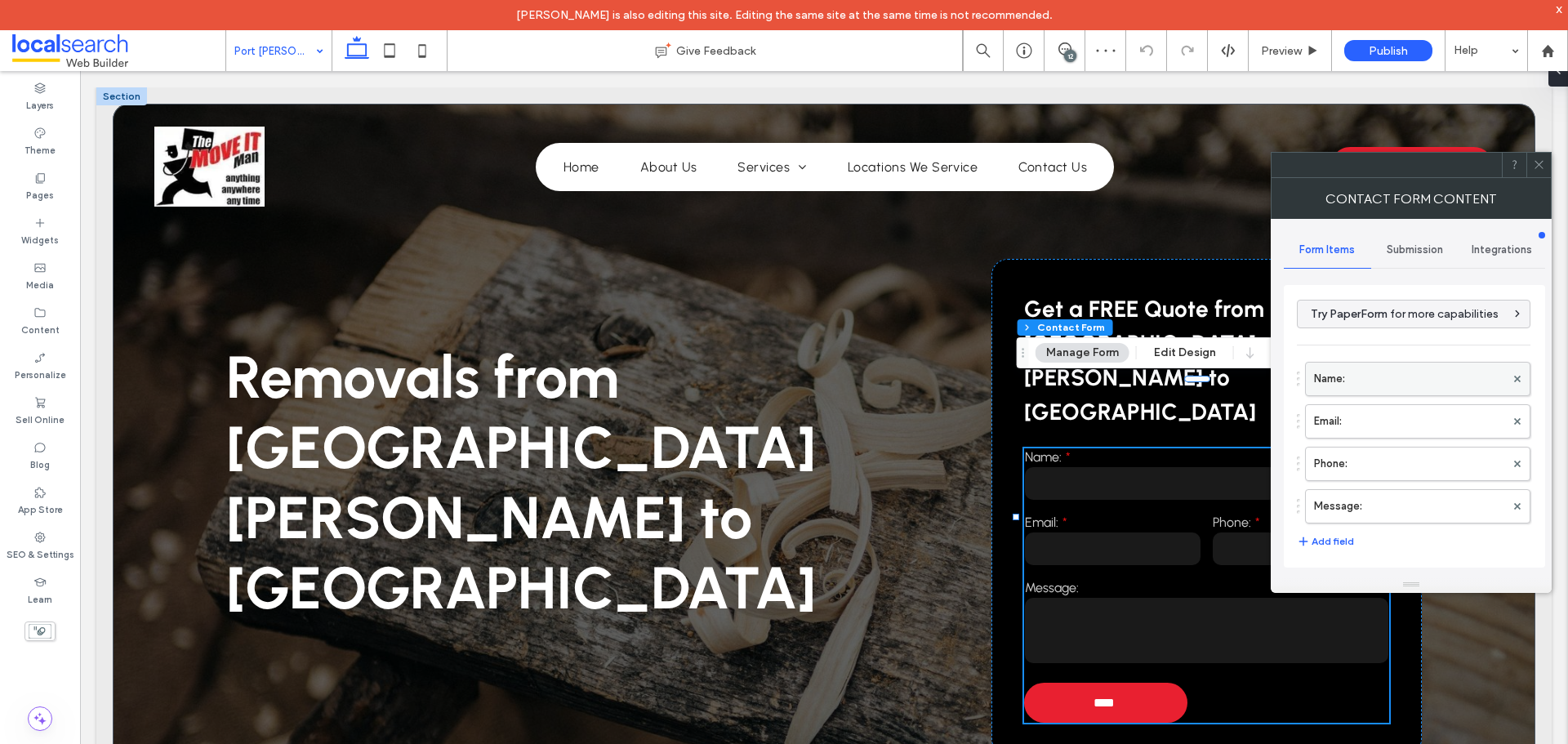
scroll to position [331, 0]
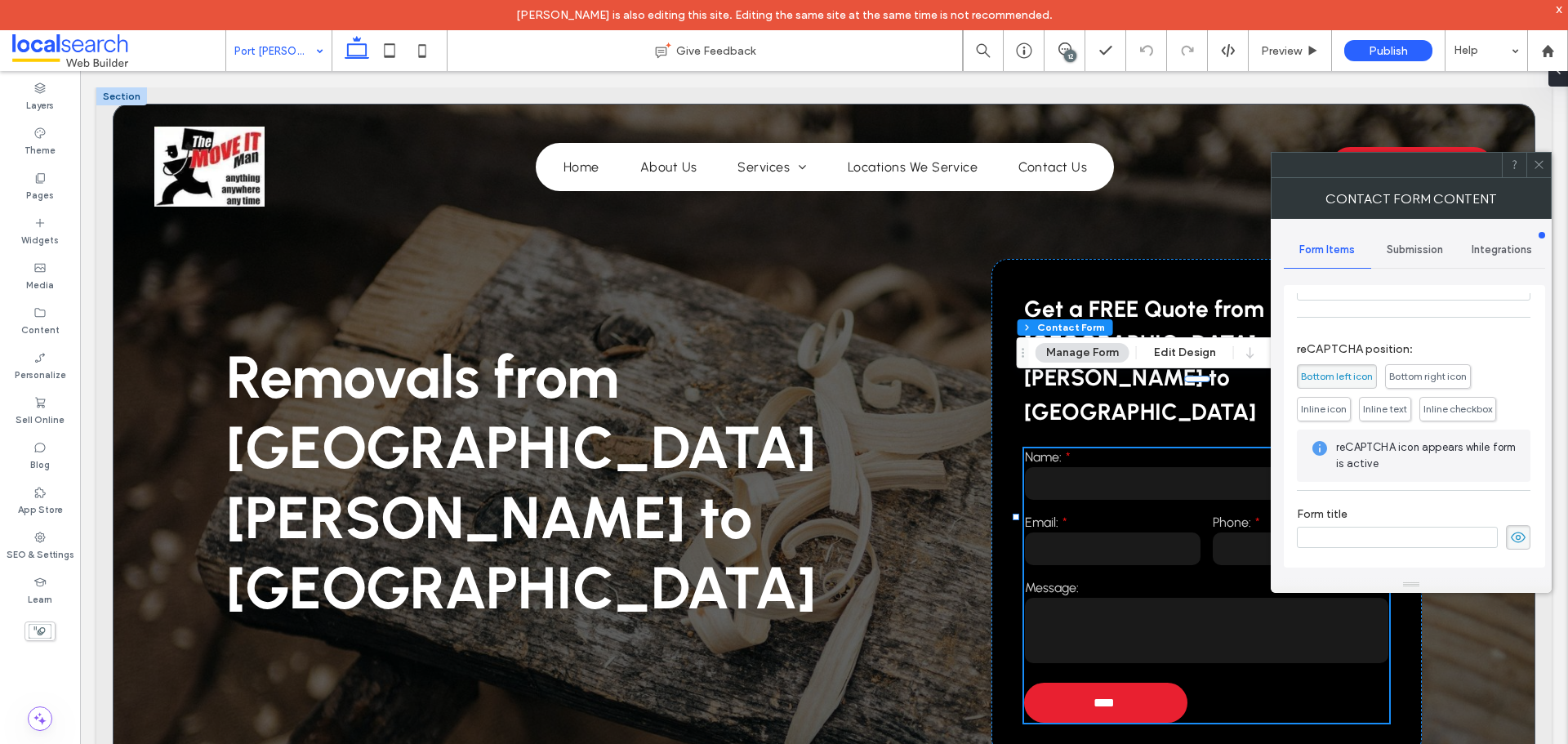
click at [1397, 244] on span "Submission" at bounding box center [1416, 249] width 56 height 13
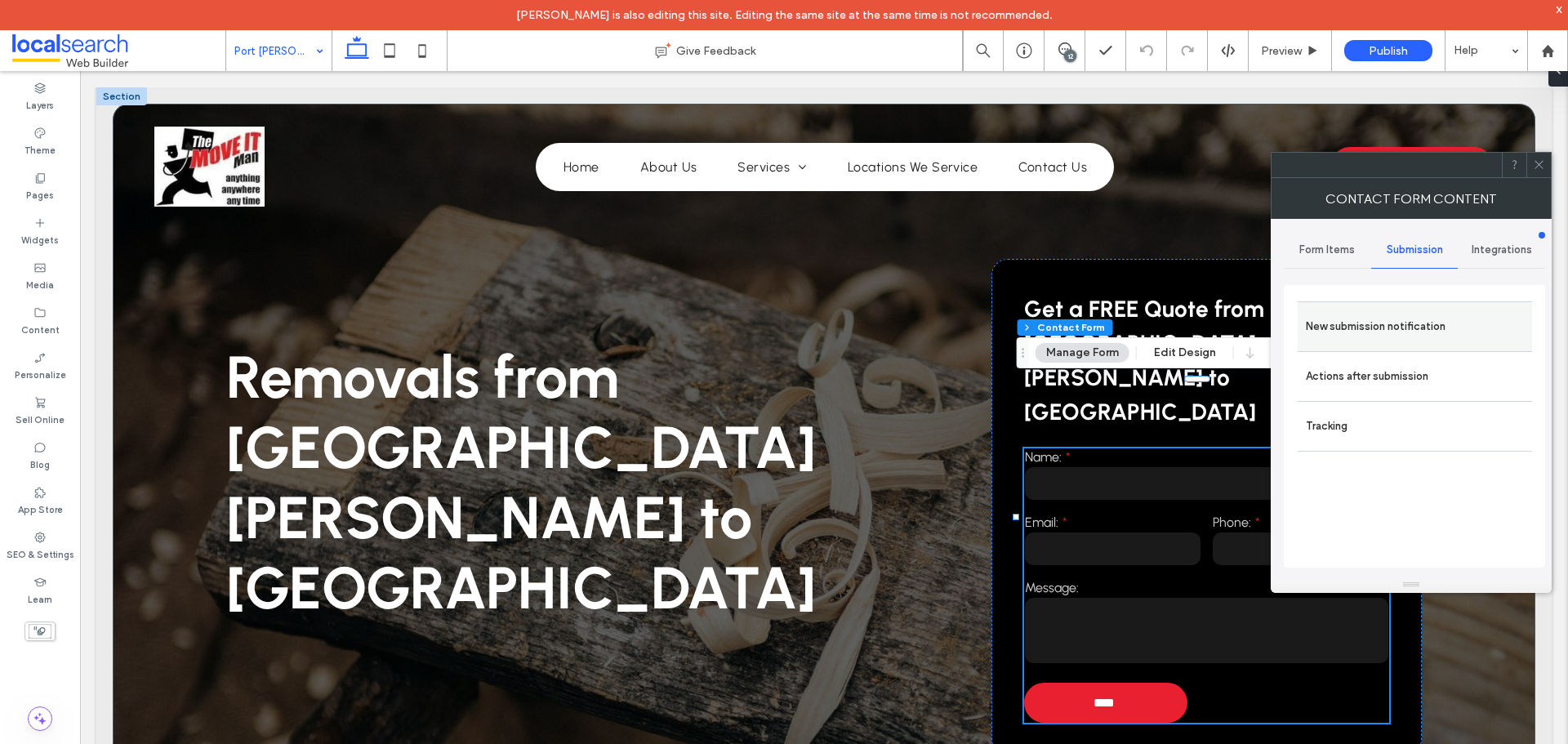
click at [1375, 312] on label "New submission notification" at bounding box center [1415, 326] width 218 height 33
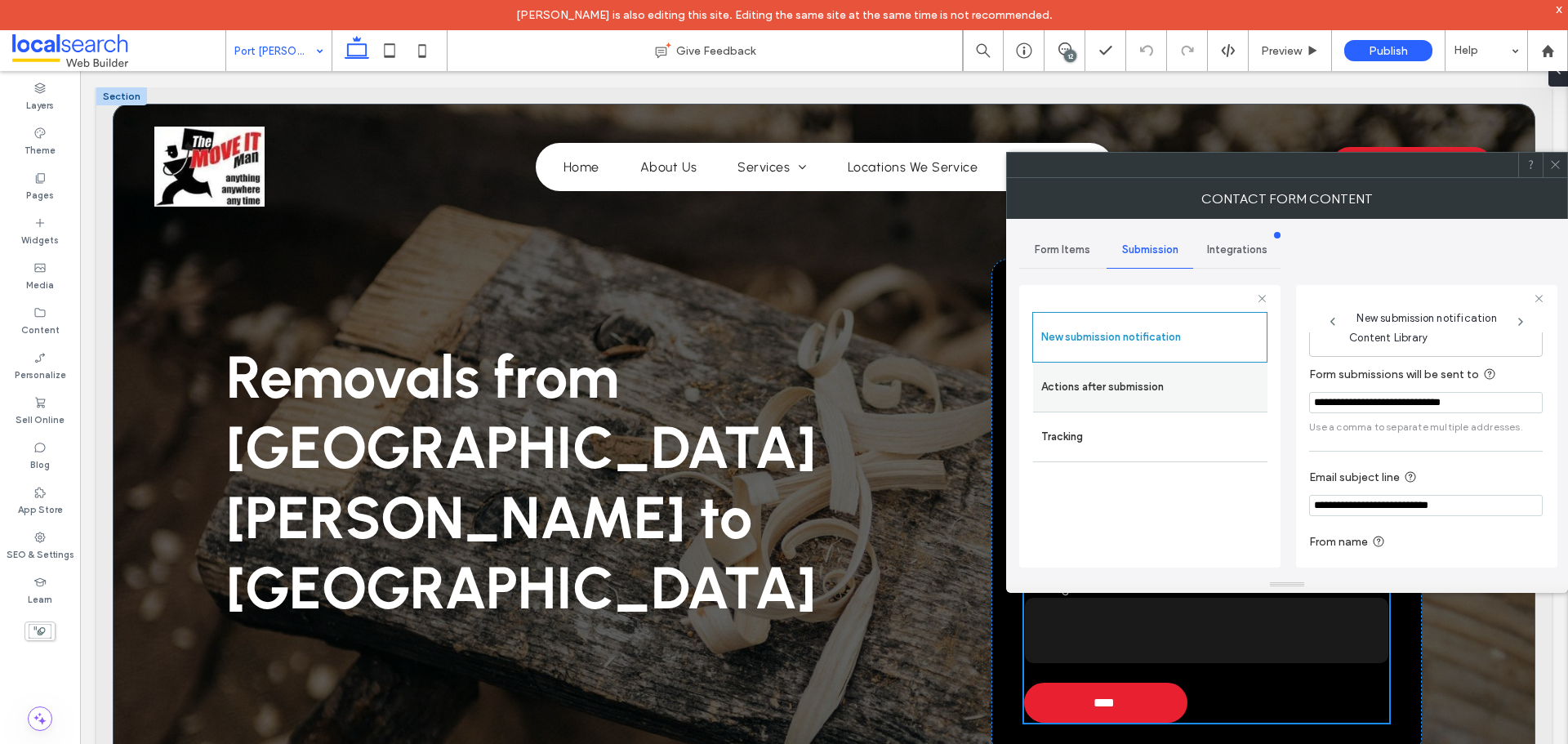
scroll to position [85, 0]
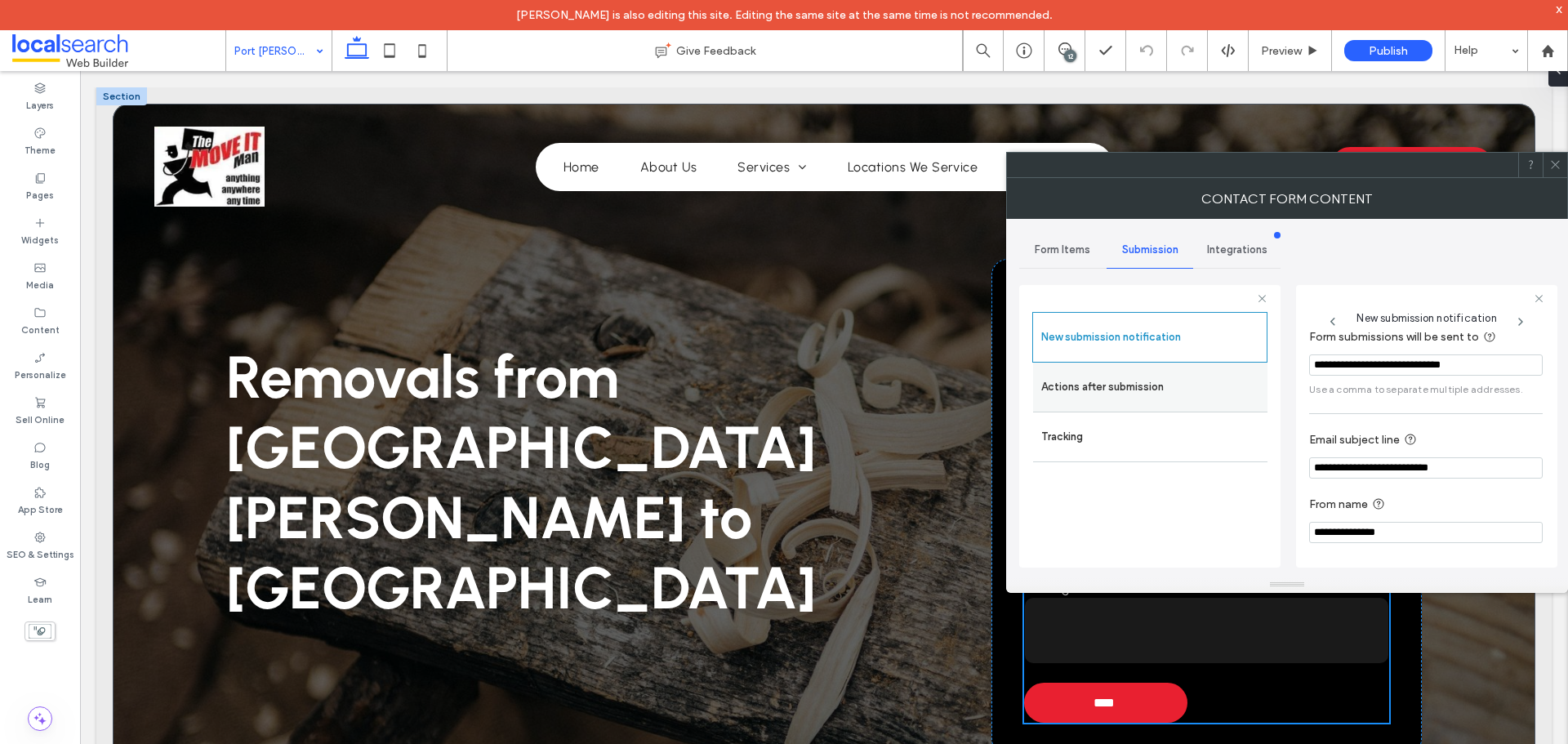
click at [1170, 368] on div "Actions after submission" at bounding box center [1150, 387] width 234 height 49
click at [1170, 391] on label "Actions after submission" at bounding box center [1150, 387] width 218 height 33
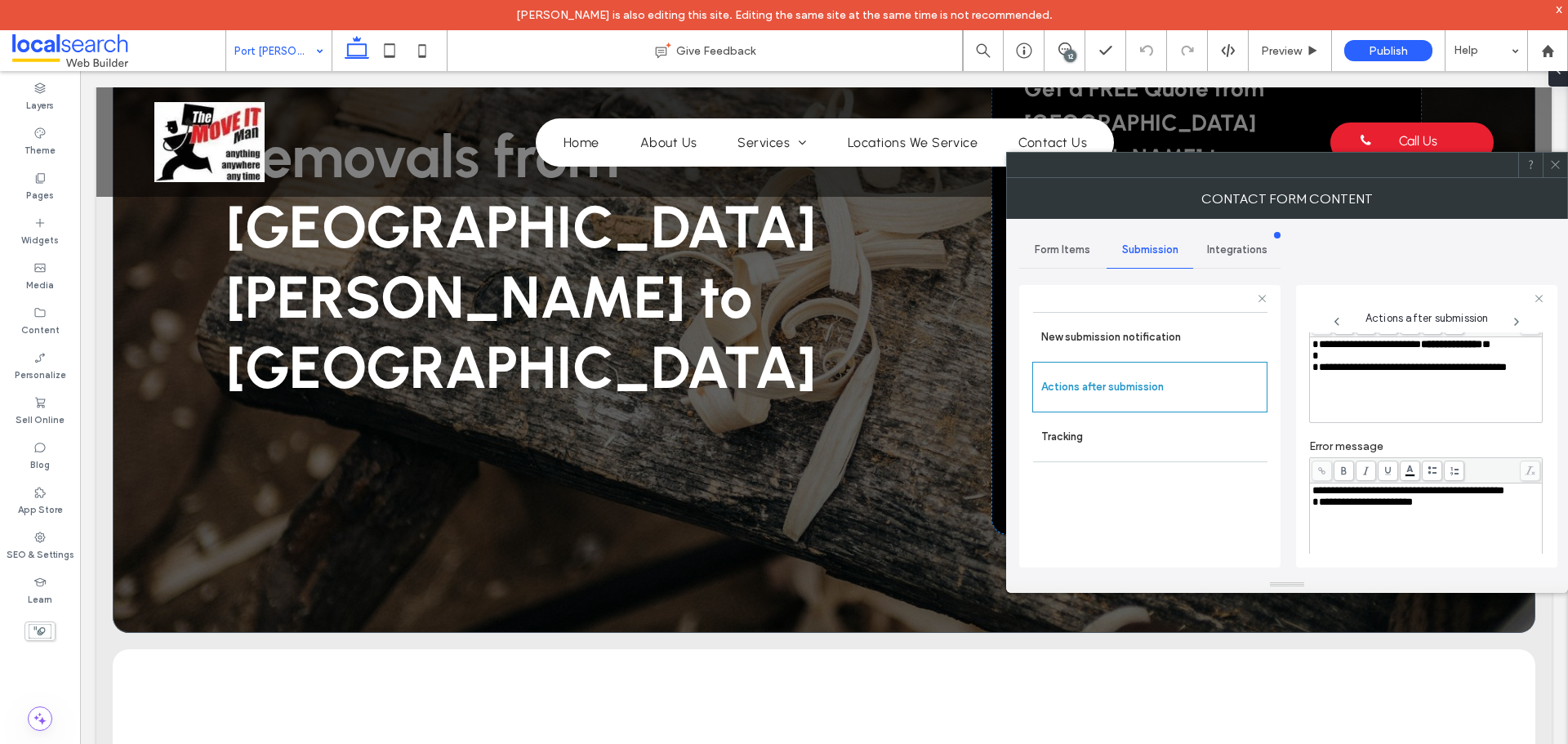
scroll to position [245, 0]
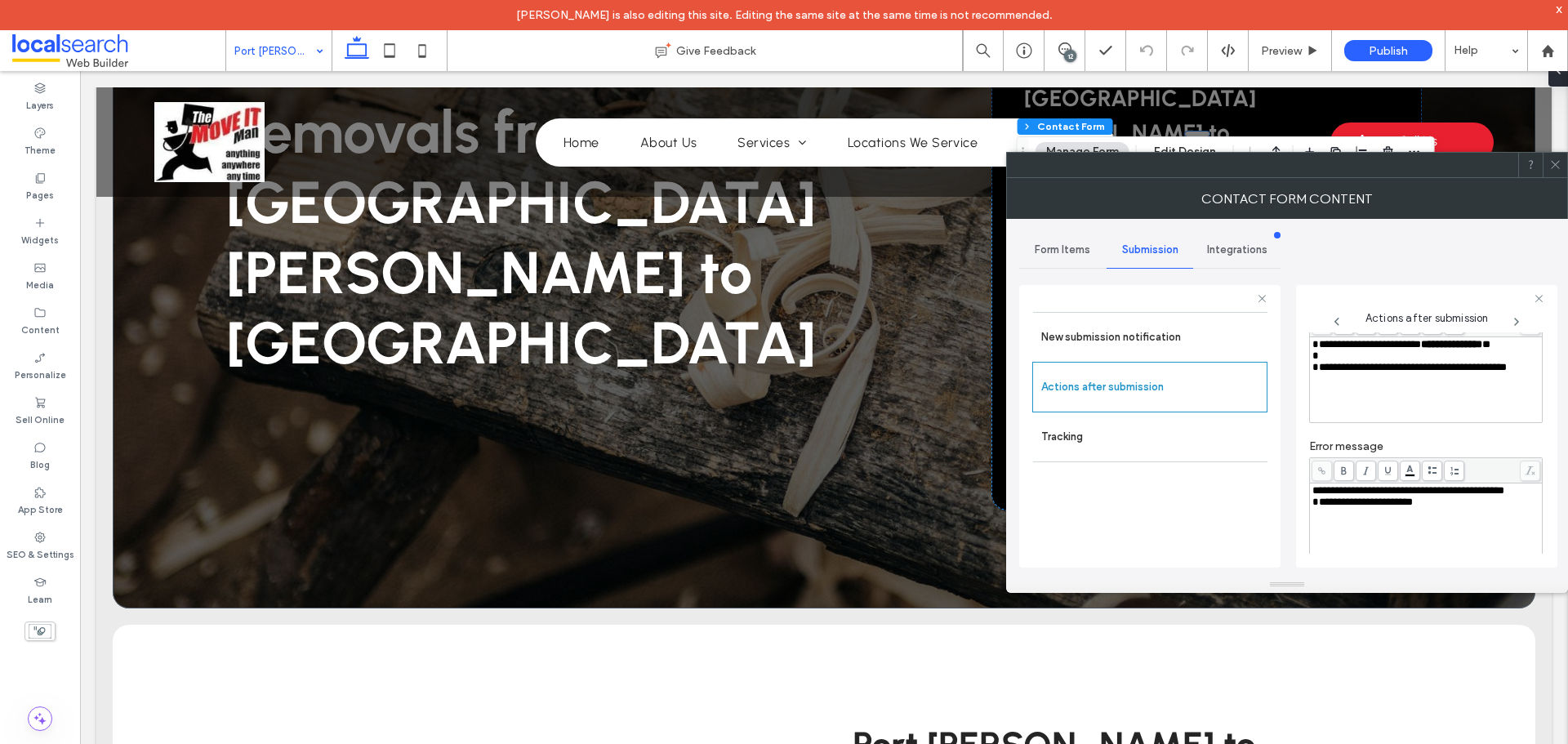
click at [1552, 161] on icon at bounding box center [1556, 165] width 12 height 12
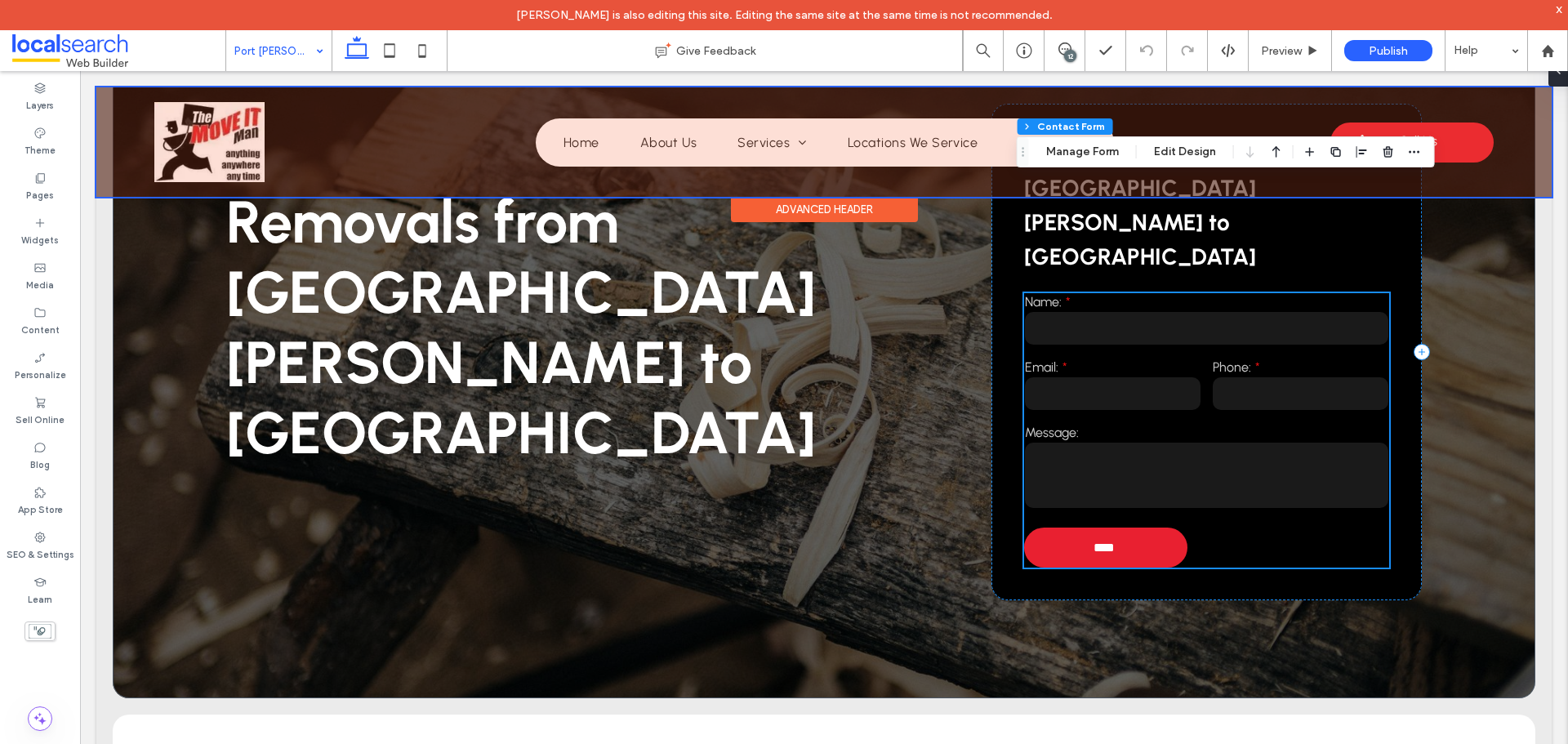
scroll to position [0, 0]
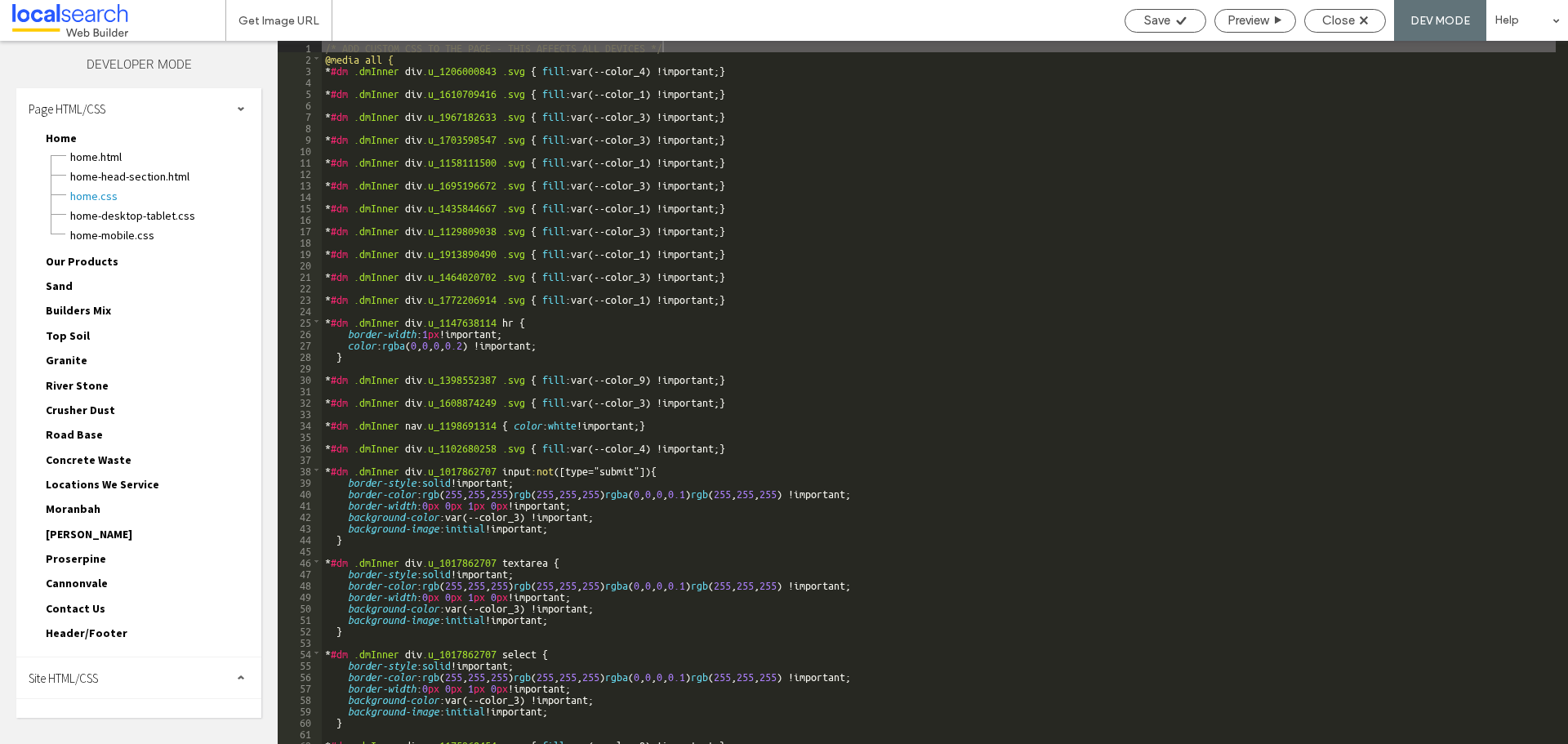
click at [169, 121] on div "Page HTML/CSS" at bounding box center [139, 108] width 245 height 41
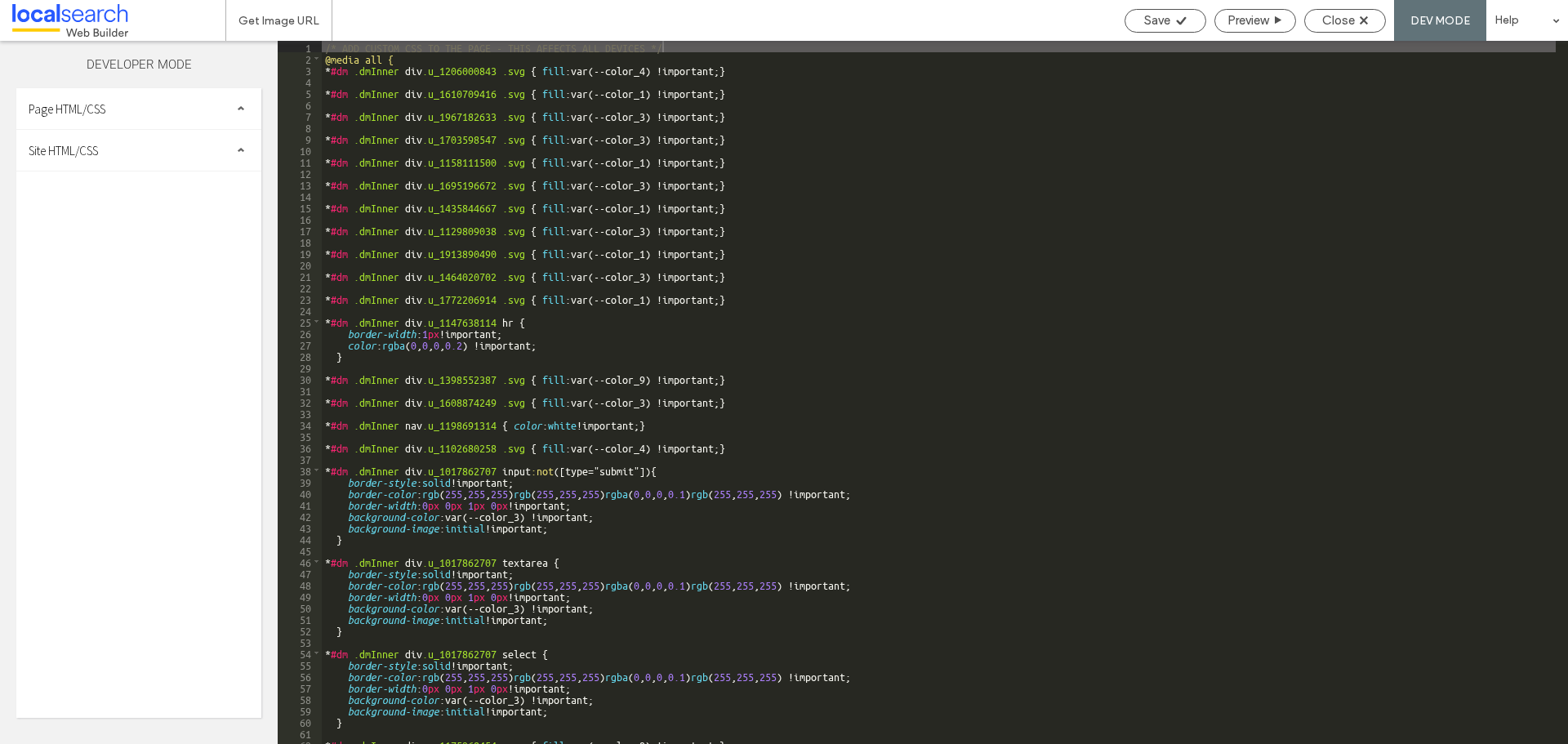
click at [118, 165] on div "Site HTML/CSS" at bounding box center [139, 150] width 245 height 41
click at [106, 242] on span "site-theme.css" at bounding box center [168, 241] width 185 height 17
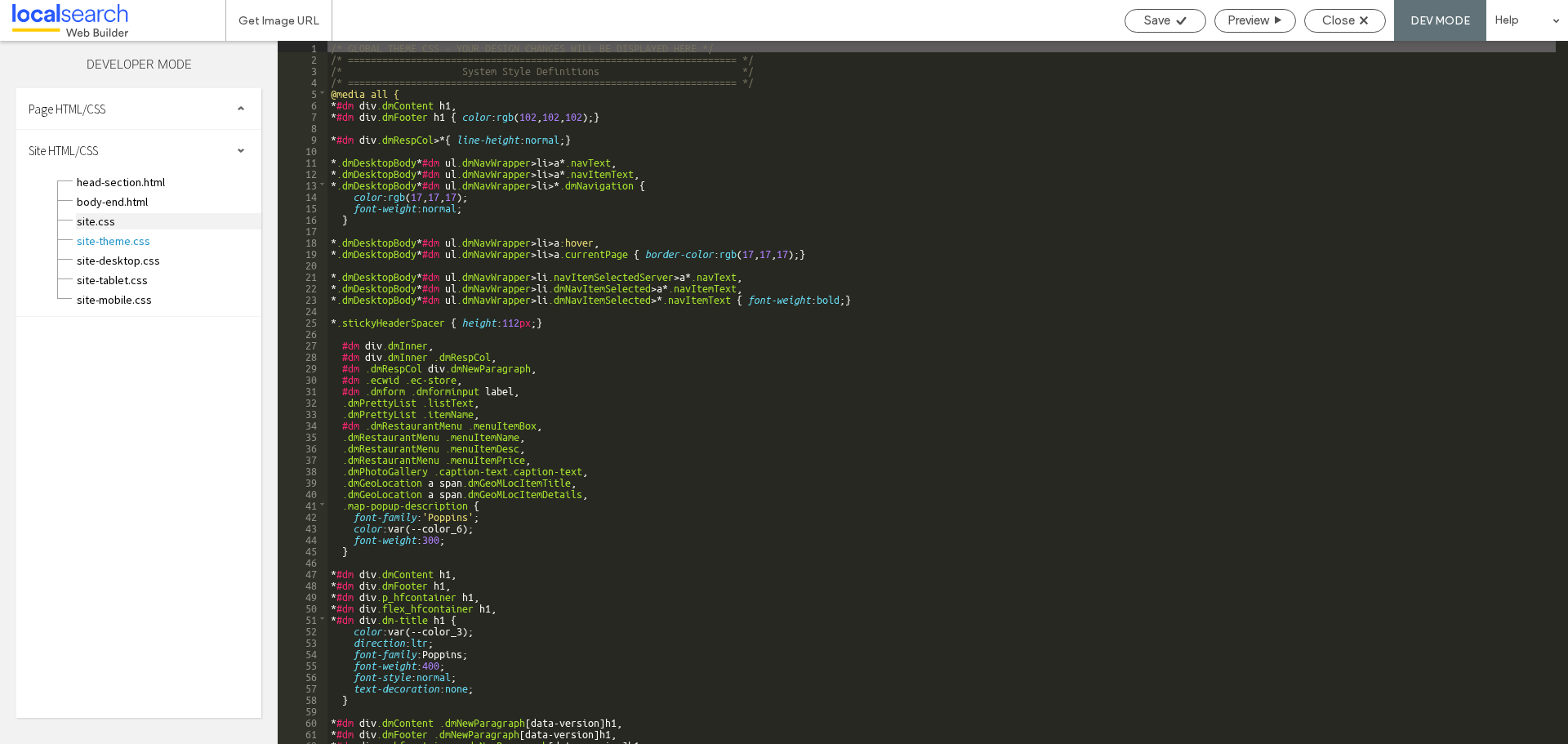
click at [95, 218] on span "site.css" at bounding box center [168, 221] width 185 height 17
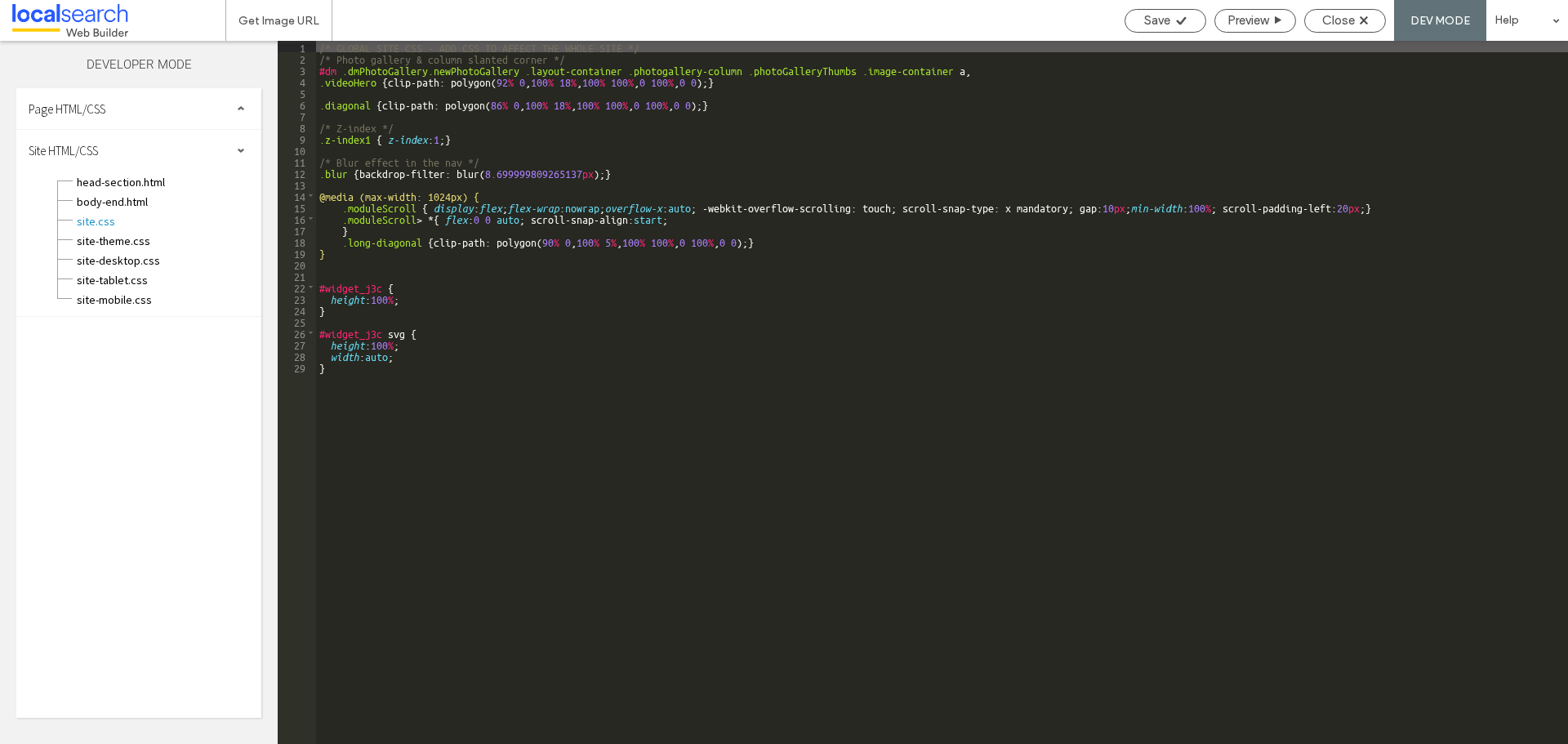
click at [402, 396] on div "/* GLOBAL SITE CSS - ADD CSS TO AFFECT THE WHOLE SITE */ /* Photo gallery & col…" at bounding box center [942, 404] width 1252 height 726
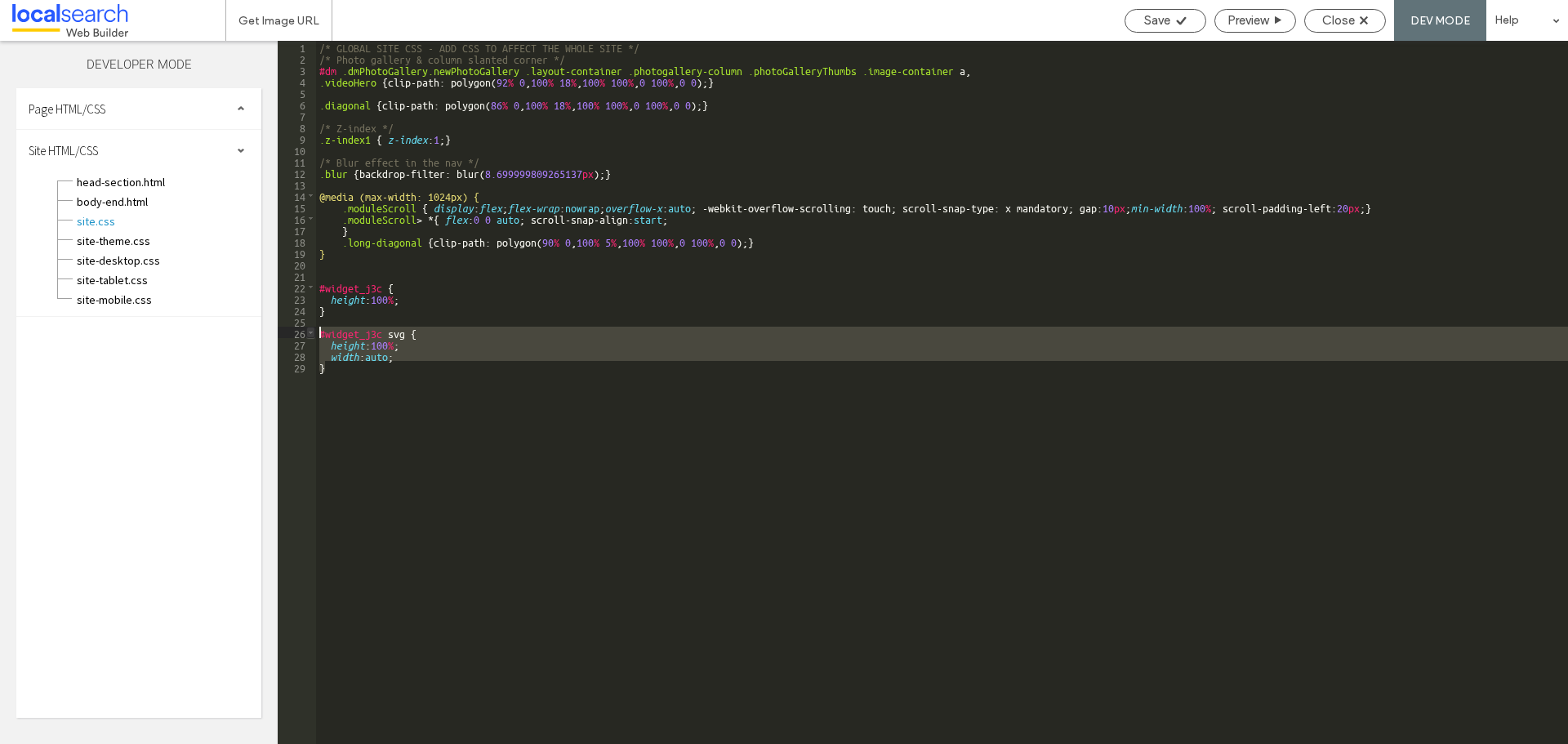
drag, startPoint x: 352, startPoint y: 377, endPoint x: 309, endPoint y: 332, distance: 62.2
click at [309, 332] on div "** 1 2 3 4 5 6 7 8 9 10 11 12 13 14 15 16 17 18 19 20 21 22 23 24 25 26 27 28 2…" at bounding box center [923, 392] width 1290 height 703
click at [351, 411] on div "/* GLOBAL SITE CSS - ADD CSS TO AFFECT THE WHOLE SITE */ /* Photo gallery & col…" at bounding box center [942, 392] width 1252 height 703
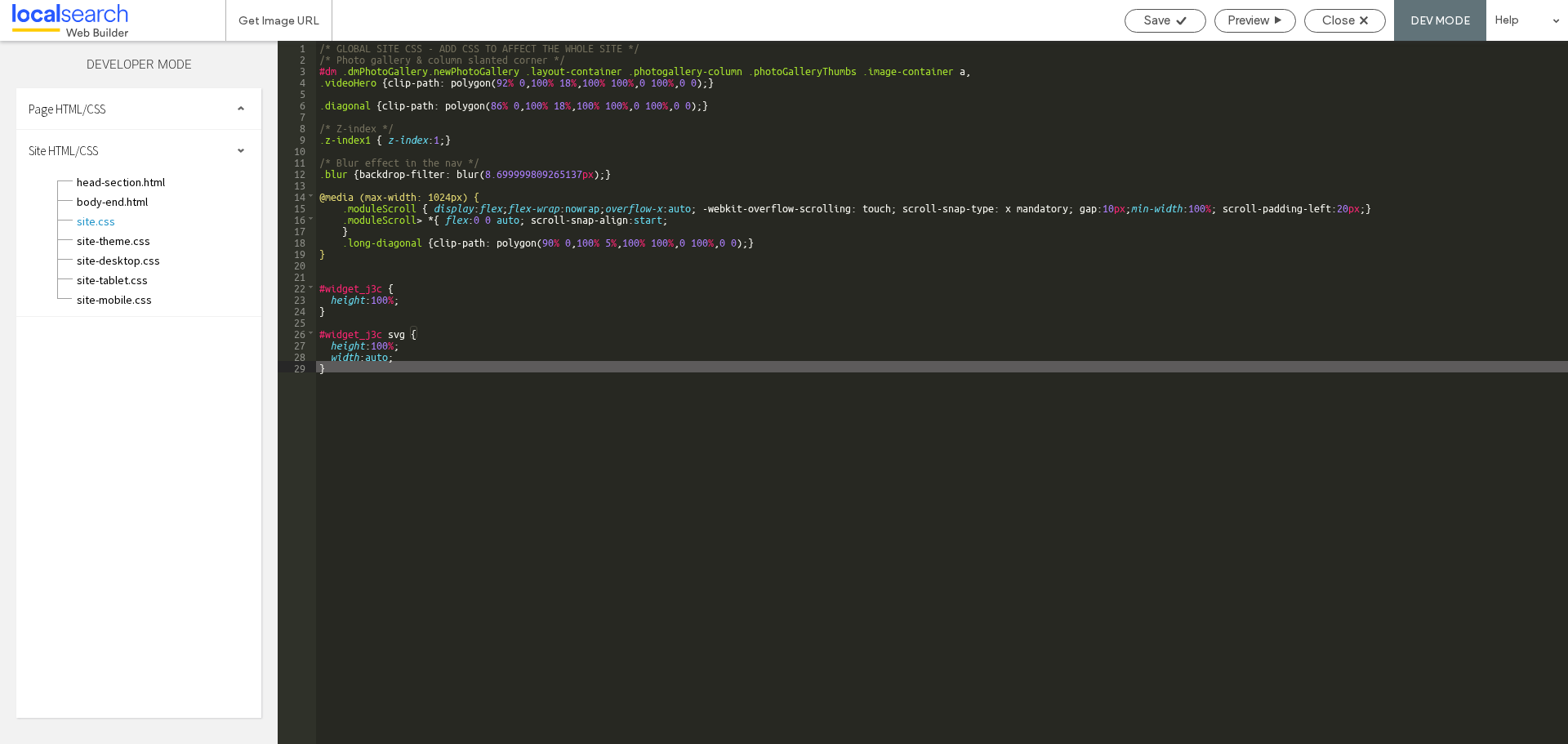
click at [395, 360] on div "/* GLOBAL SITE CSS - ADD CSS TO AFFECT THE WHOLE SITE */ /* Photo gallery & col…" at bounding box center [942, 404] width 1252 height 726
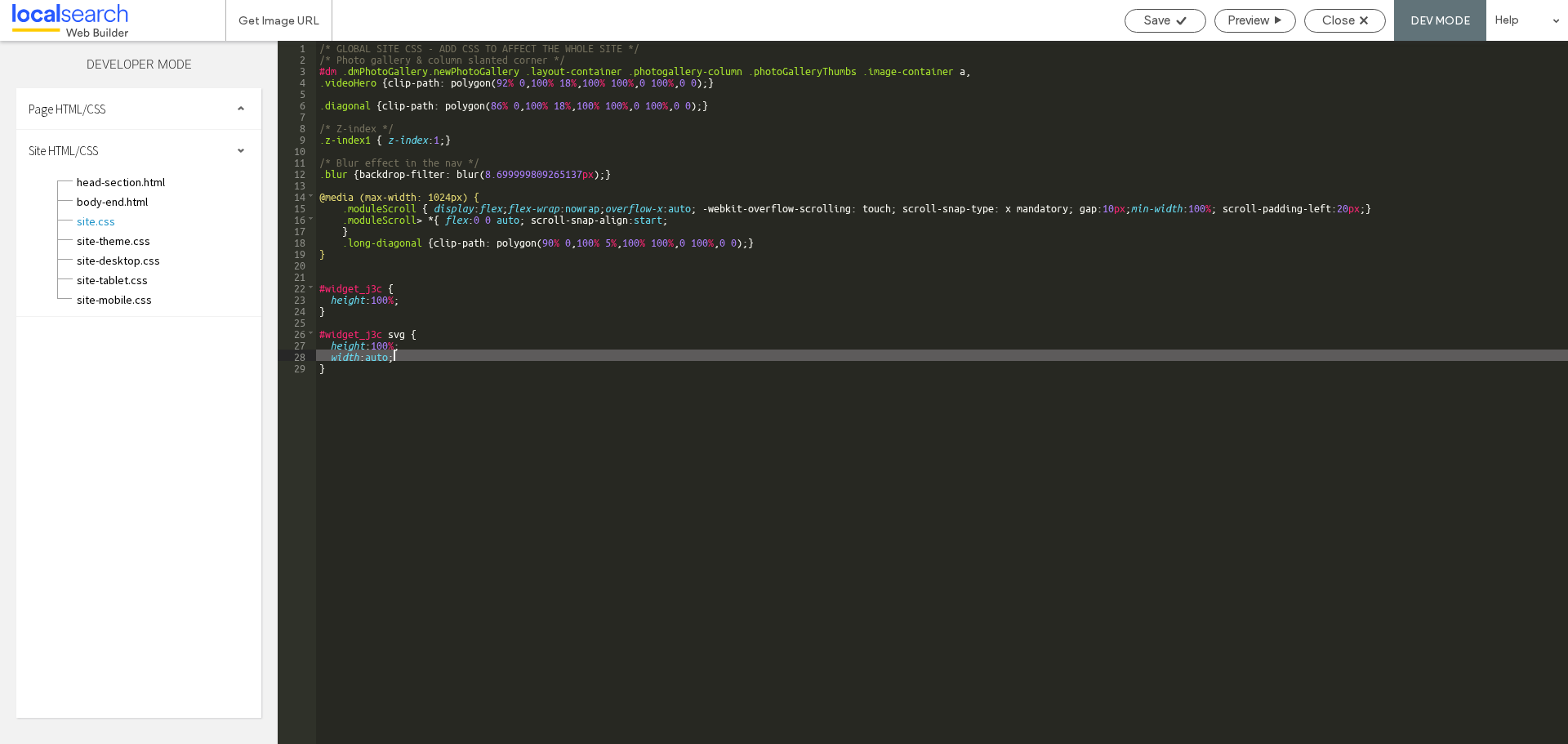
click at [440, 351] on div "/* GLOBAL SITE CSS - ADD CSS TO AFFECT THE WHOLE SITE */ /* Photo gallery & col…" at bounding box center [942, 404] width 1252 height 726
click at [1336, 17] on span "Close" at bounding box center [1338, 20] width 33 height 15
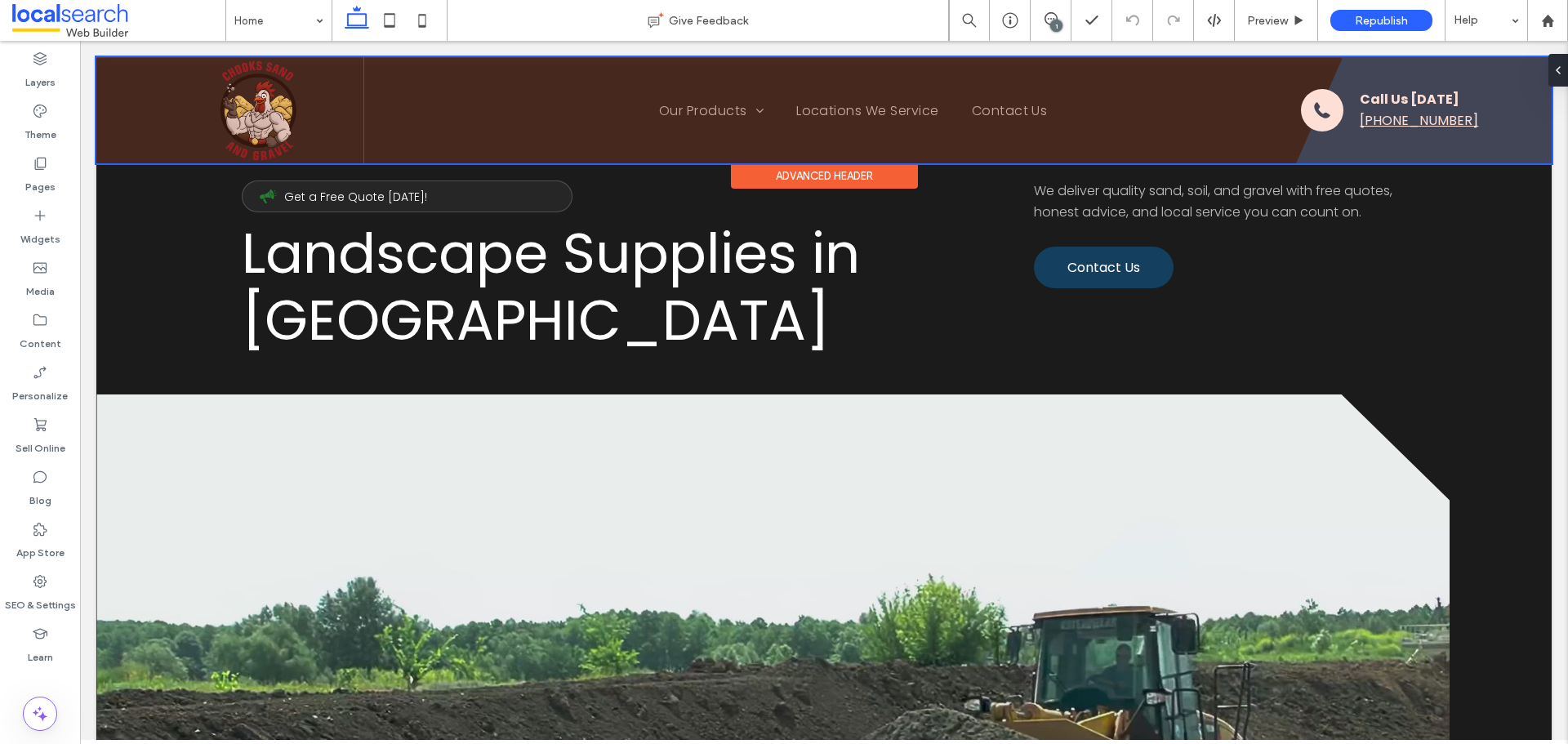
click at [1321, 140] on div at bounding box center [823, 110] width 1455 height 106
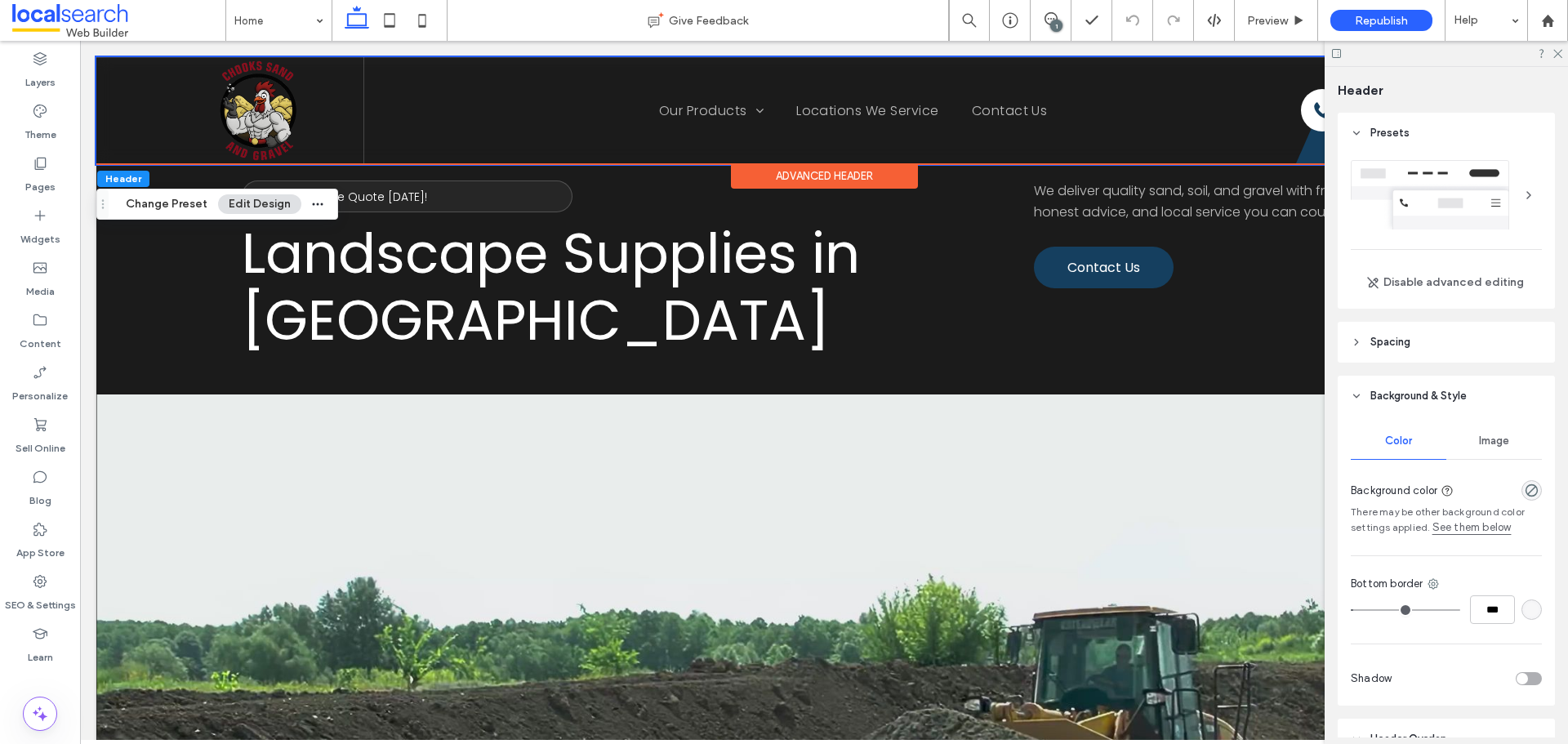
click at [1557, 58] on div at bounding box center [1446, 53] width 243 height 26
click at [1560, 51] on use at bounding box center [1558, 55] width 9 height 9
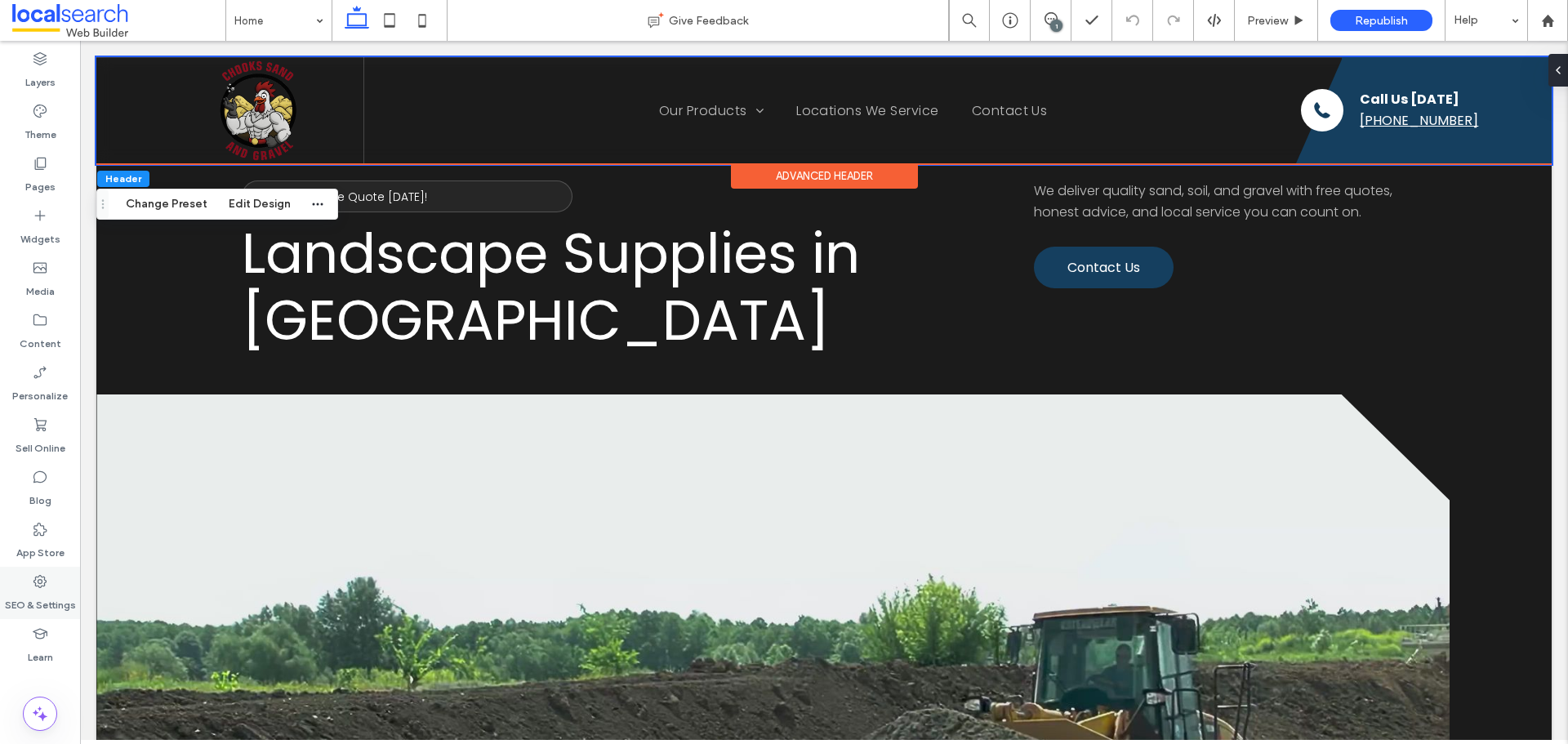
click at [33, 596] on label "SEO & Settings" at bounding box center [41, 601] width 71 height 23
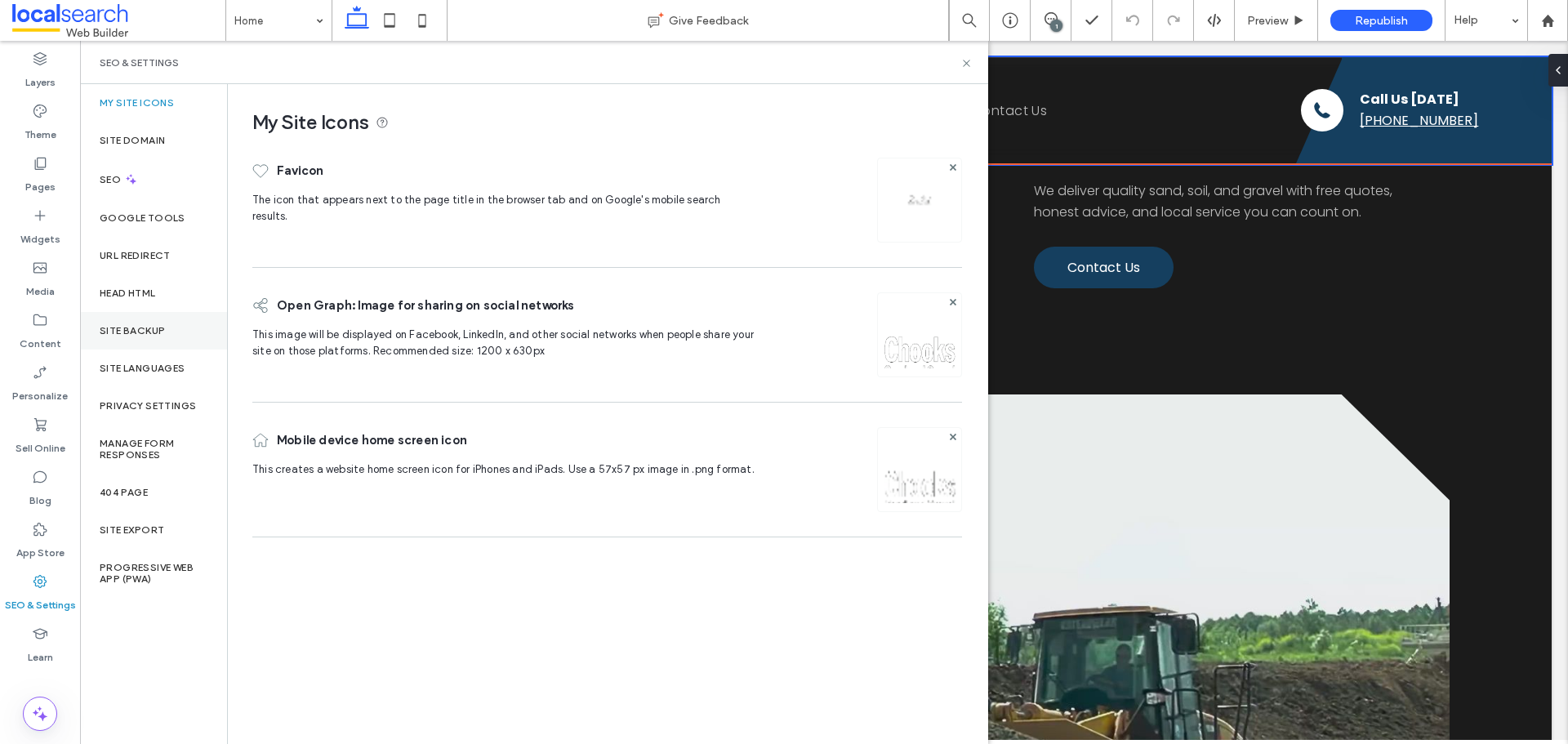
click at [127, 342] on div "Site Backup" at bounding box center [153, 331] width 147 height 38
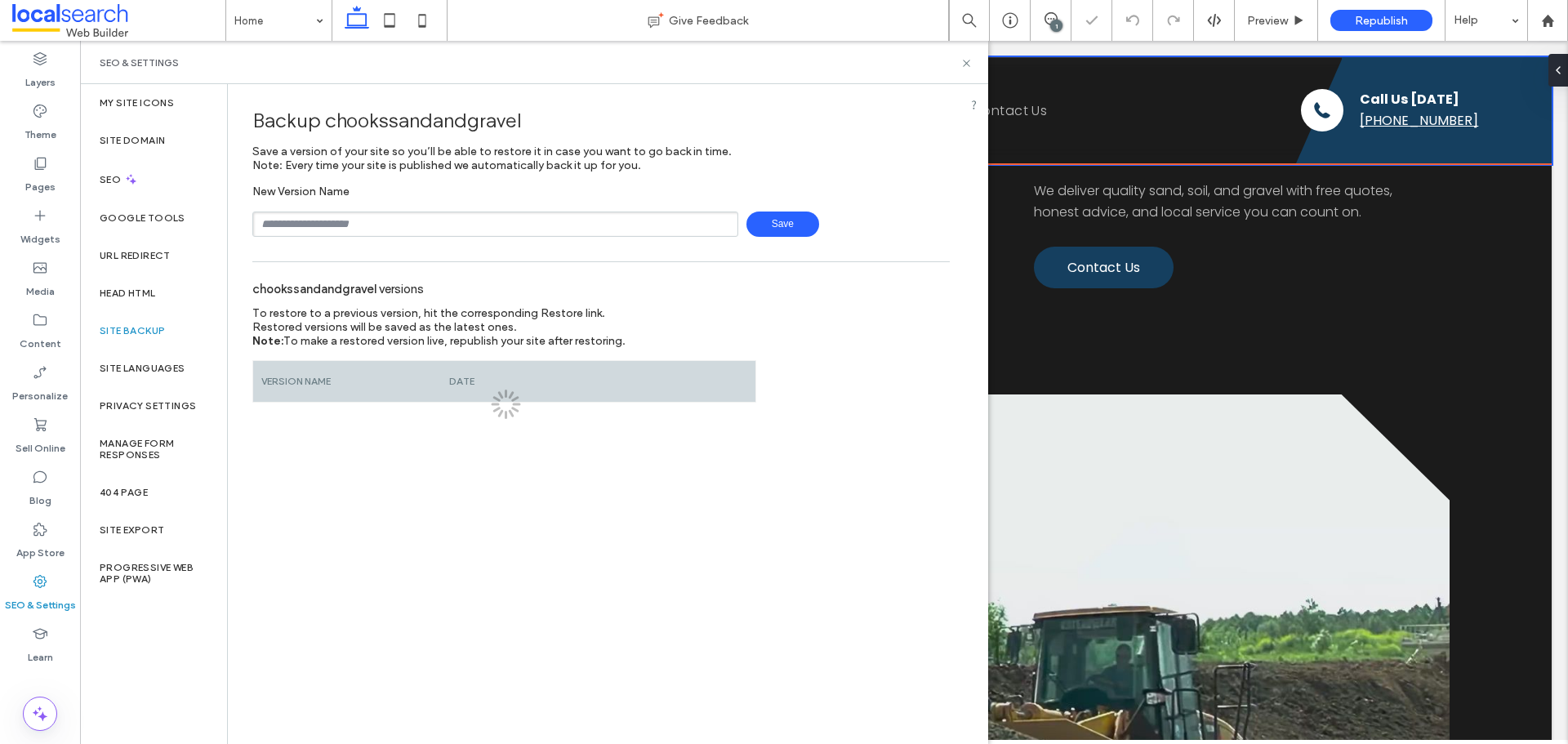
drag, startPoint x: 318, startPoint y: 306, endPoint x: 411, endPoint y: 218, distance: 128.0
click at [411, 218] on input "text" at bounding box center [494, 224] width 486 height 26
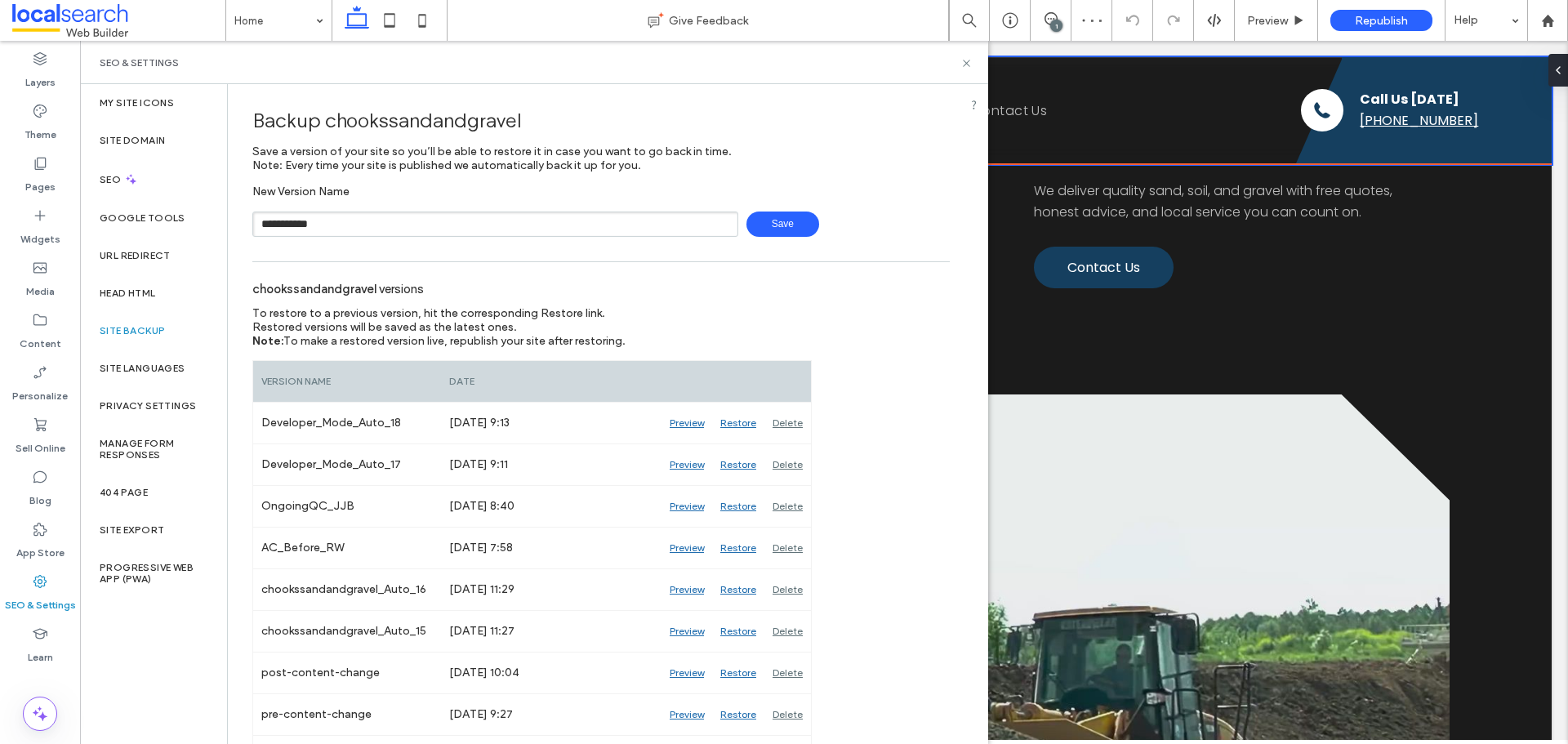
click at [762, 228] on span "Save" at bounding box center [783, 224] width 72 height 26
type input "**********"
click at [754, 227] on span "Save" at bounding box center [783, 224] width 72 height 26
click at [962, 63] on icon at bounding box center [967, 63] width 12 height 12
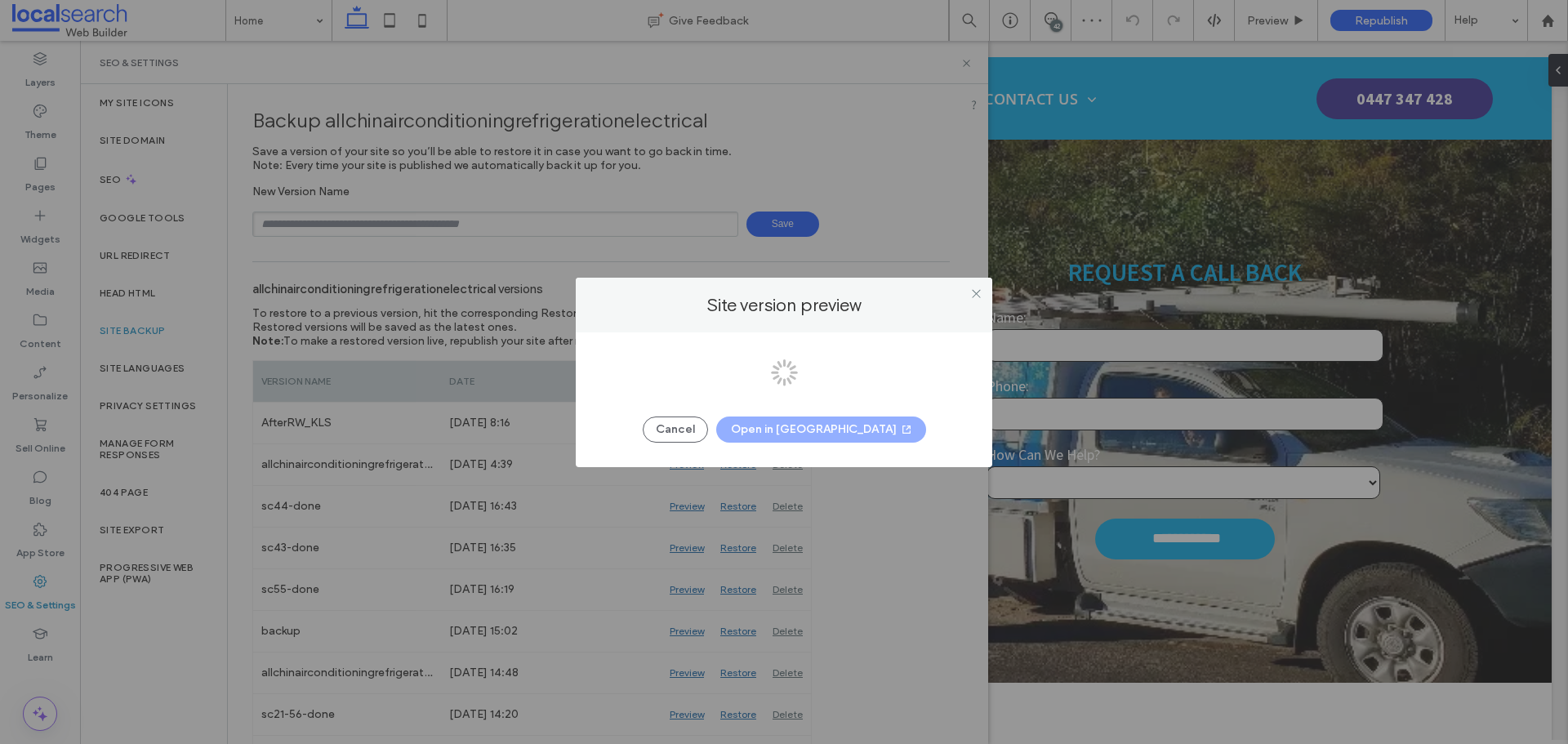
scroll to position [245, 0]
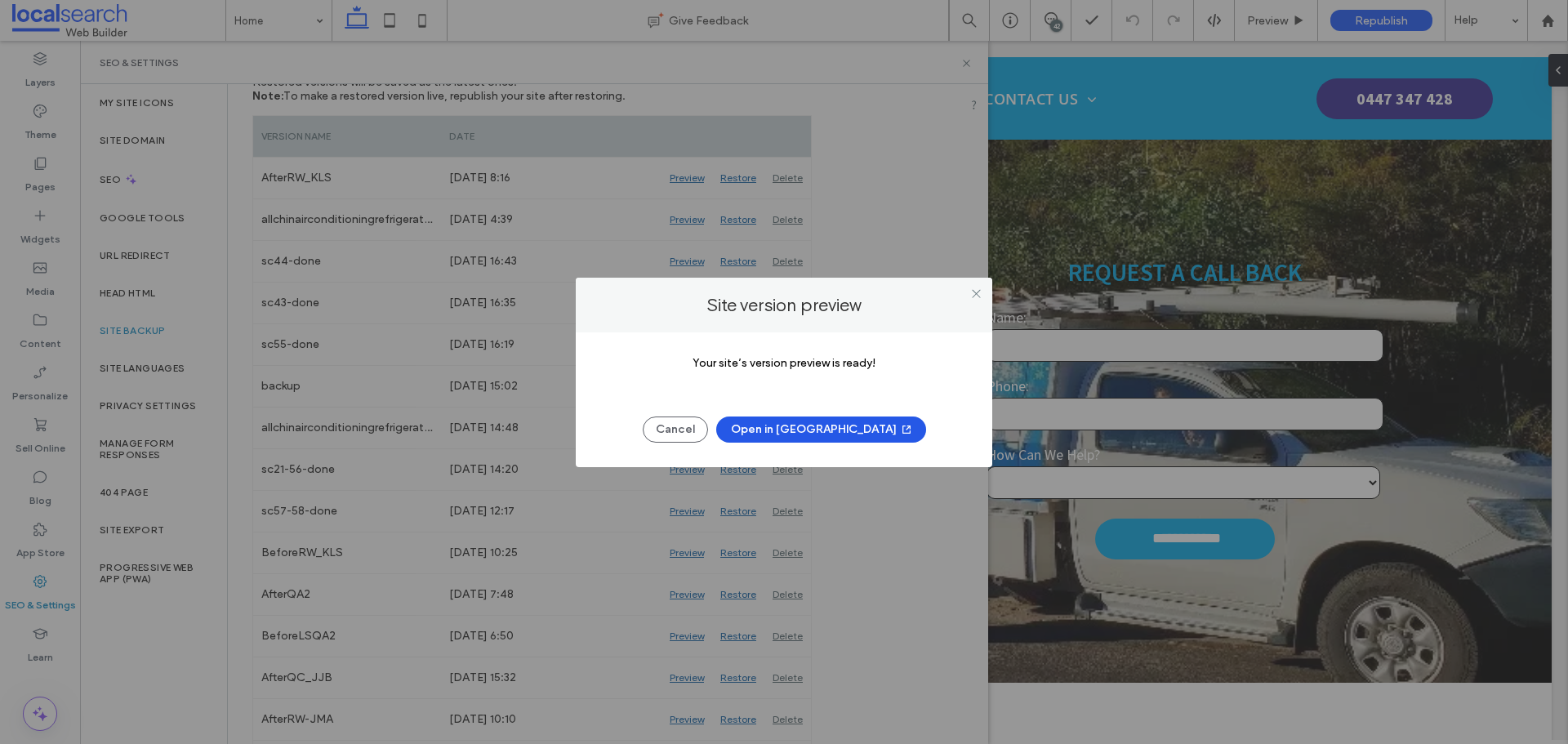
click at [799, 429] on button "Open in [GEOGRAPHIC_DATA]" at bounding box center [821, 430] width 210 height 26
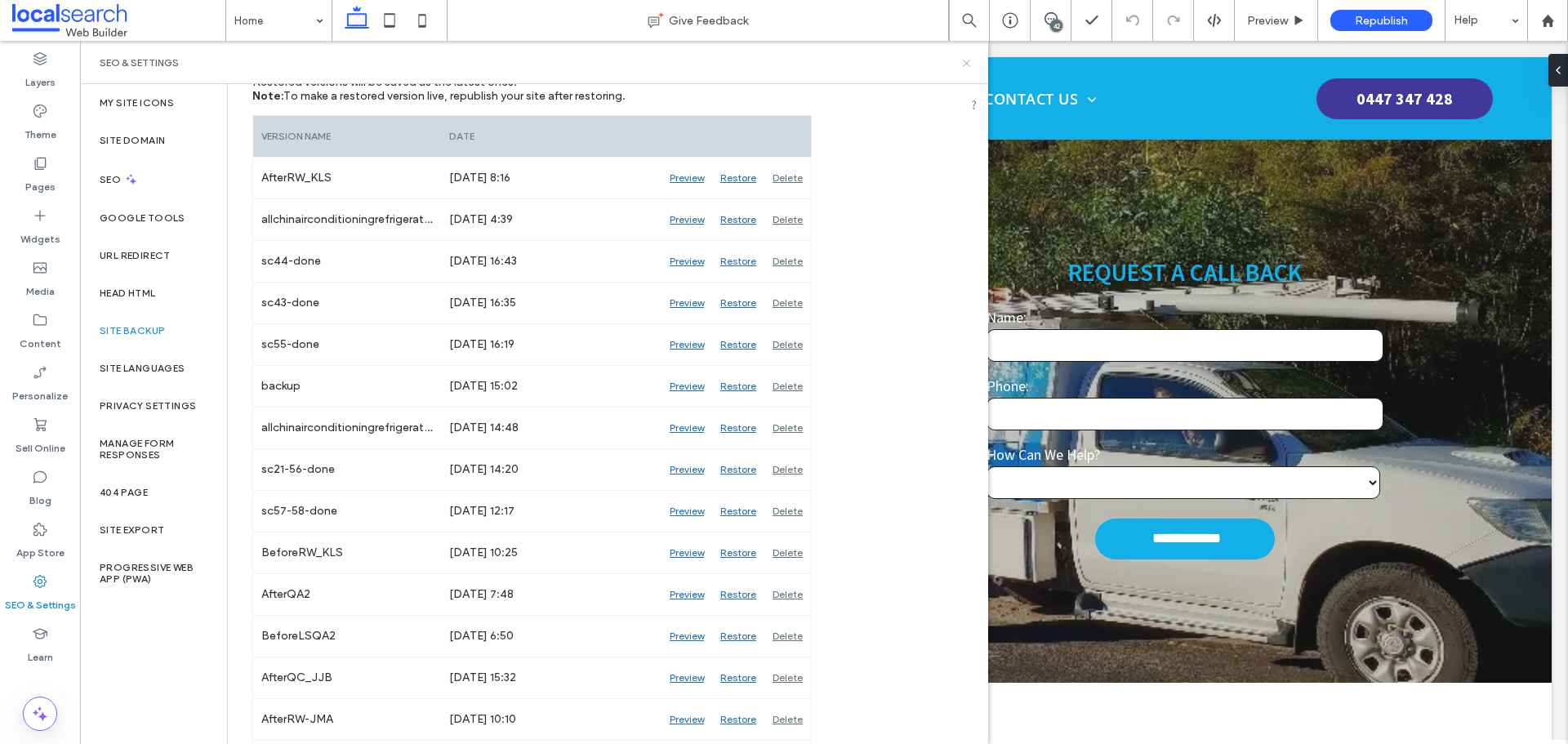
click at [964, 57] on icon at bounding box center [967, 63] width 12 height 12
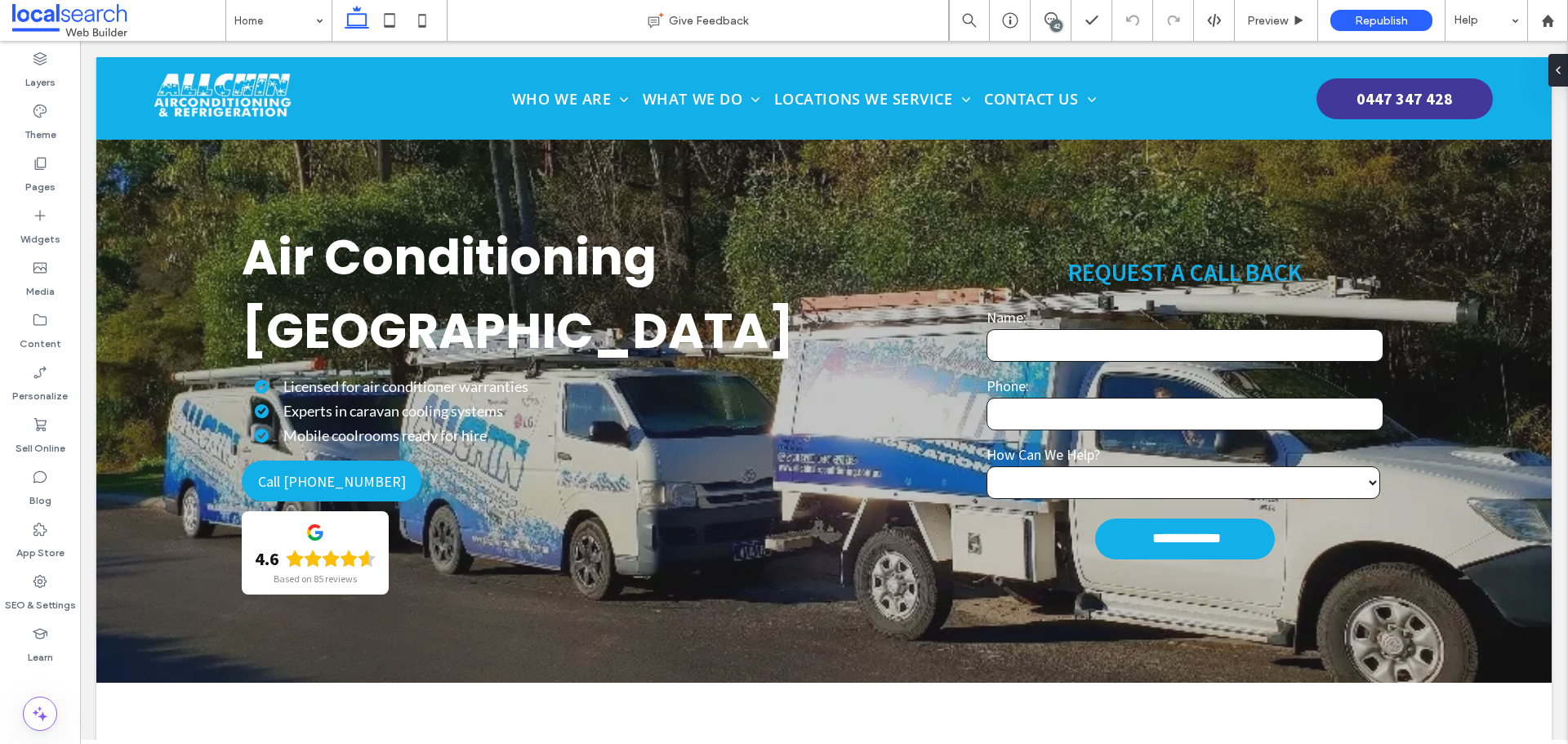
click at [1060, 25] on div "42" at bounding box center [1057, 26] width 12 height 12
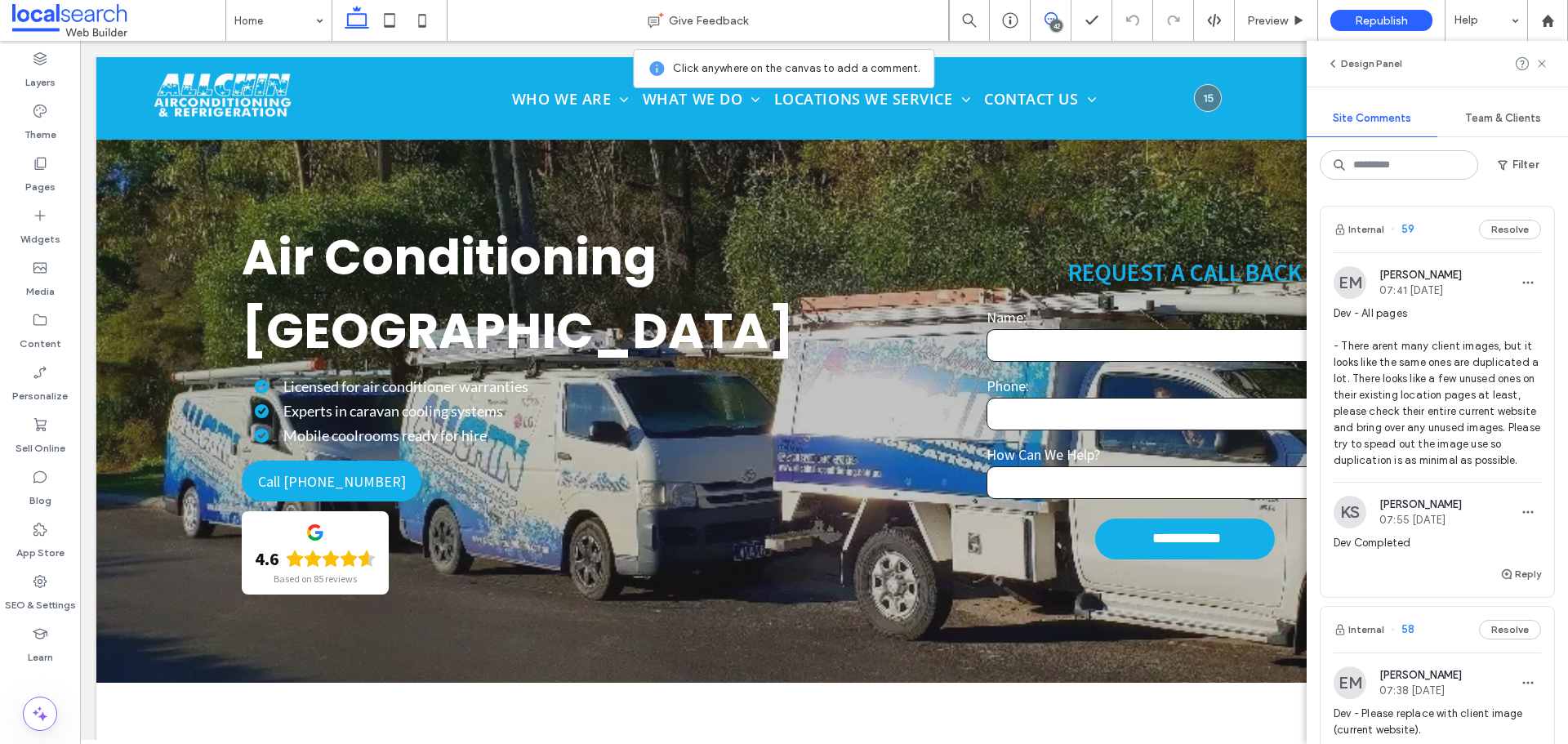
click at [1431, 338] on span "Dev - All pages - There arent many client images, but it looks like the same on…" at bounding box center [1437, 387] width 207 height 163
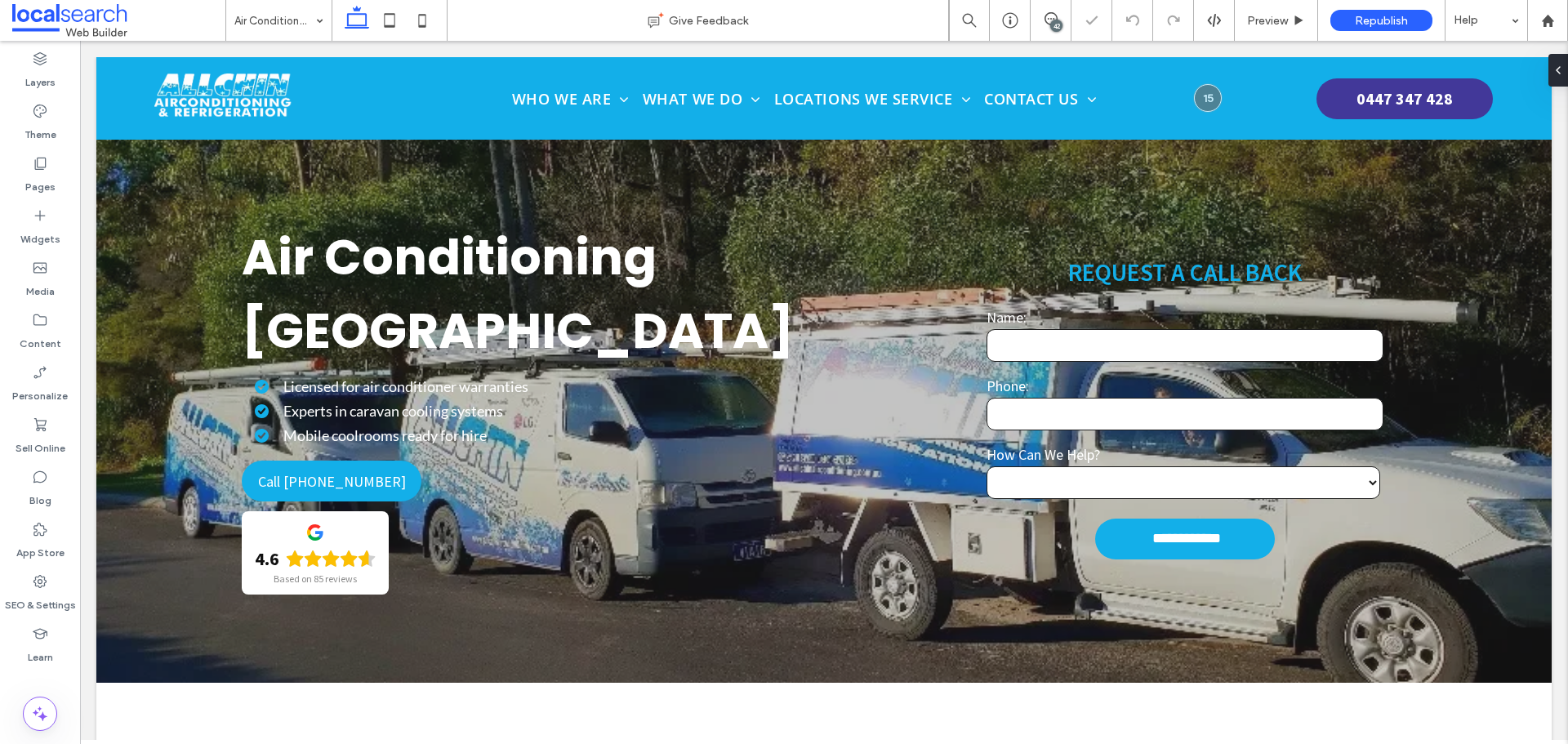
click at [1053, 38] on div "42" at bounding box center [1052, 20] width 41 height 41
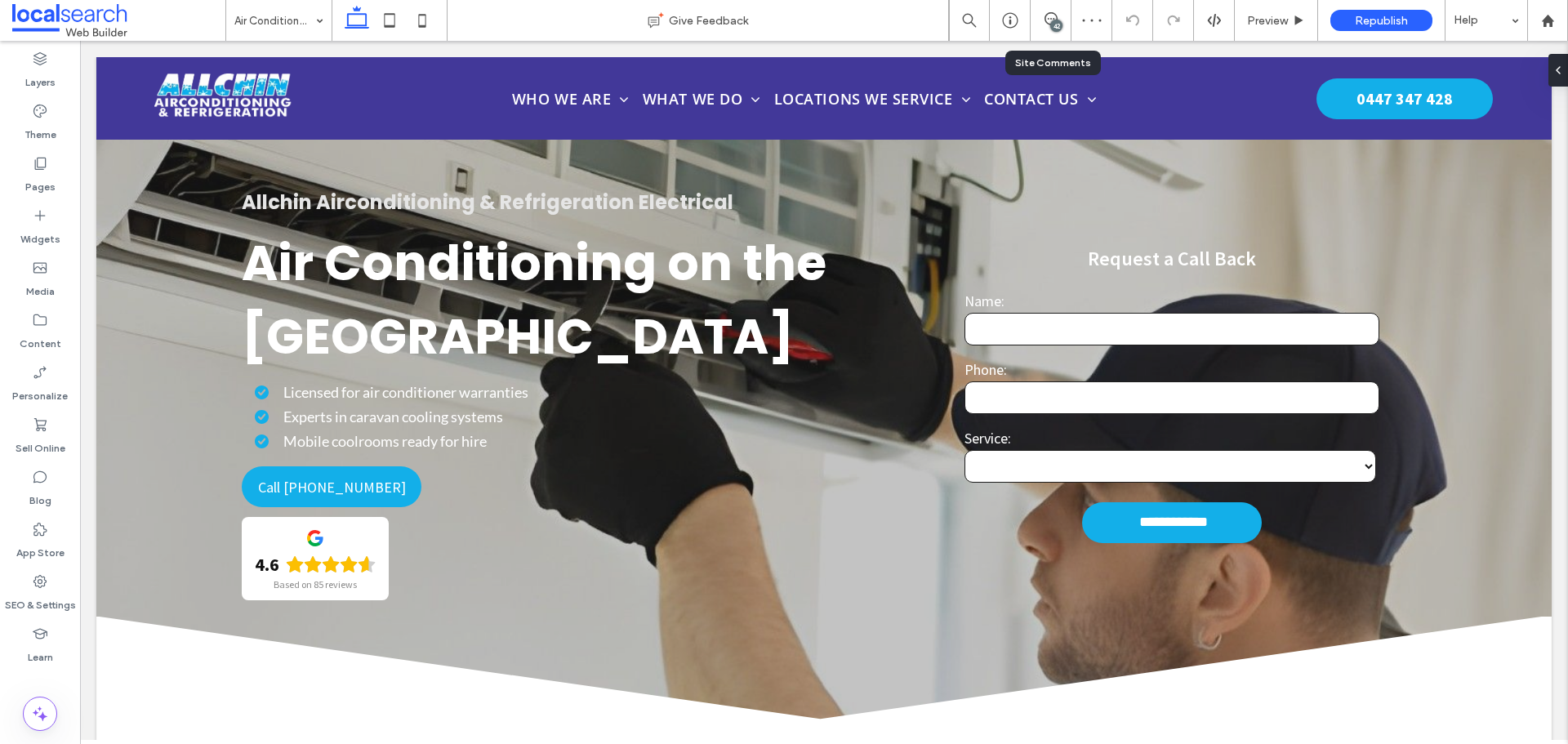
scroll to position [1320, 0]
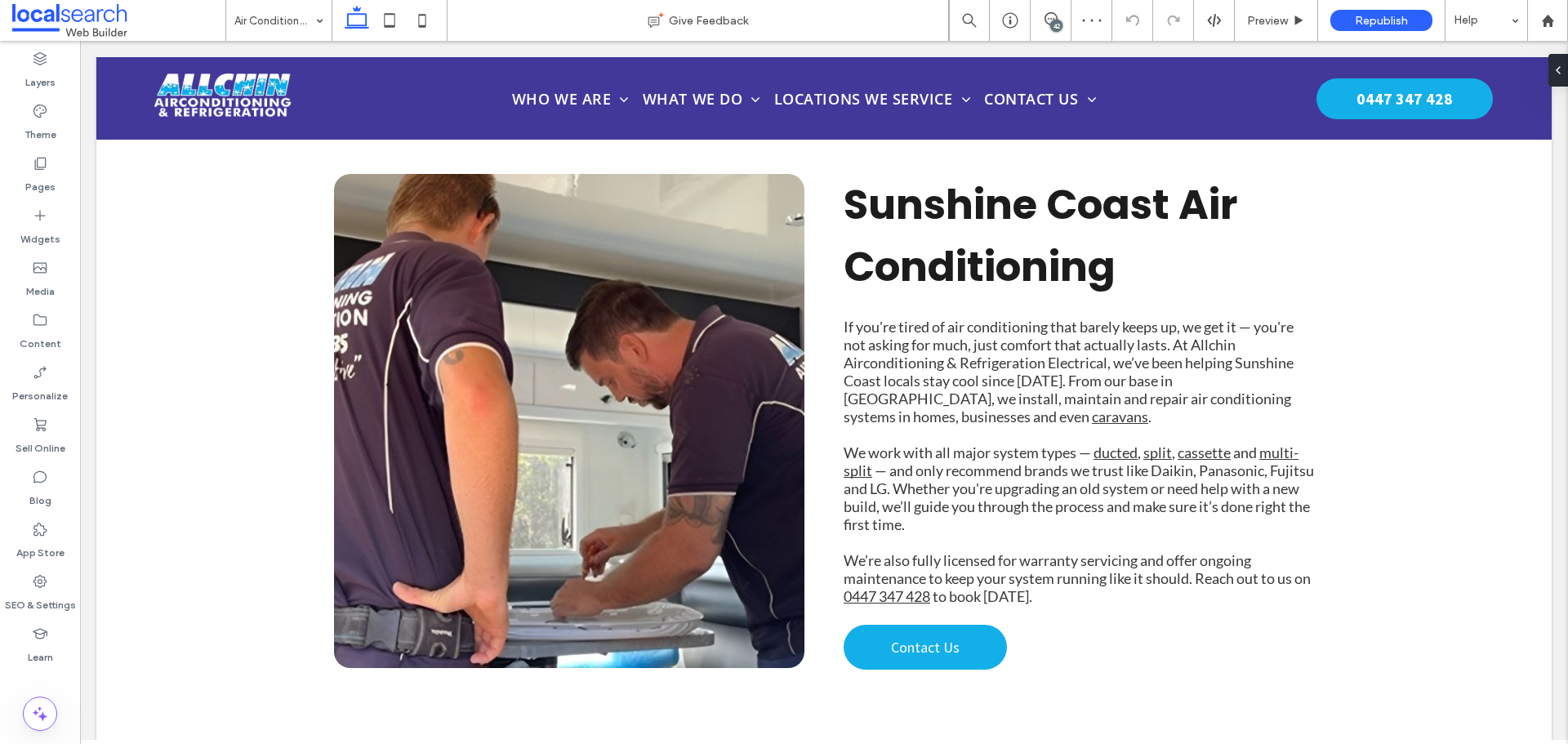
click at [1052, 24] on div "42" at bounding box center [1057, 26] width 12 height 12
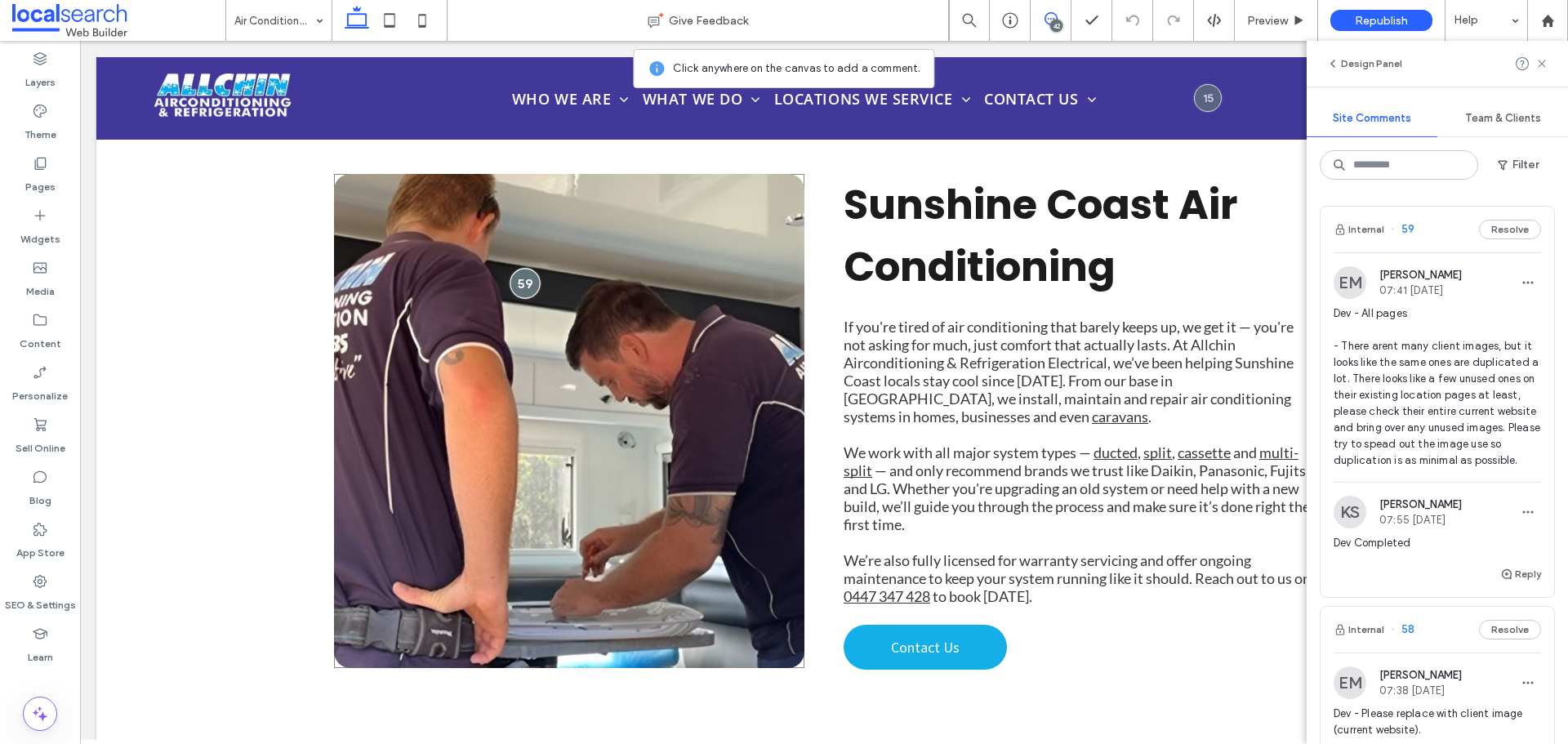
click at [513, 286] on div at bounding box center [524, 283] width 30 height 30
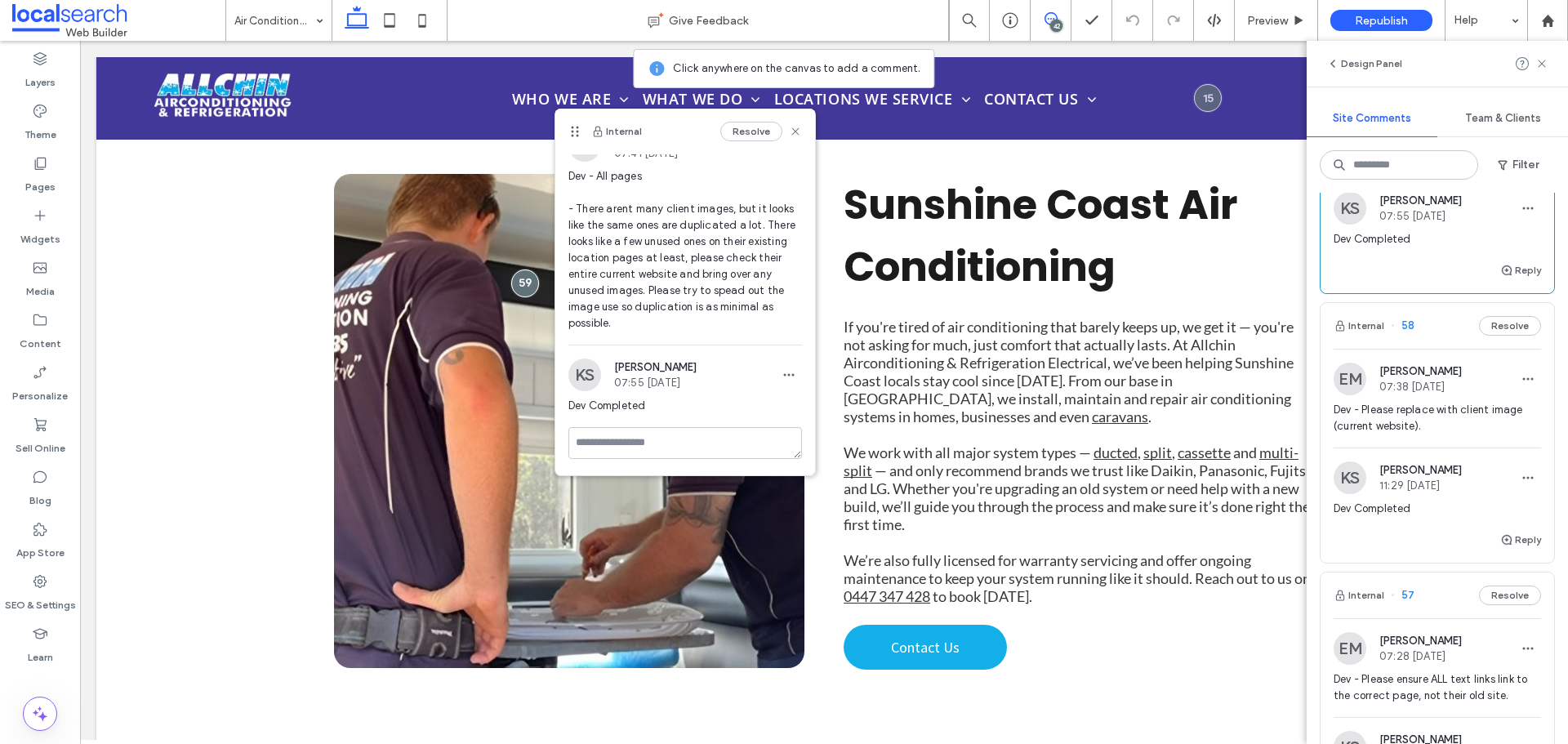
scroll to position [327, 0]
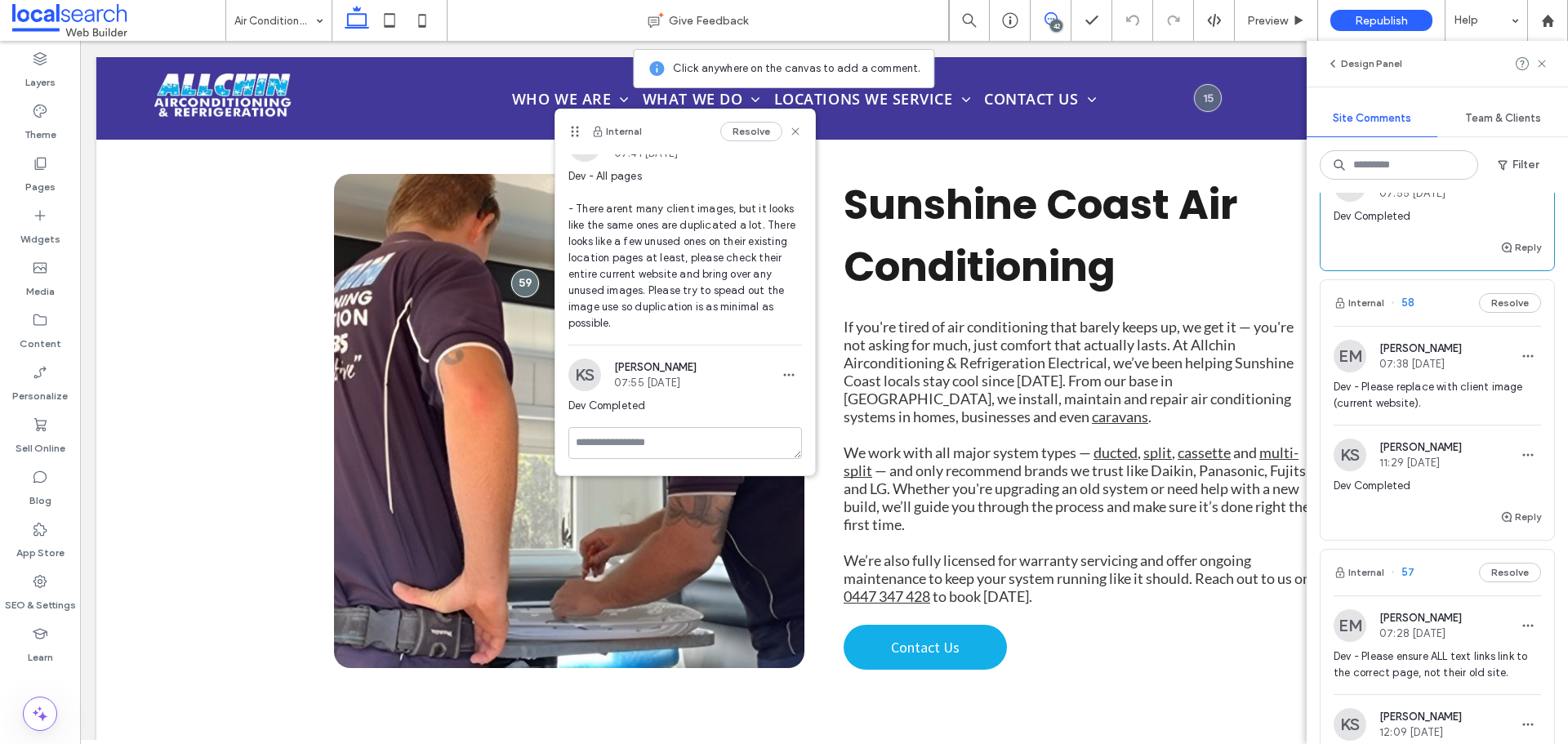
click at [1474, 399] on span "Dev - Please replace with client image (current website)." at bounding box center [1437, 395] width 207 height 33
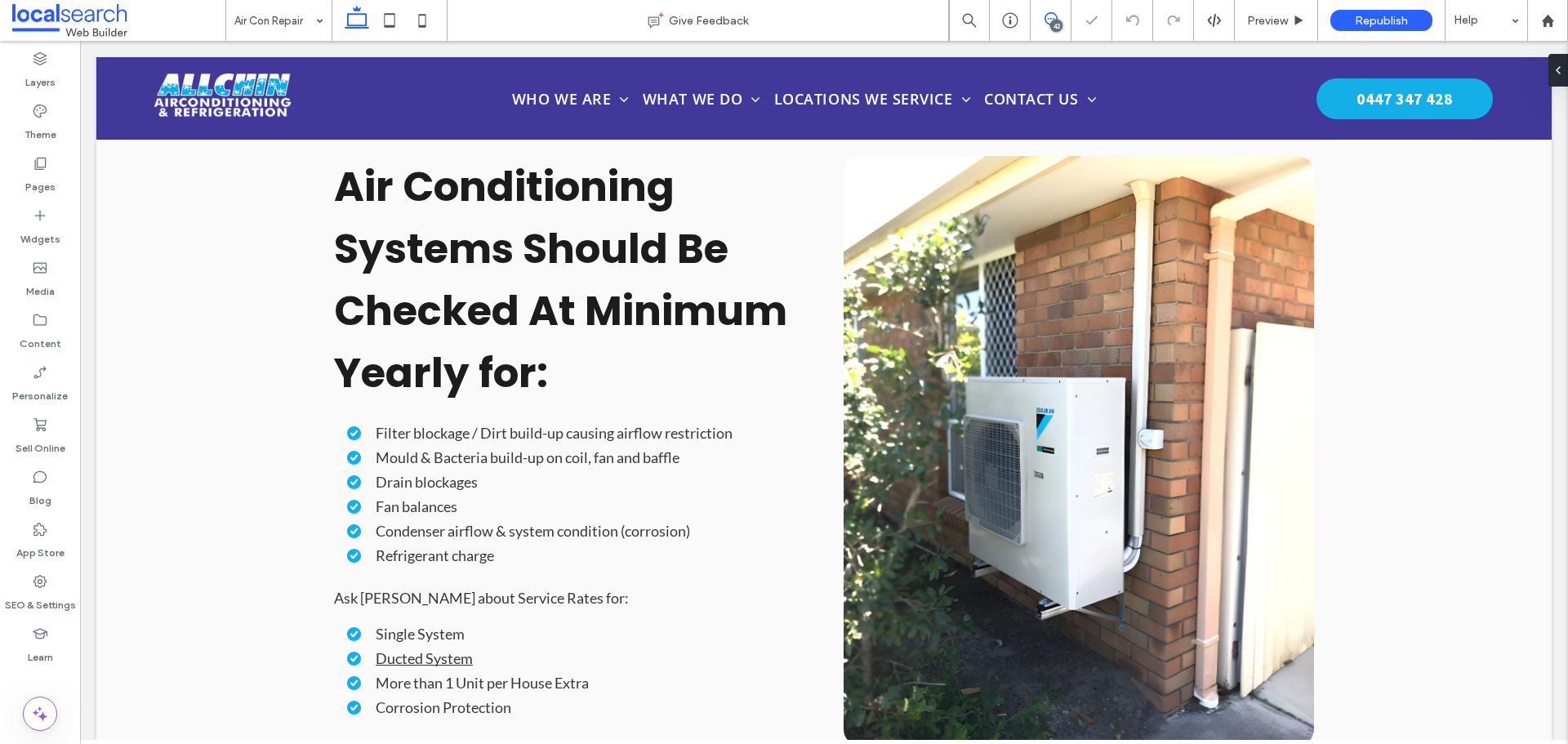
click at [1043, 20] on span at bounding box center [1051, 19] width 40 height 13
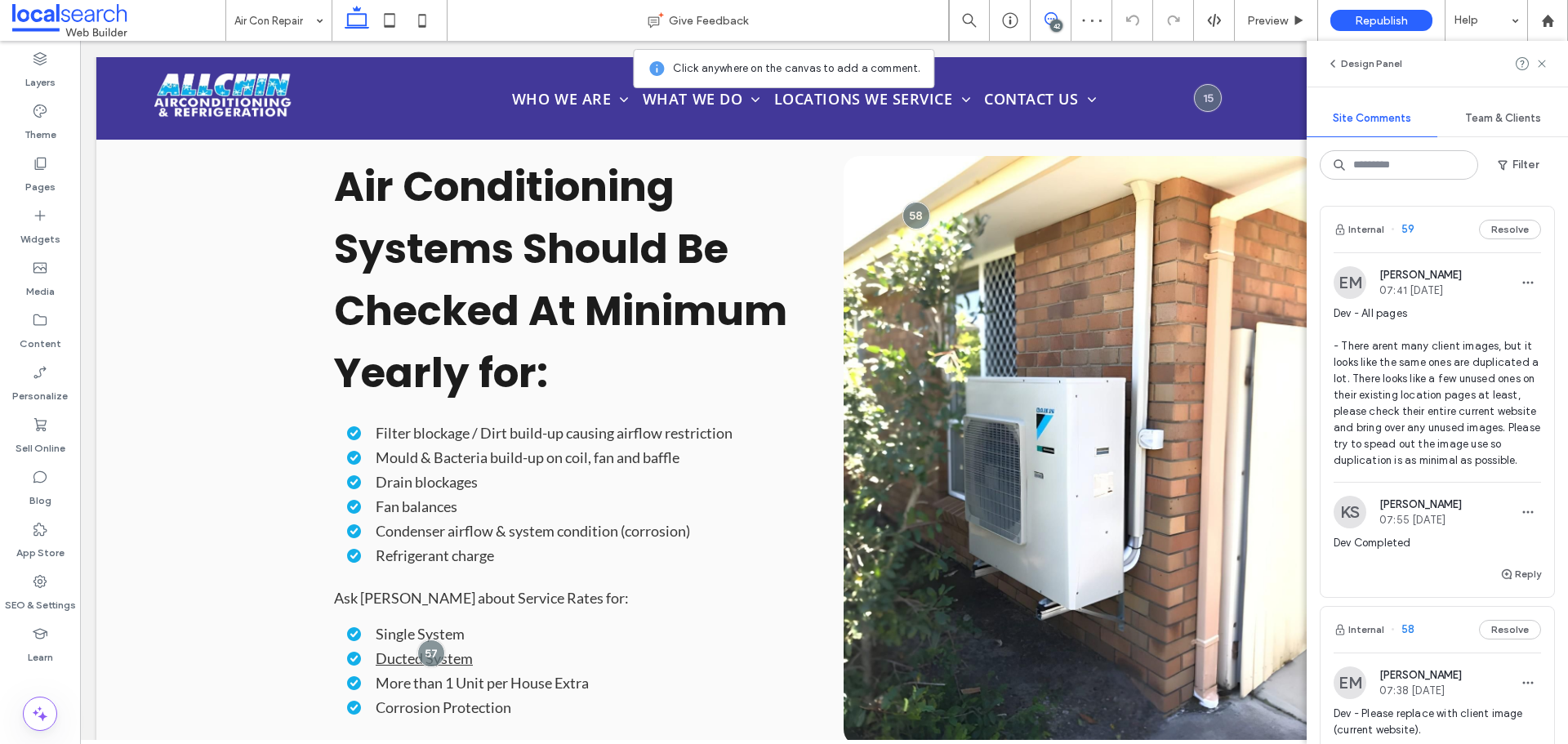
scroll to position [1513, 0]
click at [1015, 496] on link at bounding box center [1079, 450] width 471 height 590
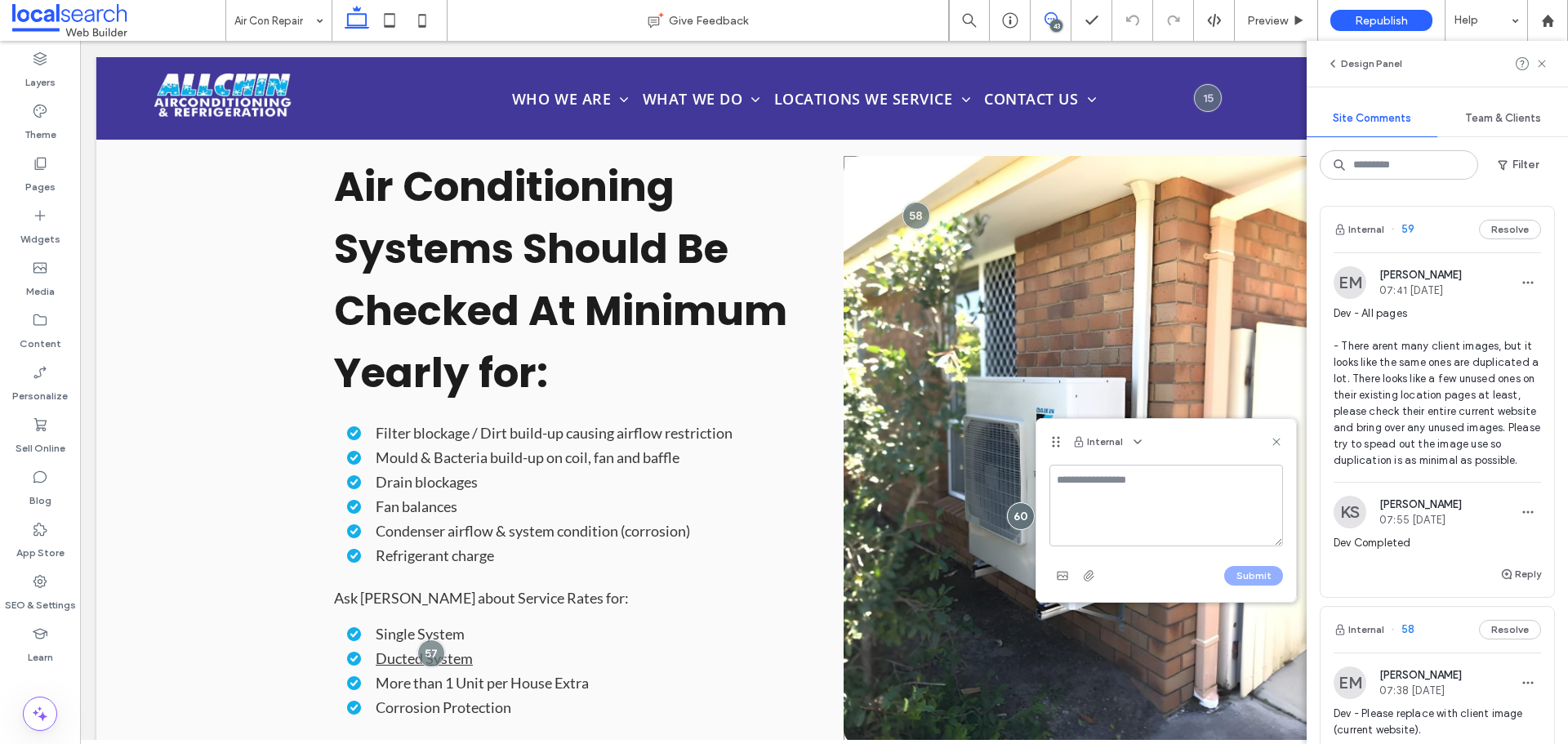
click at [1015, 502] on div at bounding box center [1022, 517] width 28 height 28
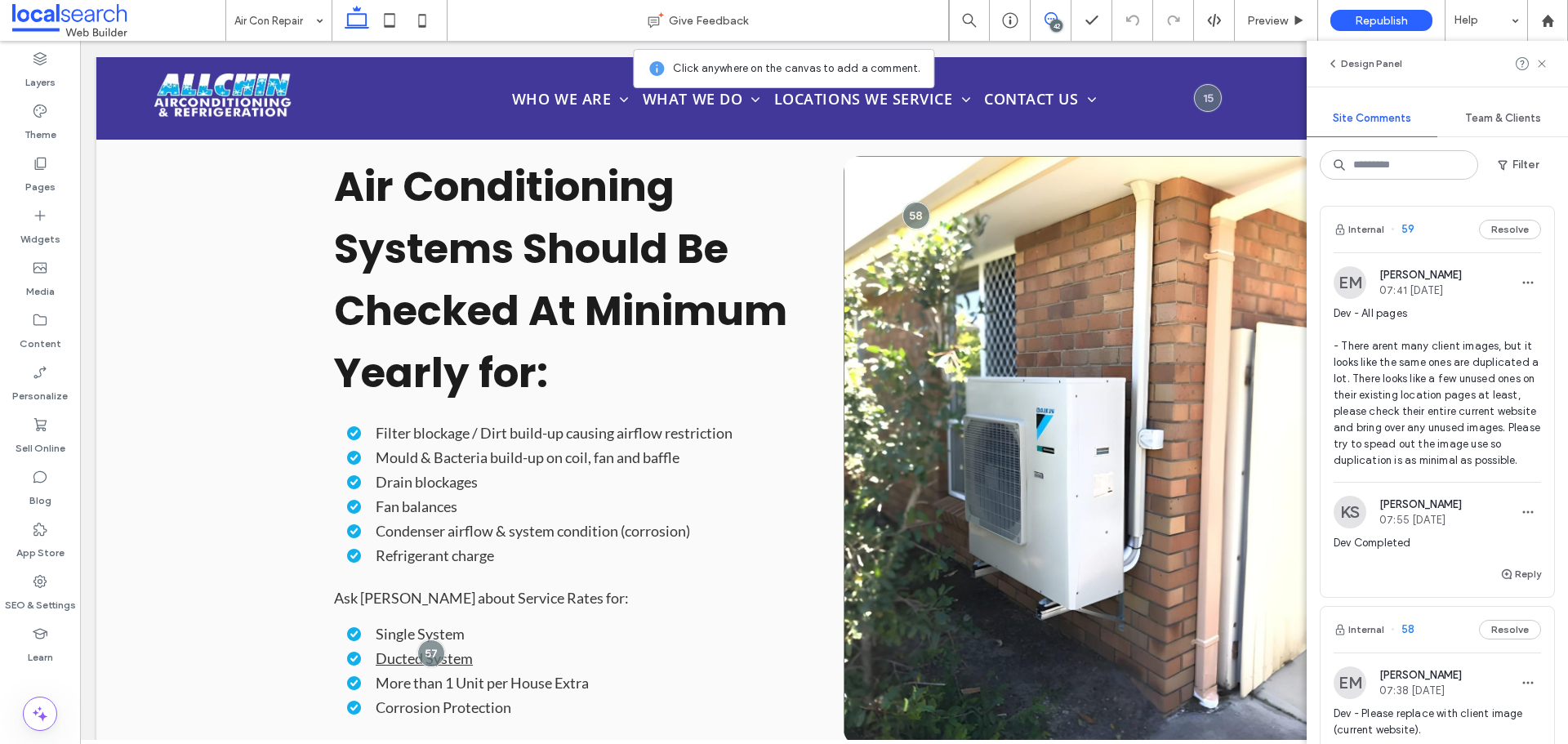
click at [929, 467] on link at bounding box center [1079, 450] width 471 height 590
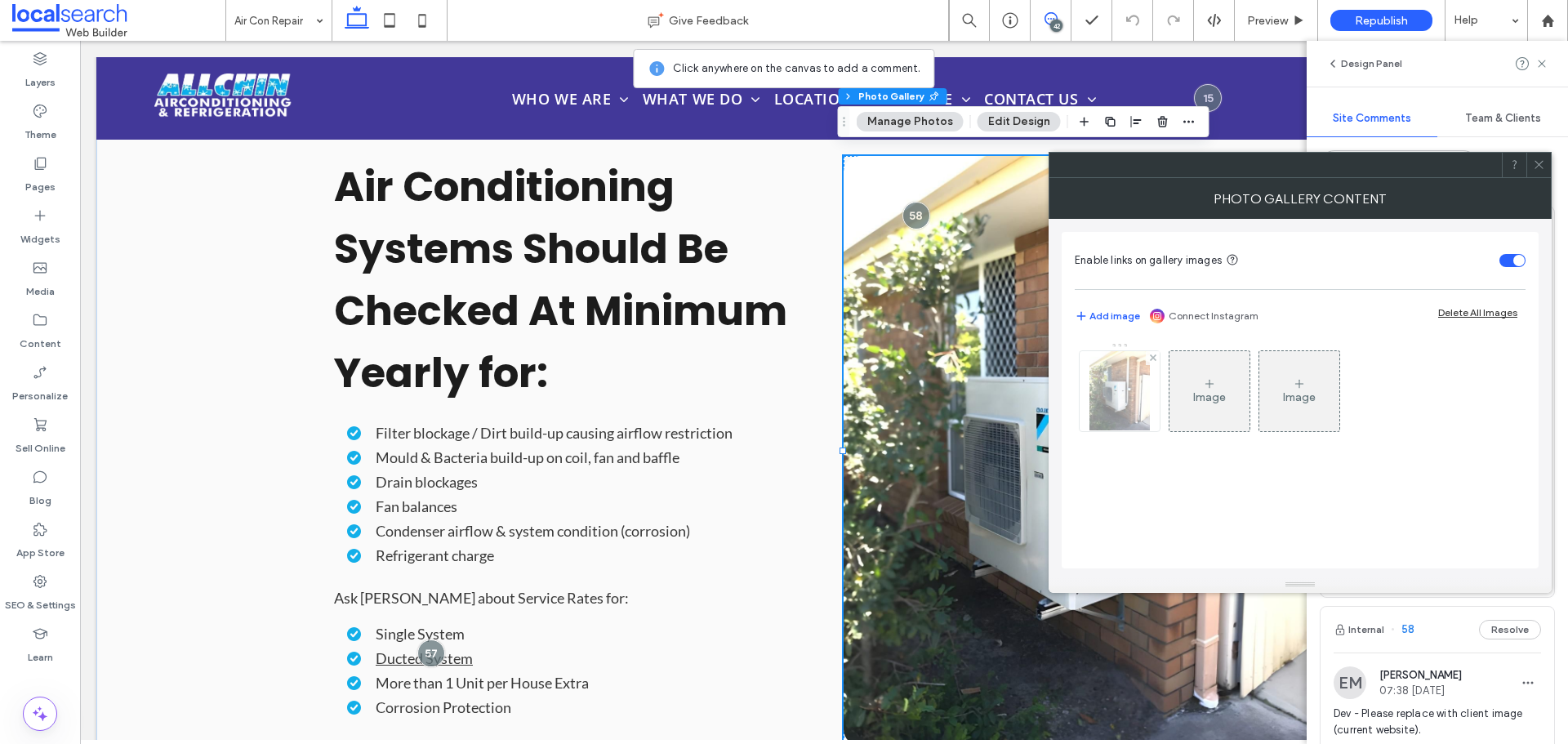
click at [1106, 409] on img at bounding box center [1119, 391] width 60 height 80
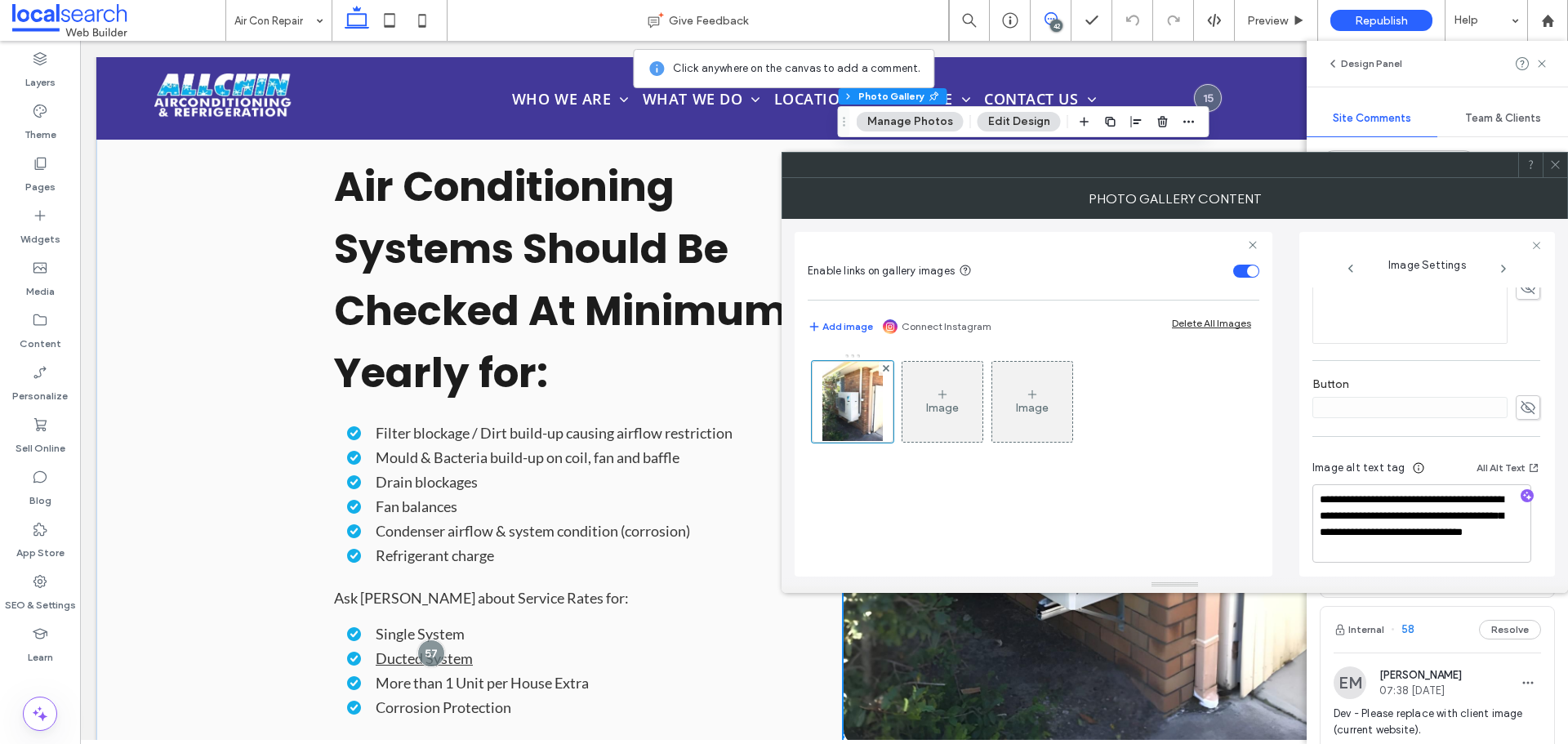
scroll to position [499, 0]
click at [1548, 159] on div at bounding box center [1556, 165] width 25 height 25
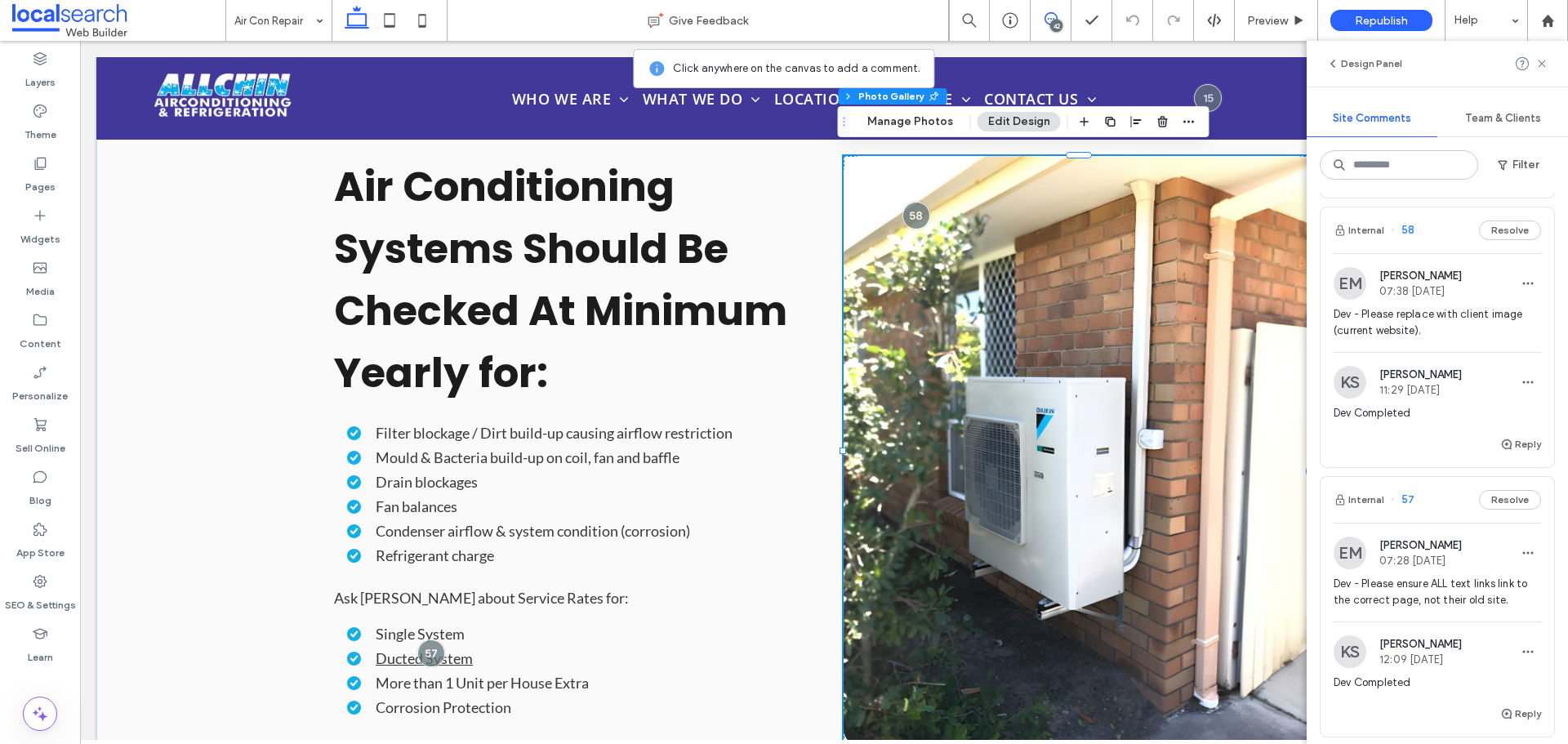
scroll to position [490, 0]
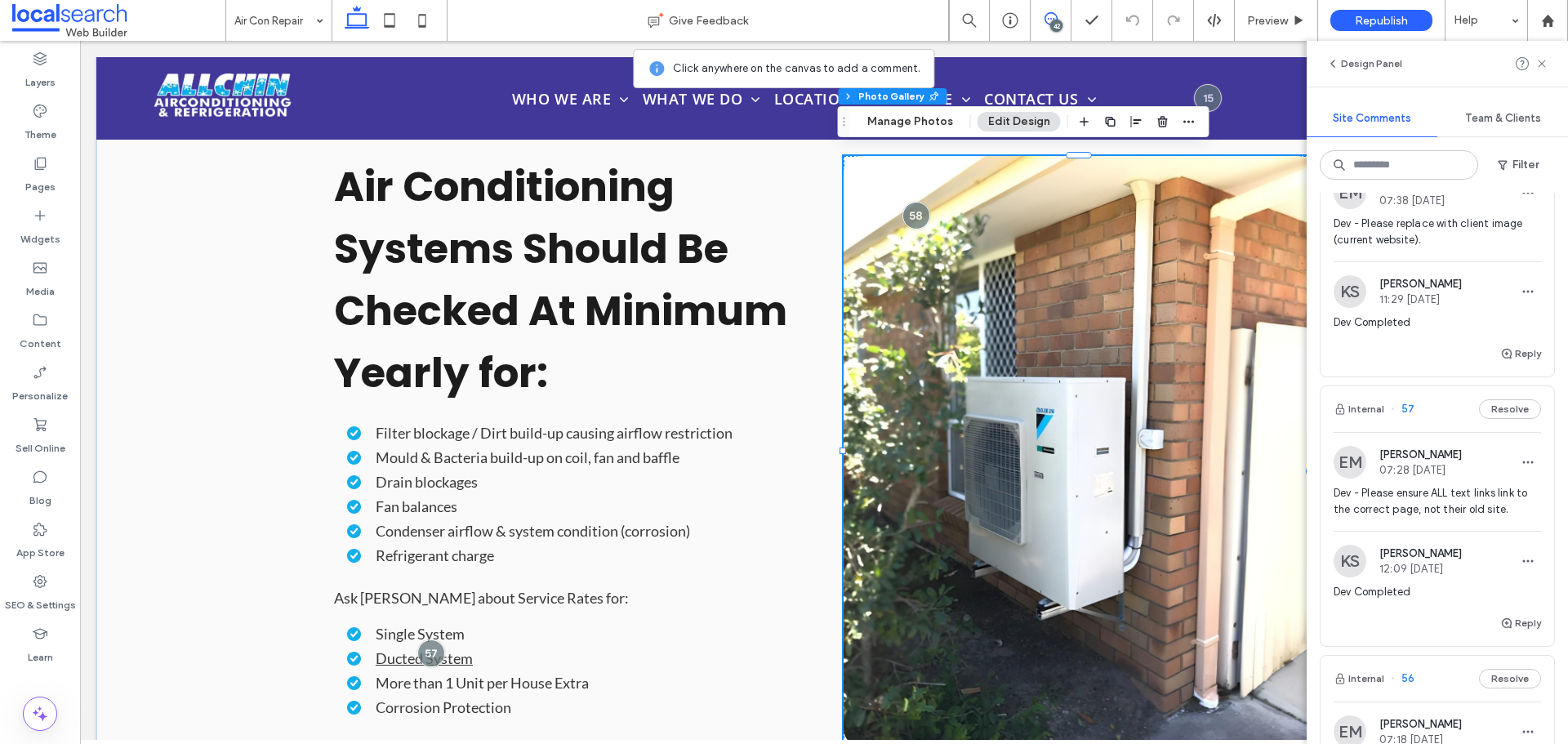
click at [1379, 507] on span "Dev - Please ensure ALL text links link to the correct page, not their old site." at bounding box center [1437, 501] width 207 height 33
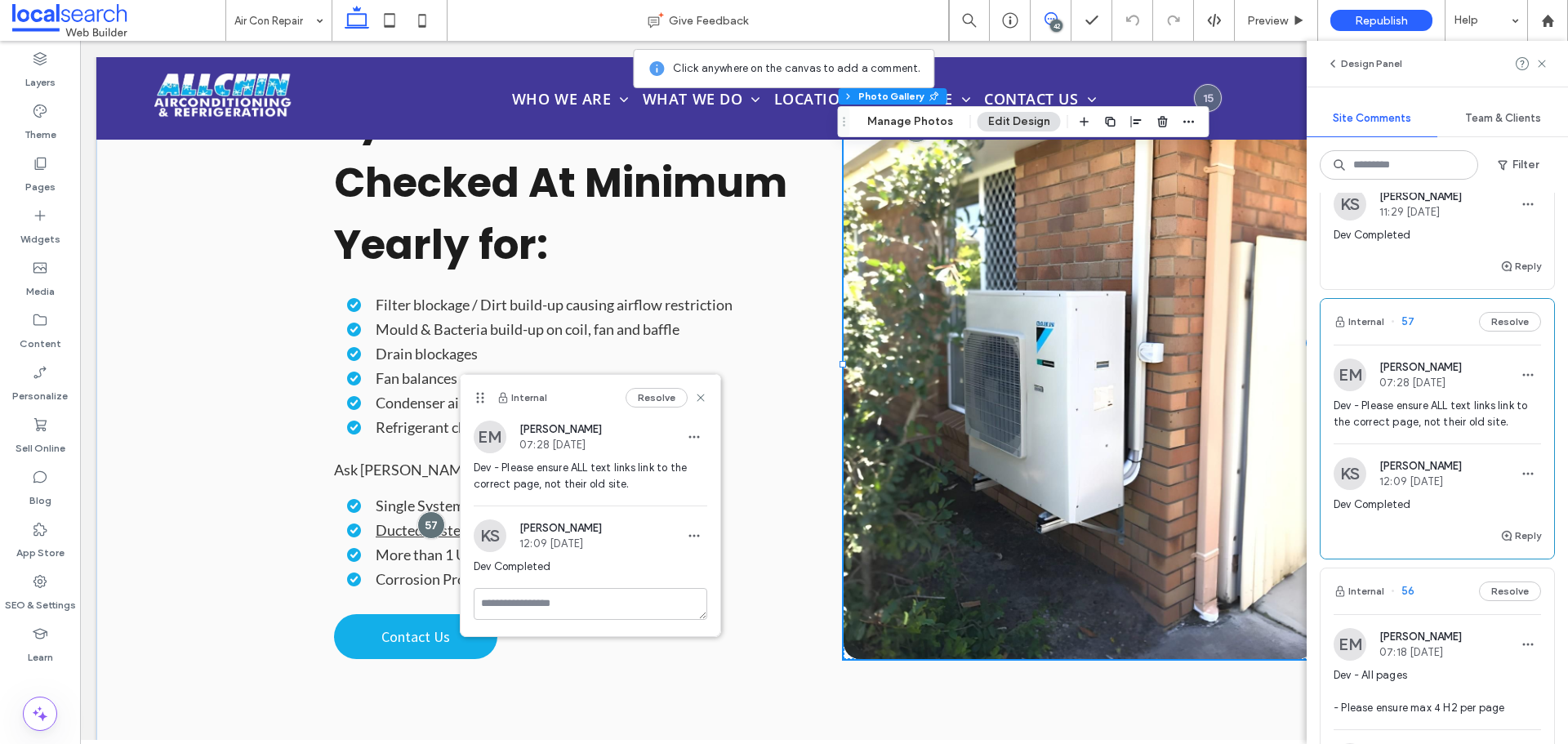
scroll to position [735, 0]
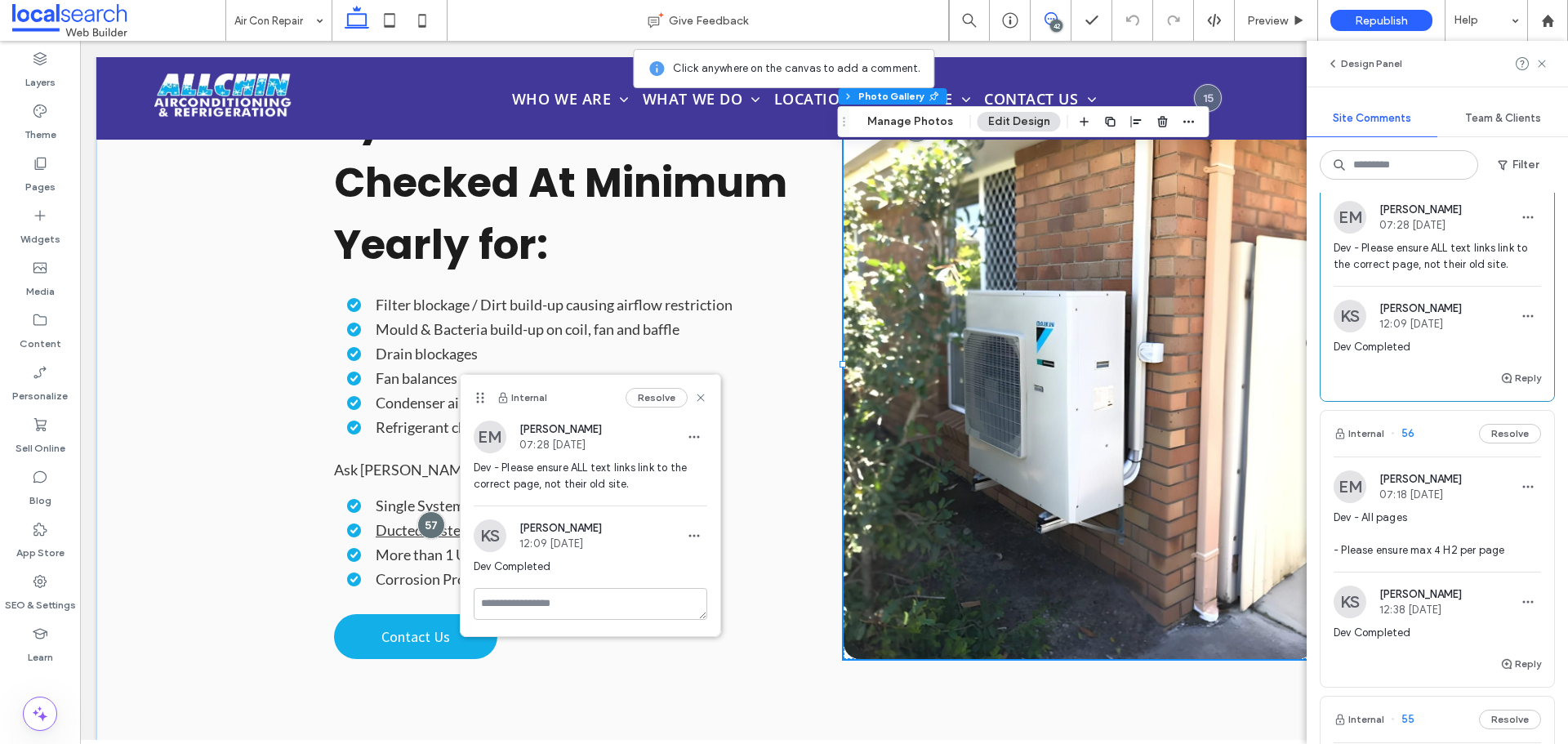
click at [1424, 485] on span "Ethan Mann" at bounding box center [1421, 480] width 83 height 12
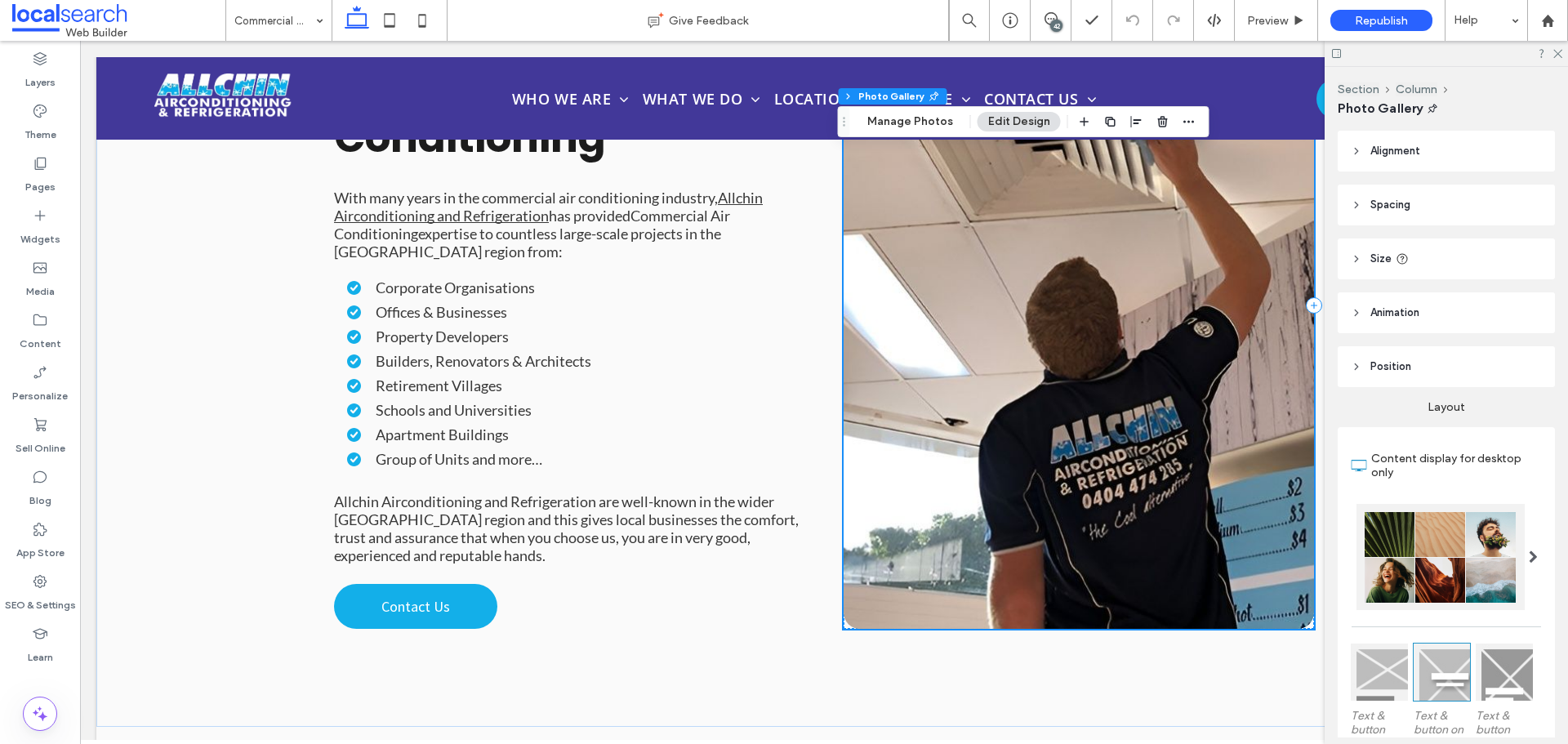
scroll to position [1983, 0]
click at [1559, 52] on use at bounding box center [1558, 55] width 9 height 9
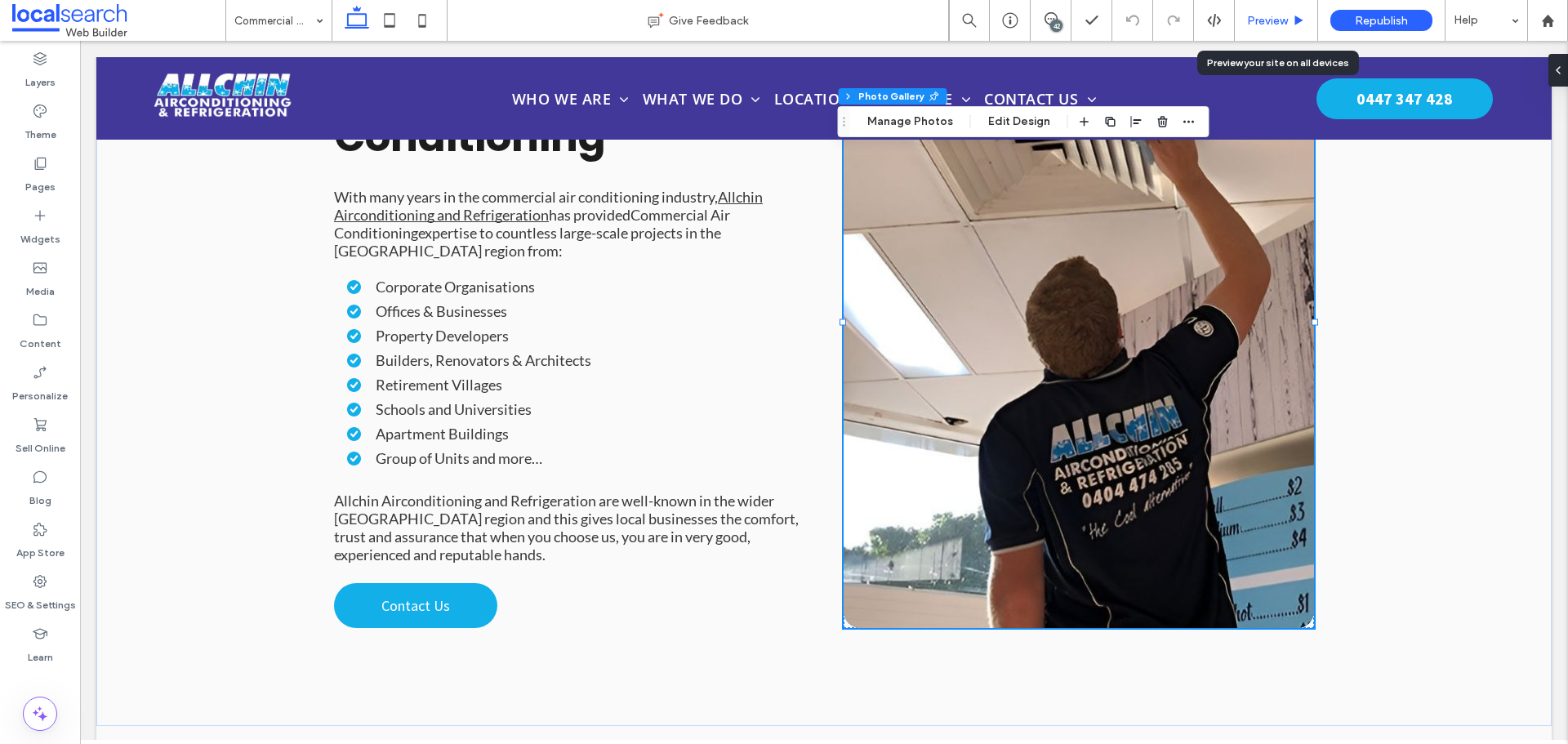
click at [1262, 19] on span "Preview" at bounding box center [1267, 21] width 41 height 14
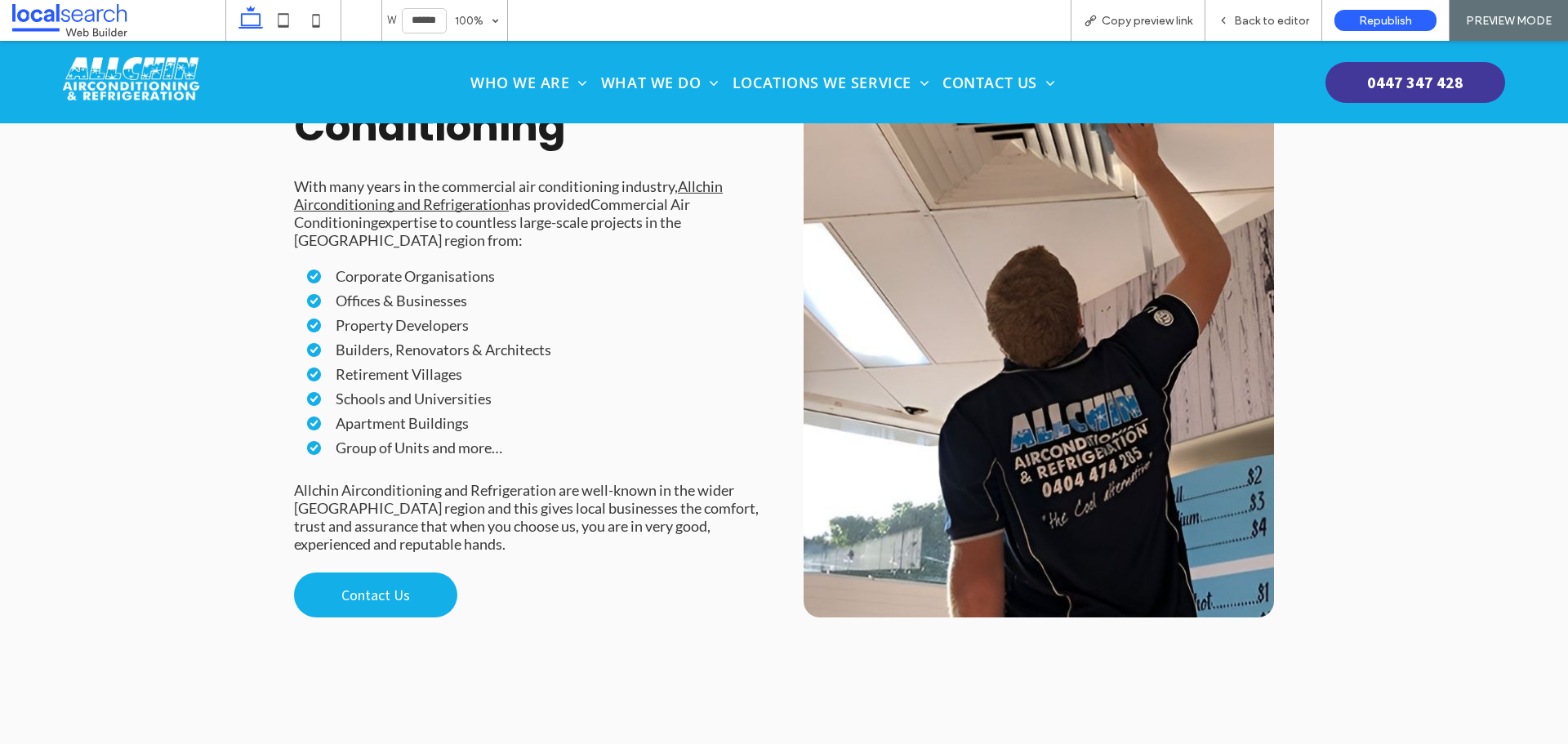
scroll to position [1922, 0]
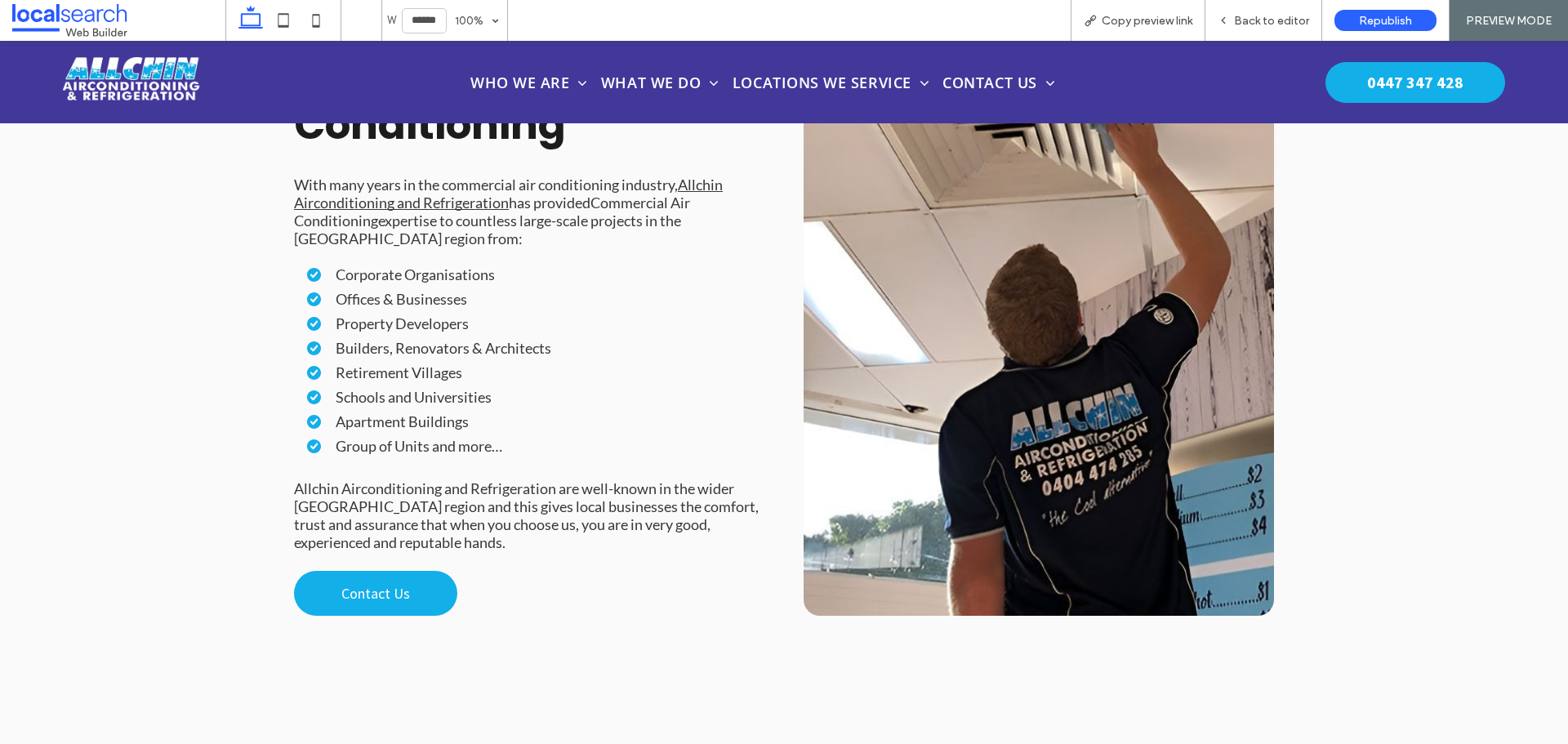
click at [1096, 17] on icon at bounding box center [1090, 20] width 13 height 13
click at [1264, 19] on span "Back to editor" at bounding box center [1271, 21] width 75 height 14
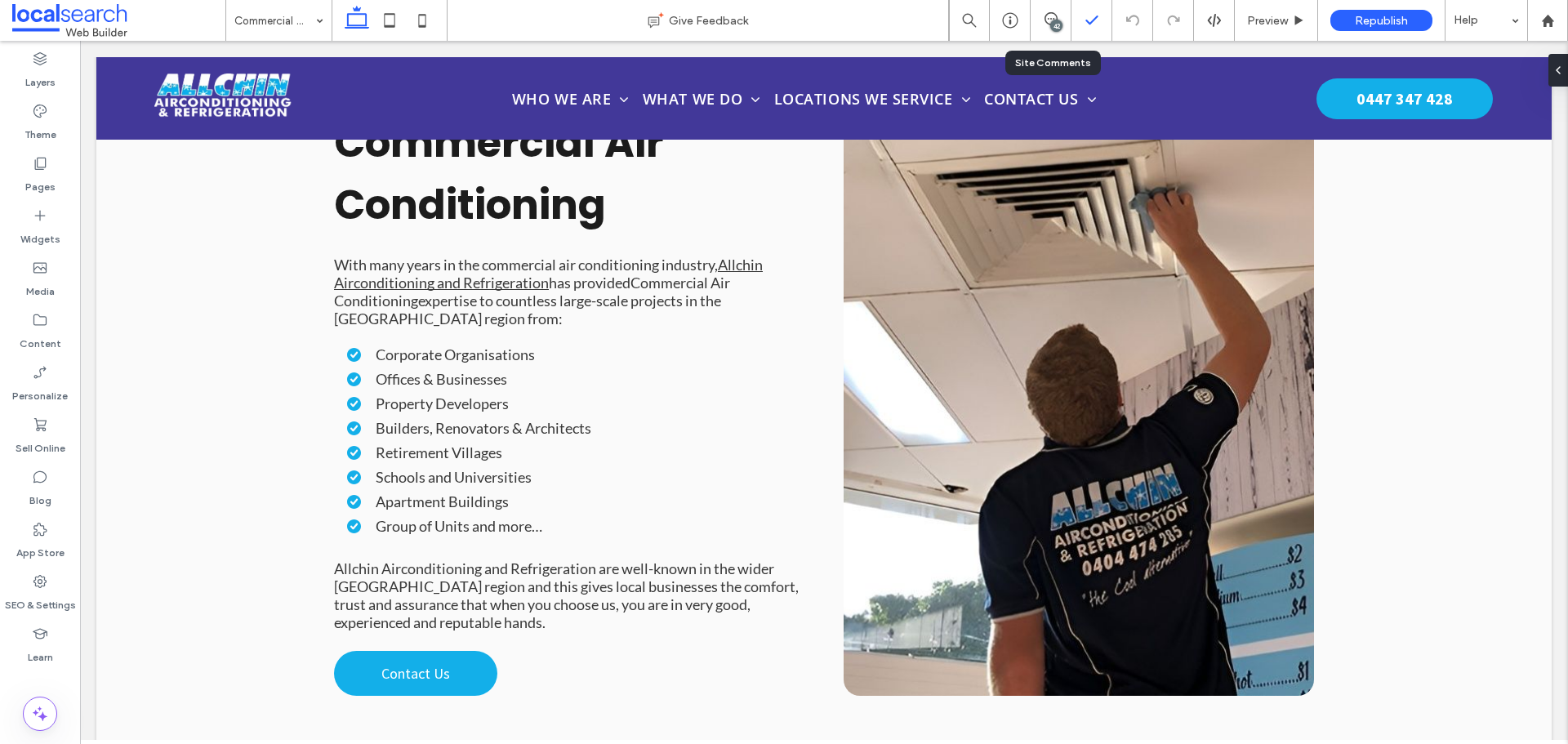
scroll to position [1910, 0]
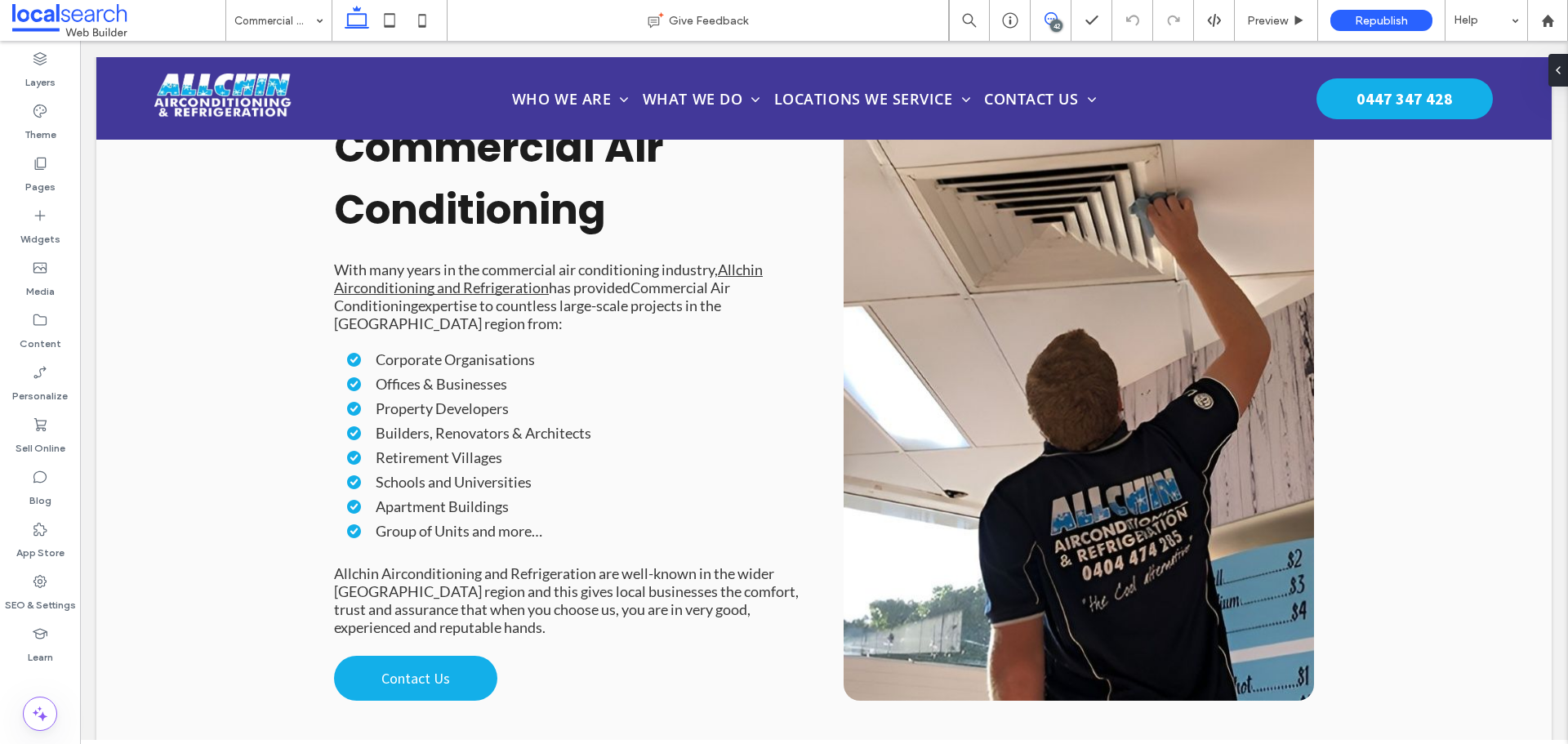
click at [1040, 20] on span at bounding box center [1051, 19] width 40 height 13
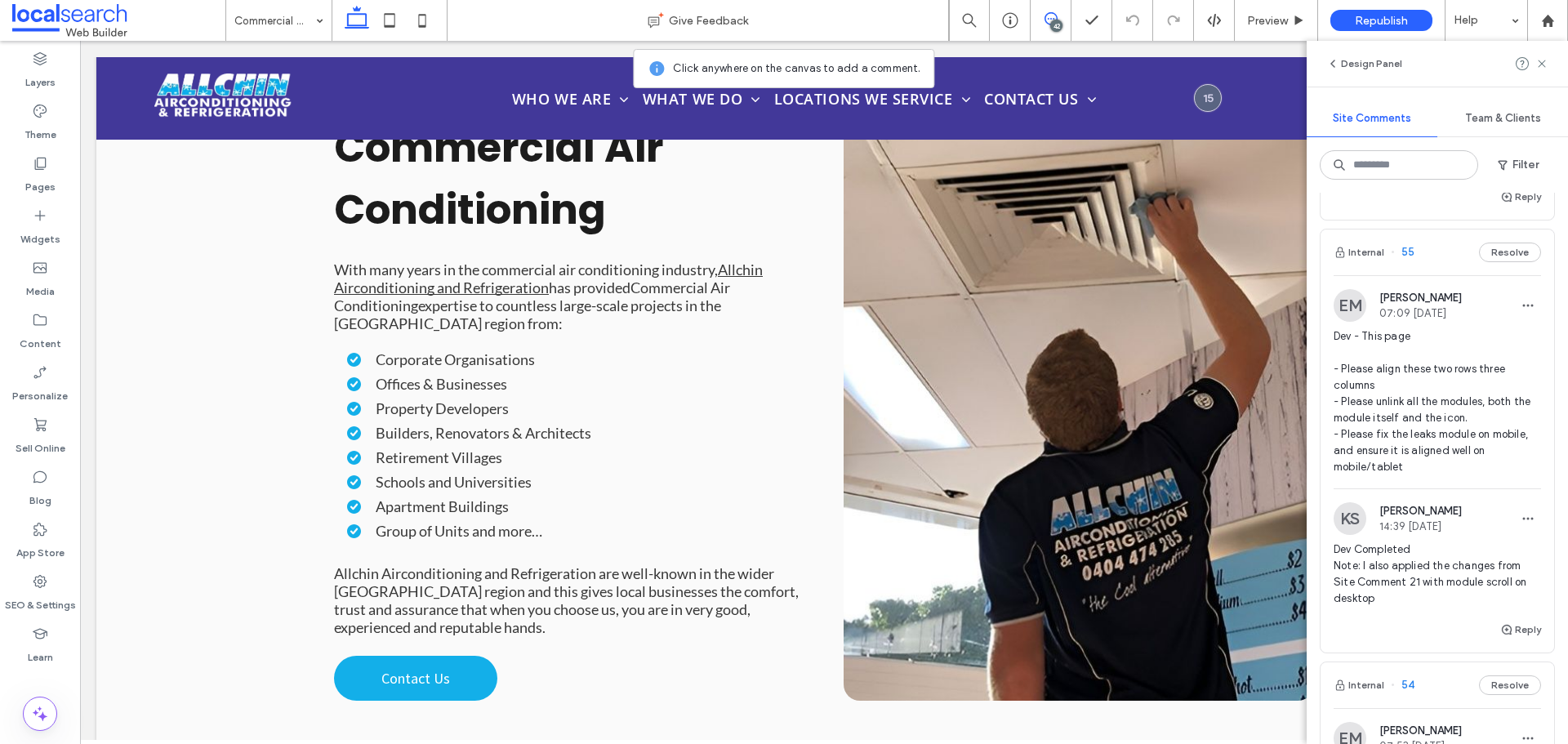
scroll to position [1225, 0]
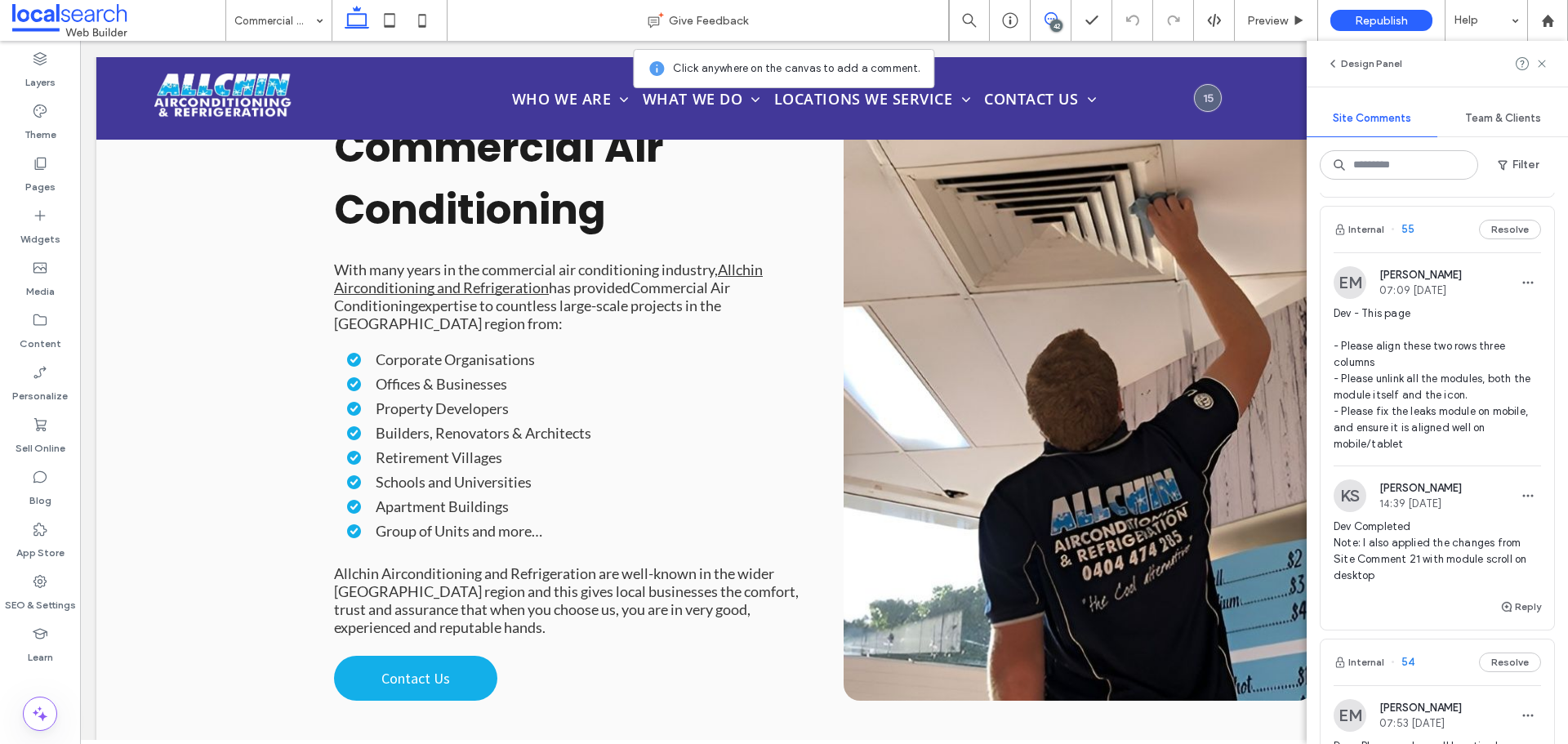
click at [1438, 416] on span "Dev - This page - Please align these two rows three columns - Please unlink all…" at bounding box center [1437, 379] width 207 height 147
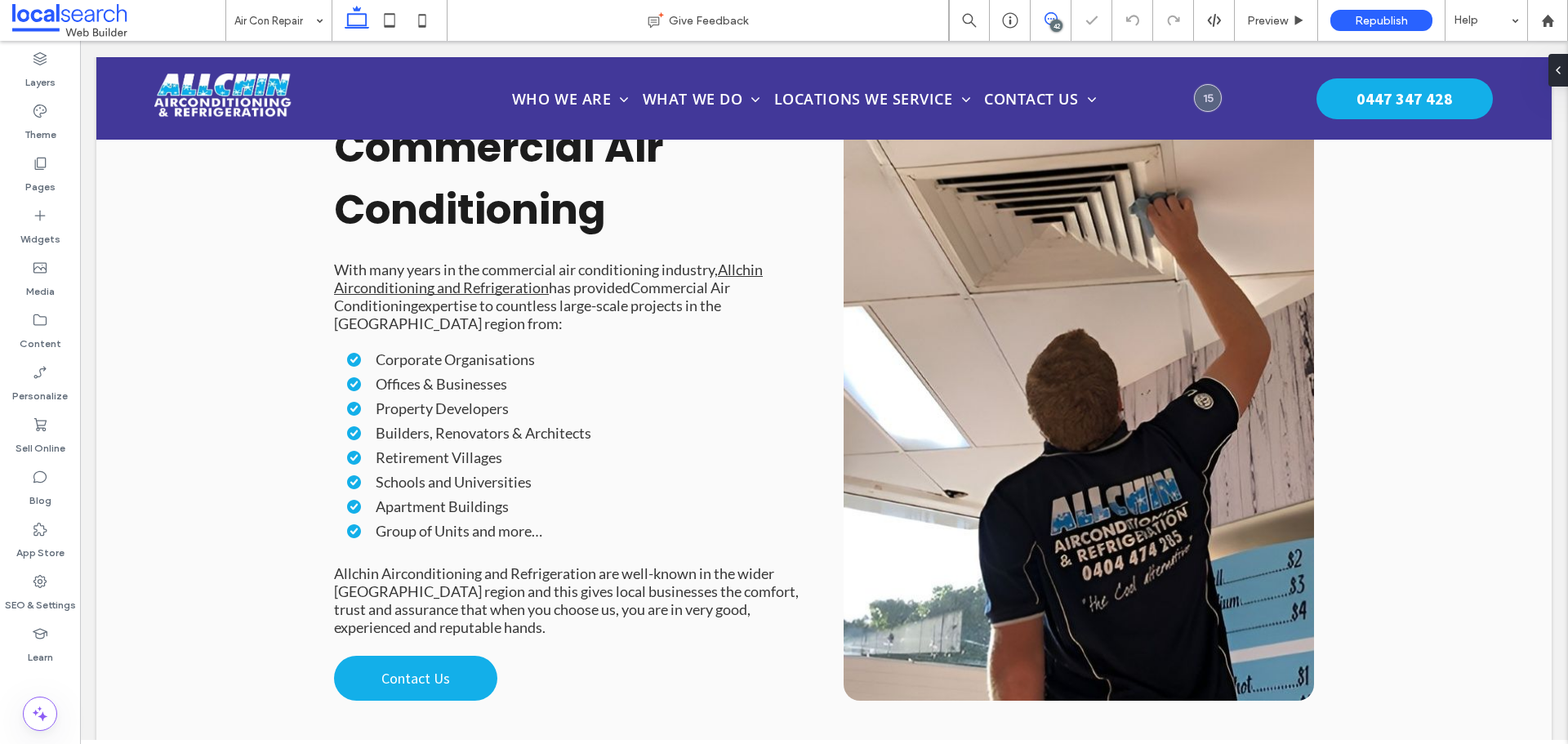
click at [1052, 18] on icon at bounding box center [1051, 19] width 13 height 13
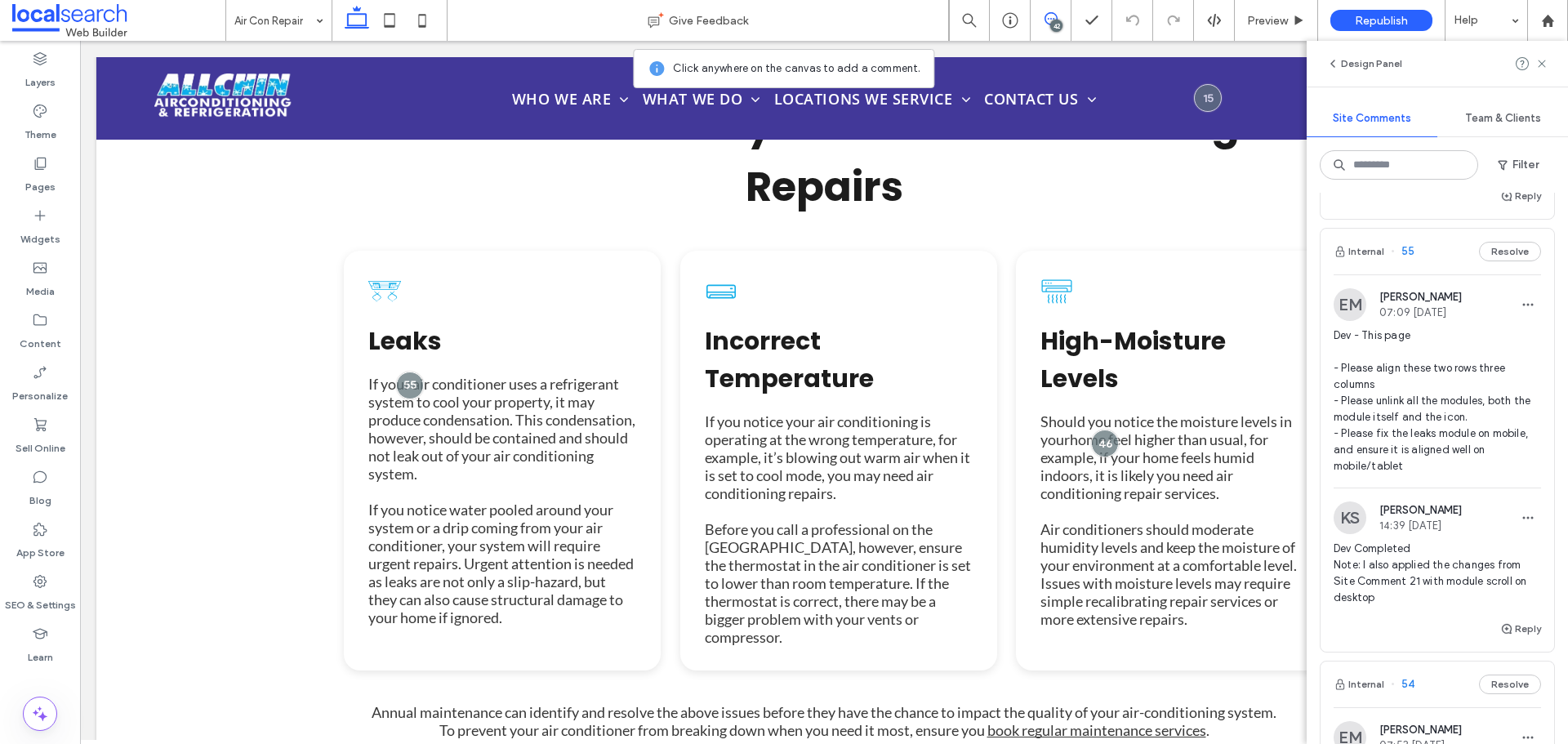
scroll to position [1225, 0]
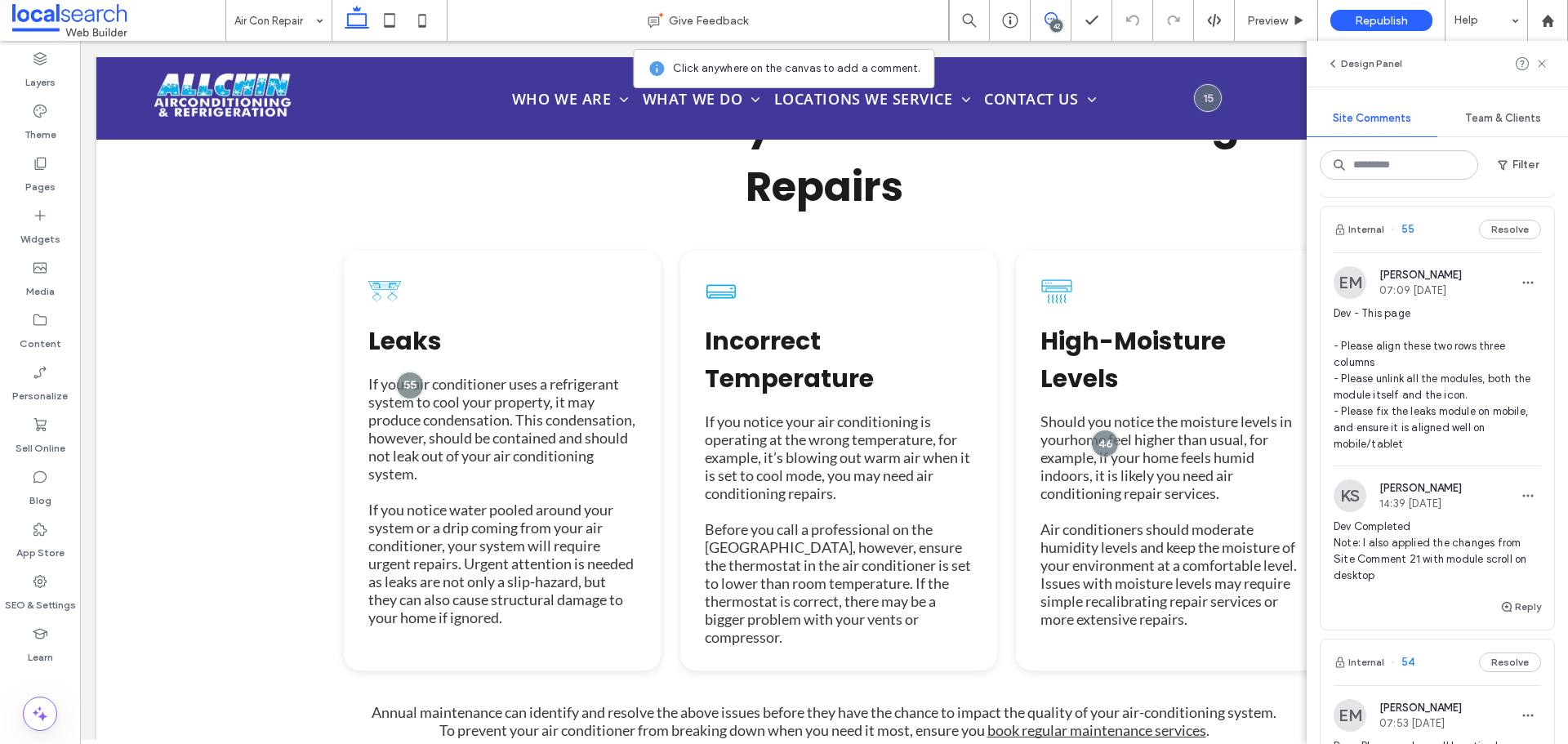
click at [1399, 402] on span "Dev - This page - Please align these two rows three columns - Please unlink all…" at bounding box center [1437, 379] width 207 height 147
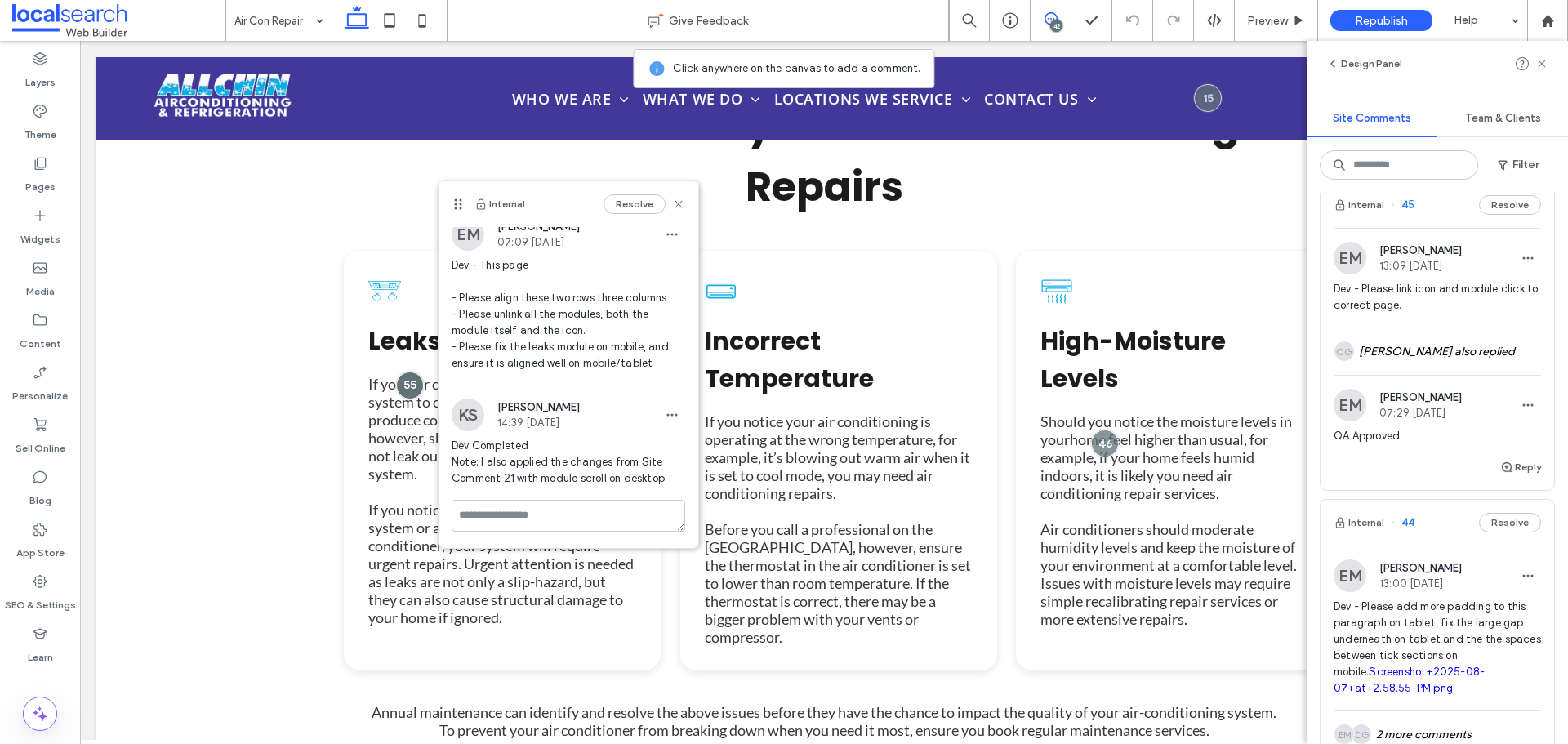
scroll to position [4575, 0]
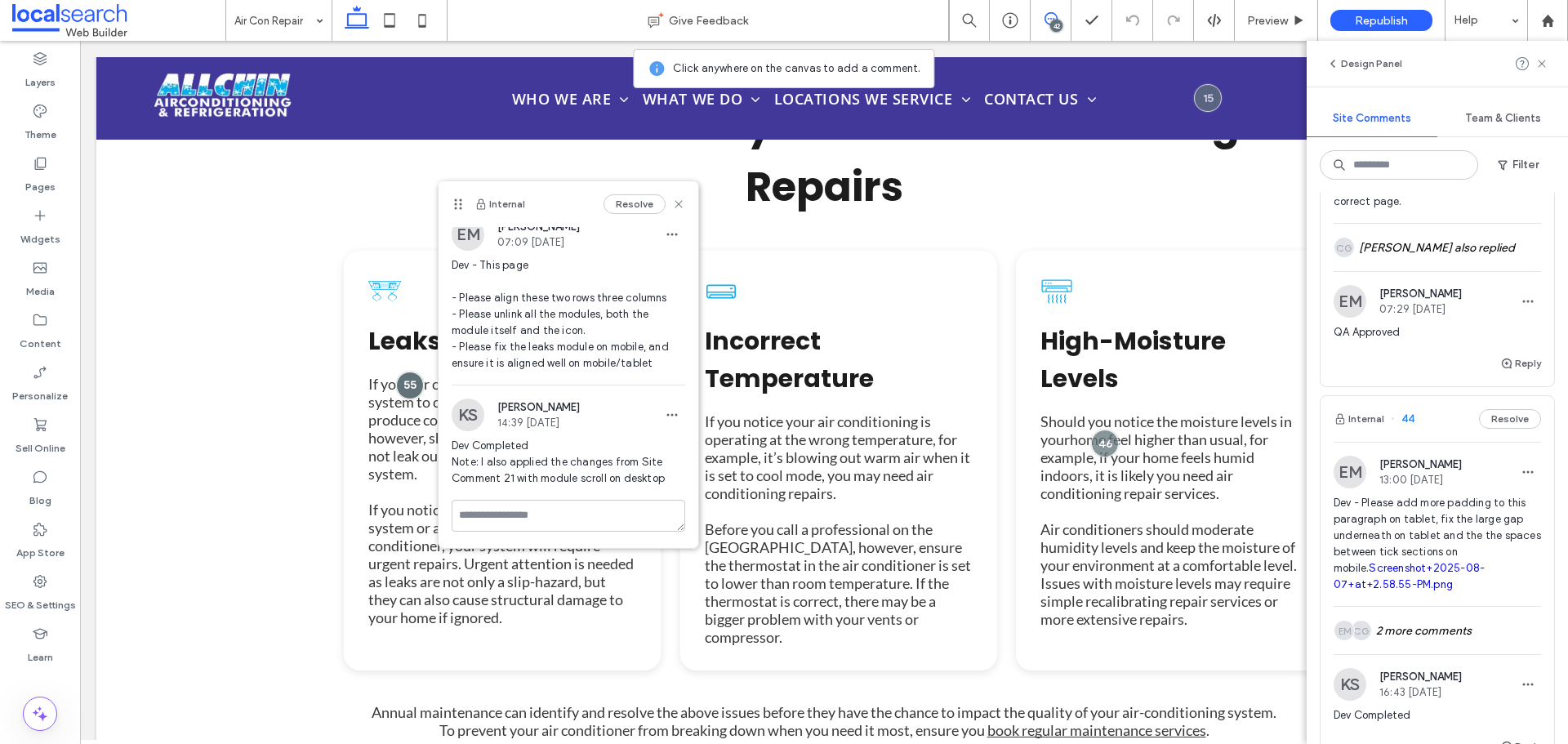
click at [1401, 542] on span "Dev - Please add more padding to this paragraph on tablet, fix the large gap un…" at bounding box center [1437, 544] width 207 height 98
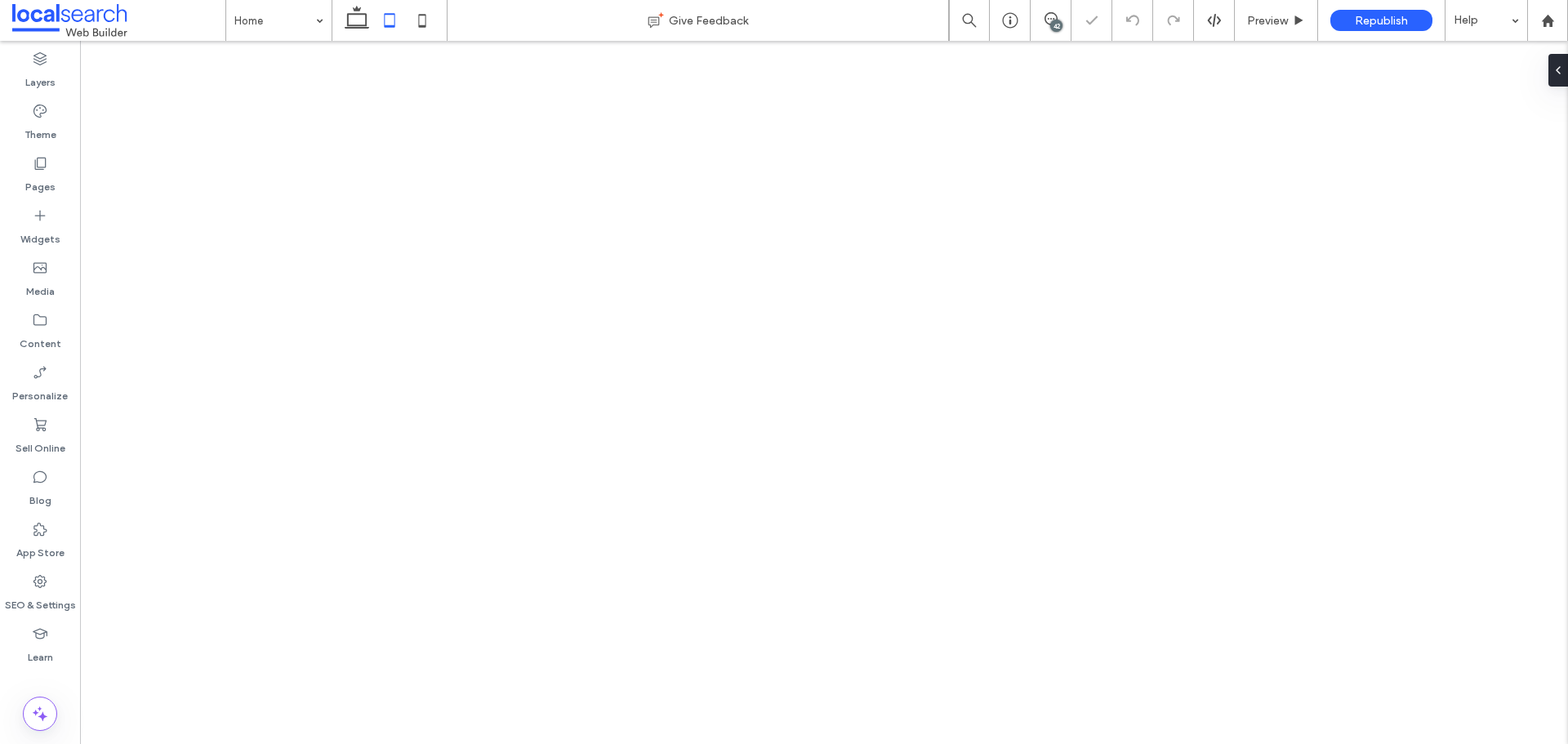
click at [1060, 29] on div "42" at bounding box center [1057, 26] width 12 height 12
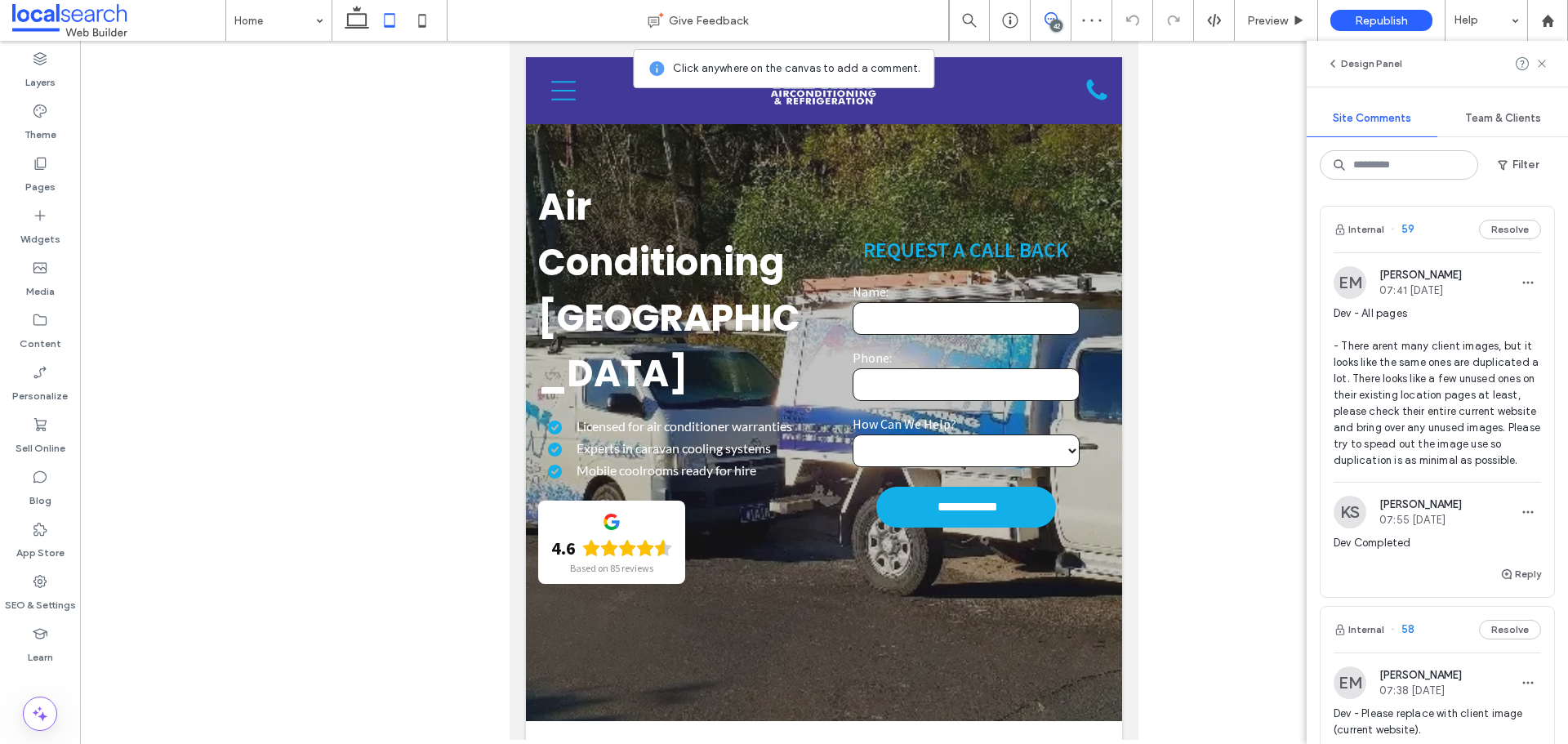
click at [1050, 19] on icon at bounding box center [1051, 19] width 13 height 13
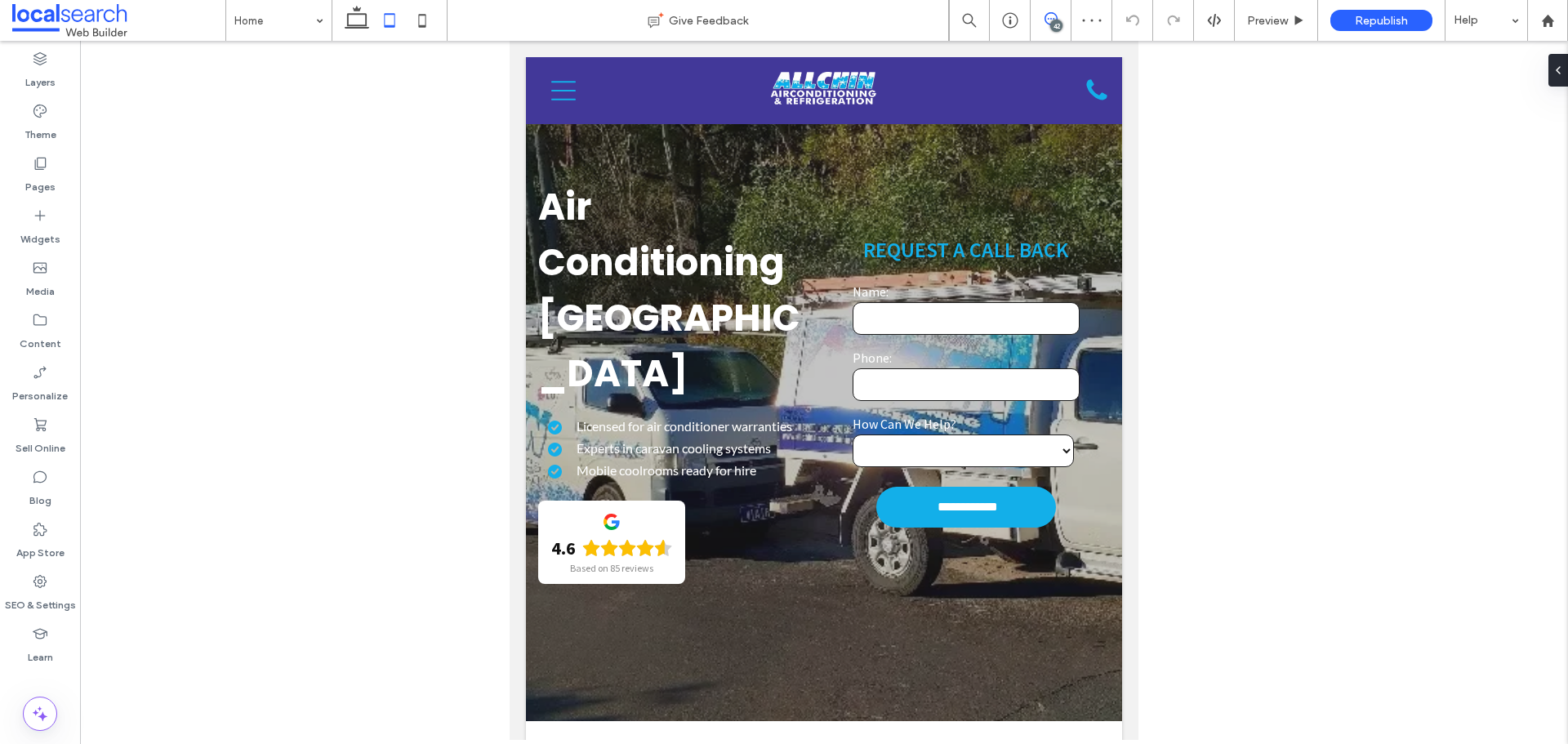
scroll to position [5686, 0]
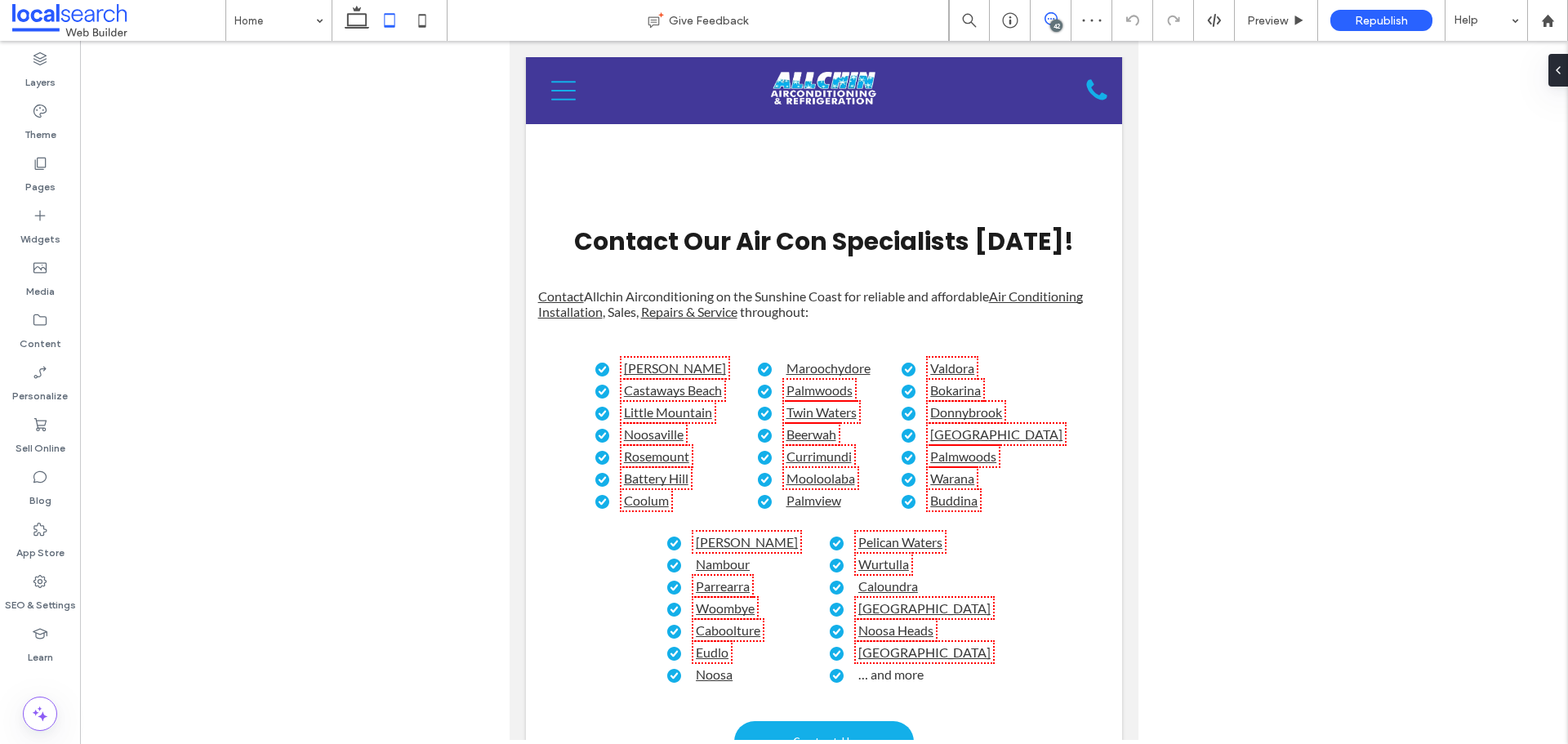
click at [1050, 19] on icon at bounding box center [1051, 19] width 13 height 13
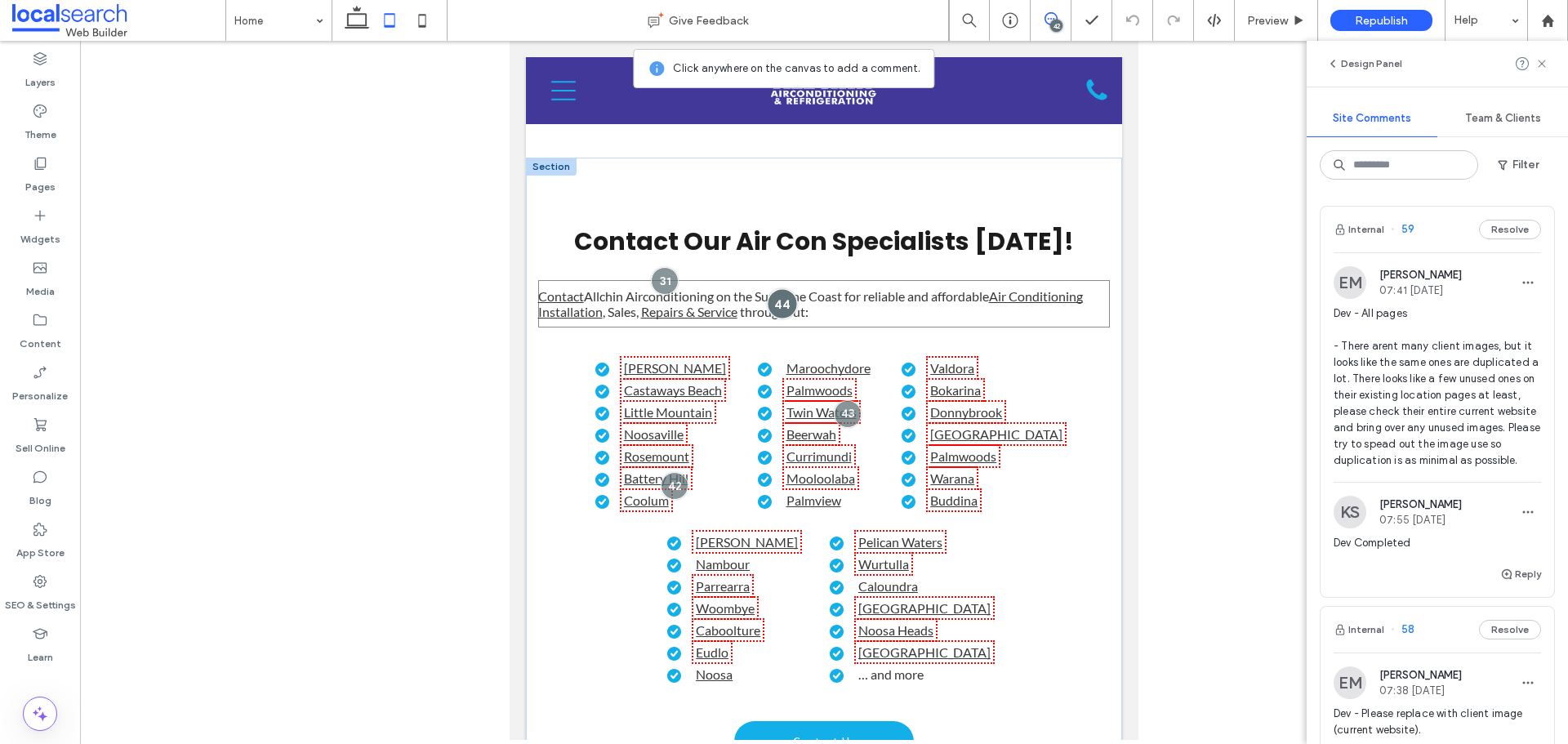
click at [771, 319] on div at bounding box center [783, 304] width 30 height 30
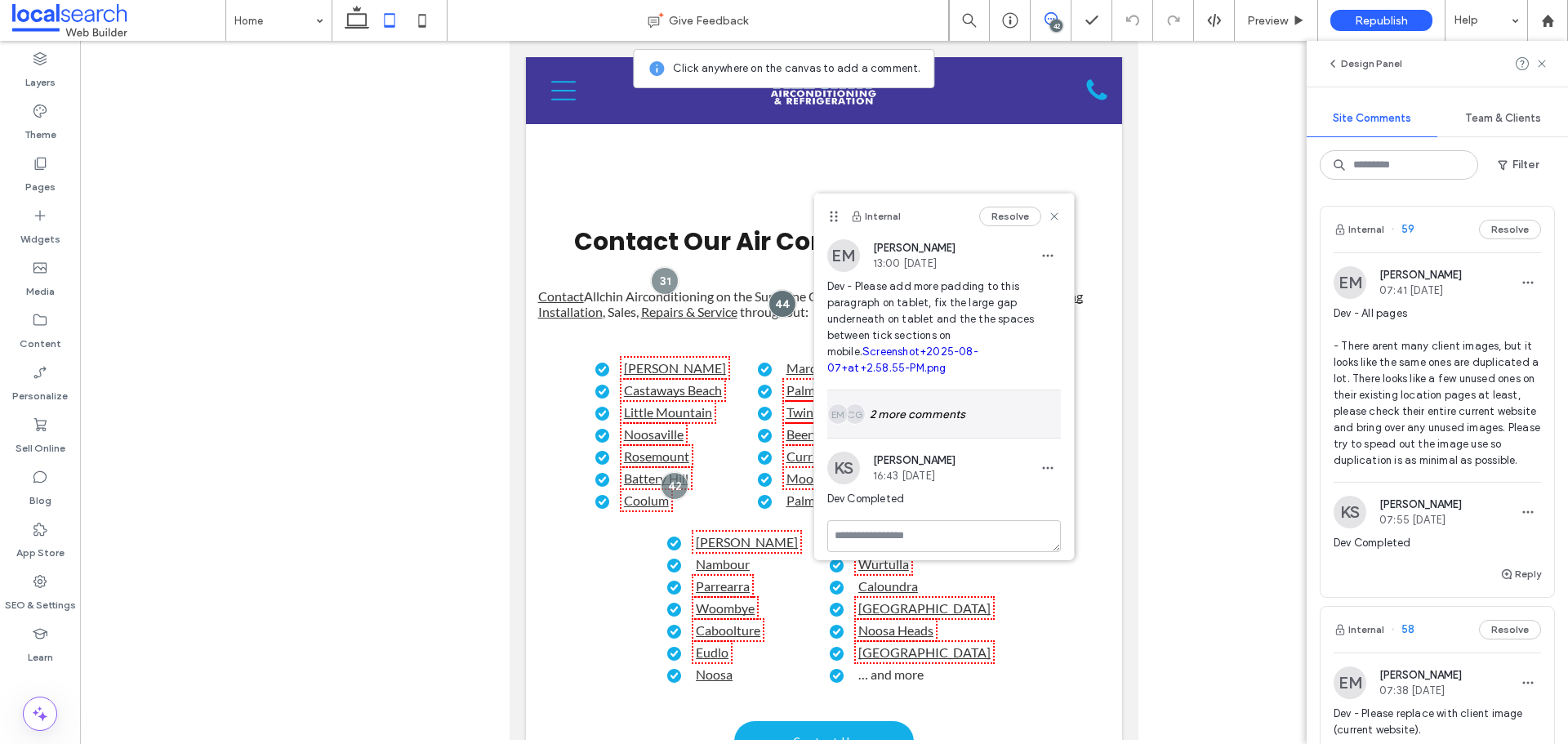
click at [917, 391] on div "CG EM 2 more comments" at bounding box center [944, 414] width 234 height 48
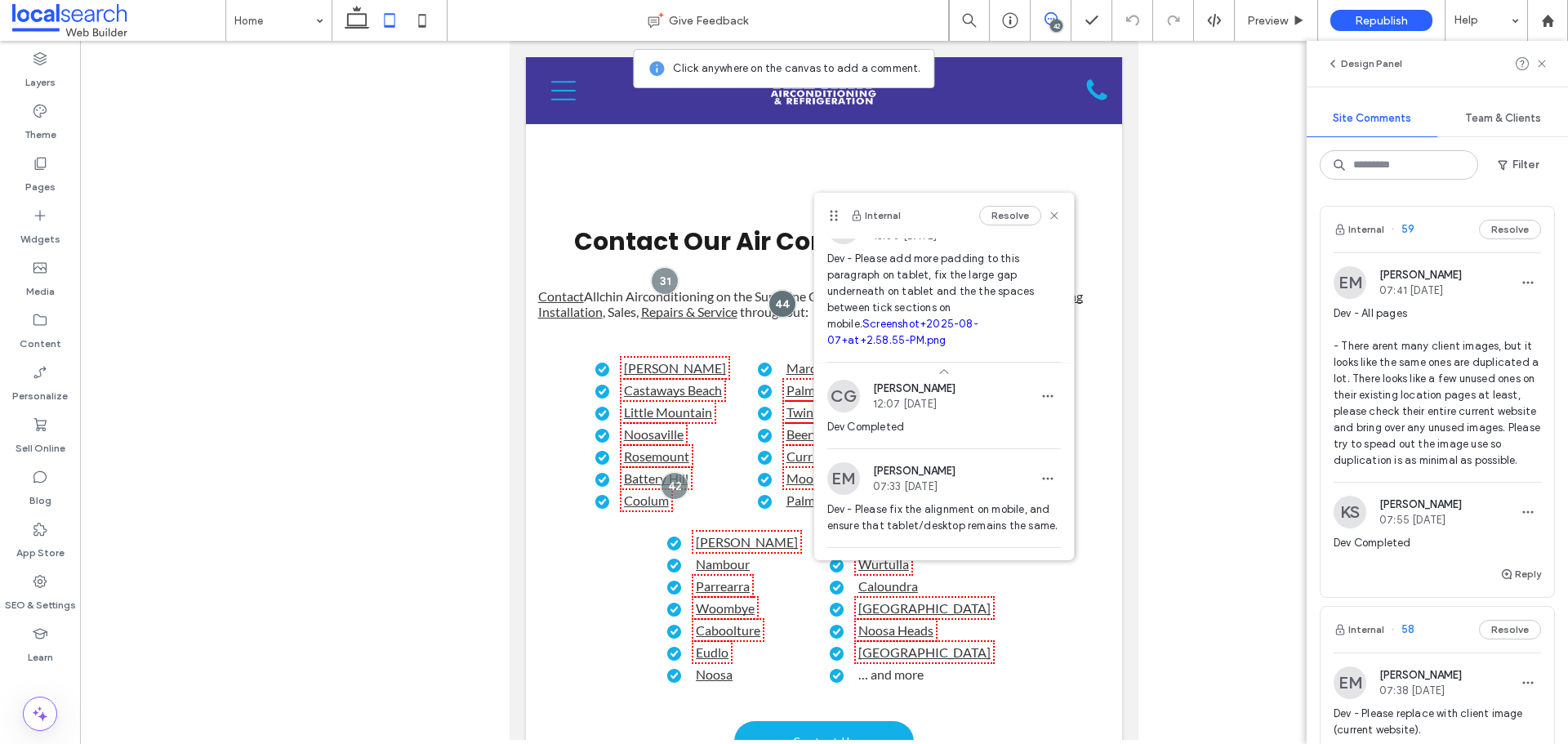
scroll to position [0, 0]
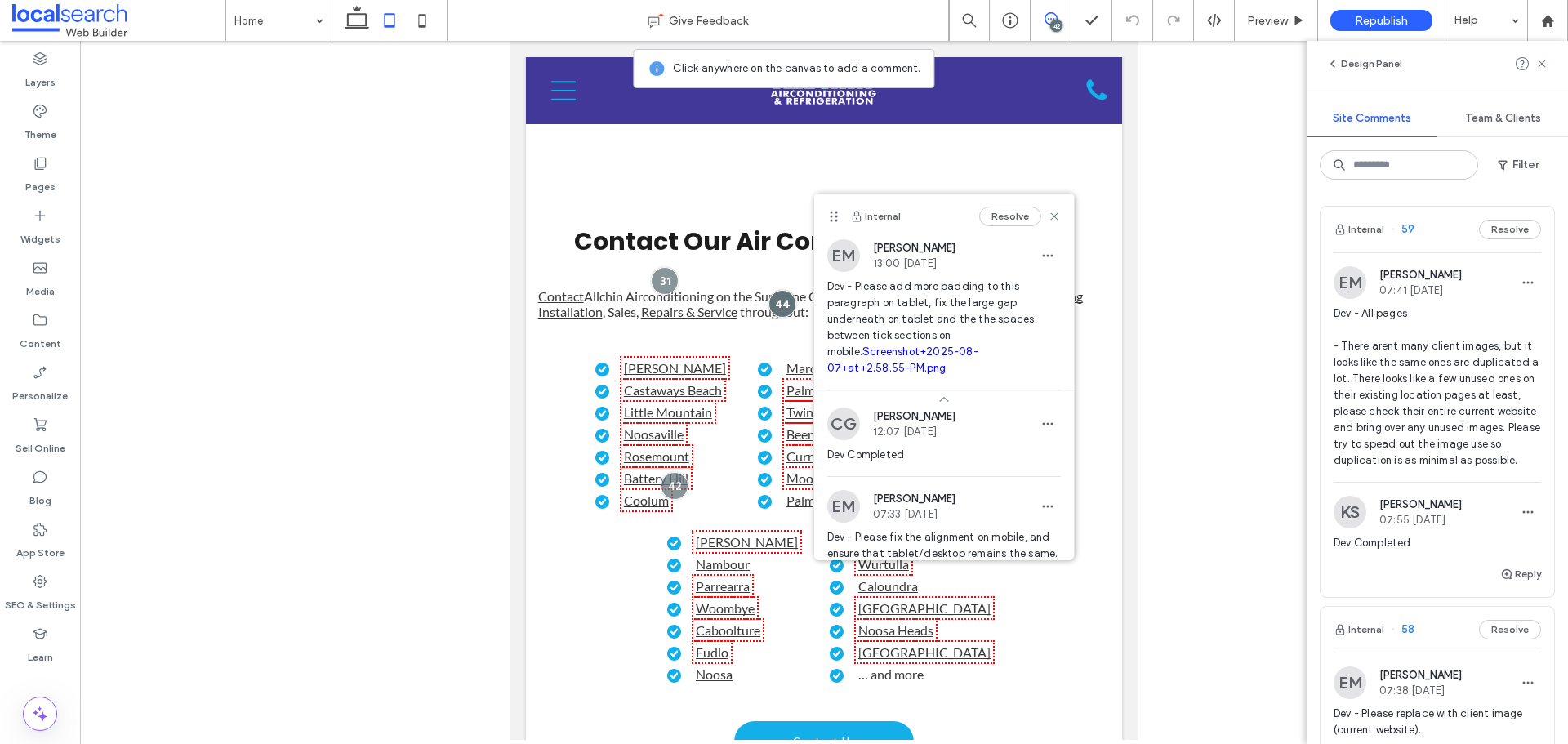
click at [383, 20] on icon at bounding box center [390, 20] width 33 height 33
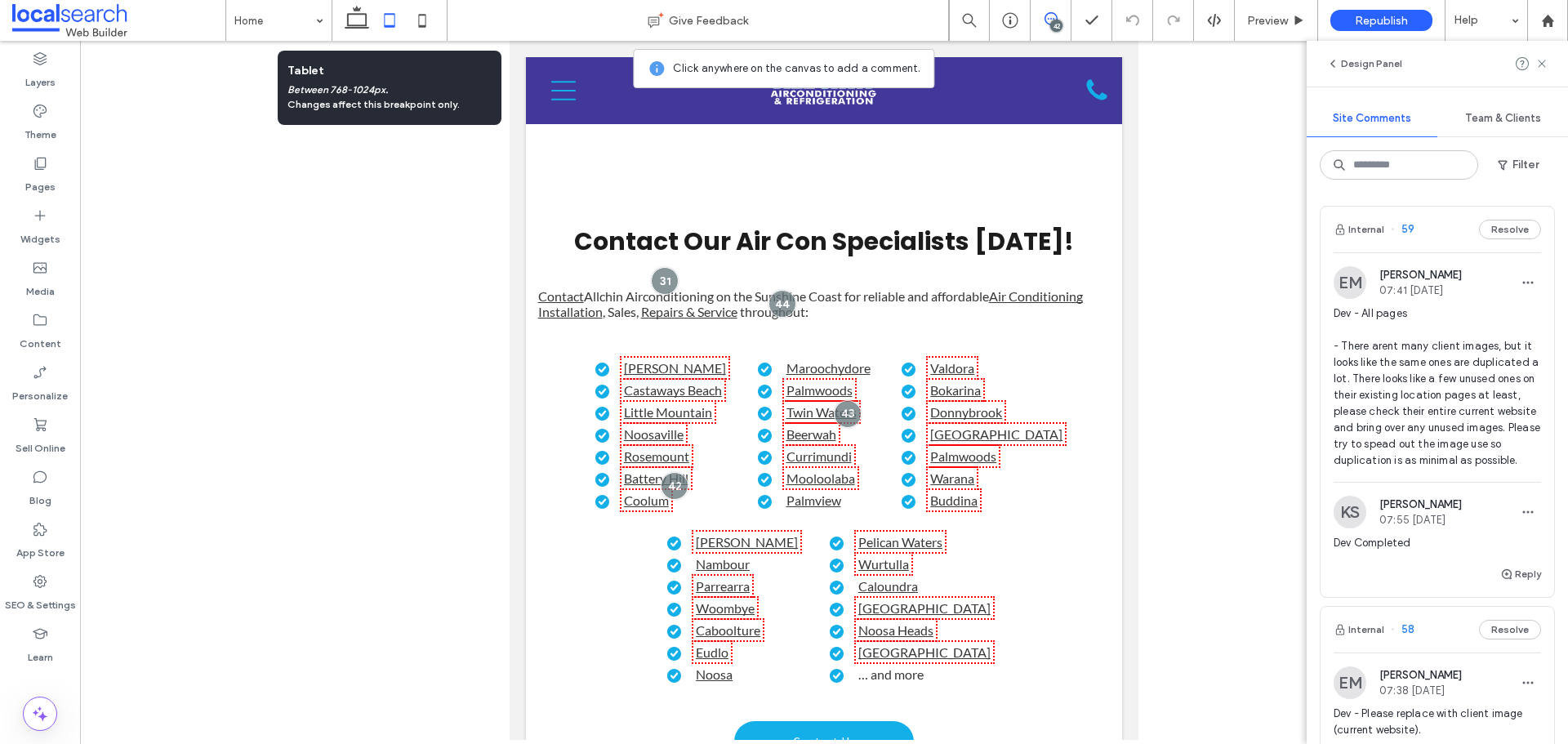
click at [398, 28] on icon at bounding box center [390, 20] width 33 height 33
click at [384, 17] on icon at bounding box center [390, 20] width 33 height 33
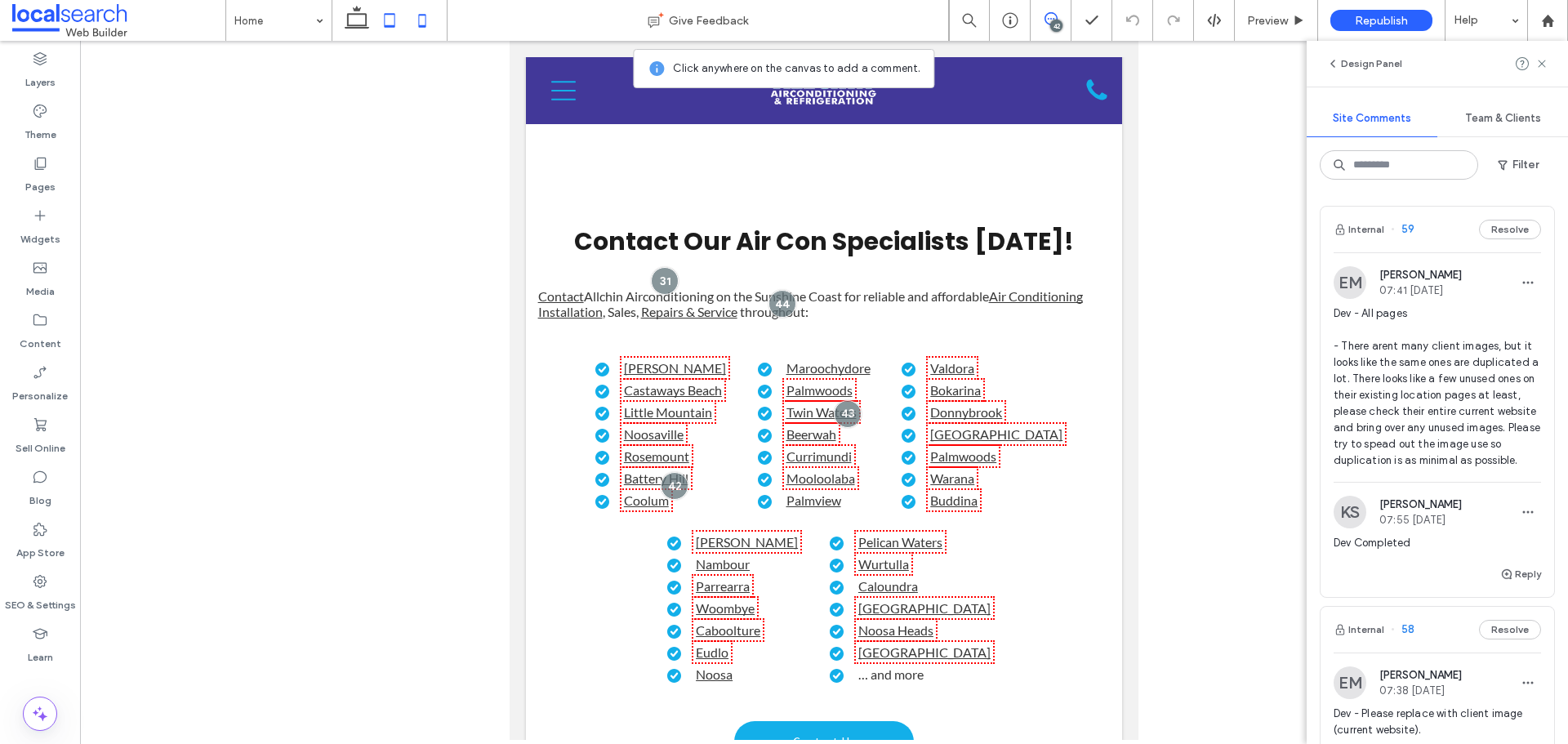
click at [416, 26] on icon at bounding box center [422, 20] width 33 height 33
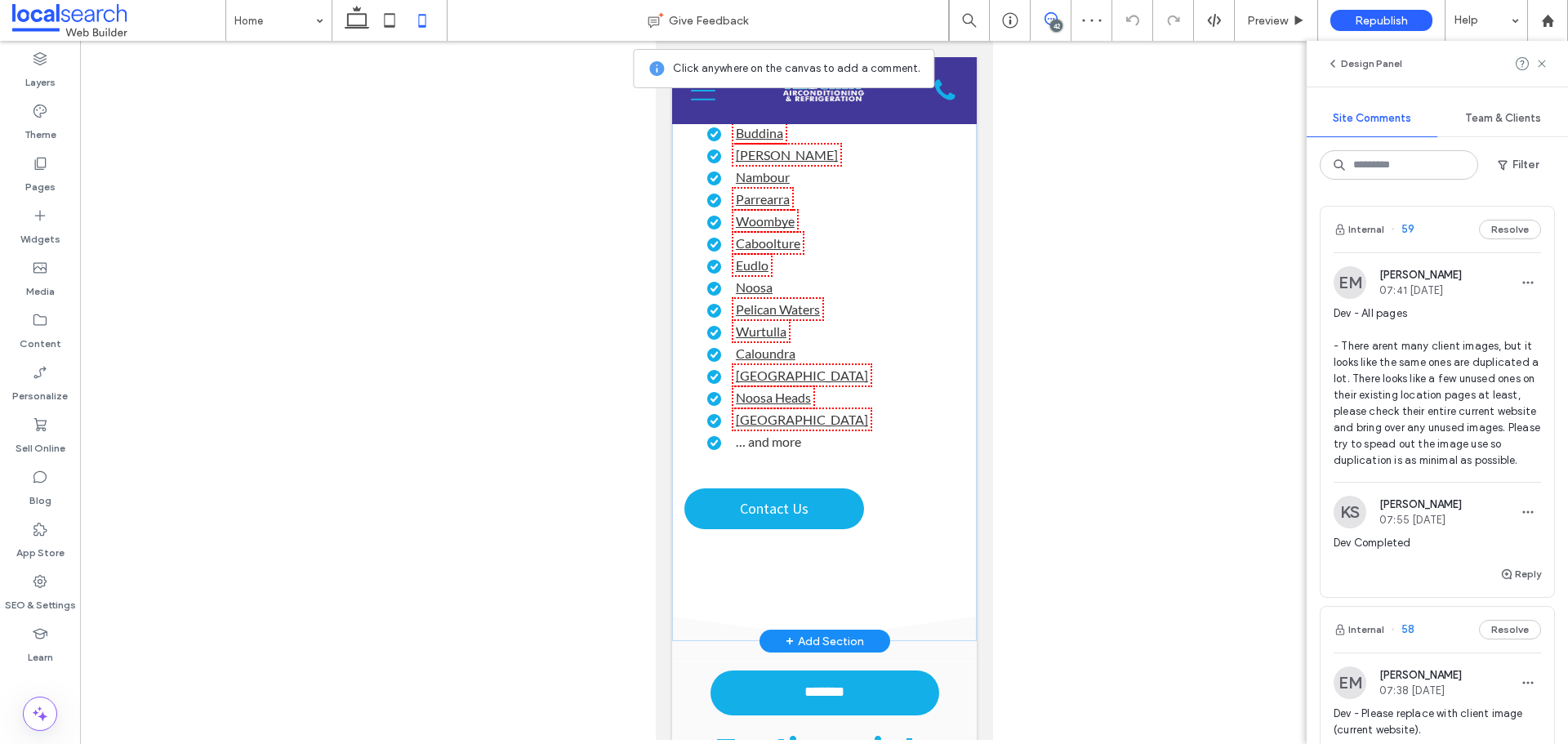
scroll to position [7736, 0]
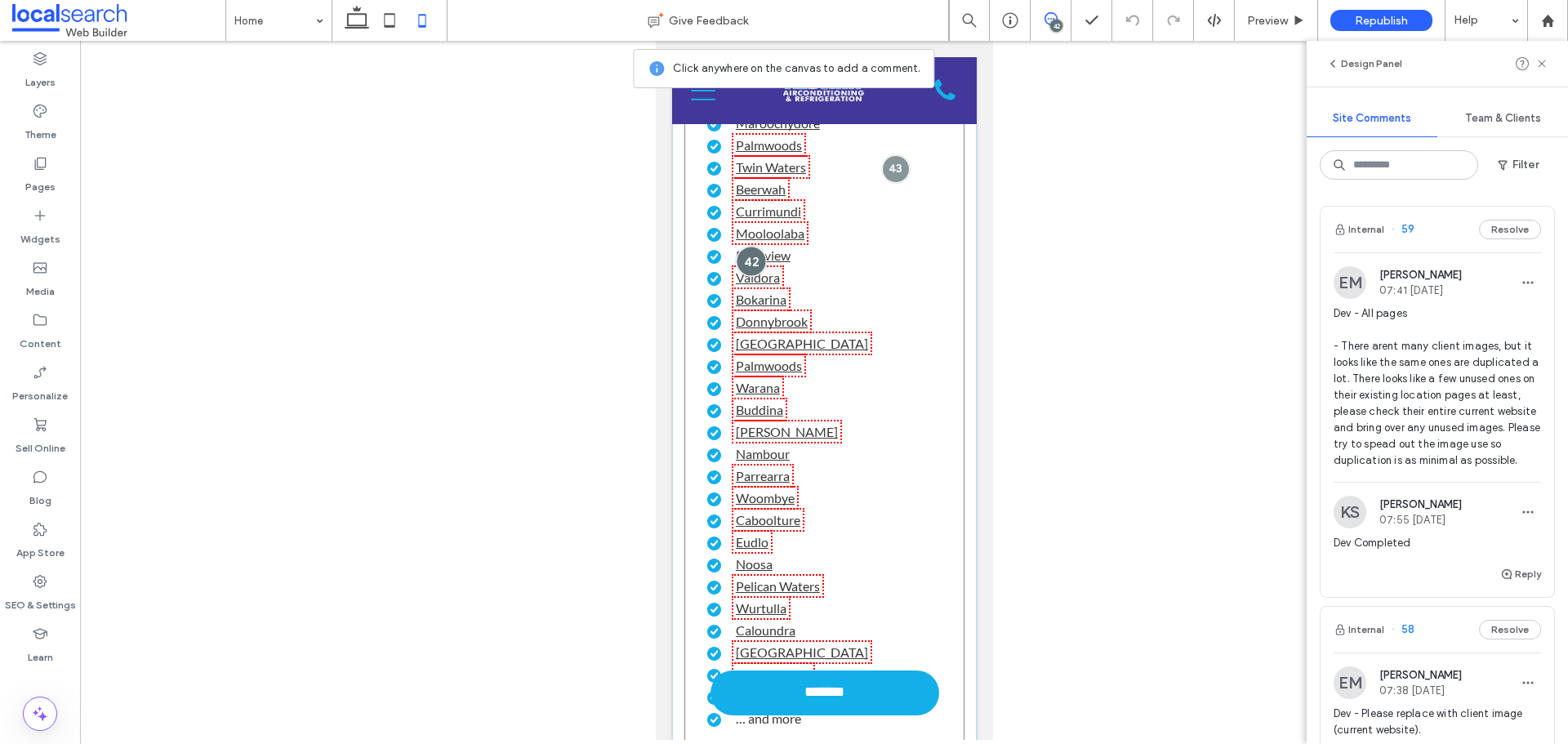
click at [741, 276] on div at bounding box center [750, 261] width 30 height 30
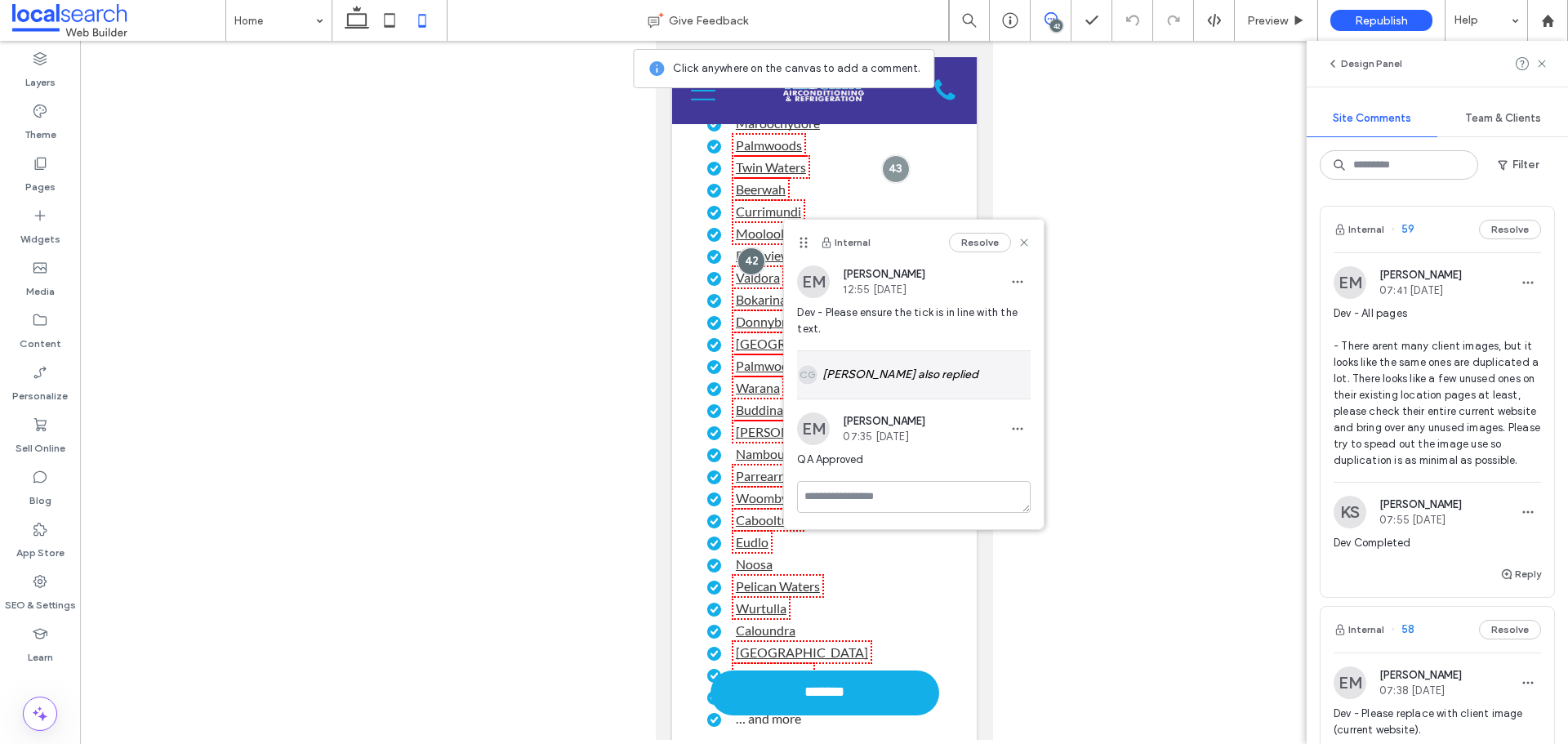
click at [886, 374] on div "CG Carlos Gili also replied" at bounding box center [913, 375] width 234 height 48
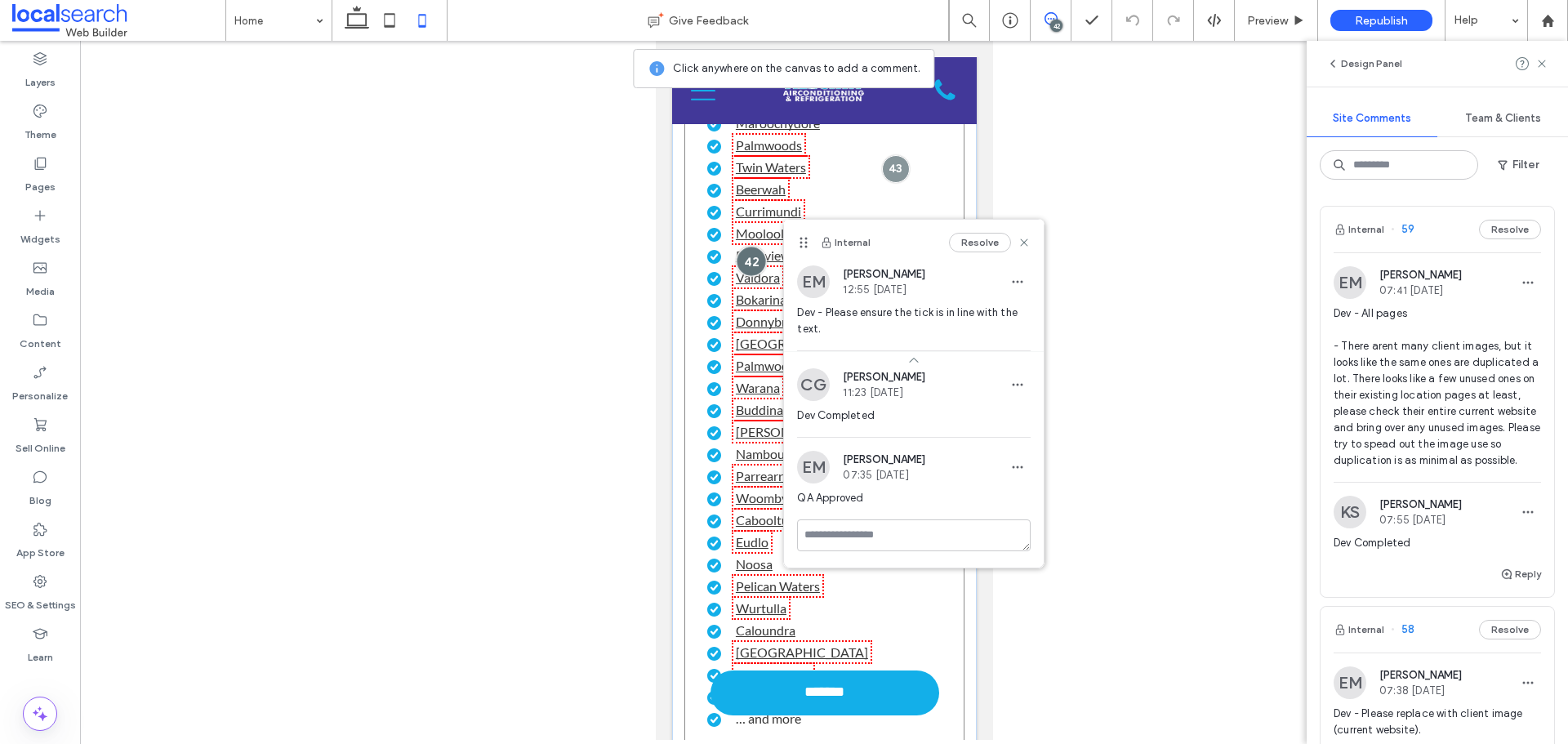
click at [744, 276] on div at bounding box center [750, 261] width 30 height 30
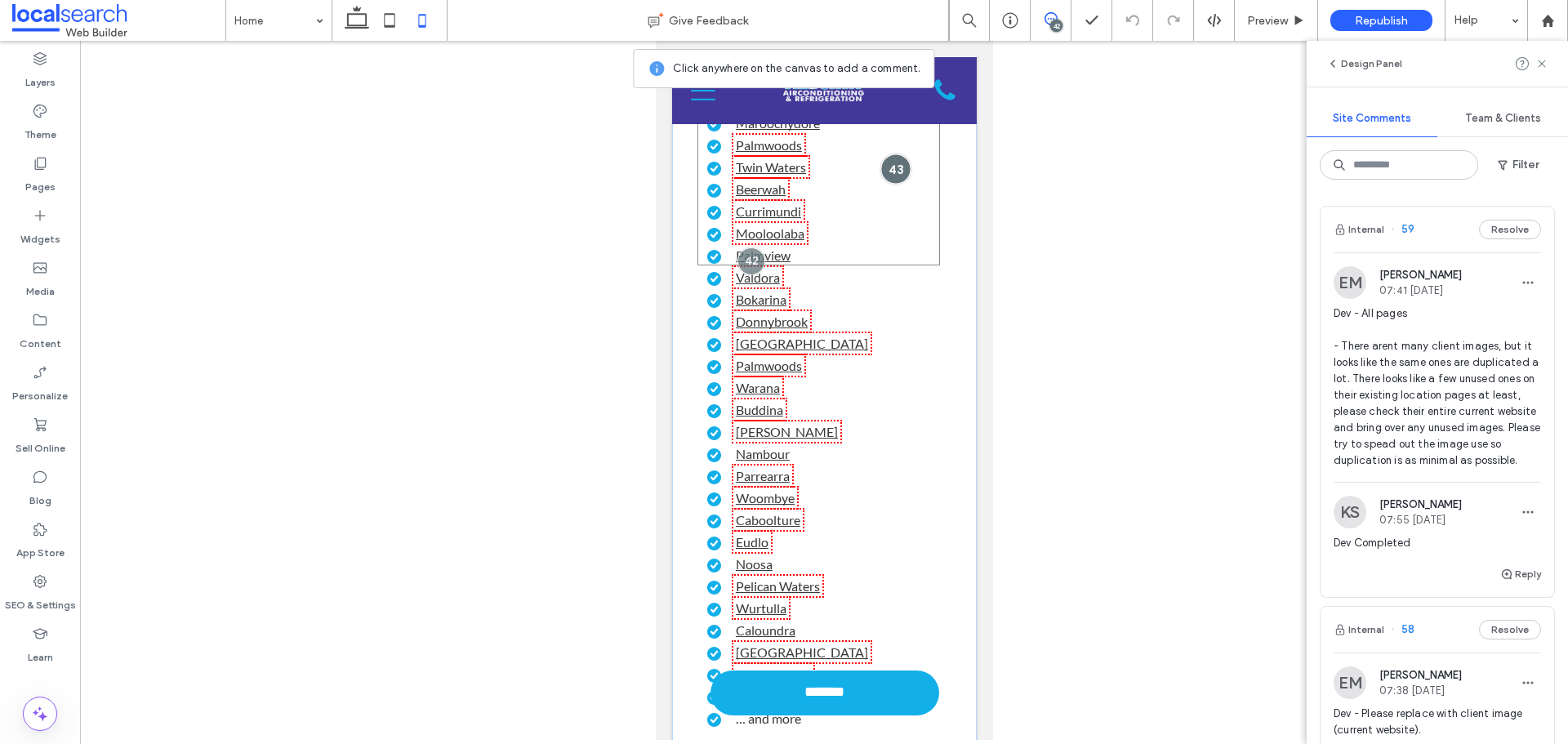
click at [893, 184] on div at bounding box center [895, 168] width 30 height 30
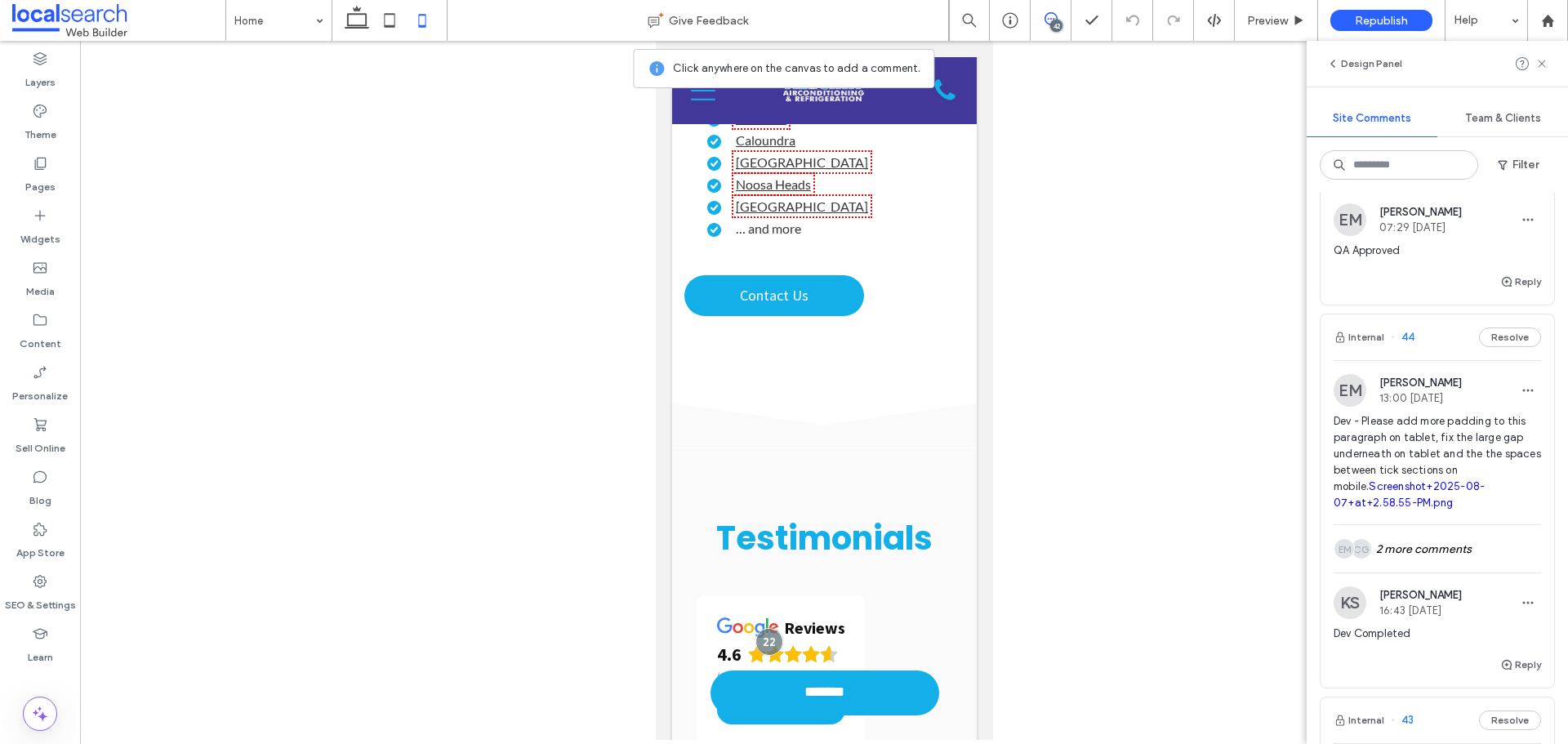
scroll to position [4983, 0]
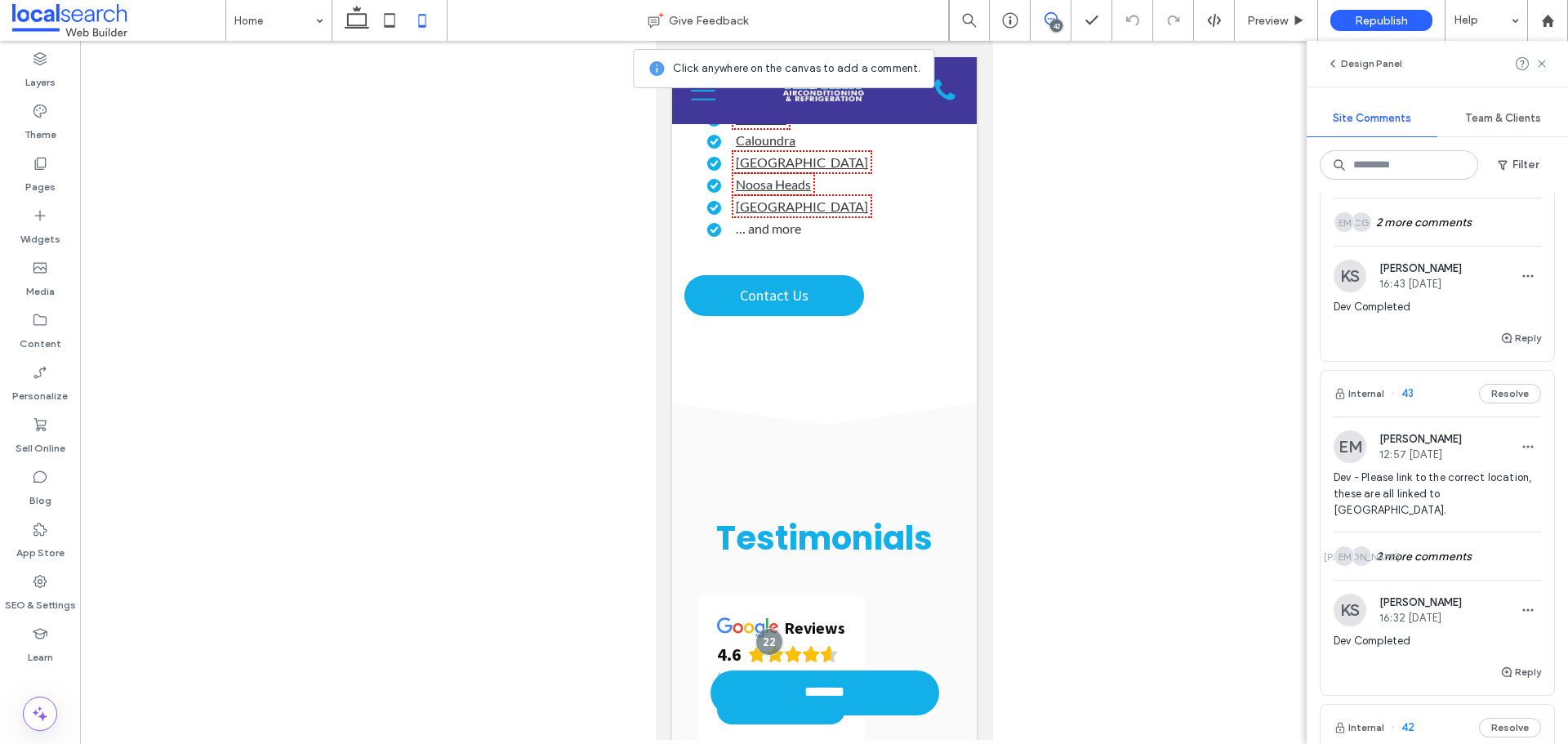
click at [1422, 484] on div "EM Ethan Mann 12:57 Aug 7 2025 Dev - Please link to the correct location, these…" at bounding box center [1437, 480] width 207 height 101
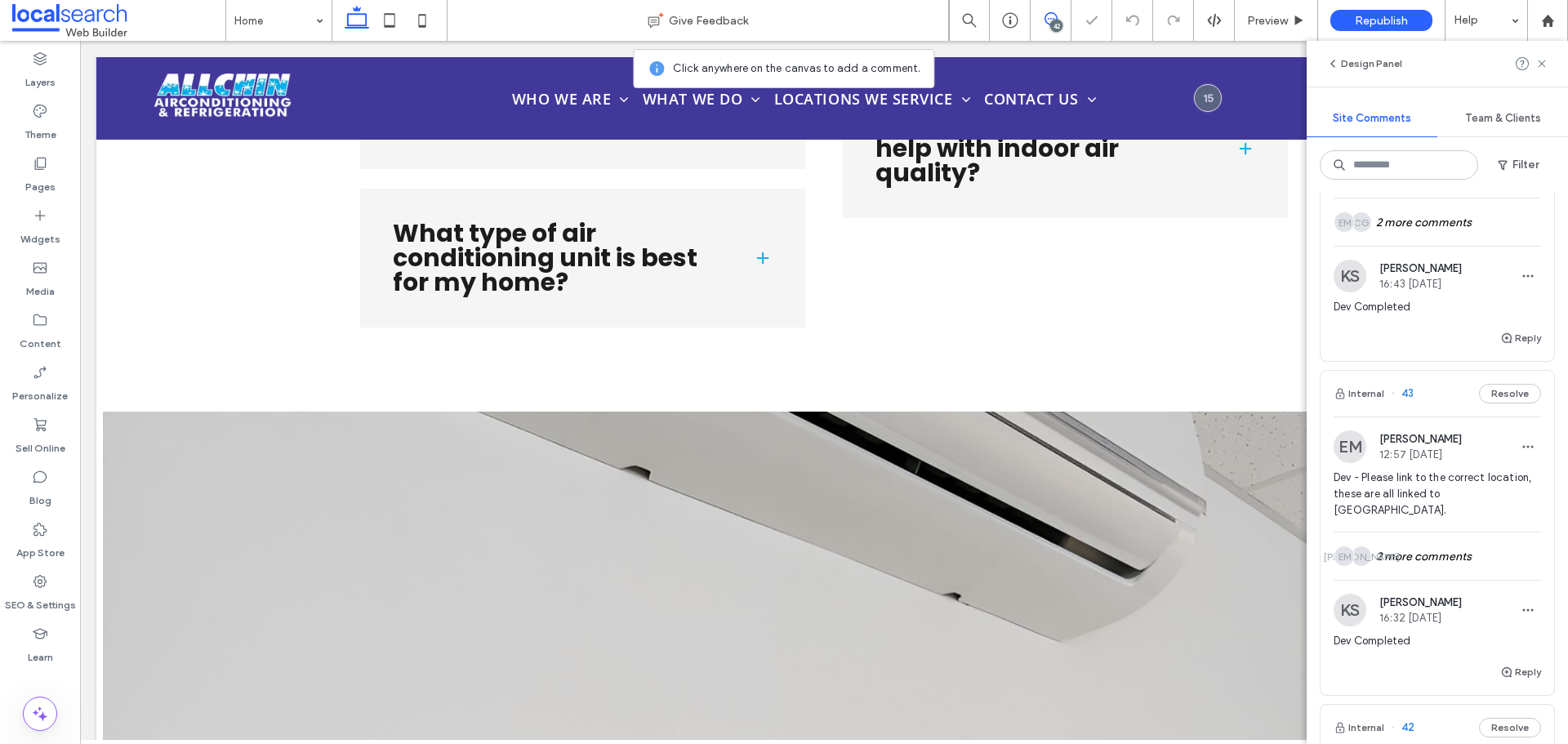
scroll to position [6227, 0]
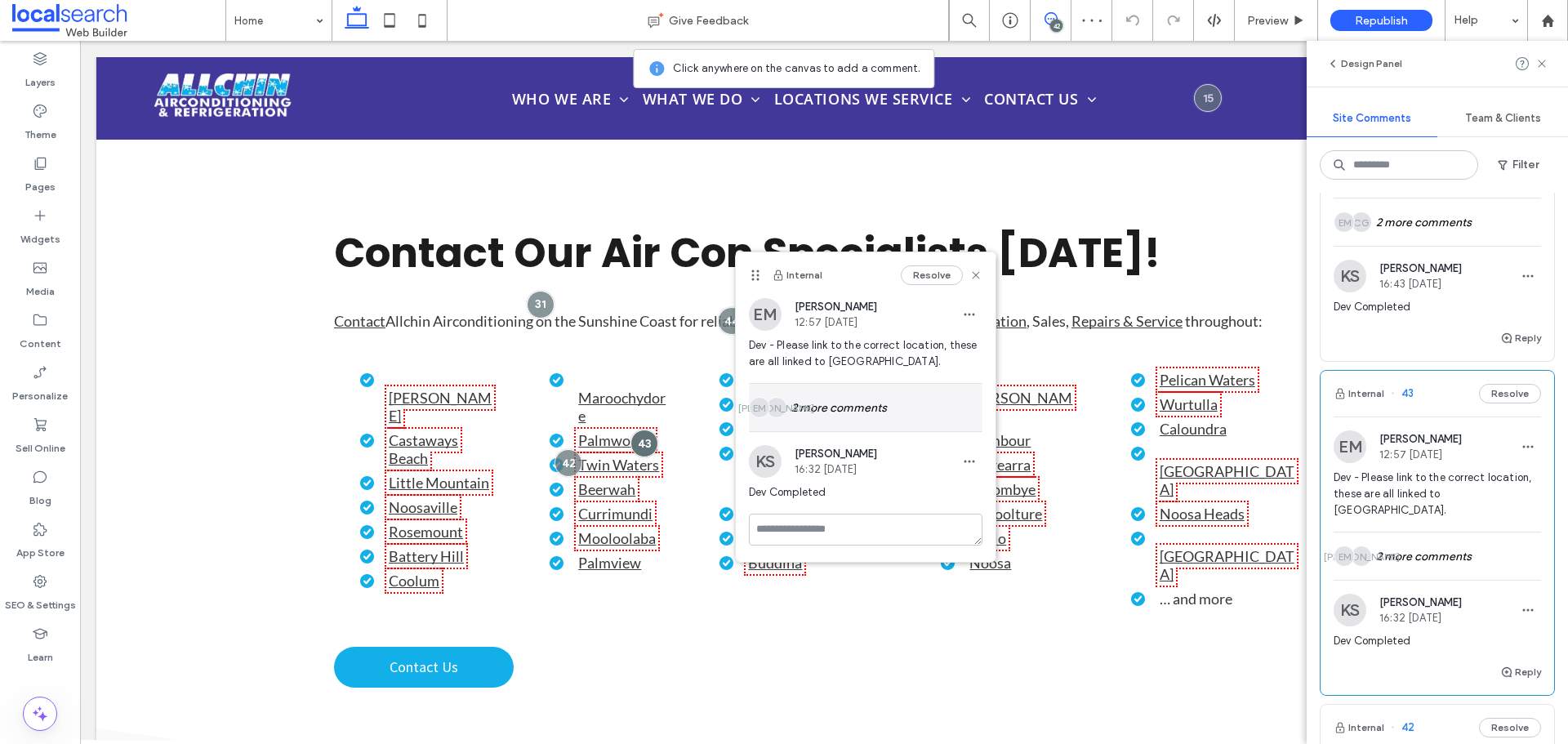
click at [894, 409] on div "JA EM 2 more comments" at bounding box center [866, 408] width 234 height 48
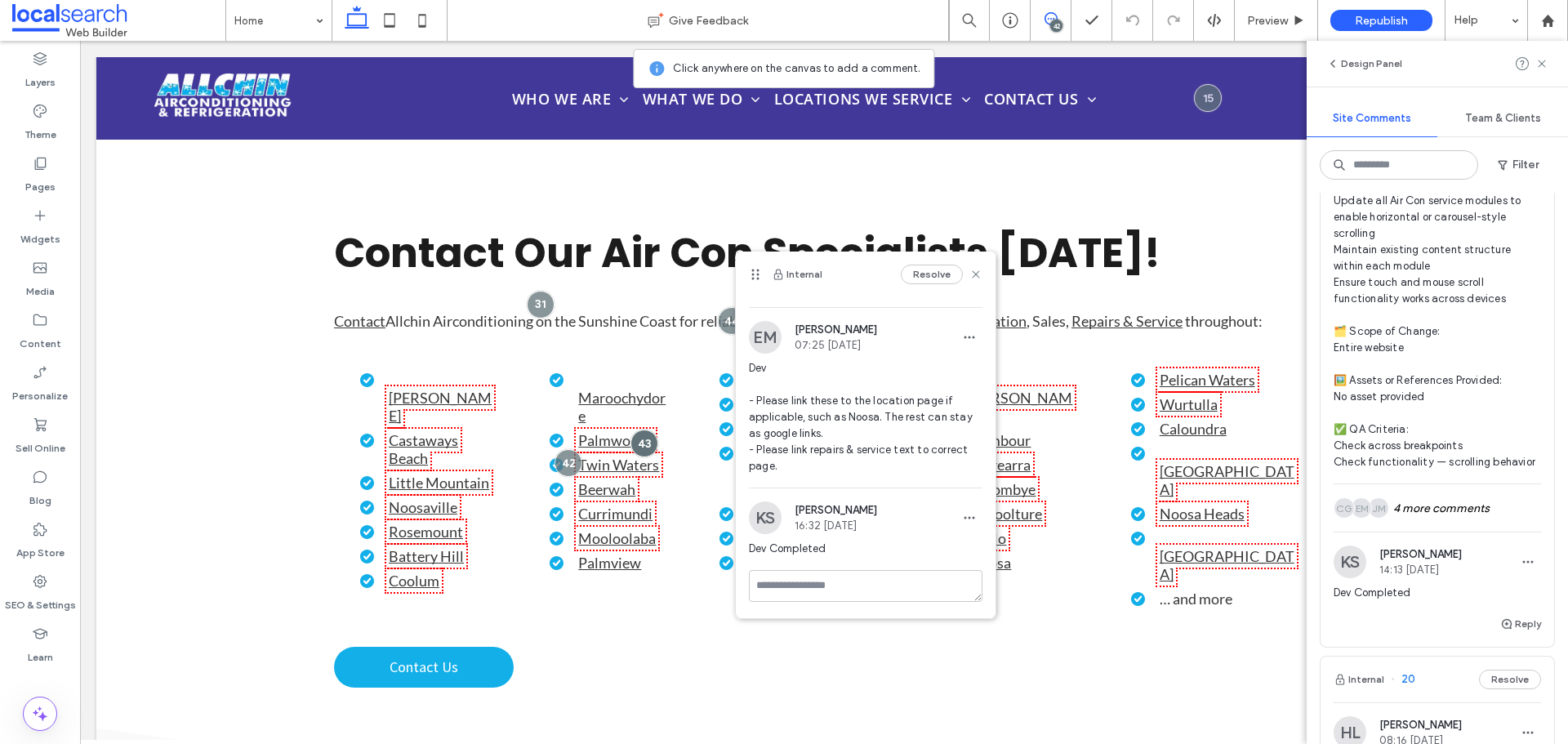
scroll to position [14460, 0]
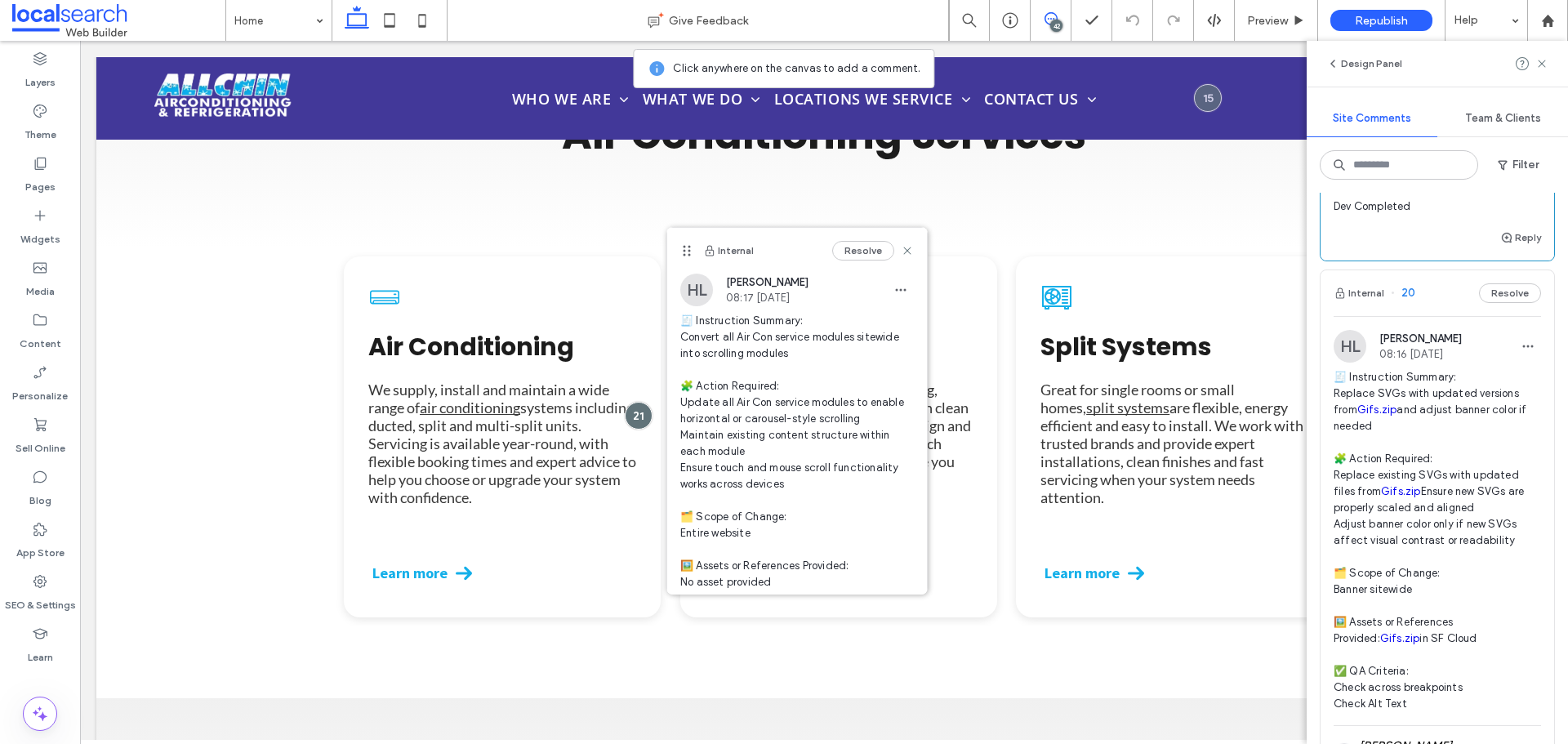
scroll to position [14541, 0]
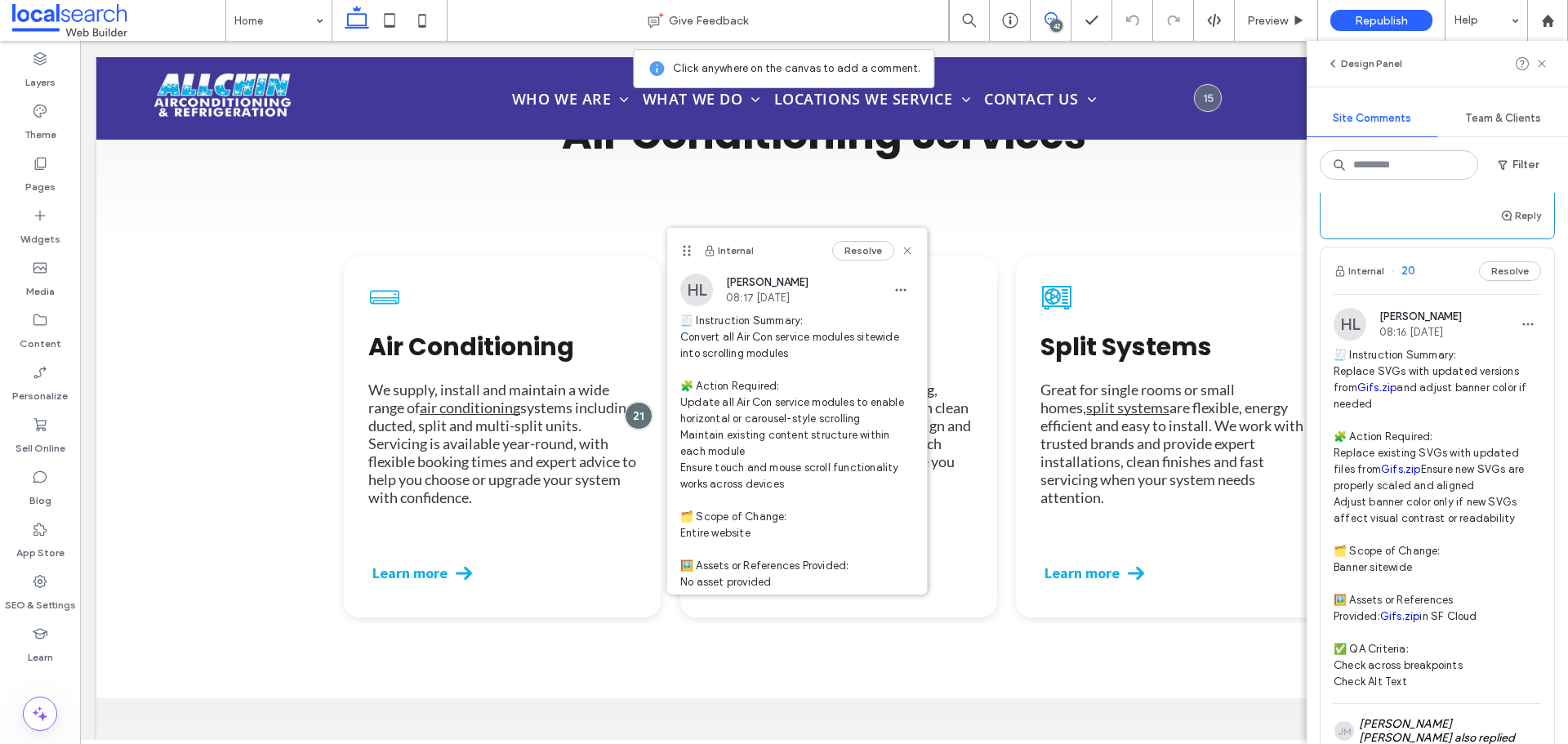
click at [1449, 123] on div "JM EM CG 4 more comments" at bounding box center [1437, 100] width 207 height 48
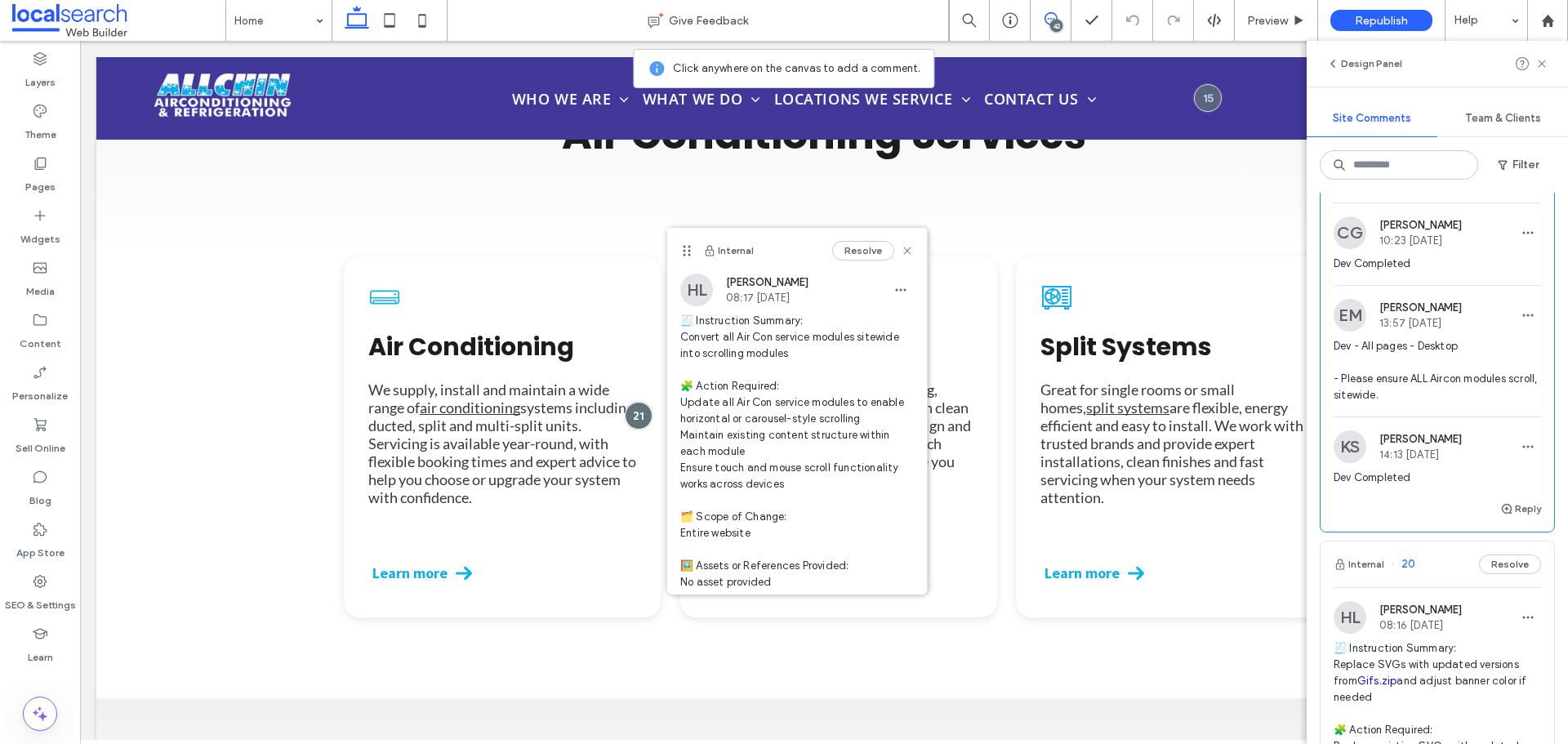
scroll to position [14705, 0]
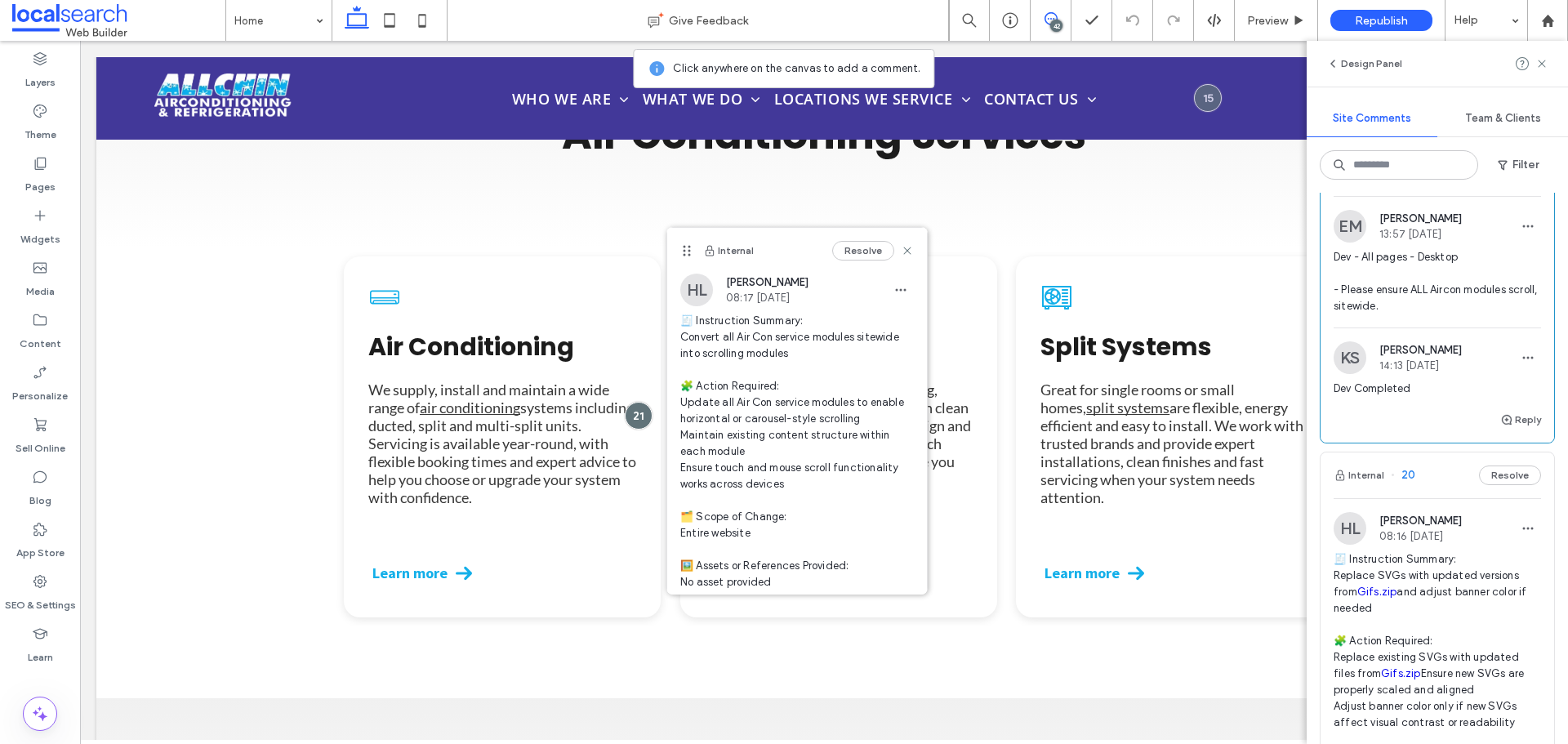
click at [1424, 315] on span "Dev - All pages - Desktop - Please ensure ALL Aircon modules scroll, sitewide." at bounding box center [1437, 282] width 207 height 65
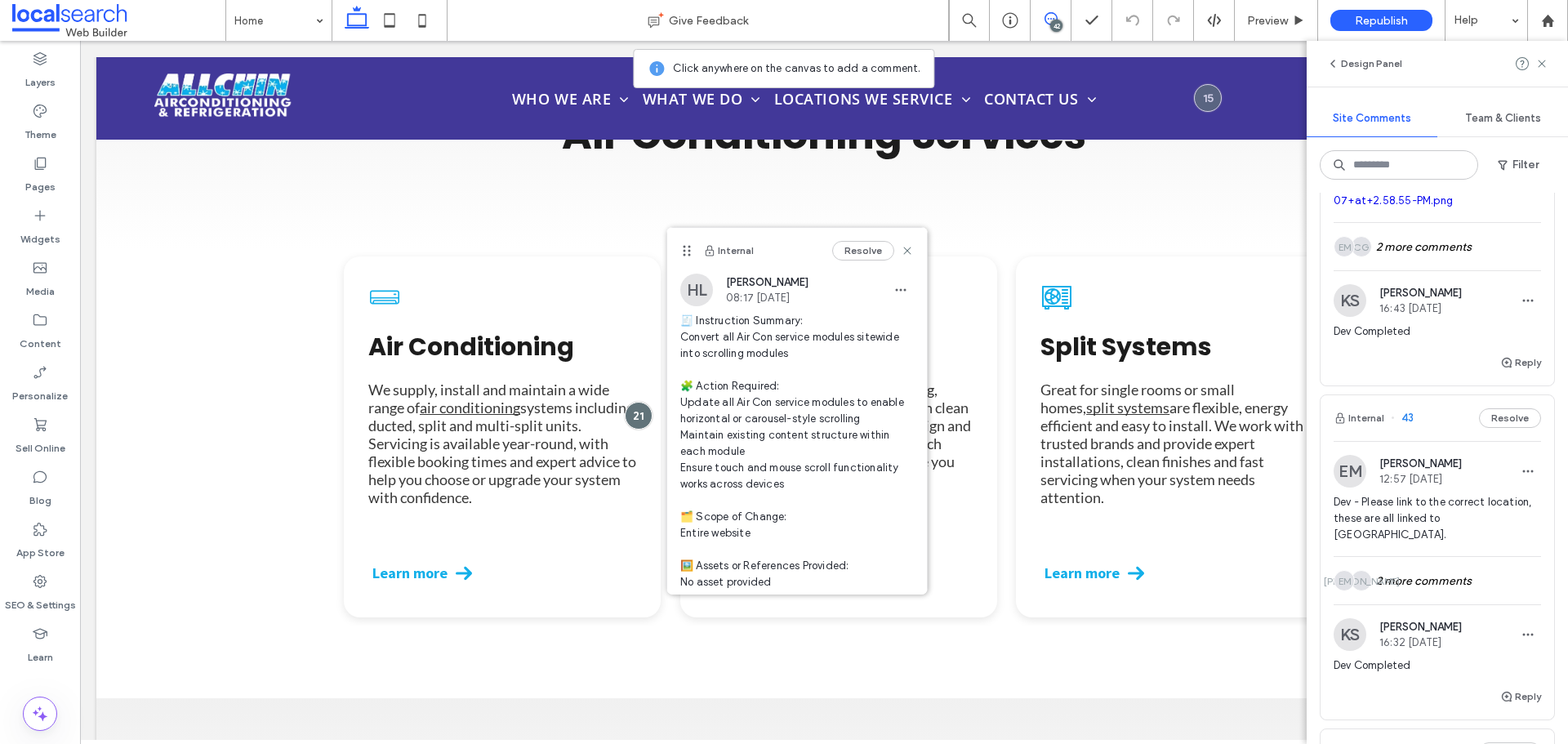
scroll to position [4901, 0]
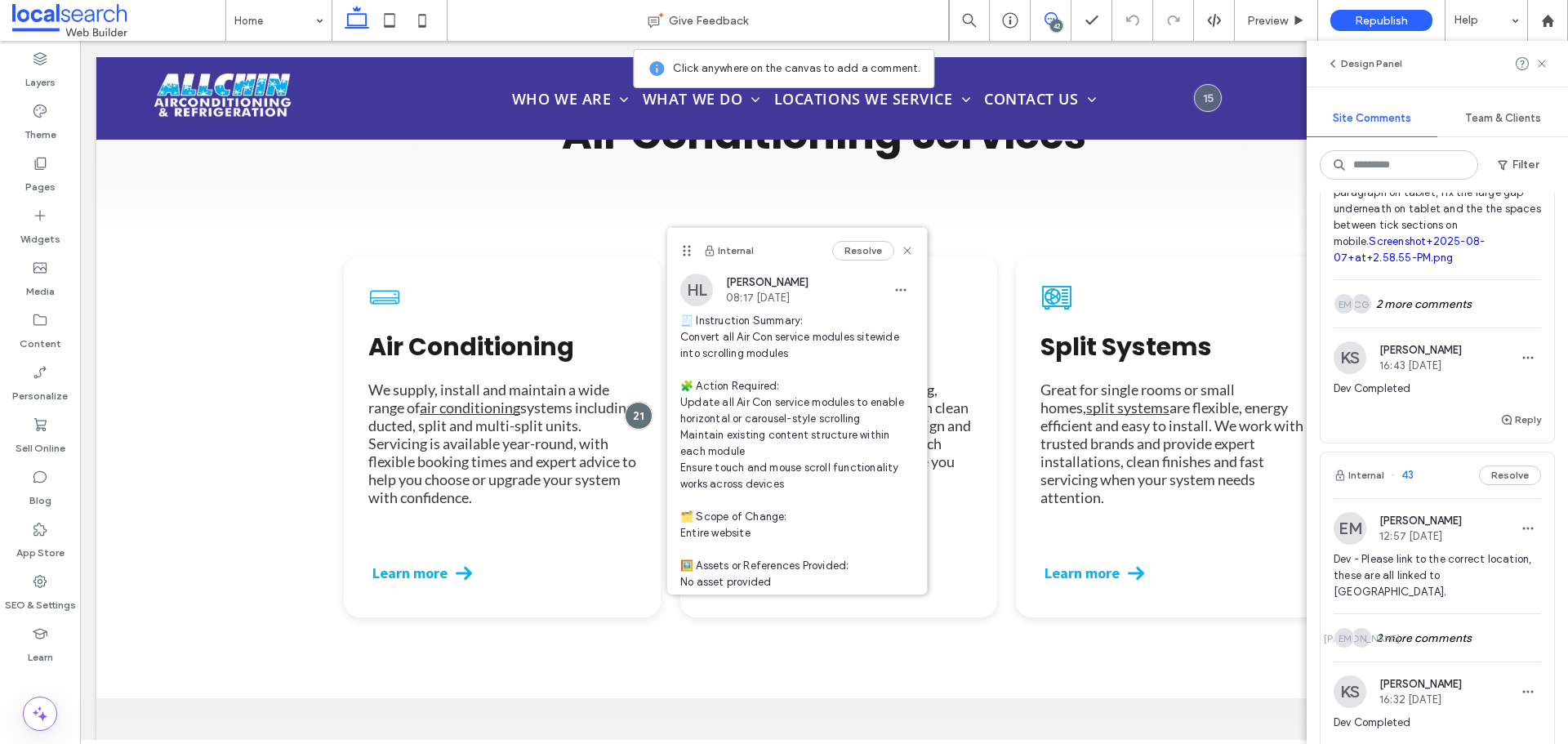
click at [1431, 545] on div "EM Ethan Mann 12:57 Aug 7 2025" at bounding box center [1397, 528] width 128 height 33
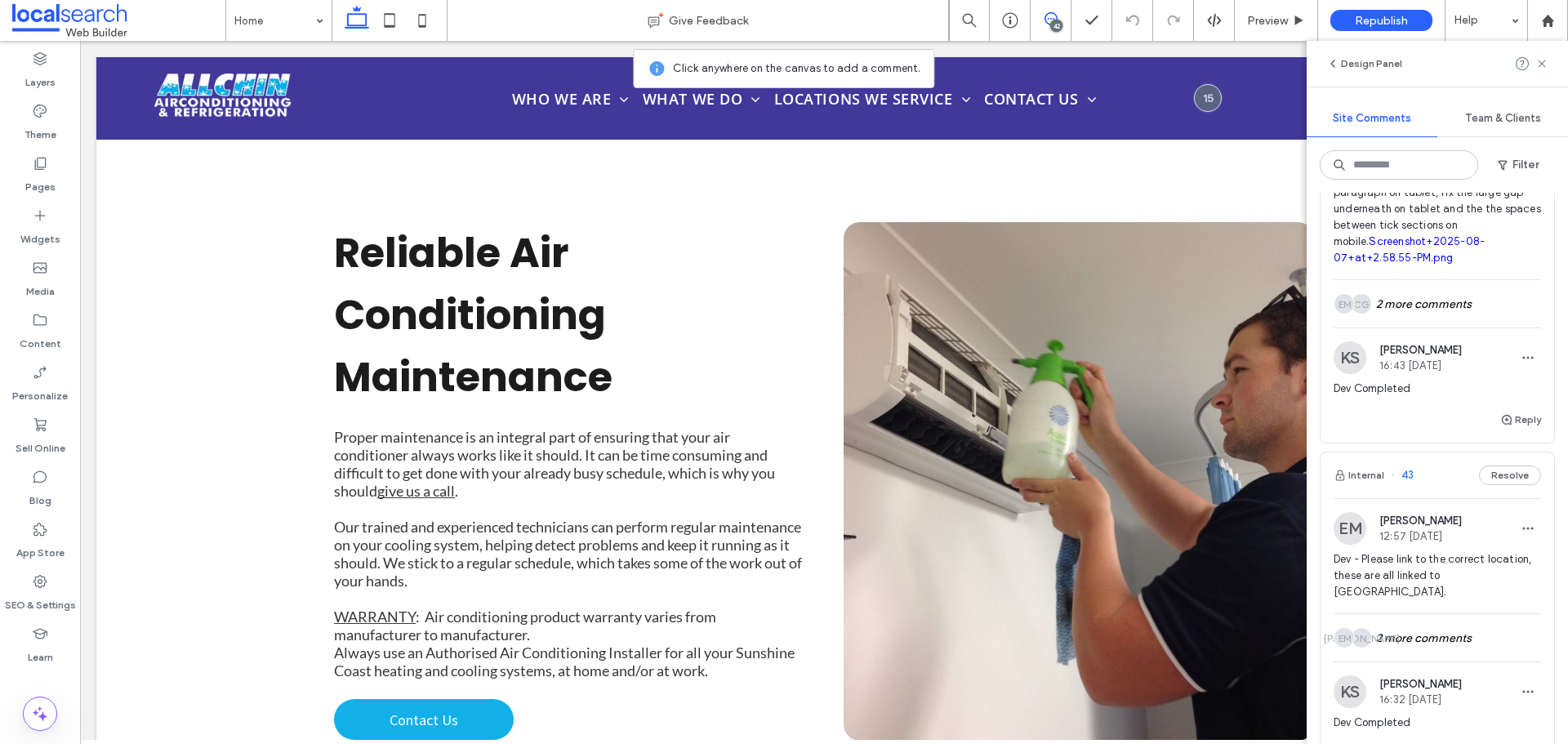
scroll to position [6227, 0]
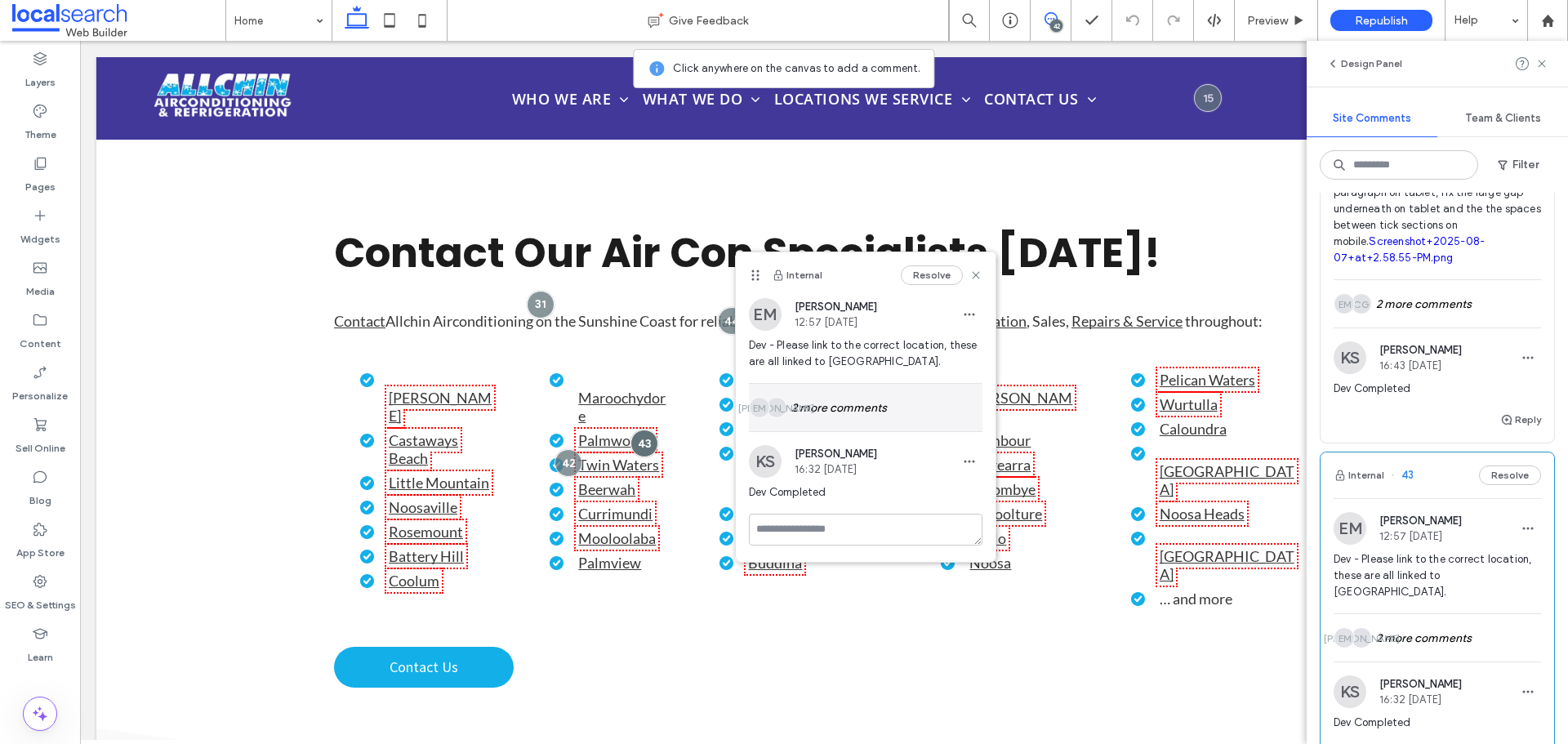
click at [864, 418] on div "JA EM 2 more comments" at bounding box center [866, 408] width 234 height 48
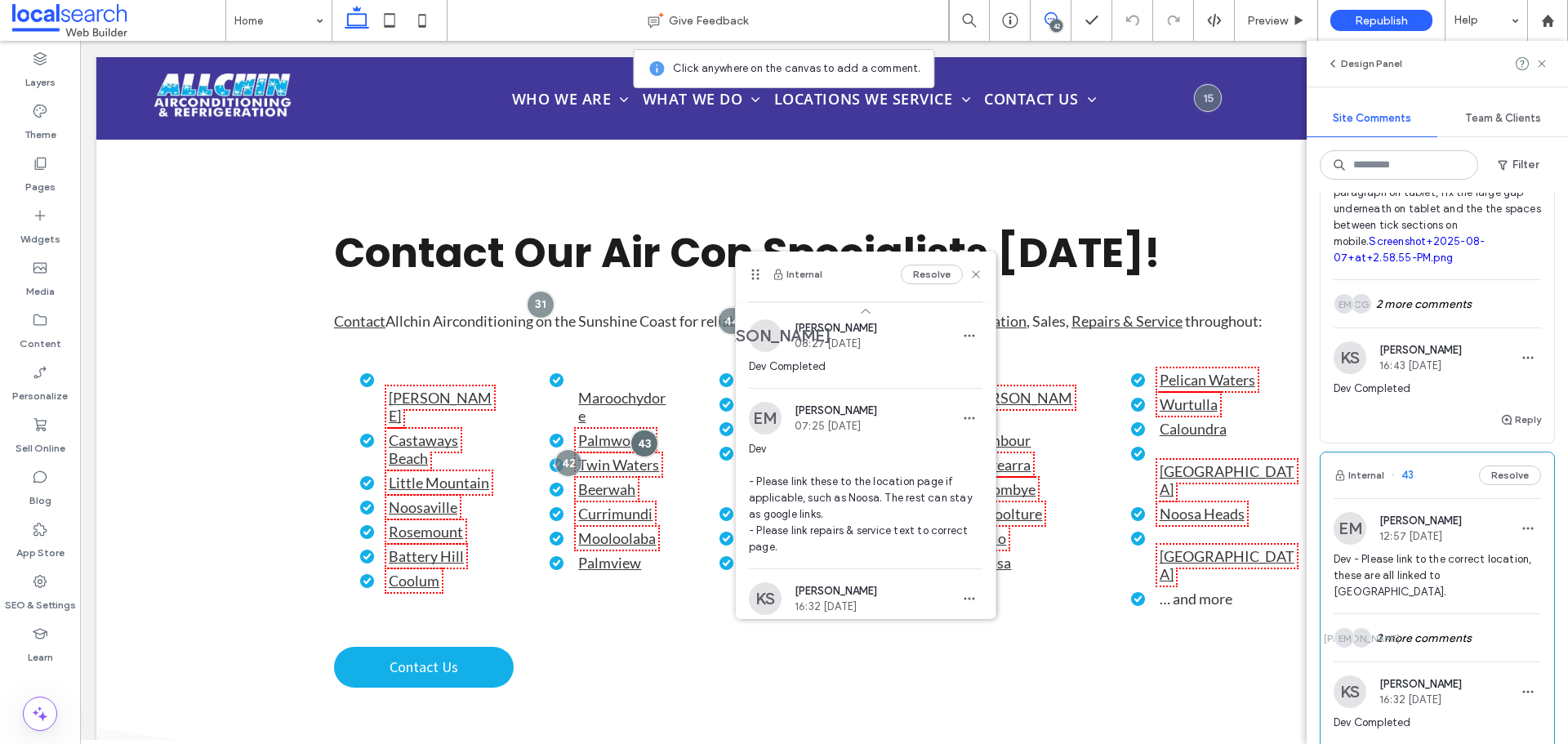
scroll to position [162, 0]
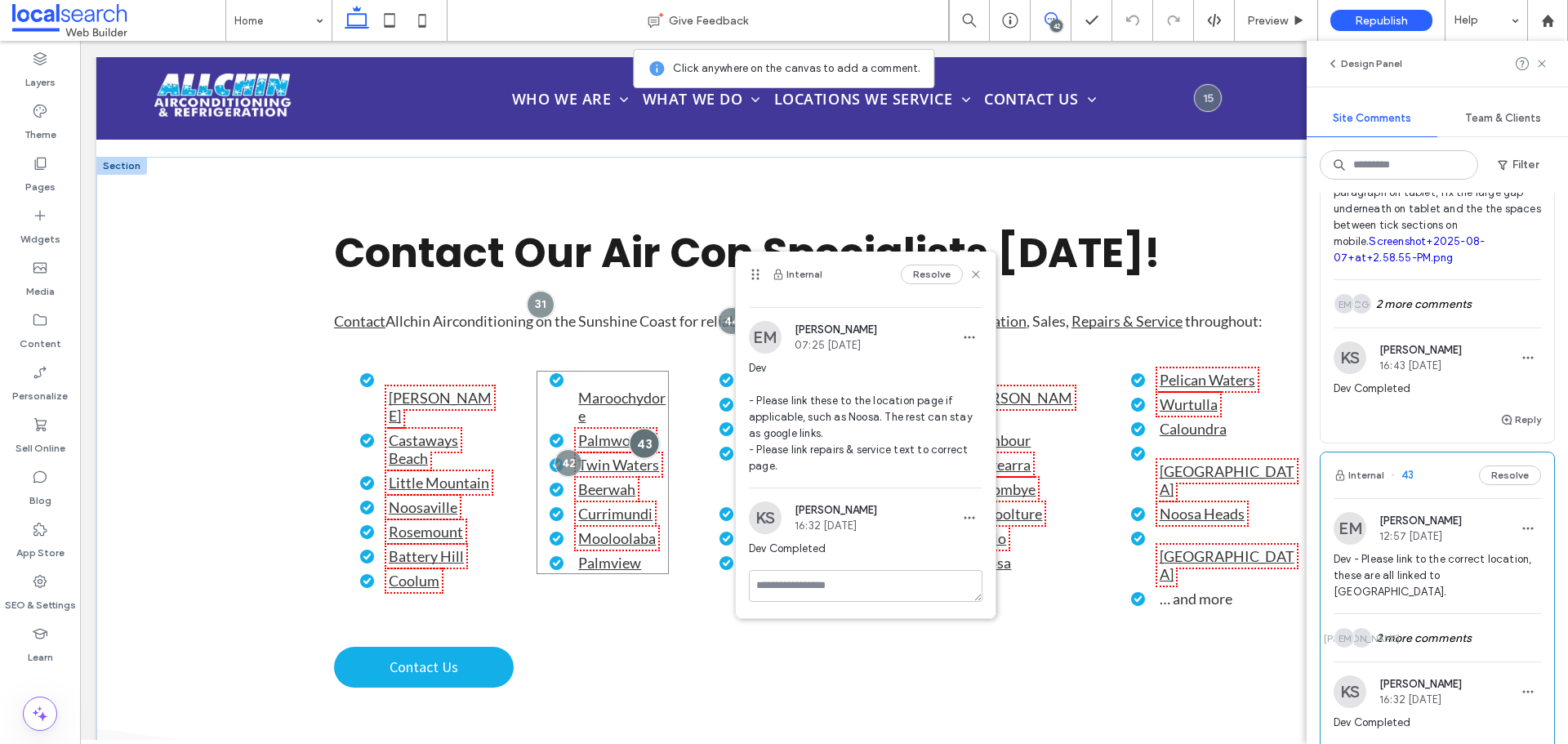
click at [660, 428] on div at bounding box center [645, 443] width 30 height 30
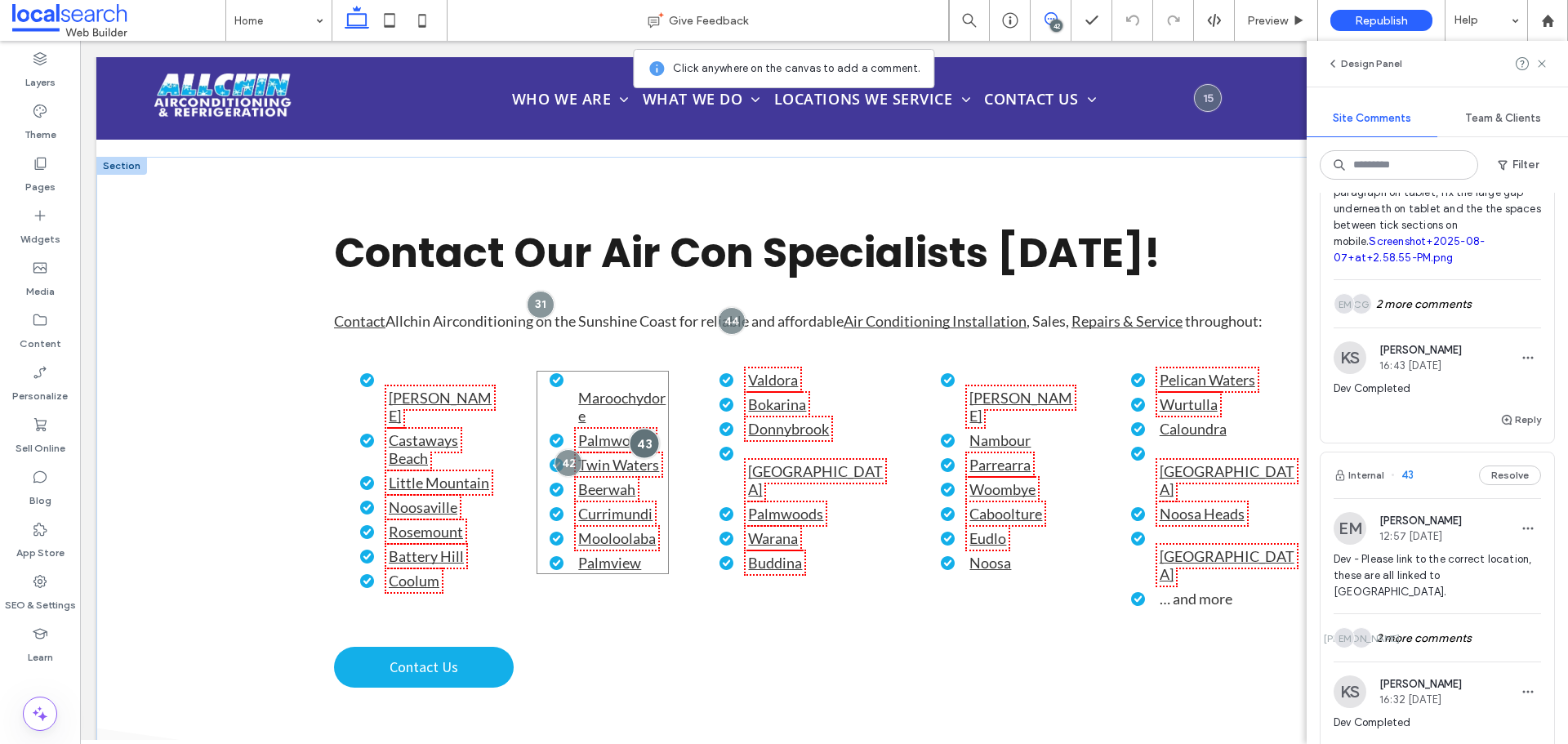
click at [660, 428] on div at bounding box center [645, 443] width 30 height 30
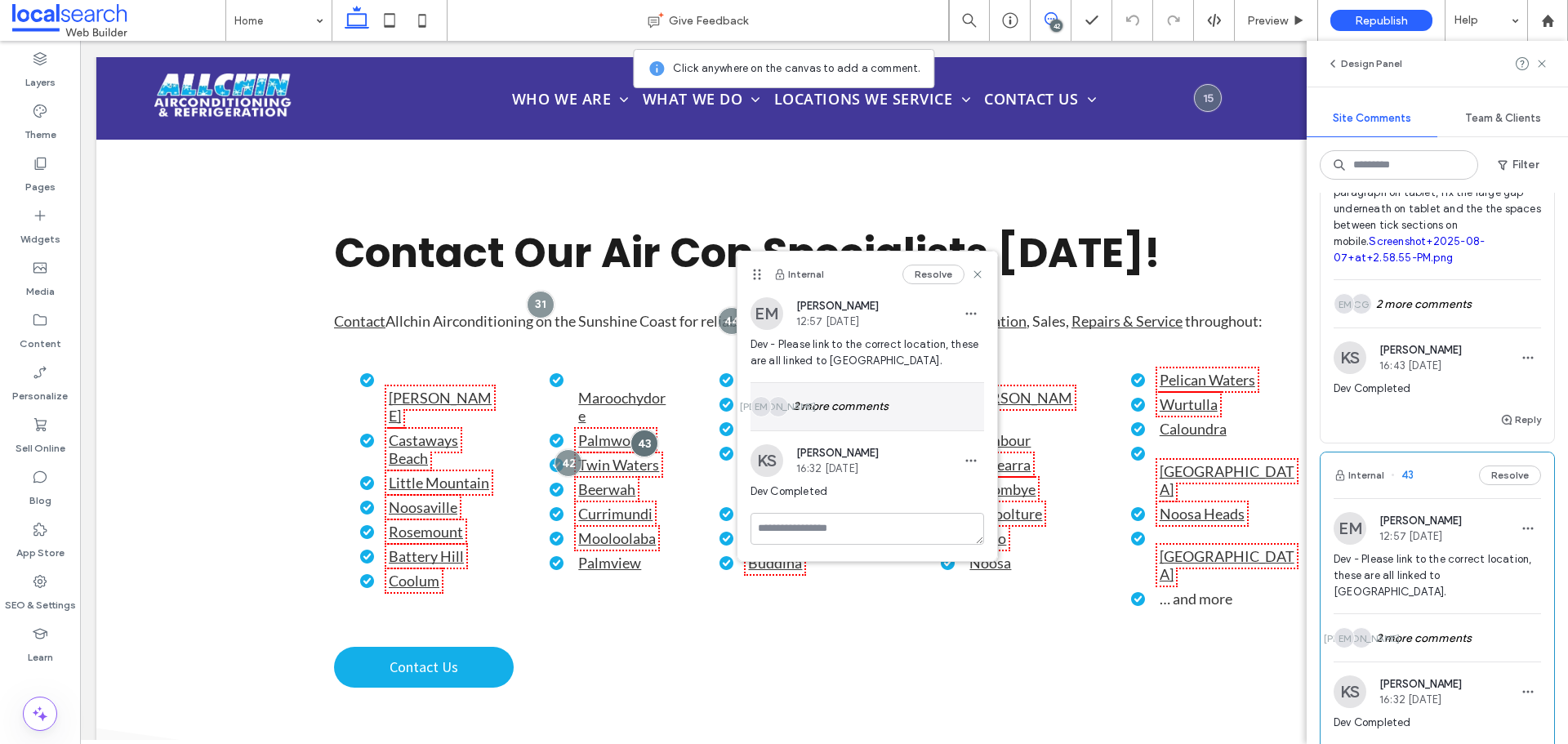
click at [873, 415] on div "JA EM 2 more comments" at bounding box center [867, 407] width 234 height 48
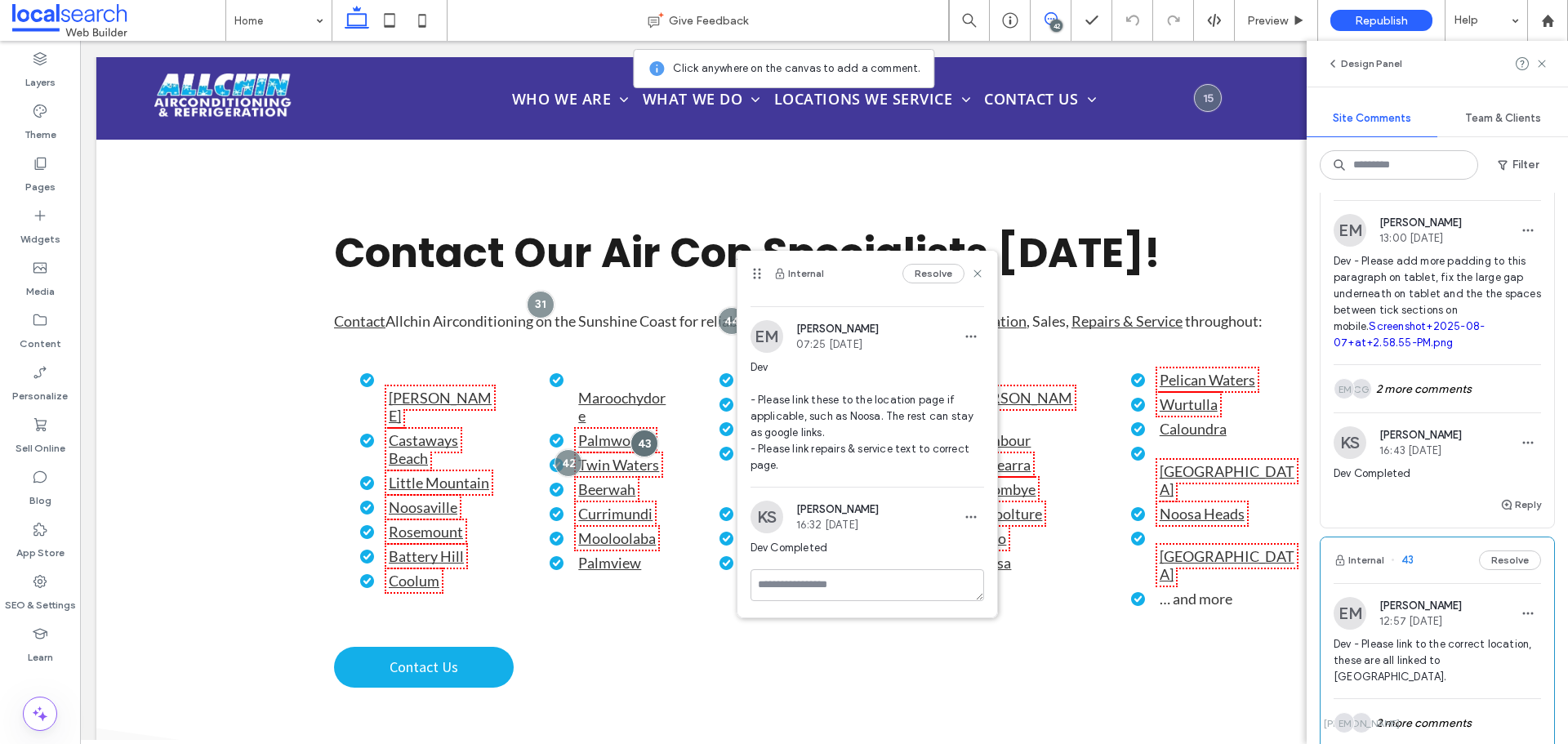
scroll to position [4738, 0]
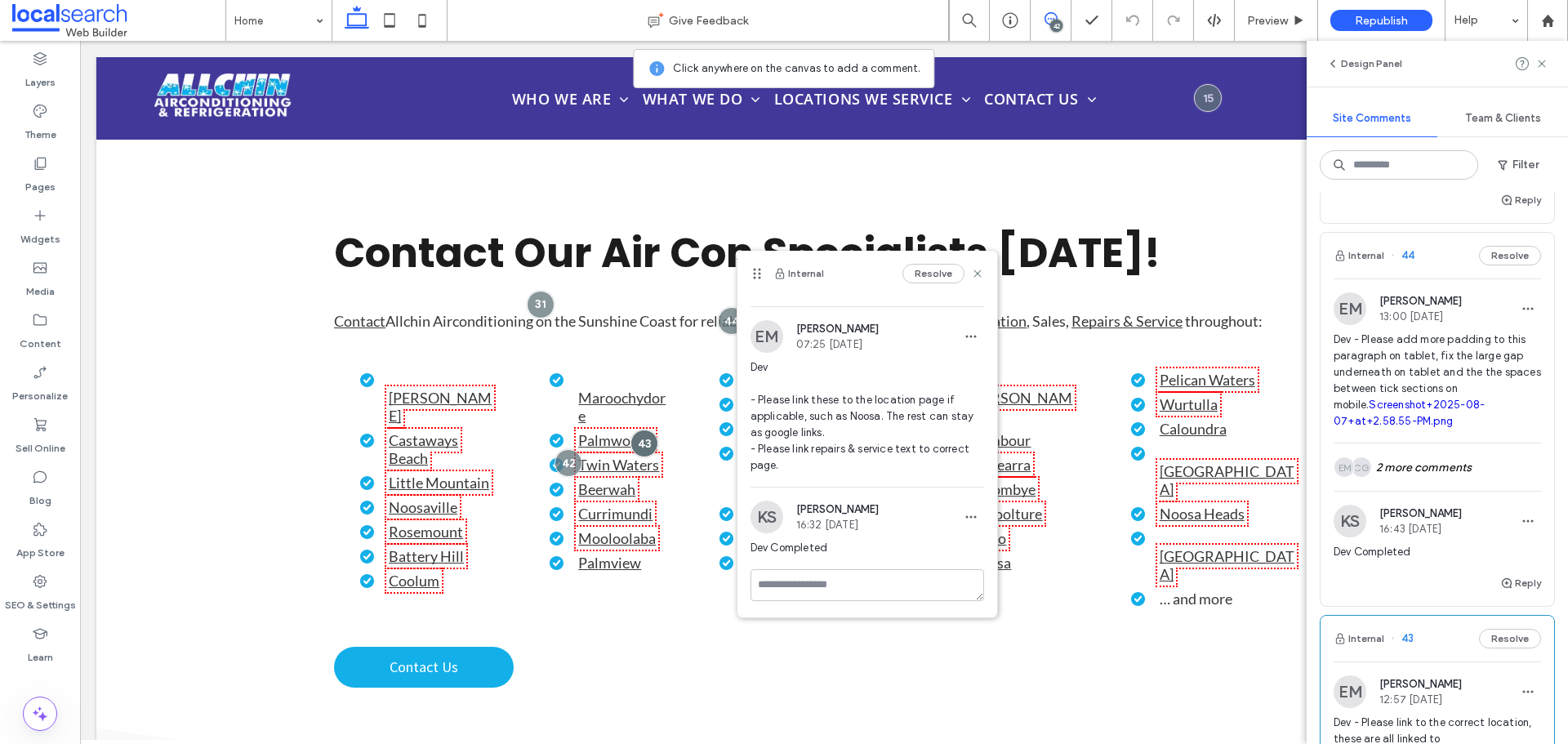
click at [1413, 388] on span "Dev - Please add more padding to this paragraph on tablet, fix the large gap un…" at bounding box center [1437, 380] width 207 height 98
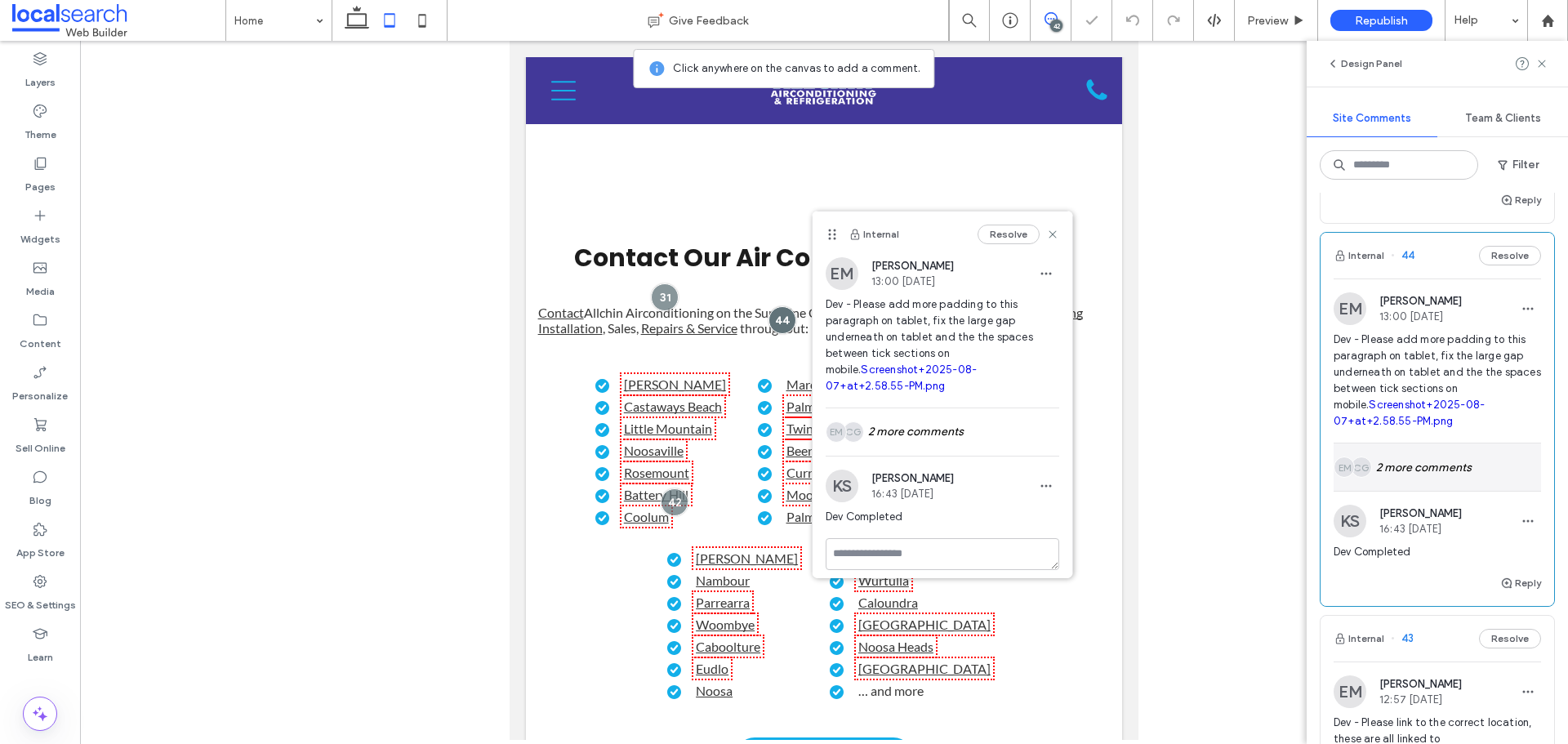
click at [1402, 485] on div "CG EM 2 more comments" at bounding box center [1437, 467] width 207 height 48
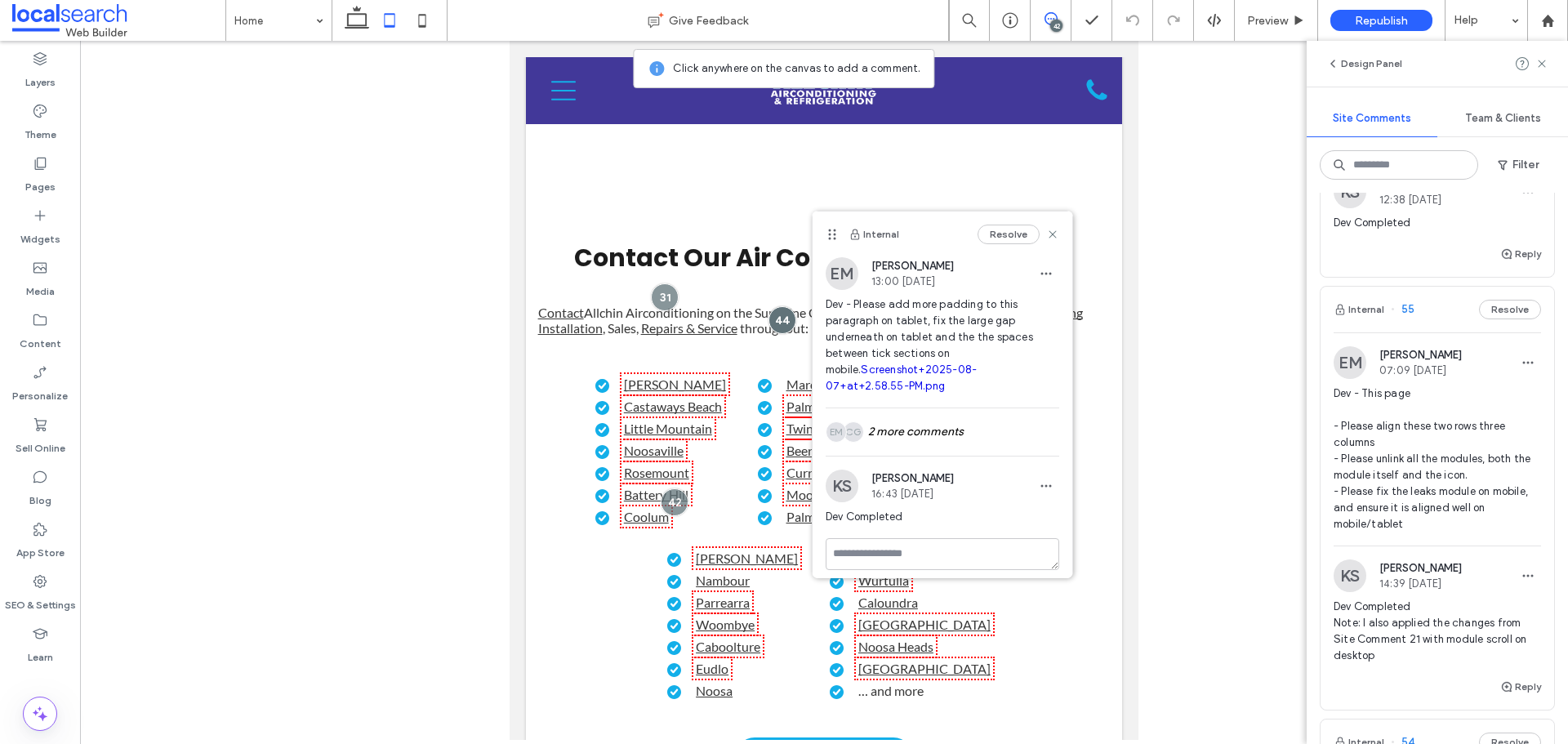
scroll to position [1143, 0]
click at [1362, 459] on span "Dev - This page - Please align these two rows three columns - Please unlink all…" at bounding box center [1437, 460] width 207 height 147
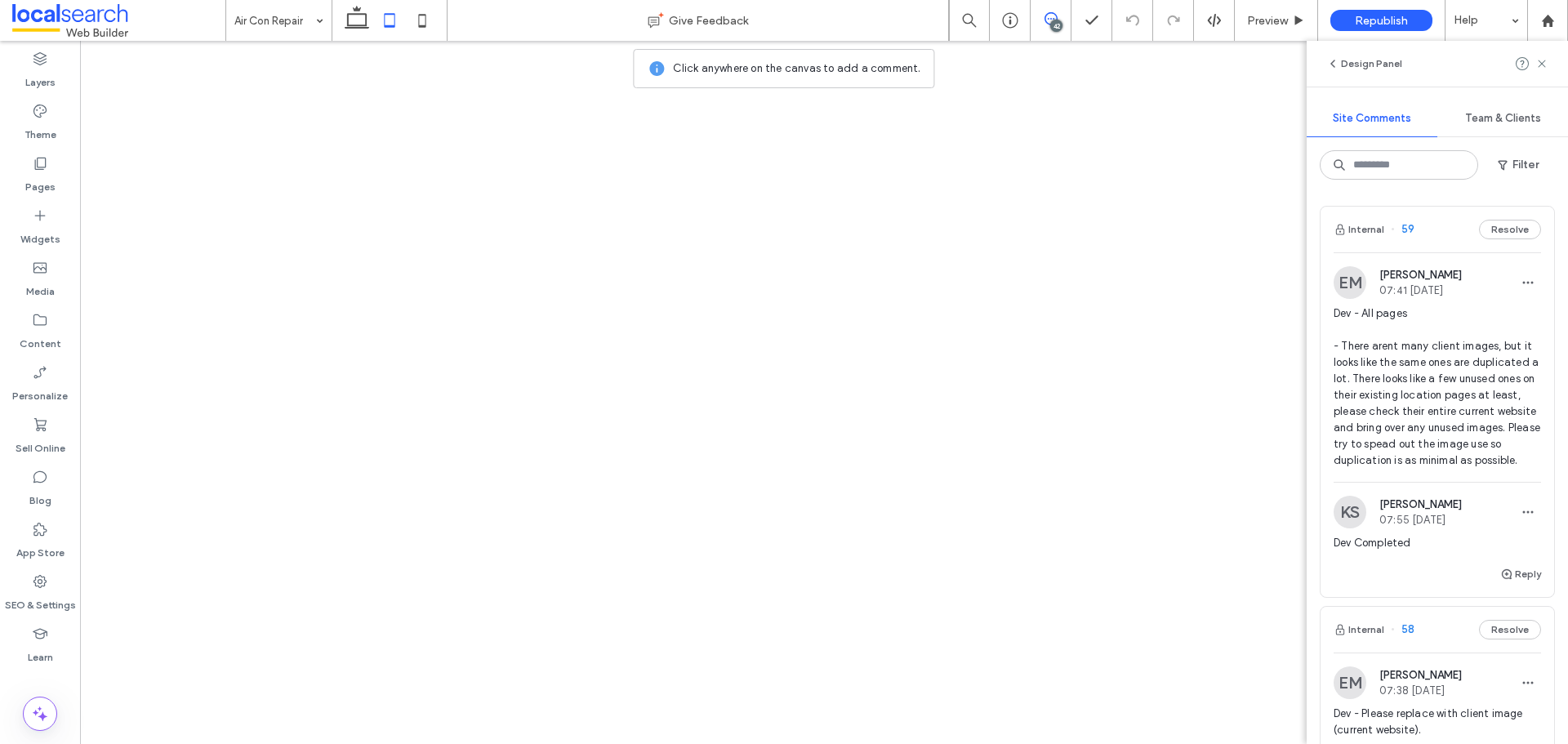
scroll to position [1143, 0]
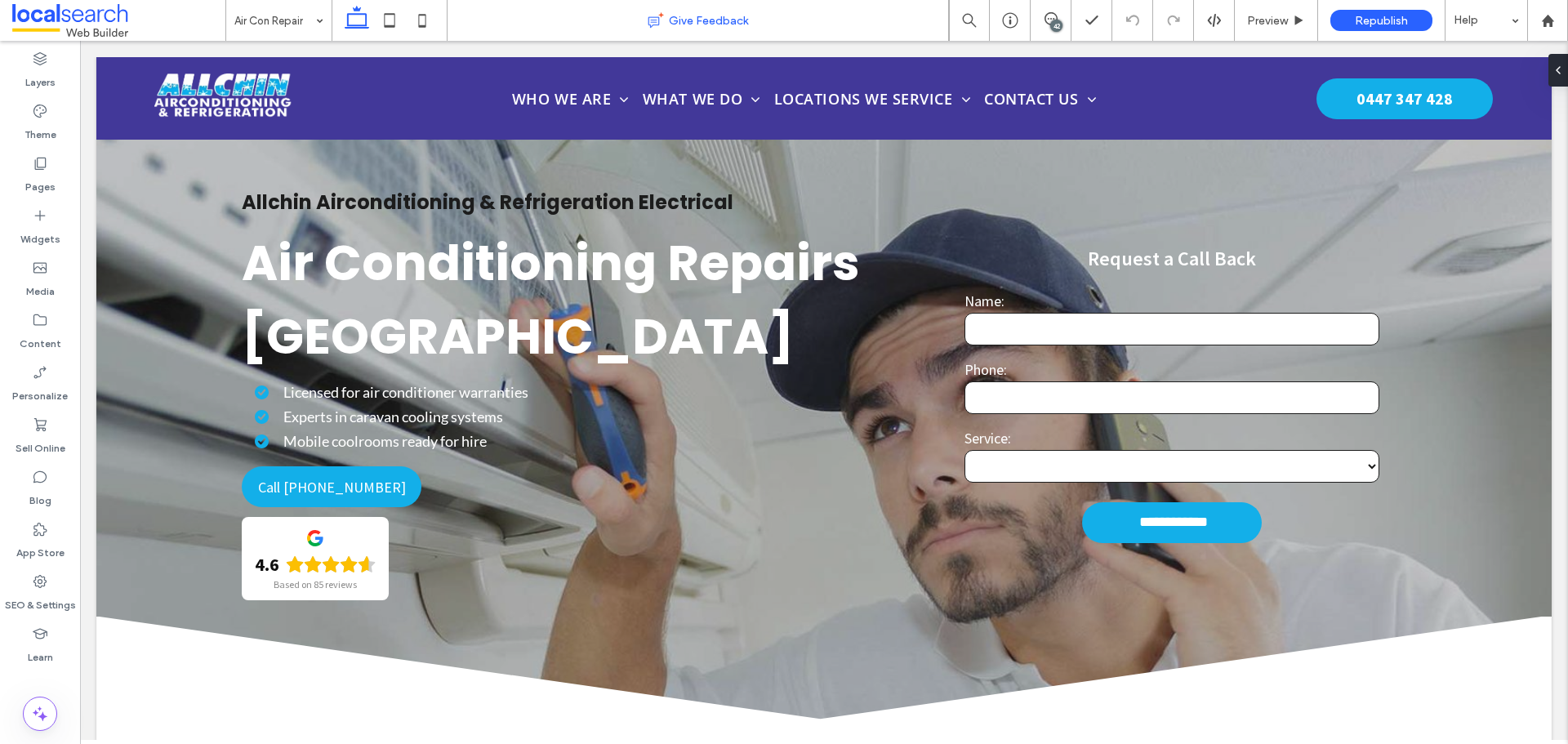
scroll to position [5098, 0]
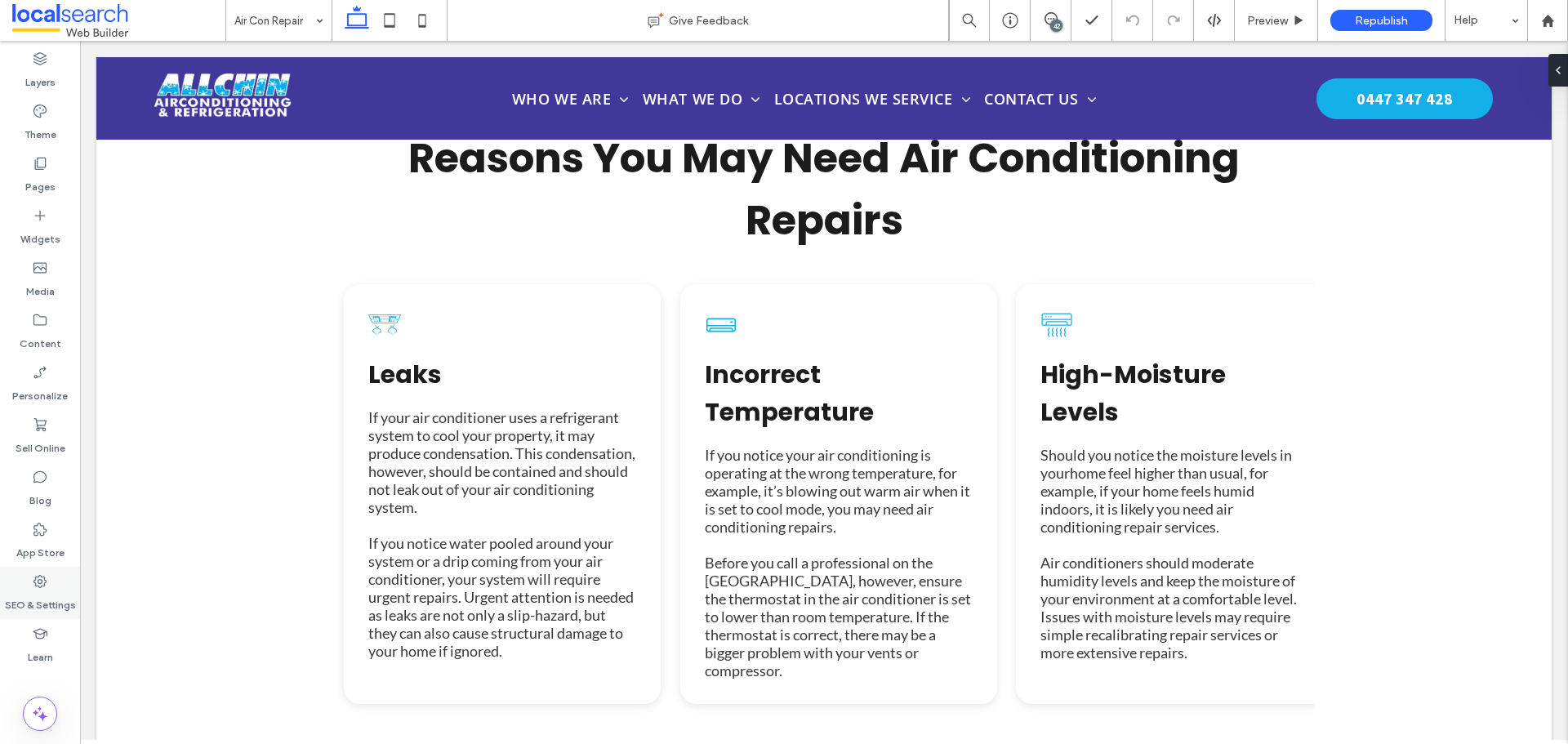
click at [20, 605] on label "SEO & Settings" at bounding box center [41, 601] width 71 height 23
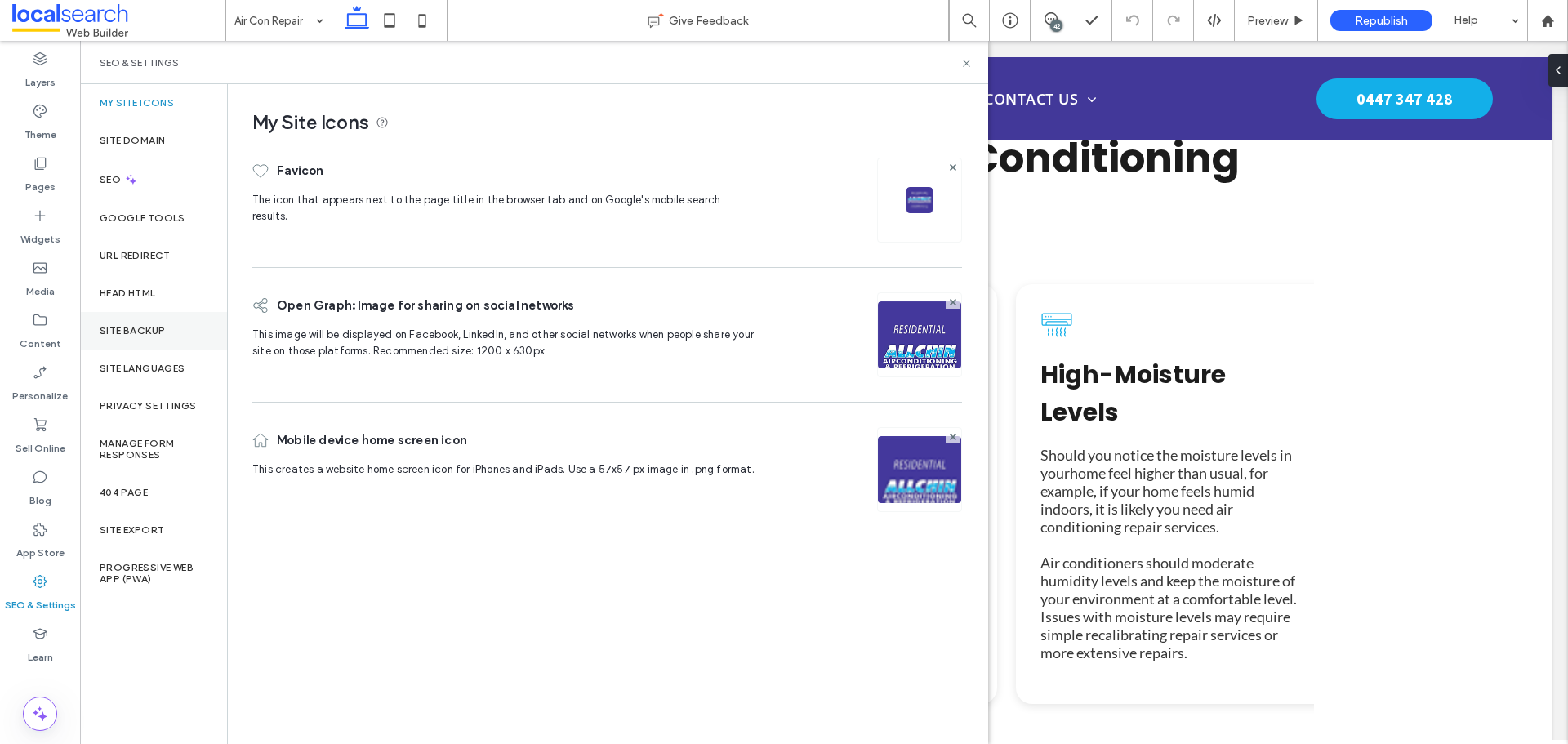
click at [138, 333] on label "Site Backup" at bounding box center [132, 331] width 65 height 11
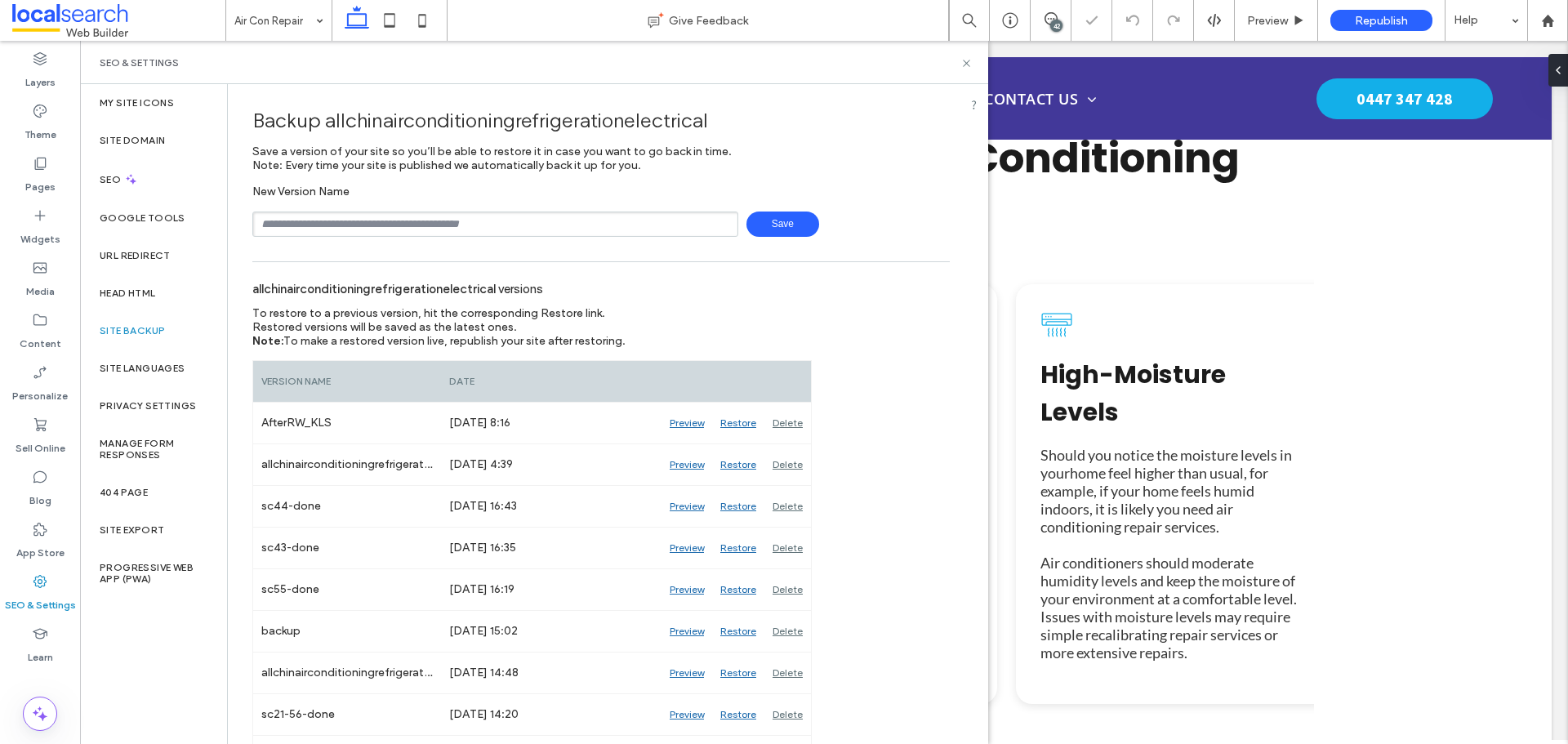
click at [359, 222] on input "text" at bounding box center [494, 224] width 486 height 26
click at [748, 217] on span "Save" at bounding box center [783, 224] width 72 height 26
click at [569, 233] on input "**********" at bounding box center [494, 224] width 486 height 26
type input "**********"
click at [754, 219] on span "Save" at bounding box center [783, 224] width 72 height 26
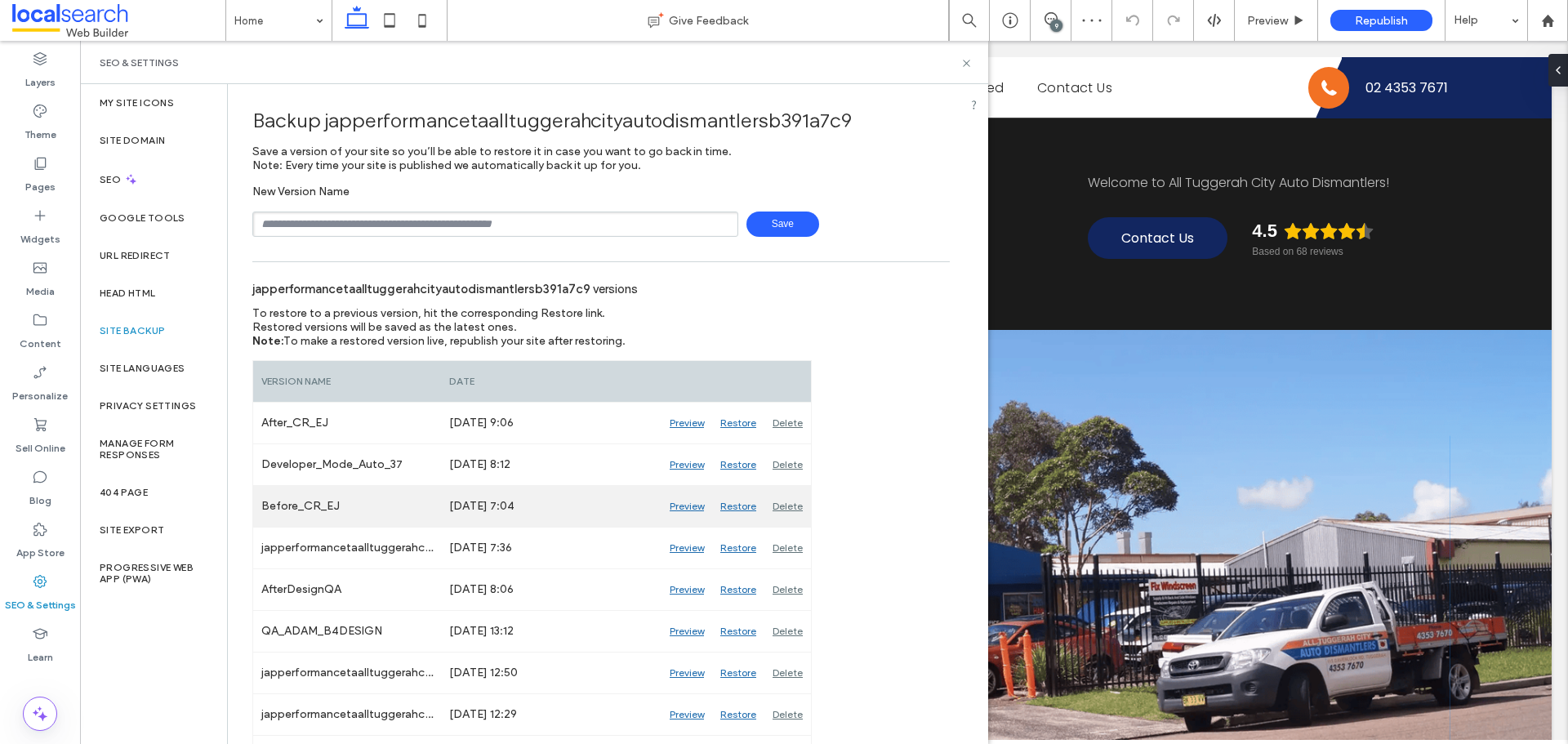
click at [695, 498] on div "Preview" at bounding box center [687, 506] width 50 height 41
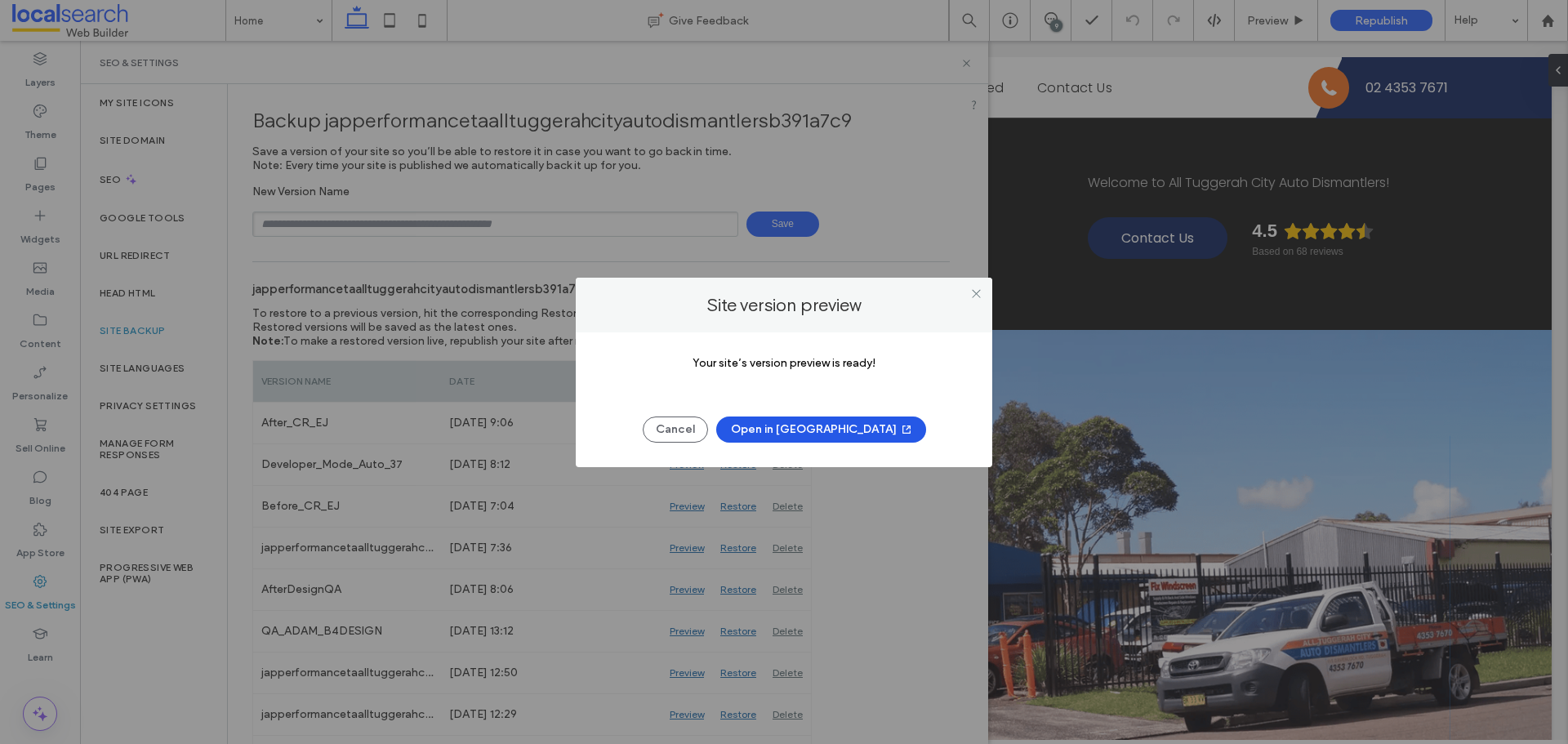
click at [786, 426] on button "Open in New Tab" at bounding box center [821, 430] width 210 height 26
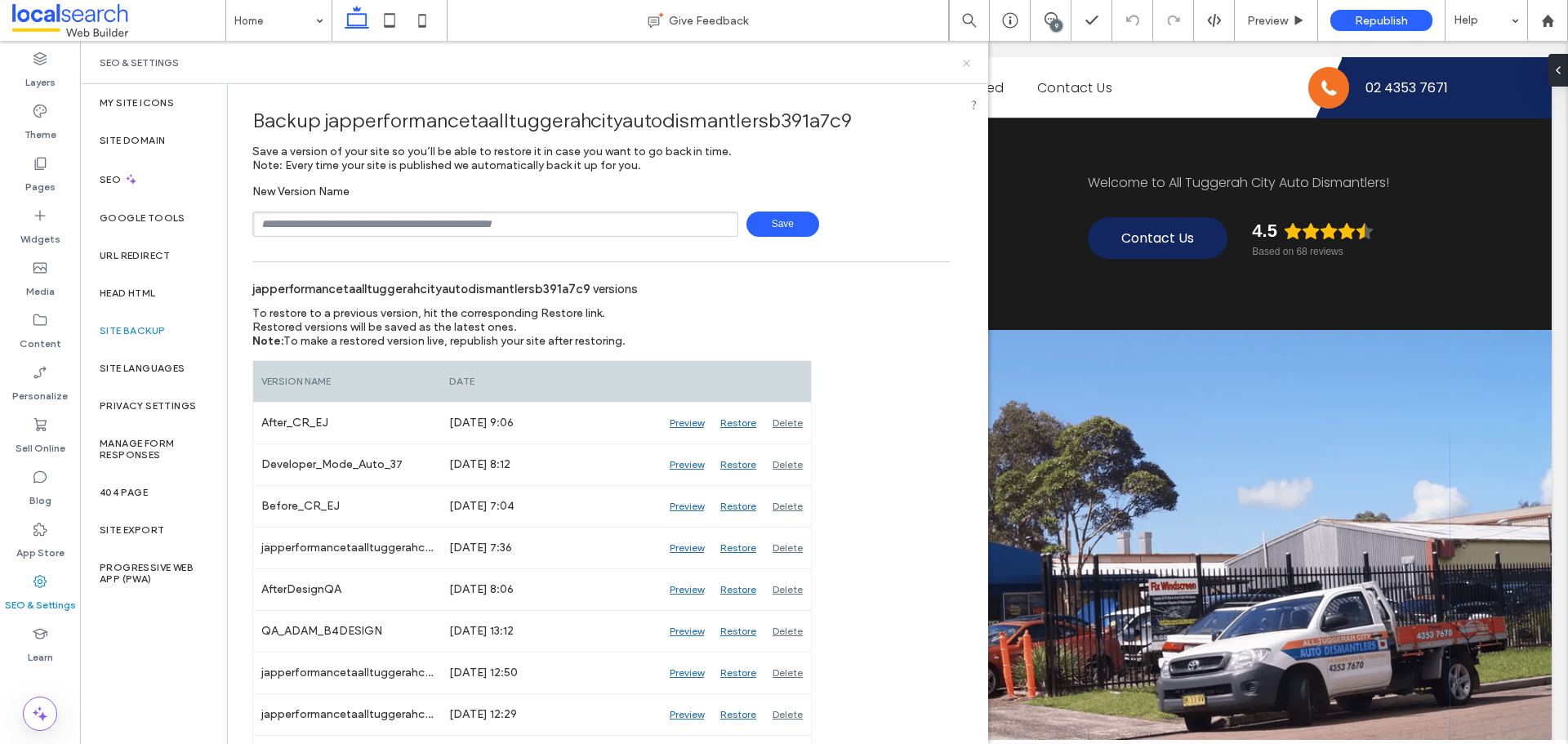
click at [962, 66] on icon at bounding box center [967, 63] width 12 height 12
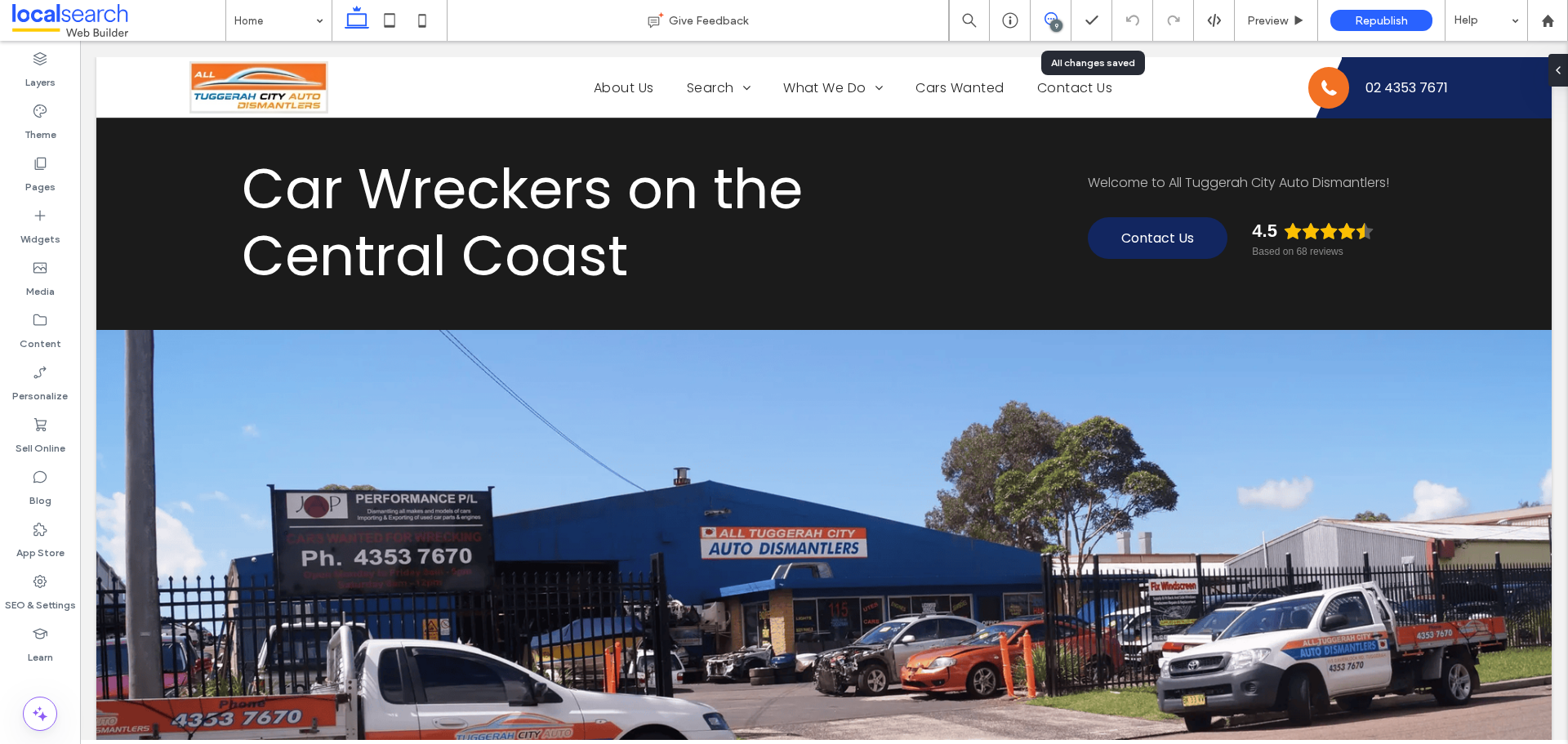
click at [1056, 14] on icon at bounding box center [1051, 19] width 13 height 13
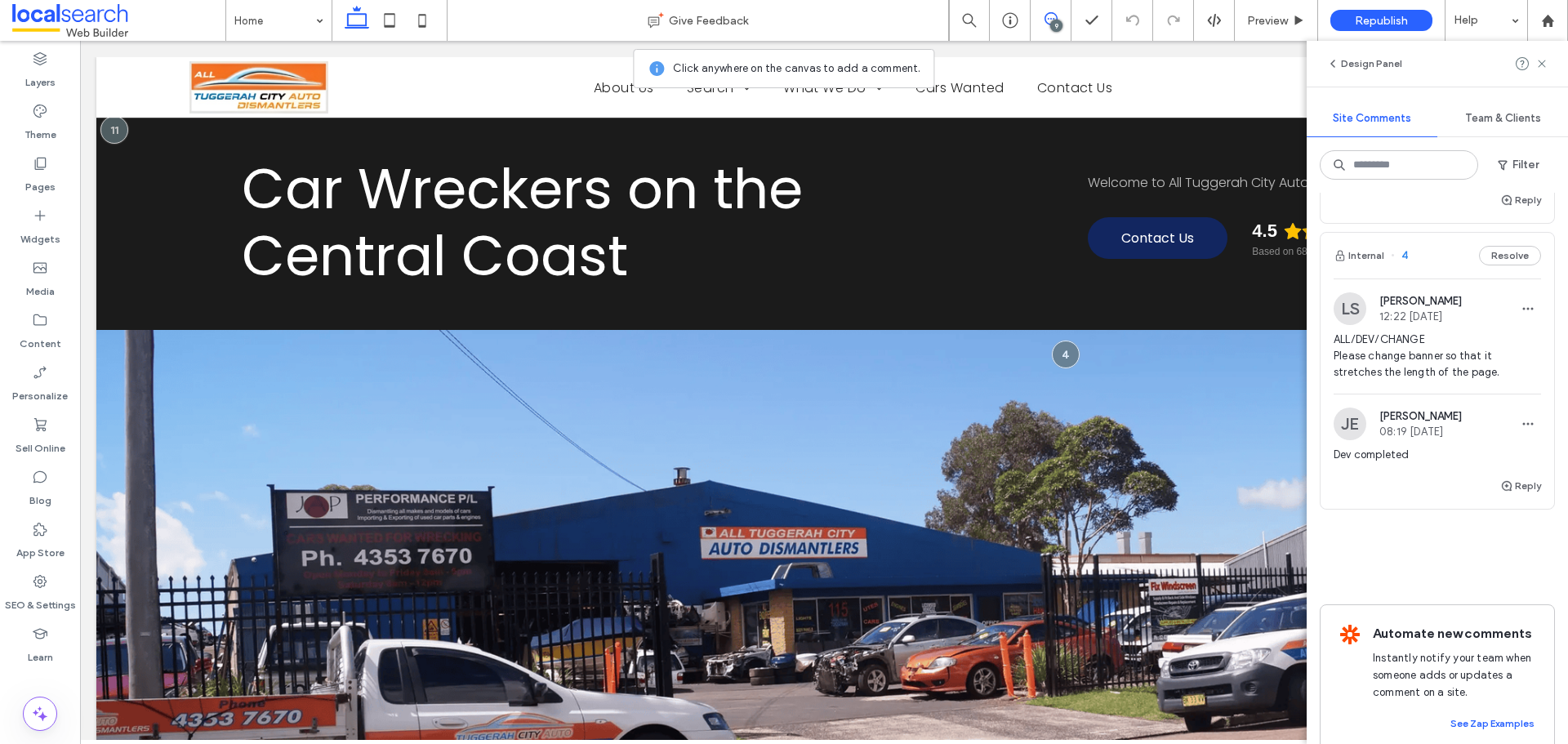
scroll to position [2449, 0]
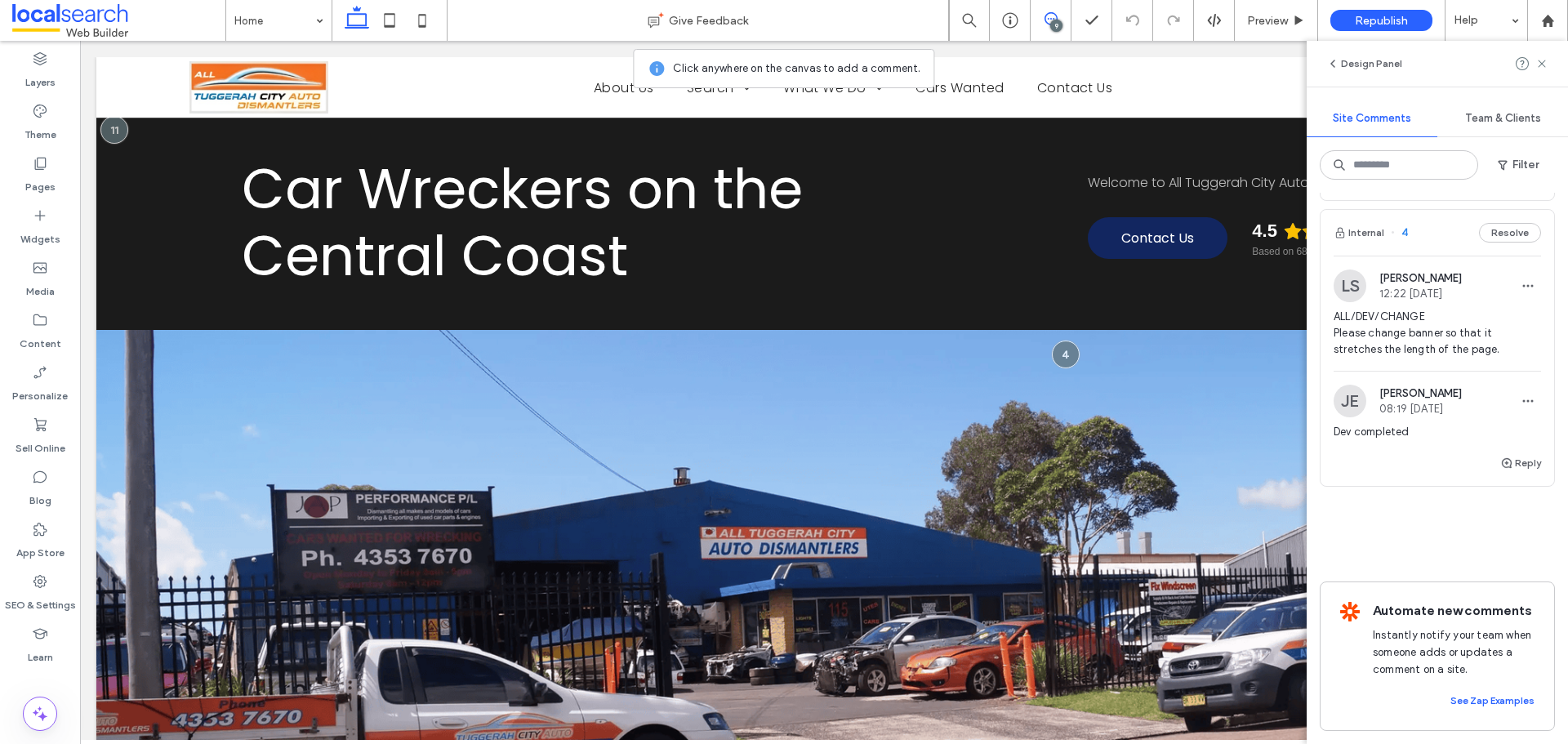
click at [1415, 328] on span "ALL/DEV/CHANGE Please change banner so that it stretches the length of the page." at bounding box center [1437, 333] width 207 height 49
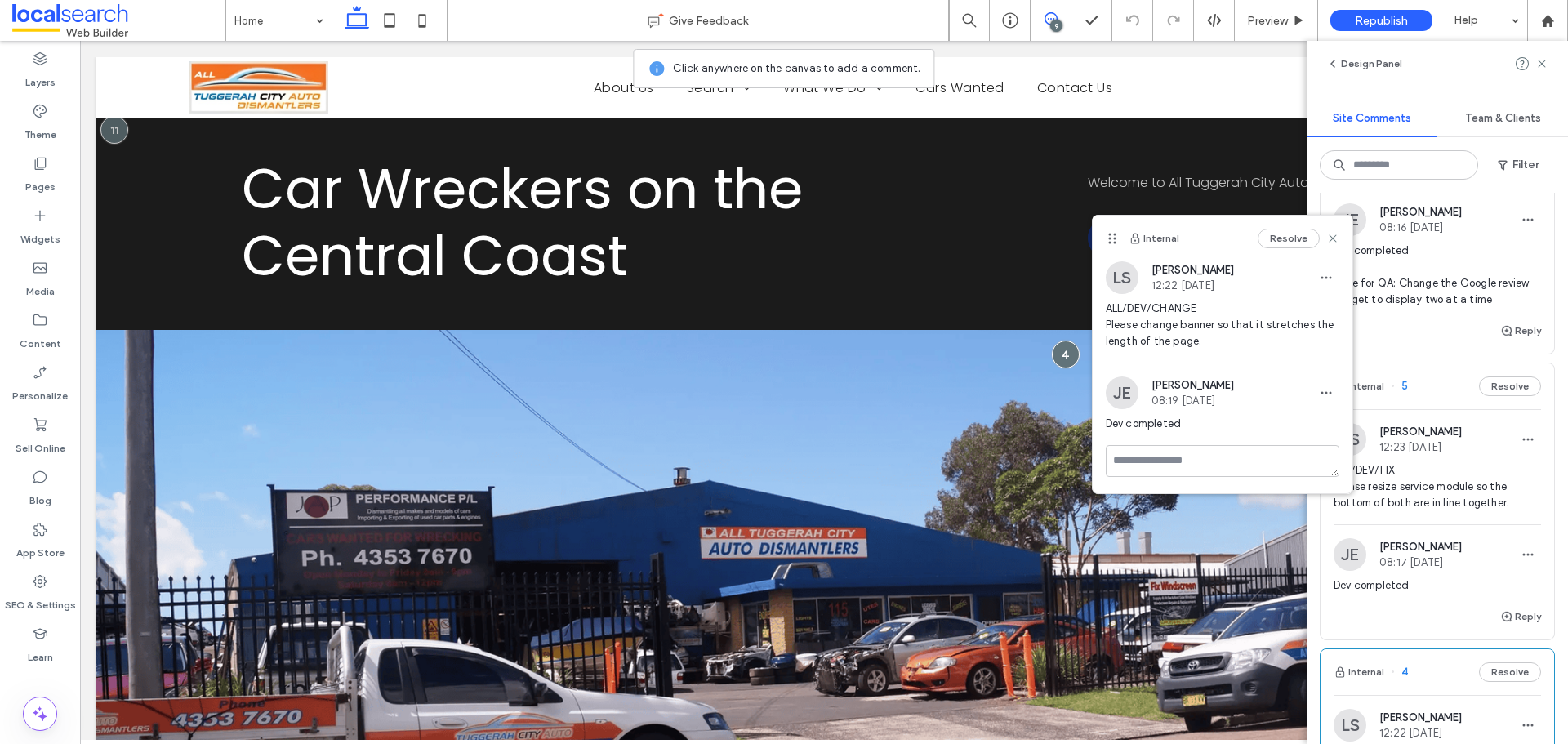
scroll to position [1959, 0]
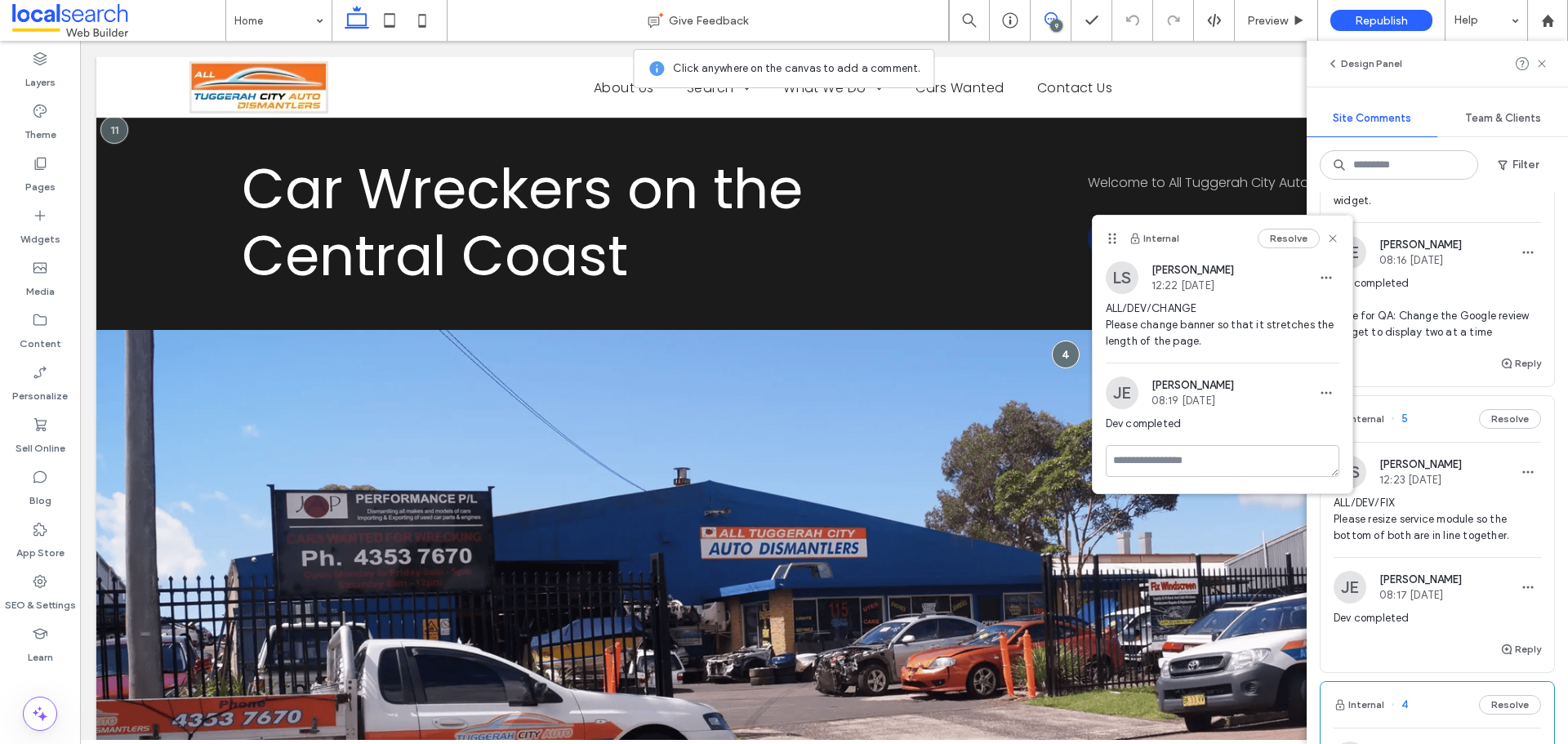
click at [1454, 515] on span "ALL/DEV/FIX Please resize service module so the bottom of both are in line toge…" at bounding box center [1437, 520] width 207 height 49
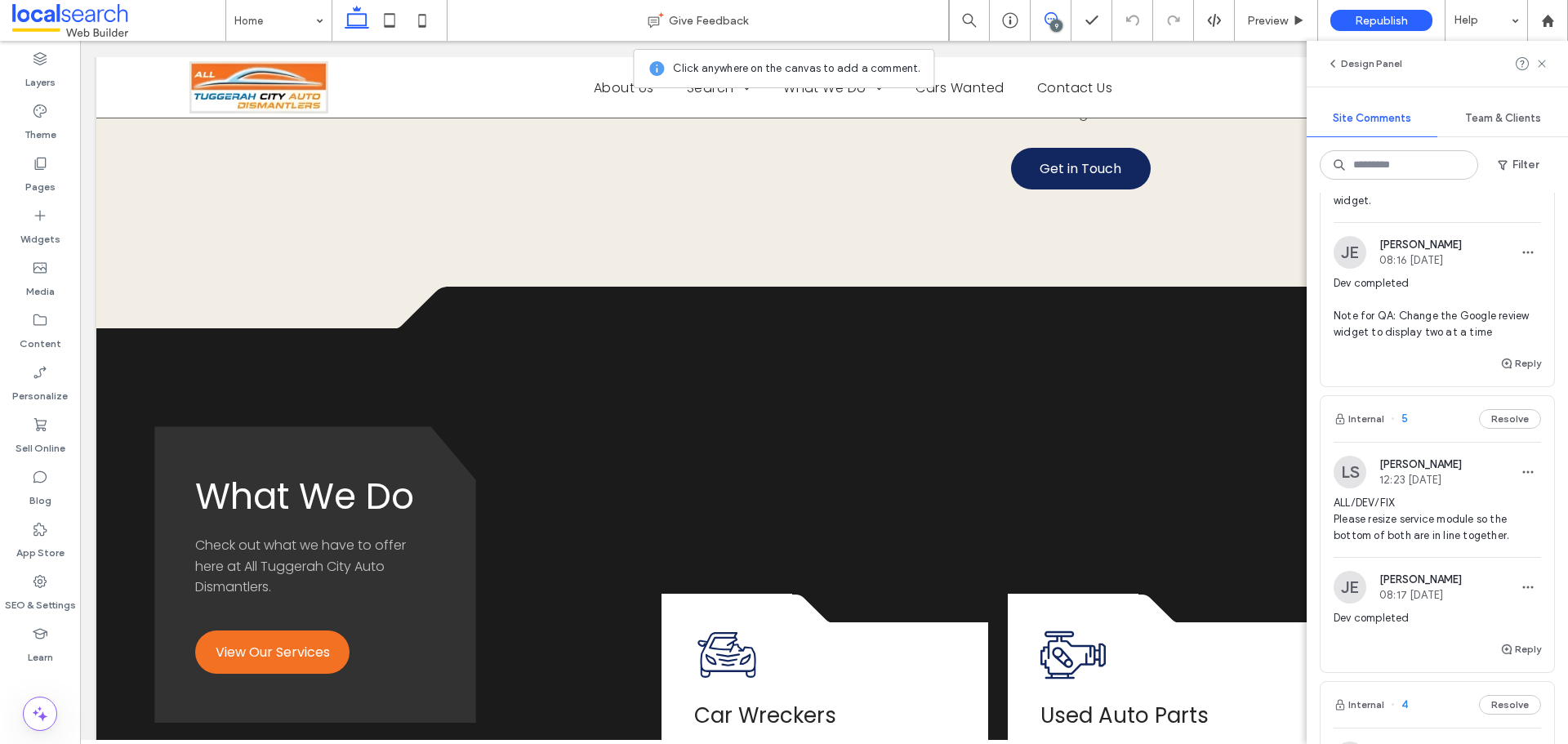
scroll to position [1980, 0]
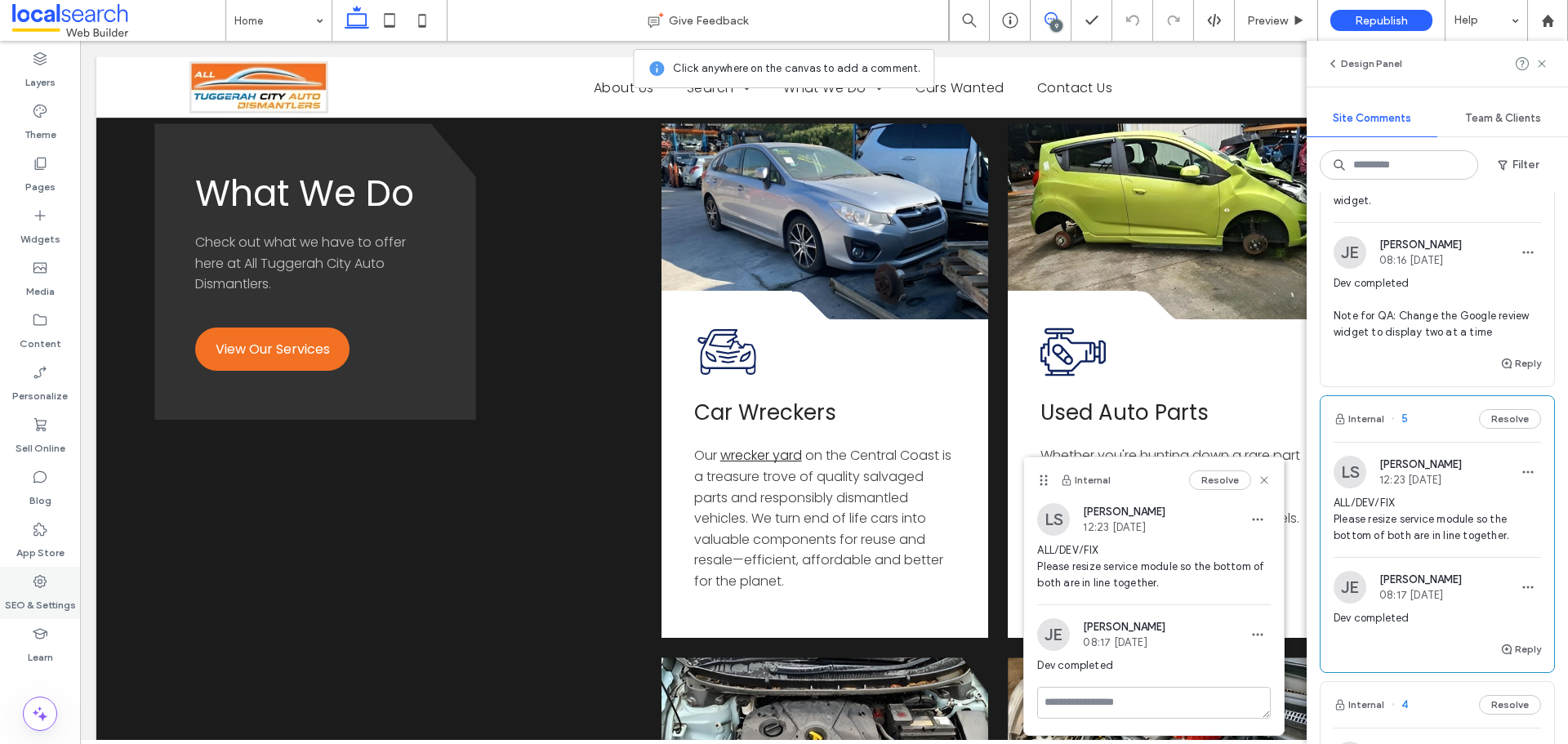
click at [42, 586] on icon at bounding box center [40, 582] width 17 height 17
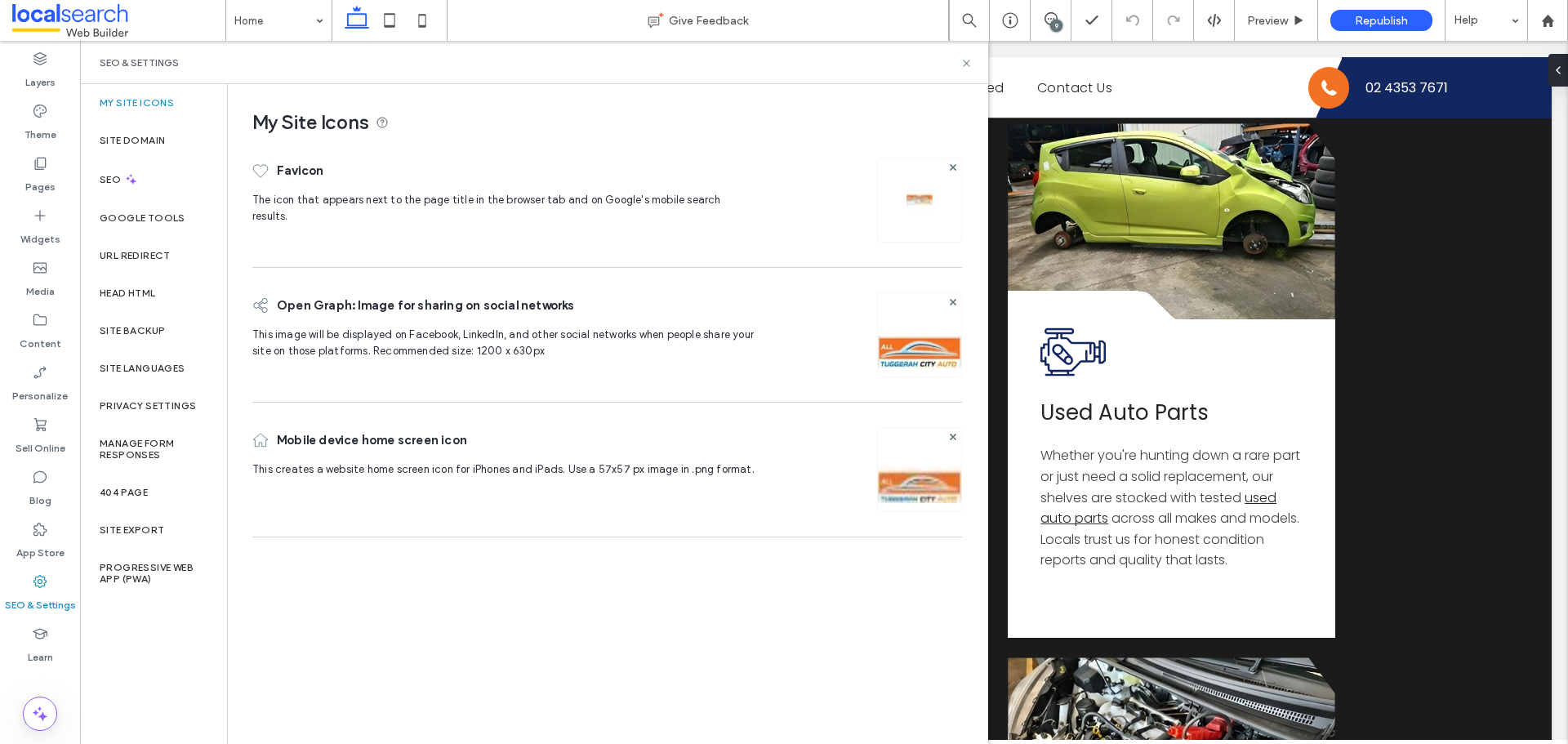
scroll to position [0, 0]
click at [136, 329] on label "Site Backup" at bounding box center [132, 331] width 65 height 11
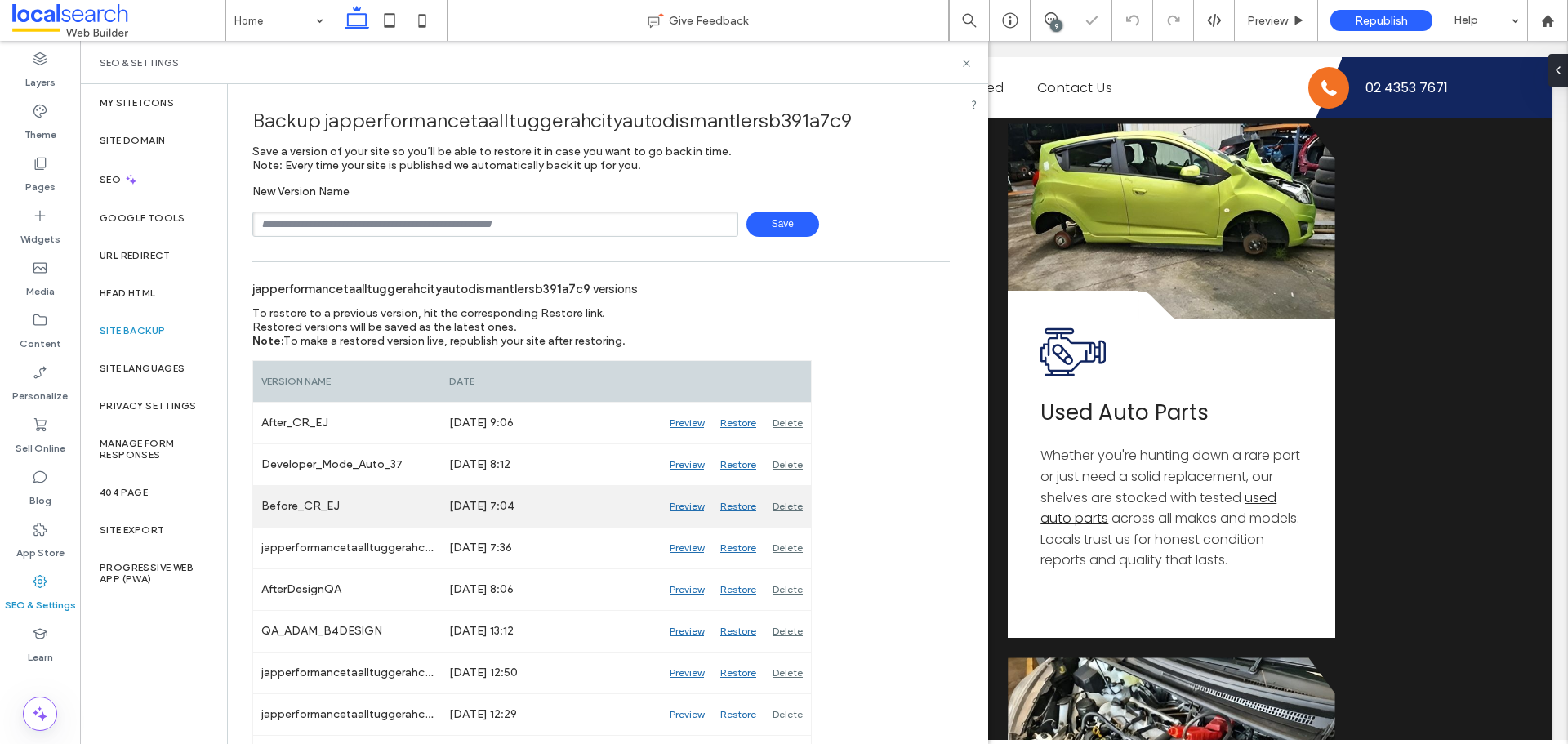
click at [675, 507] on div "Preview" at bounding box center [687, 506] width 50 height 41
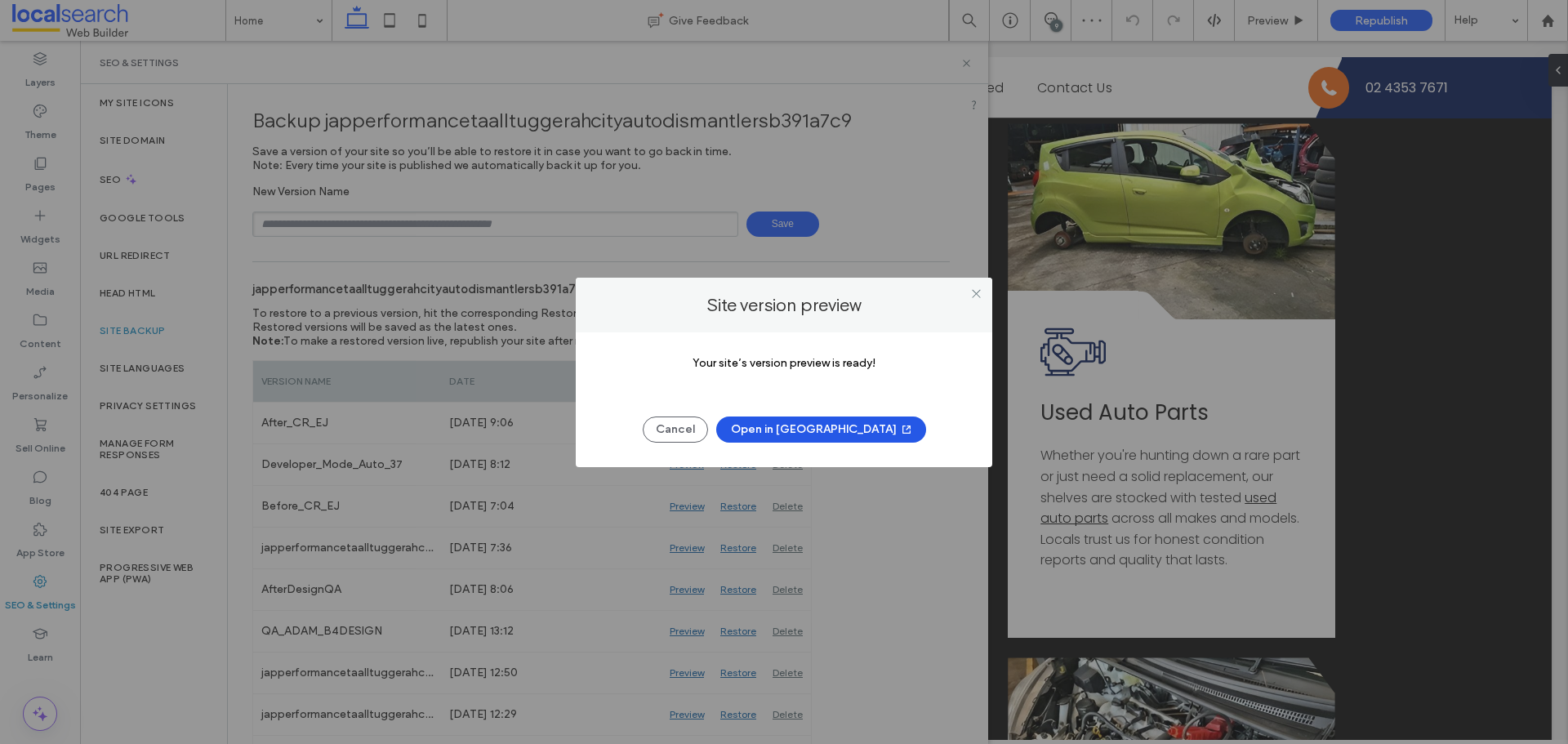
click at [784, 423] on button "Open in [GEOGRAPHIC_DATA]" at bounding box center [821, 430] width 210 height 26
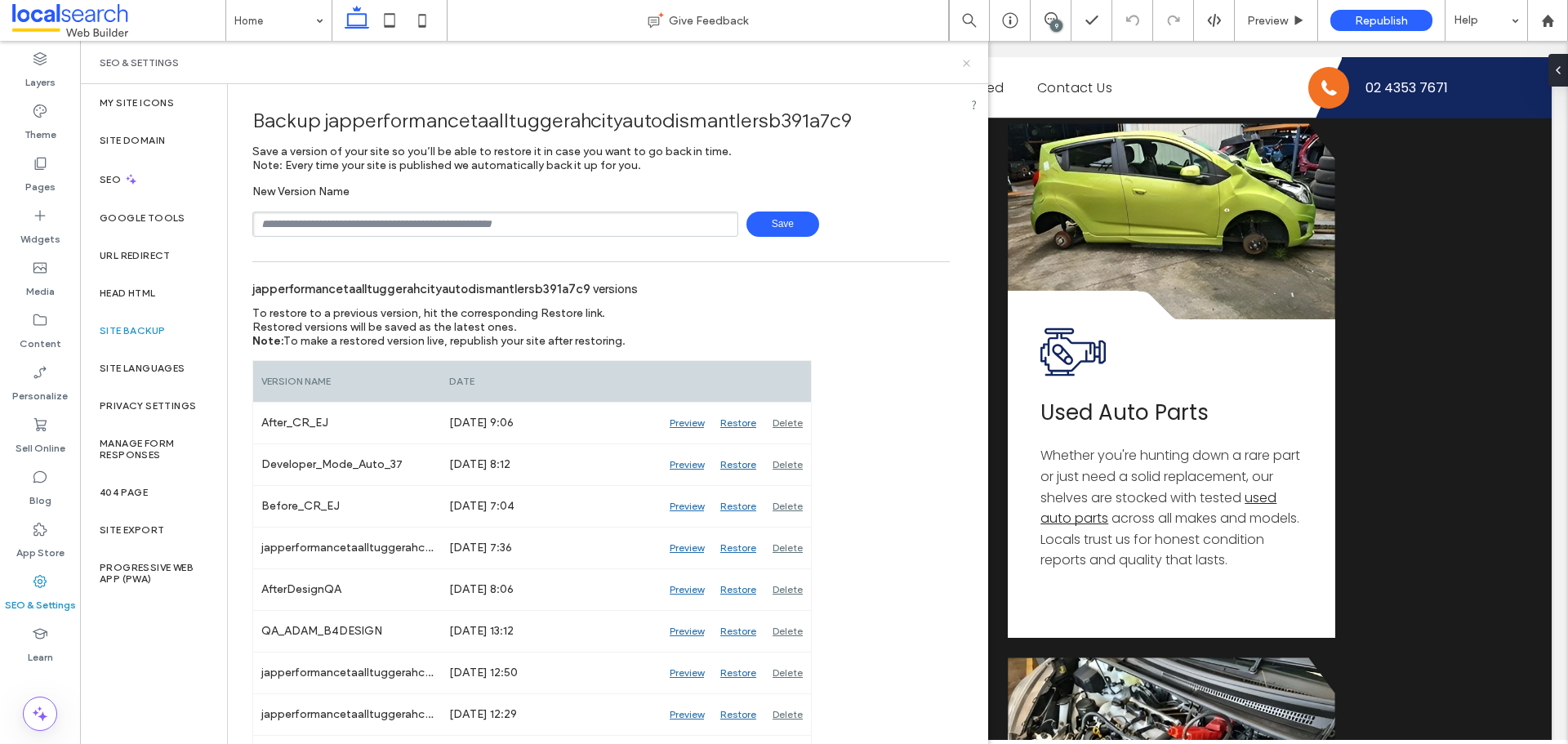
click at [970, 63] on icon at bounding box center [967, 63] width 12 height 12
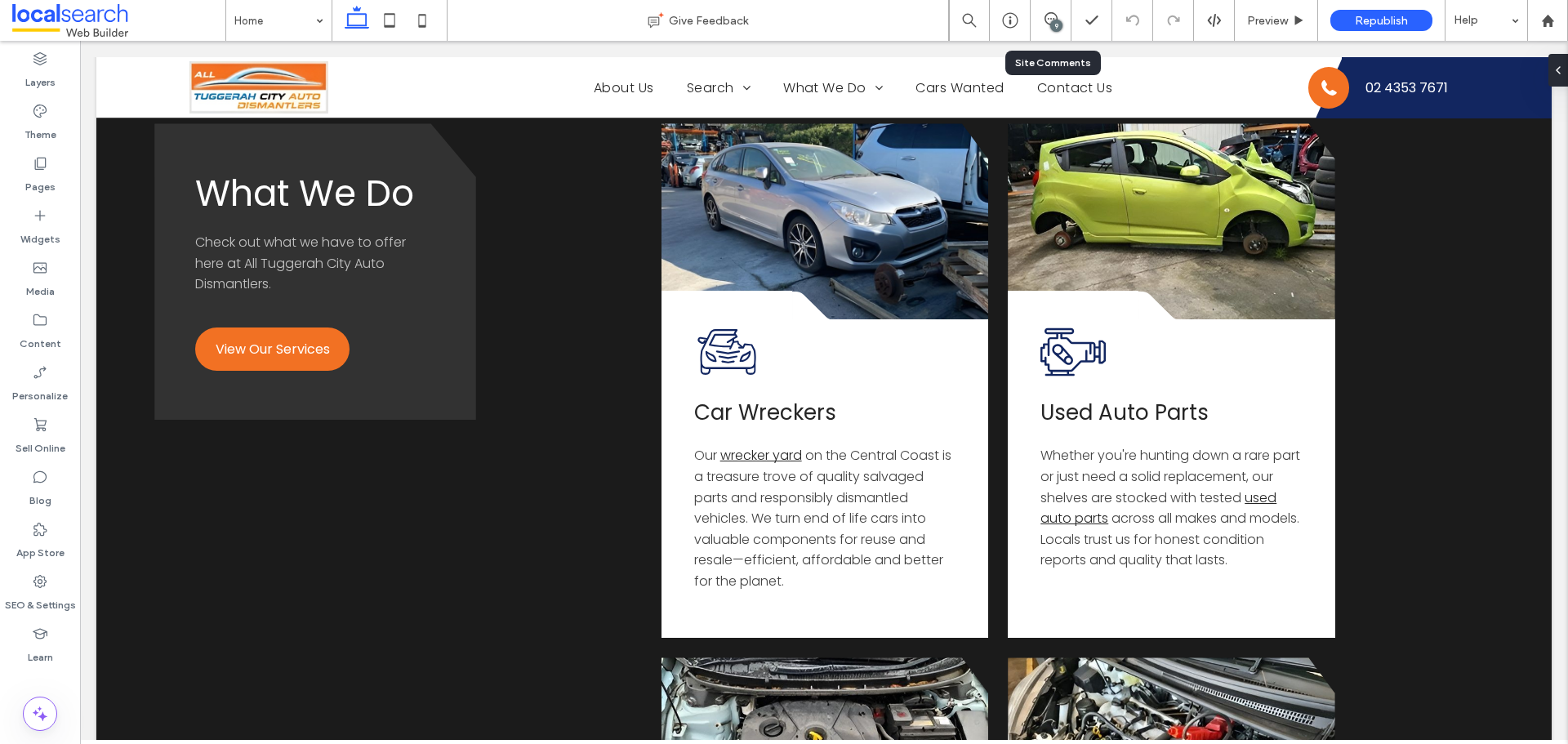
click at [1062, 32] on div "9" at bounding box center [1052, 20] width 41 height 41
click at [1056, 18] on use at bounding box center [1051, 19] width 13 height 13
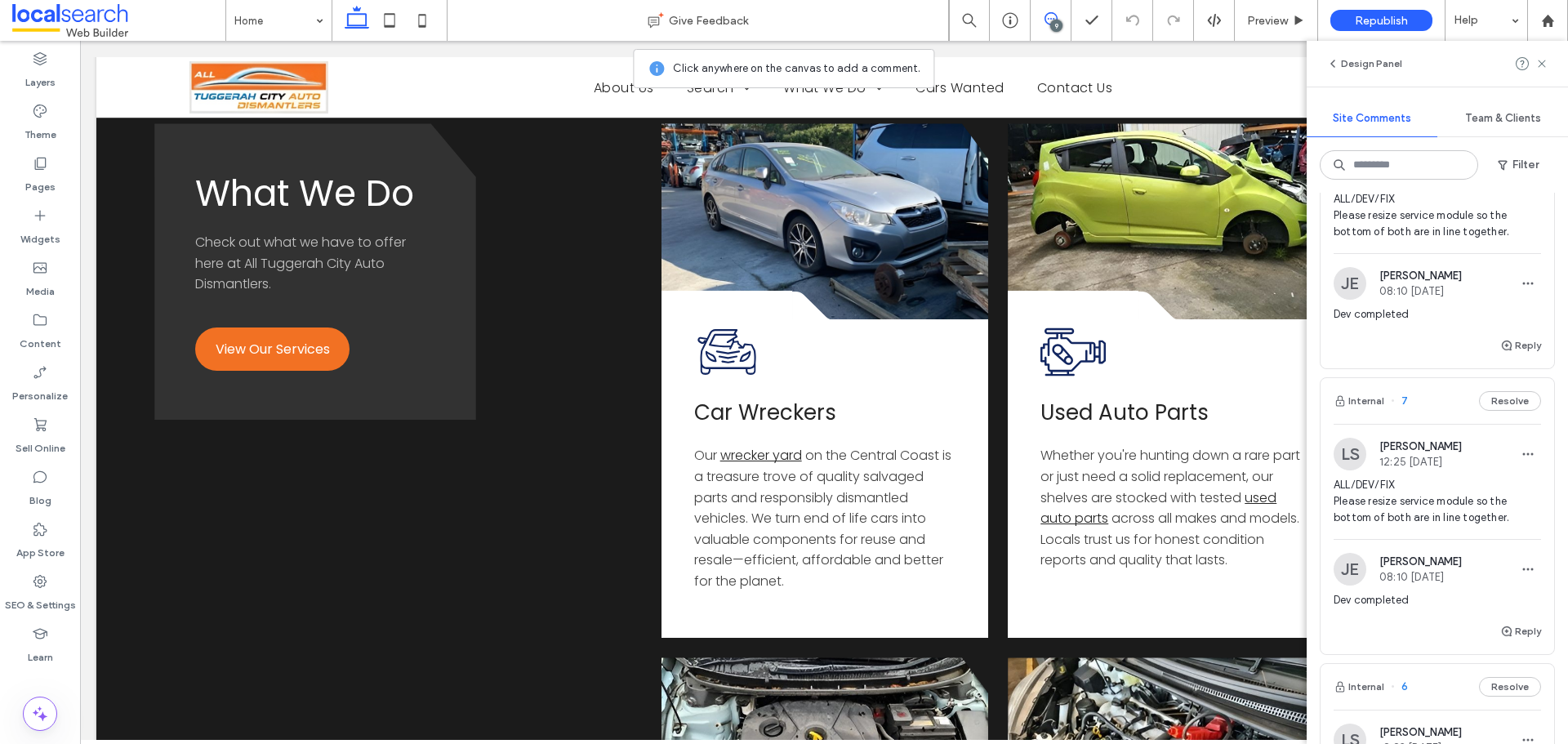
scroll to position [1960, 0]
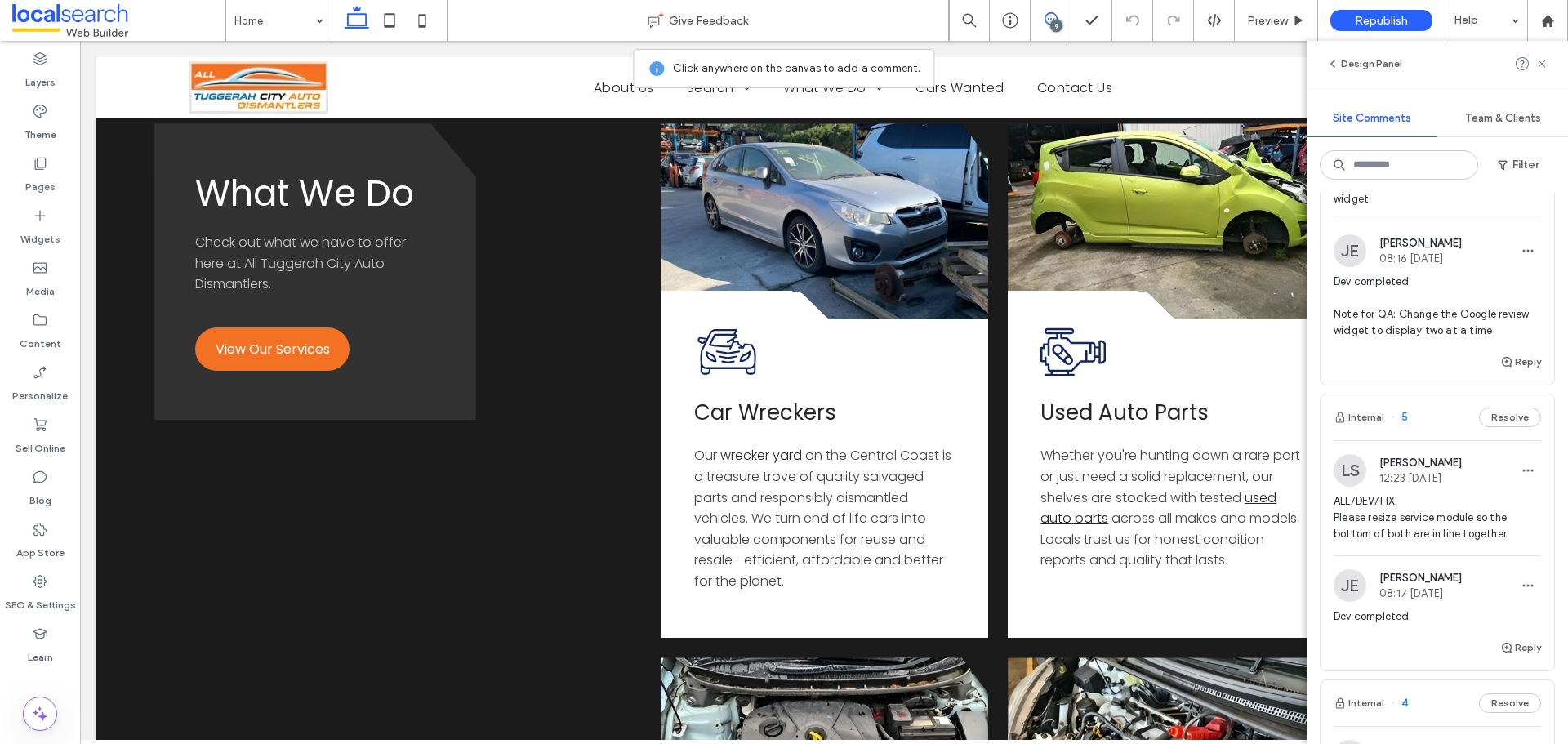
click at [1431, 517] on span "ALL/DEV/FIX Please resize service module so the bottom of both are in line toge…" at bounding box center [1437, 518] width 207 height 49
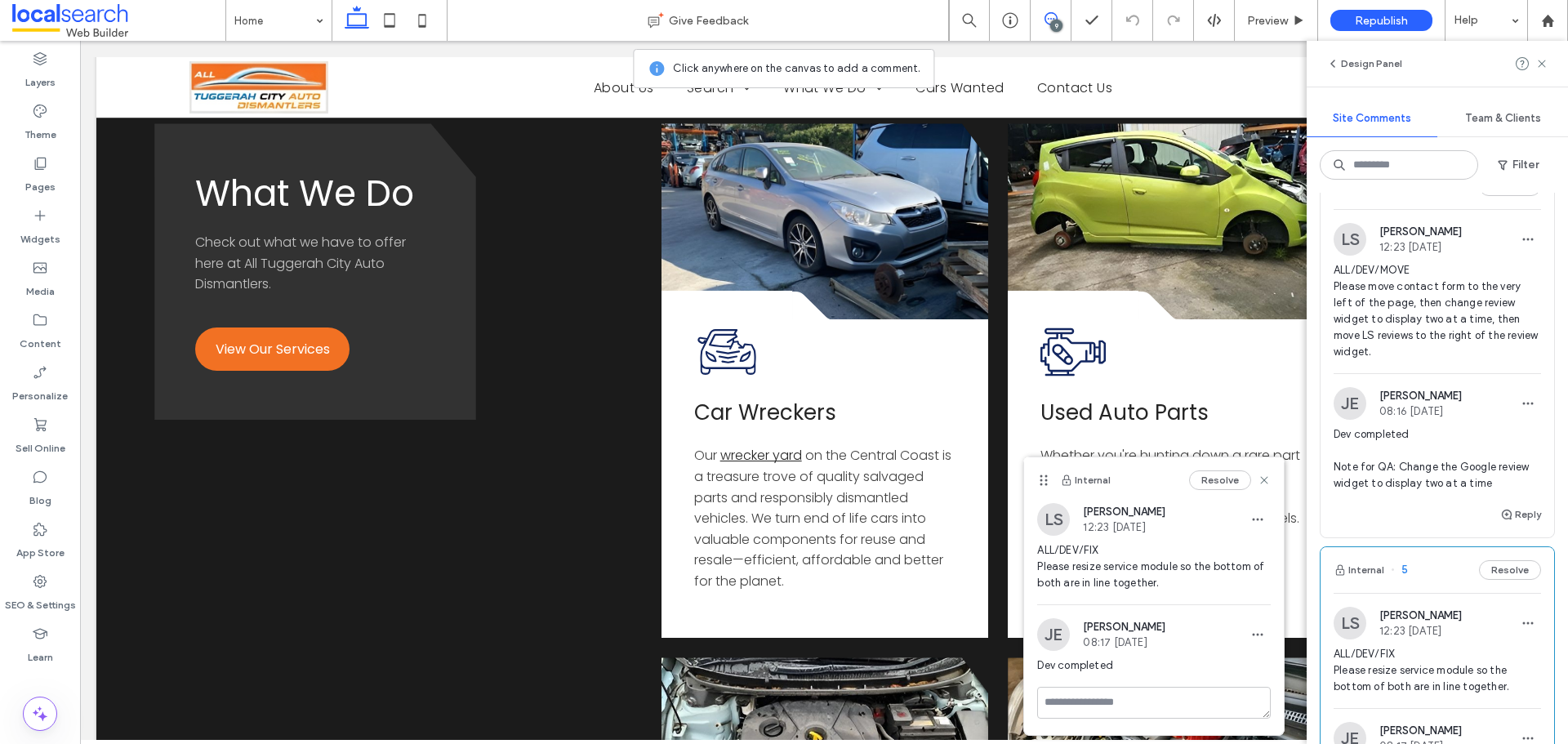
scroll to position [1633, 0]
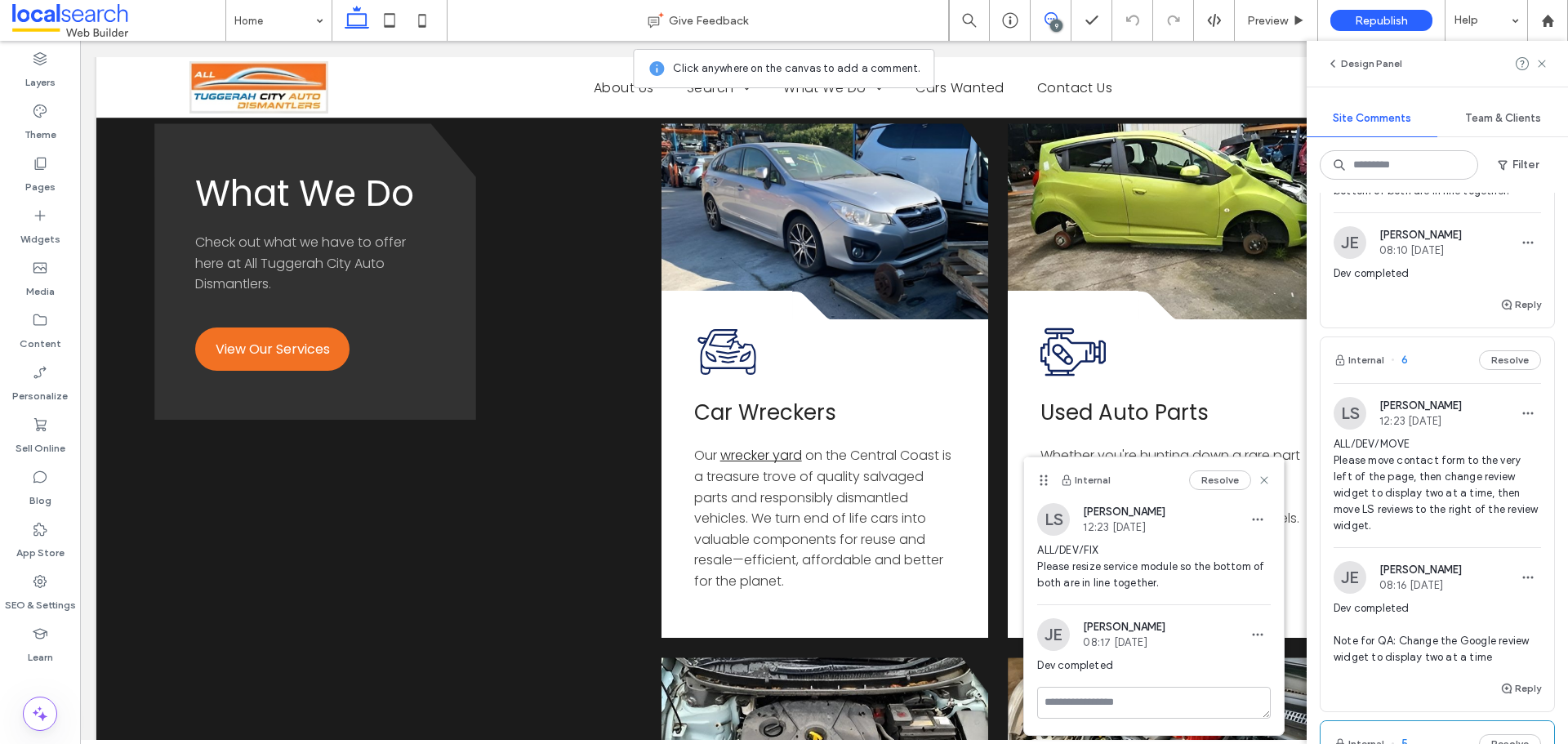
click at [1424, 484] on span "ALL/DEV/MOVE Please move contact form to the very left of the page, then change…" at bounding box center [1437, 485] width 207 height 98
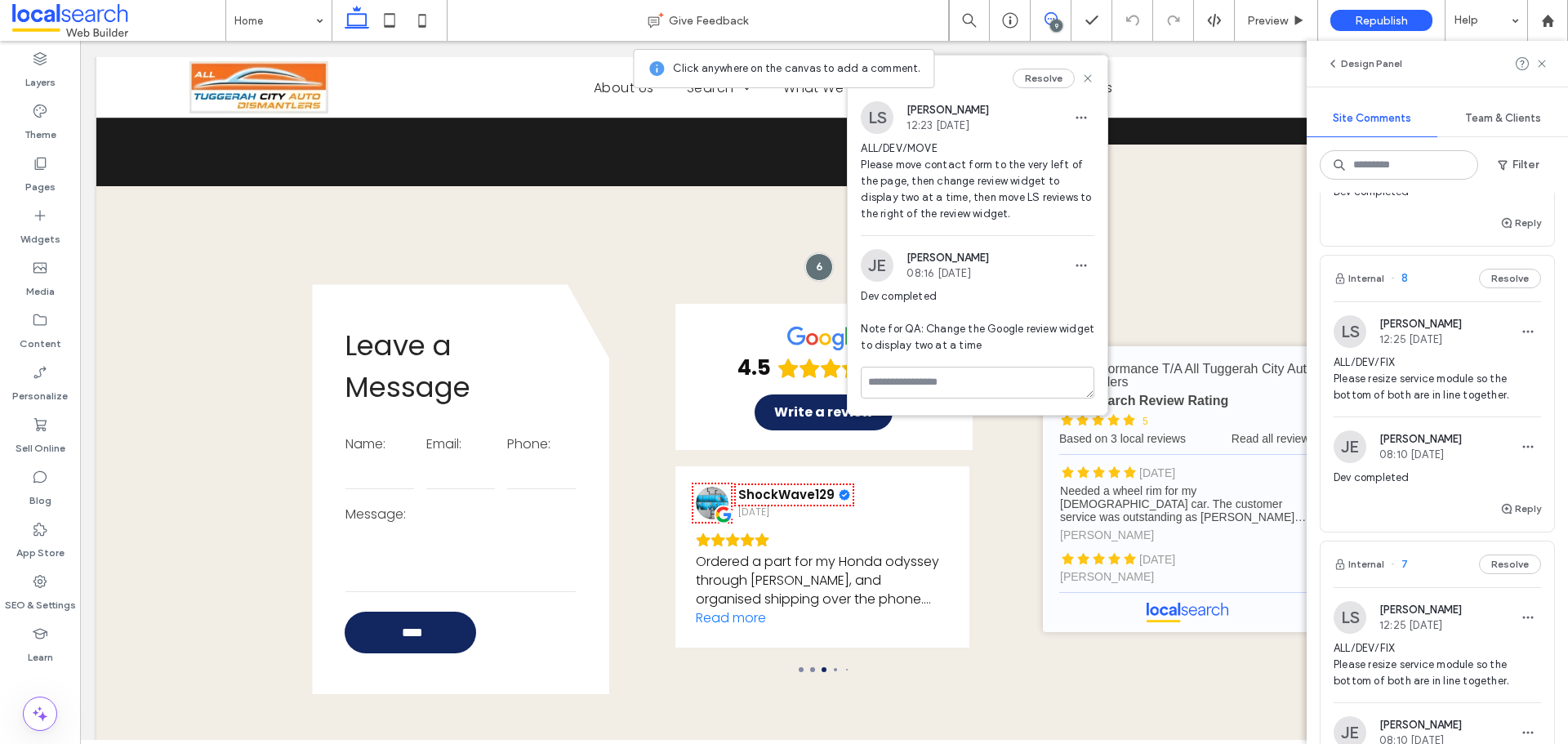
scroll to position [817, 0]
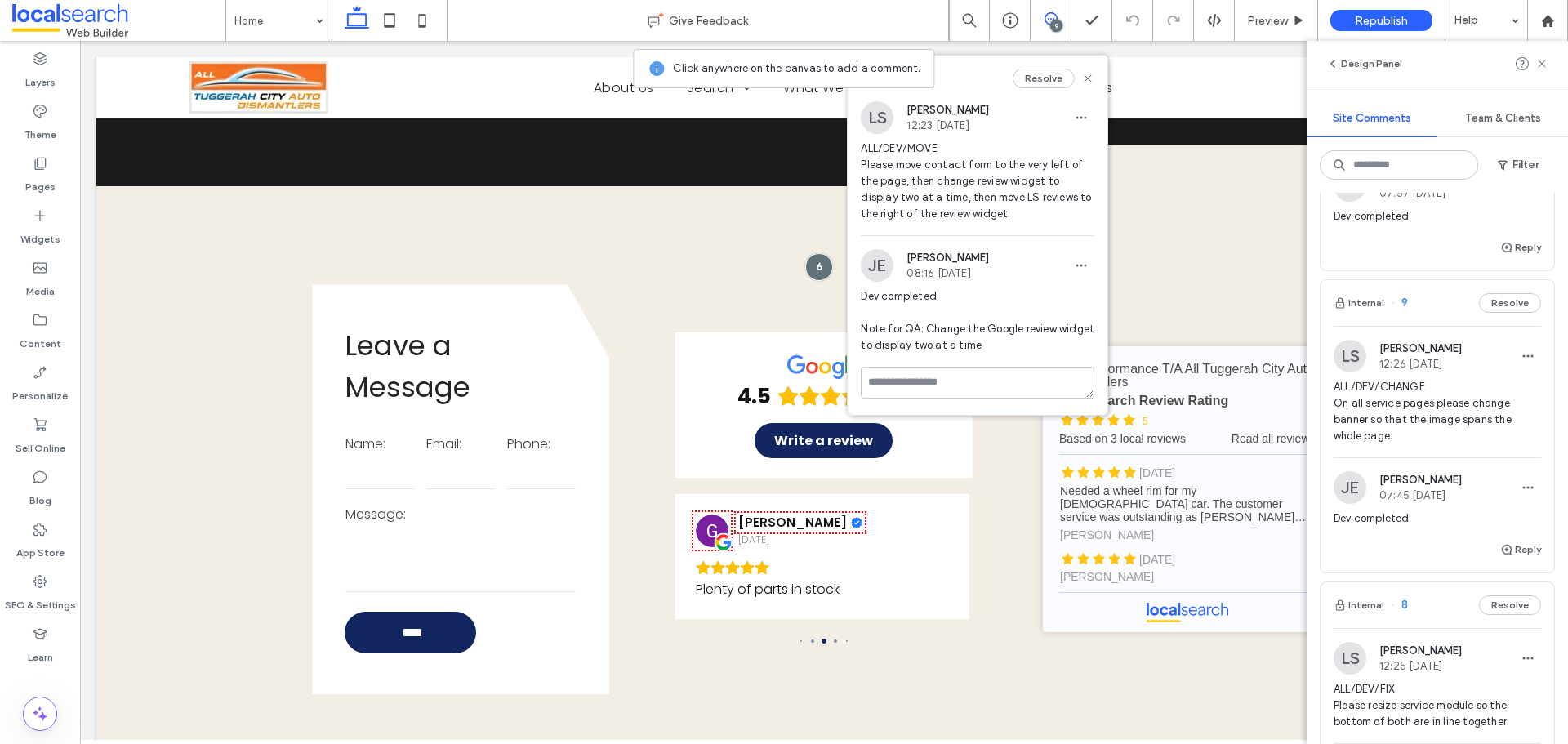
click at [1427, 403] on span "ALL/DEV/CHANGE On all service pages please change banner so that the image span…" at bounding box center [1437, 412] width 207 height 65
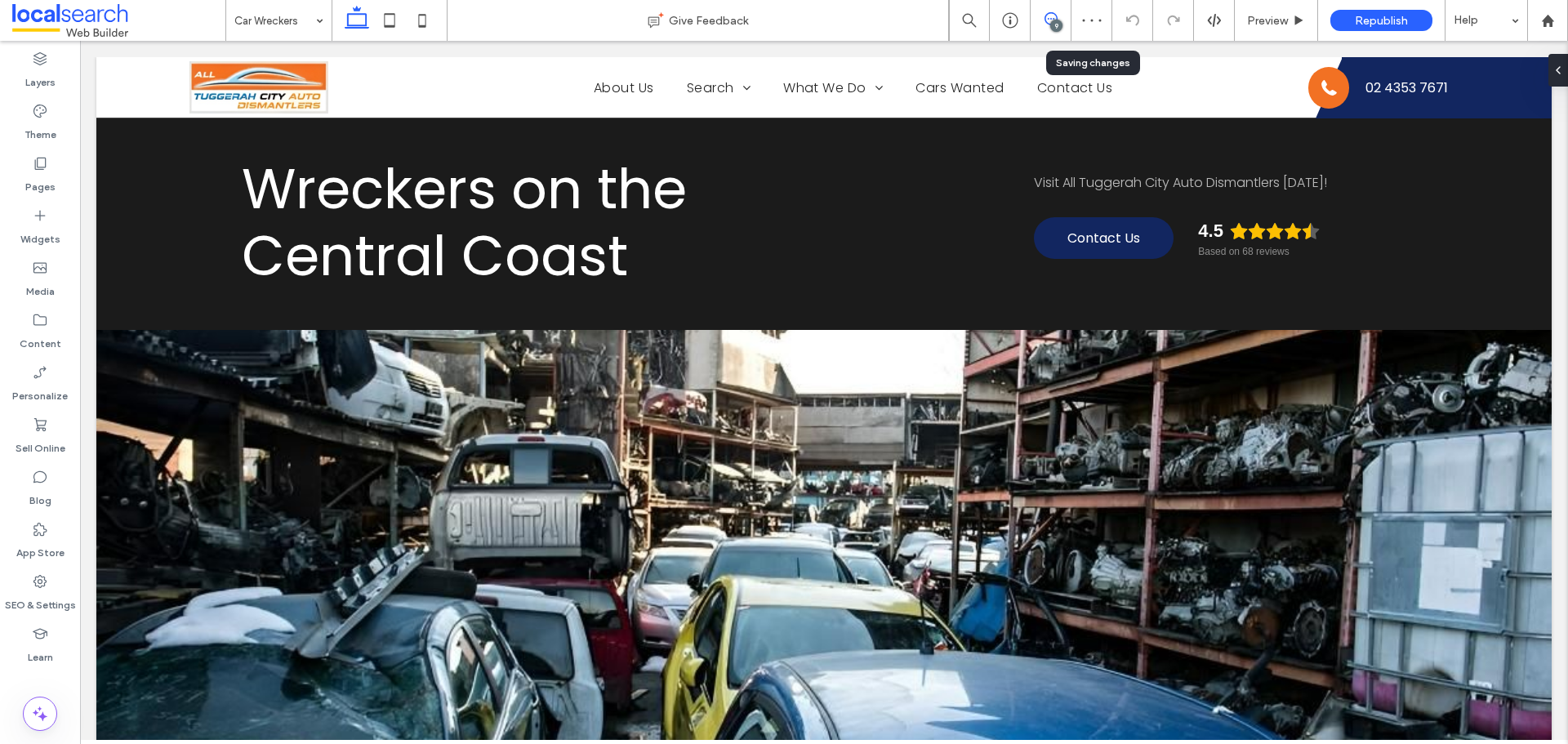
click at [1067, 17] on span at bounding box center [1051, 19] width 40 height 13
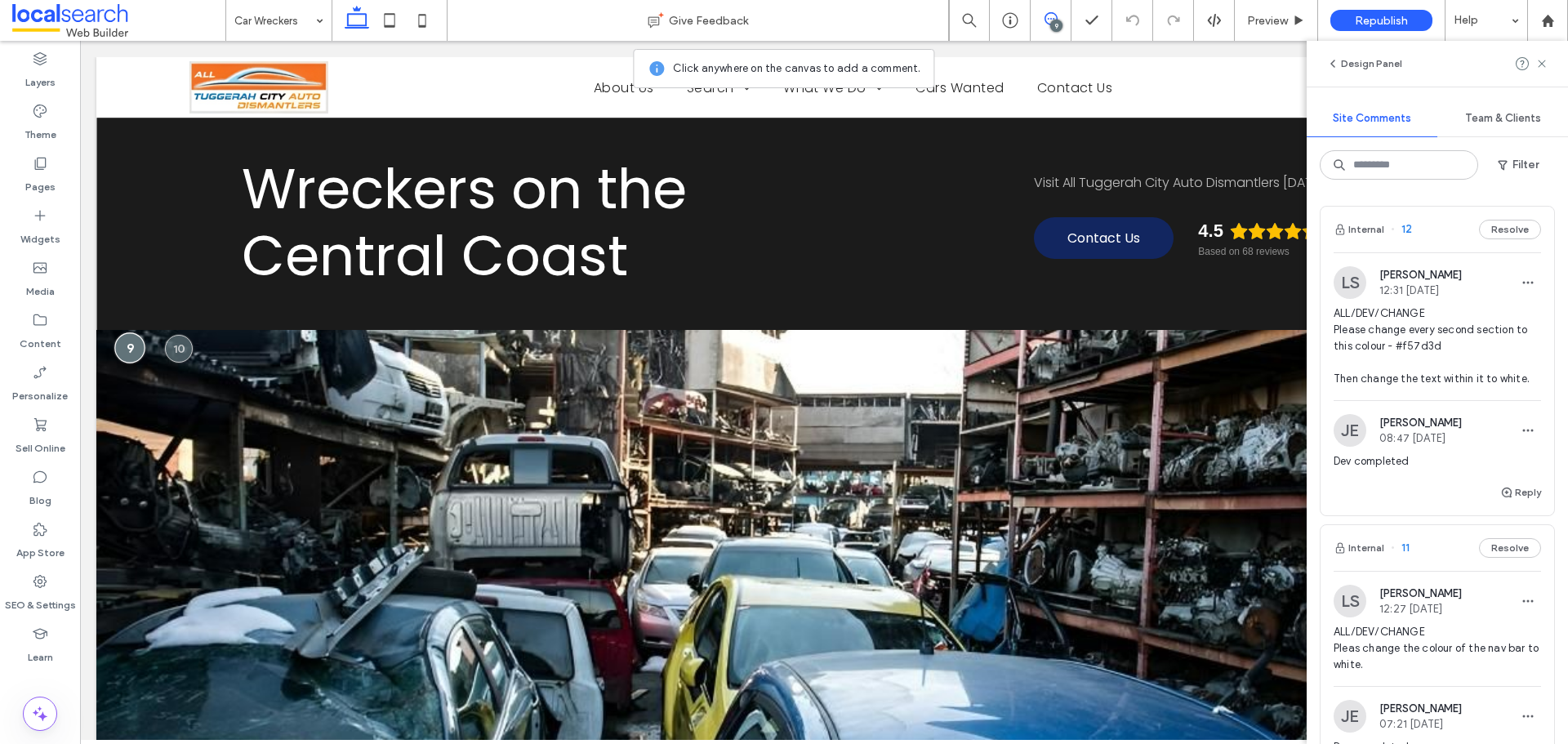
click at [131, 351] on div at bounding box center [130, 347] width 30 height 30
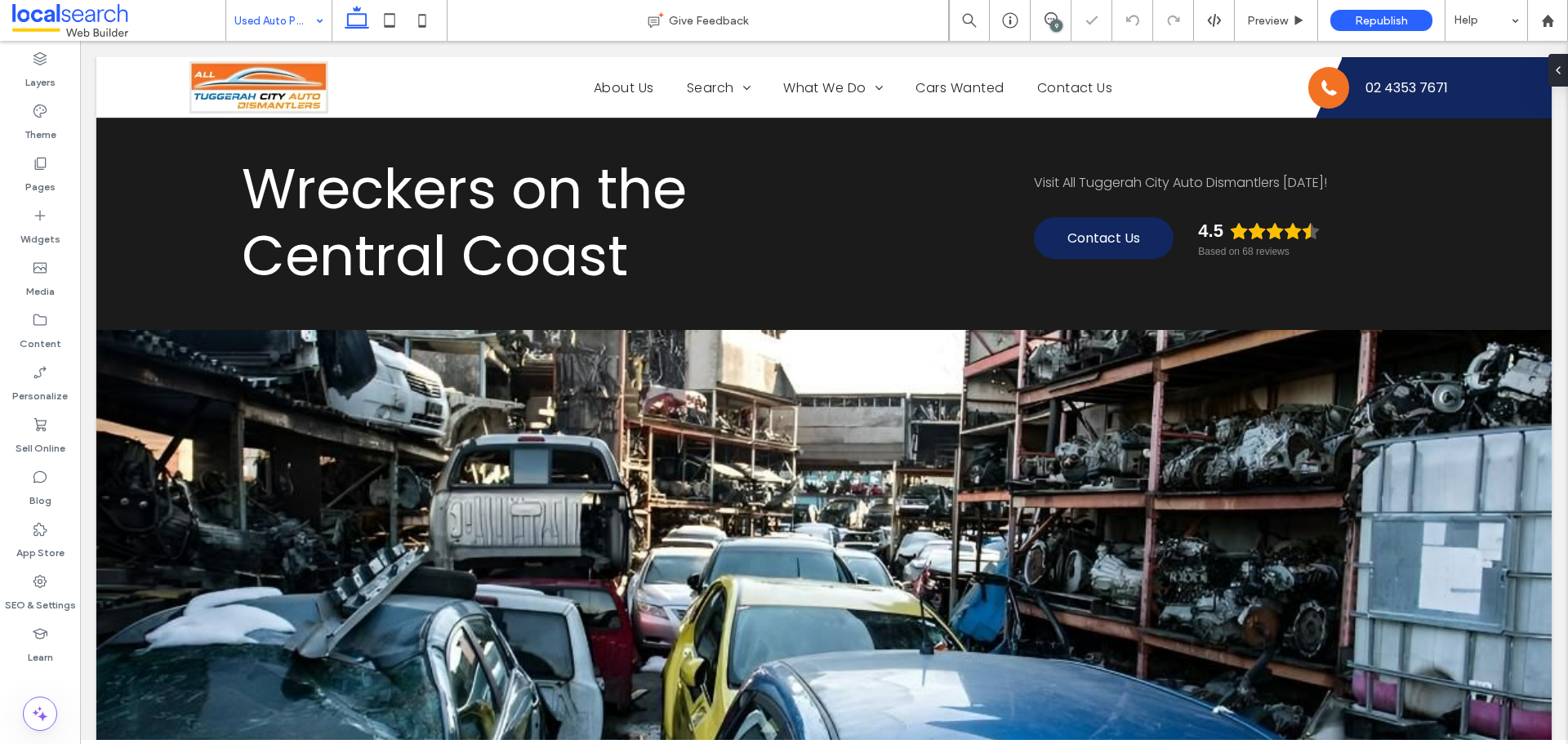
click at [289, 28] on input at bounding box center [275, 20] width 81 height 41
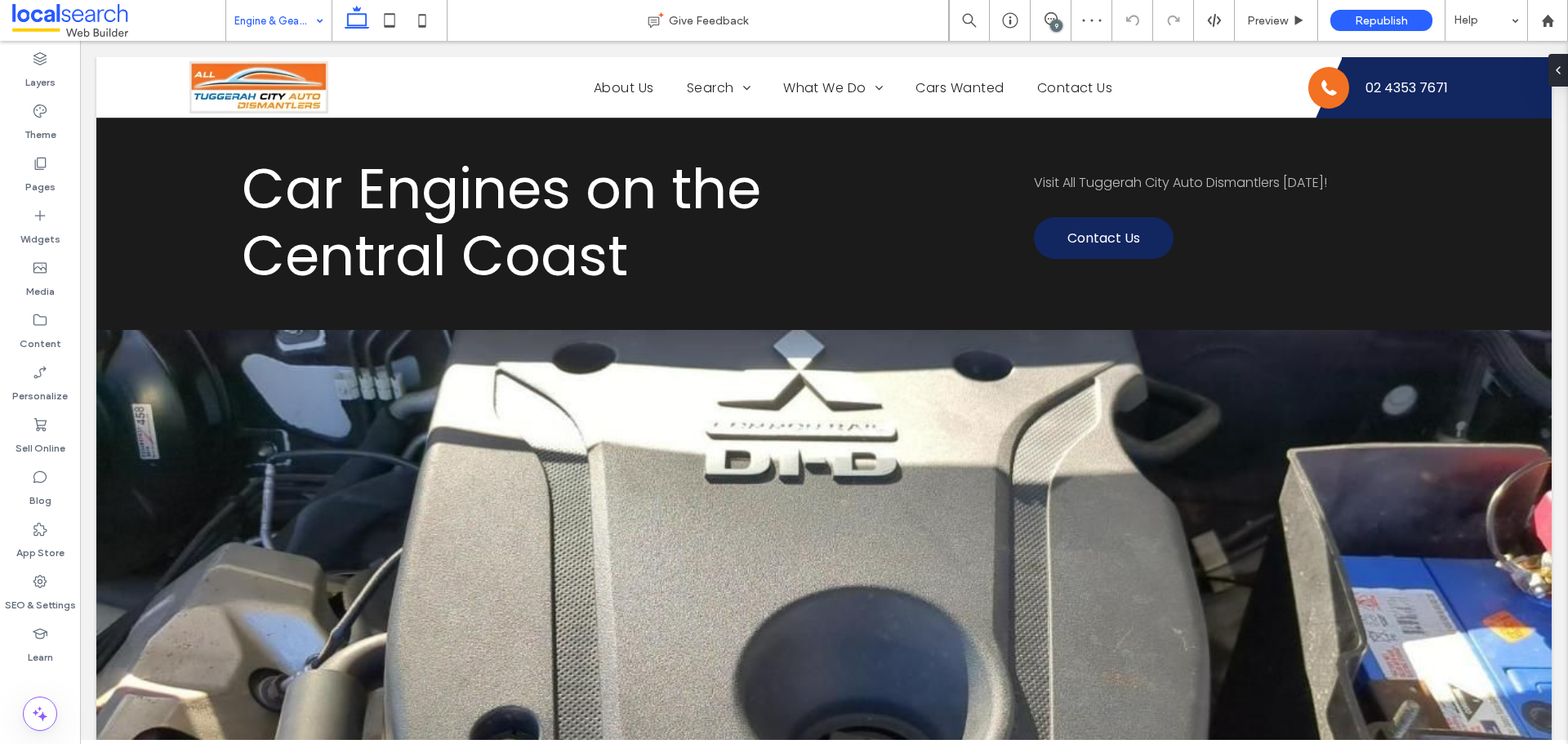
click at [293, 25] on input at bounding box center [275, 20] width 81 height 41
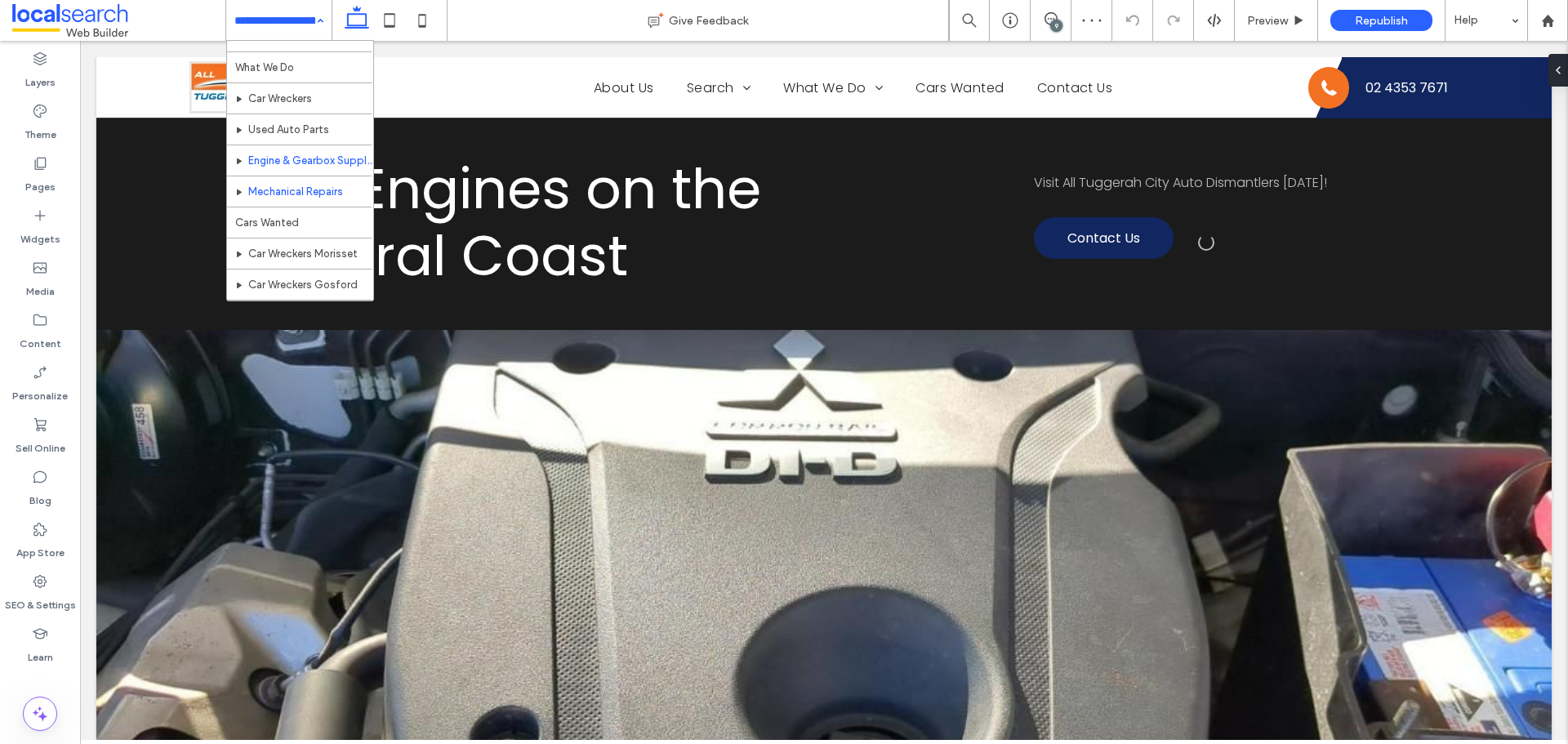
scroll to position [163, 0]
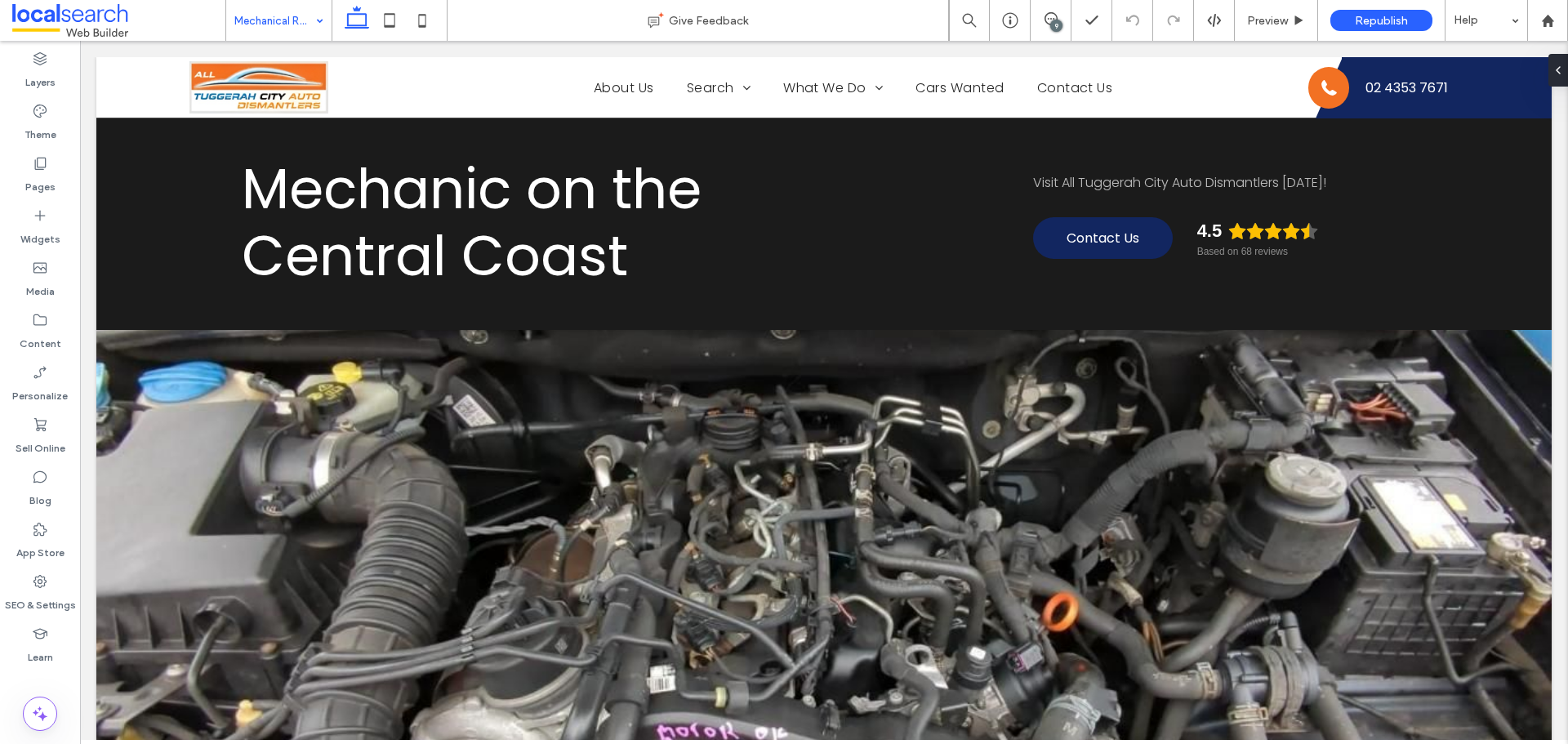
click at [1053, 28] on div "9" at bounding box center [1057, 26] width 12 height 12
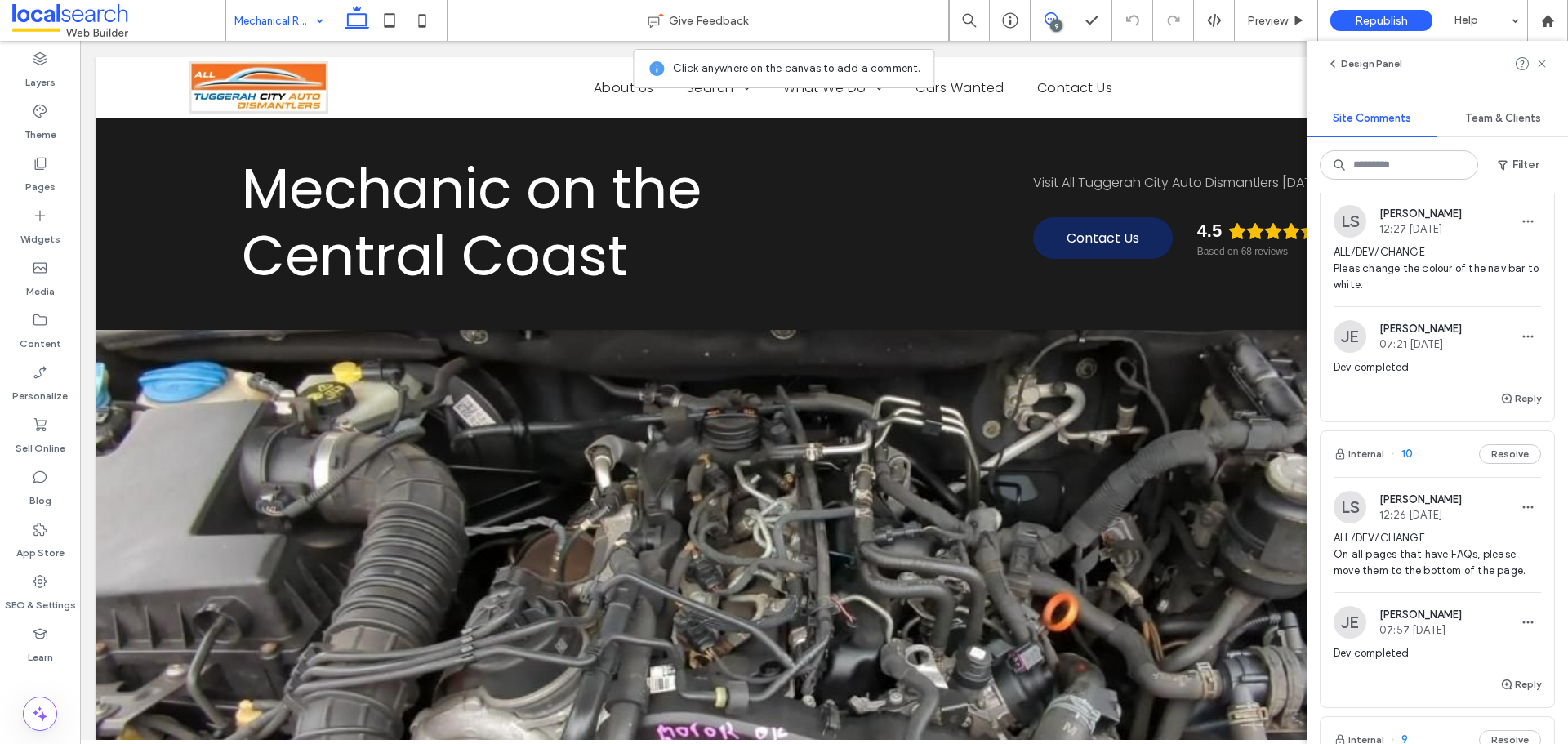
scroll to position [408, 0]
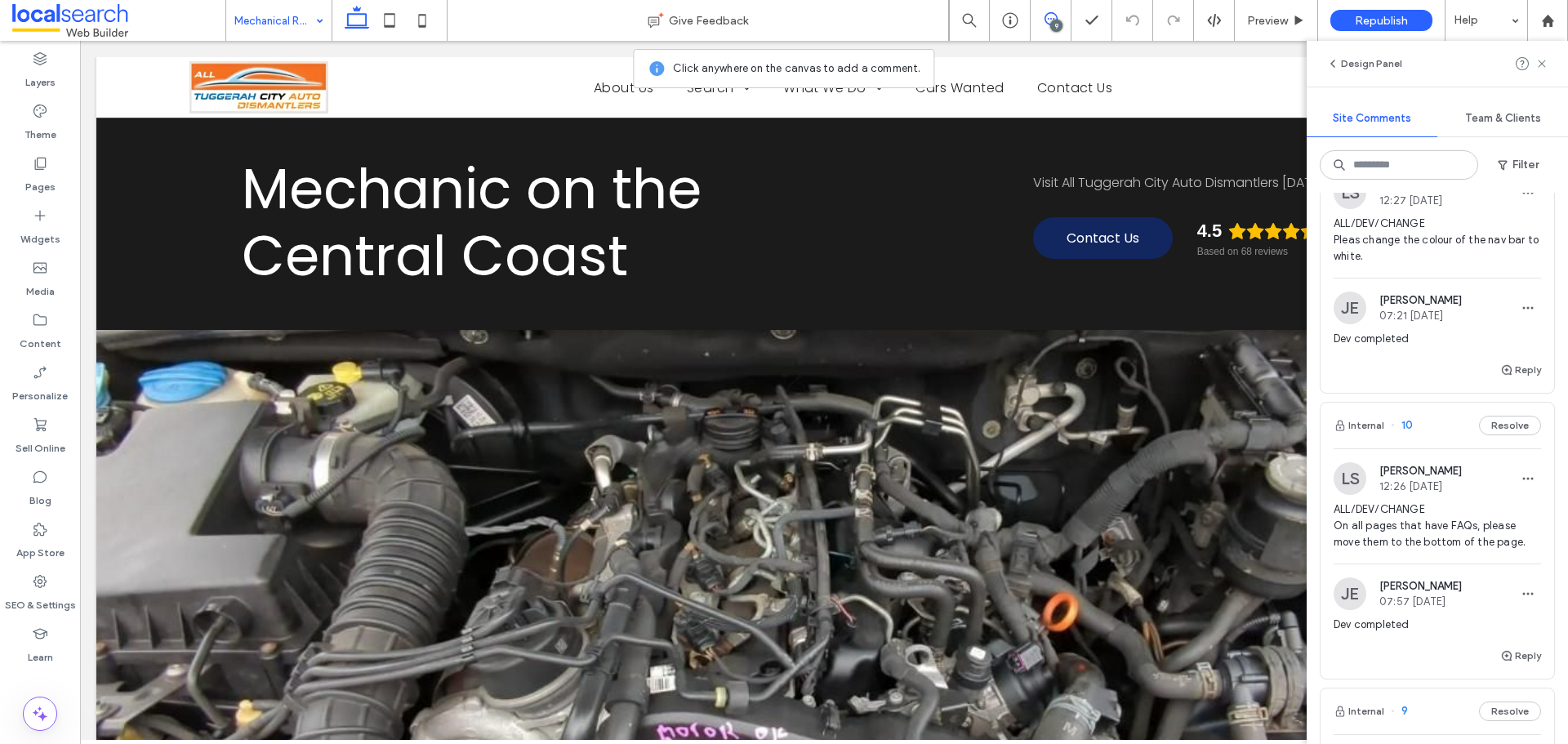
click at [1369, 538] on span "ALL/DEV/CHANGE On all pages that have FAQs, please move them to the bottom of t…" at bounding box center [1437, 526] width 207 height 49
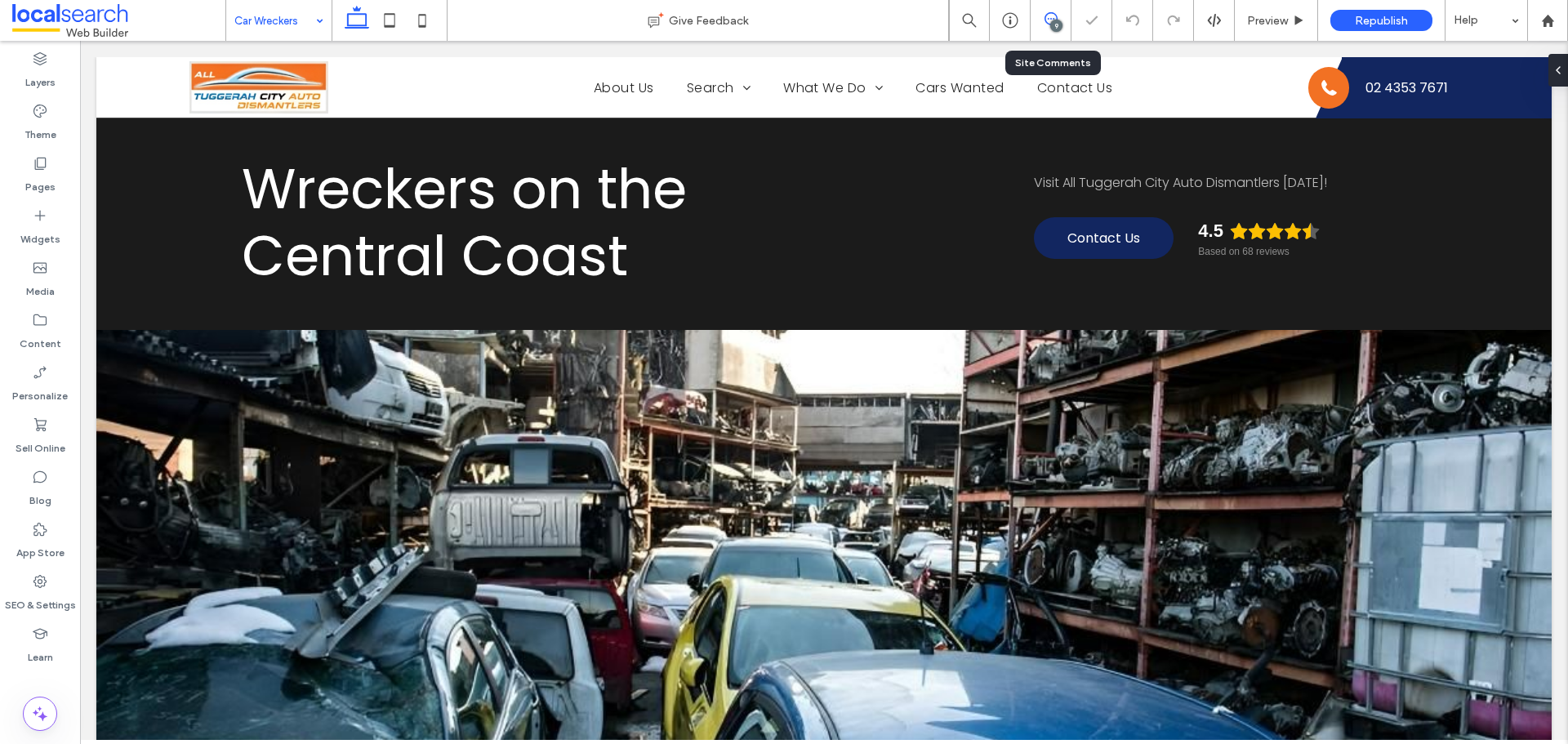
click at [1046, 25] on icon at bounding box center [1051, 19] width 13 height 13
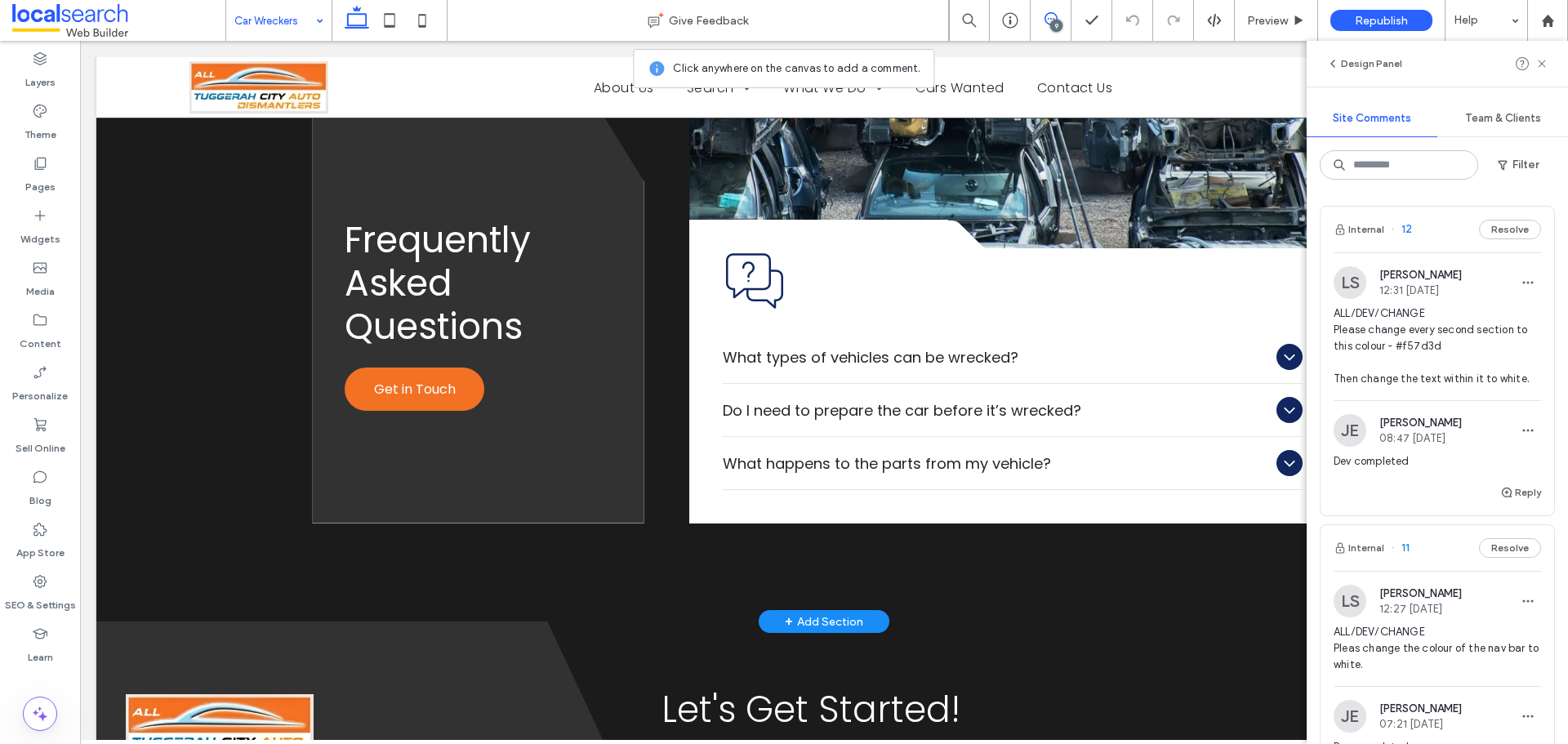
scroll to position [2451, 0]
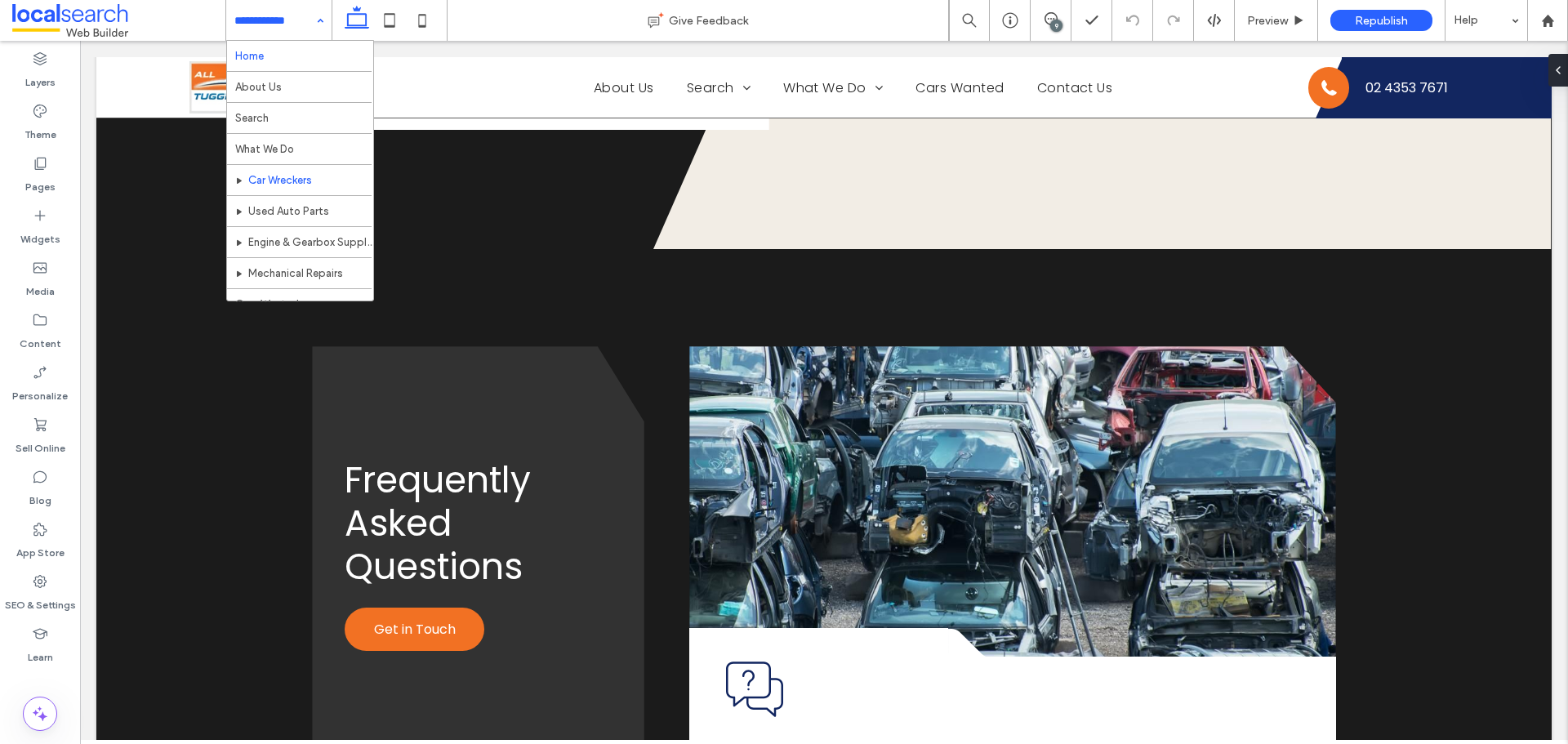
drag, startPoint x: 282, startPoint y: 22, endPoint x: 287, endPoint y: 58, distance: 36.3
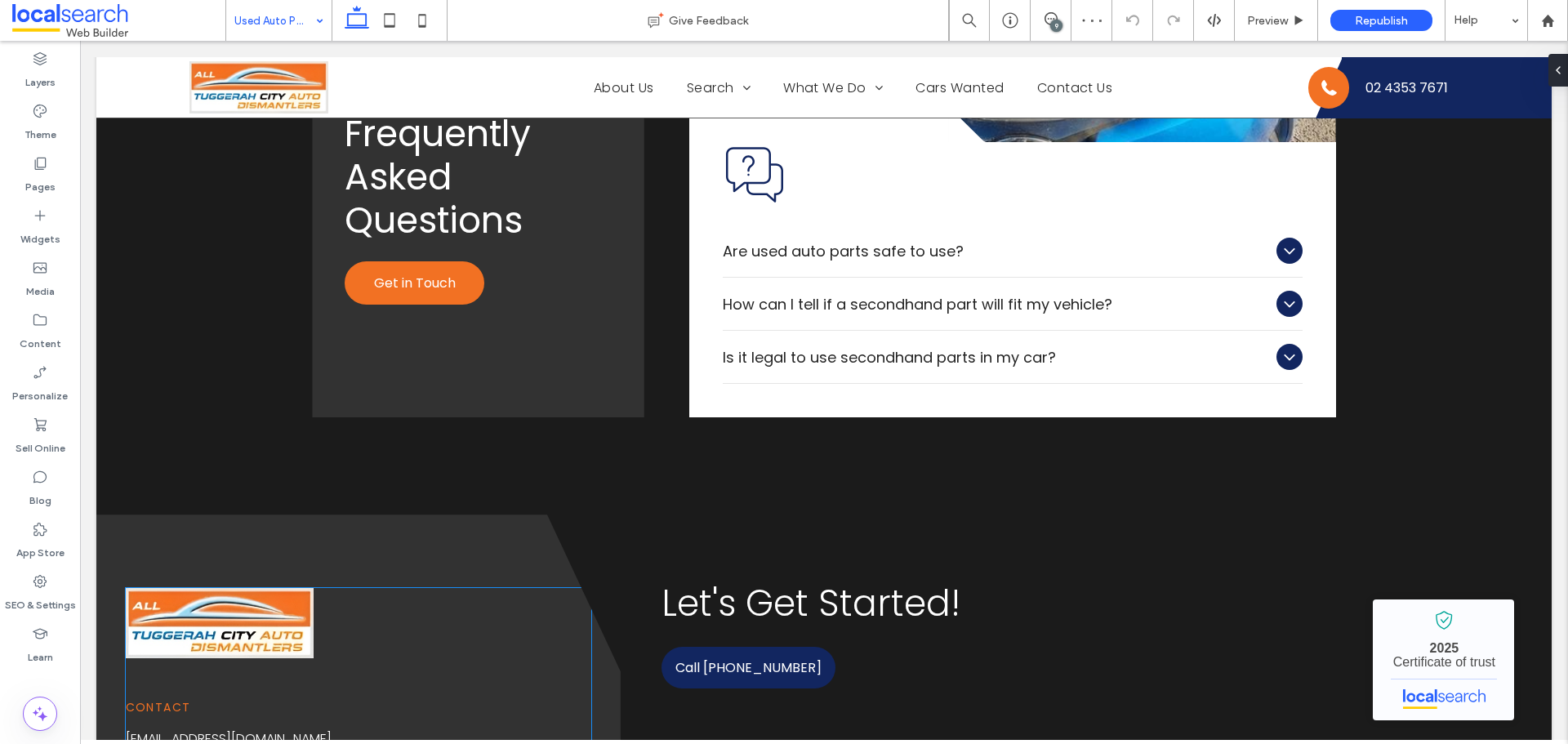
scroll to position [3350, 0]
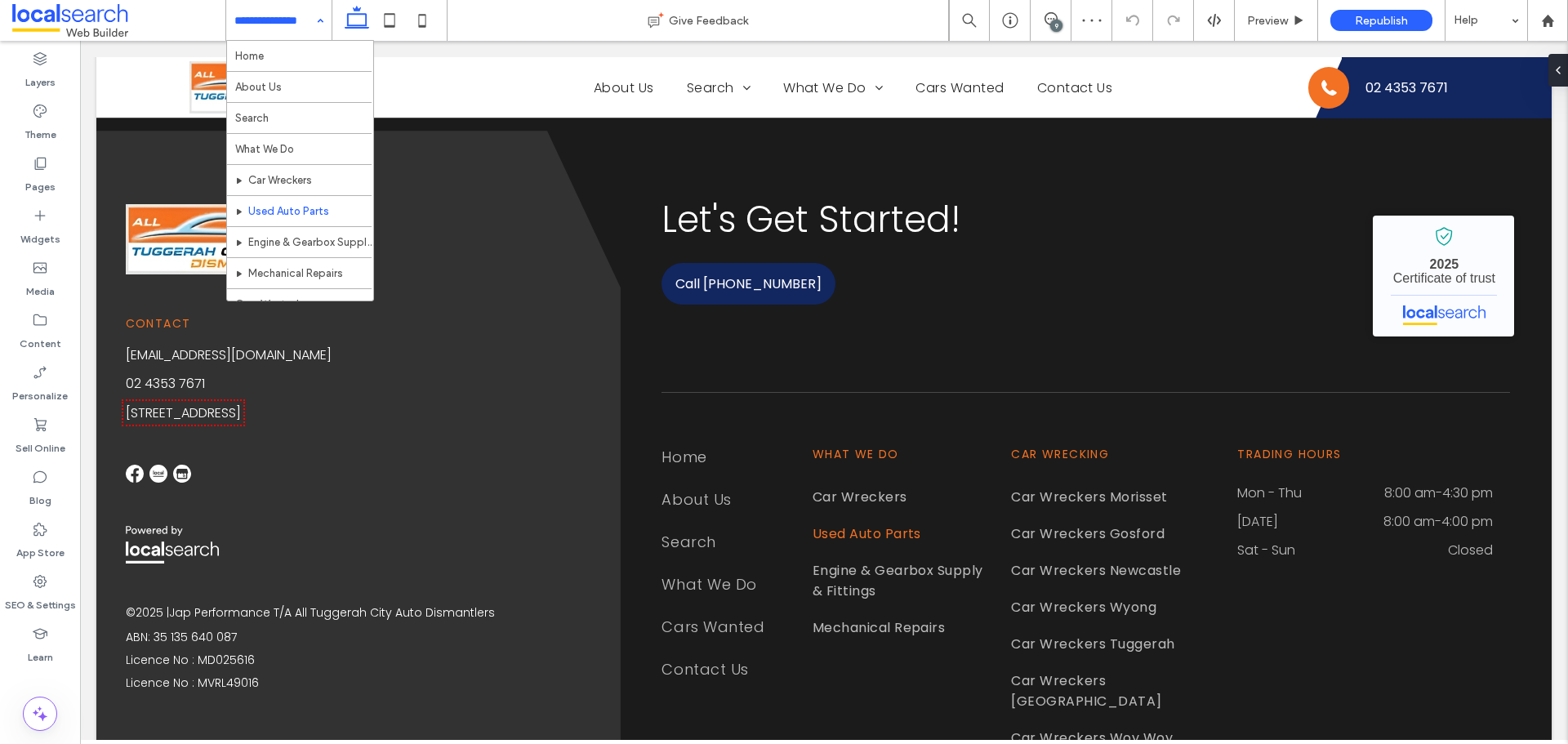
click at [292, 24] on input at bounding box center [275, 20] width 81 height 41
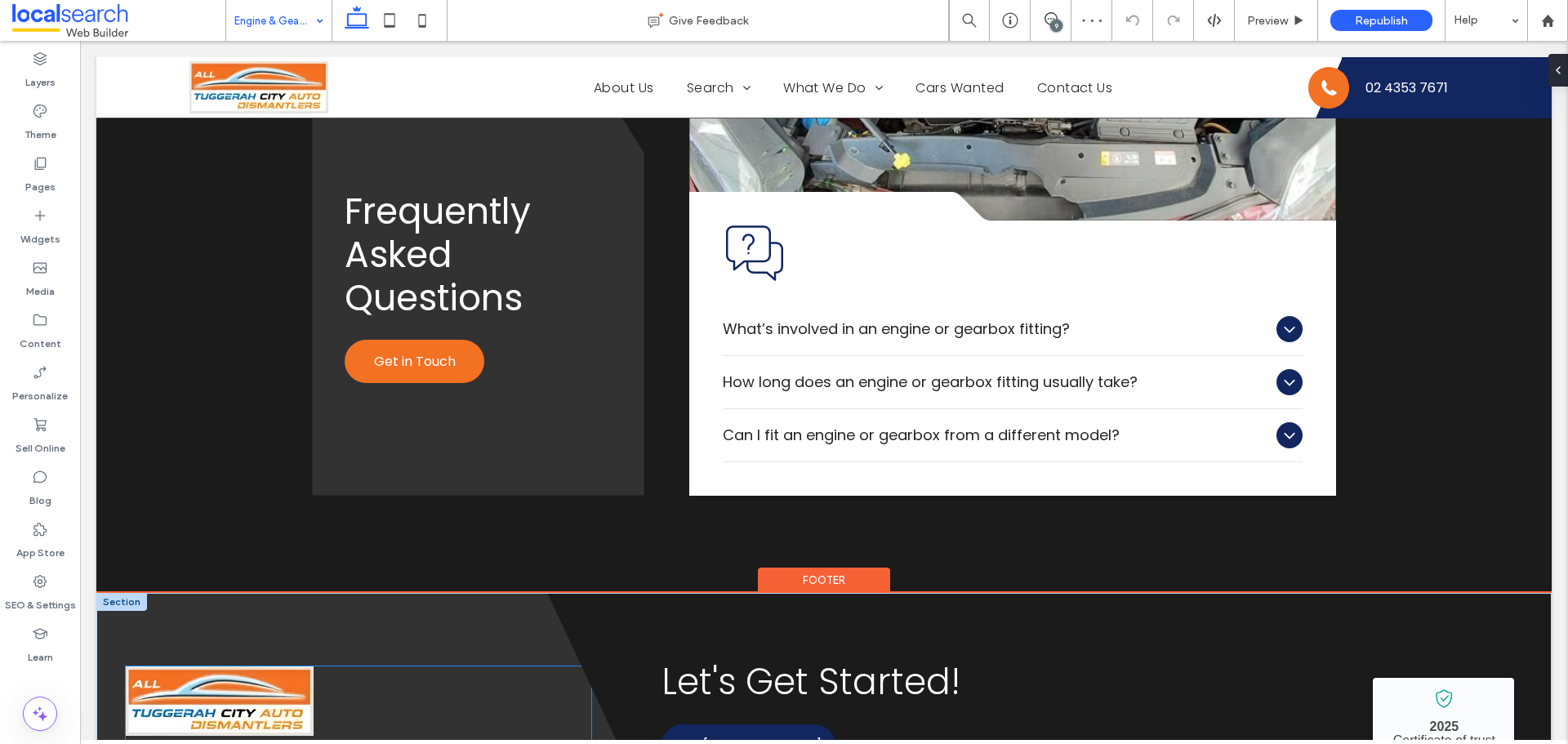
scroll to position [2860, 0]
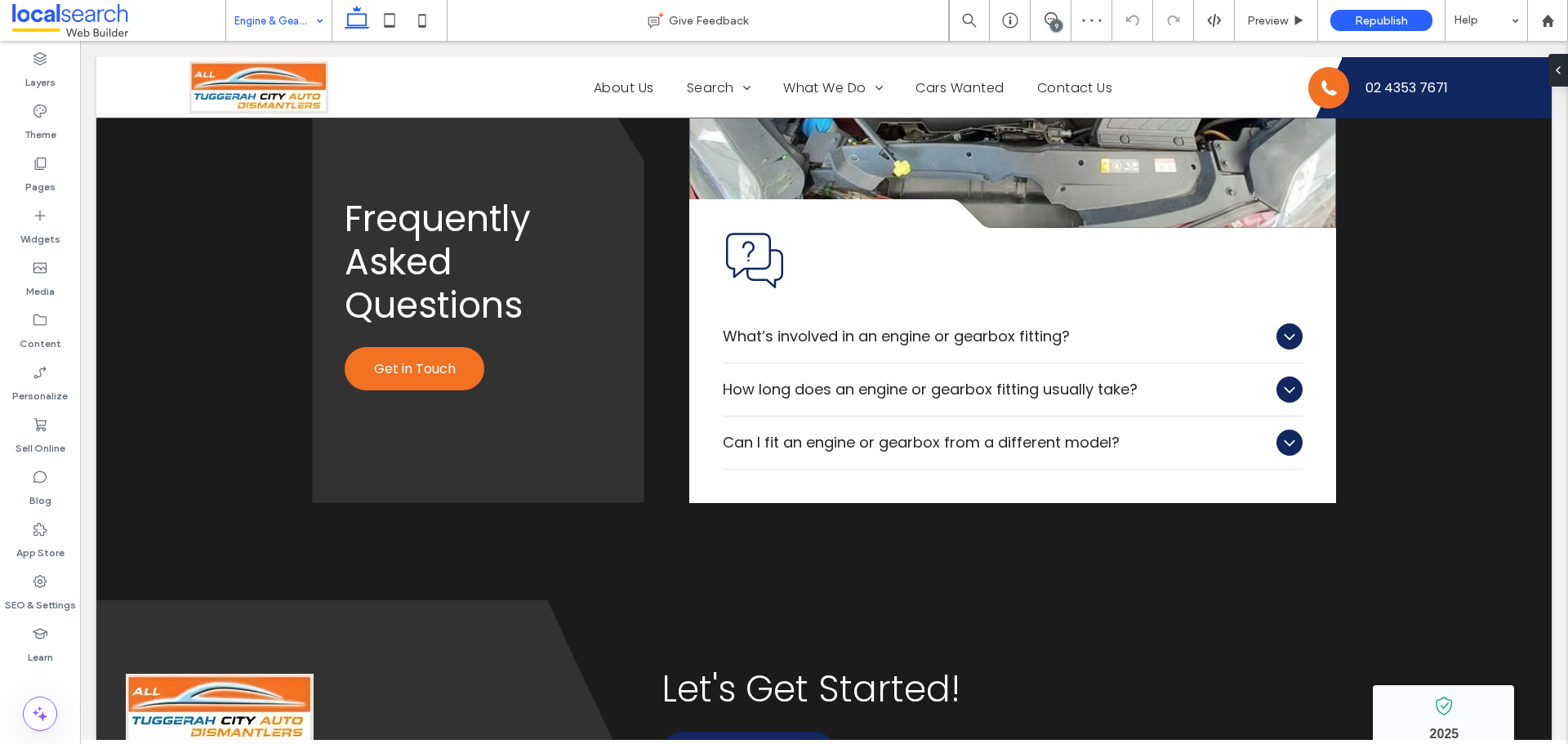
click at [247, 26] on input at bounding box center [275, 20] width 81 height 41
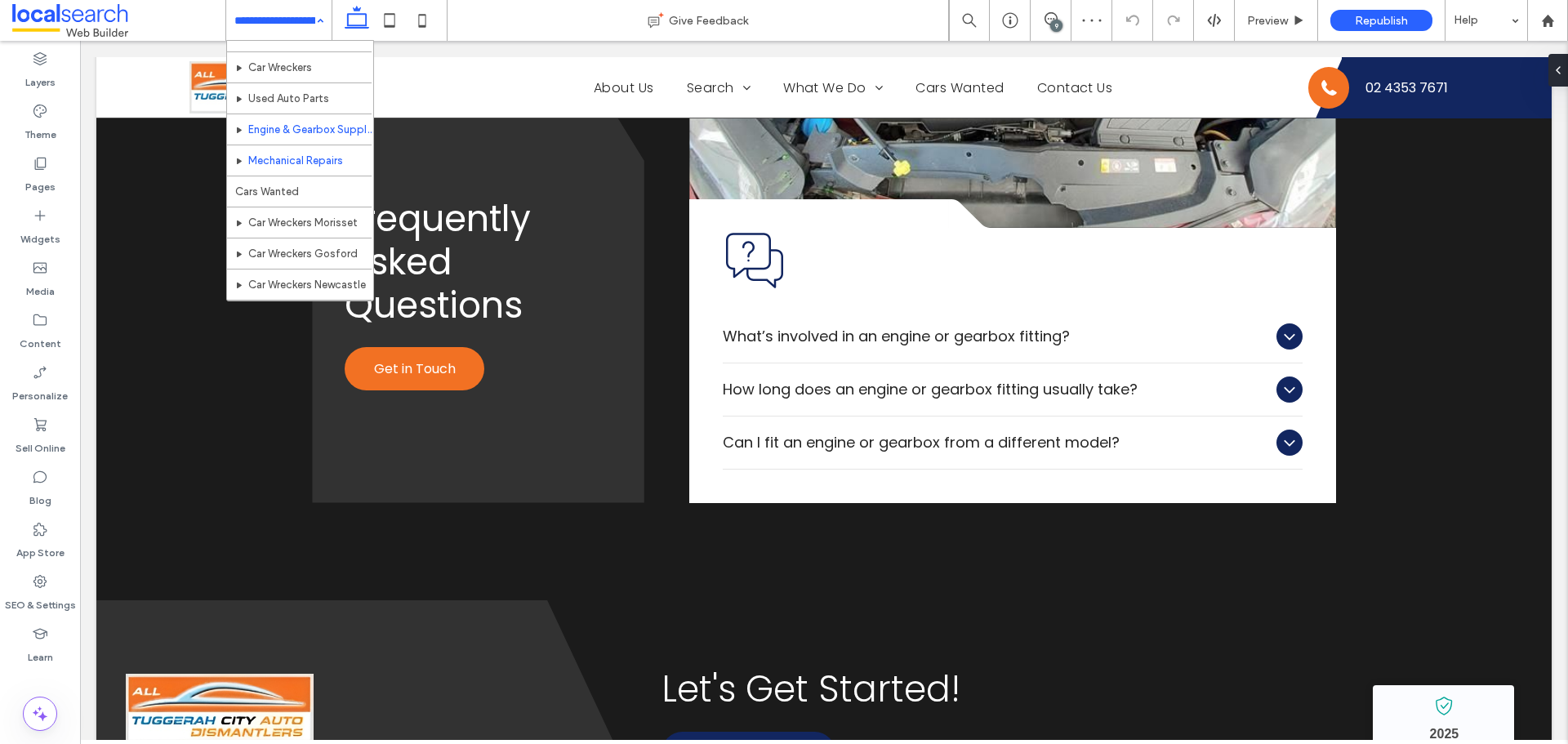
scroll to position [163, 0]
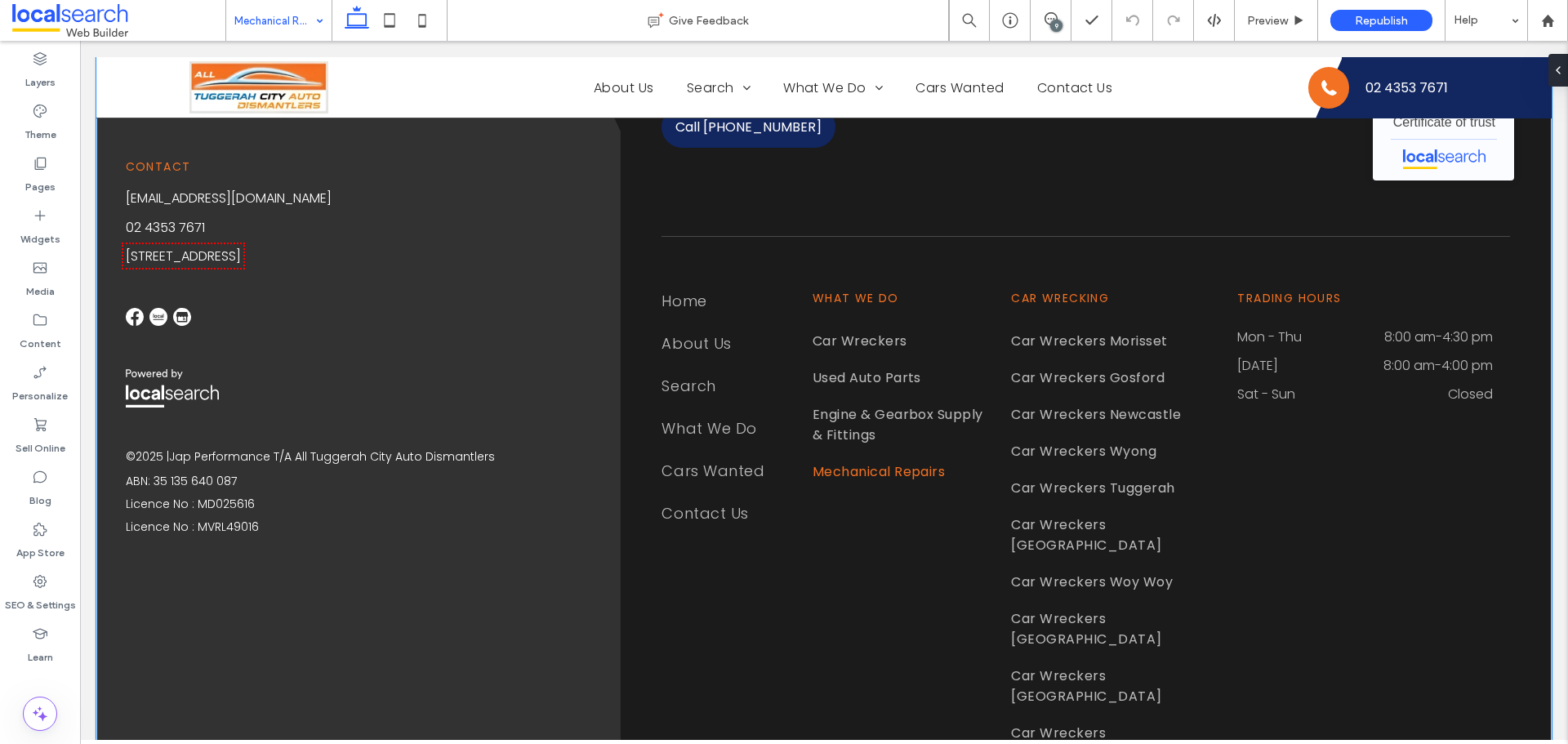
scroll to position [3504, 0]
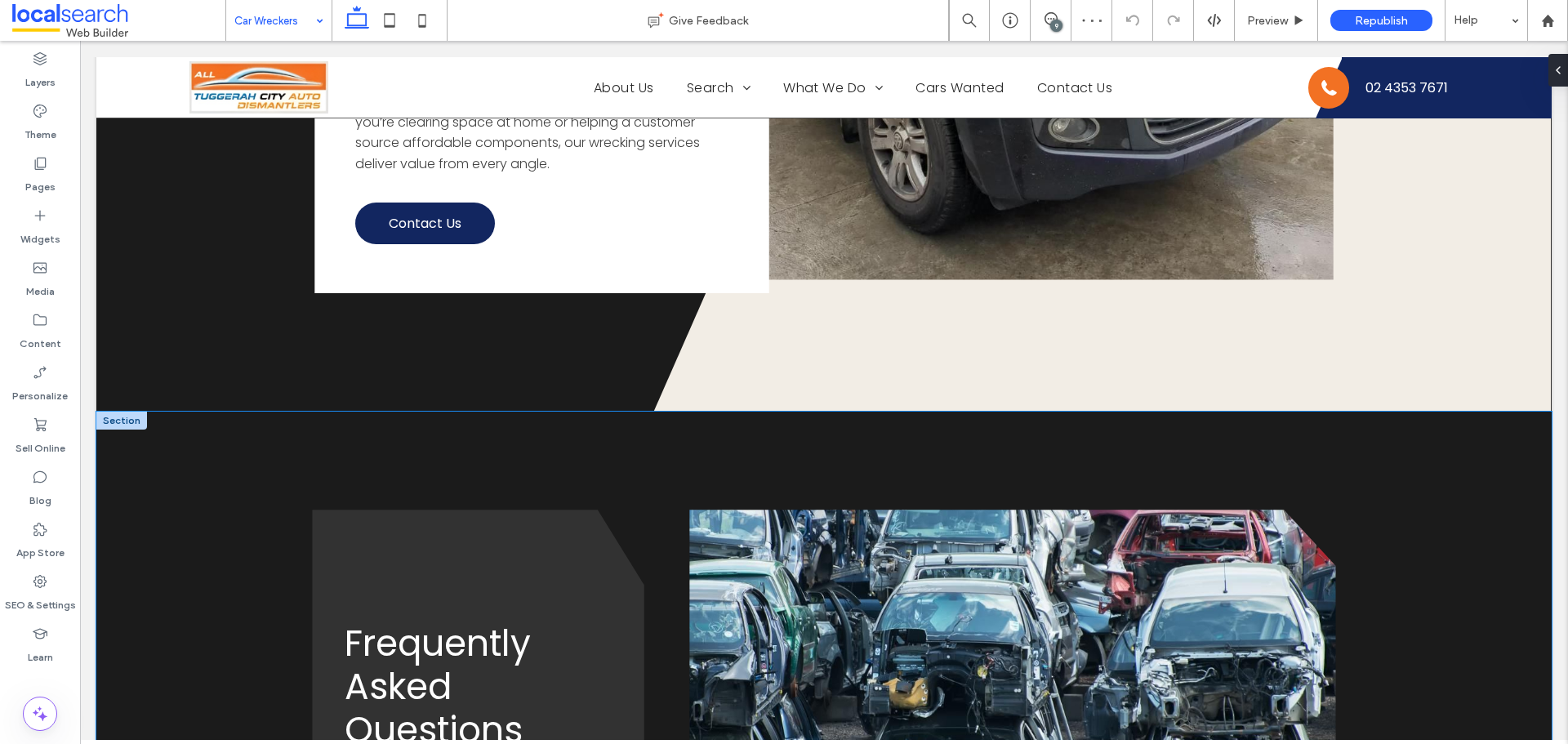
scroll to position [2615, 0]
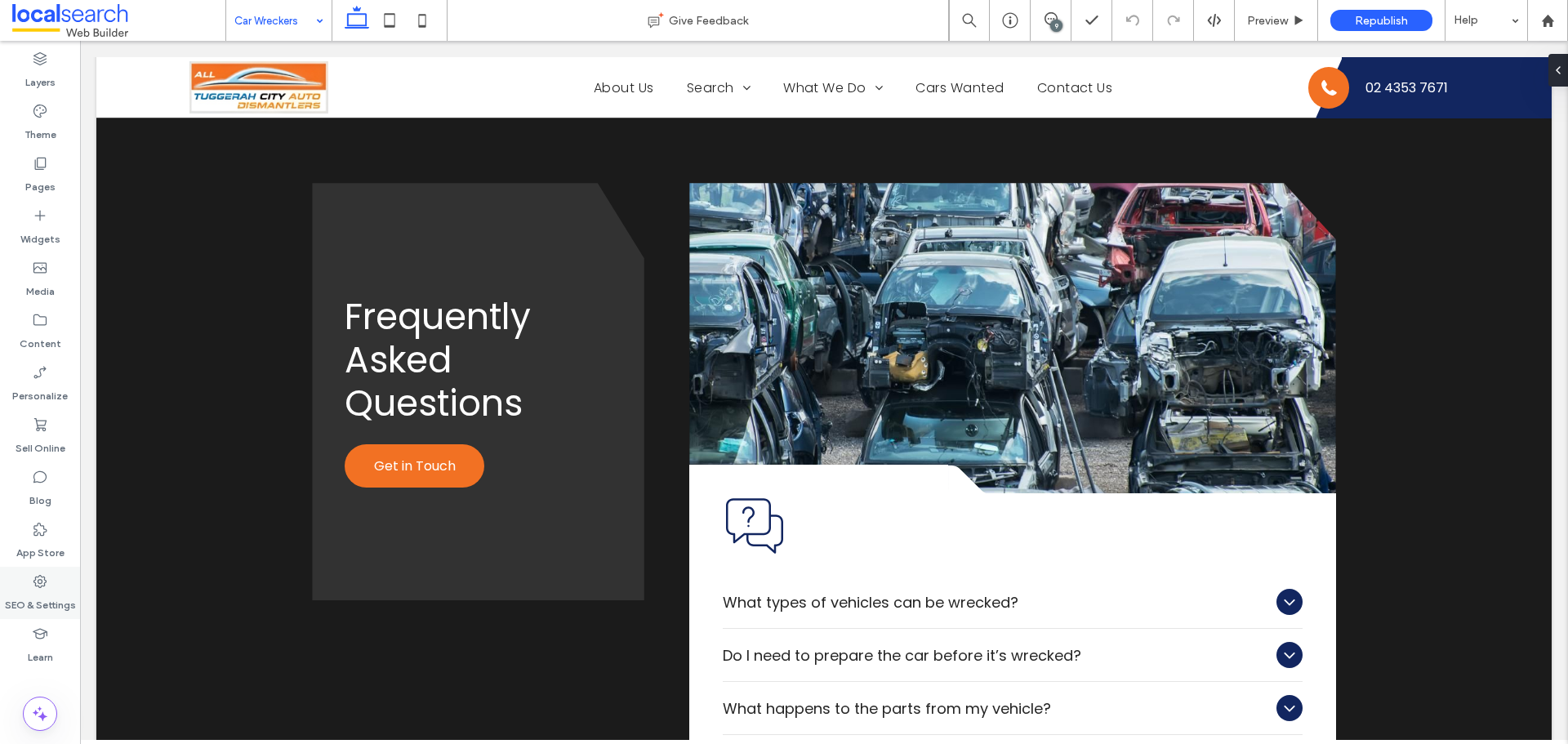
click at [41, 607] on label "SEO & Settings" at bounding box center [41, 601] width 71 height 23
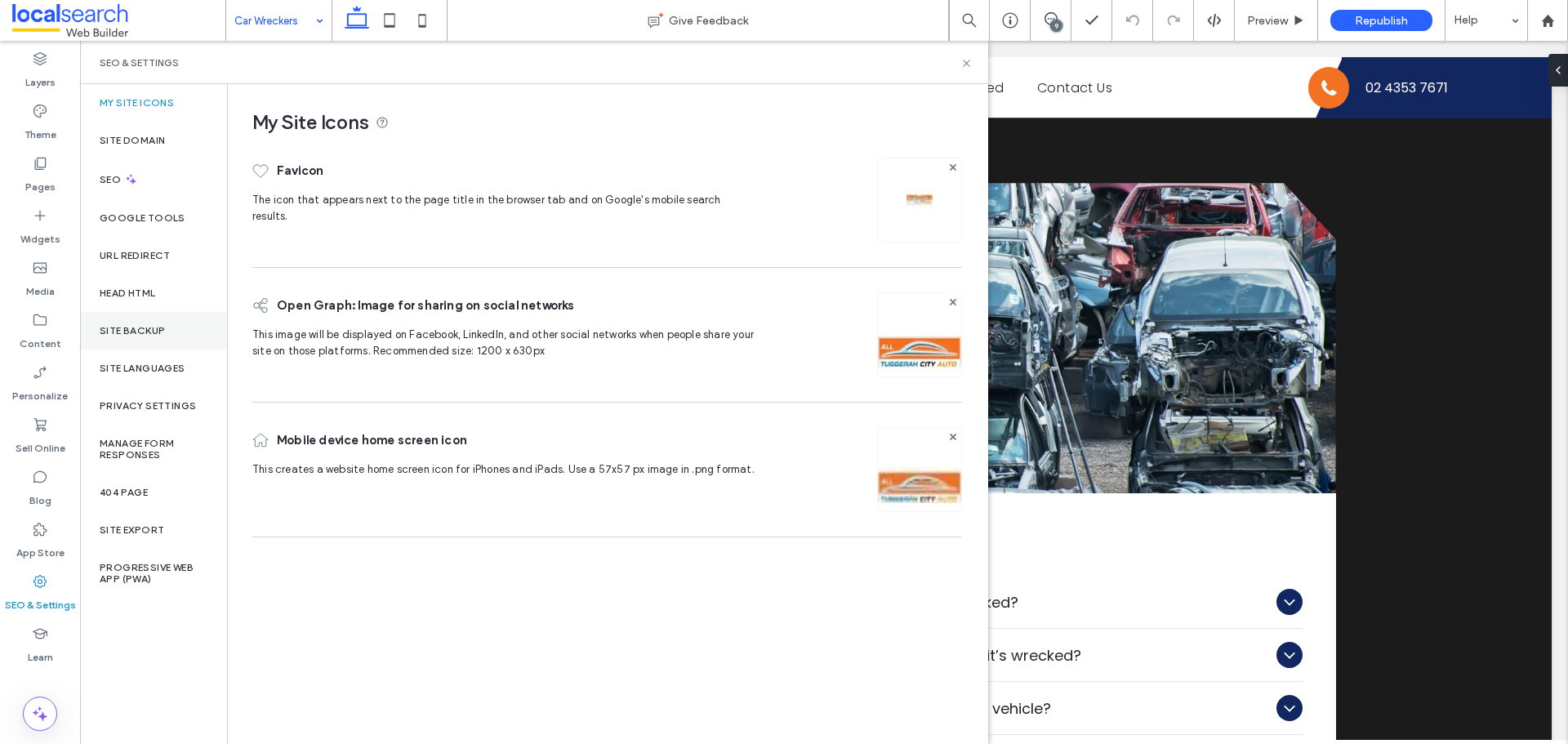
click at [160, 338] on div "Site Backup" at bounding box center [153, 331] width 147 height 38
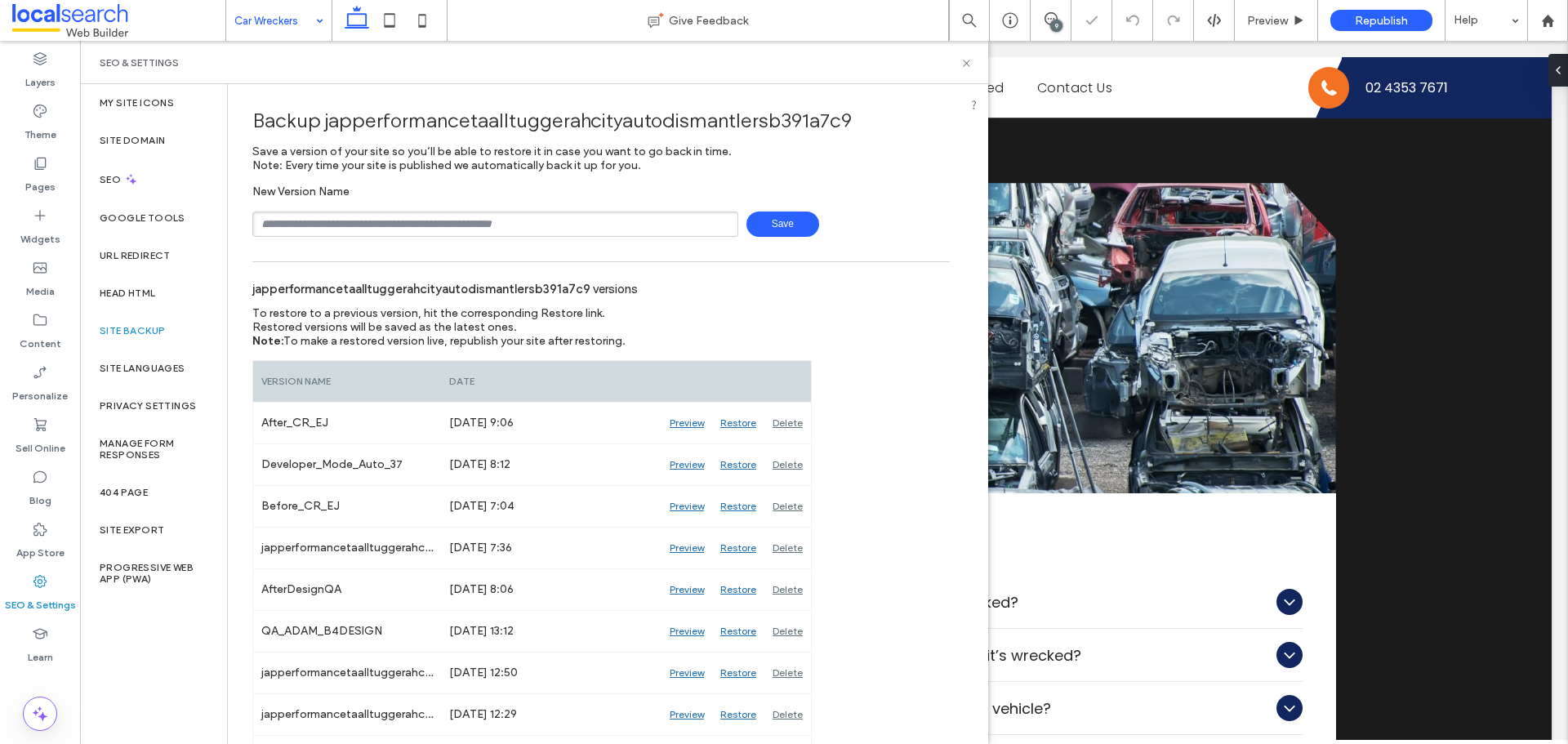
click at [442, 228] on input "text" at bounding box center [494, 224] width 486 height 26
click at [694, 224] on input "**********" at bounding box center [494, 224] width 486 height 26
type input "**********"
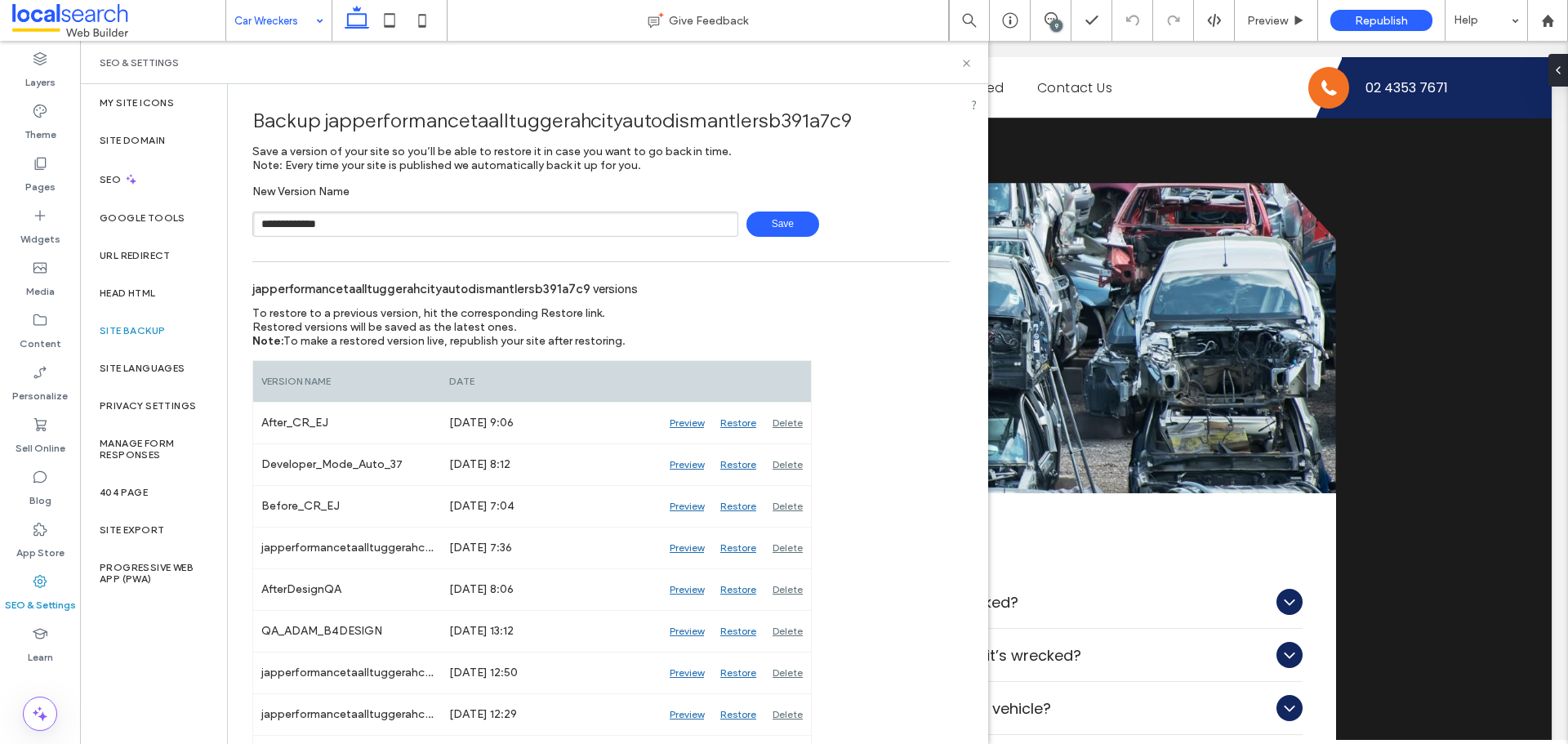
click at [807, 222] on span "Save" at bounding box center [783, 224] width 72 height 26
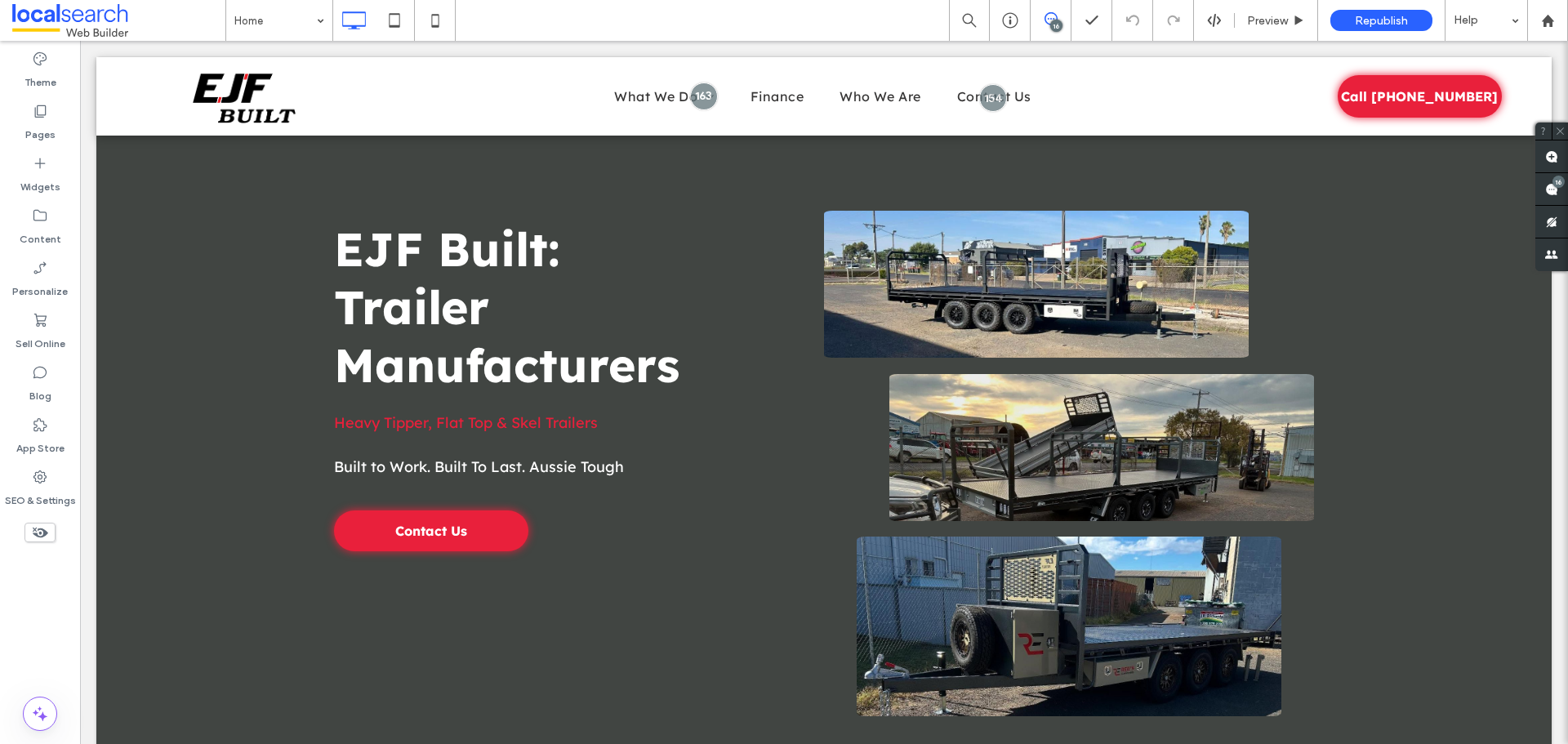
click at [1052, 26] on div "16" at bounding box center [1057, 26] width 12 height 12
click at [1052, 26] on div "16" at bounding box center [1057, 26] width 12 height 12
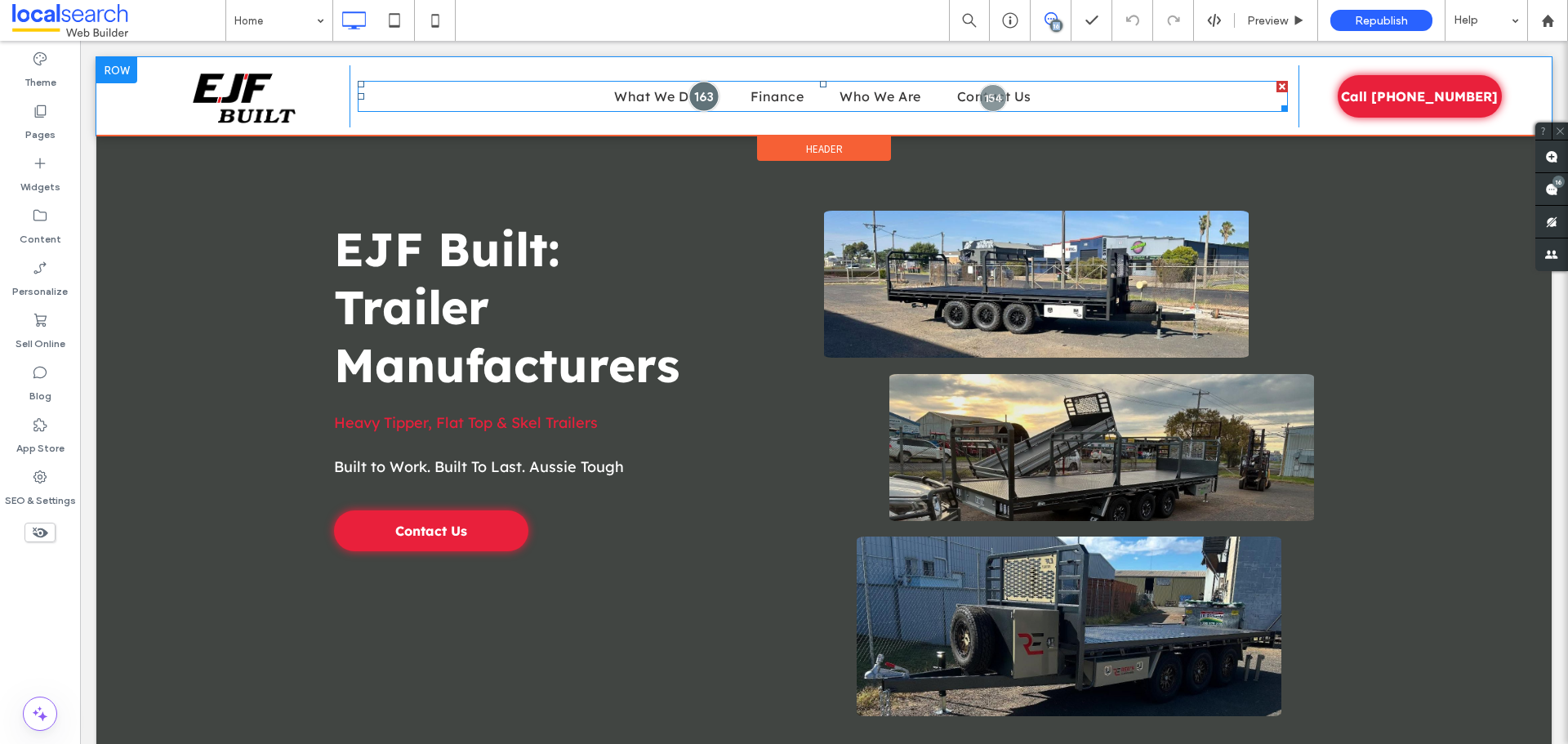
click at [699, 95] on div at bounding box center [703, 96] width 30 height 30
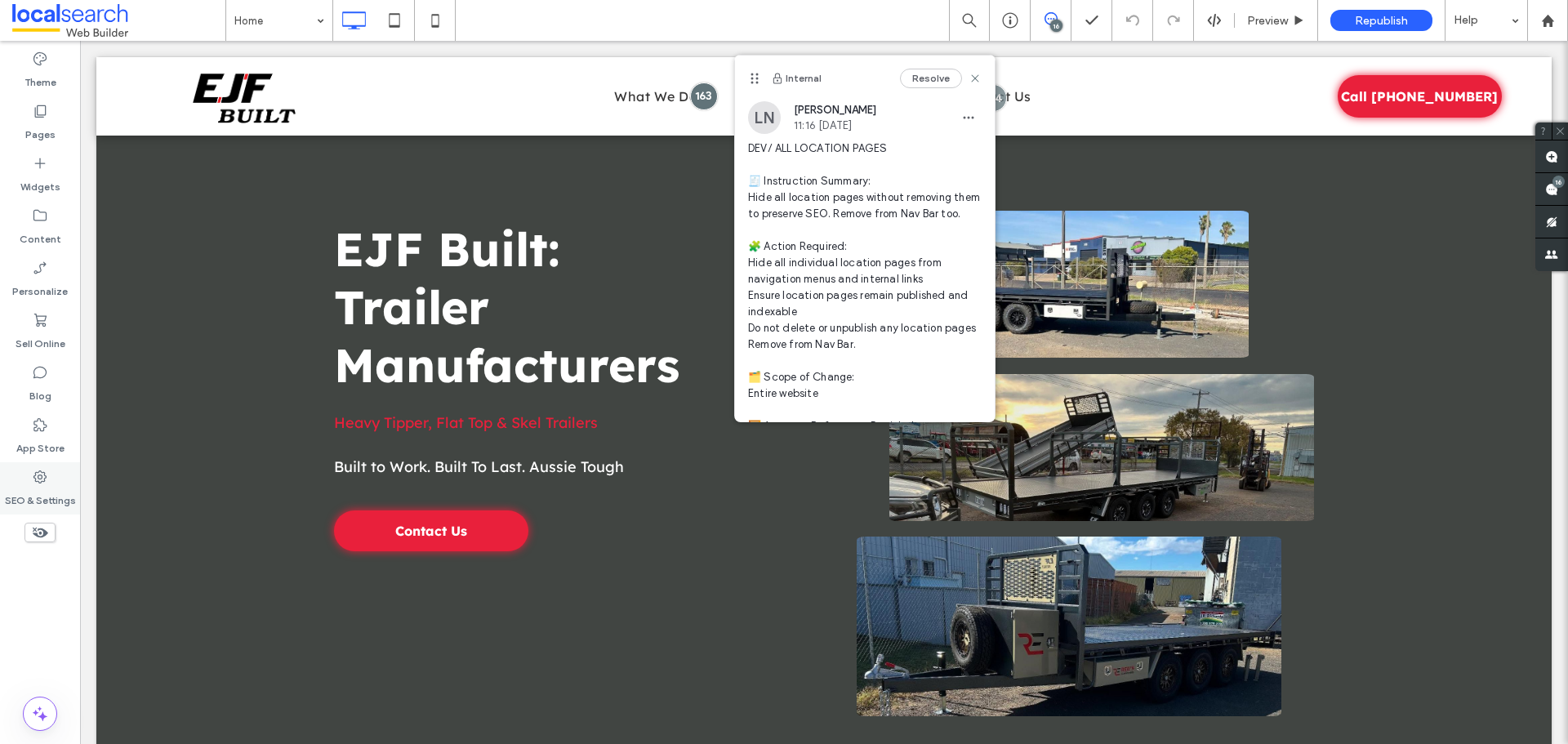
click at [24, 491] on label "SEO & Settings" at bounding box center [41, 496] width 71 height 23
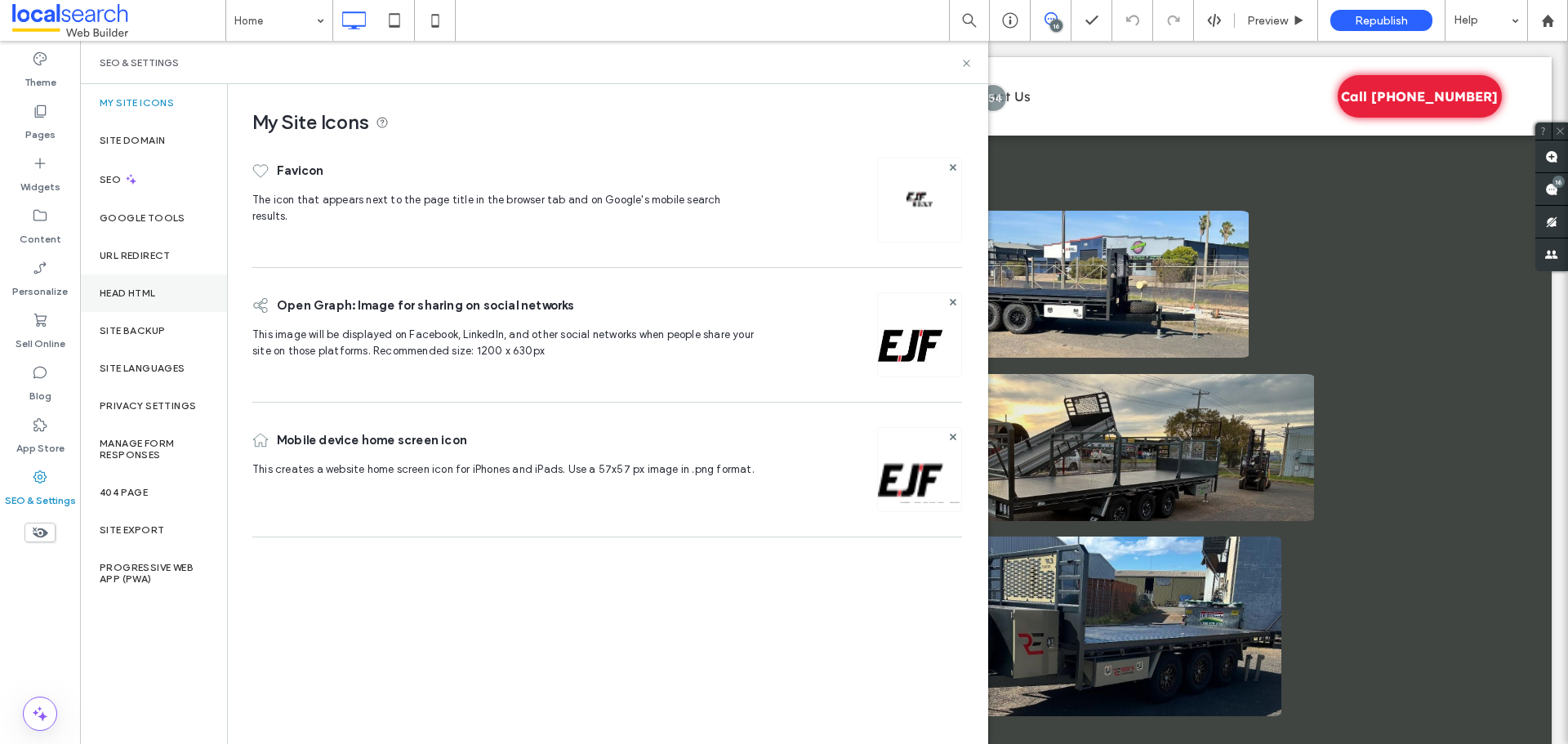
click at [145, 295] on label "Head HTML" at bounding box center [128, 293] width 56 height 11
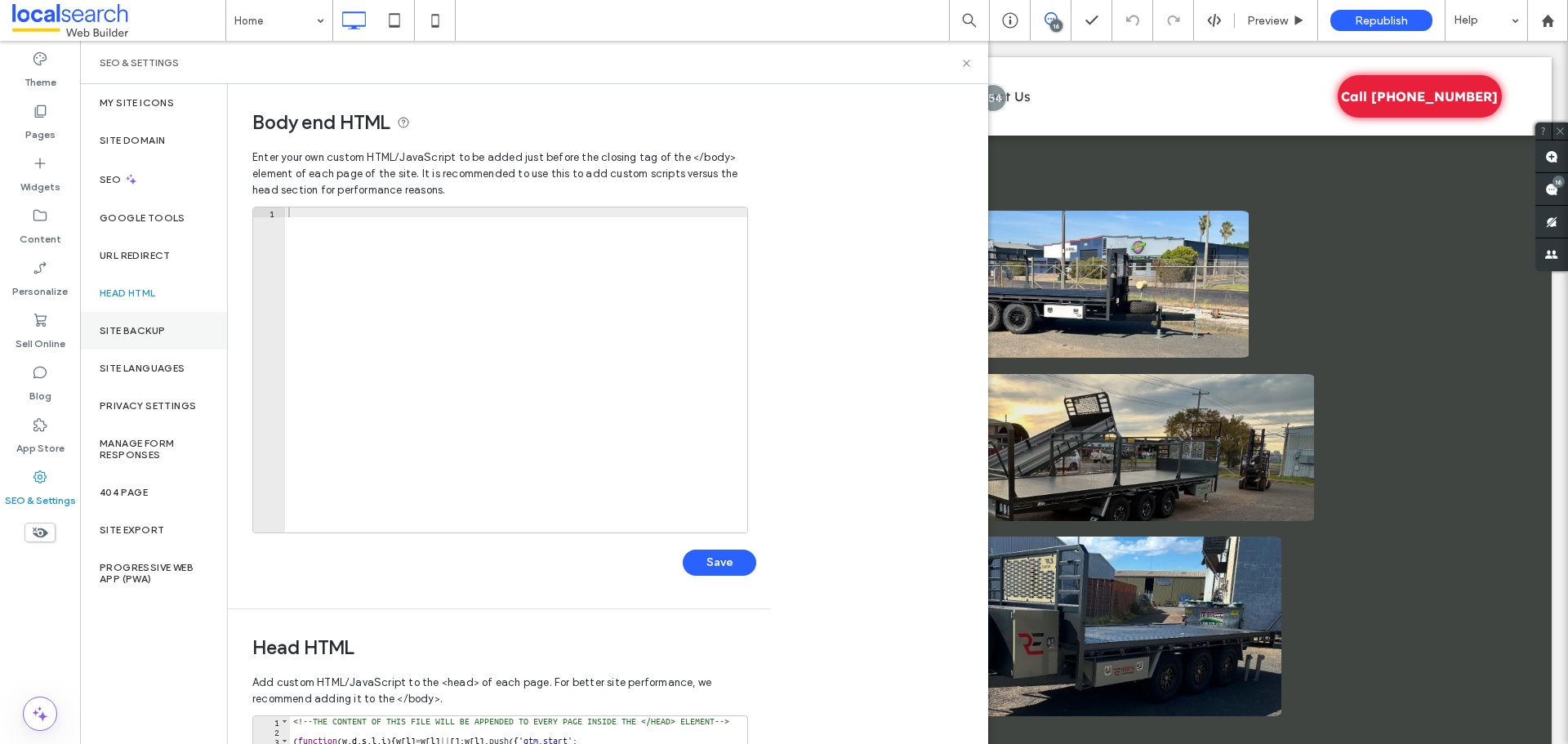
click at [140, 324] on div "Site Backup" at bounding box center [153, 331] width 147 height 38
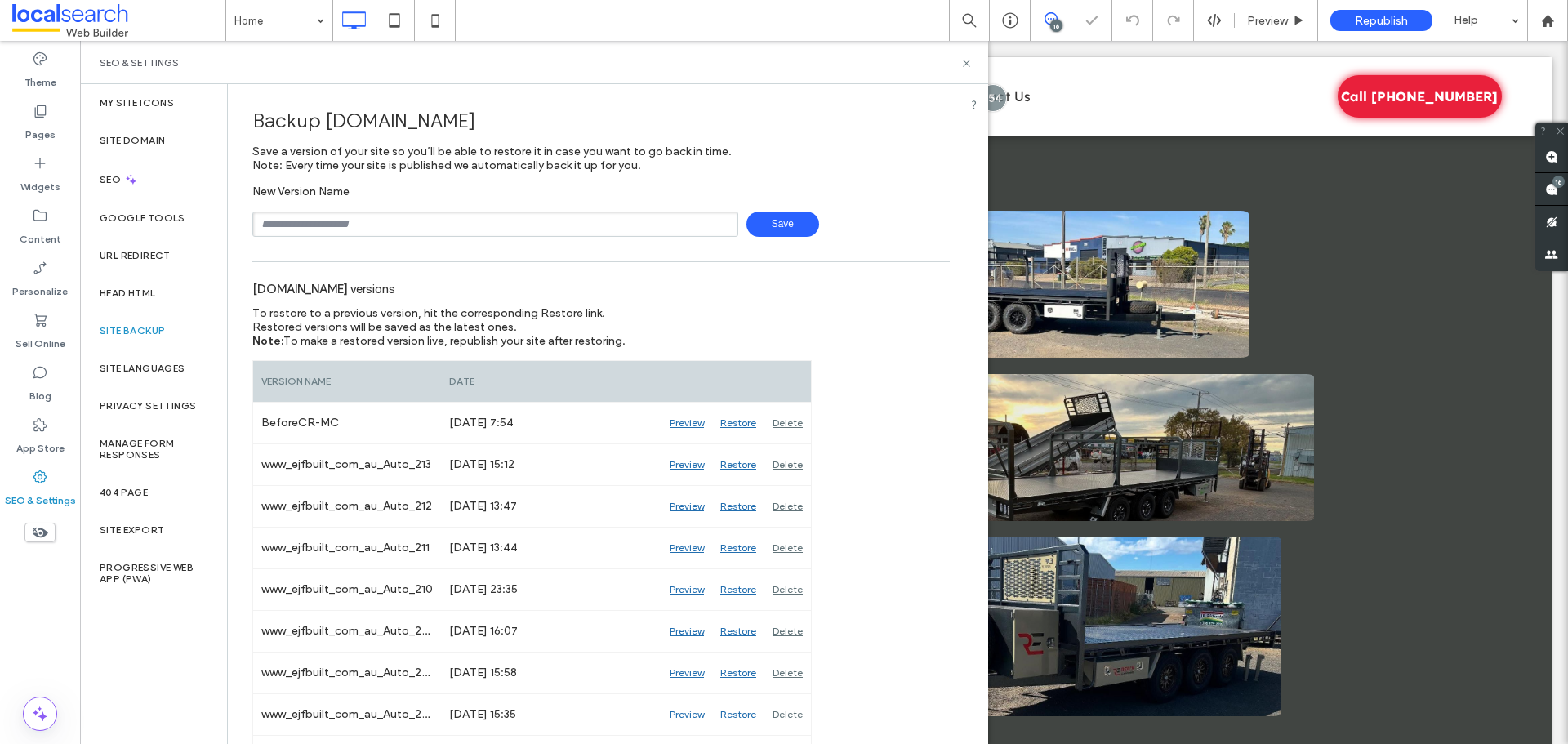
click at [323, 222] on input "text" at bounding box center [494, 224] width 486 height 26
type input "**********"
click at [747, 221] on span "Save" at bounding box center [783, 224] width 72 height 26
click at [682, 458] on div "Preview" at bounding box center [687, 465] width 50 height 41
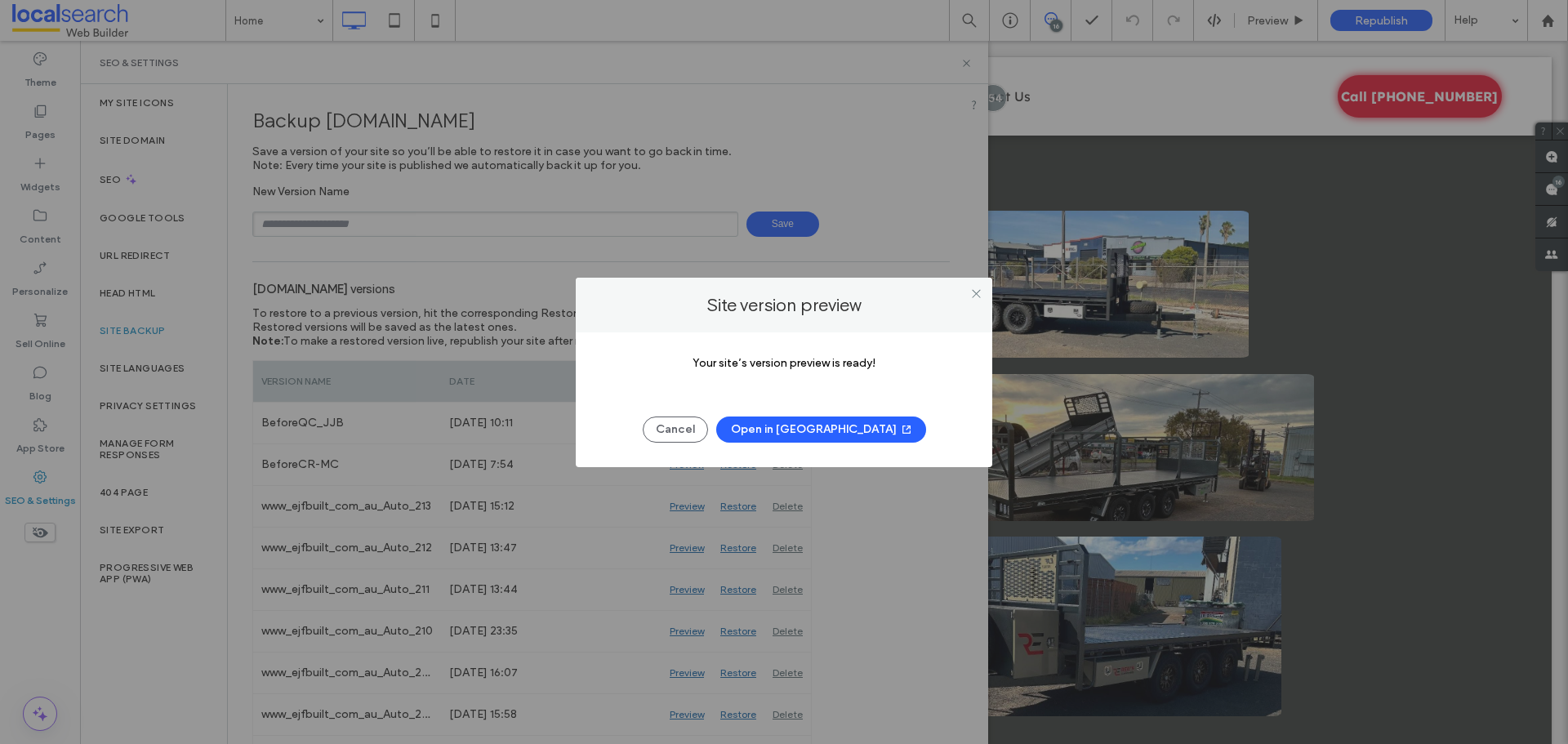
click at [776, 429] on button "Open in [GEOGRAPHIC_DATA]" at bounding box center [821, 430] width 210 height 26
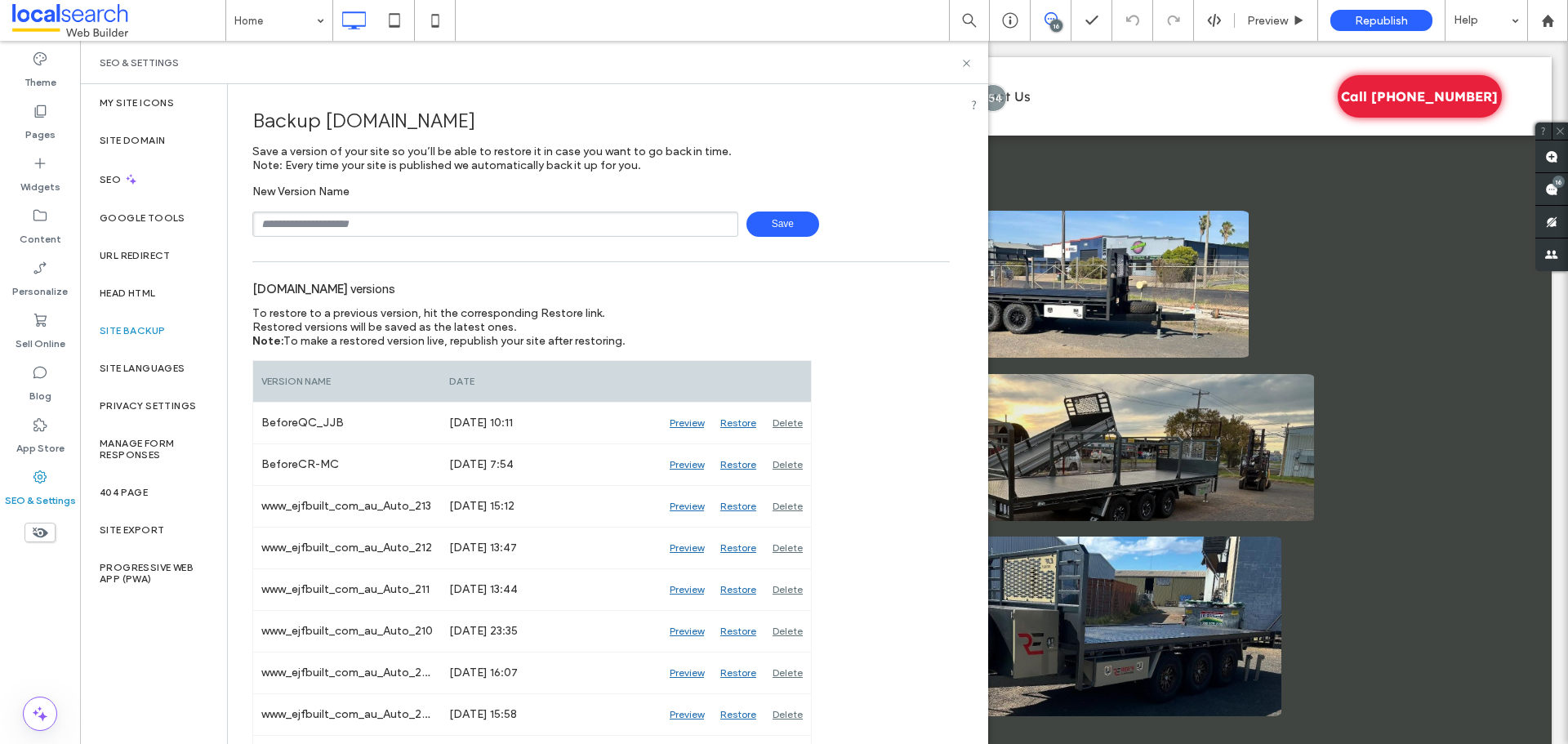
click at [960, 58] on div "SEO & Settings" at bounding box center [534, 63] width 869 height 13
click at [967, 61] on icon at bounding box center [967, 63] width 12 height 12
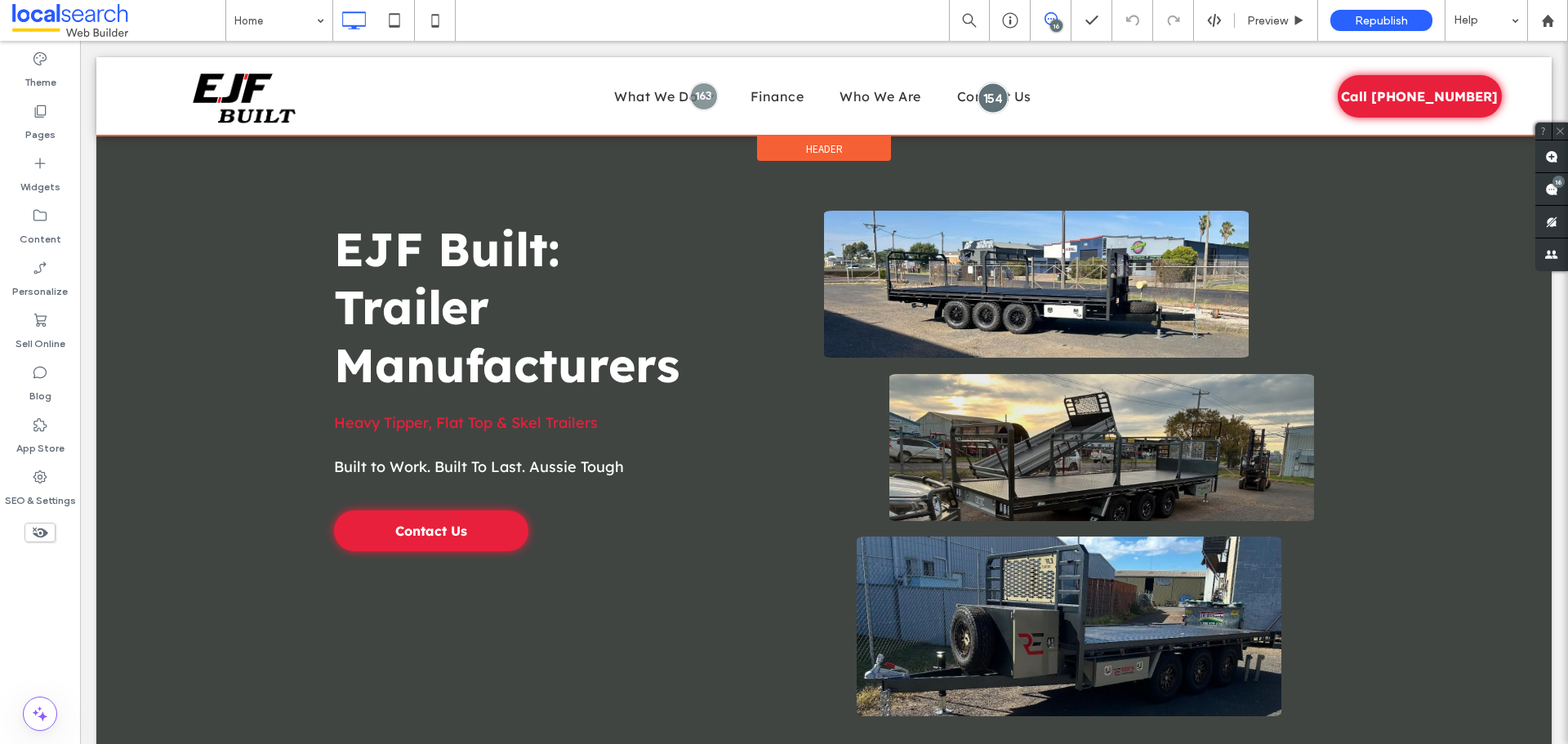
click at [981, 103] on div at bounding box center [993, 98] width 30 height 30
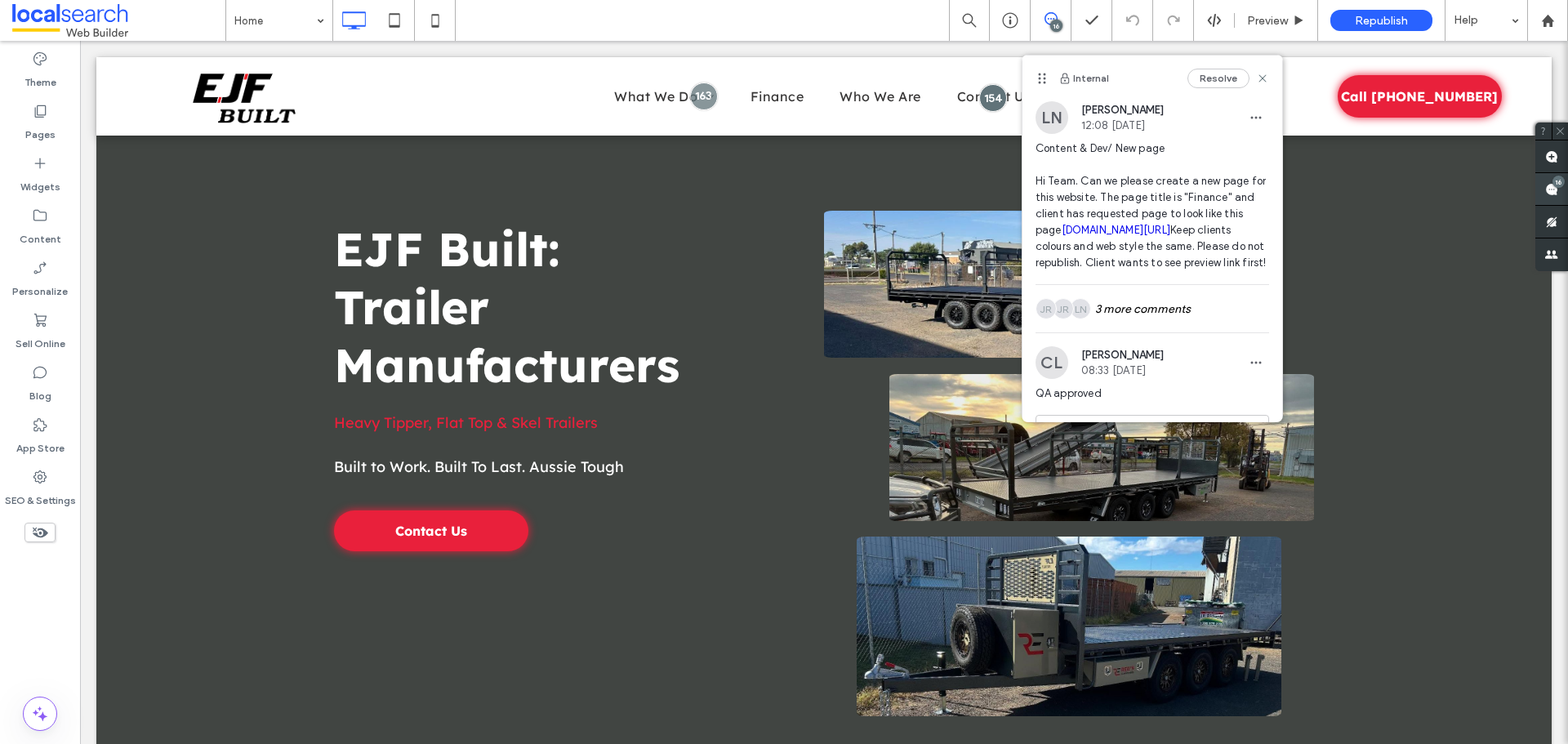
click at [1566, 185] on span at bounding box center [1551, 189] width 33 height 32
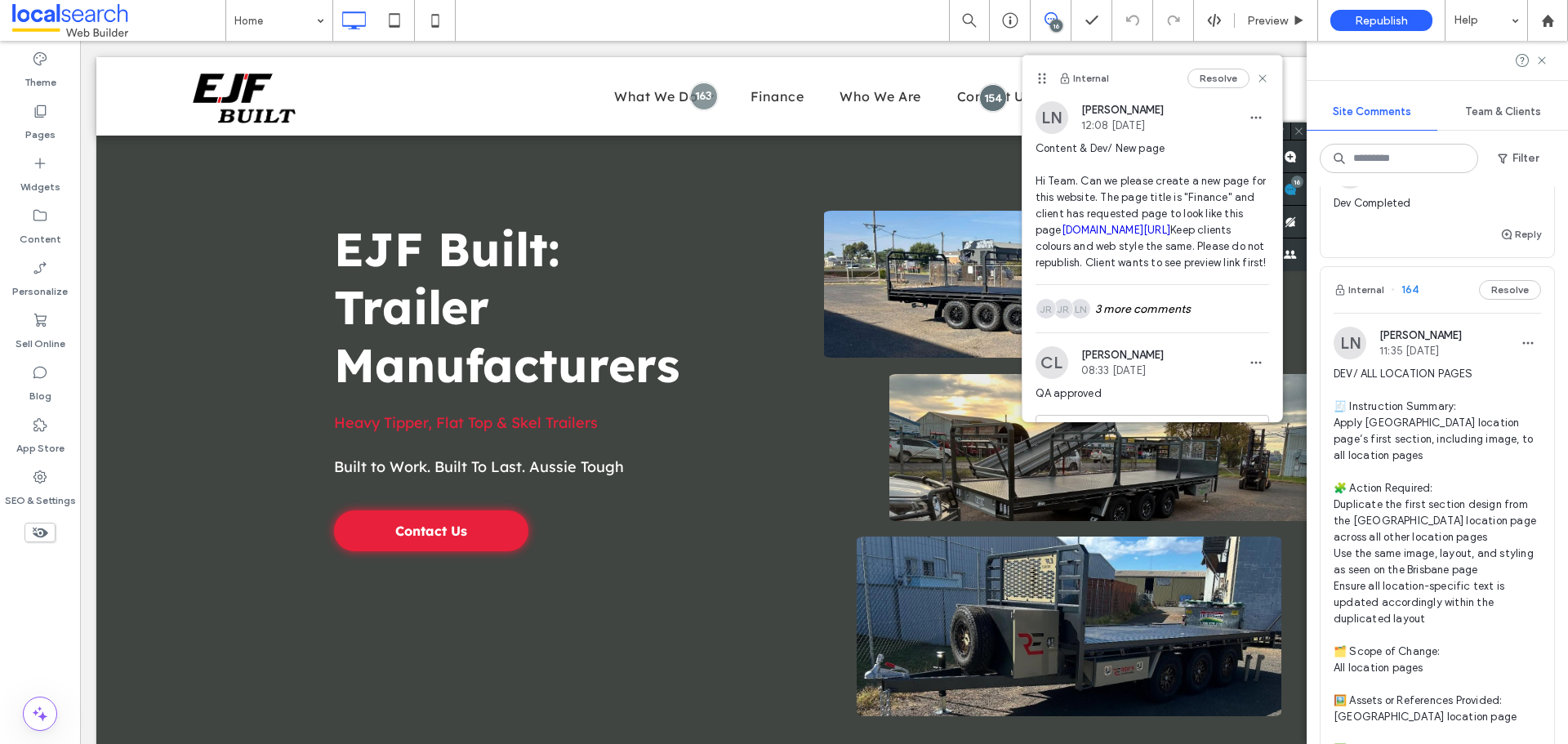
scroll to position [1225, 0]
click at [1469, 413] on span "DEV/ ALL LOCATION PAGES 🧾 Instruction Summary: Apply [GEOGRAPHIC_DATA] location…" at bounding box center [1437, 601] width 207 height 474
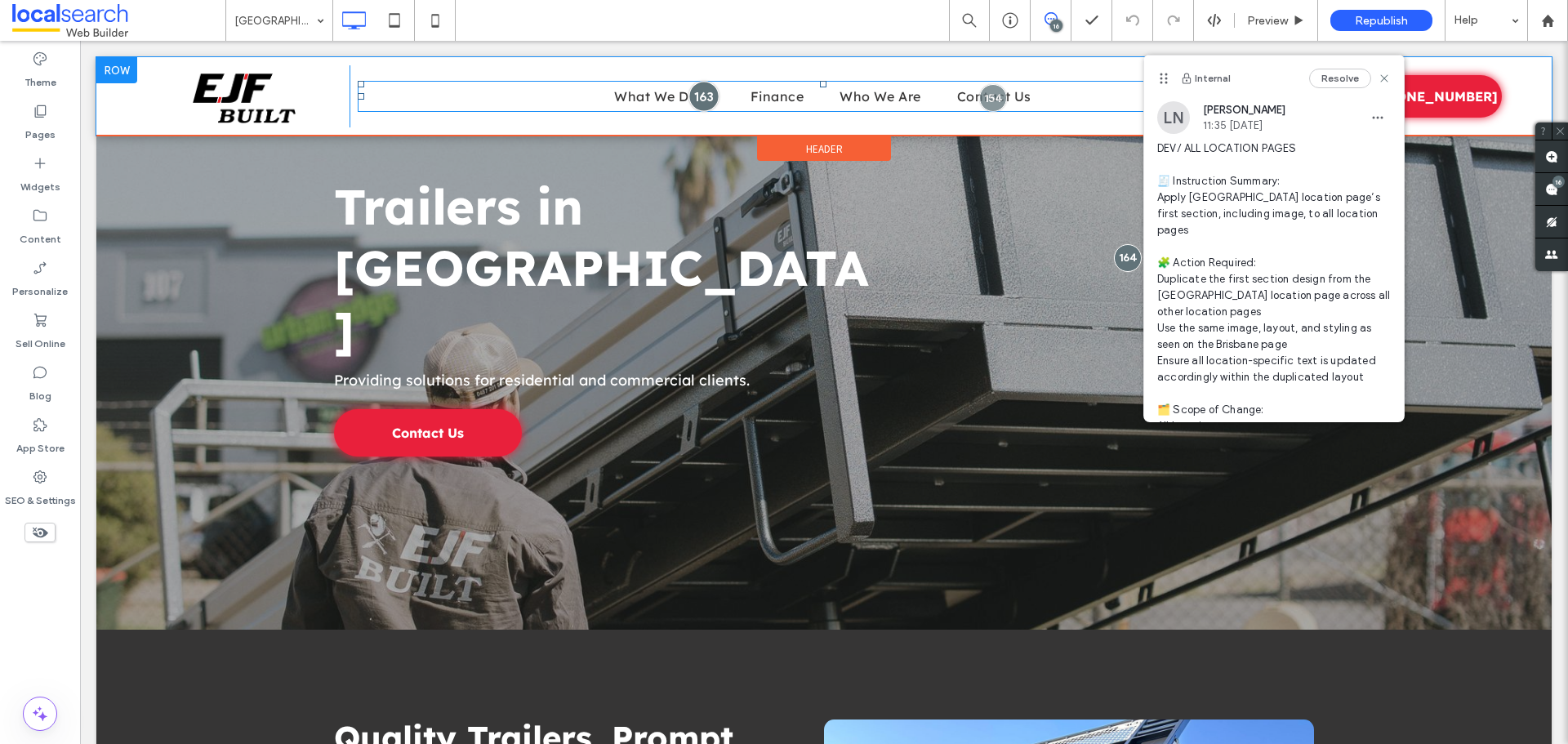
click at [696, 92] on div at bounding box center [703, 96] width 30 height 30
click at [692, 87] on div at bounding box center [703, 96] width 30 height 30
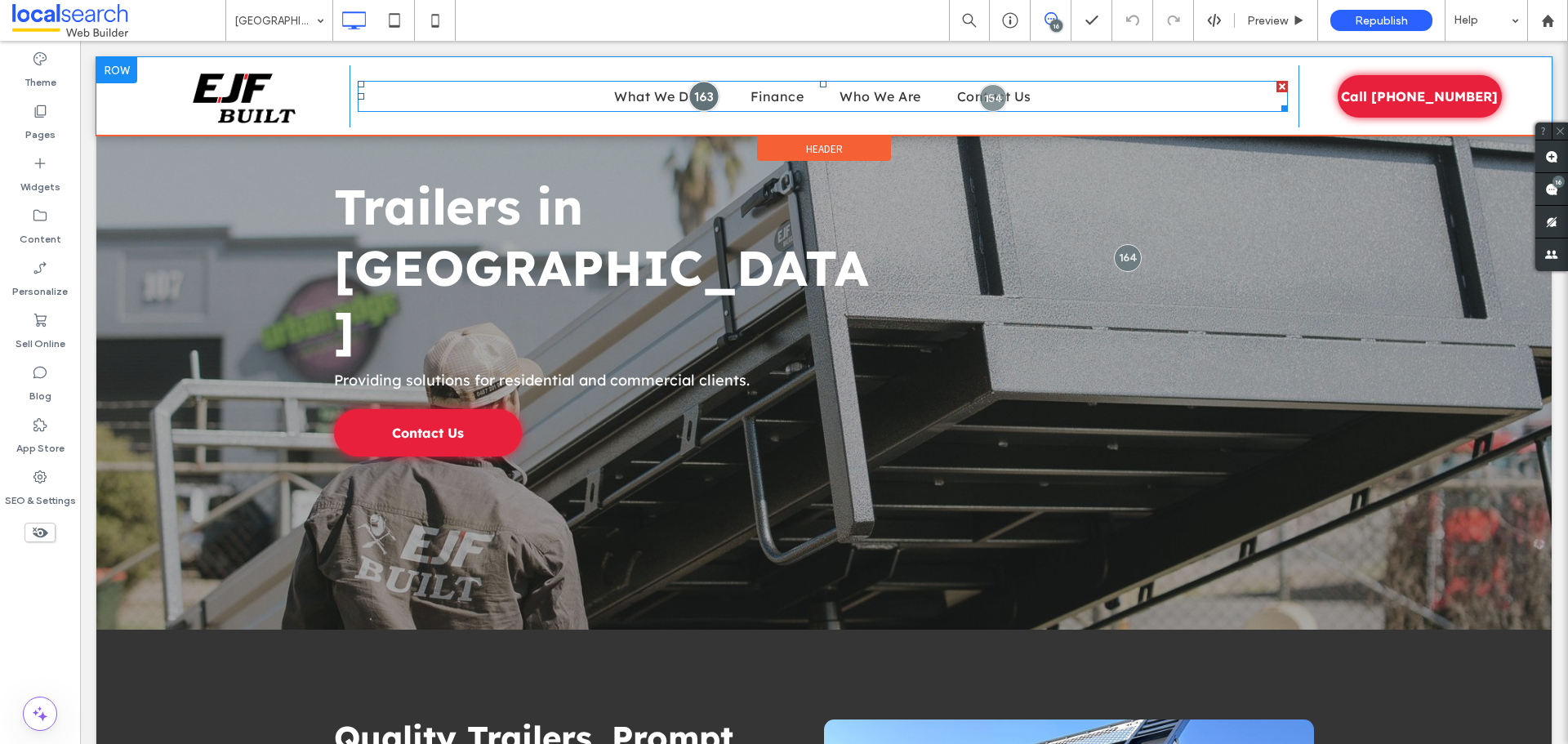
click at [692, 87] on div at bounding box center [703, 96] width 30 height 30
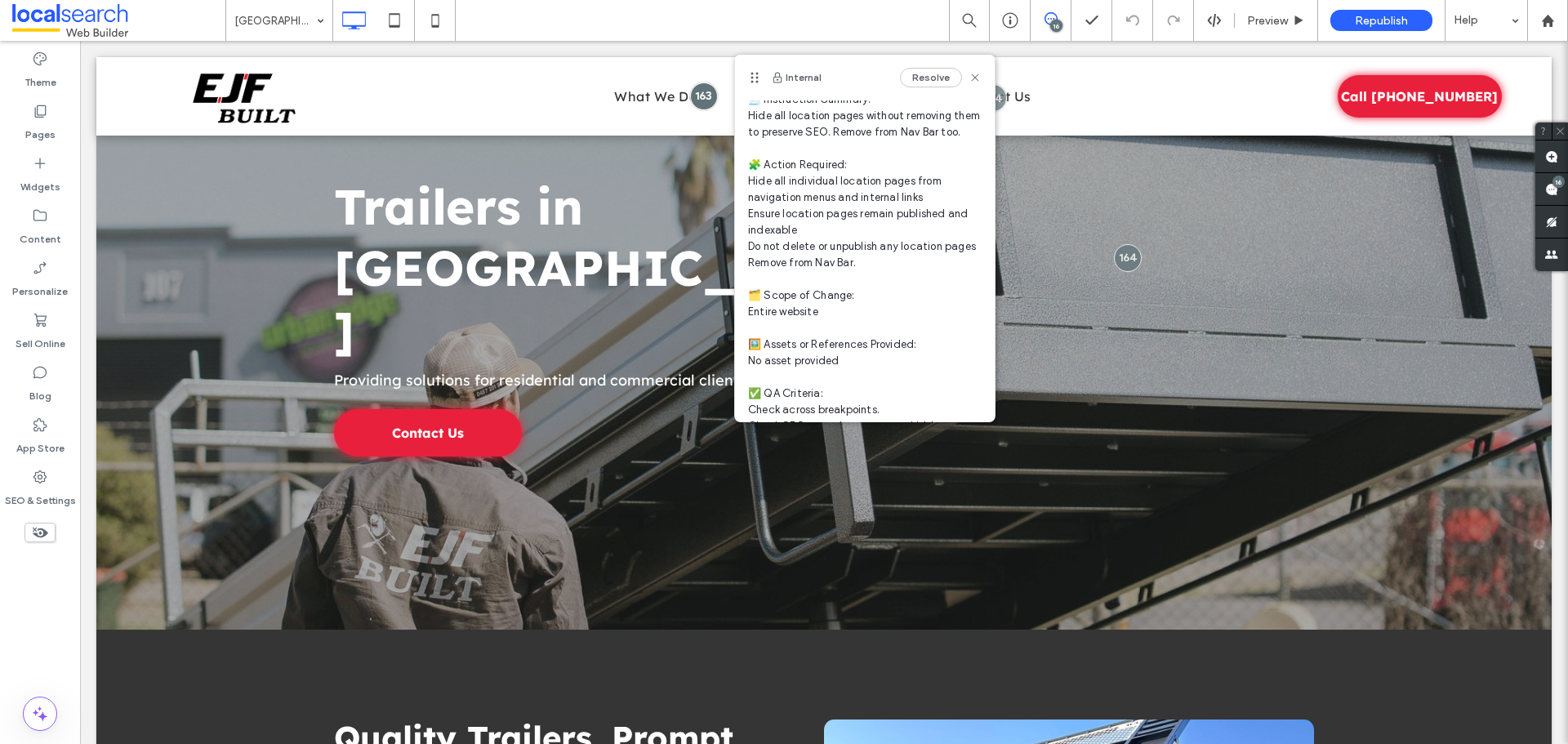
scroll to position [163, 0]
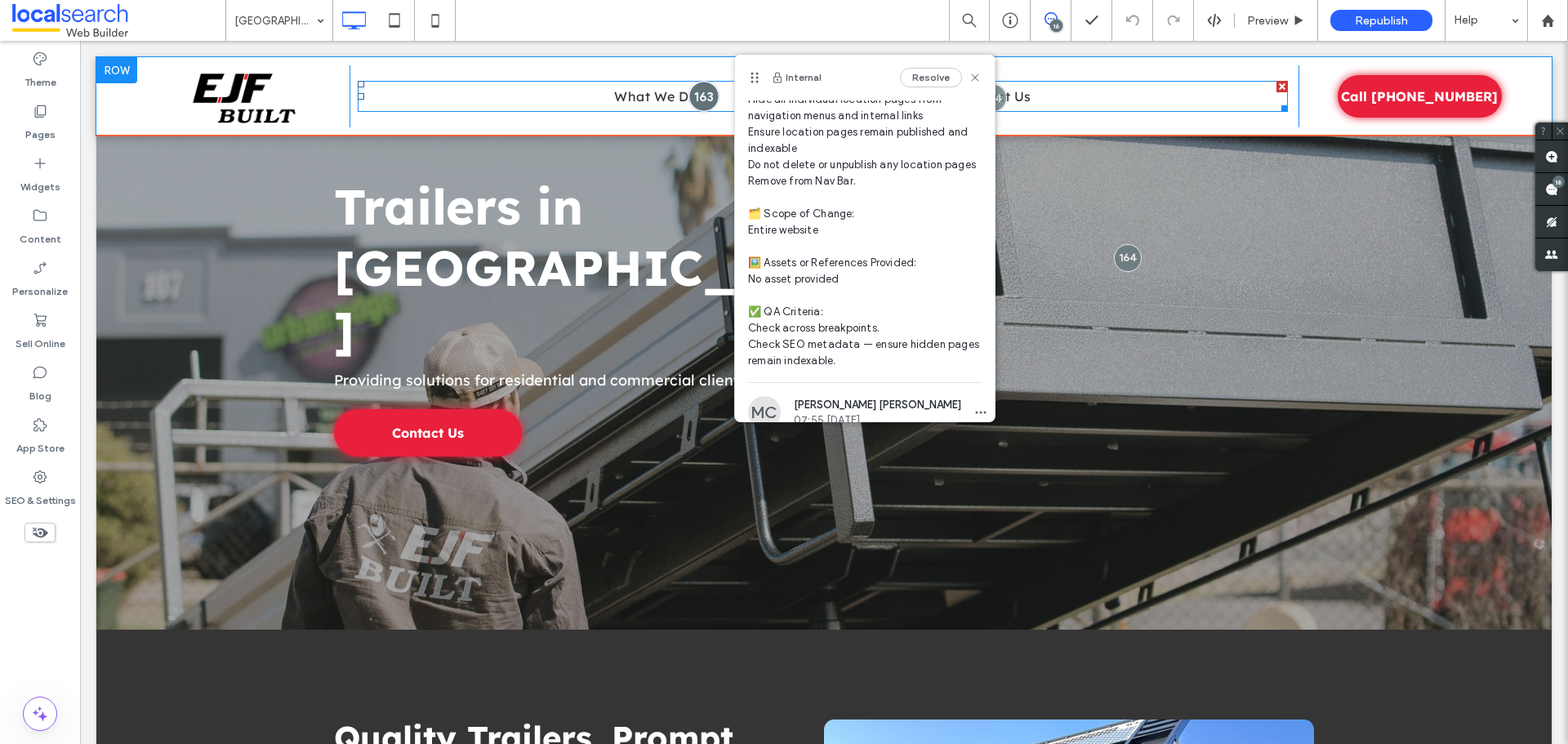
click at [698, 104] on div at bounding box center [703, 96] width 30 height 30
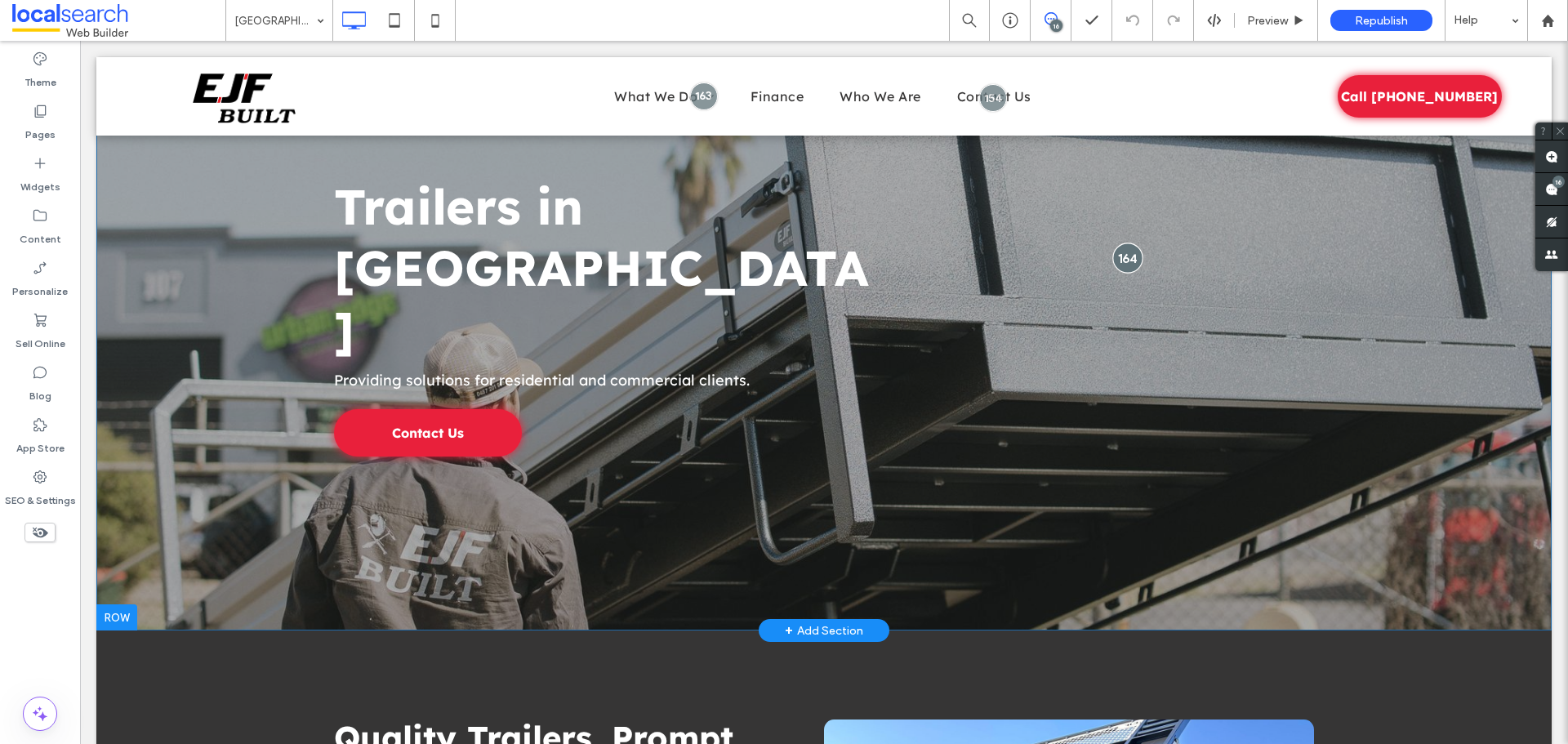
click at [1122, 242] on div at bounding box center [1127, 257] width 30 height 30
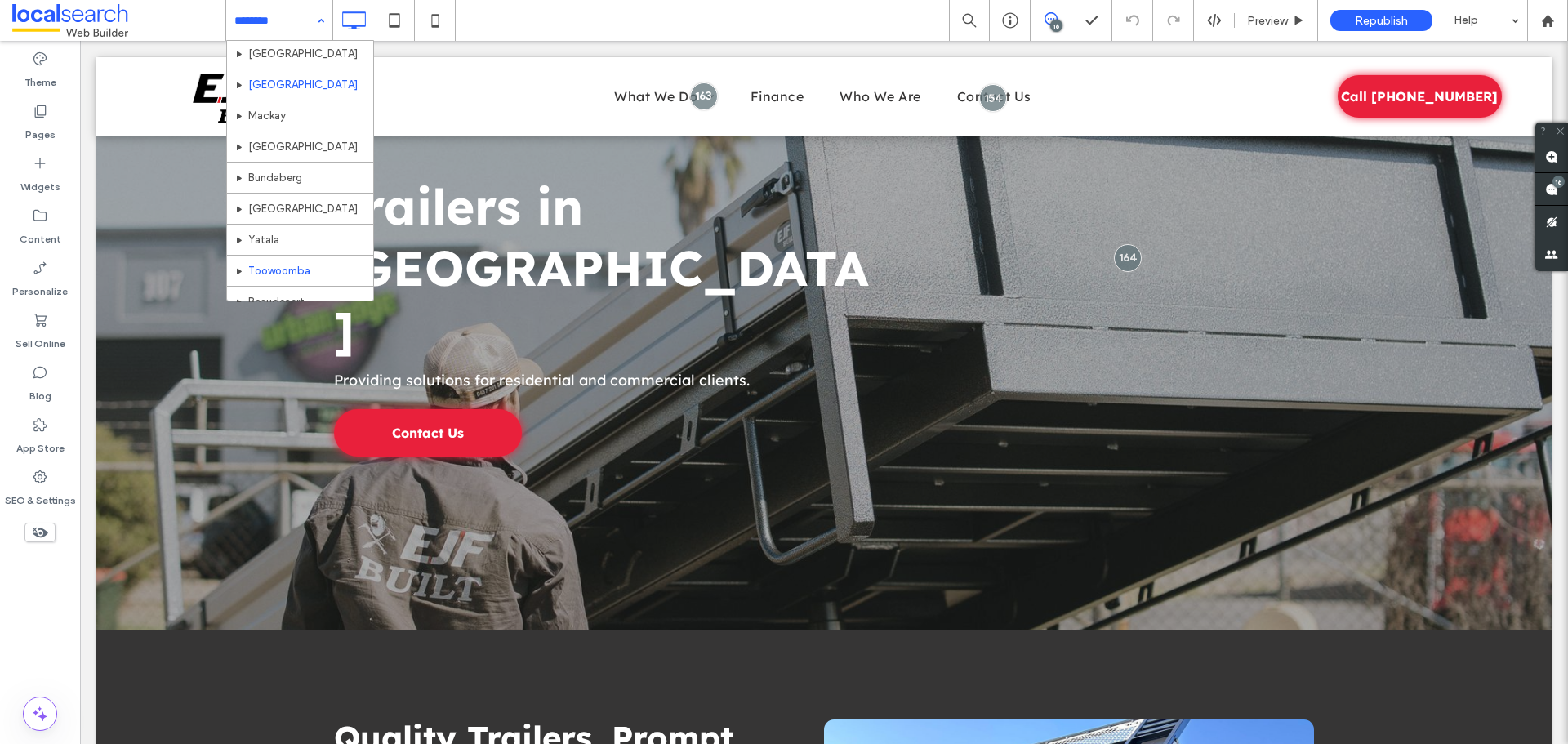
scroll to position [245, 0]
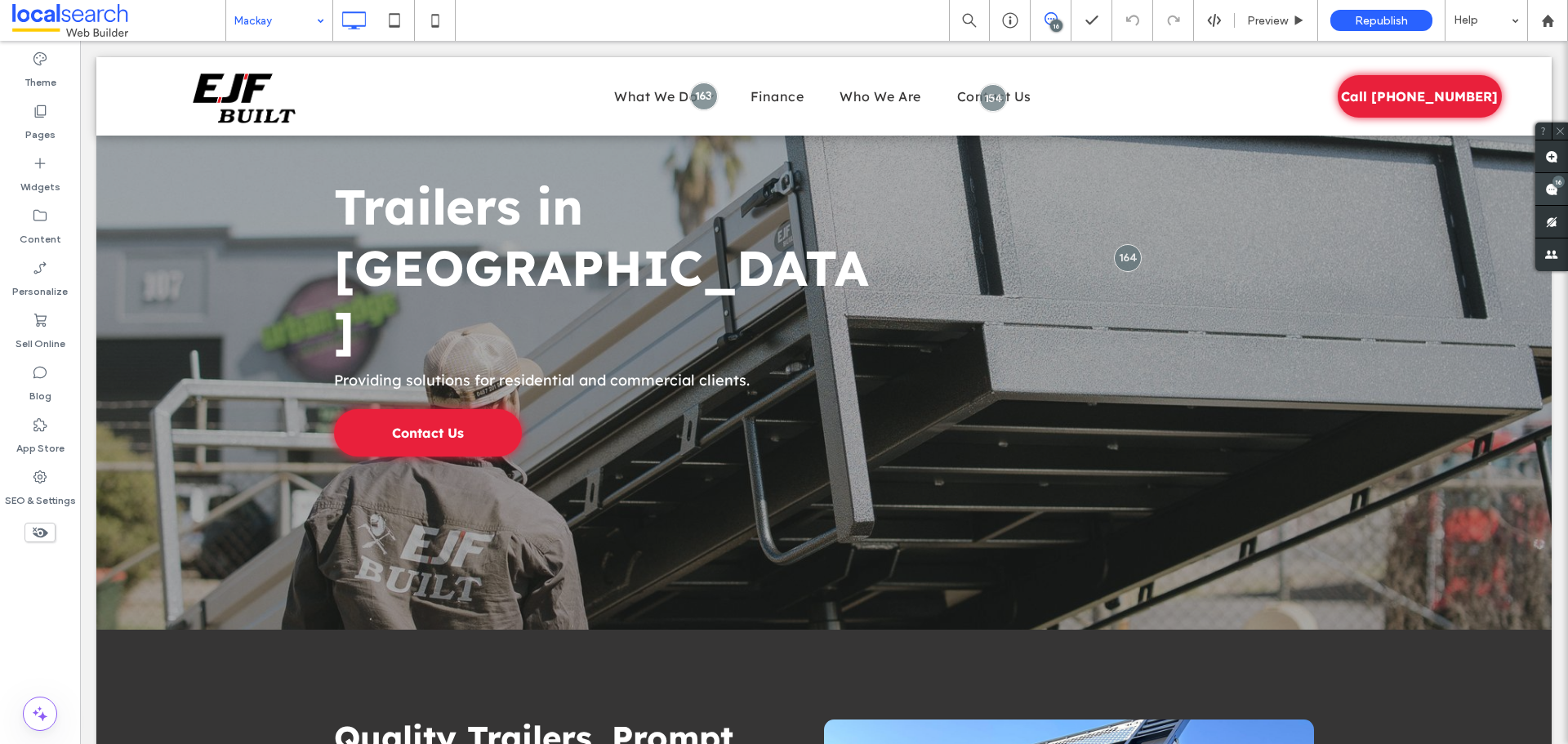
click at [1551, 193] on use at bounding box center [1551, 190] width 13 height 13
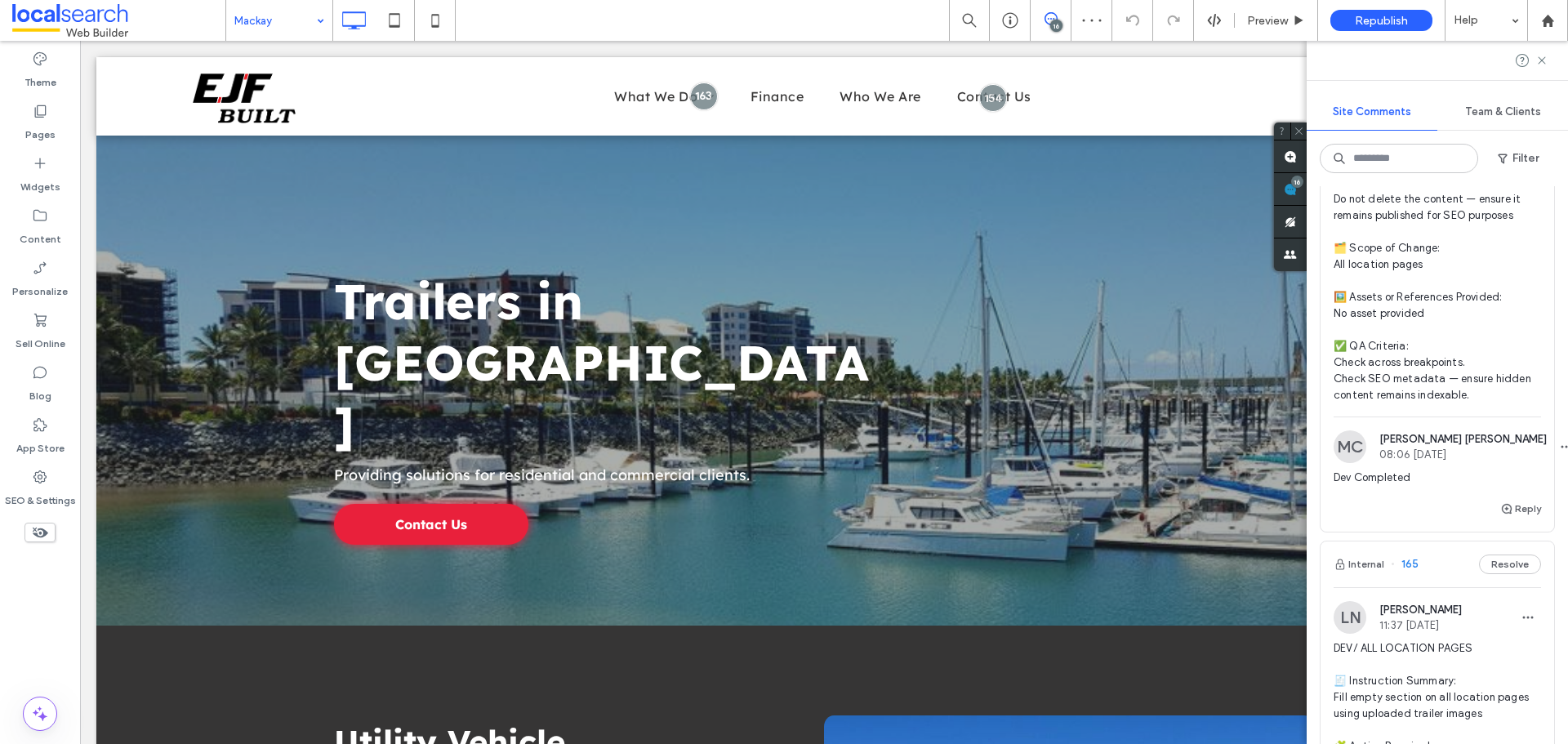
scroll to position [572, 0]
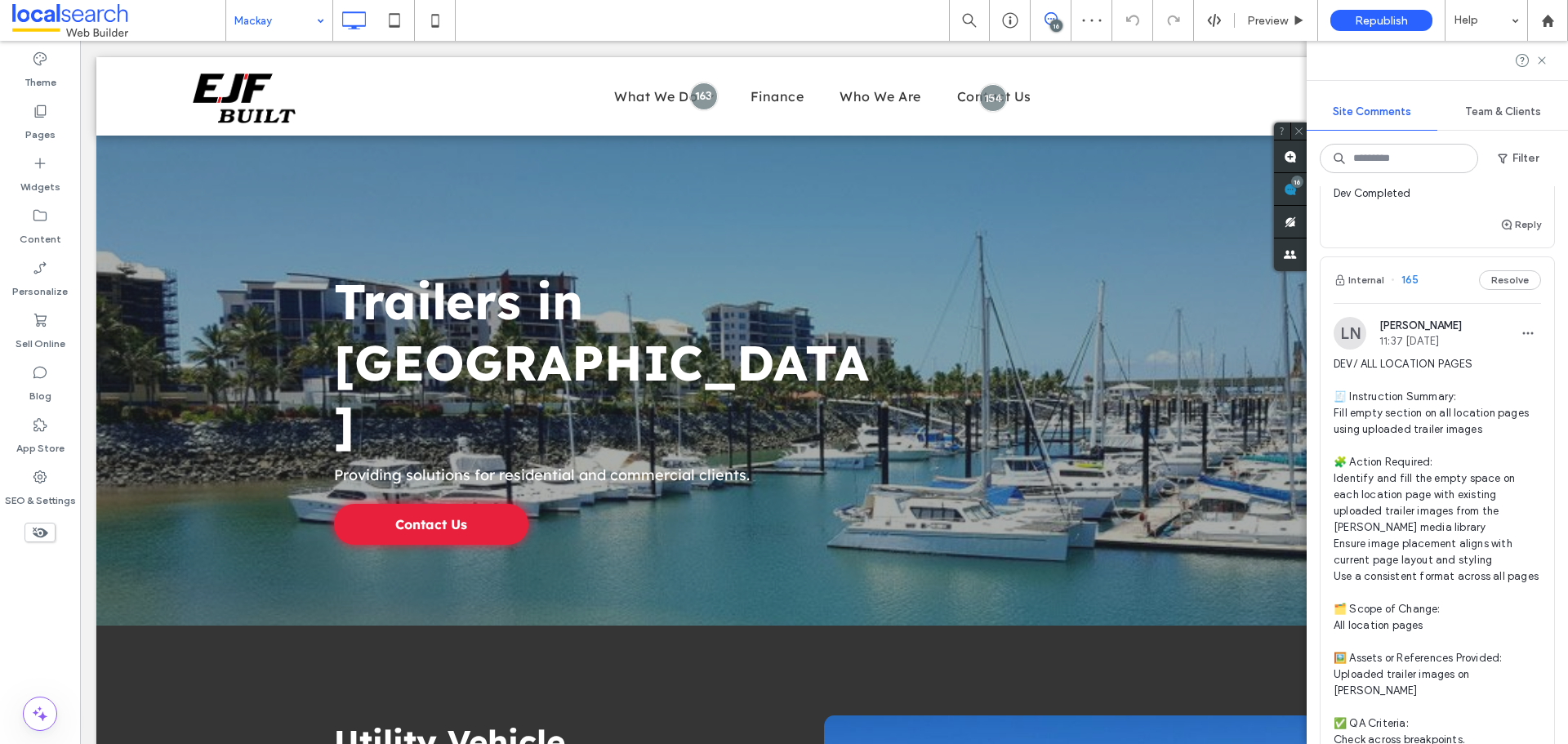
click at [1403, 407] on span "DEV/ ALL LOCATION PAGES 🧾 Instruction Summary: Fill empty section on all locati…" at bounding box center [1437, 569] width 207 height 425
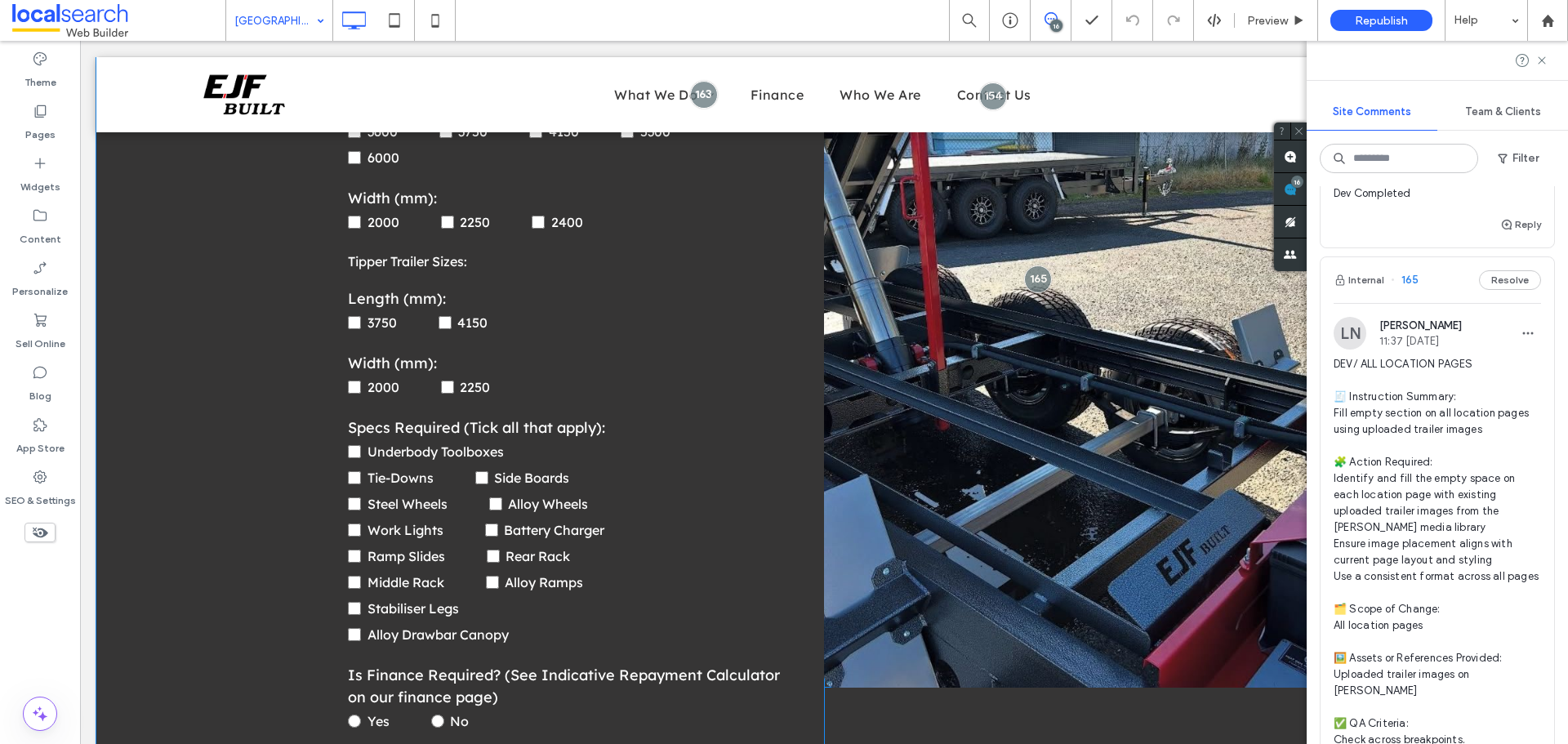
scroll to position [3626, 0]
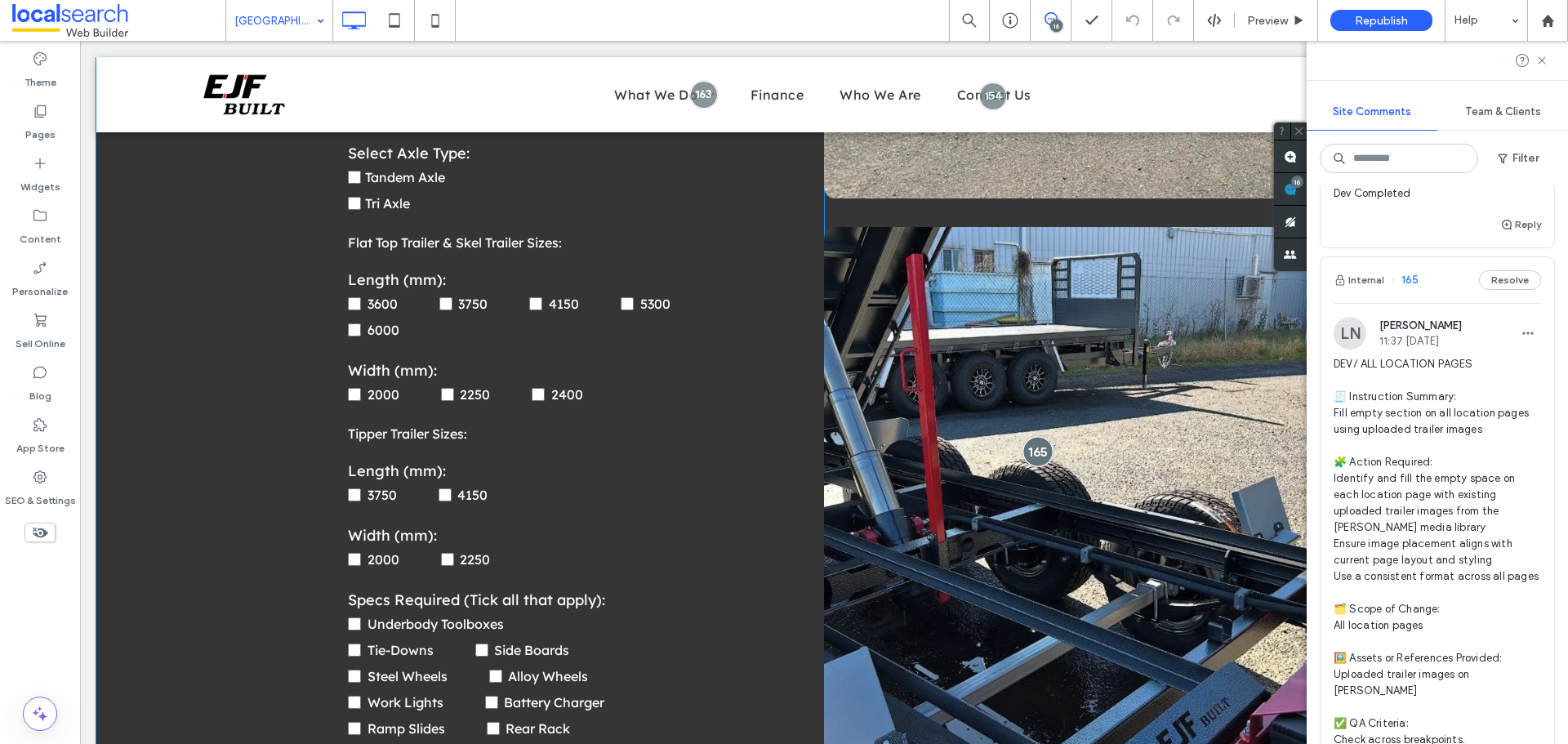
click at [1022, 436] on div at bounding box center [1037, 451] width 30 height 30
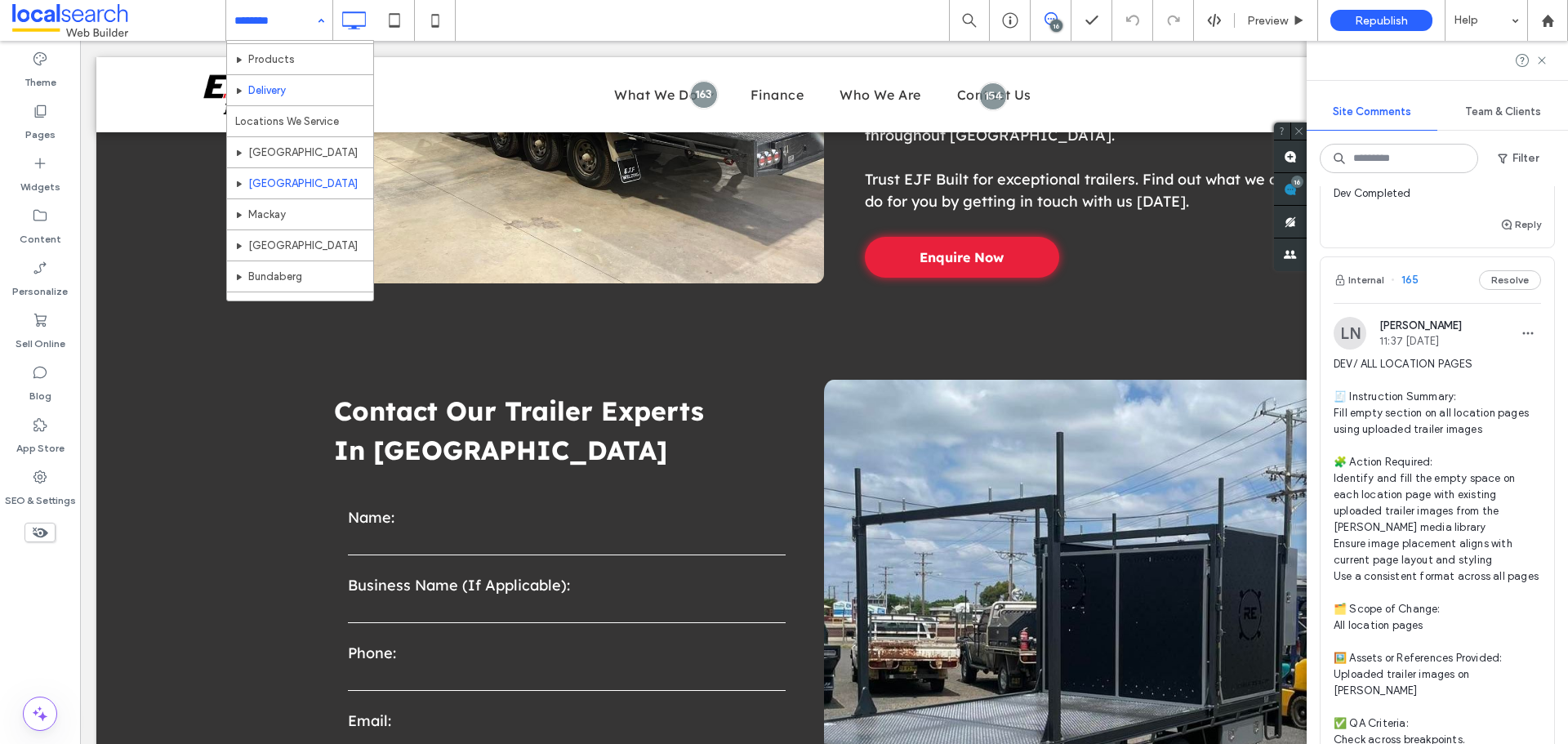
scroll to position [327, 0]
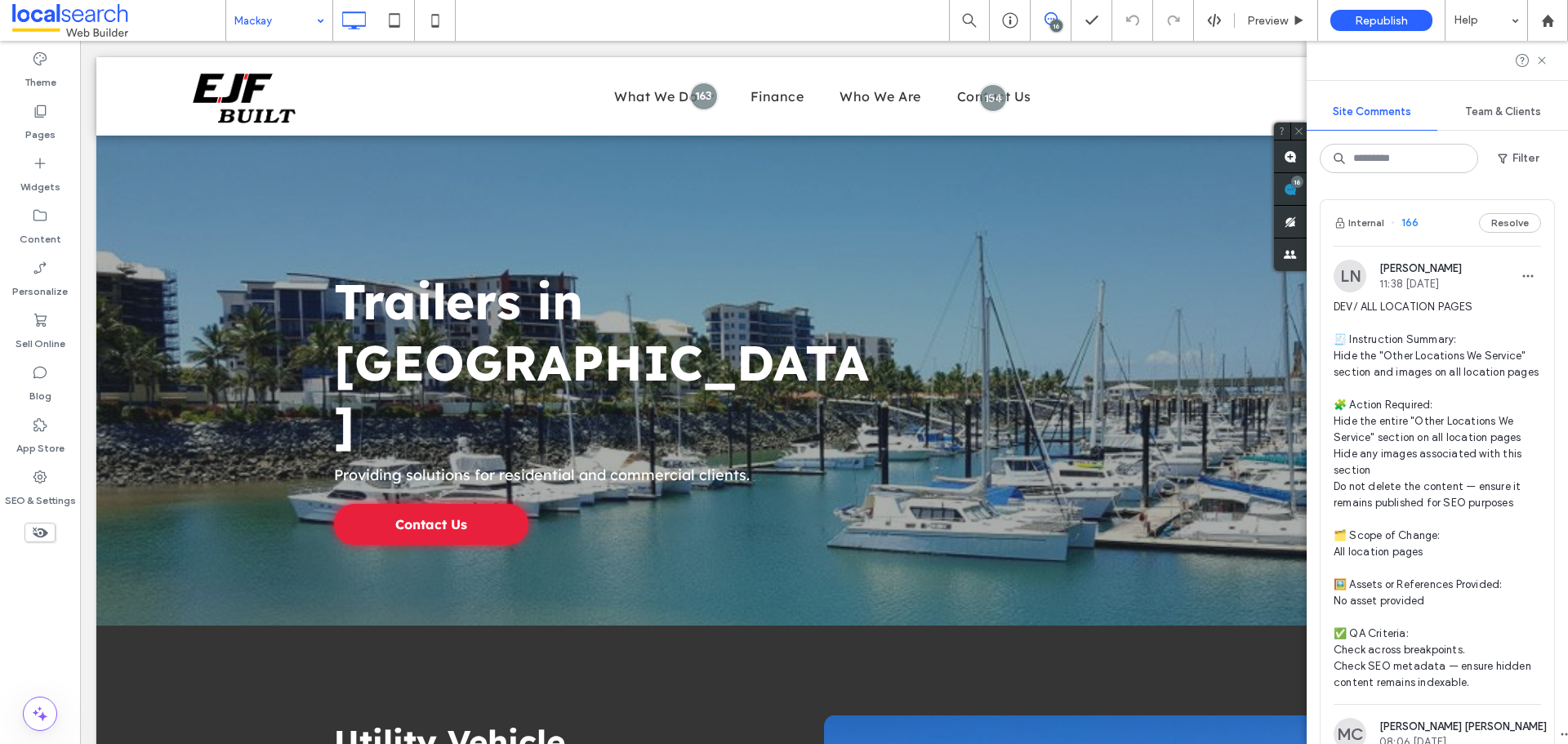
click at [1430, 406] on span "DEV/ ALL LOCATION PAGES 🧾 Instruction Summary: Hide the "Other Locations We Ser…" at bounding box center [1437, 495] width 207 height 392
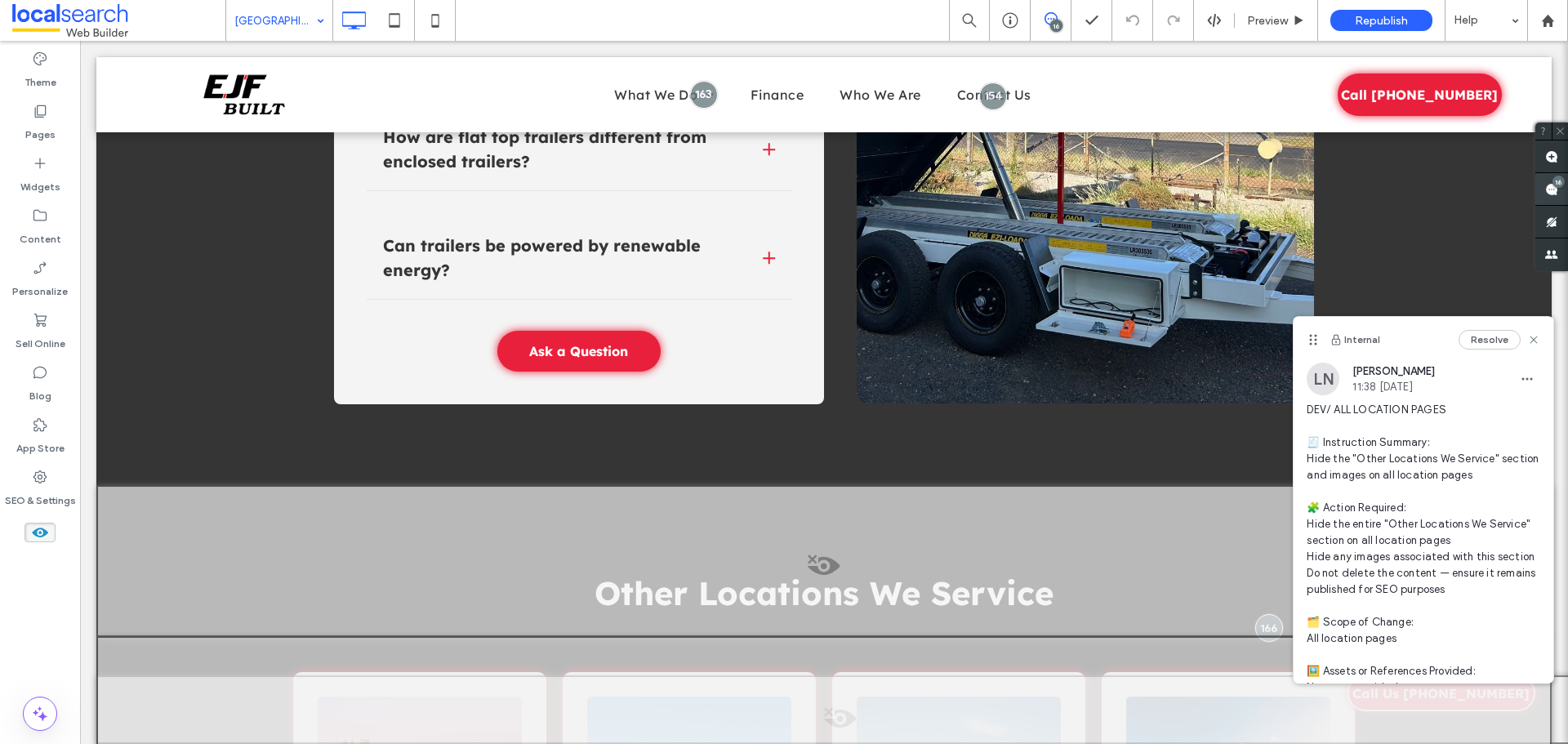
click at [1562, 183] on div "16" at bounding box center [1559, 182] width 12 height 12
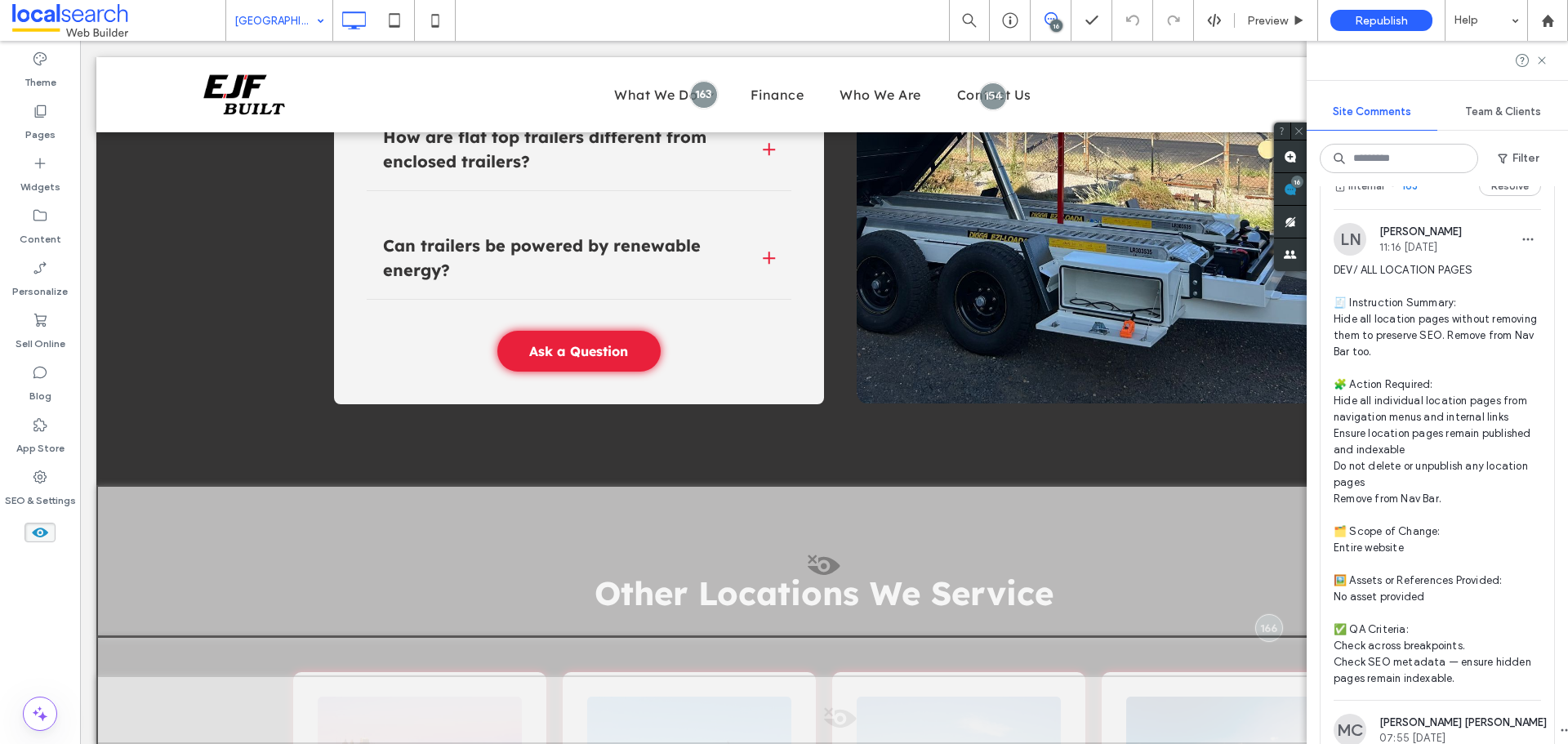
scroll to position [2042, 0]
click at [1436, 405] on span "DEV/ ALL LOCATION PAGES 🧾 Instruction Summary: Hide all location pages without …" at bounding box center [1437, 471] width 207 height 425
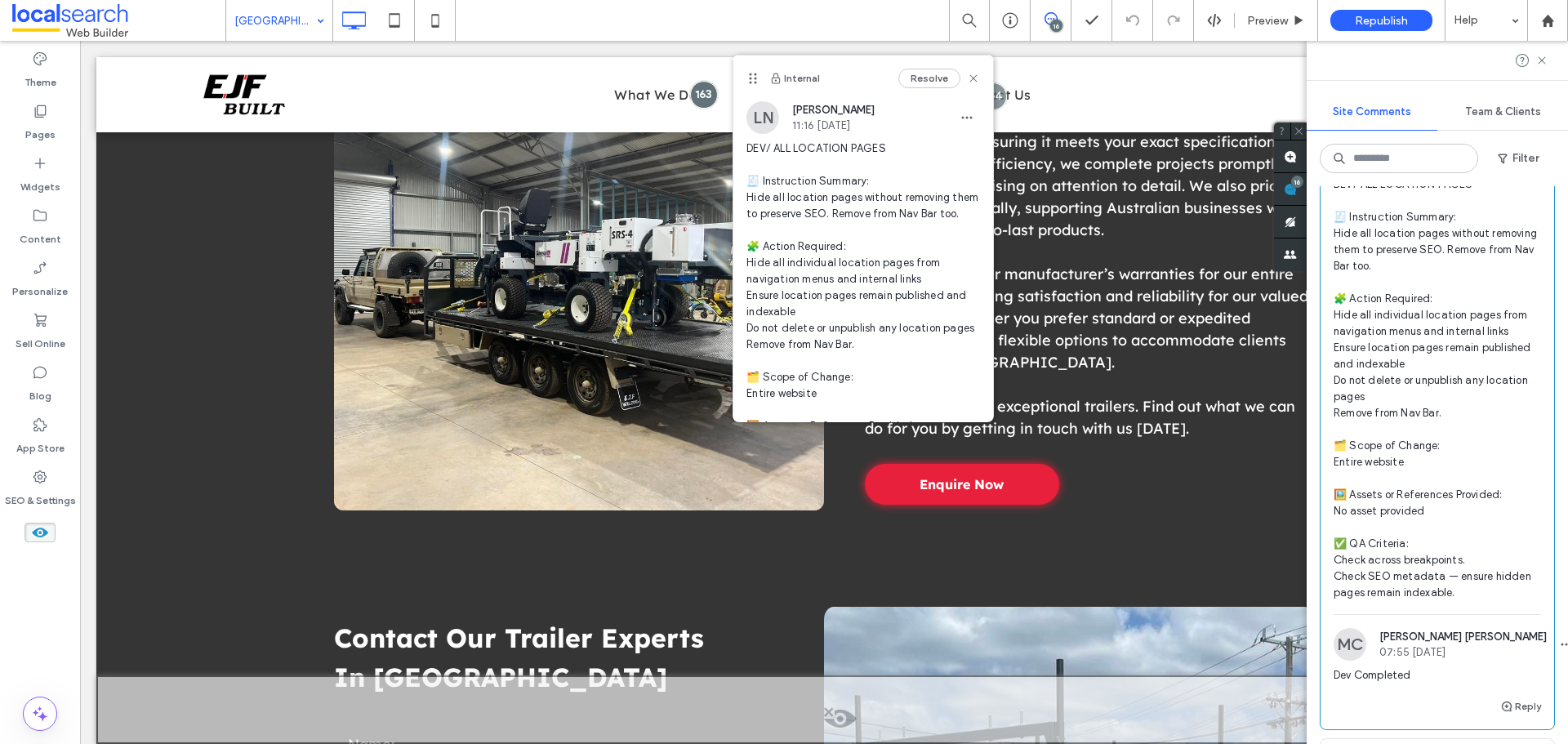
scroll to position [2206, 0]
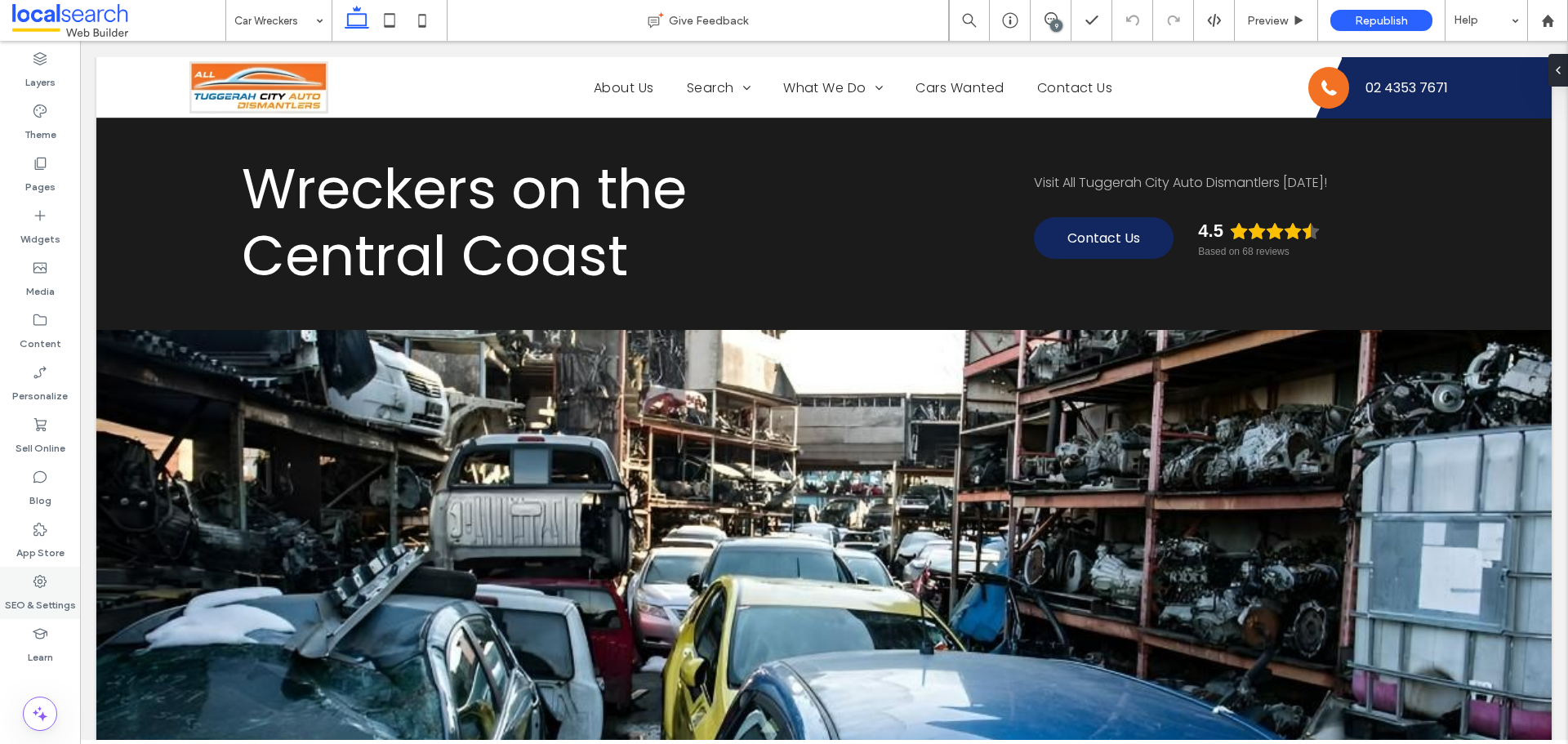
click at [11, 599] on label "SEO & Settings" at bounding box center [41, 601] width 71 height 23
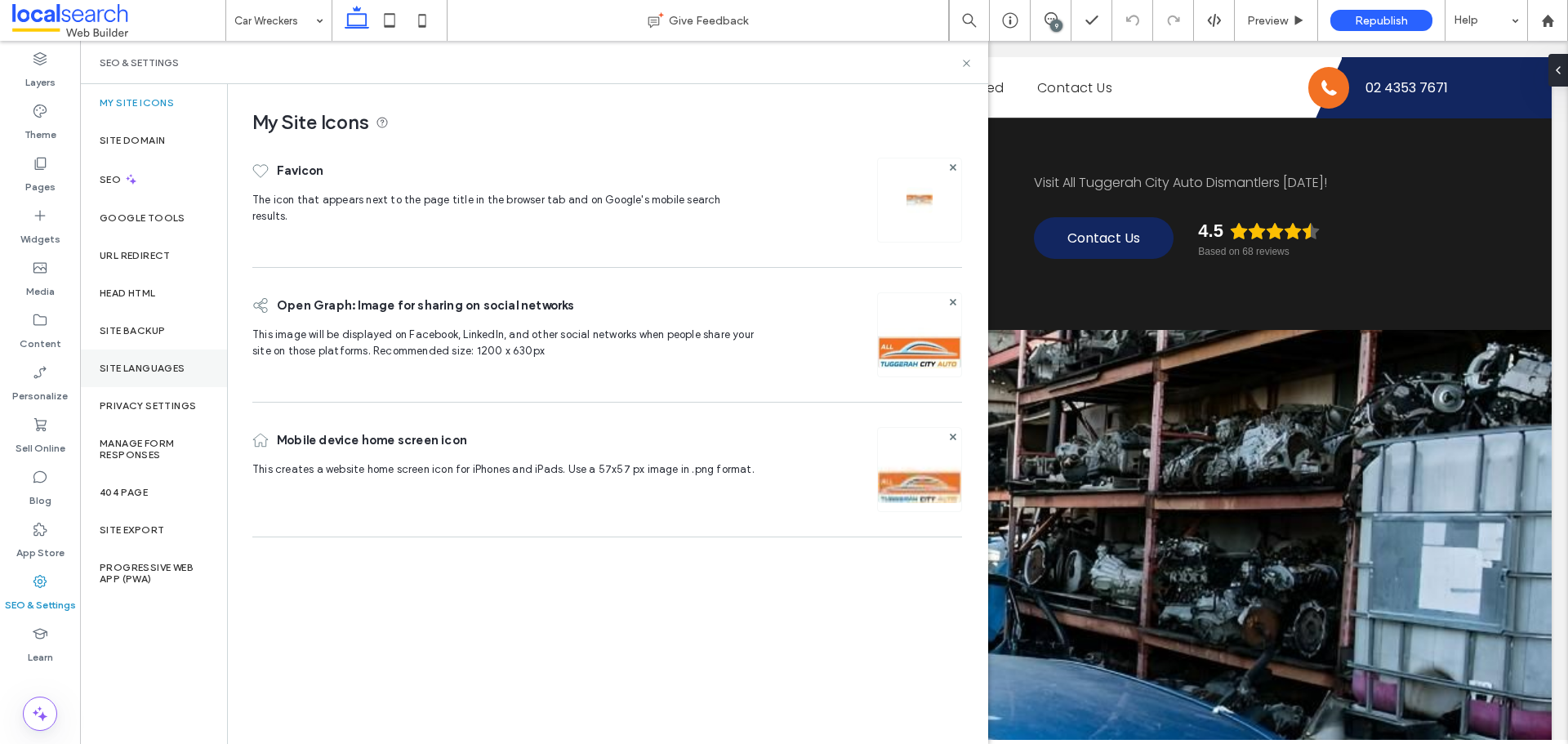
click at [138, 362] on label "Site Languages" at bounding box center [142, 368] width 85 height 11
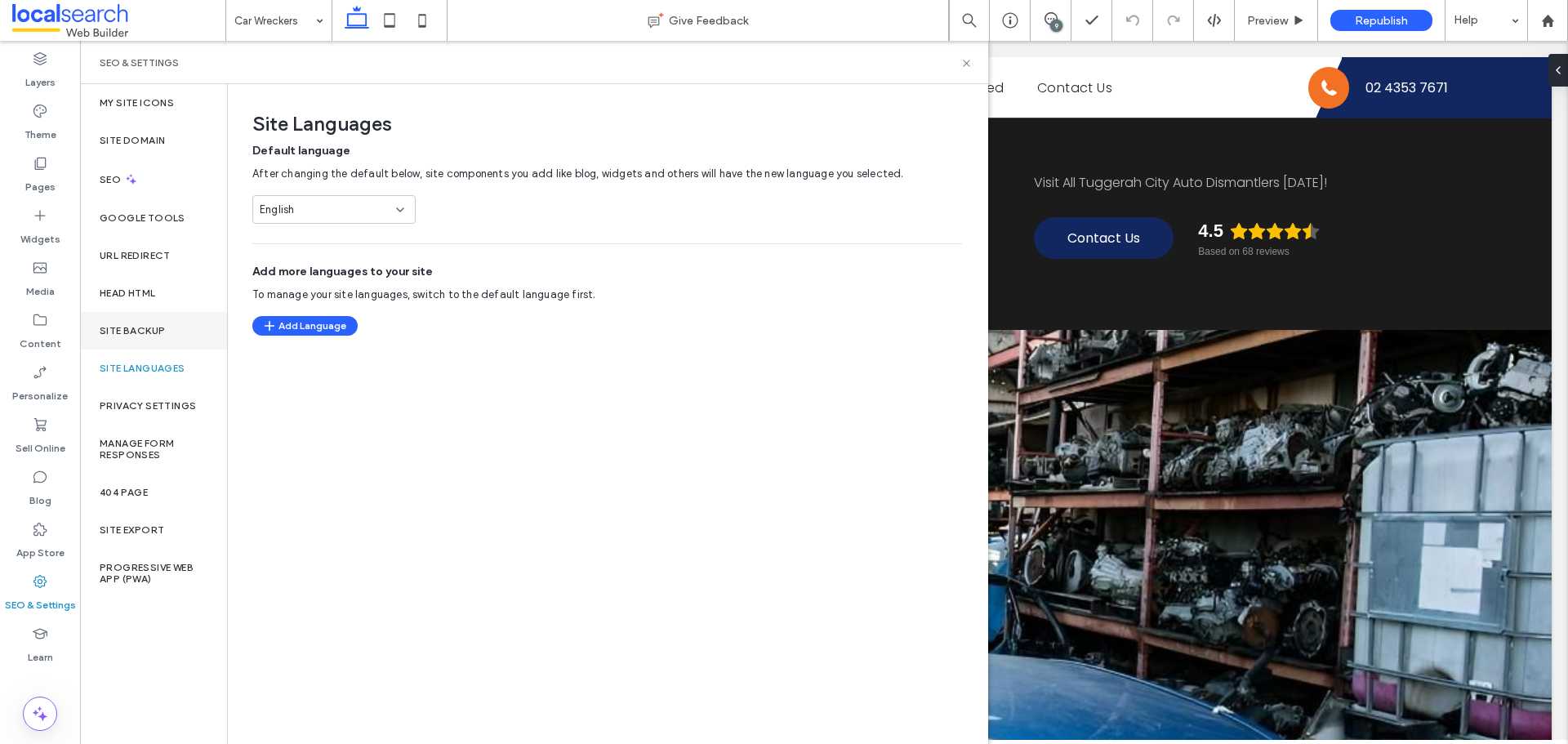
click at [136, 319] on div "Site Backup" at bounding box center [153, 331] width 147 height 38
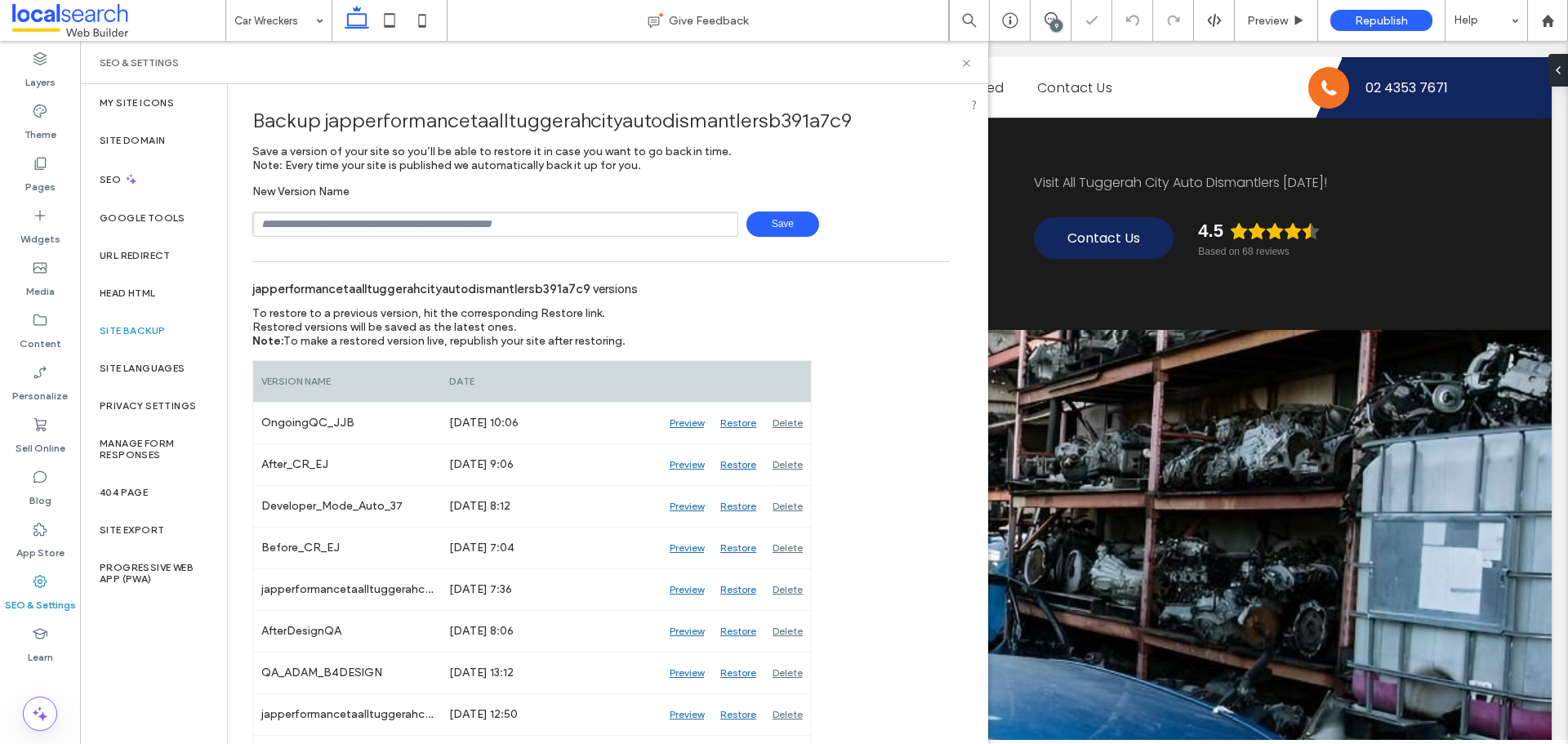
click at [362, 232] on input "text" at bounding box center [494, 224] width 486 height 26
type input "**********"
click at [740, 212] on div "**********" at bounding box center [600, 224] width 697 height 26
click at [753, 213] on span "Save" at bounding box center [783, 224] width 72 height 26
click at [974, 66] on div "SEO & Settings" at bounding box center [534, 62] width 909 height 43
